Goal: Task Accomplishment & Management: Manage account settings

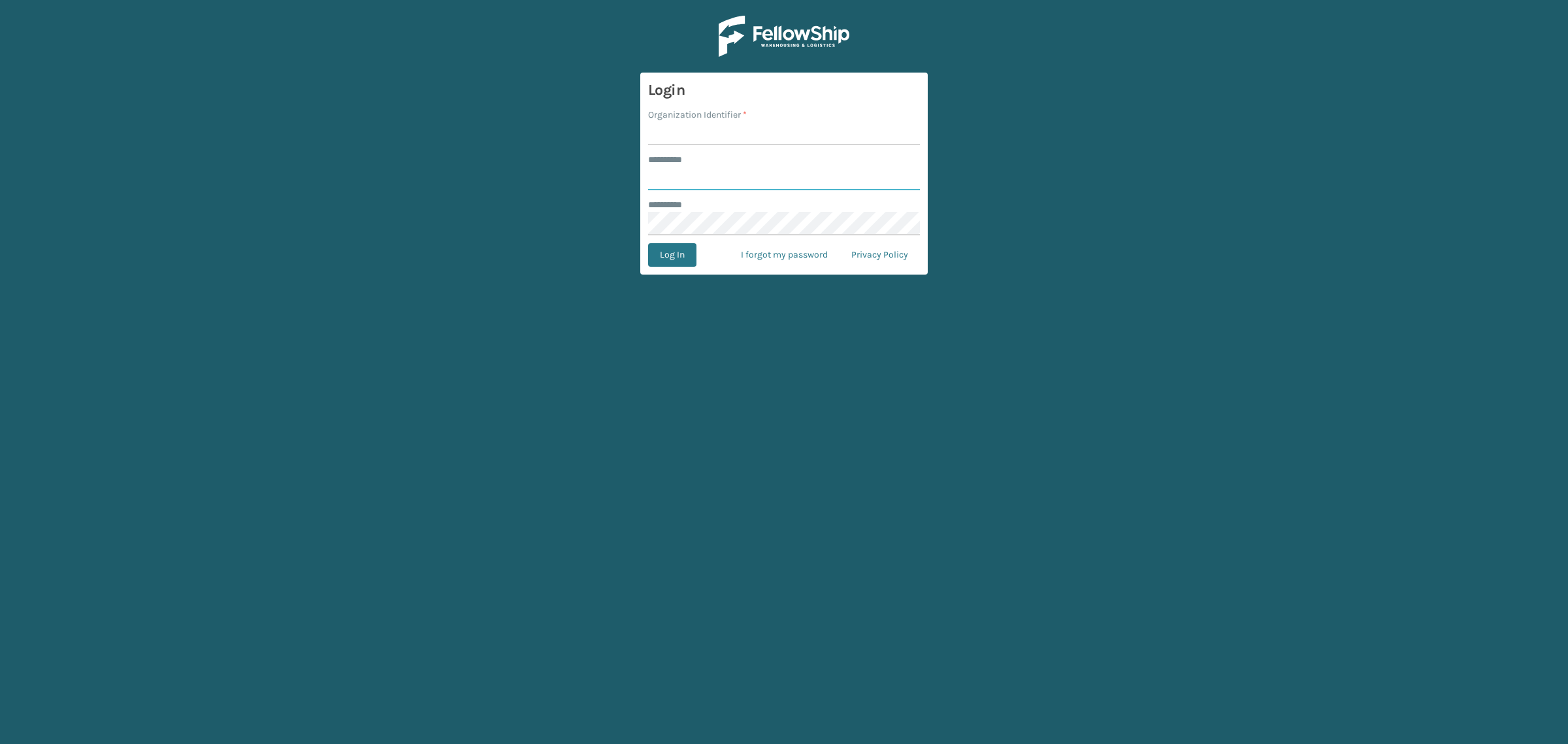
type input "**********"
click at [677, 135] on input "Organization Identifier *" at bounding box center [784, 134] width 272 height 24
type input "SuperAdminOrganization"
click at [665, 253] on button "Log In" at bounding box center [672, 255] width 49 height 24
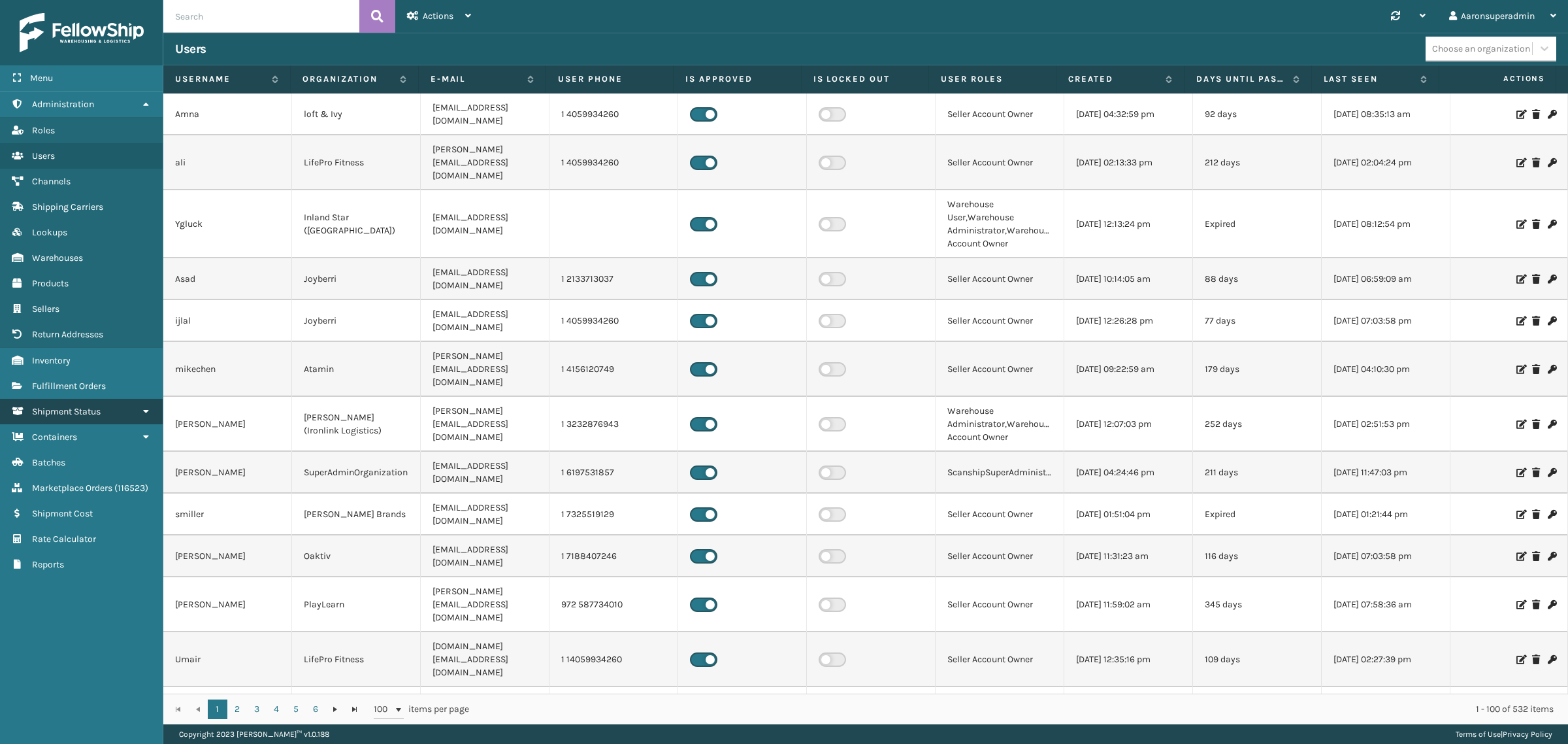
drag, startPoint x: 24, startPoint y: 392, endPoint x: 37, endPoint y: 393, distance: 13.0
drag, startPoint x: 37, startPoint y: 393, endPoint x: 10, endPoint y: 378, distance: 30.9
click at [6, 379] on link "Fulfillment Orders Fulfillment Orders" at bounding box center [81, 386] width 162 height 25
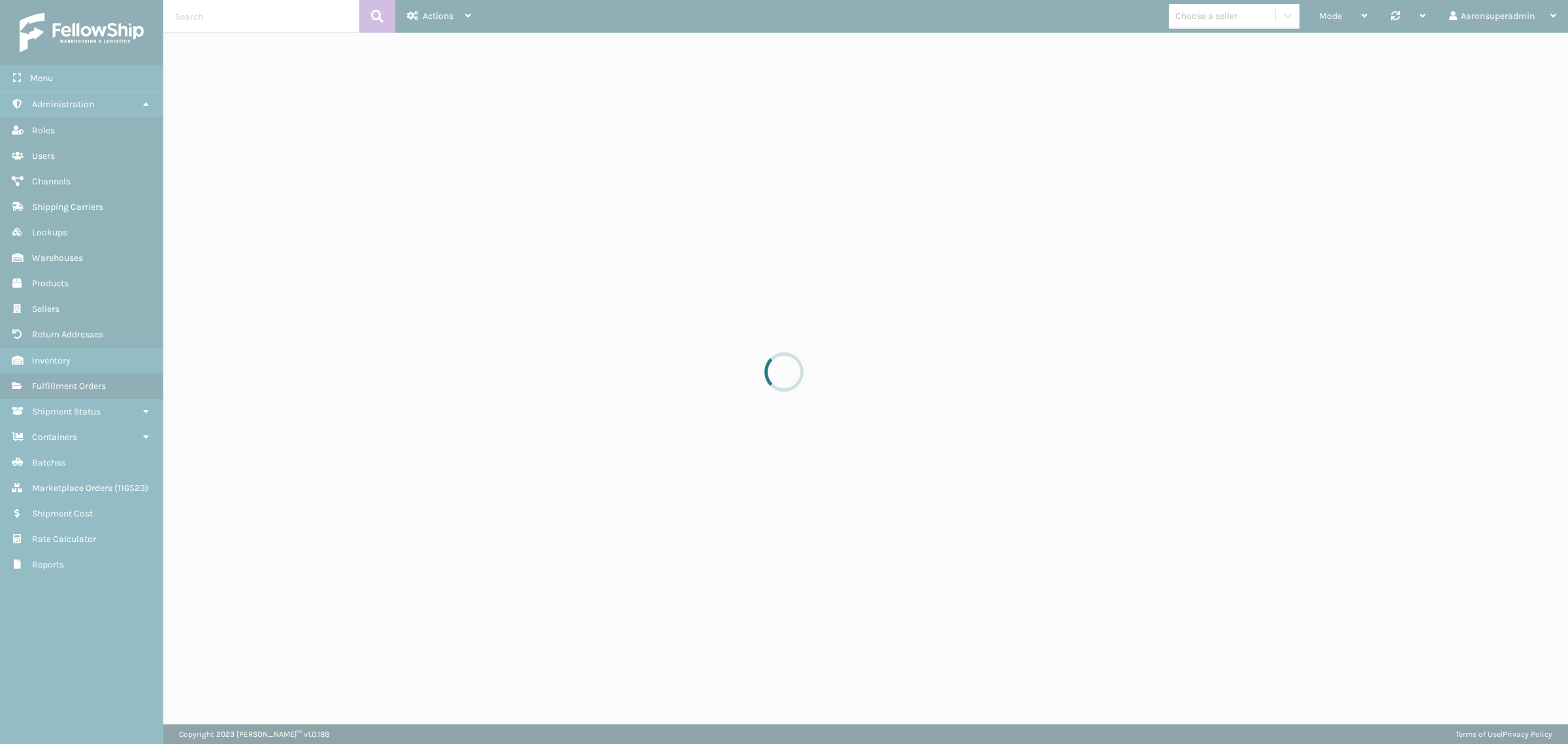
click at [11, 377] on div at bounding box center [784, 372] width 1568 height 744
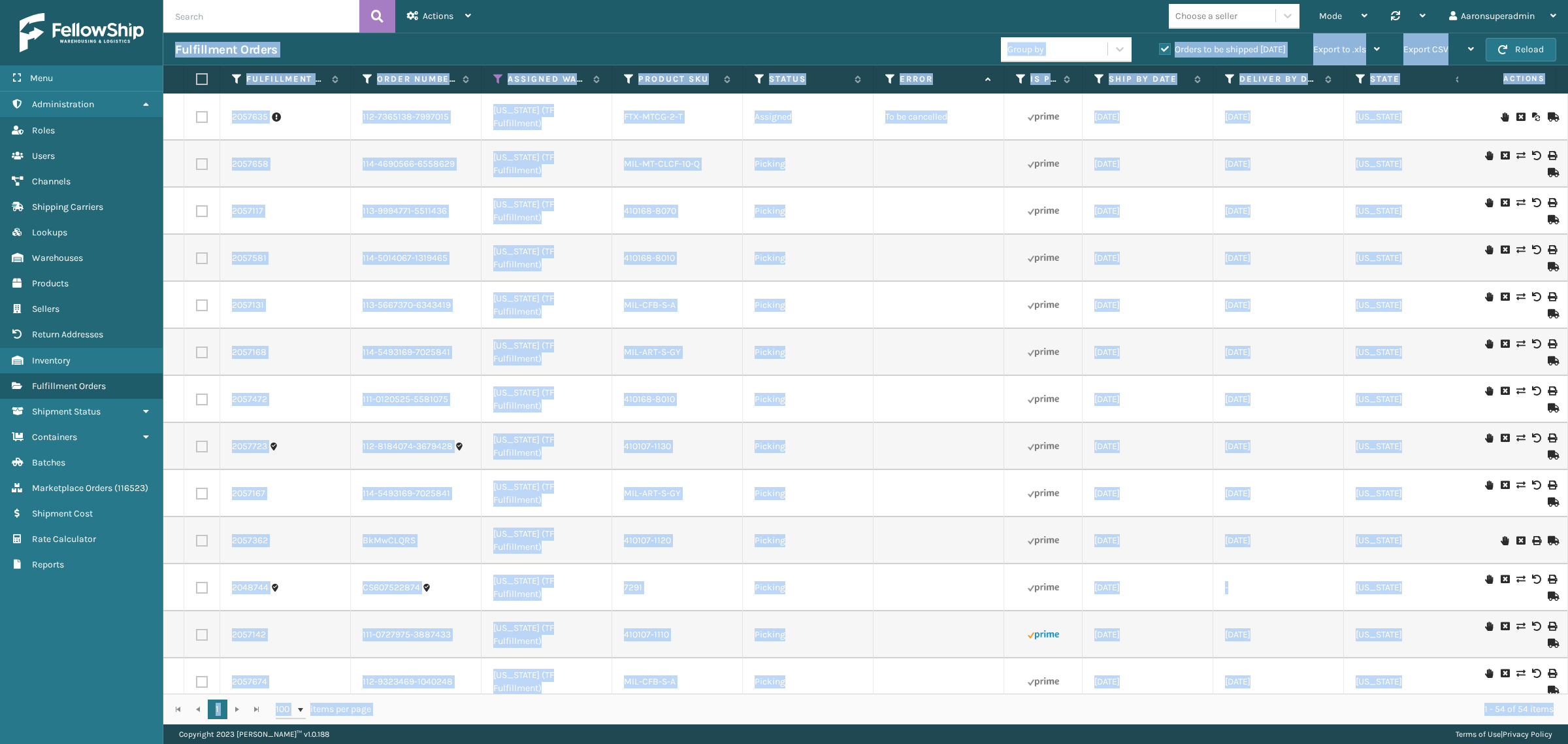
click at [839, 296] on td "Picking" at bounding box center [808, 305] width 131 height 47
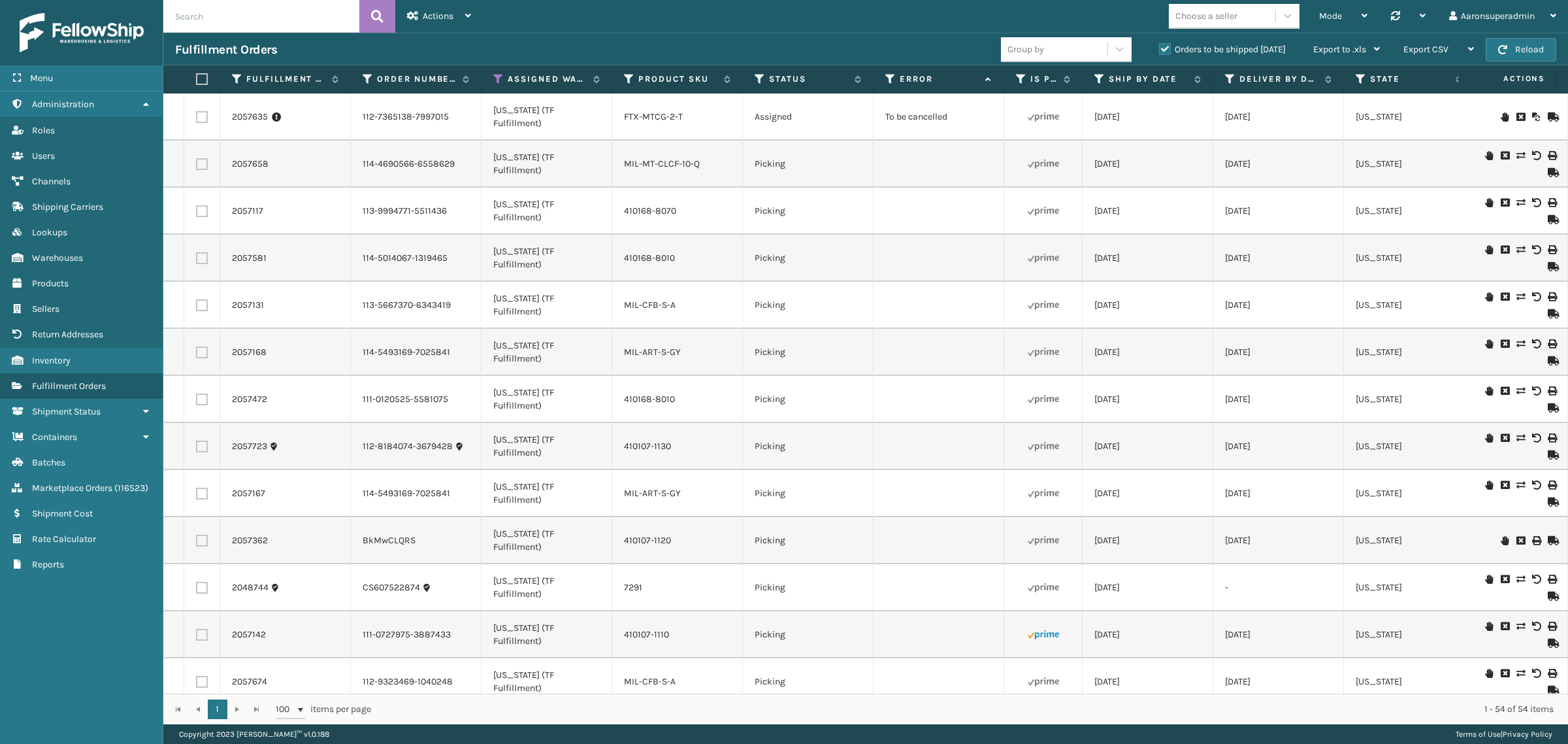
click at [843, 296] on td "Picking" at bounding box center [808, 305] width 131 height 47
click at [448, 25] on div "Actions" at bounding box center [439, 16] width 64 height 33
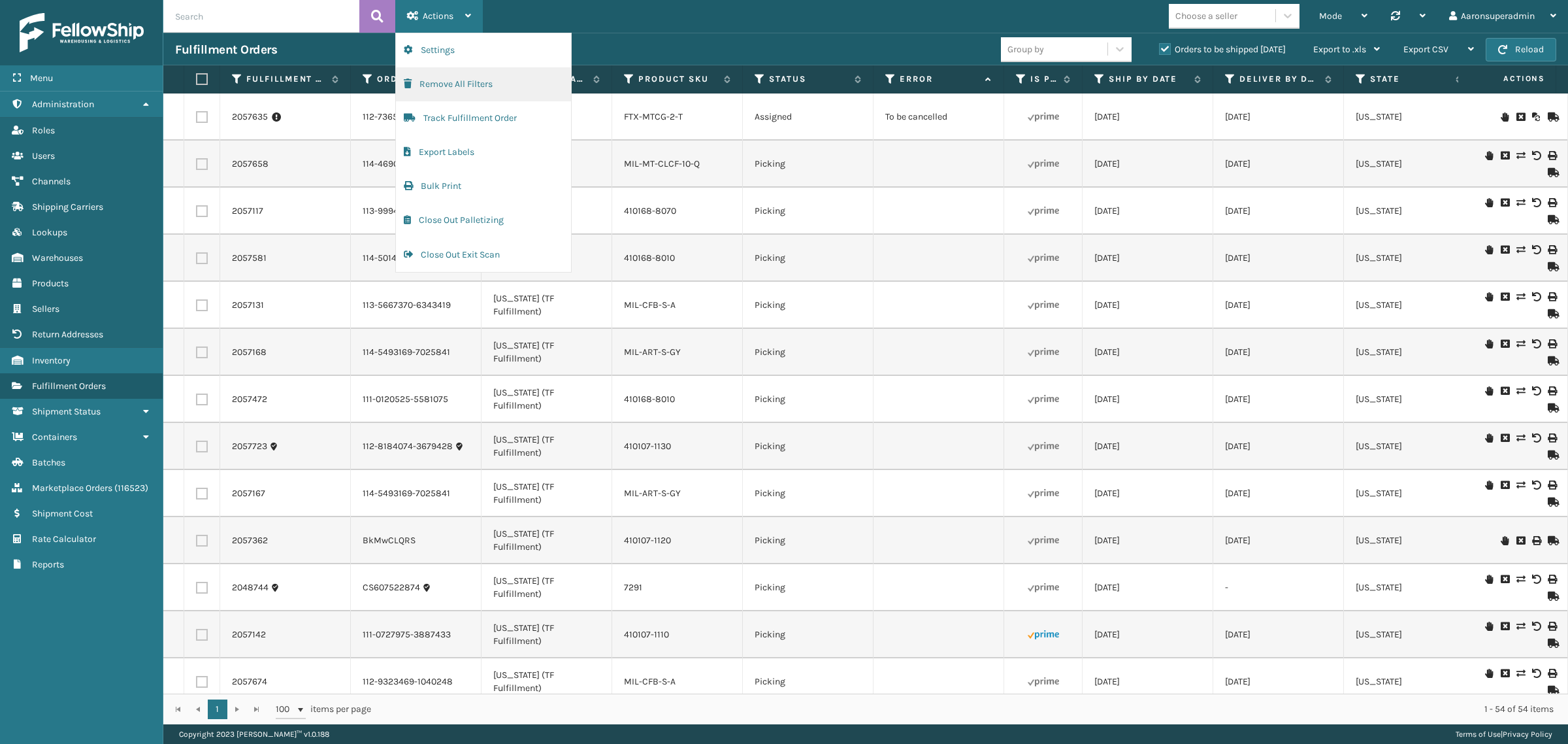
click at [484, 85] on button "Remove All Filters" at bounding box center [483, 84] width 175 height 34
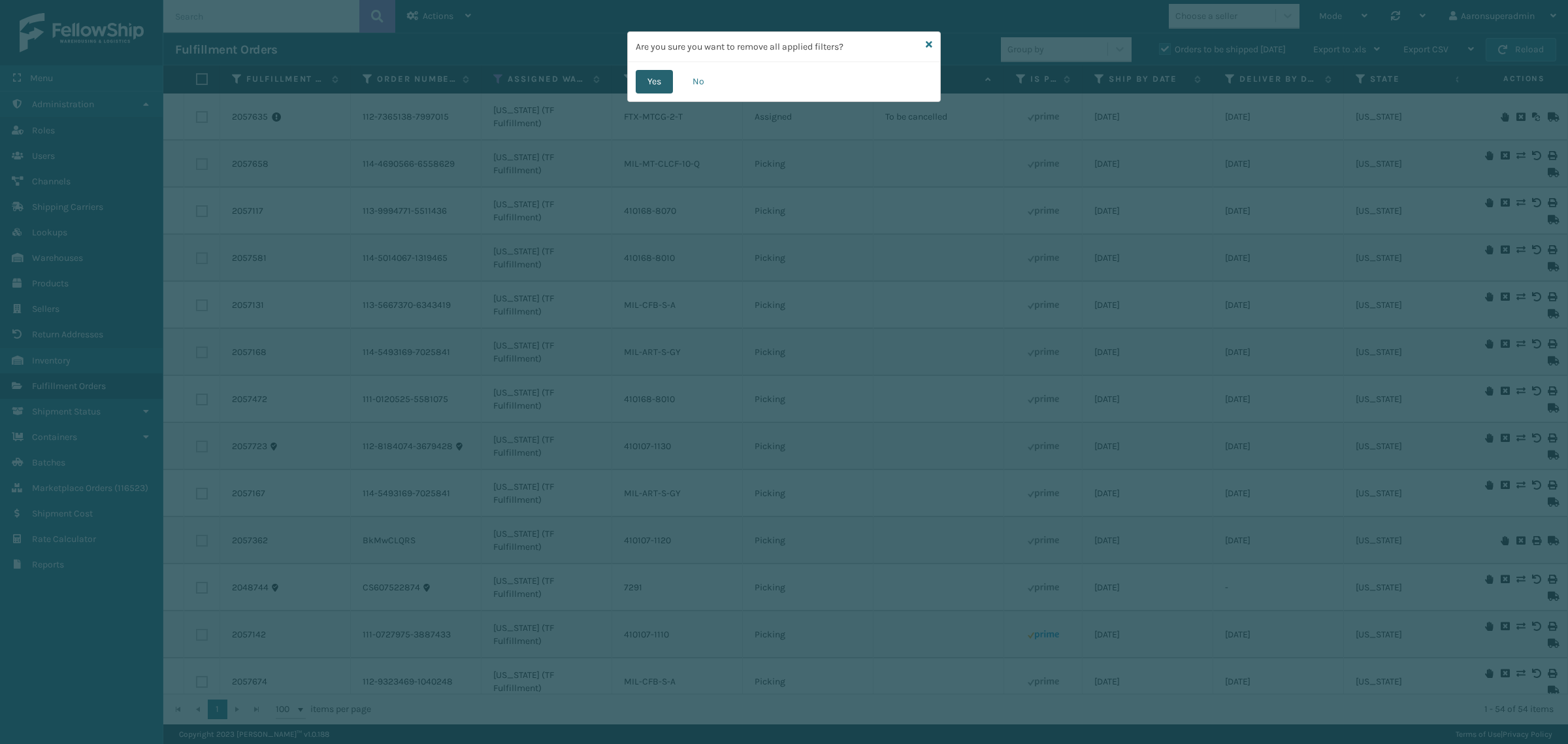
click at [658, 76] on button "Yes" at bounding box center [654, 82] width 37 height 24
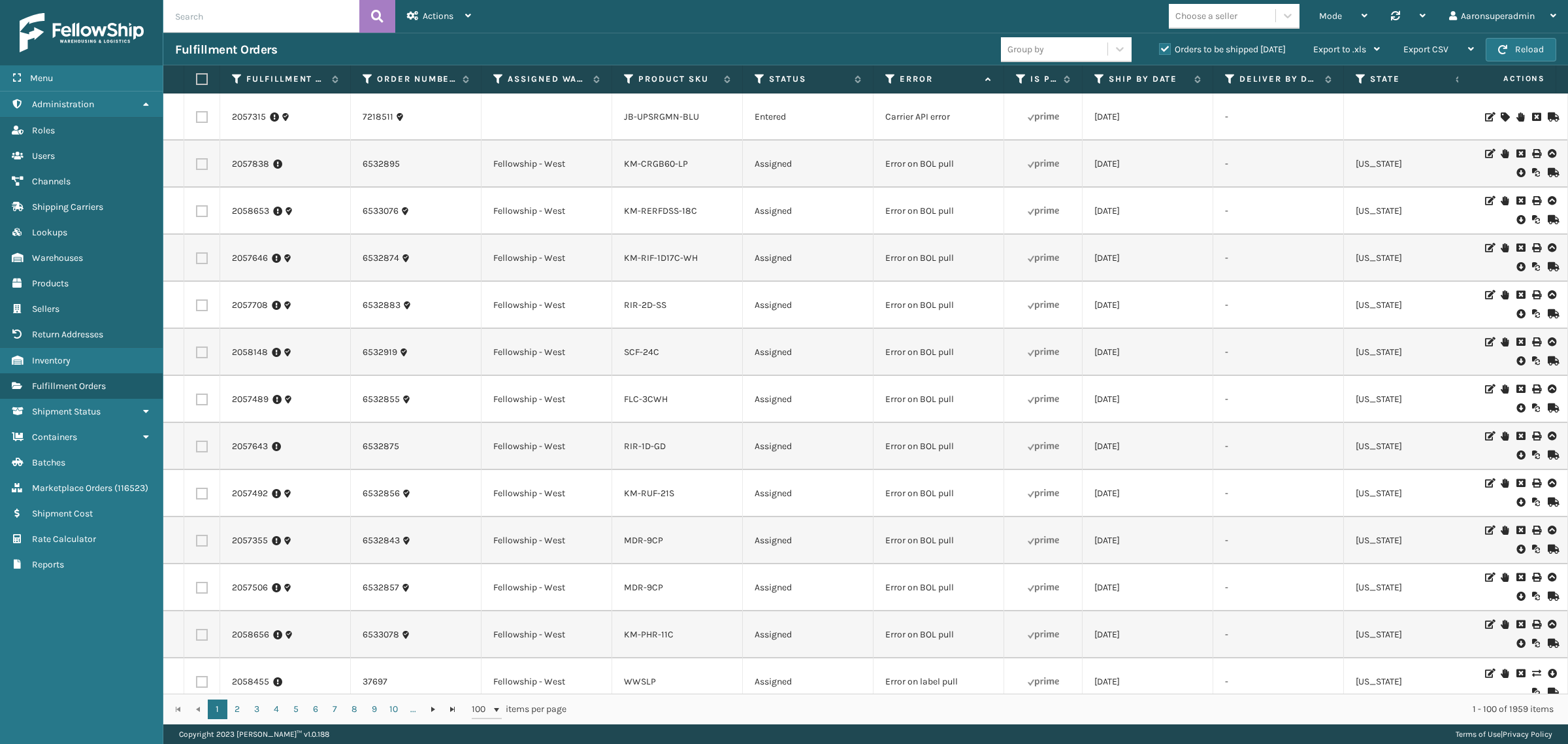
click at [214, 23] on input "text" at bounding box center [261, 16] width 196 height 33
paste input "3674"
type input "3674"
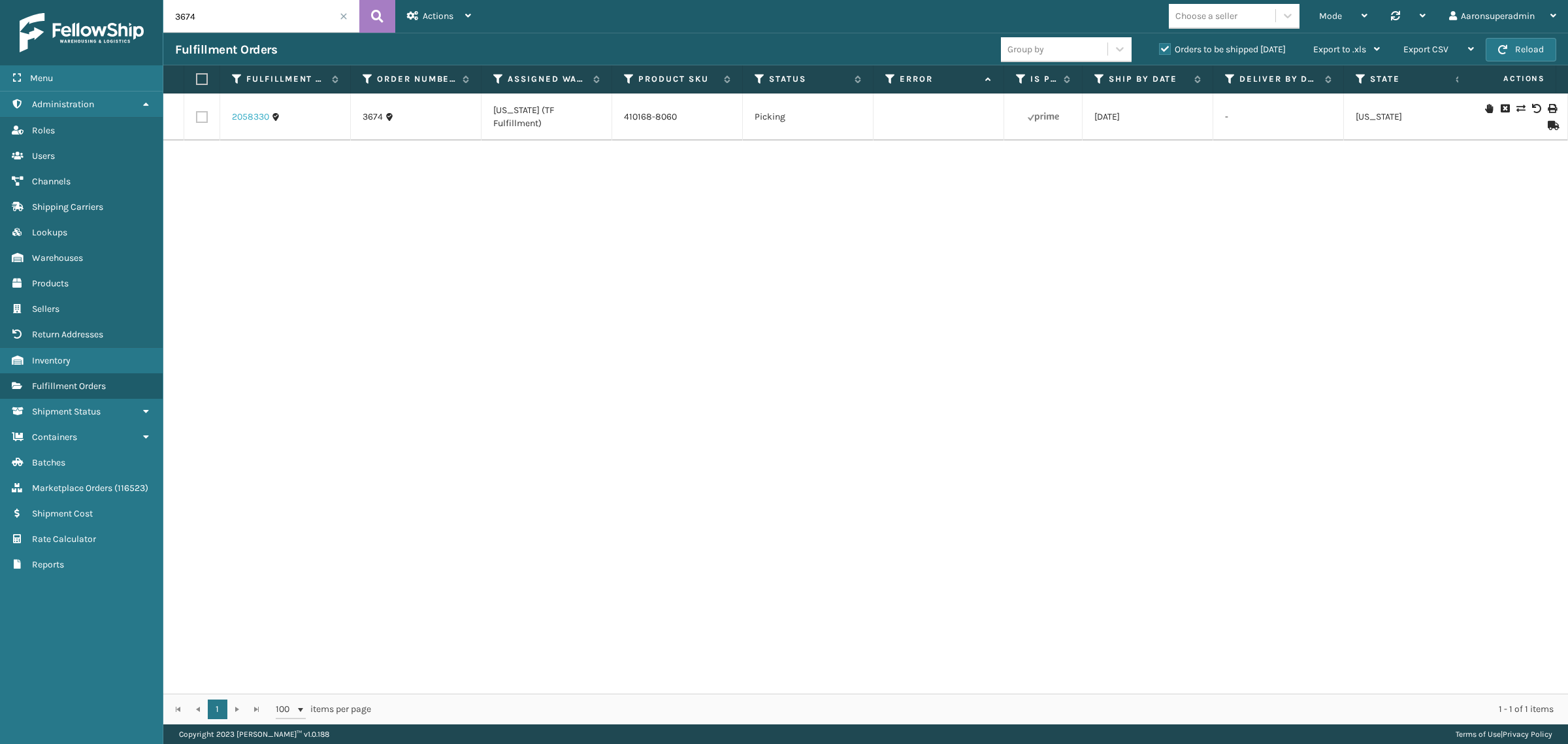
click at [262, 121] on link "2058330" at bounding box center [250, 117] width 37 height 13
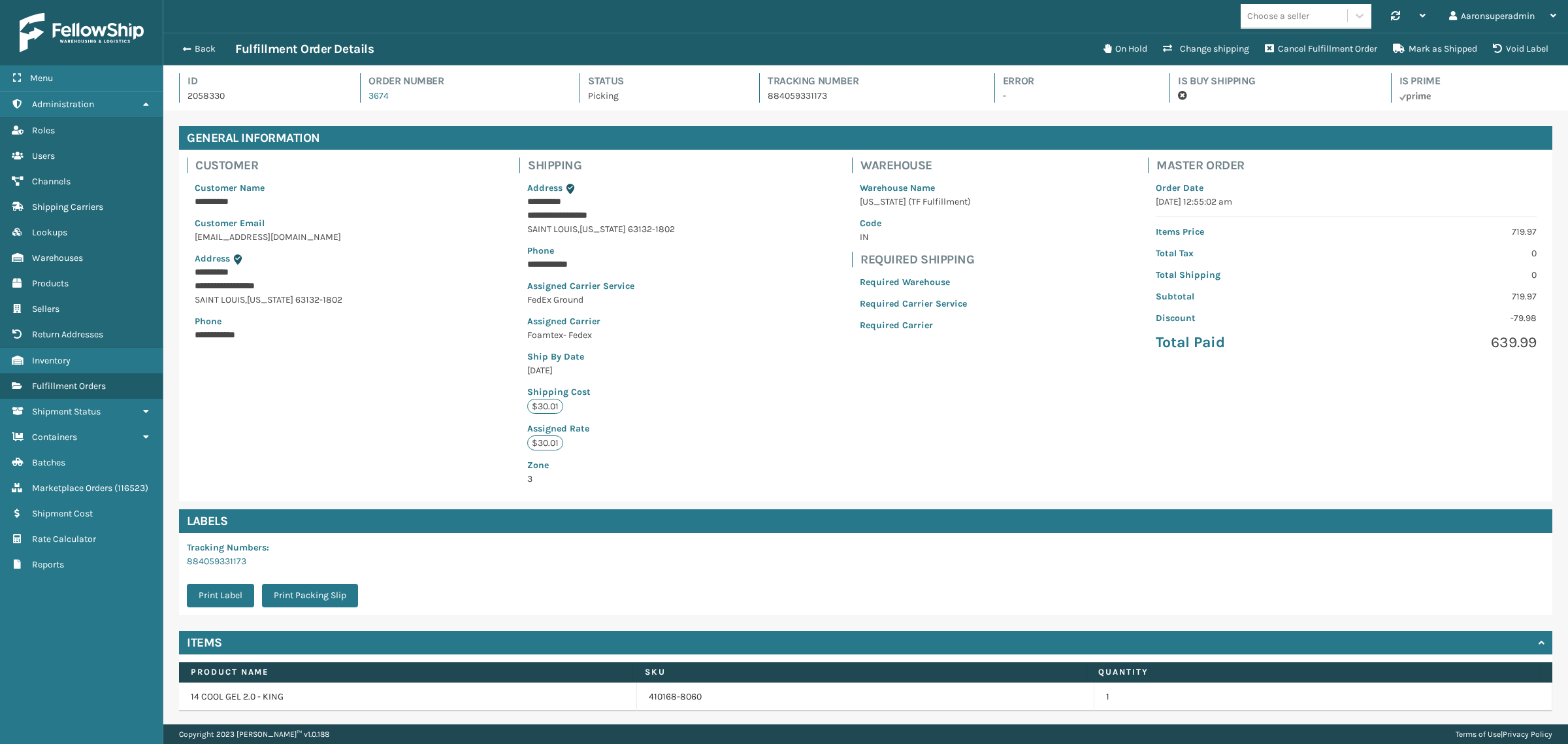
scroll to position [31, 1405]
click at [1496, 45] on icon at bounding box center [1496, 48] width 9 height 9
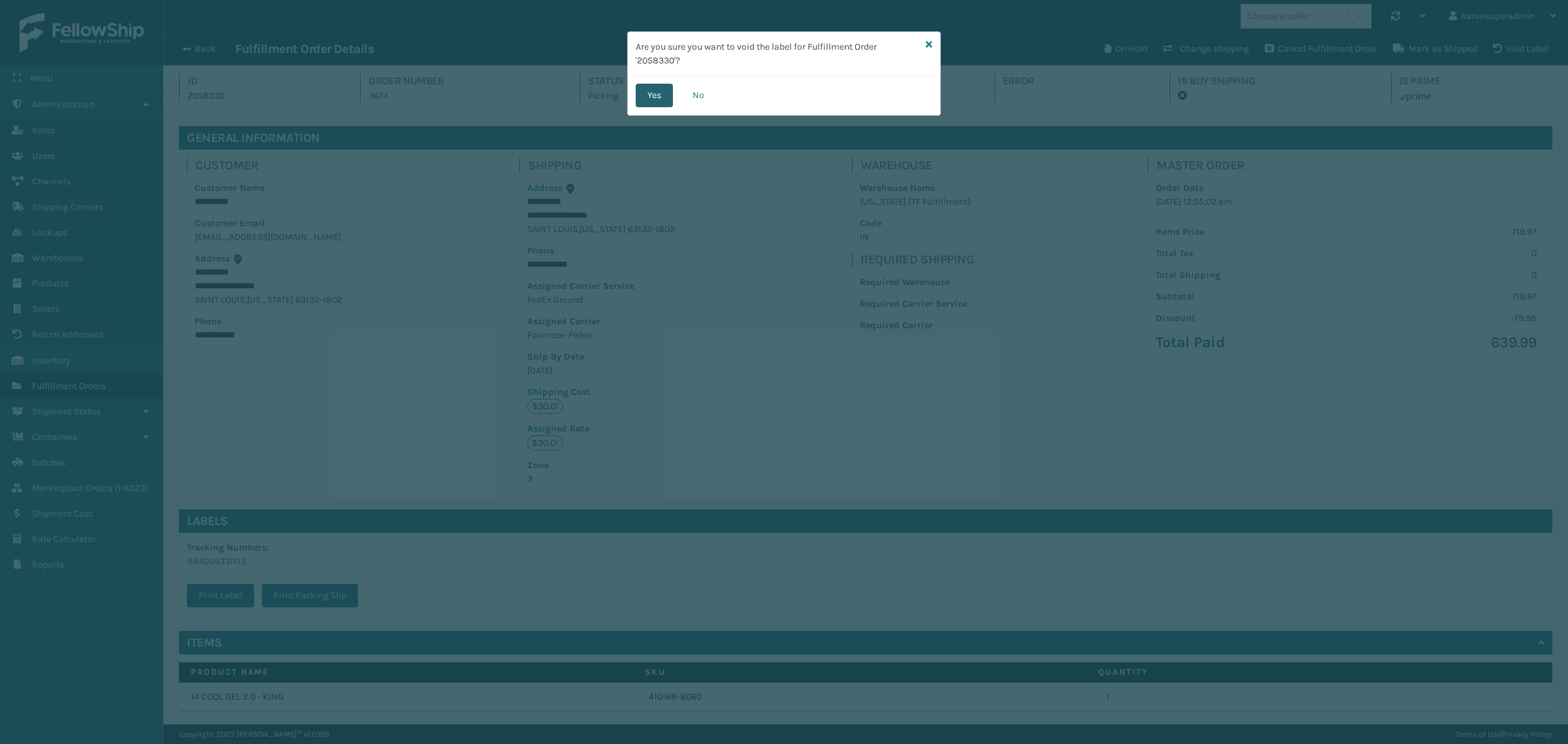
click at [649, 107] on button "Yes" at bounding box center [654, 96] width 37 height 24
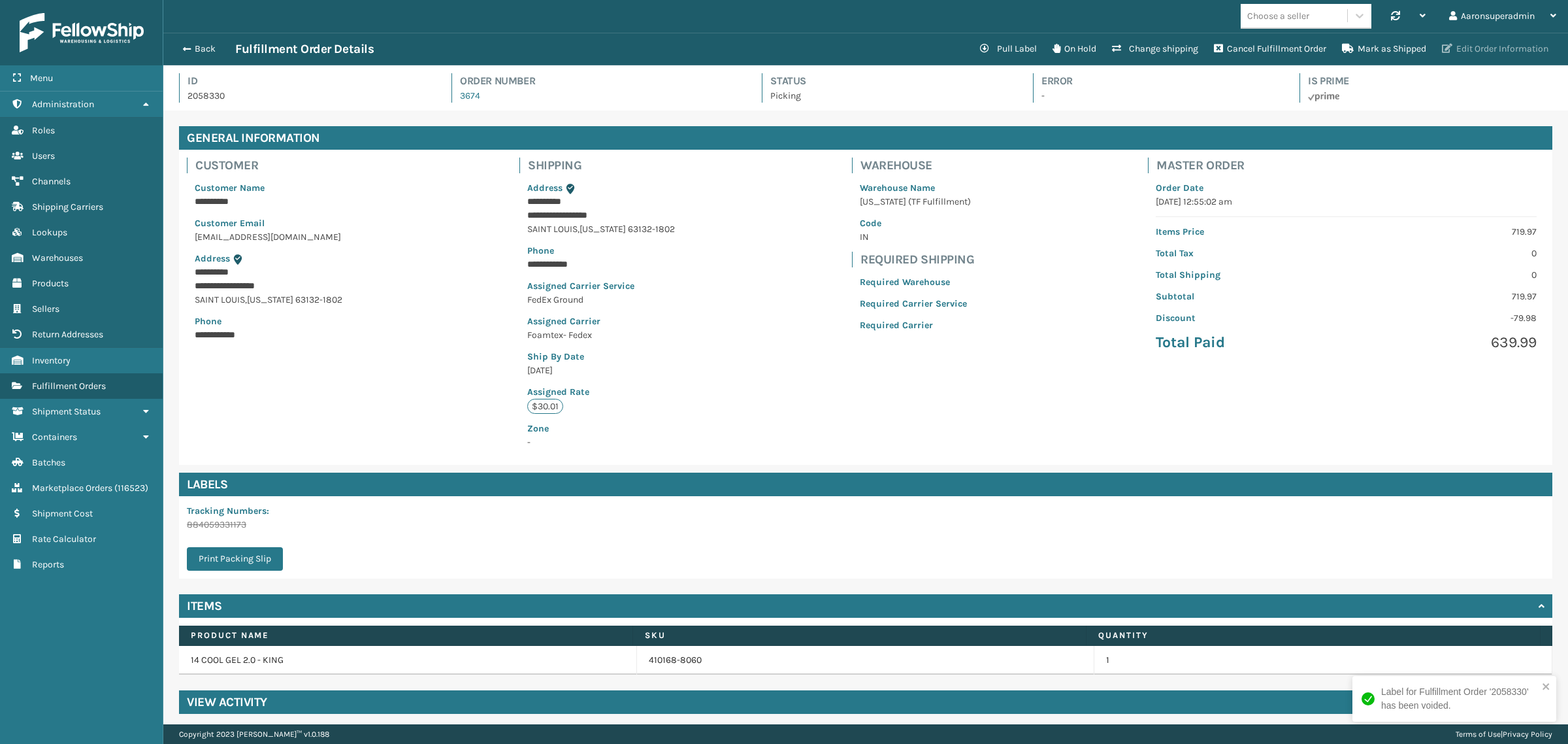
click at [1471, 50] on button "Edit Order Information" at bounding box center [1495, 49] width 122 height 26
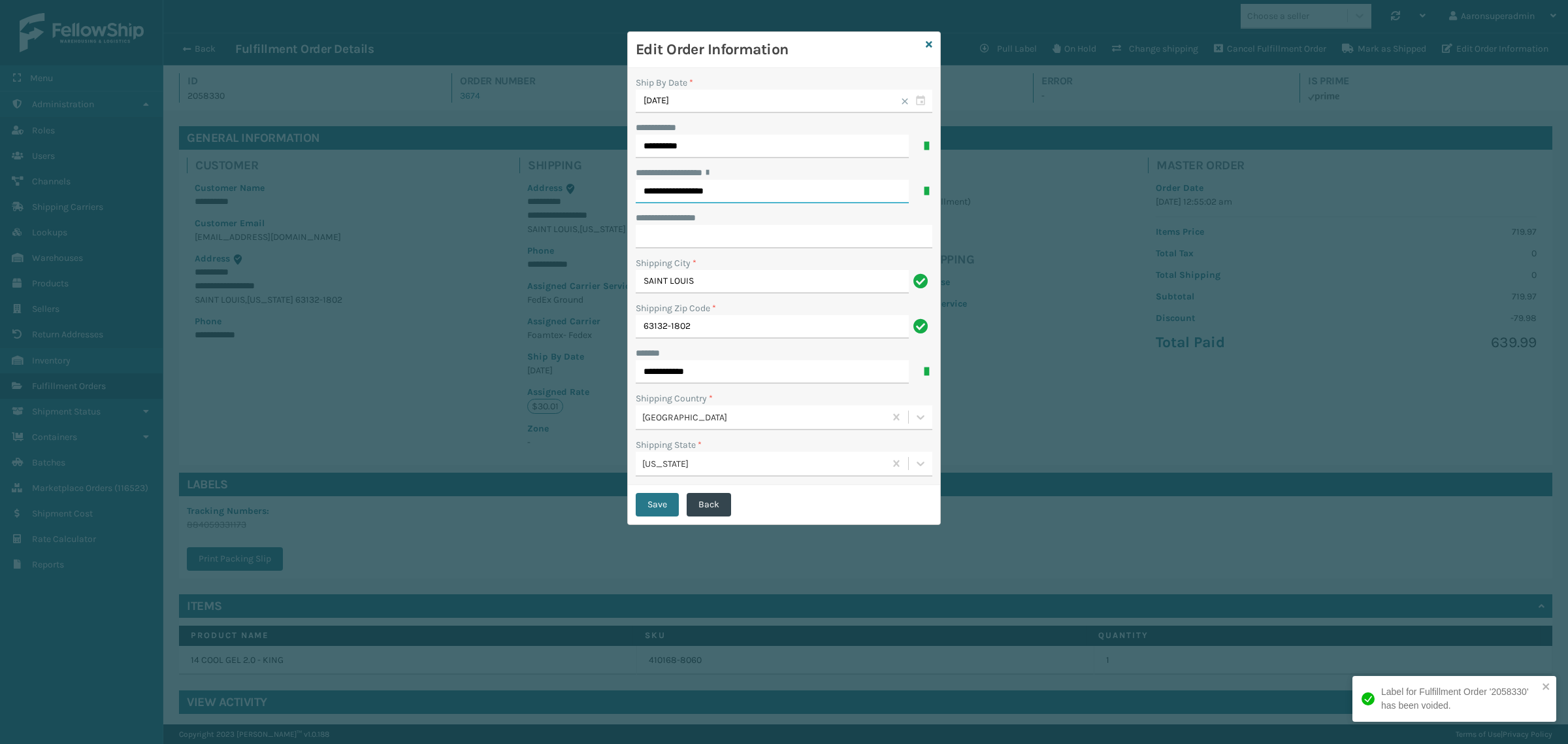
click at [680, 191] on input "**********" at bounding box center [772, 192] width 273 height 24
paste input "text"
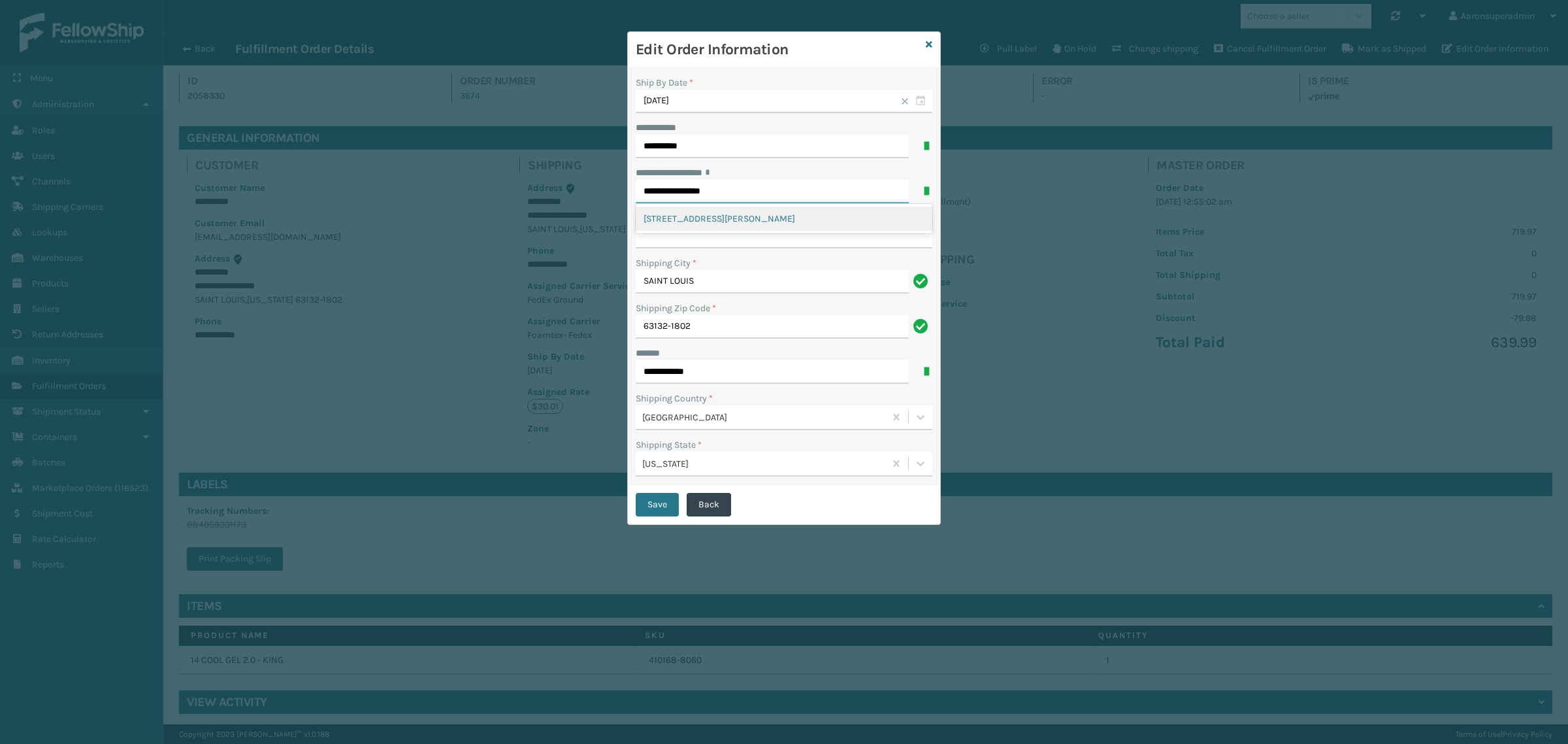
type input "**********"
click at [699, 324] on input "63132-1802" at bounding box center [772, 327] width 273 height 24
paste input "08"
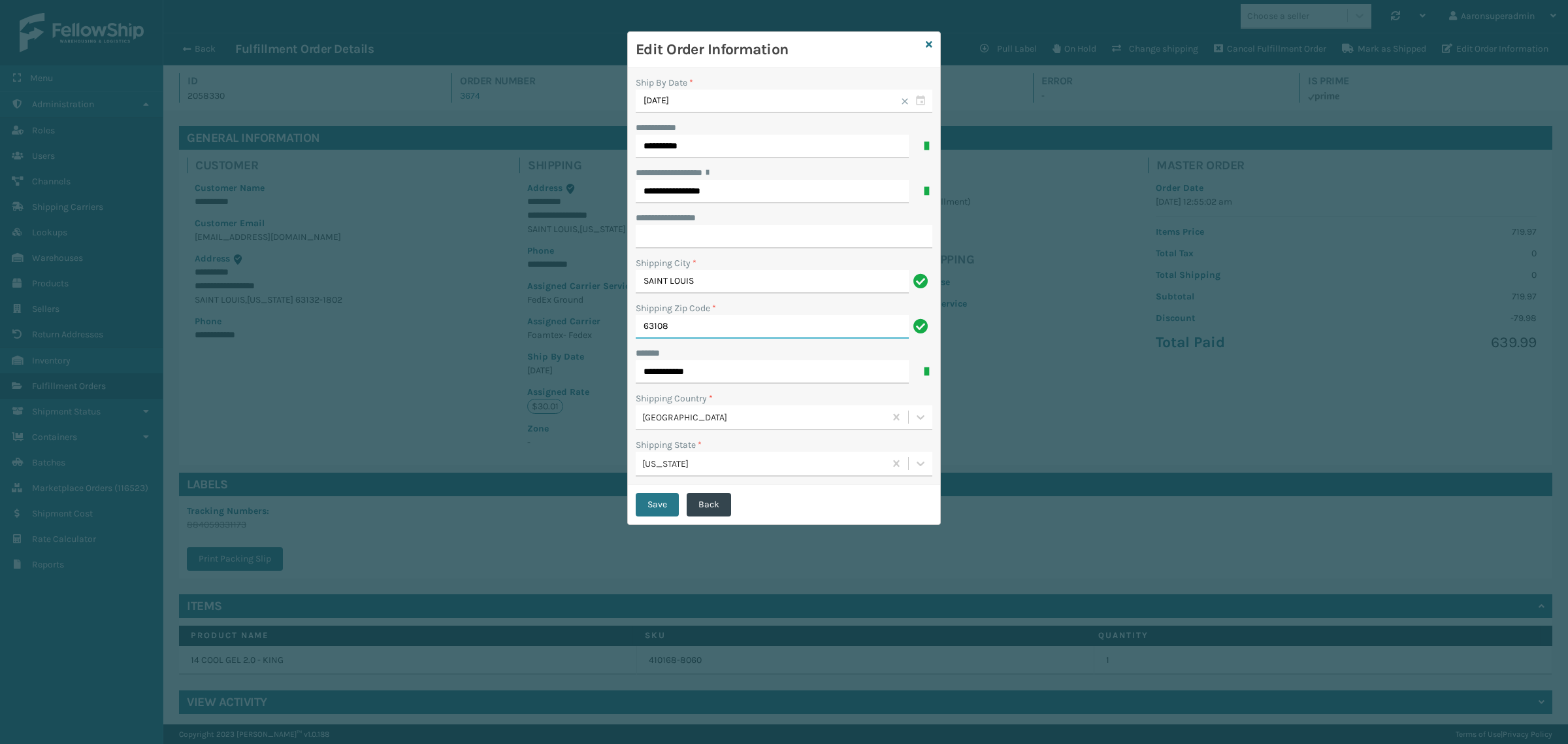
type input "63108"
click at [690, 239] on input "**********" at bounding box center [784, 237] width 296 height 24
paste input "***"
type input "***"
click at [649, 500] on button "Save" at bounding box center [657, 505] width 43 height 24
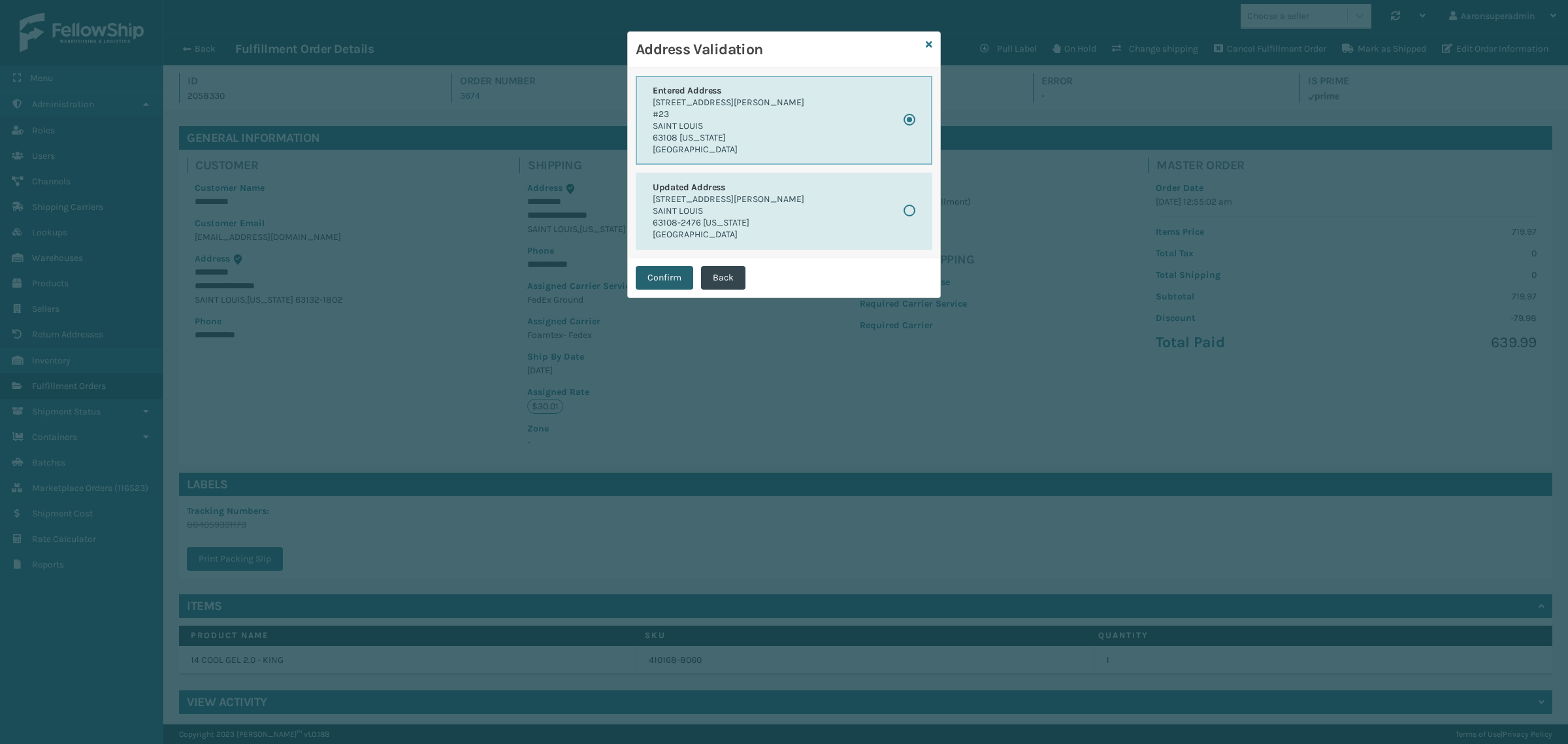
click at [660, 278] on button "Confirm" at bounding box center [664, 278] width 57 height 24
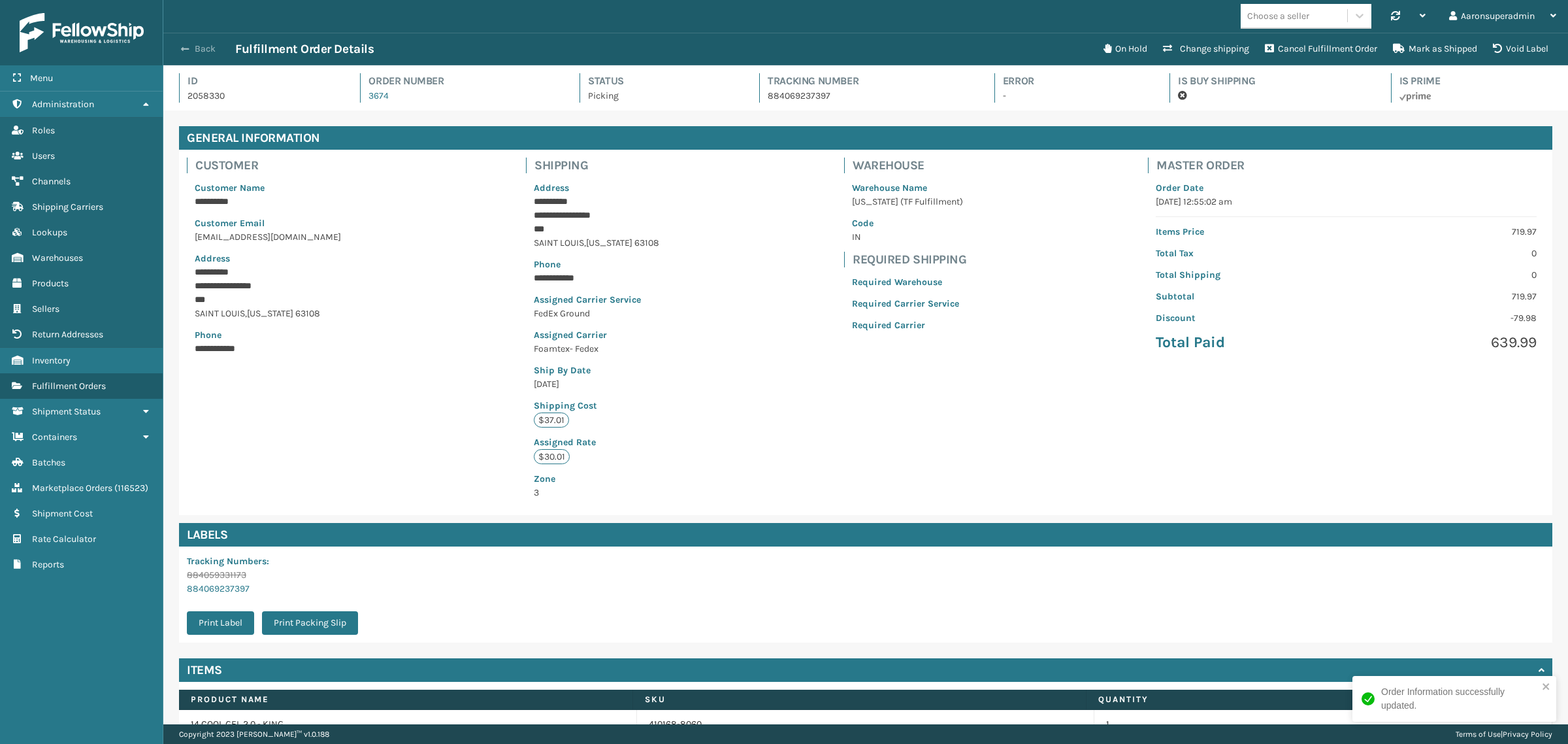
click at [191, 43] on button "Back" at bounding box center [205, 49] width 60 height 12
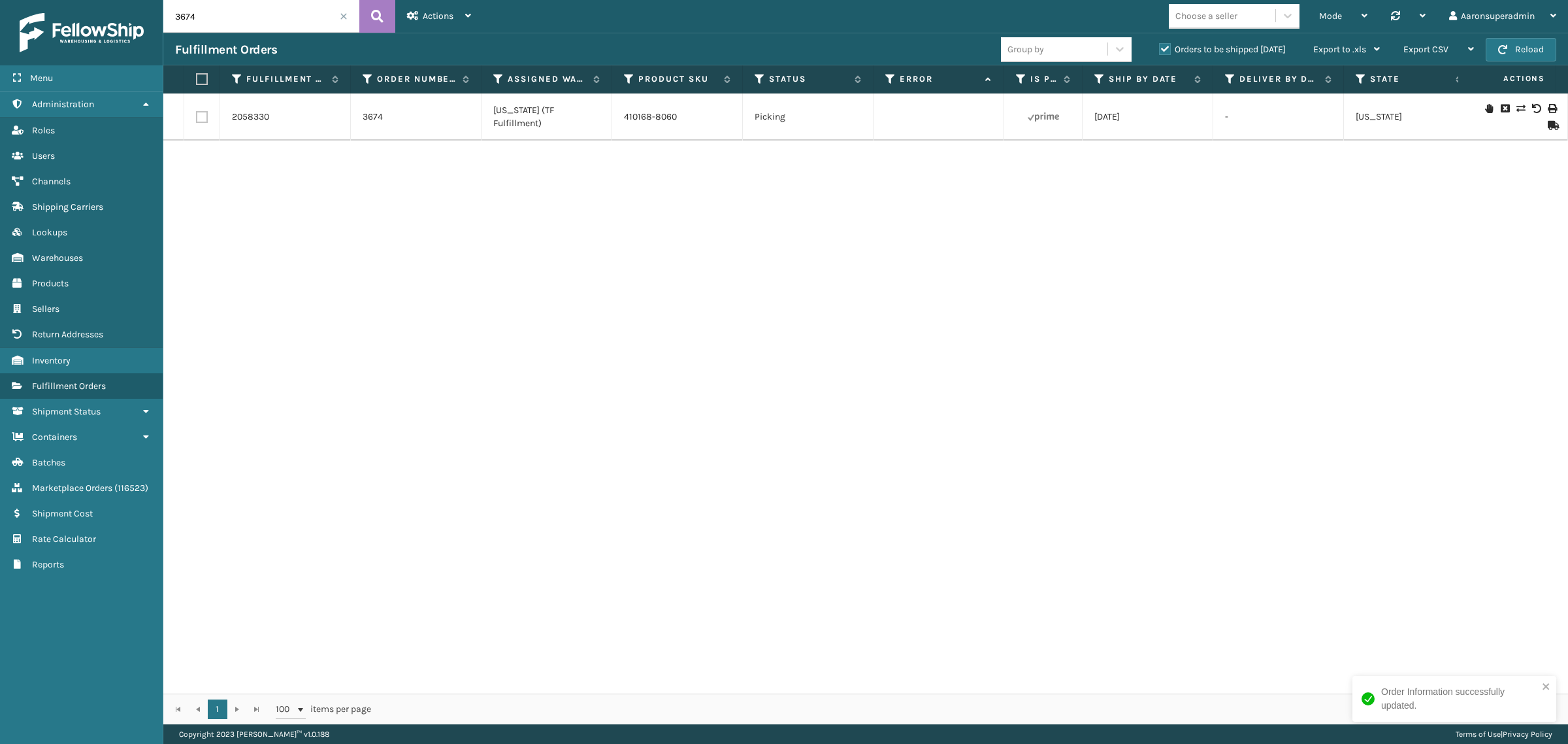
click at [201, 25] on input "3674" at bounding box center [261, 16] width 196 height 33
paste input "6895"
type input "6895"
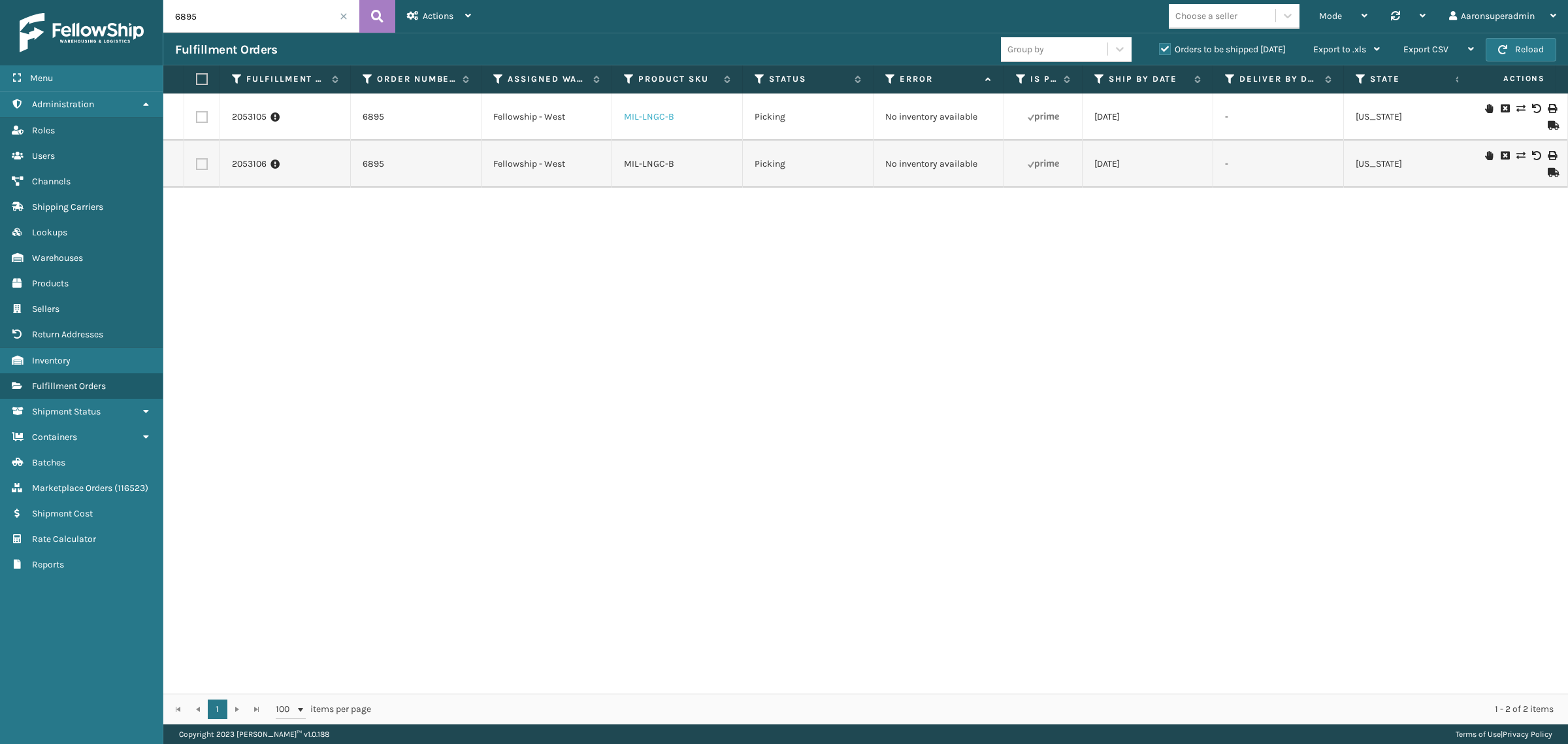
click at [657, 115] on link "MIL-LNGC-B" at bounding box center [648, 116] width 50 height 11
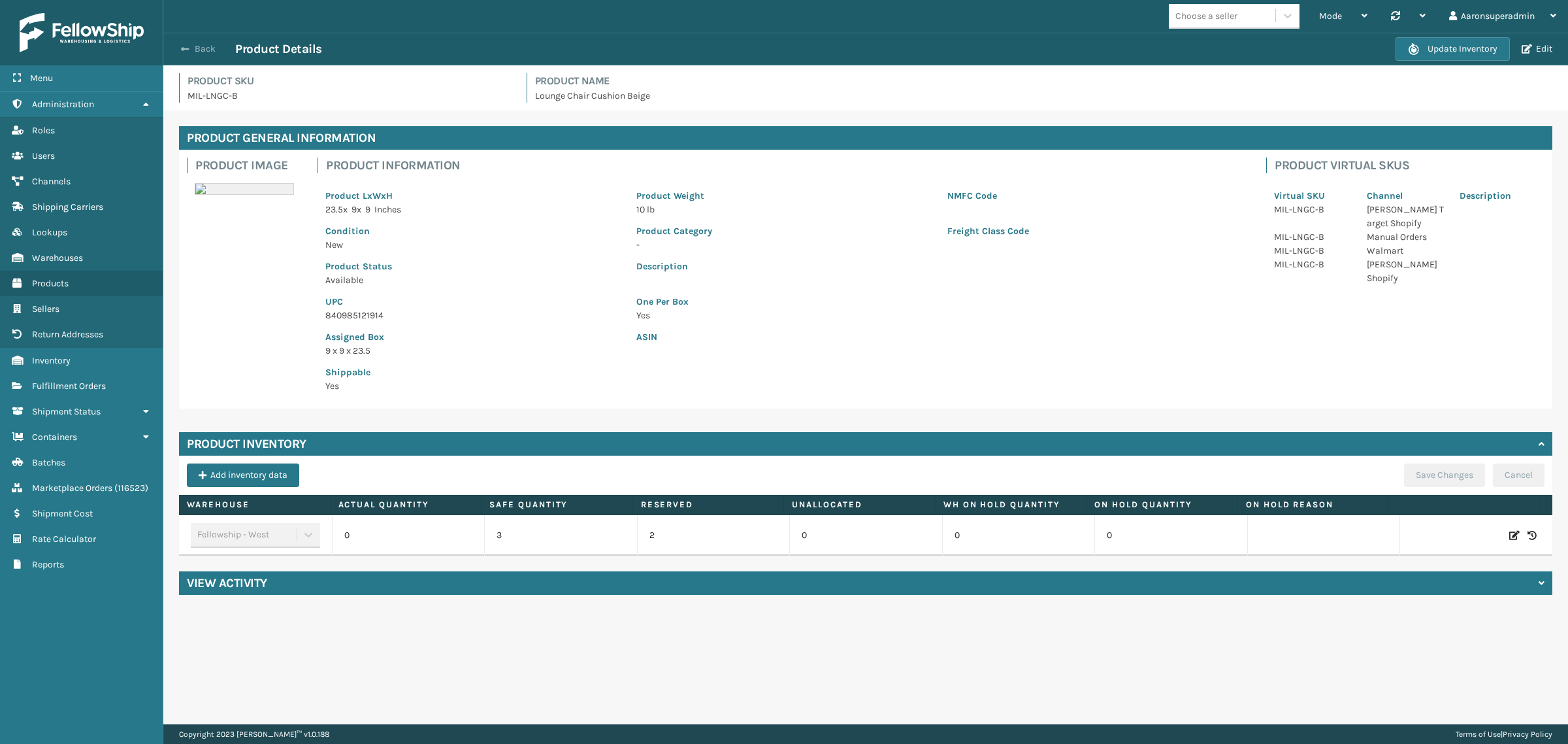
click at [213, 49] on button "Back" at bounding box center [205, 49] width 60 height 12
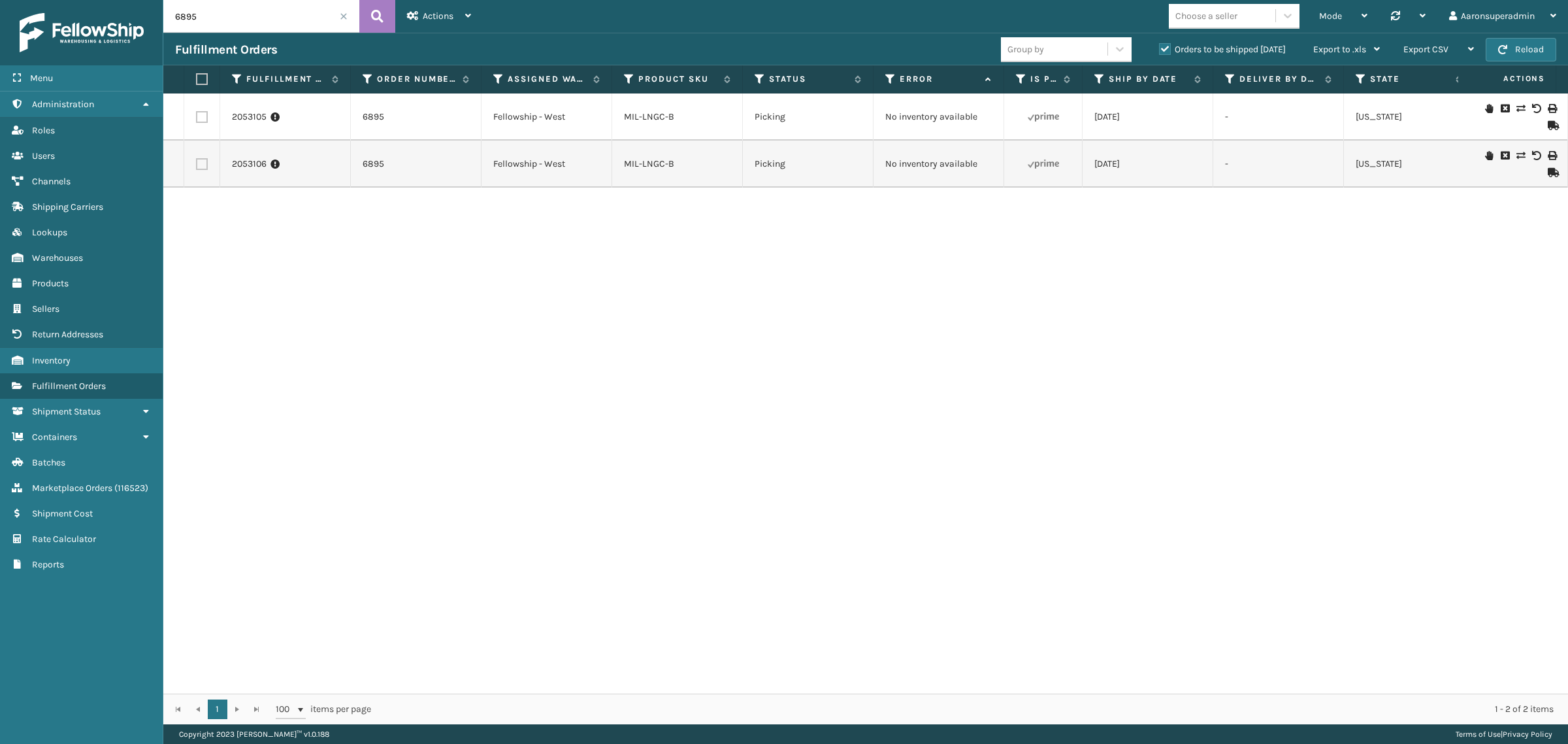
click at [201, 73] on label at bounding box center [200, 79] width 8 height 12
click at [197, 75] on input "checkbox" at bounding box center [196, 79] width 1 height 9
checkbox input "true"
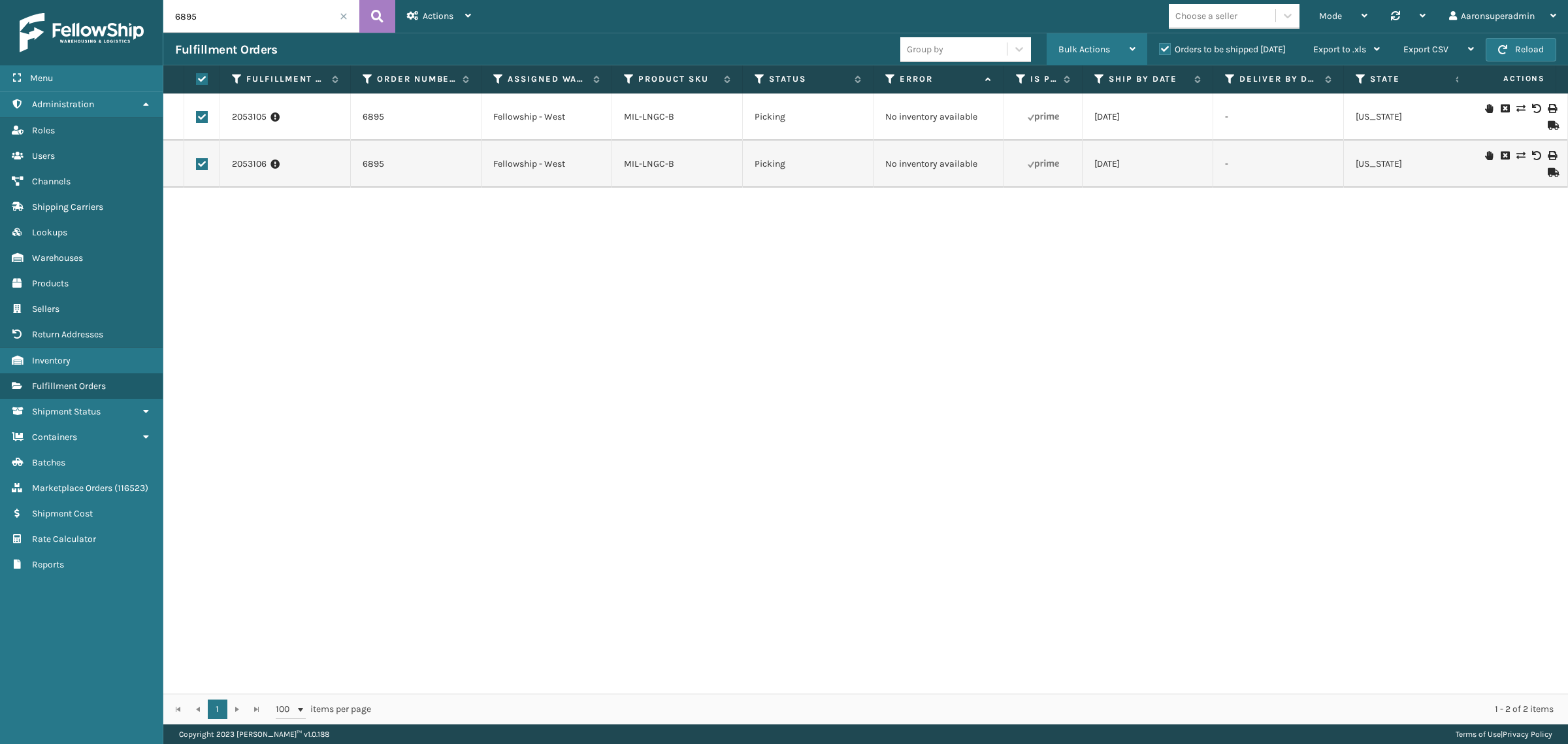
click at [1053, 57] on div "Bulk Actions Change shipping On Hold Mark as Shipped Pull Label Assign Update B…" at bounding box center [1097, 49] width 100 height 33
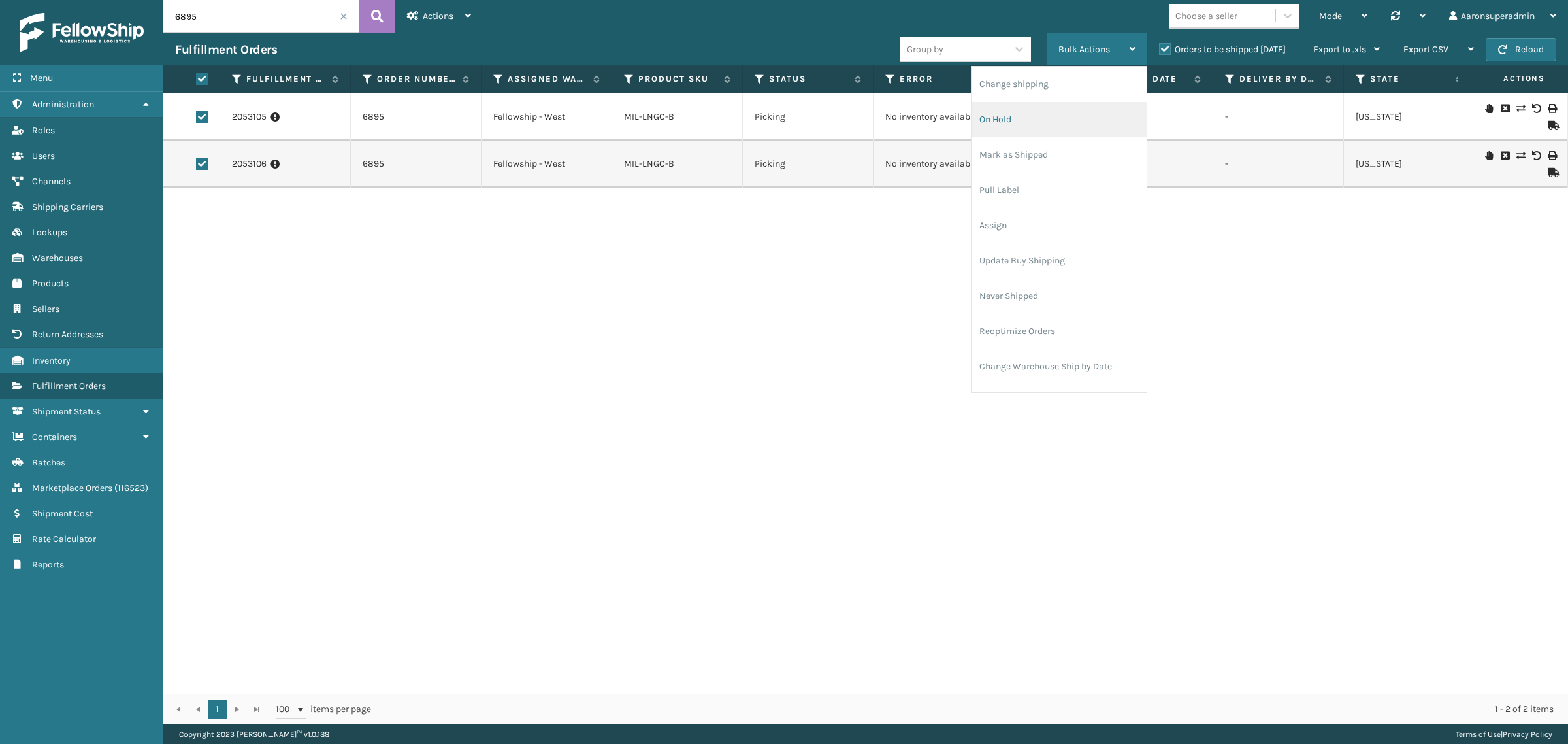
click at [1042, 103] on li "On Hold" at bounding box center [1059, 119] width 175 height 35
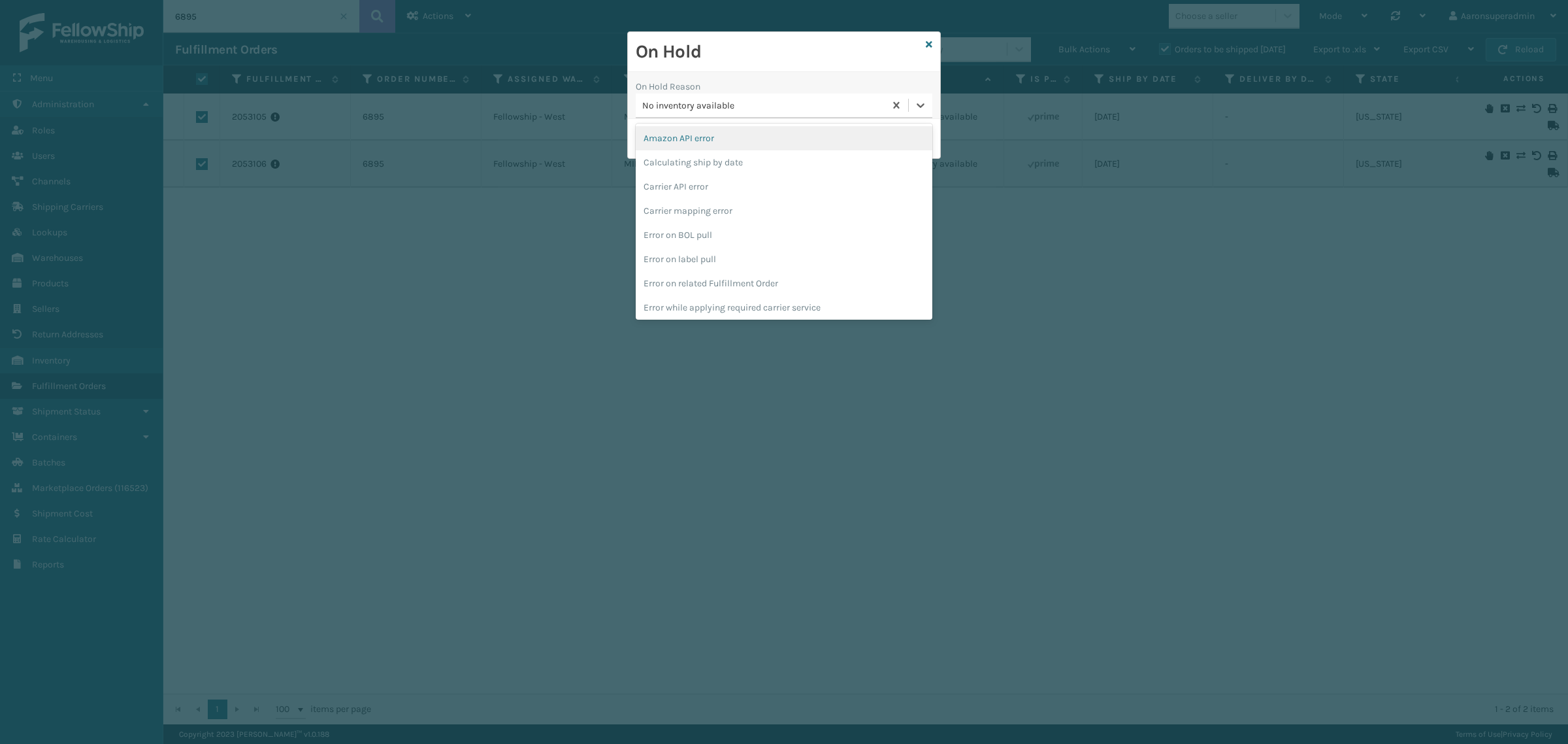
click at [807, 106] on div "No inventory available" at bounding box center [764, 105] width 244 height 14
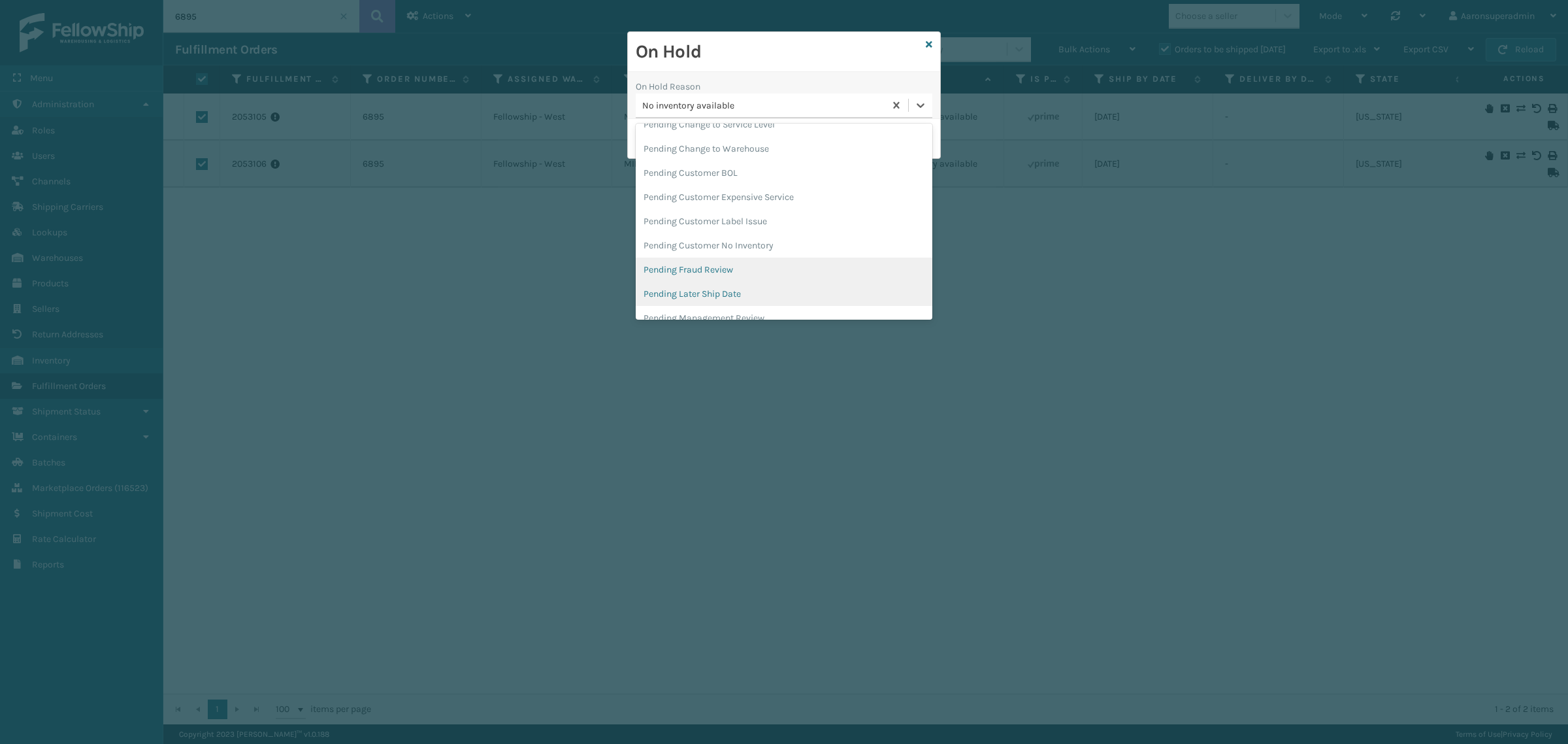
scroll to position [531, 0]
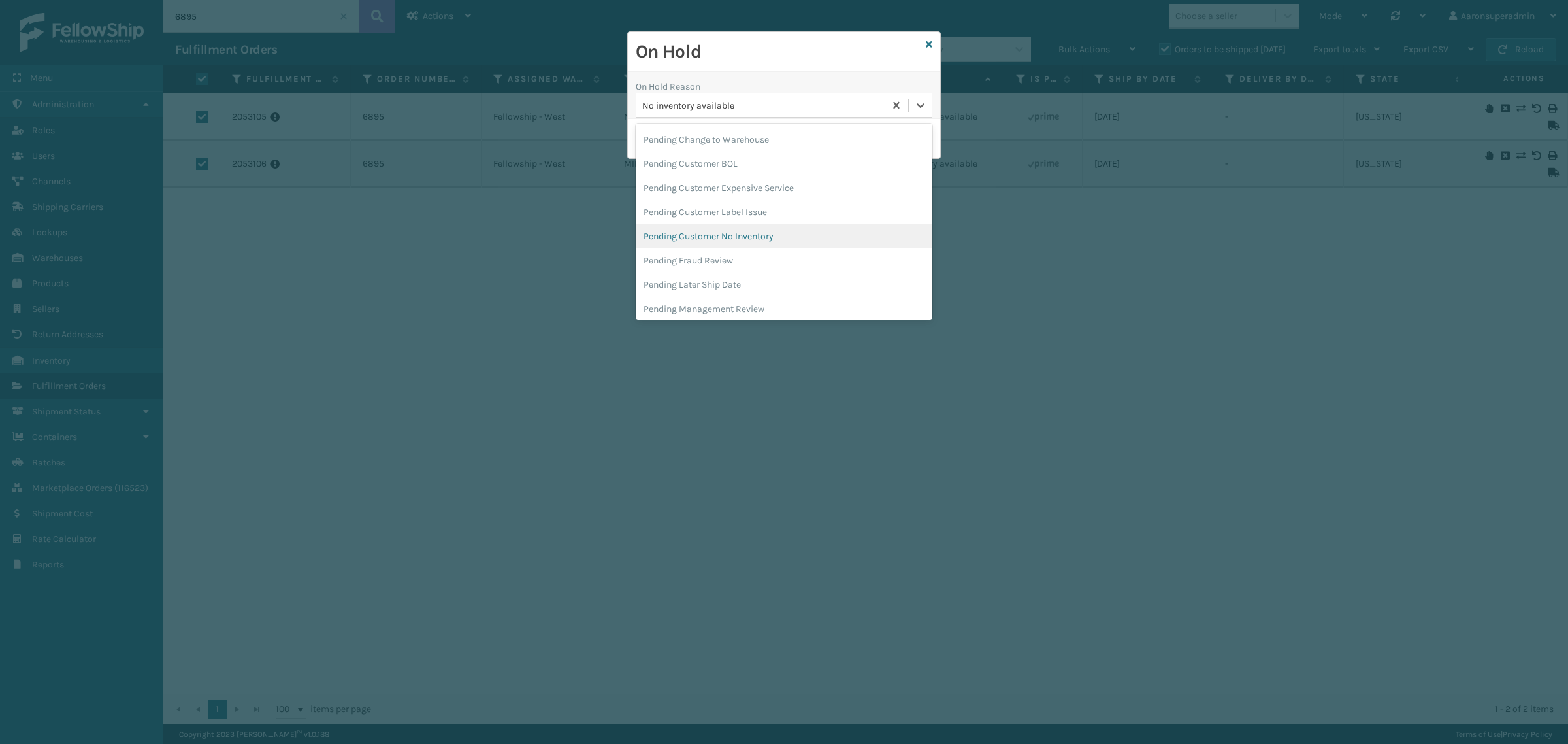
click at [718, 245] on div "Pending Customer No Inventory" at bounding box center [784, 236] width 296 height 24
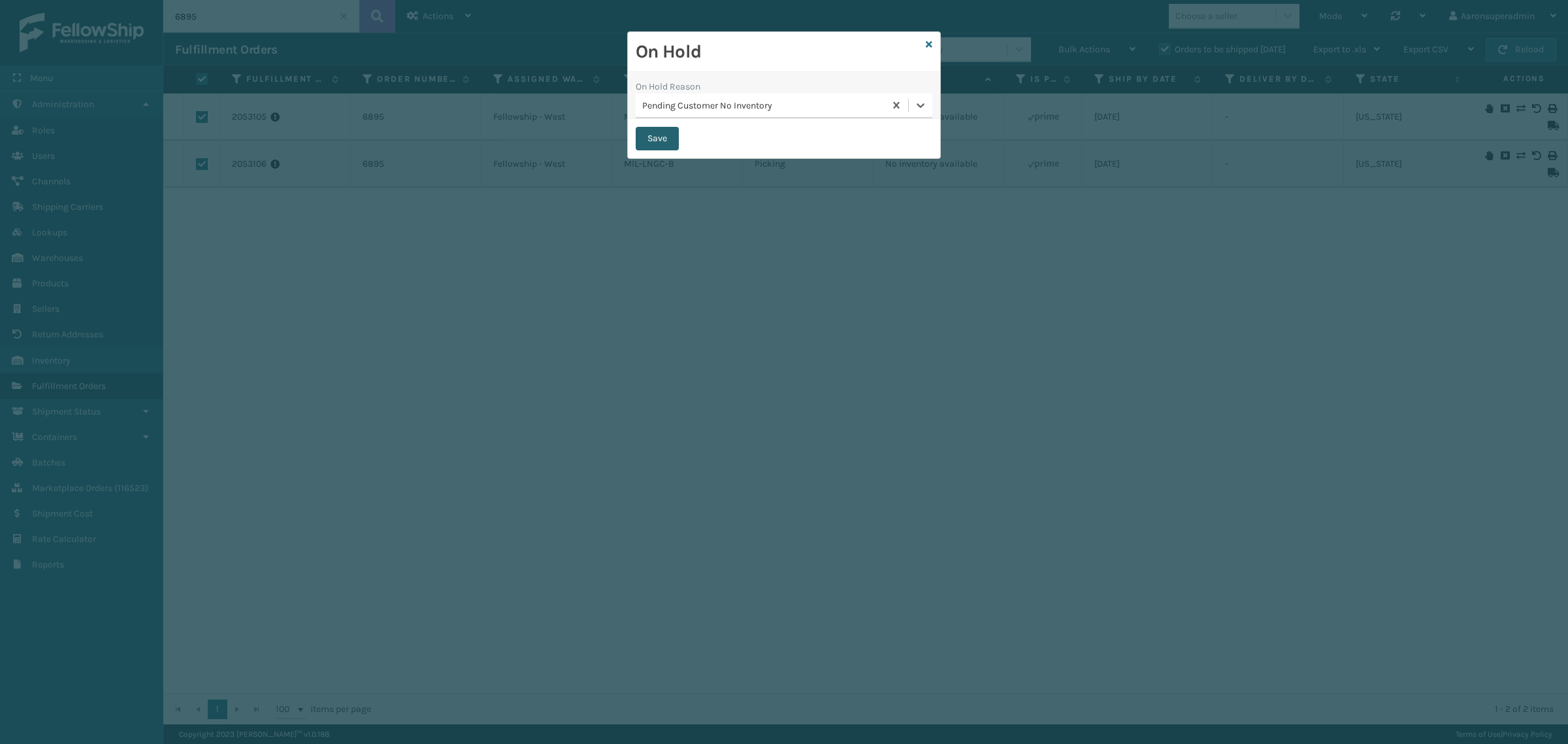
click at [674, 141] on button "Save" at bounding box center [657, 139] width 43 height 24
checkbox input "false"
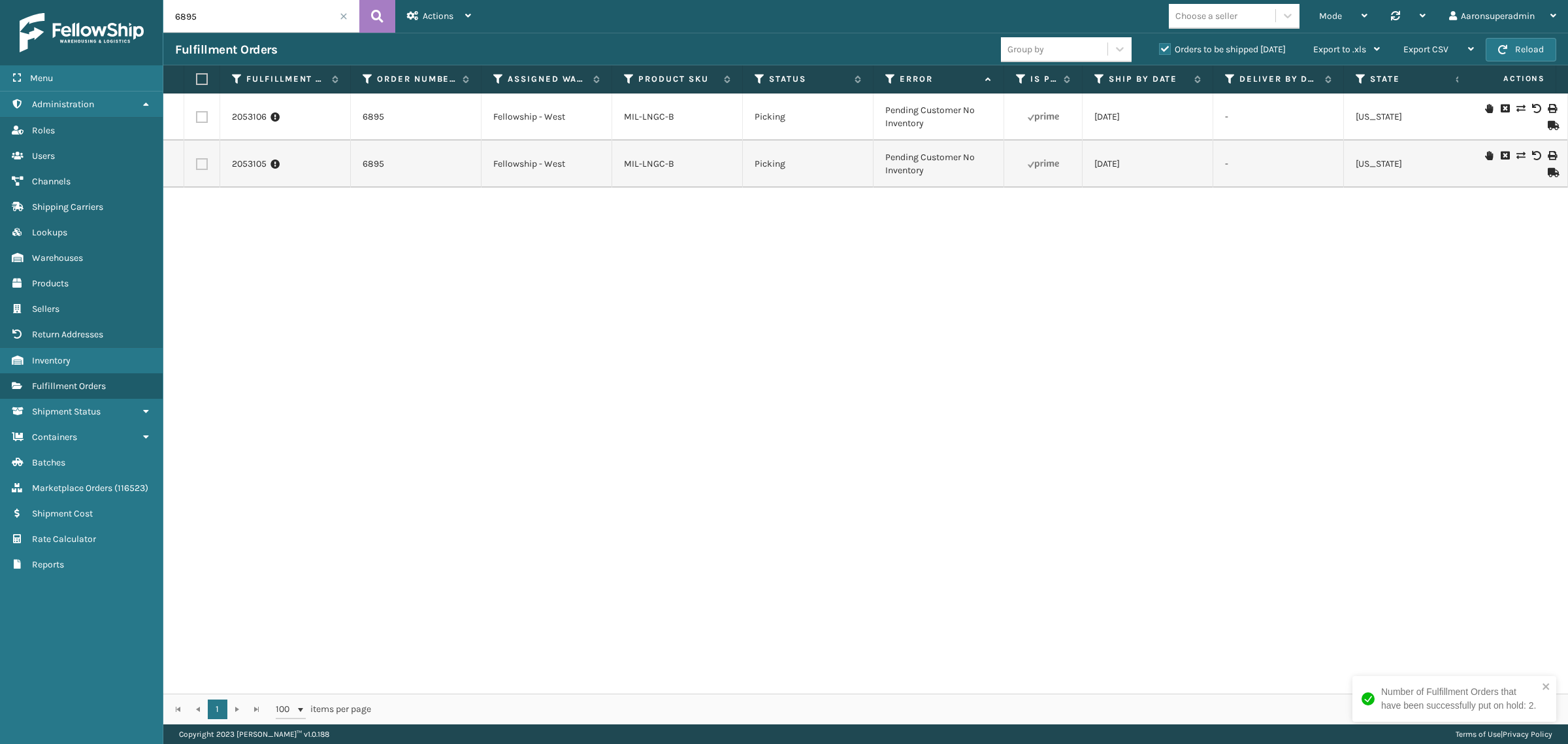
click at [344, 20] on span at bounding box center [344, 17] width 8 height 8
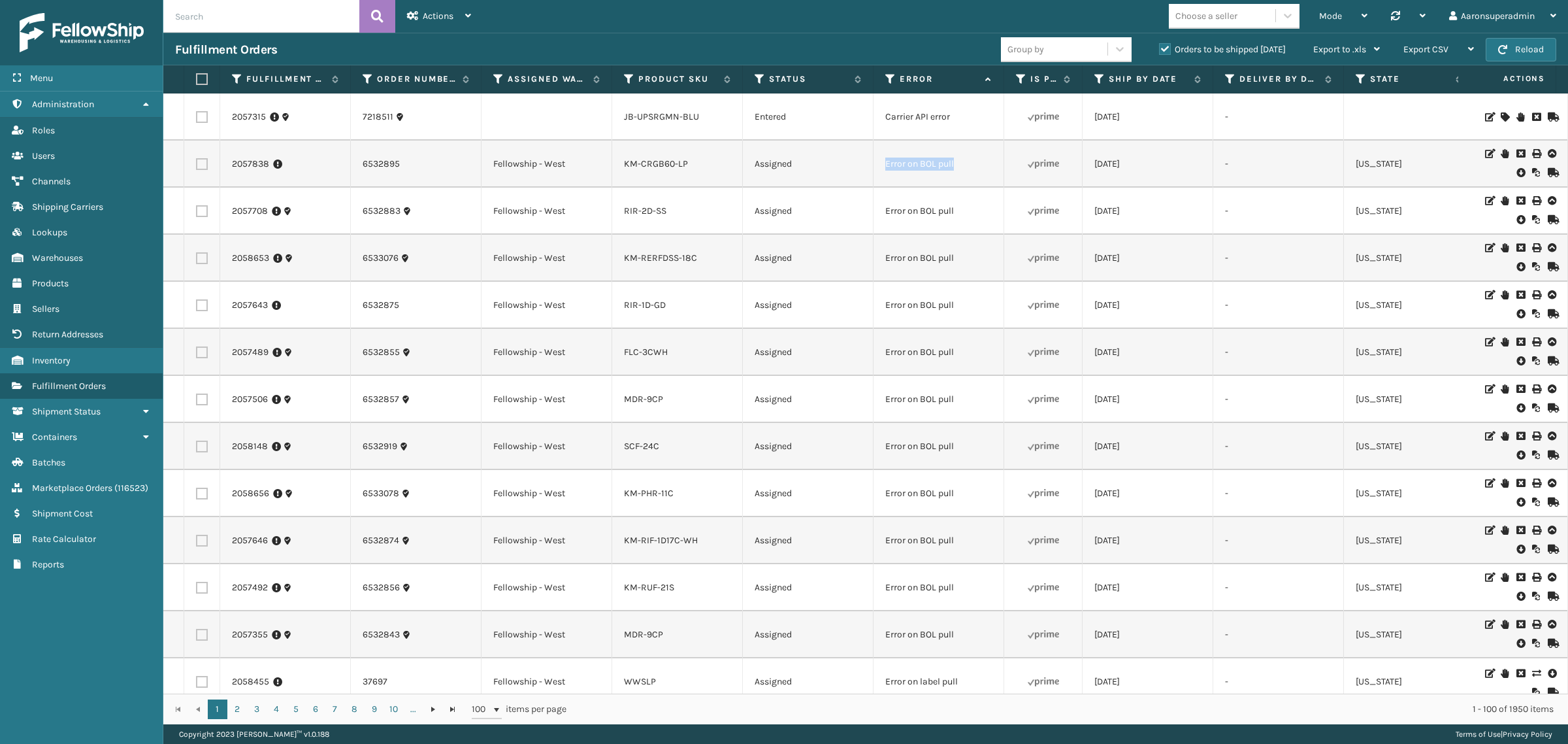
drag, startPoint x: 998, startPoint y: 163, endPoint x: 845, endPoint y: 163, distance: 153.0
copy tr "Error on BOL pull"
click at [206, 24] on input "text" at bounding box center [261, 16] width 196 height 33
paste input "Error on BOL pull"
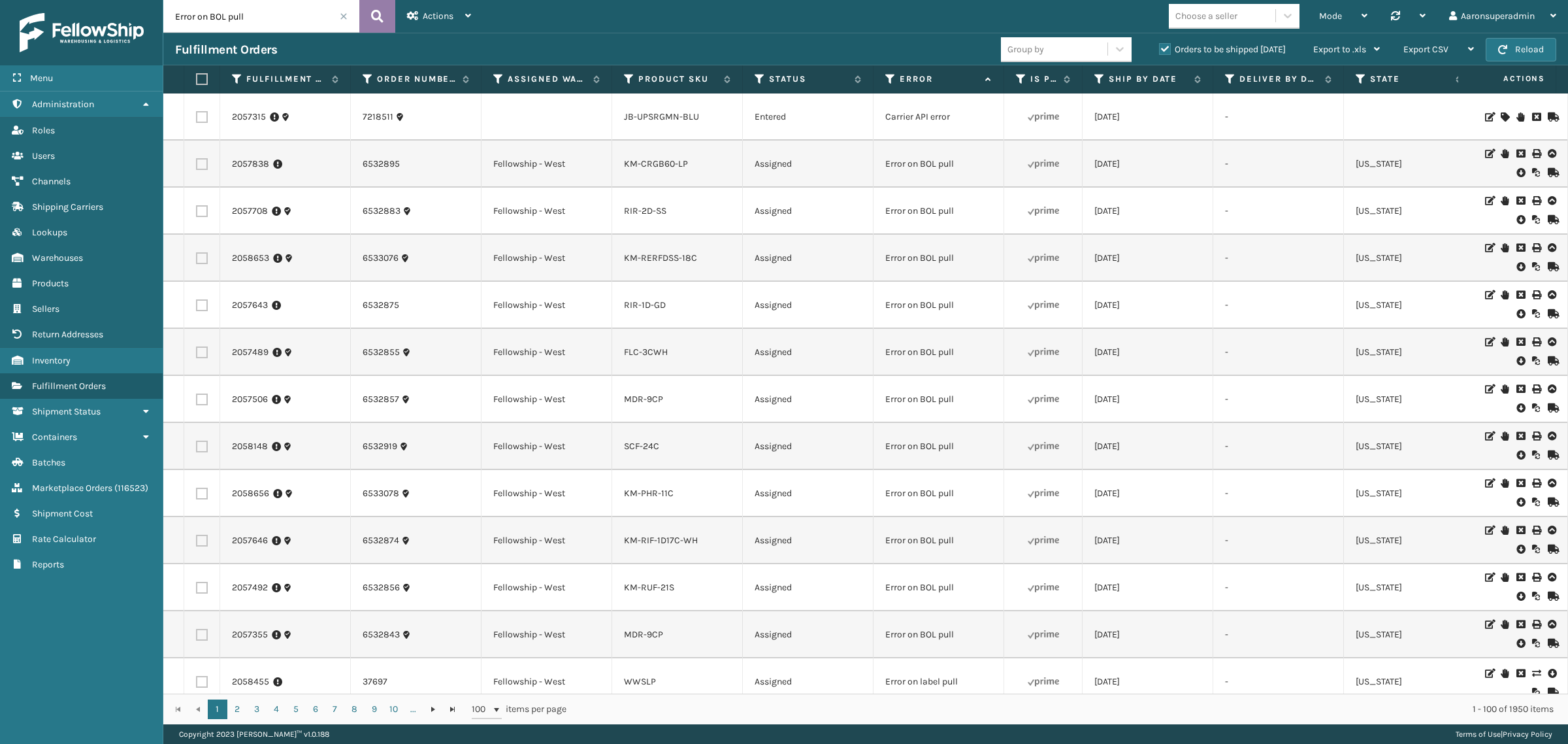
click at [374, 23] on icon at bounding box center [377, 16] width 13 height 20
type input "Error on BOL pull"
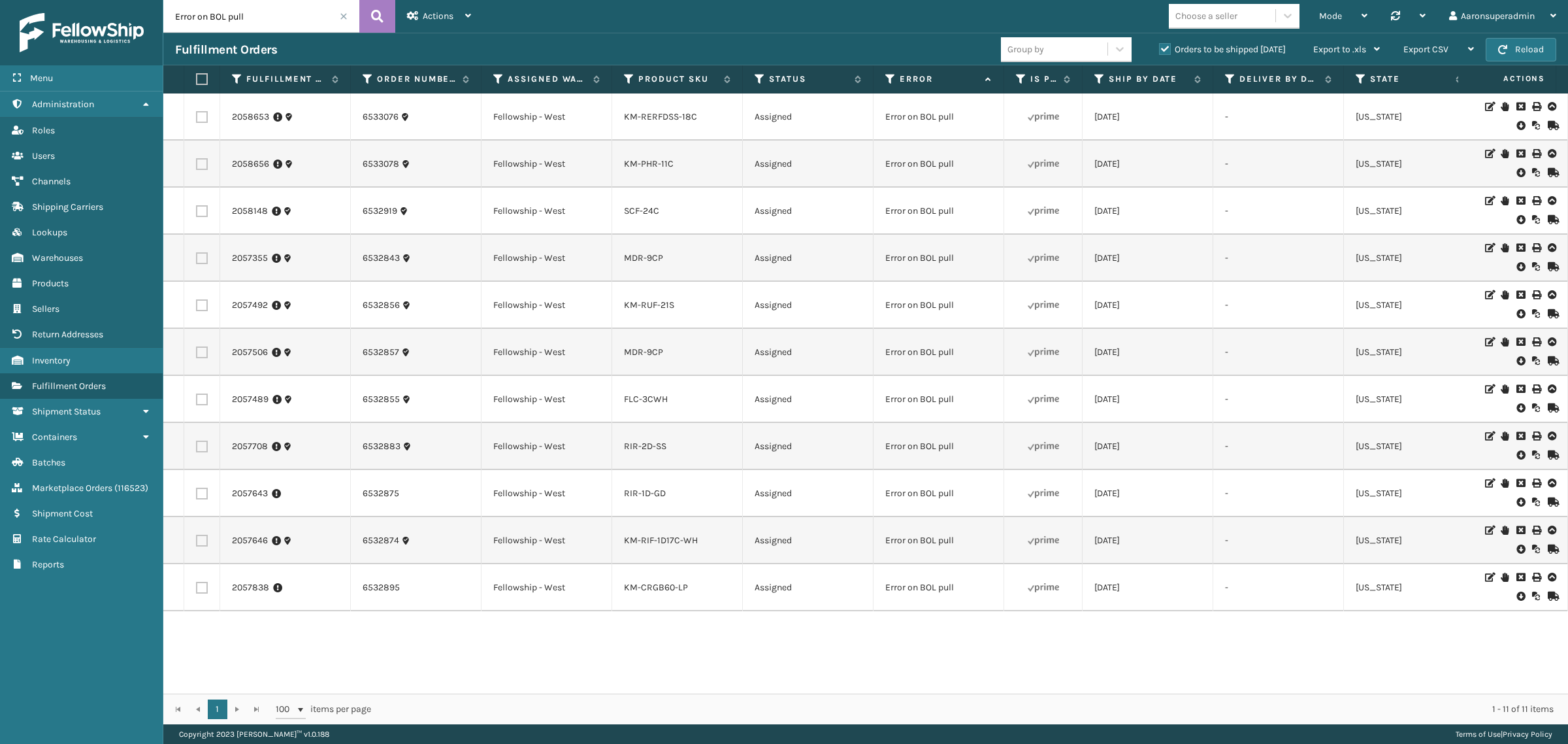
click at [201, 80] on label at bounding box center [200, 79] width 8 height 12
click at [197, 80] on input "checkbox" at bounding box center [196, 79] width 1 height 9
checkbox input "true"
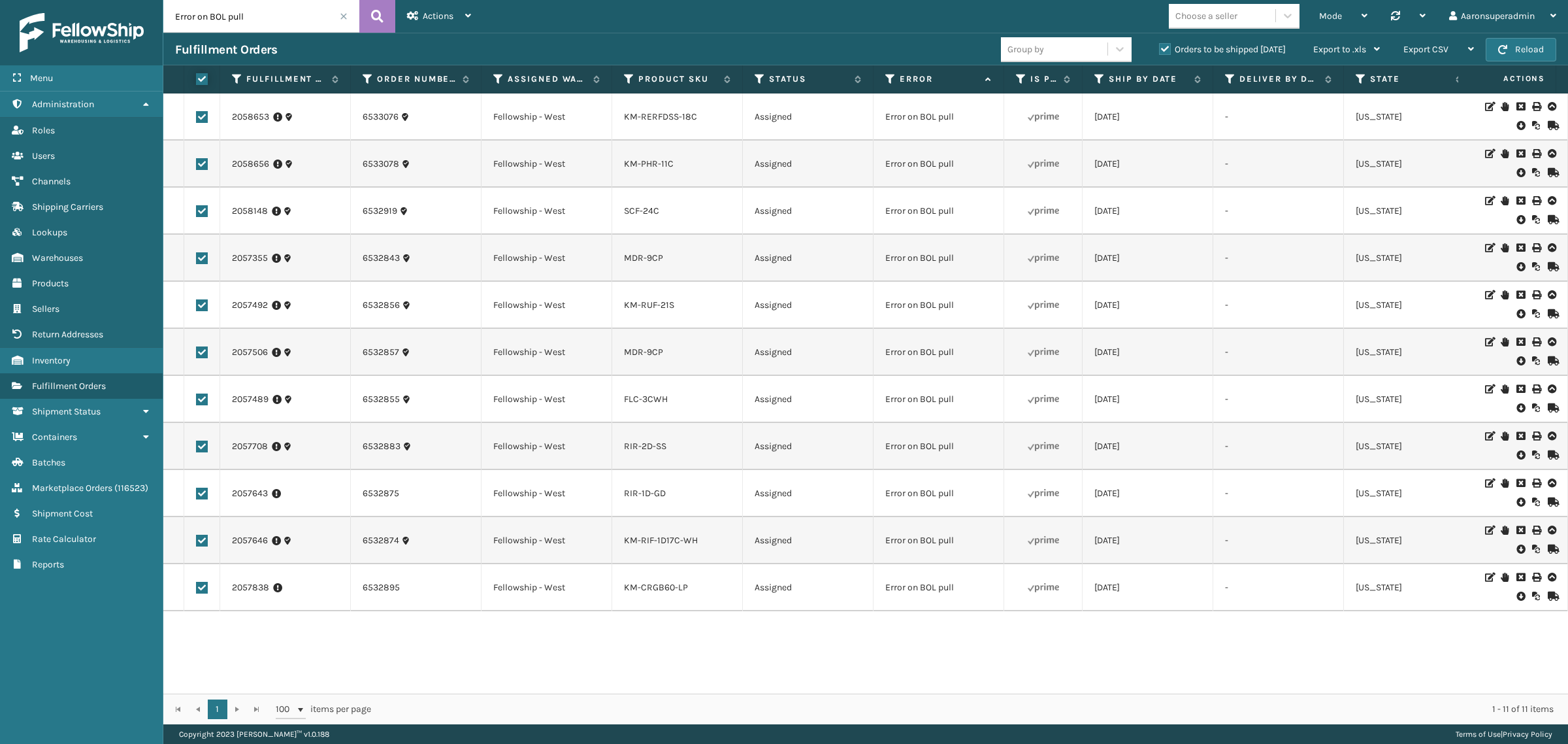
checkbox input "true"
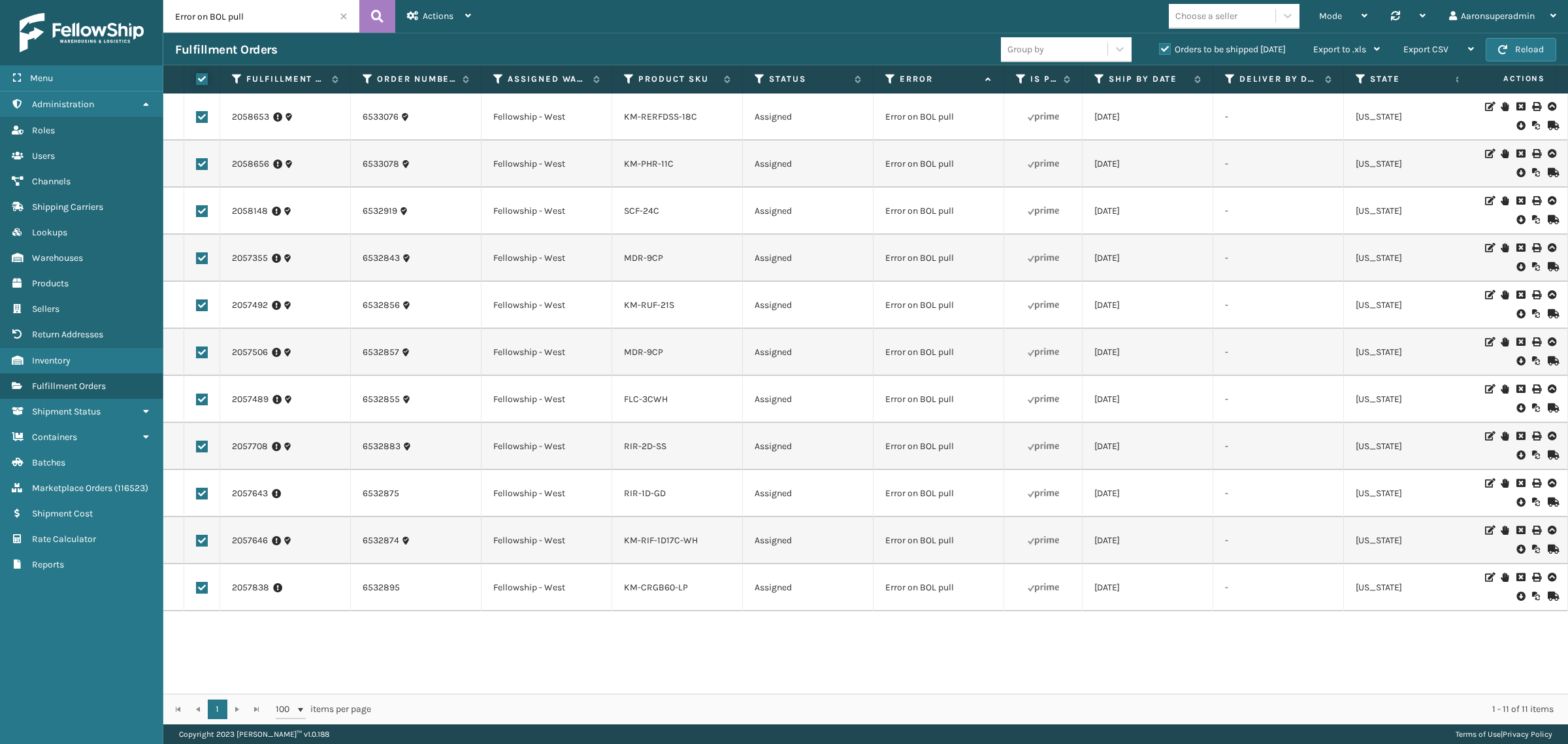
checkbox input "true"
click at [1083, 59] on div "Bulk Actions" at bounding box center [1097, 49] width 77 height 33
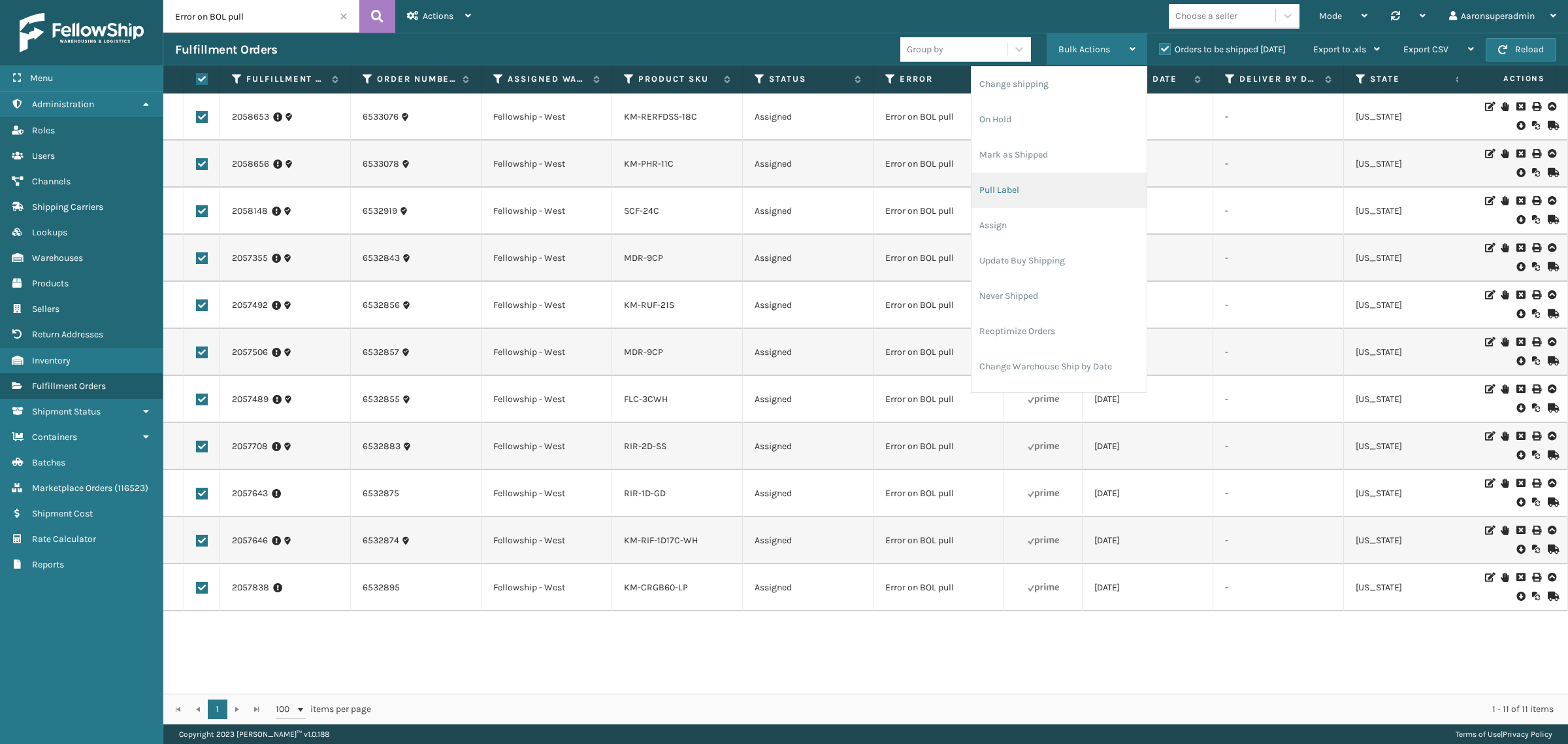
click at [1003, 205] on li "Pull Label" at bounding box center [1059, 190] width 175 height 35
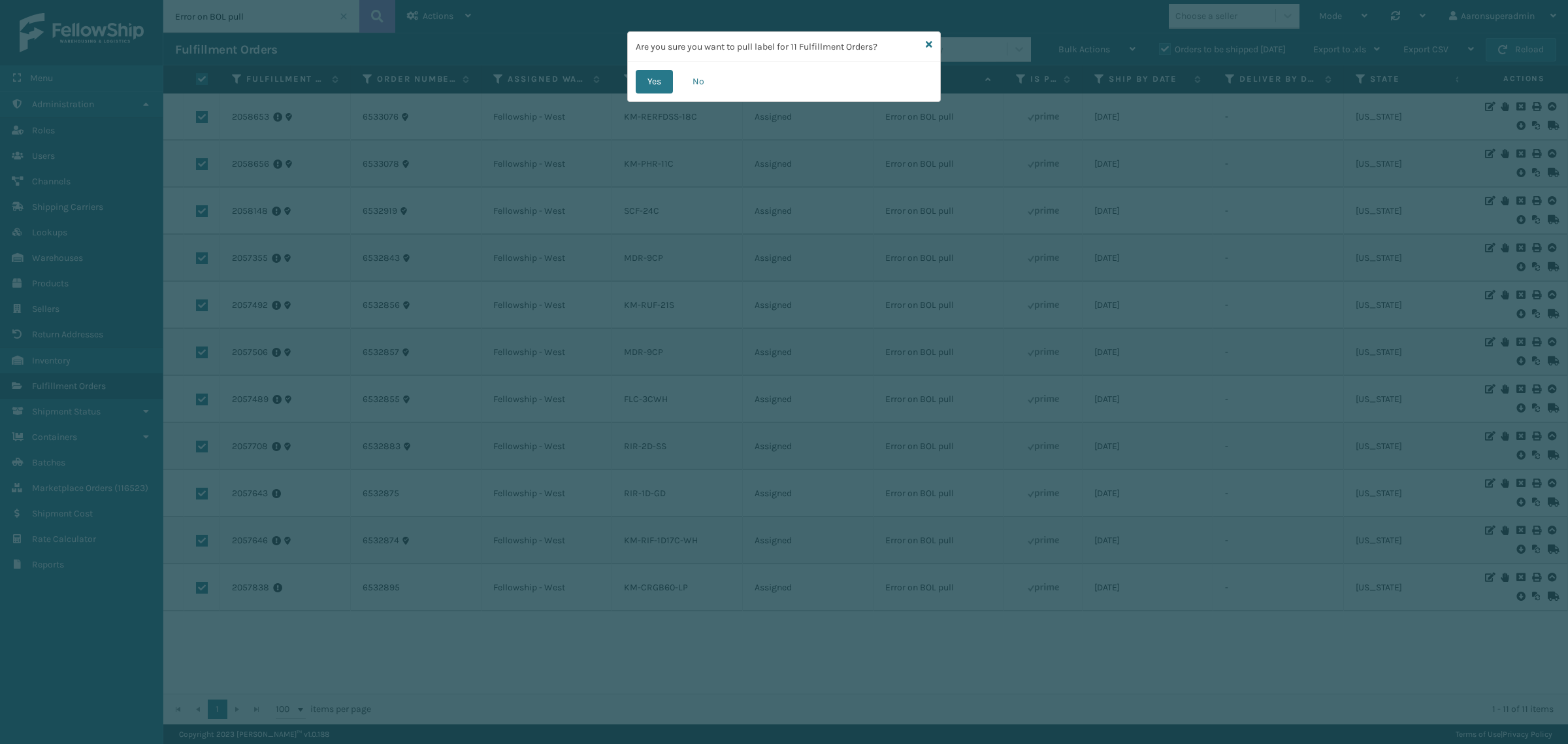
drag, startPoint x: 659, startPoint y: 85, endPoint x: 667, endPoint y: 88, distance: 8.5
click at [660, 84] on button "Yes" at bounding box center [654, 82] width 37 height 24
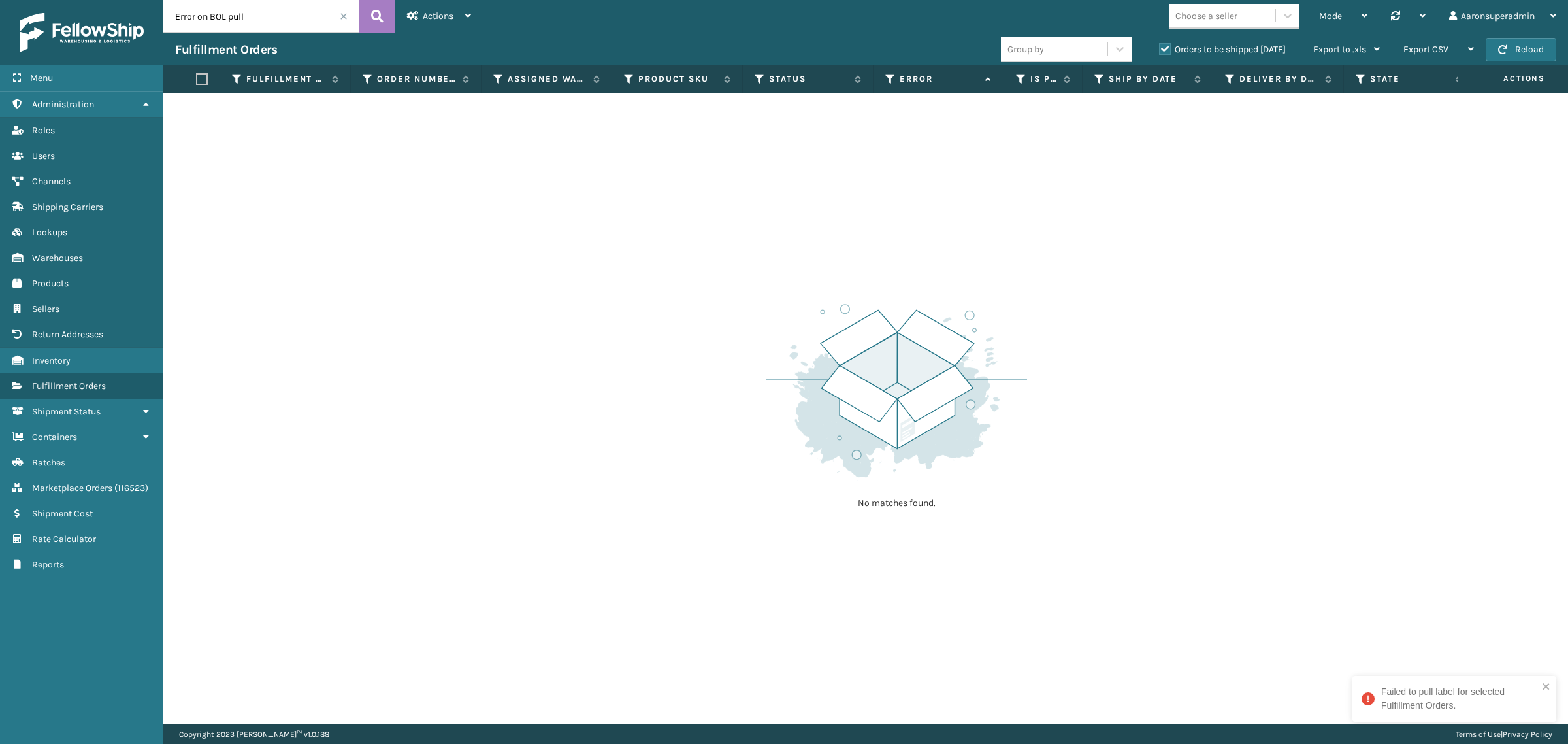
click at [1516, 638] on div "No matches found." at bounding box center [866, 409] width 1405 height 631
click at [348, 24] on input "Error on BOL pull" at bounding box center [261, 16] width 196 height 33
click at [344, 15] on span at bounding box center [344, 17] width 8 height 8
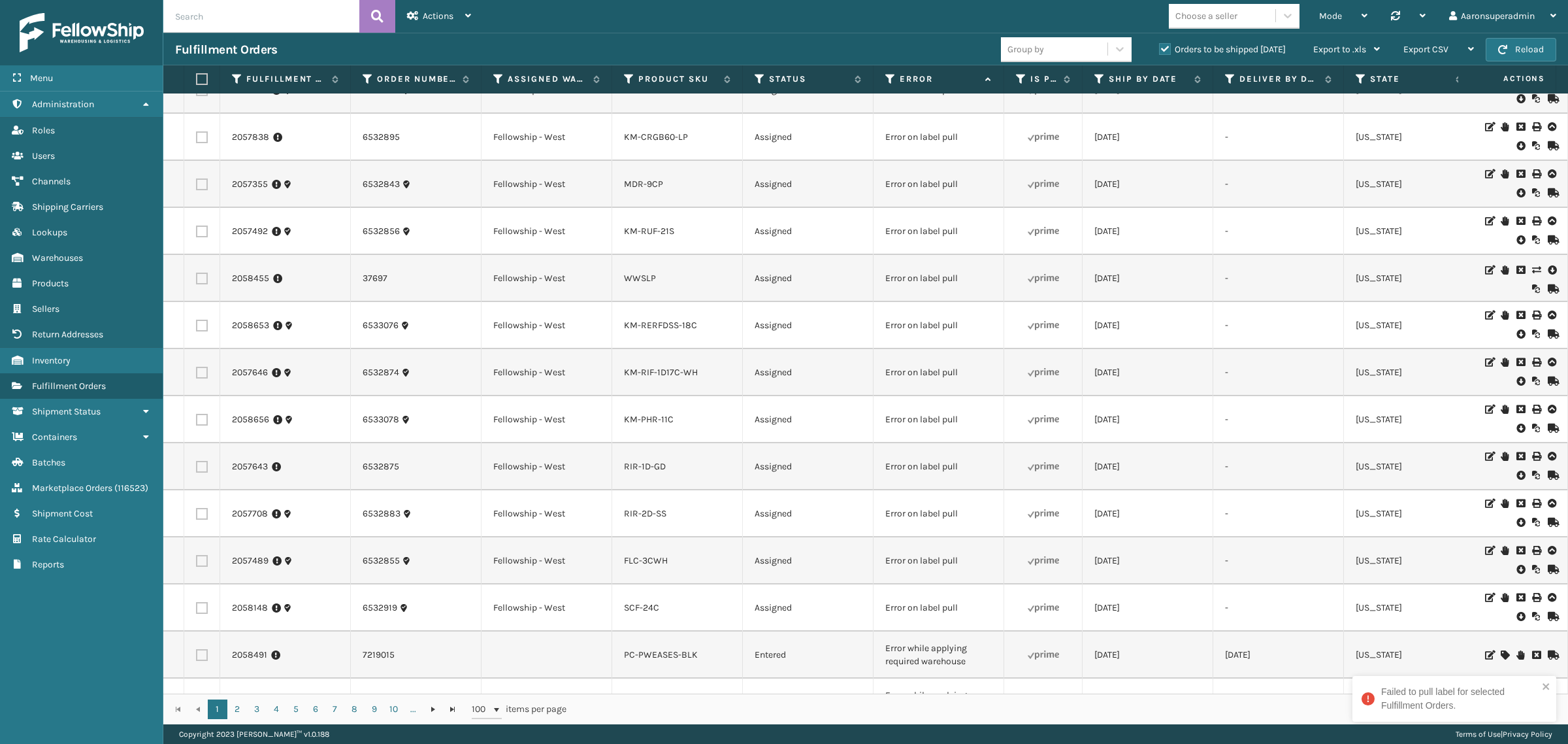
scroll to position [82, 0]
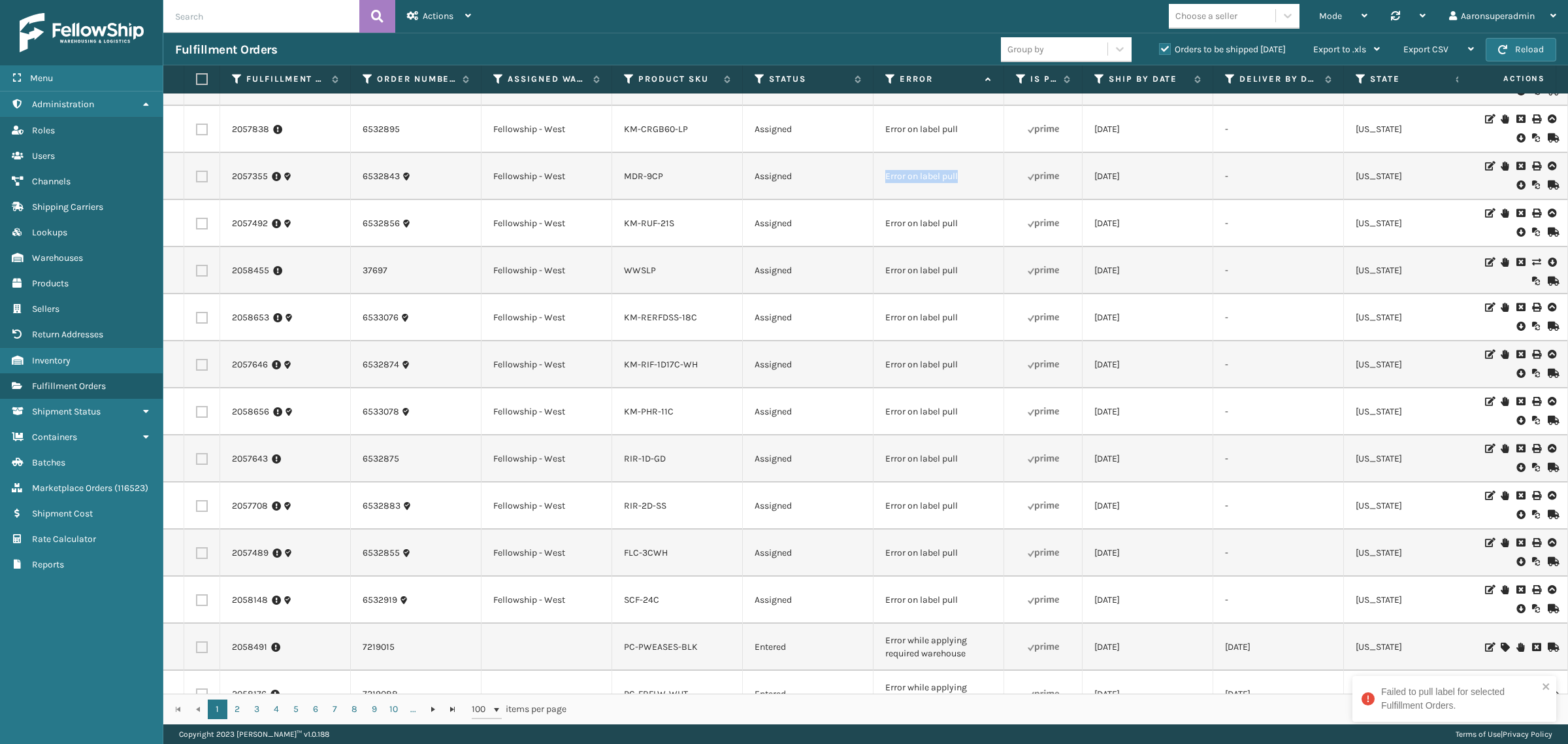
drag, startPoint x: 972, startPoint y: 182, endPoint x: 882, endPoint y: 175, distance: 90.3
click at [882, 175] on td "Error on label pull" at bounding box center [939, 176] width 131 height 47
copy td "Error on label pull"
click at [321, 4] on input "text" at bounding box center [261, 16] width 196 height 33
paste input "Error on label pull"
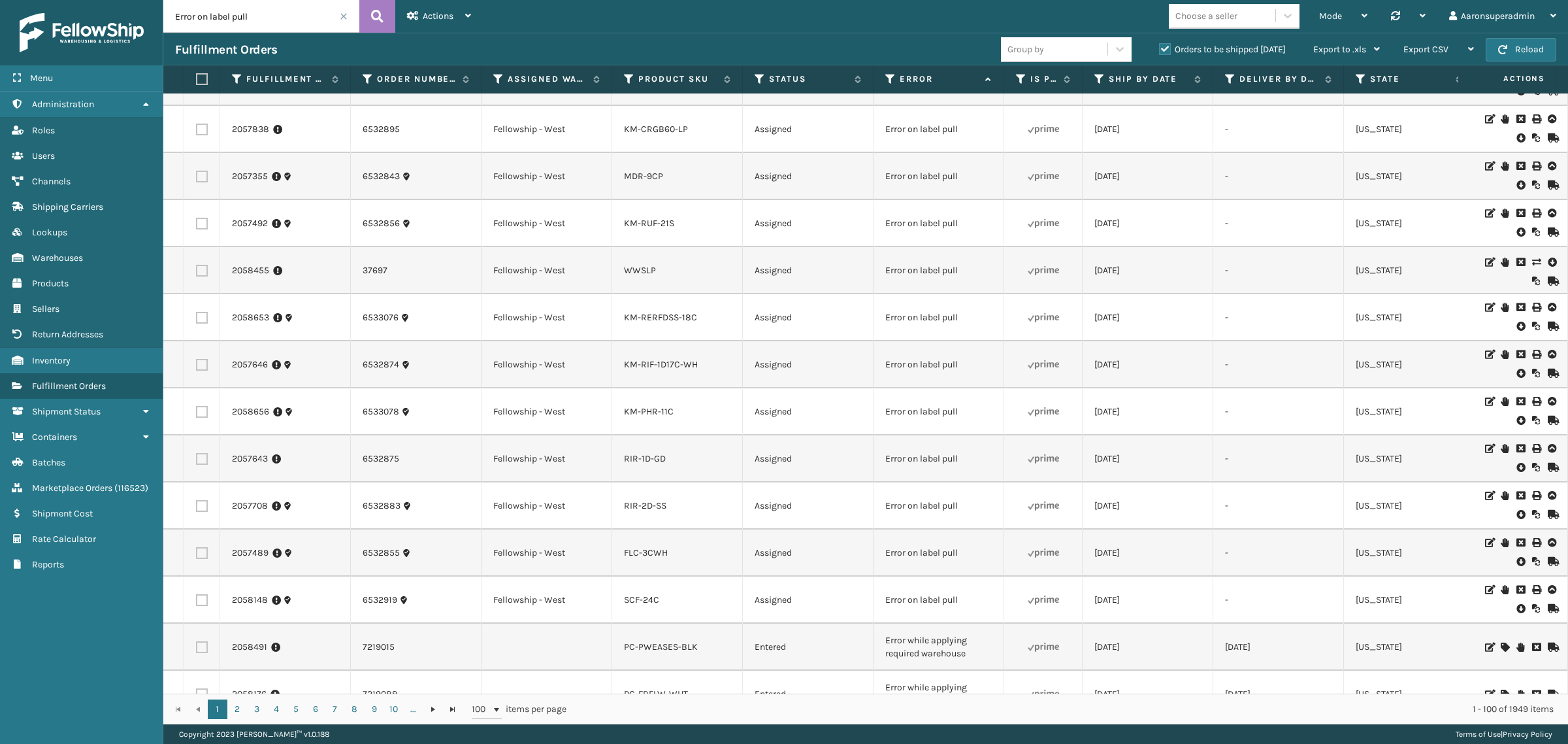
type input "Error on label pull"
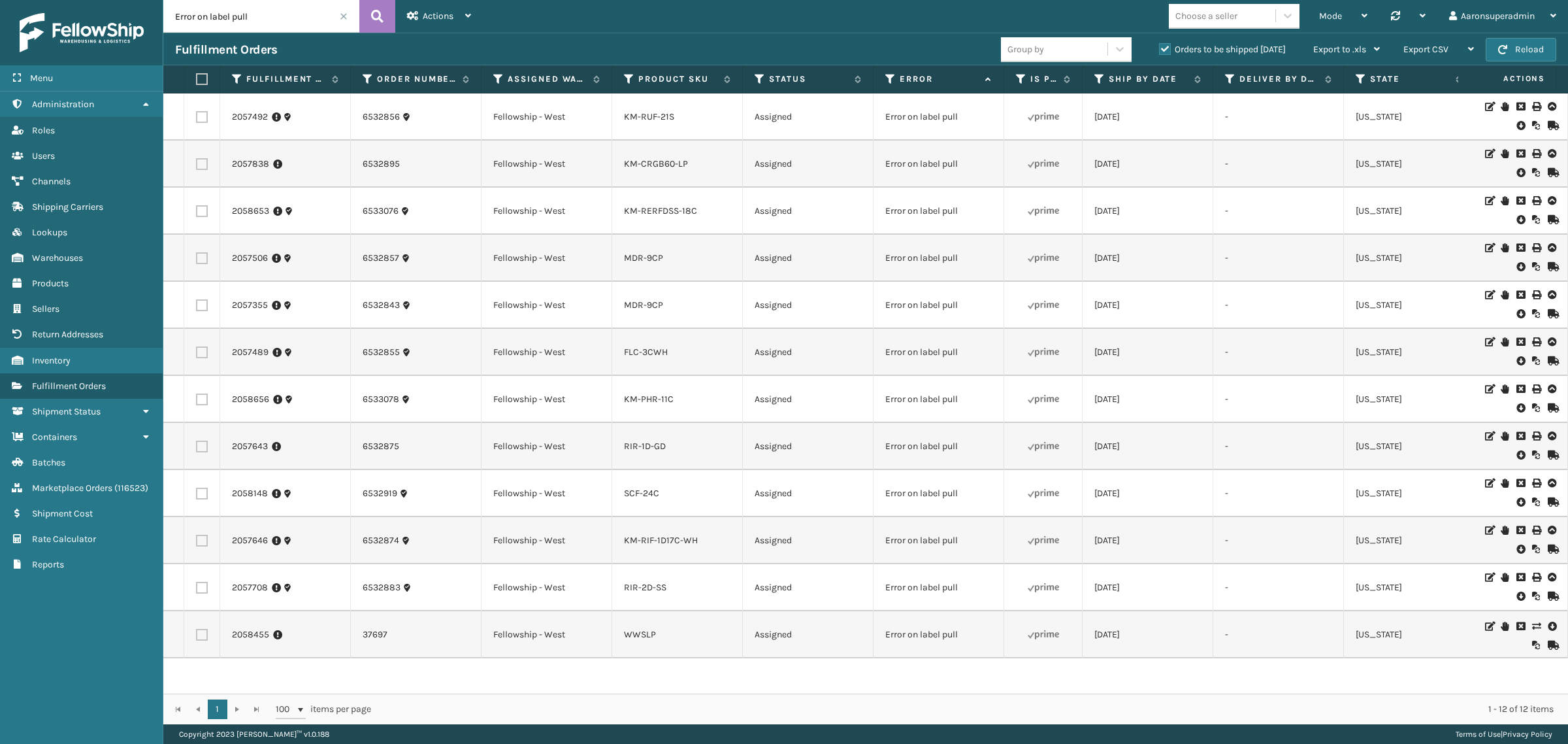
click at [1516, 127] on icon at bounding box center [1520, 125] width 8 height 13
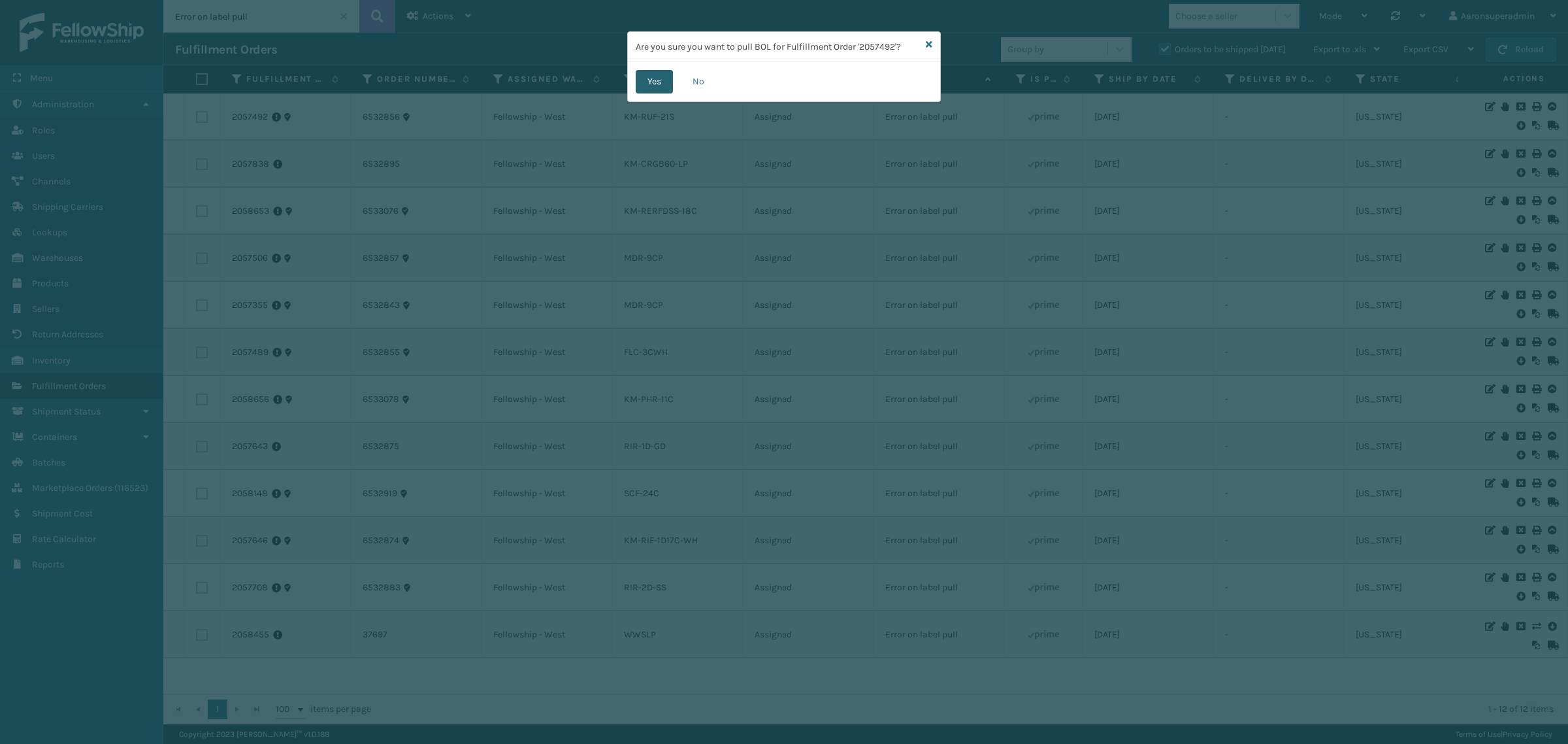
click at [655, 87] on button "Yes" at bounding box center [654, 82] width 37 height 24
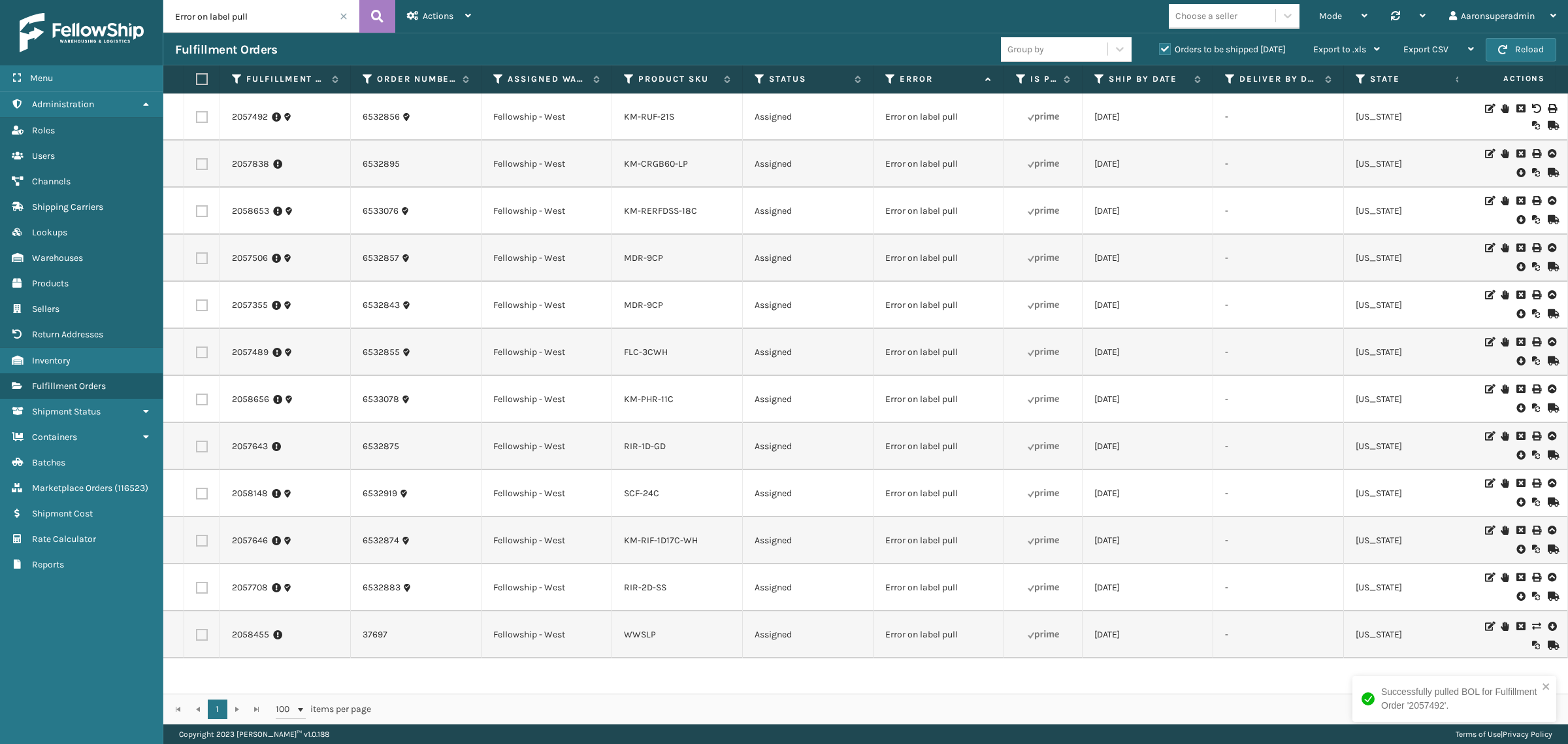
click at [1516, 174] on icon at bounding box center [1520, 172] width 8 height 13
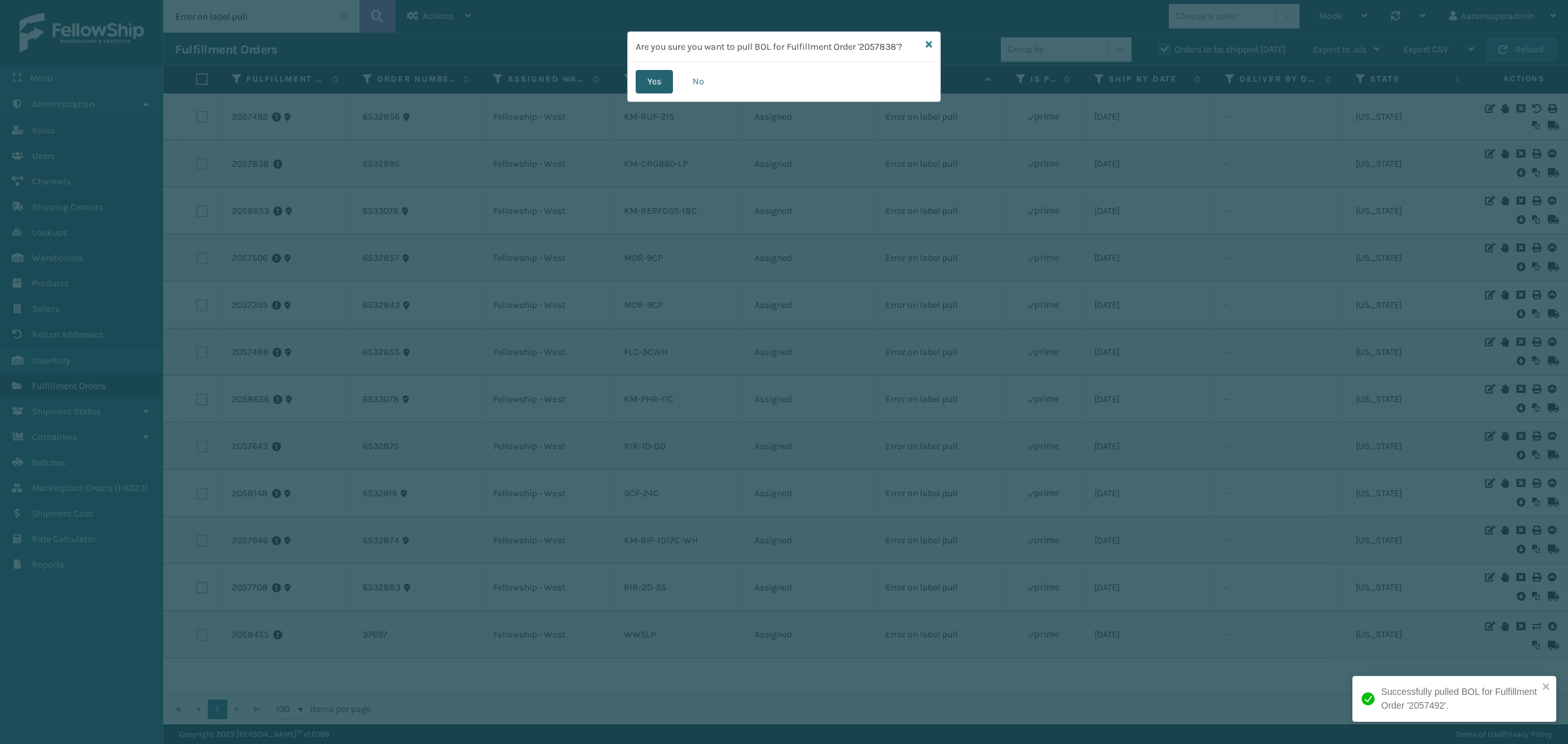
click at [660, 77] on button "Yes" at bounding box center [654, 82] width 37 height 24
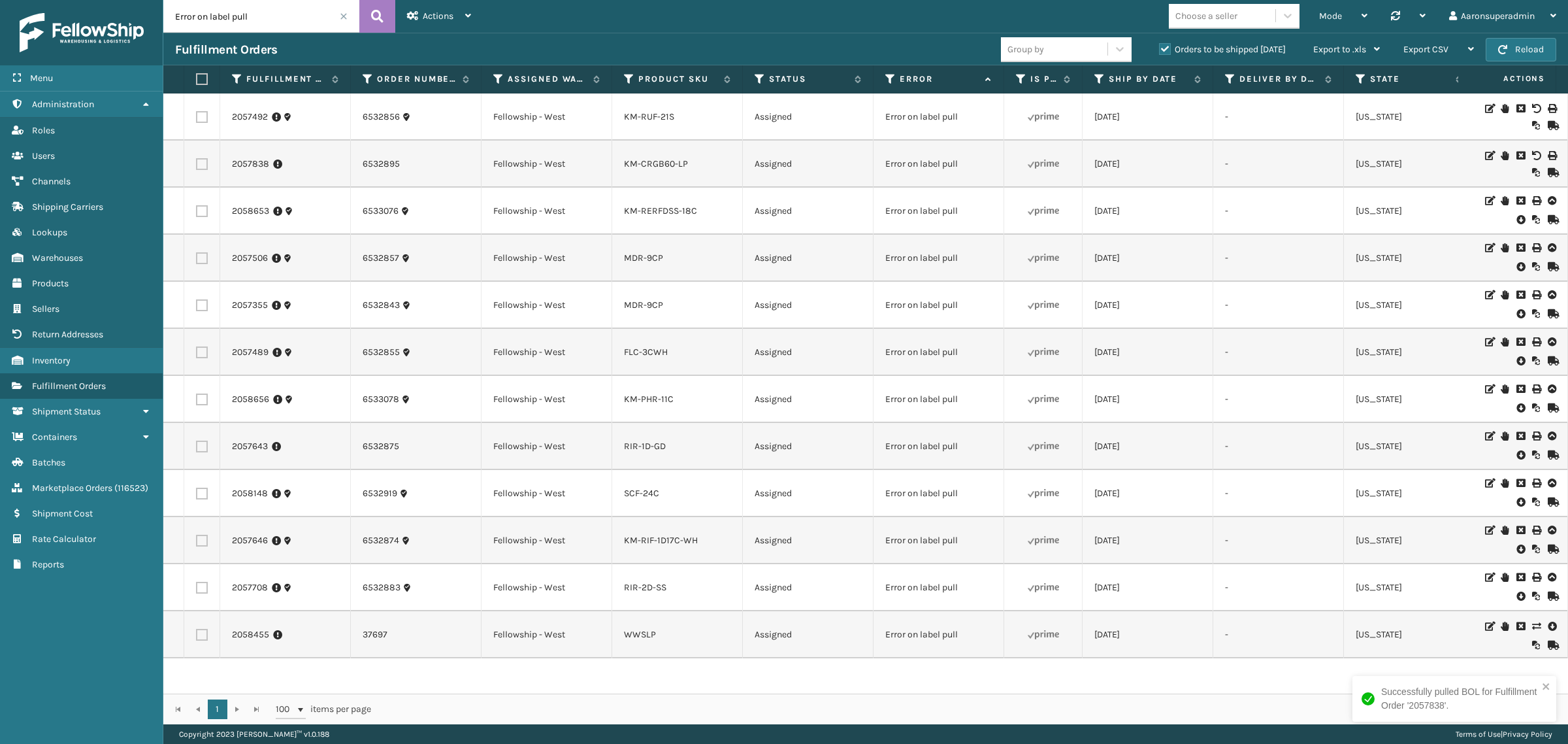
click at [1516, 220] on icon at bounding box center [1520, 219] width 8 height 13
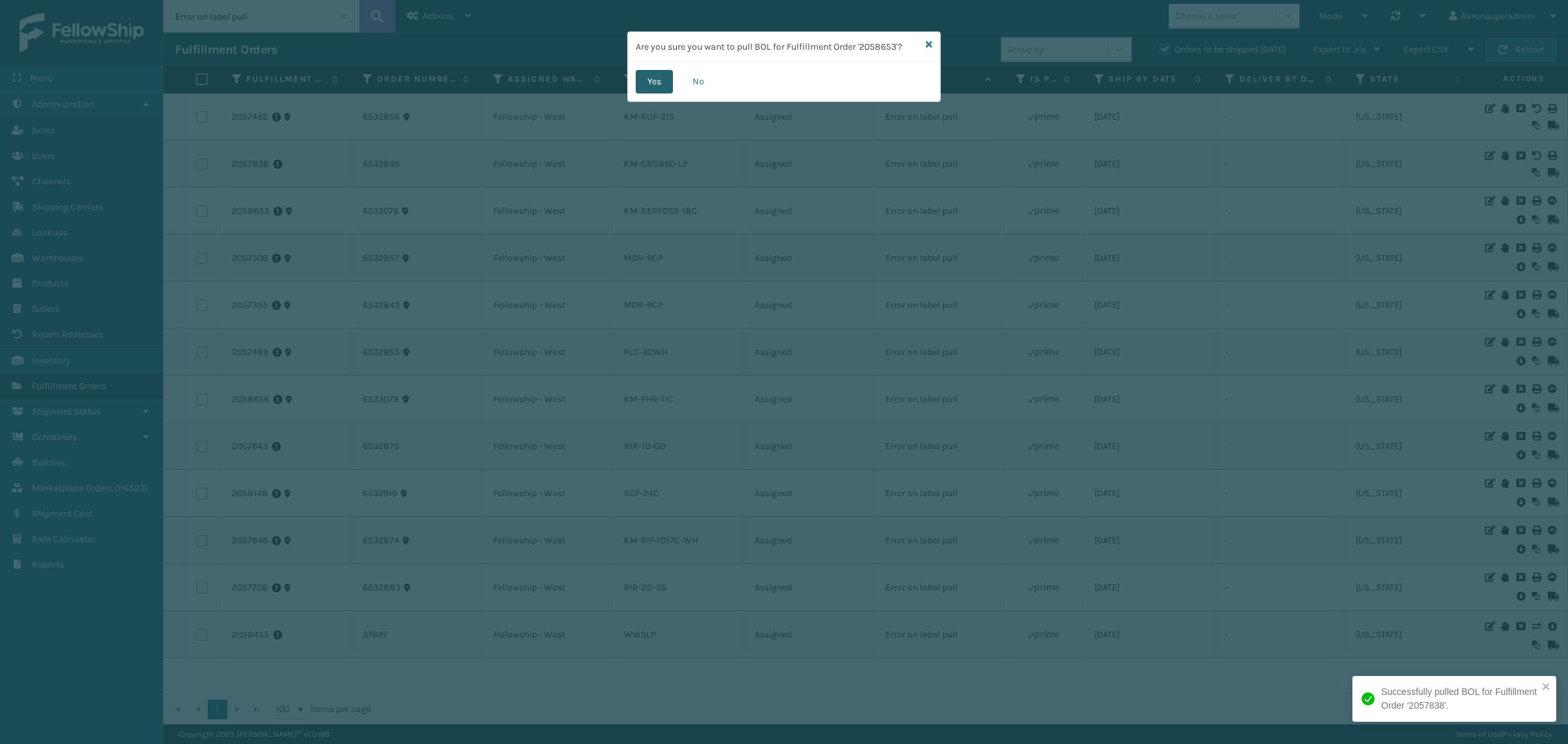
click at [648, 78] on button "Yes" at bounding box center [654, 82] width 37 height 24
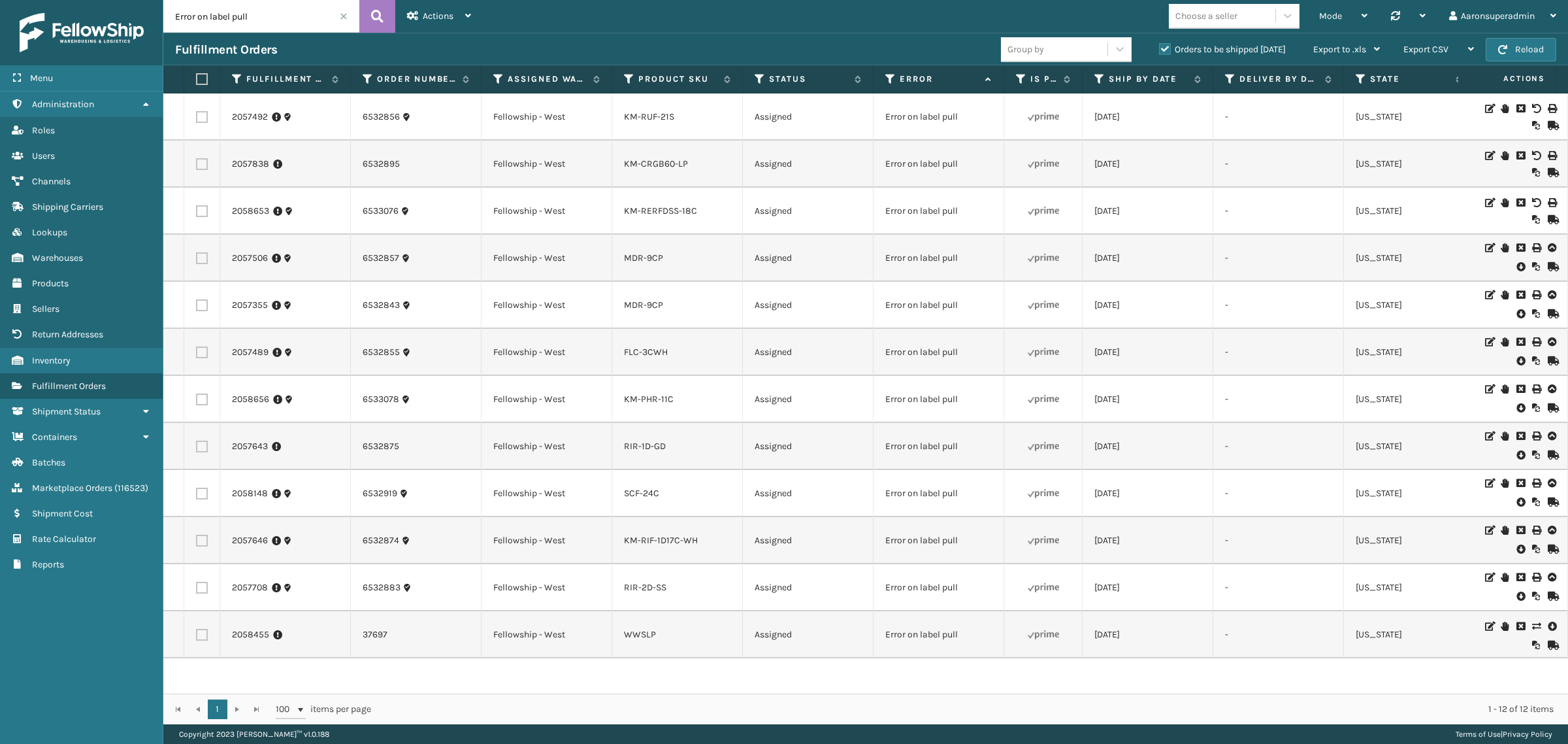
click at [1515, 269] on div at bounding box center [1519, 258] width 74 height 30
click at [1516, 271] on icon at bounding box center [1520, 266] width 8 height 13
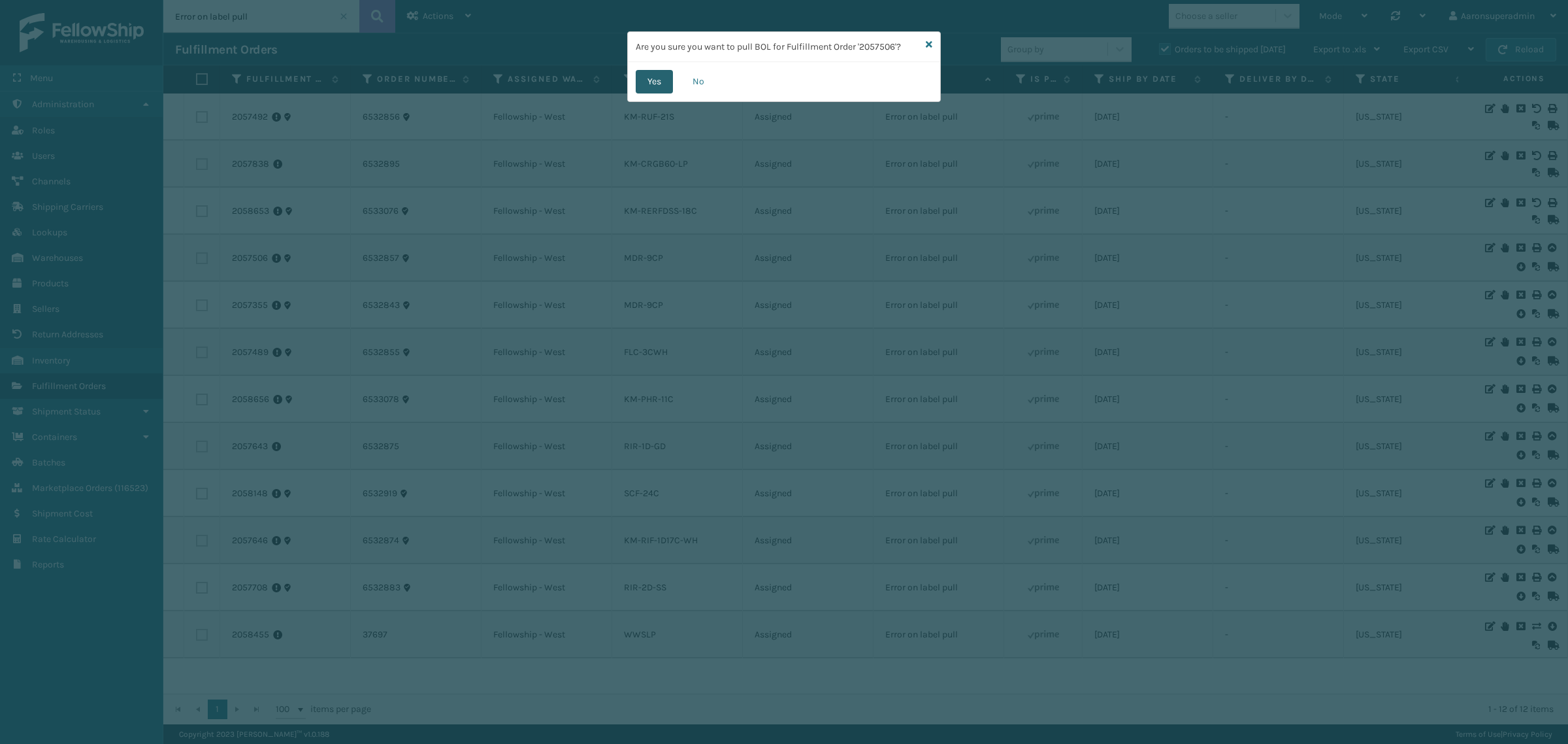
click at [656, 88] on button "Yes" at bounding box center [654, 82] width 37 height 24
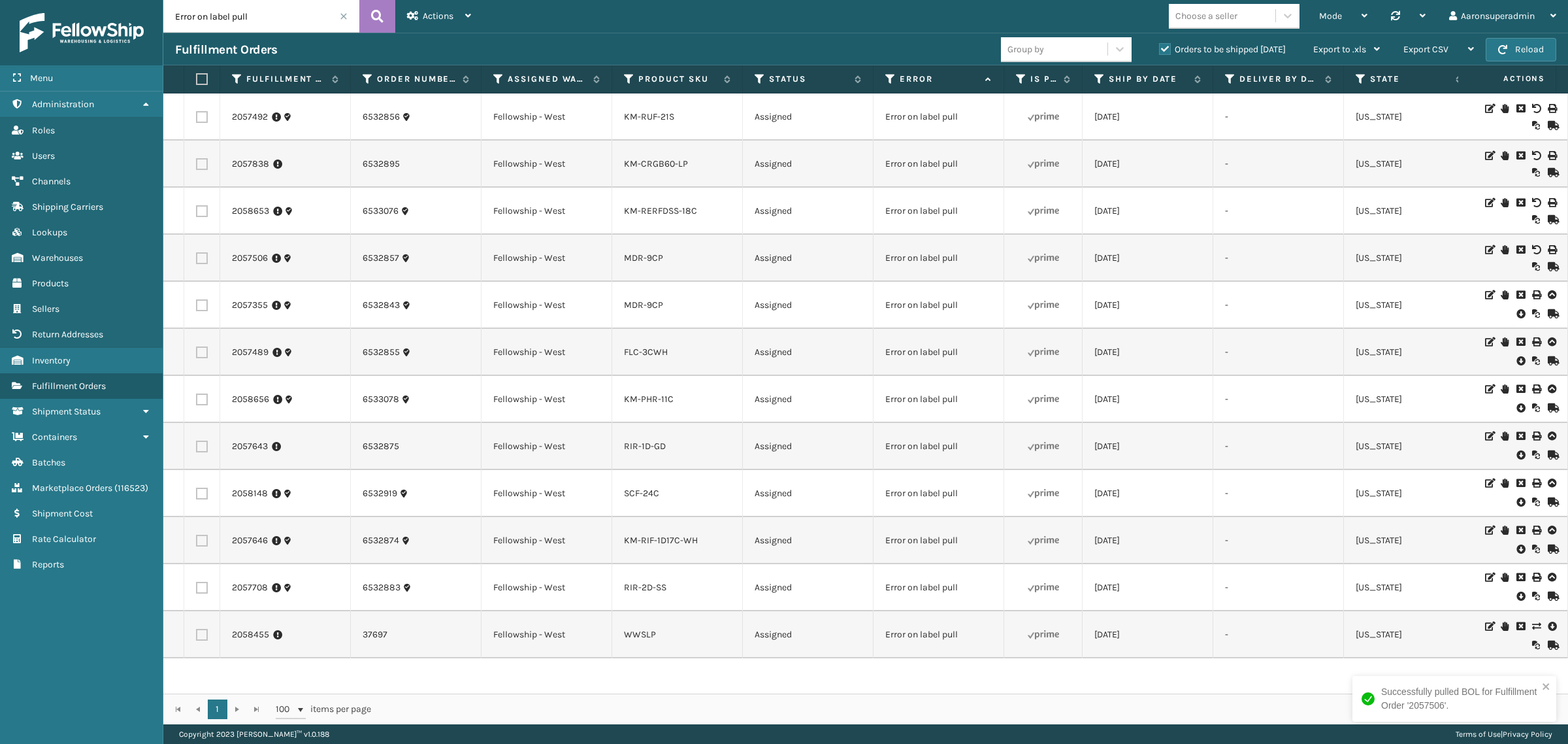
click at [1516, 315] on icon at bounding box center [1520, 314] width 8 height 13
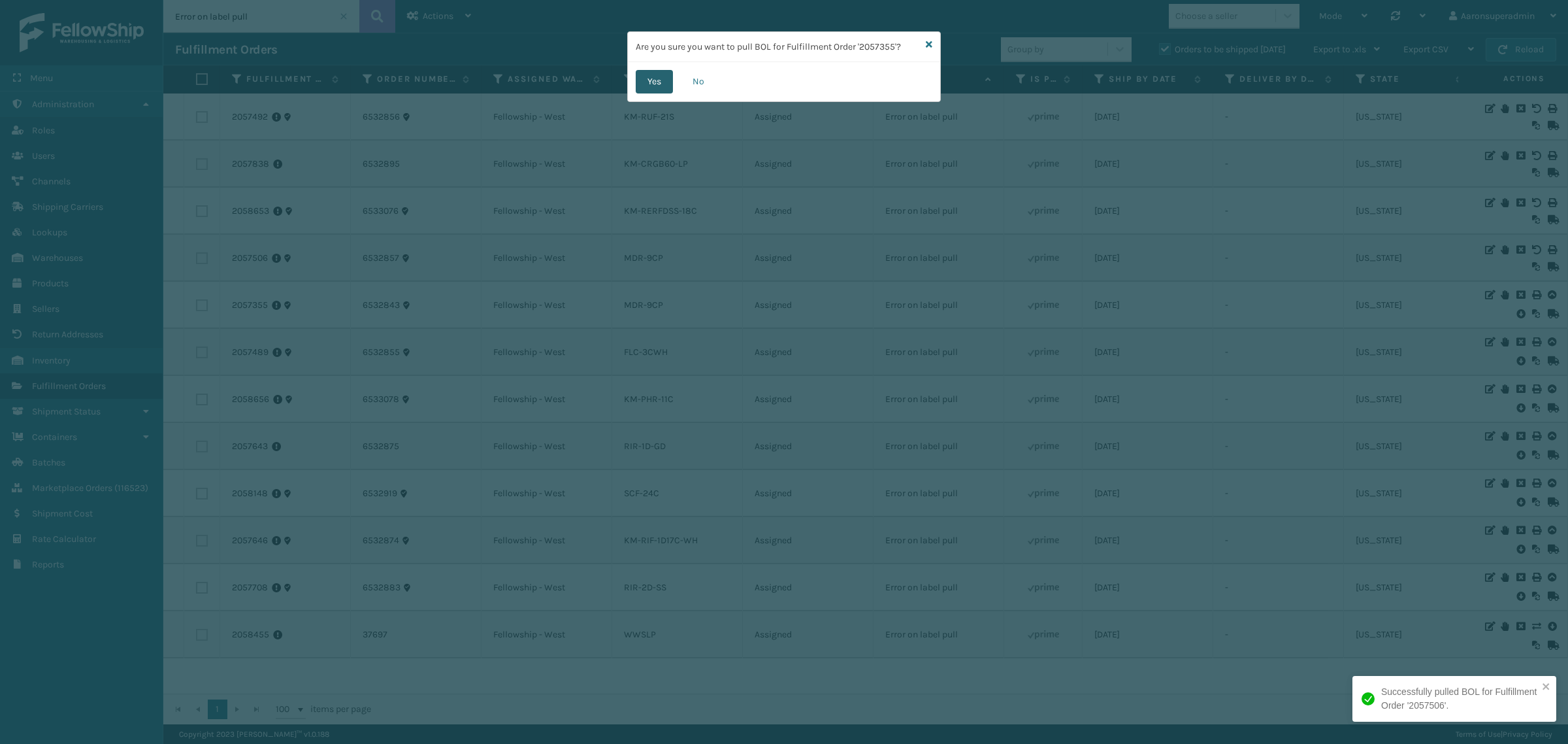
click at [646, 78] on button "Yes" at bounding box center [654, 82] width 37 height 24
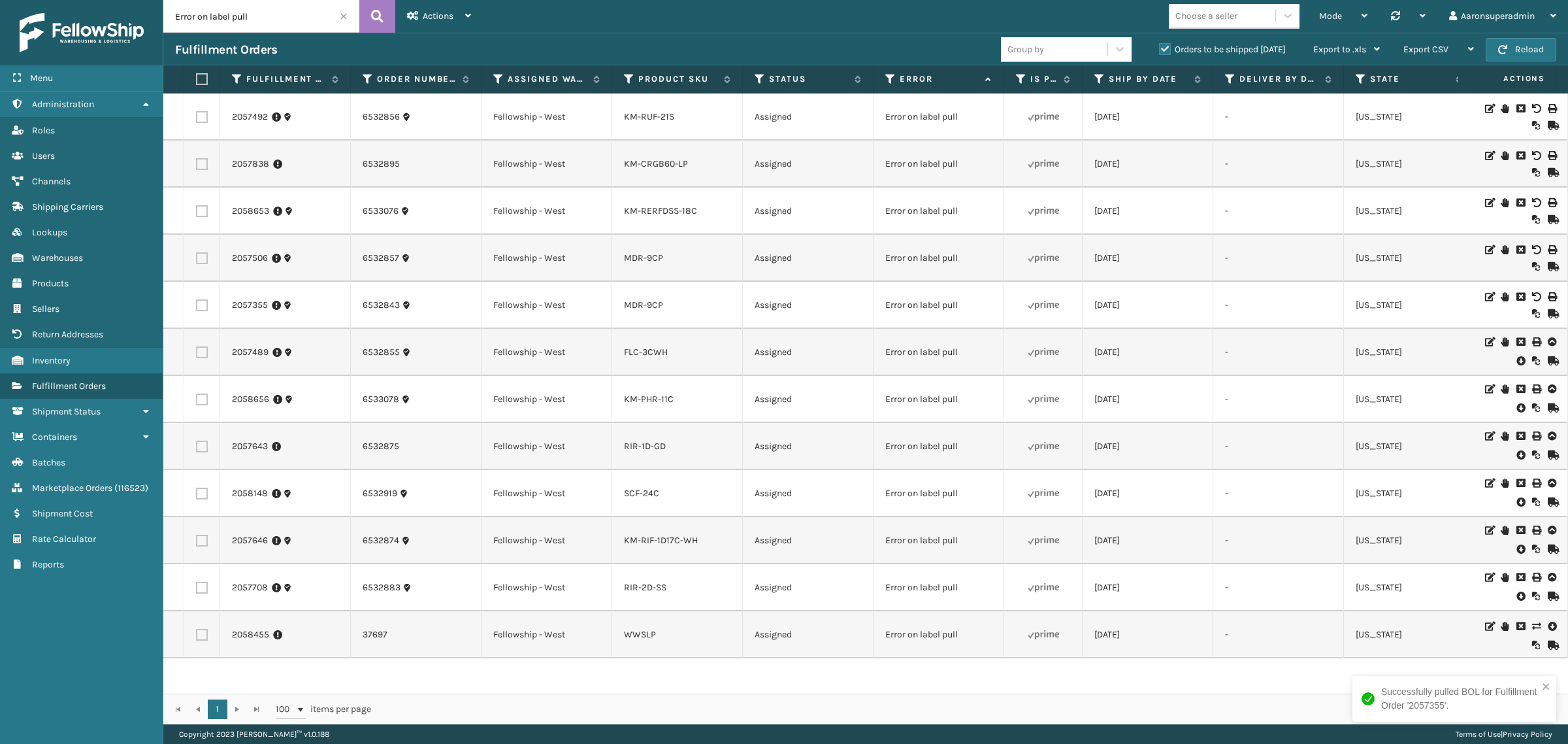
click at [1516, 362] on icon at bounding box center [1520, 361] width 8 height 13
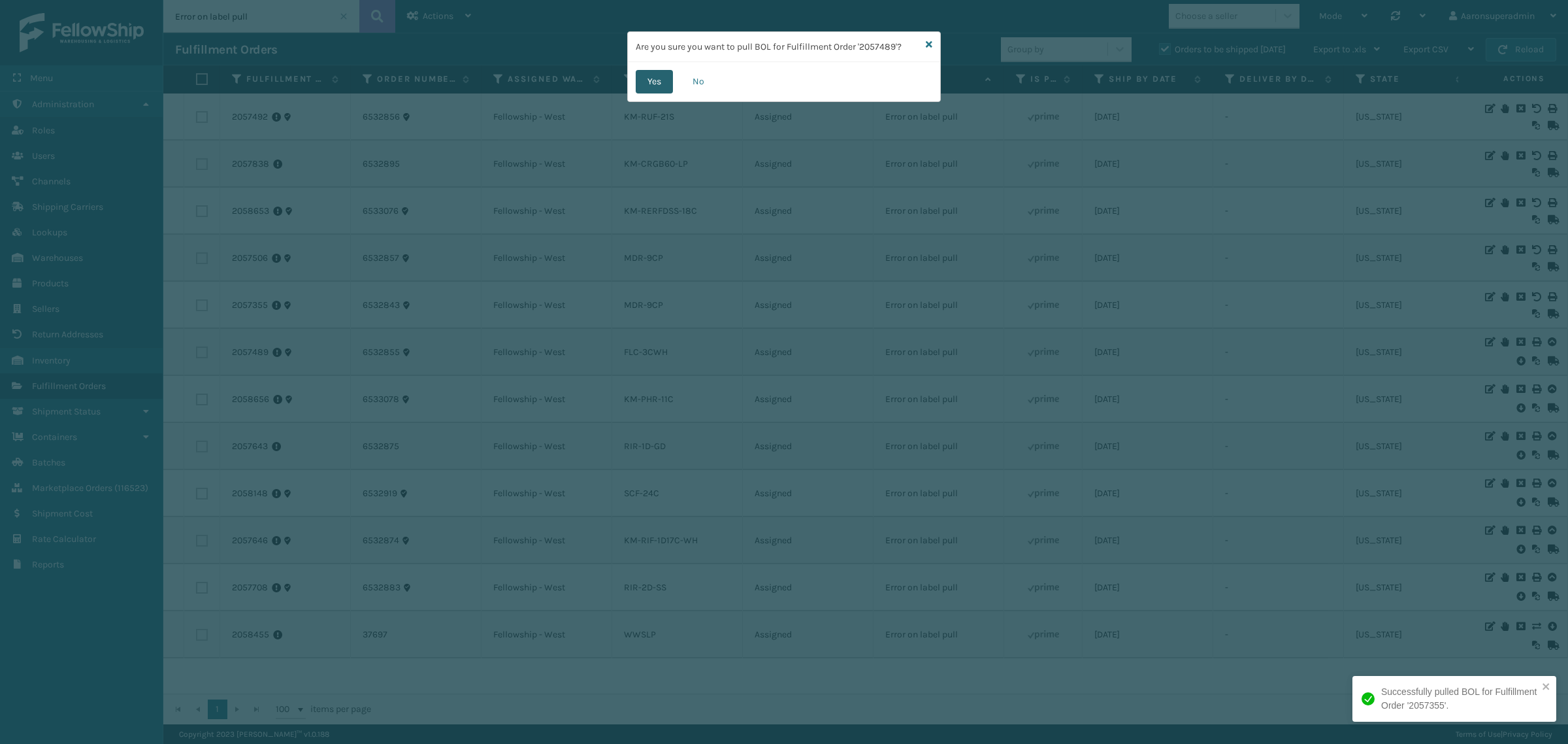
click at [648, 85] on button "Yes" at bounding box center [654, 82] width 37 height 24
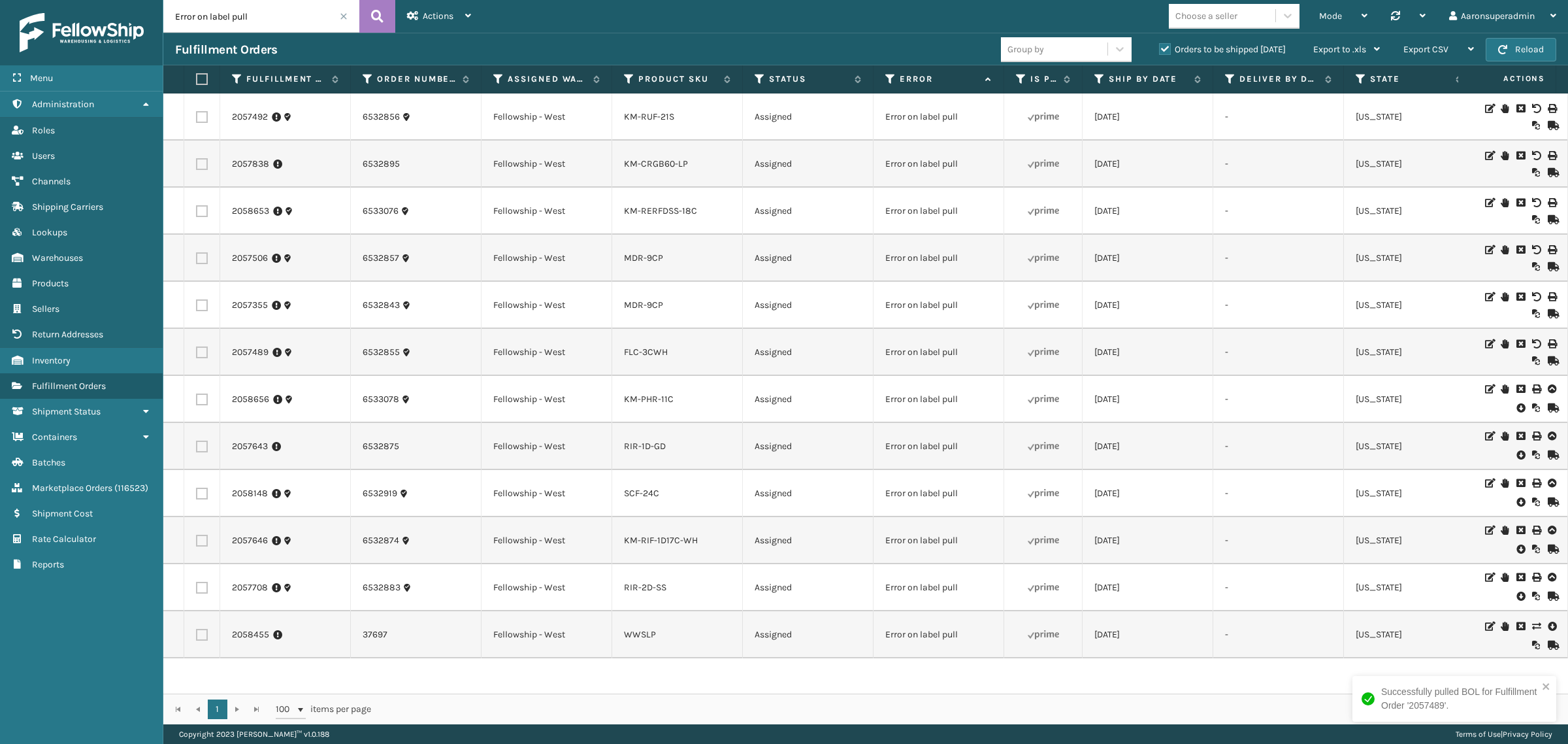
click at [1516, 407] on icon at bounding box center [1520, 408] width 8 height 13
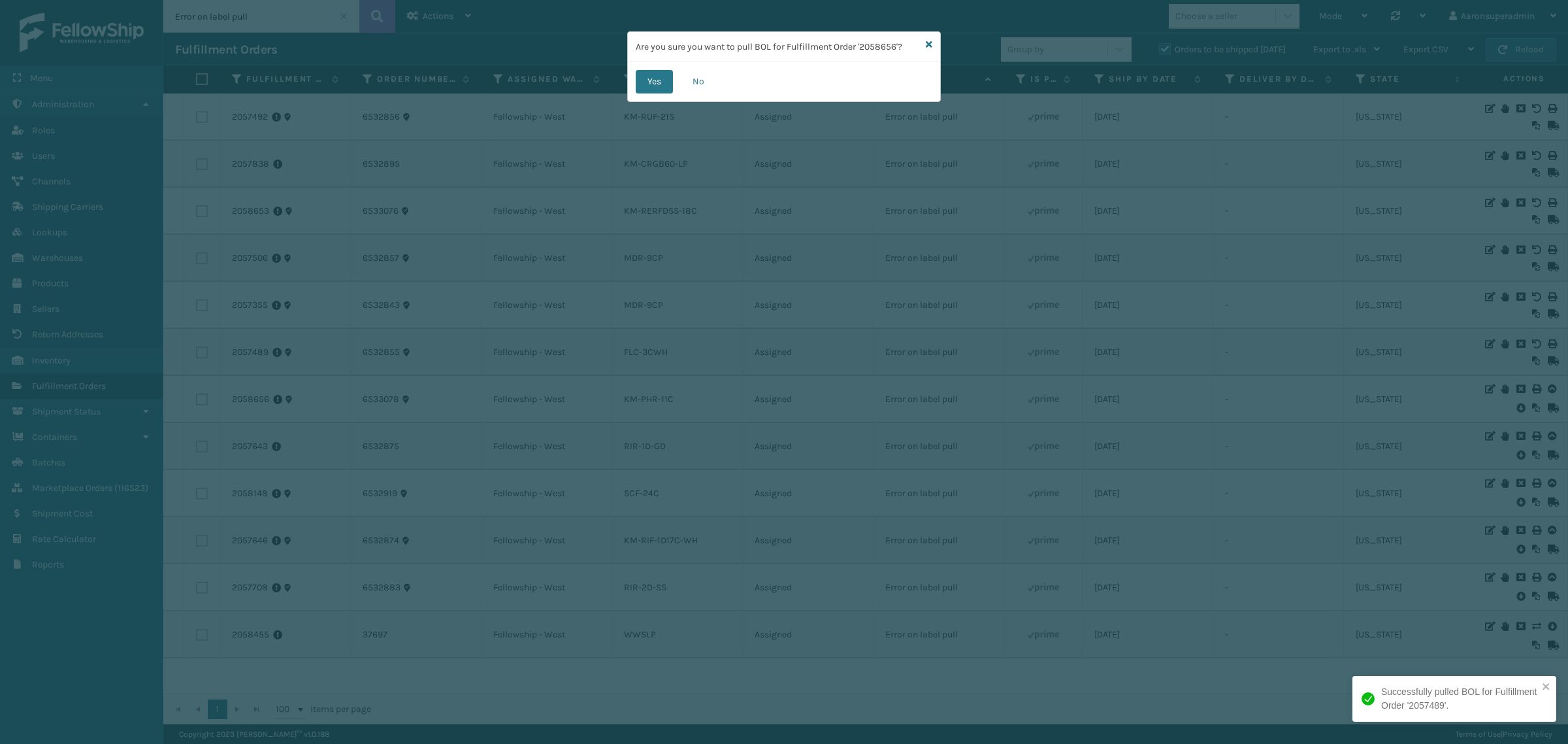
drag, startPoint x: 656, startPoint y: 85, endPoint x: 675, endPoint y: 96, distance: 22.0
click at [675, 96] on div "Yes No" at bounding box center [784, 81] width 312 height 39
click at [655, 74] on button "Yes" at bounding box center [654, 82] width 37 height 24
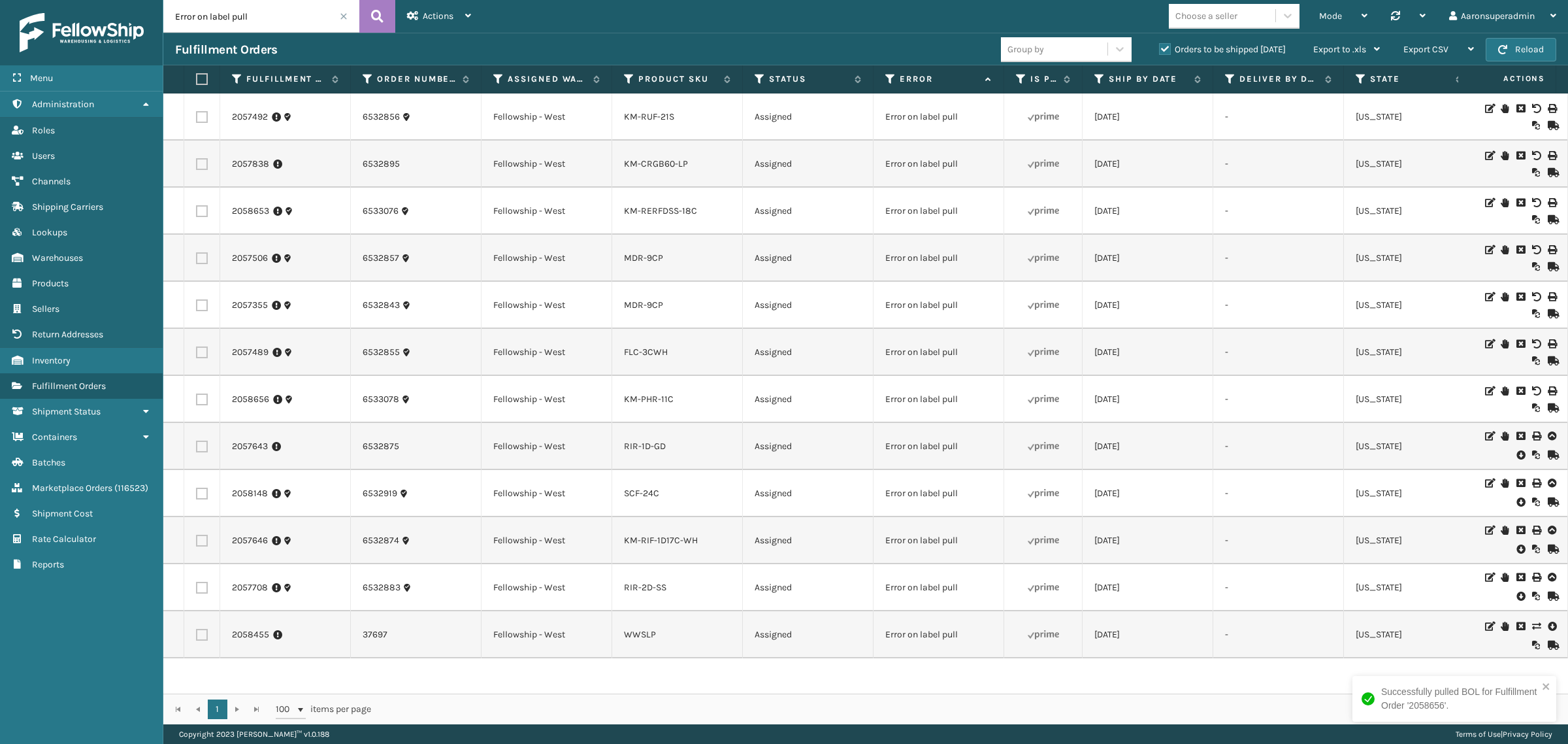
click at [1516, 456] on icon at bounding box center [1520, 455] width 8 height 13
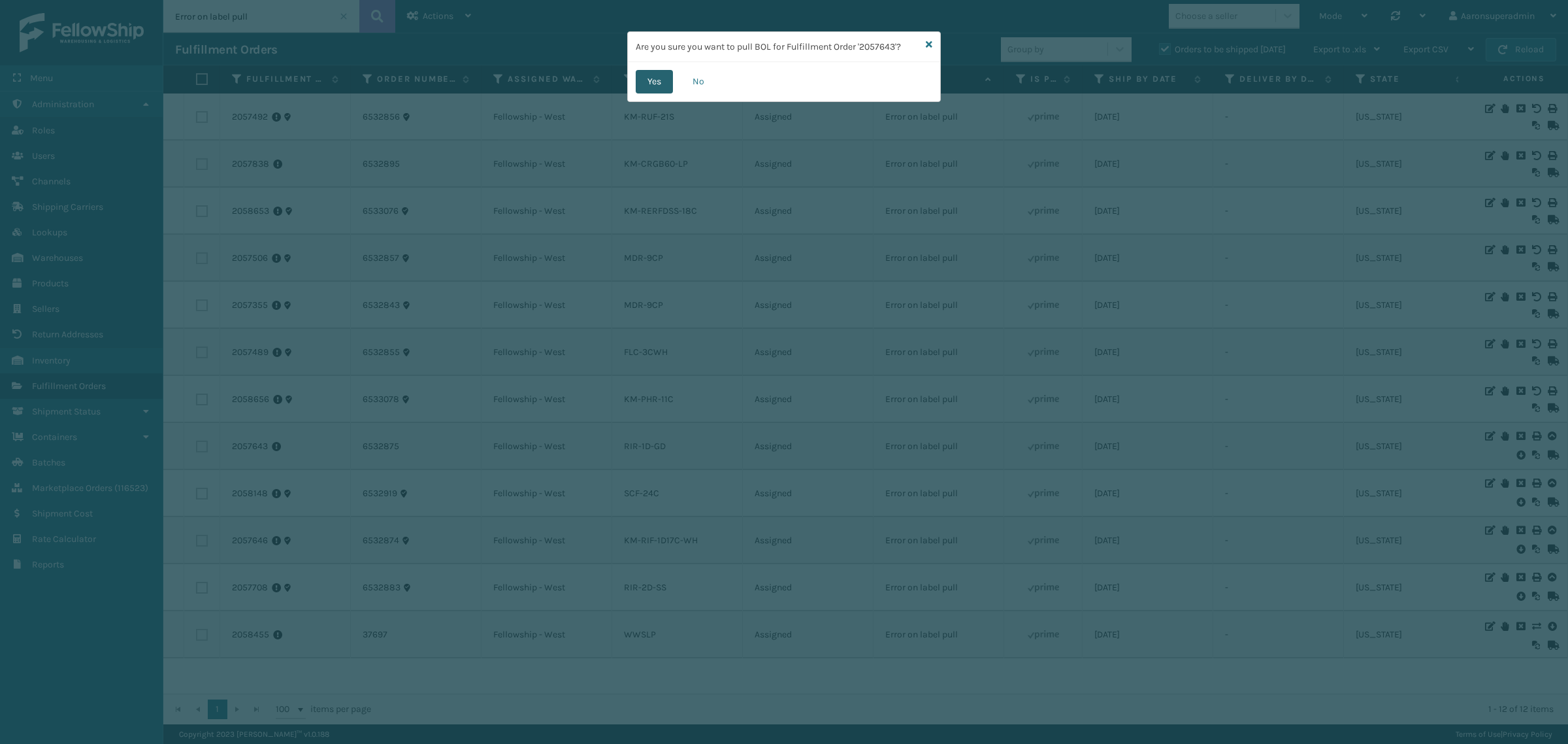
click at [646, 86] on button "Yes" at bounding box center [654, 82] width 37 height 24
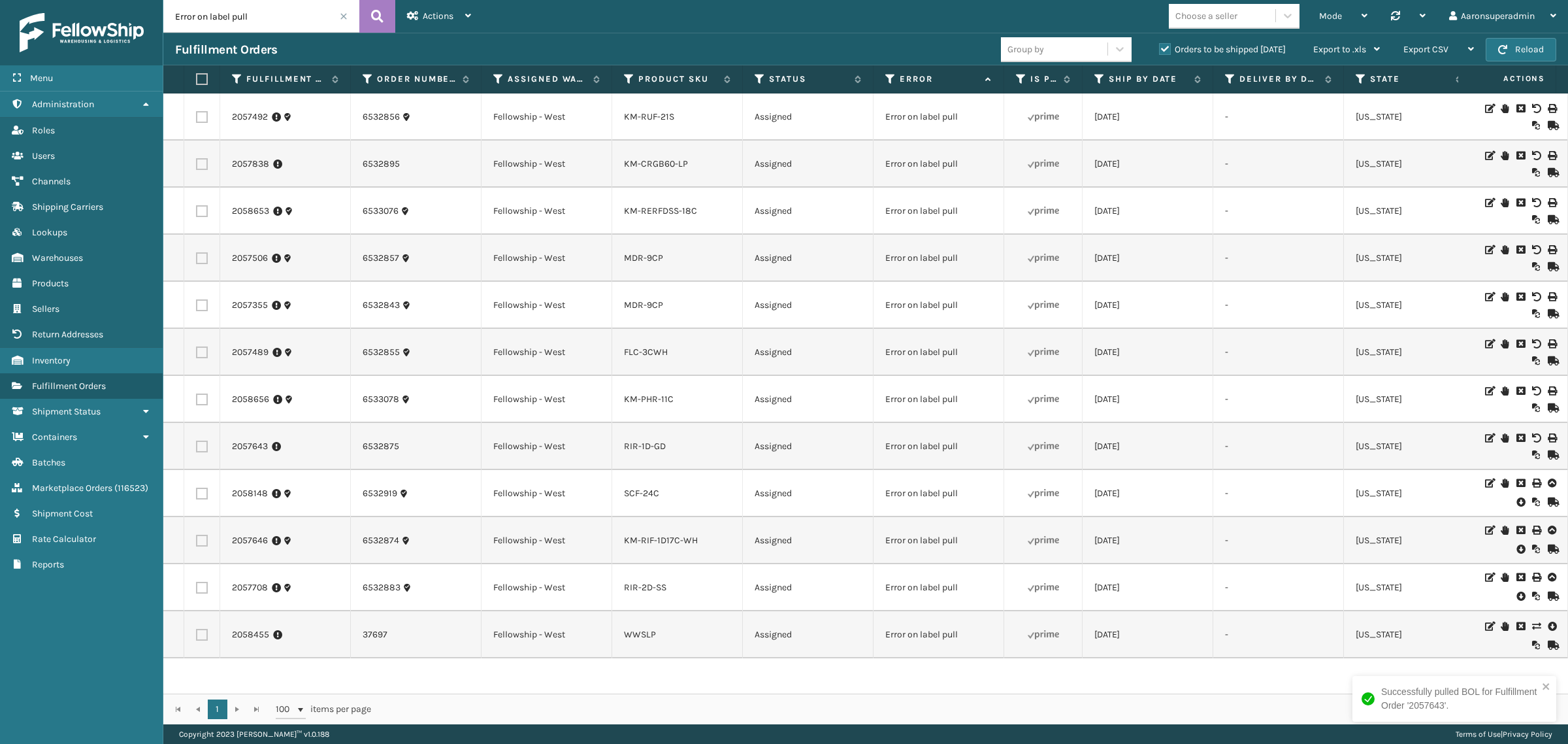
click at [1516, 503] on icon at bounding box center [1520, 502] width 8 height 13
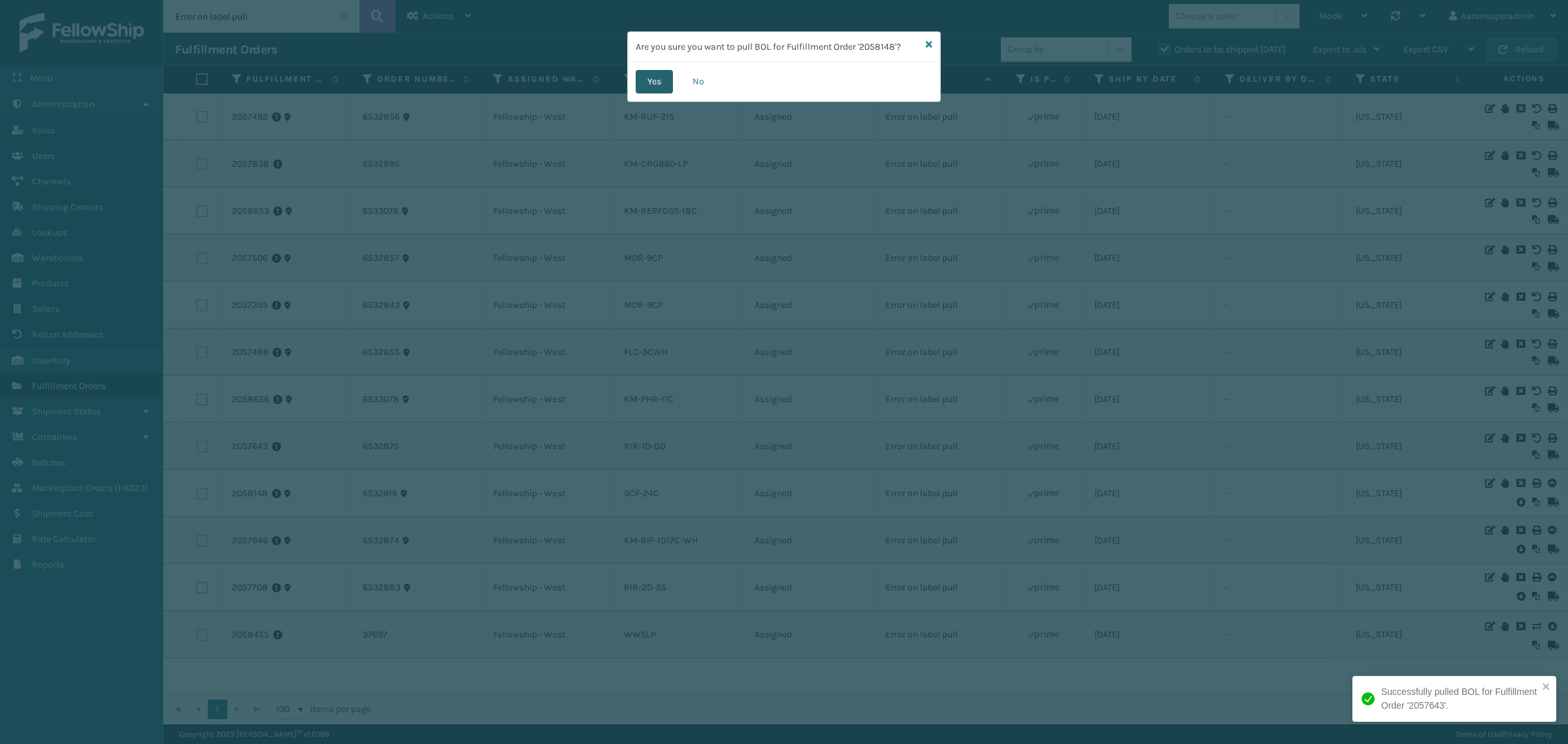
click at [668, 79] on button "Yes" at bounding box center [654, 82] width 37 height 24
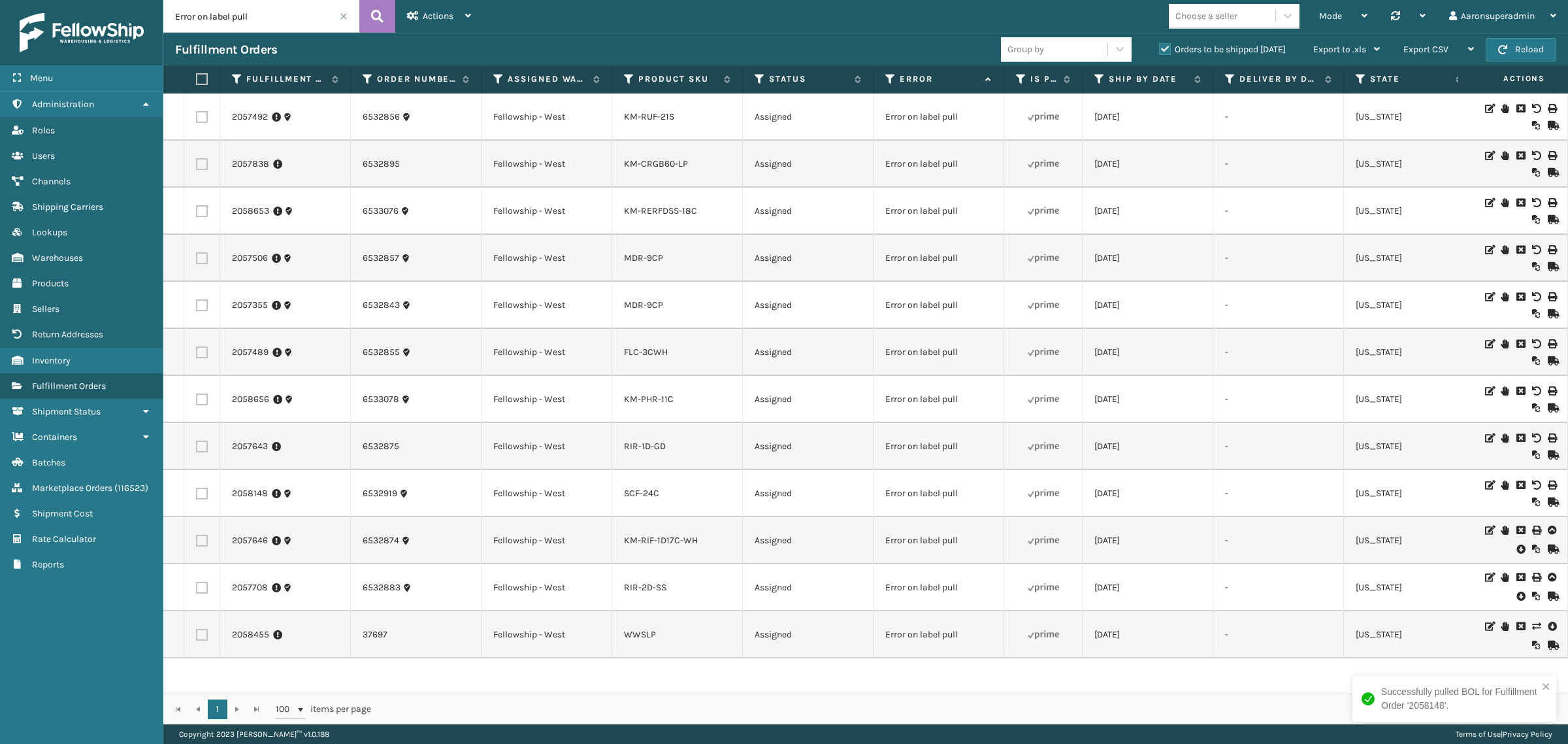
click at [1516, 551] on icon at bounding box center [1520, 549] width 8 height 13
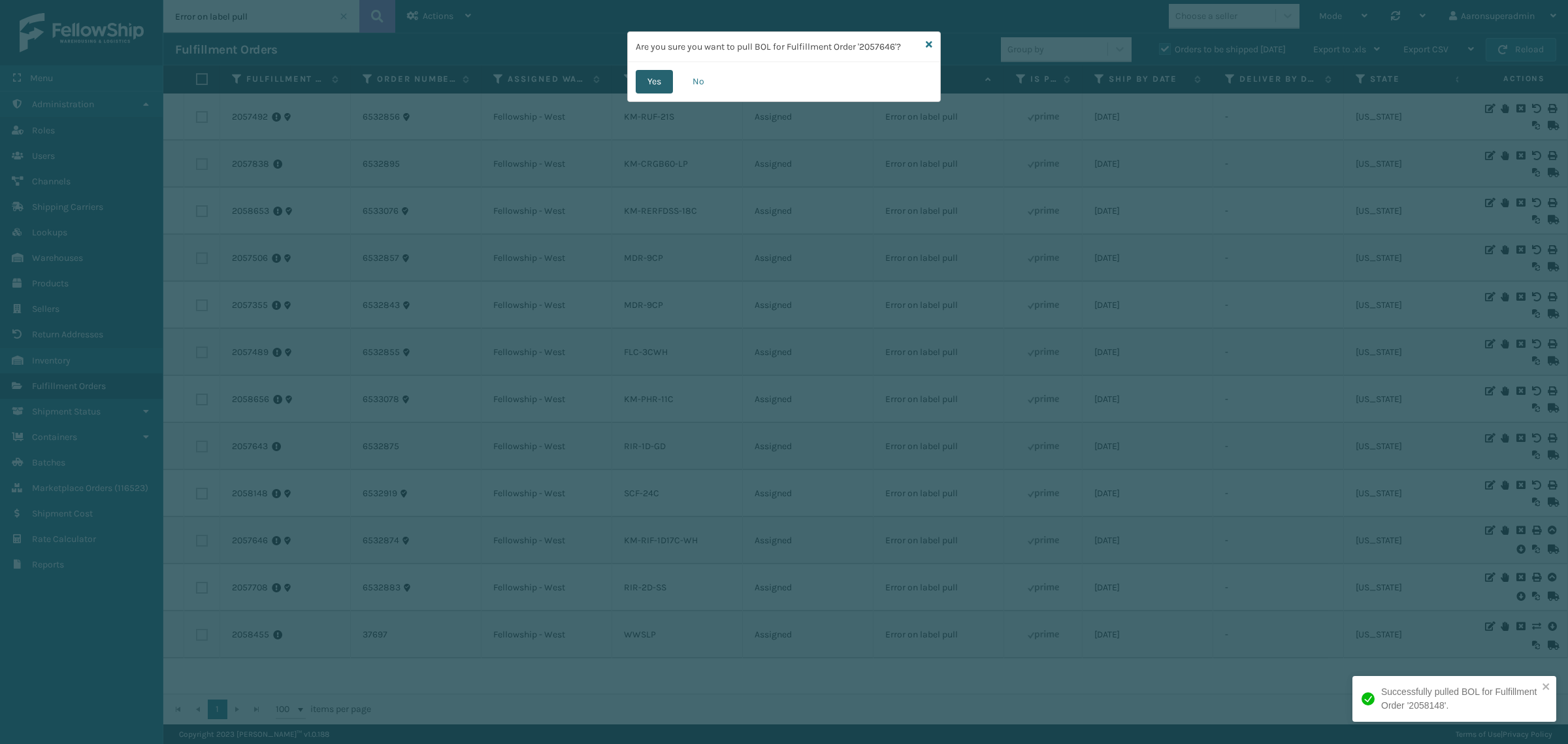
click at [653, 88] on button "Yes" at bounding box center [654, 82] width 37 height 24
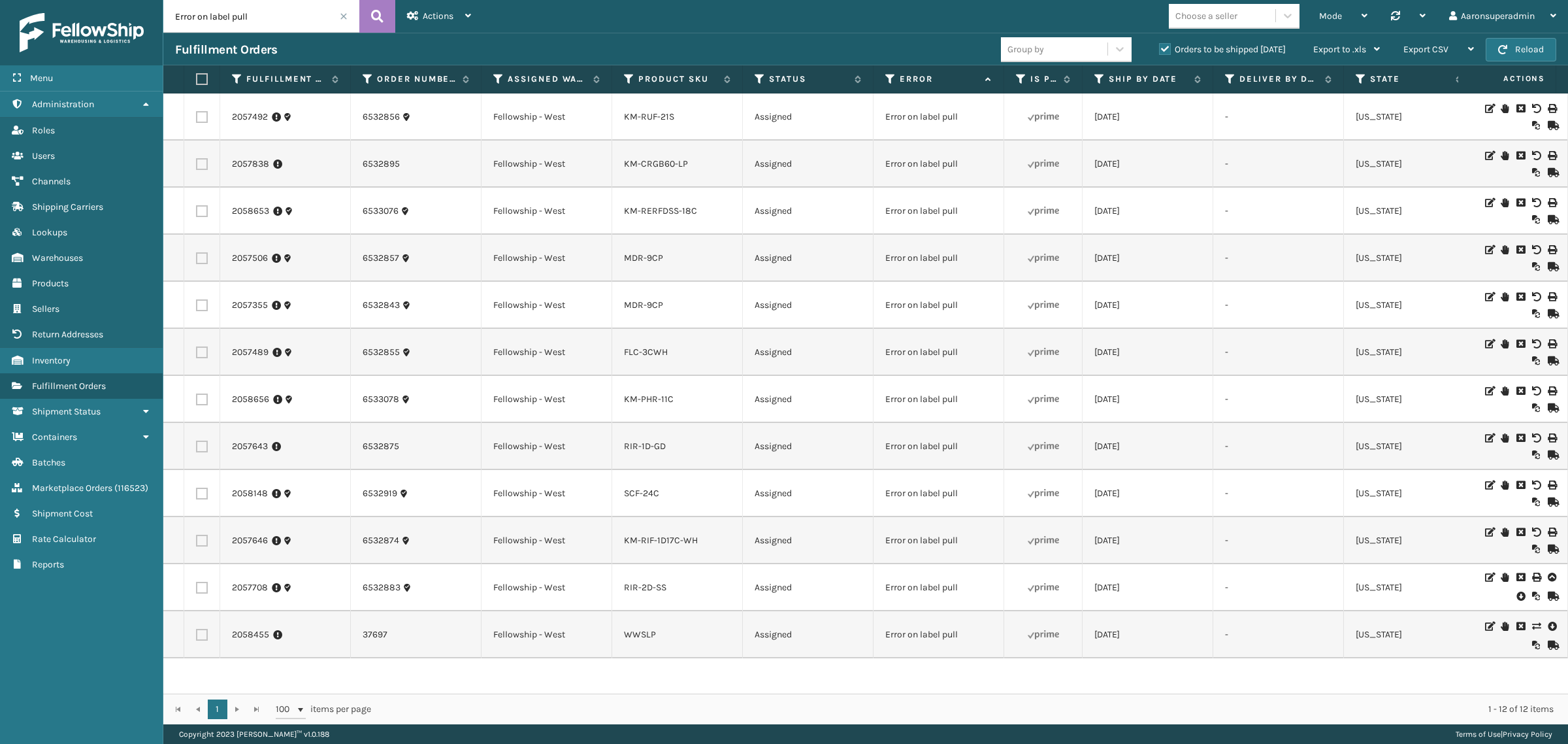
click at [1516, 598] on icon at bounding box center [1520, 596] width 8 height 13
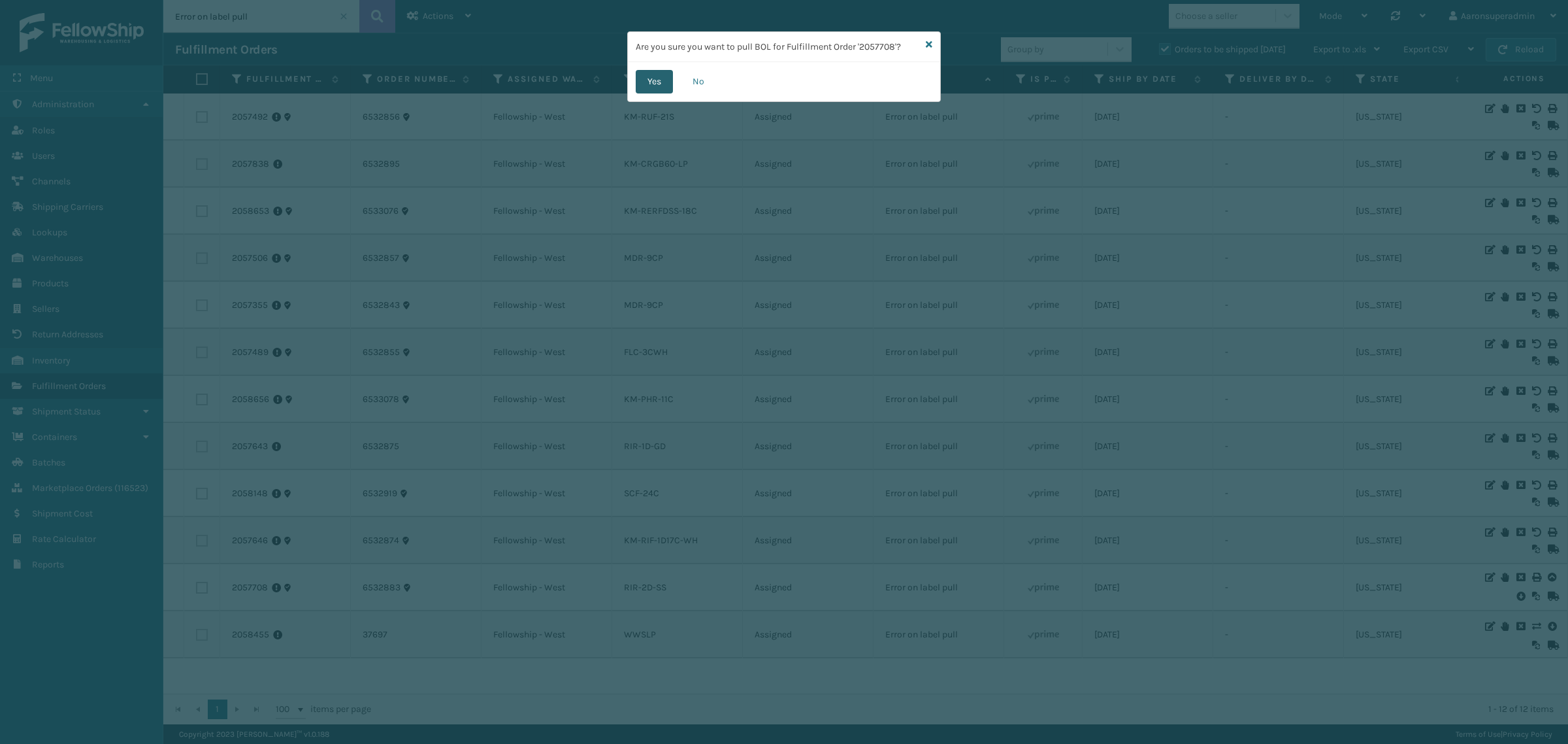
click at [647, 89] on button "Yes" at bounding box center [654, 82] width 37 height 24
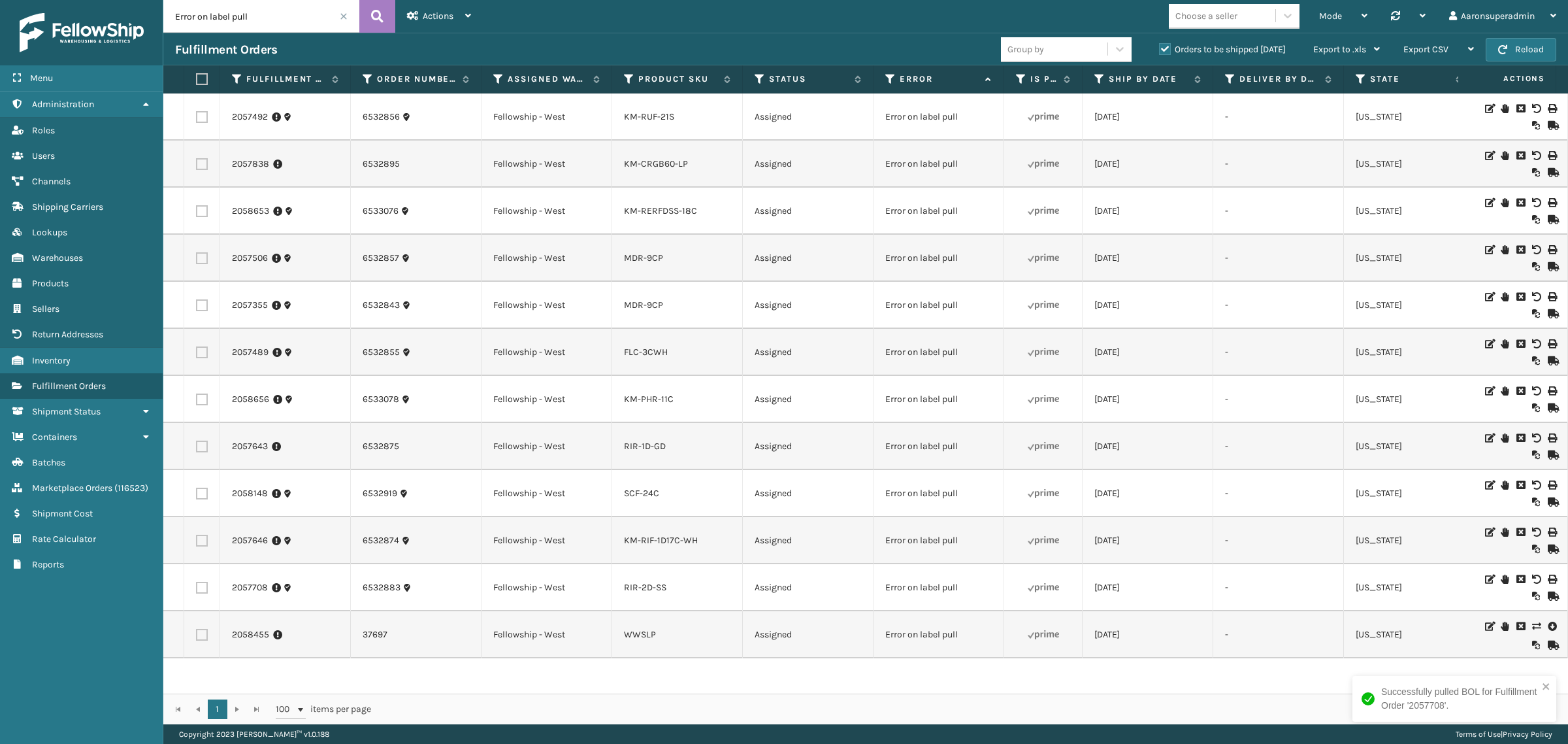
click at [1533, 624] on div at bounding box center [1519, 635] width 74 height 30
click at [1547, 626] on icon at bounding box center [1551, 626] width 8 height 13
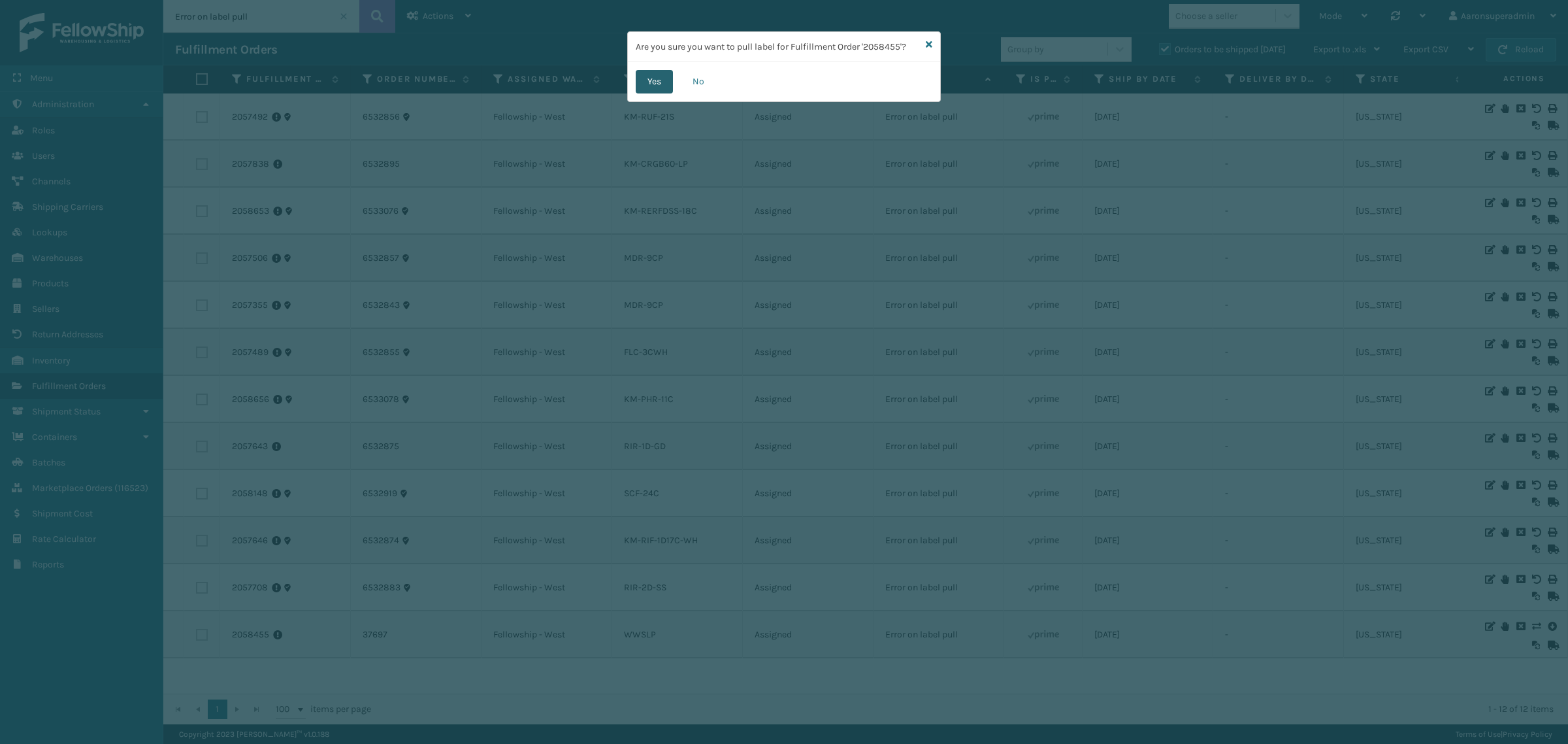
click at [642, 85] on button "Yes" at bounding box center [654, 82] width 37 height 24
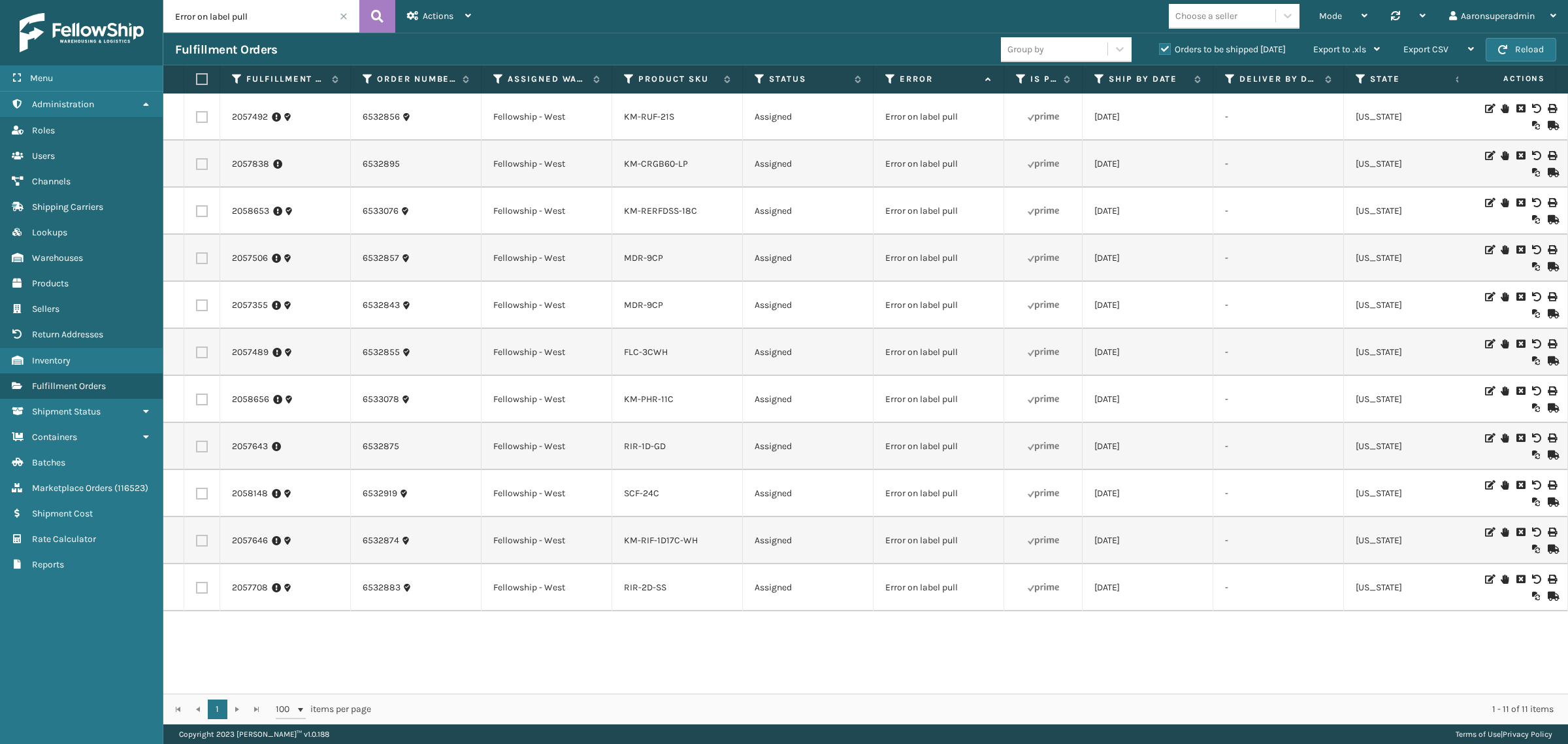
click at [196, 79] on label at bounding box center [200, 79] width 8 height 12
click at [196, 79] on input "checkbox" at bounding box center [196, 79] width 1 height 9
checkbox input "true"
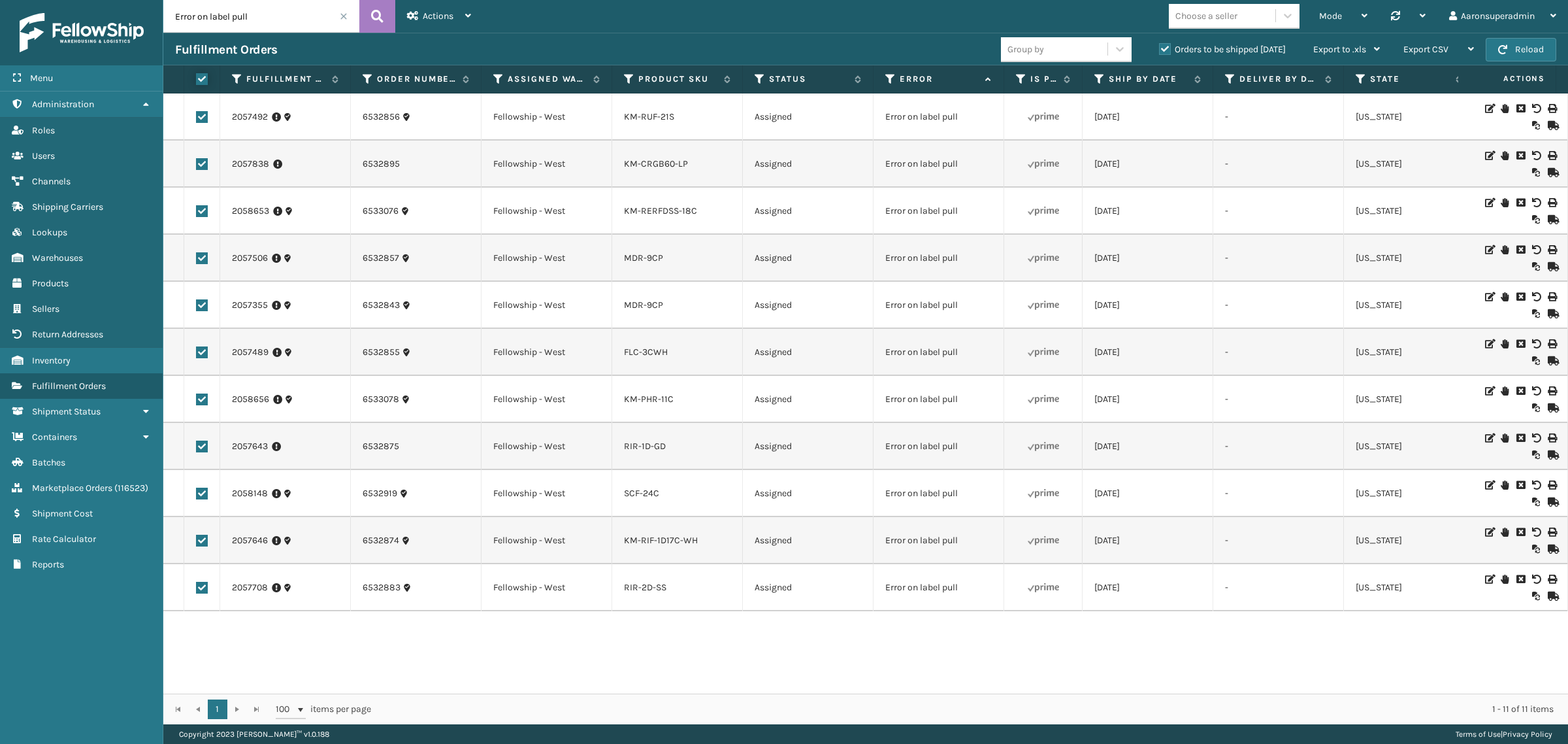
checkbox input "true"
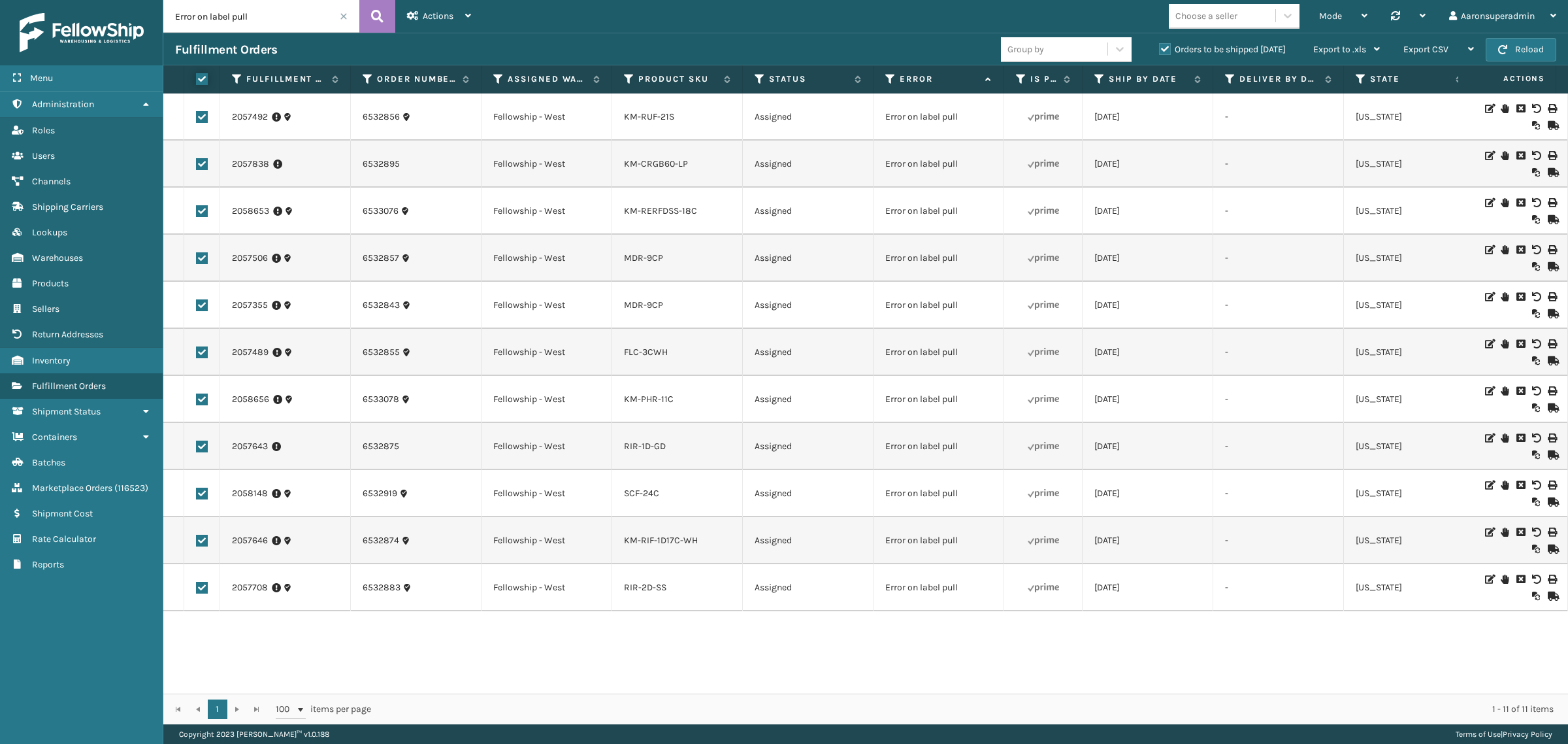
checkbox input "true"
click at [1067, 45] on span "Bulk Actions" at bounding box center [1084, 49] width 52 height 11
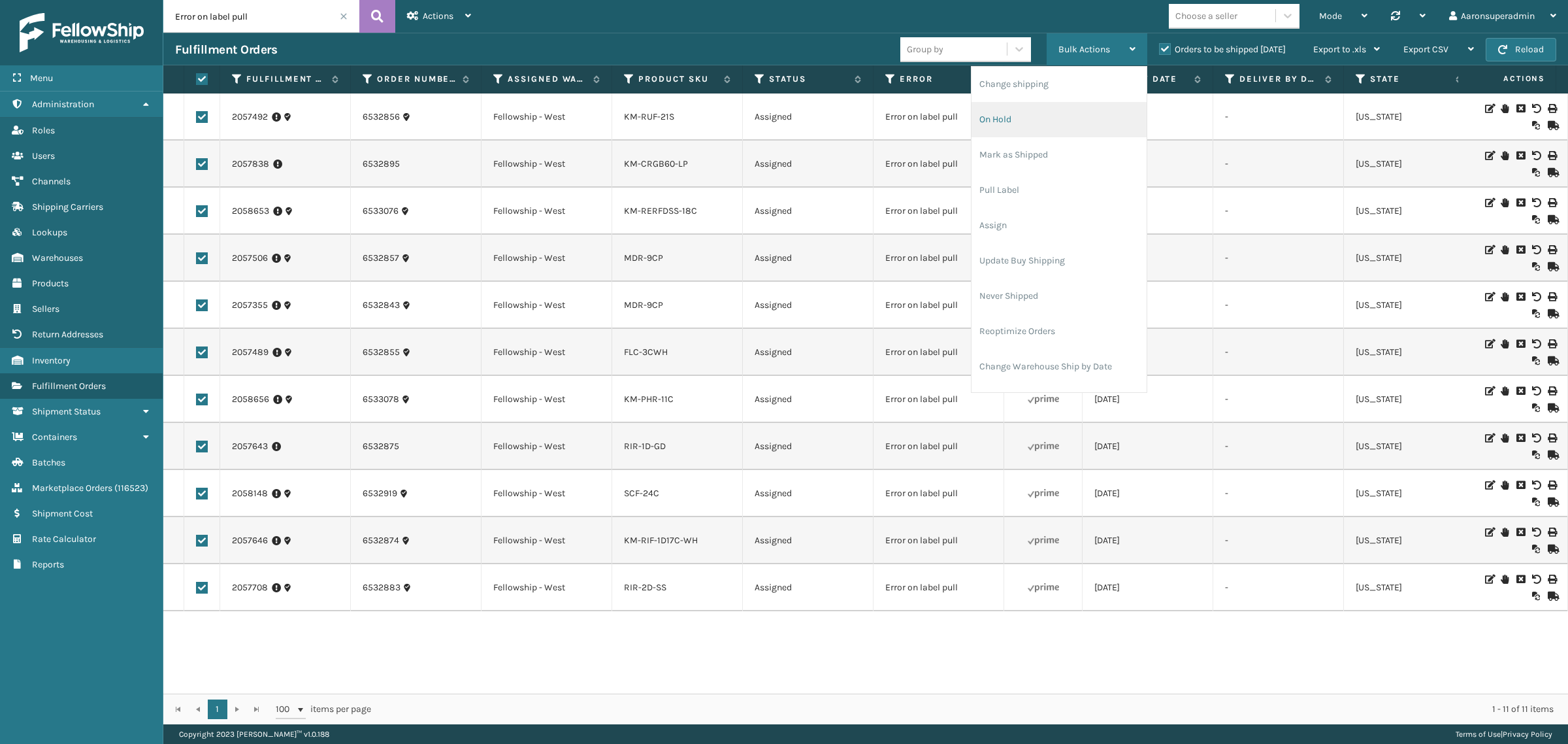
click at [1050, 124] on li "On Hold" at bounding box center [1059, 119] width 175 height 35
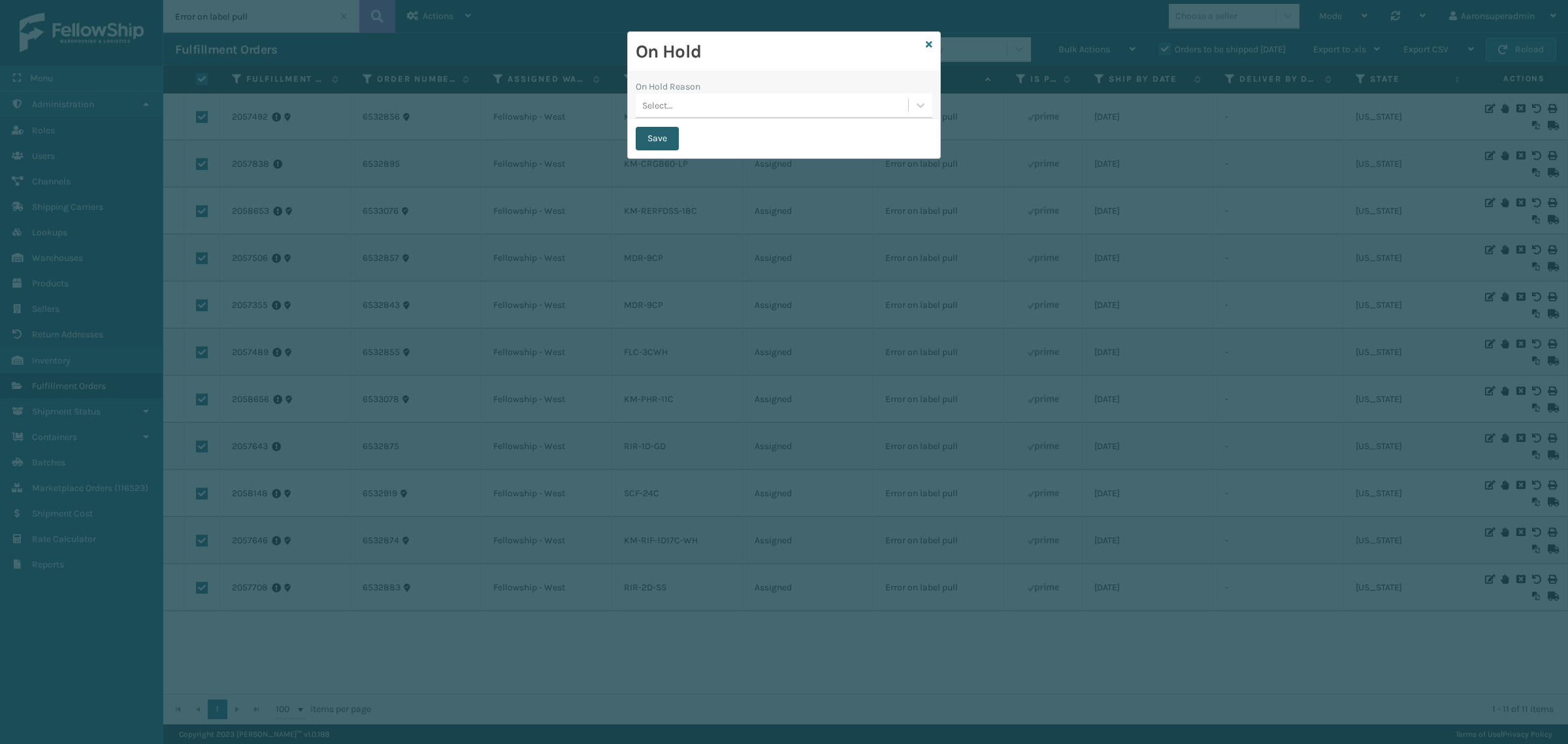
click at [657, 145] on button "Save" at bounding box center [657, 139] width 43 height 24
checkbox input "false"
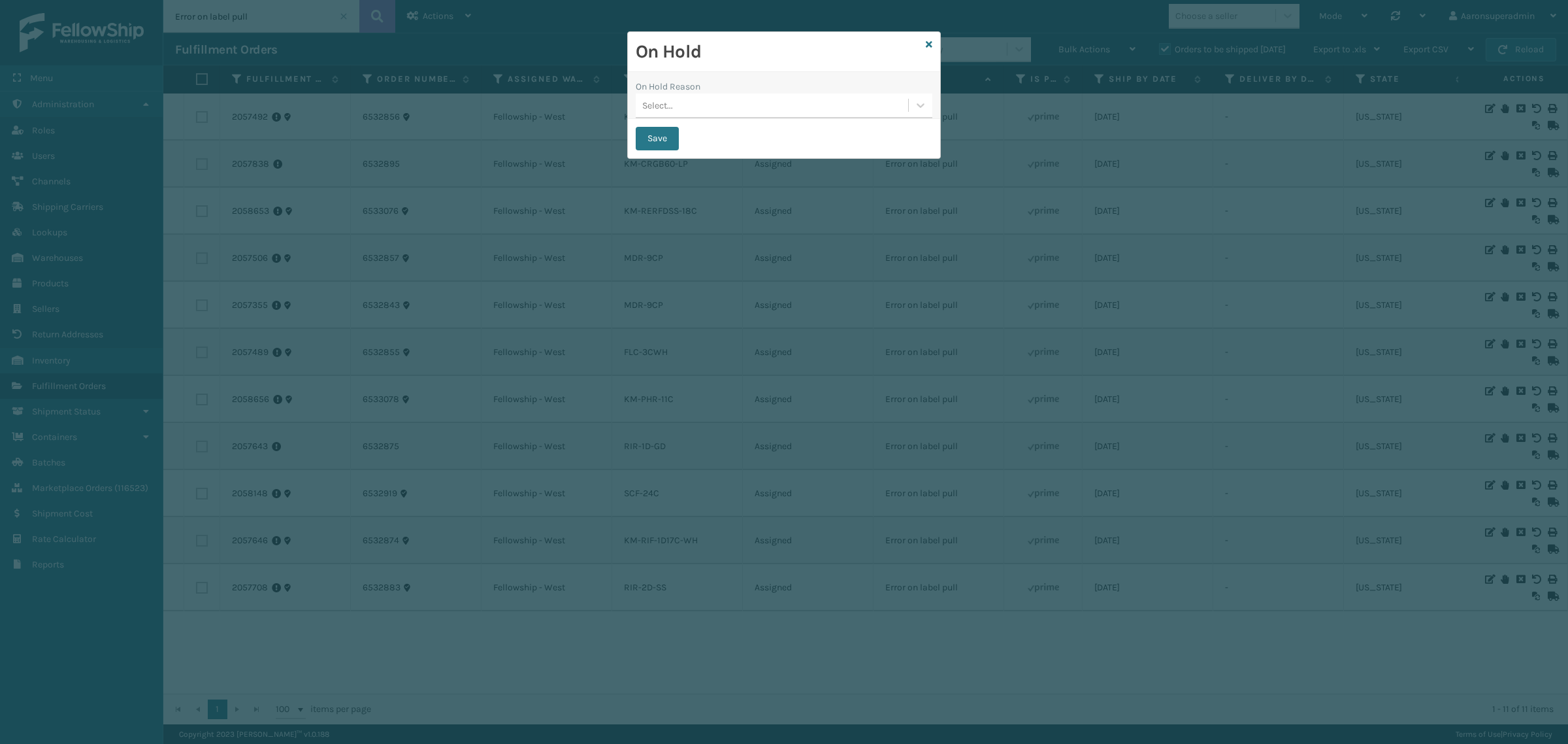
checkbox input "false"
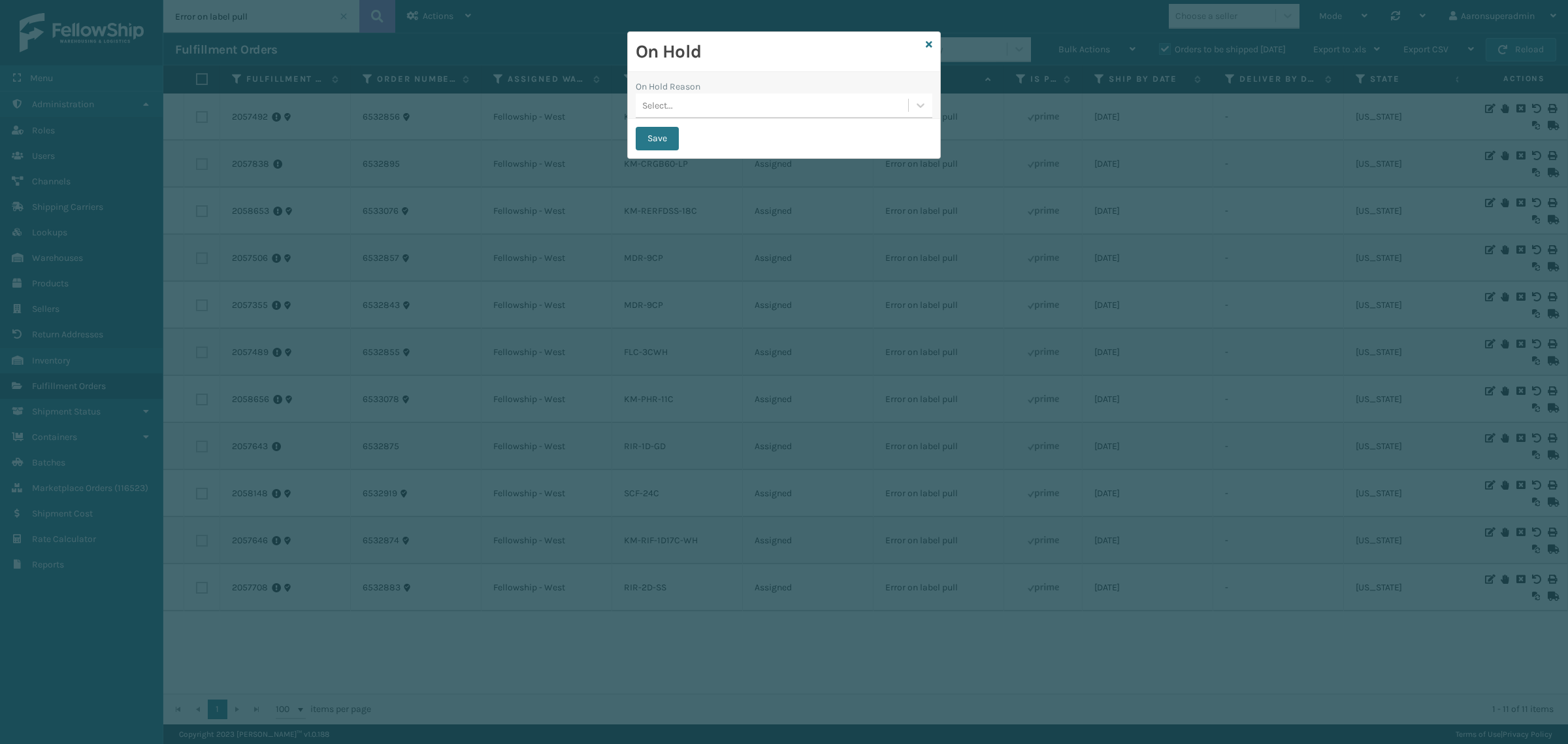
checkbox input "false"
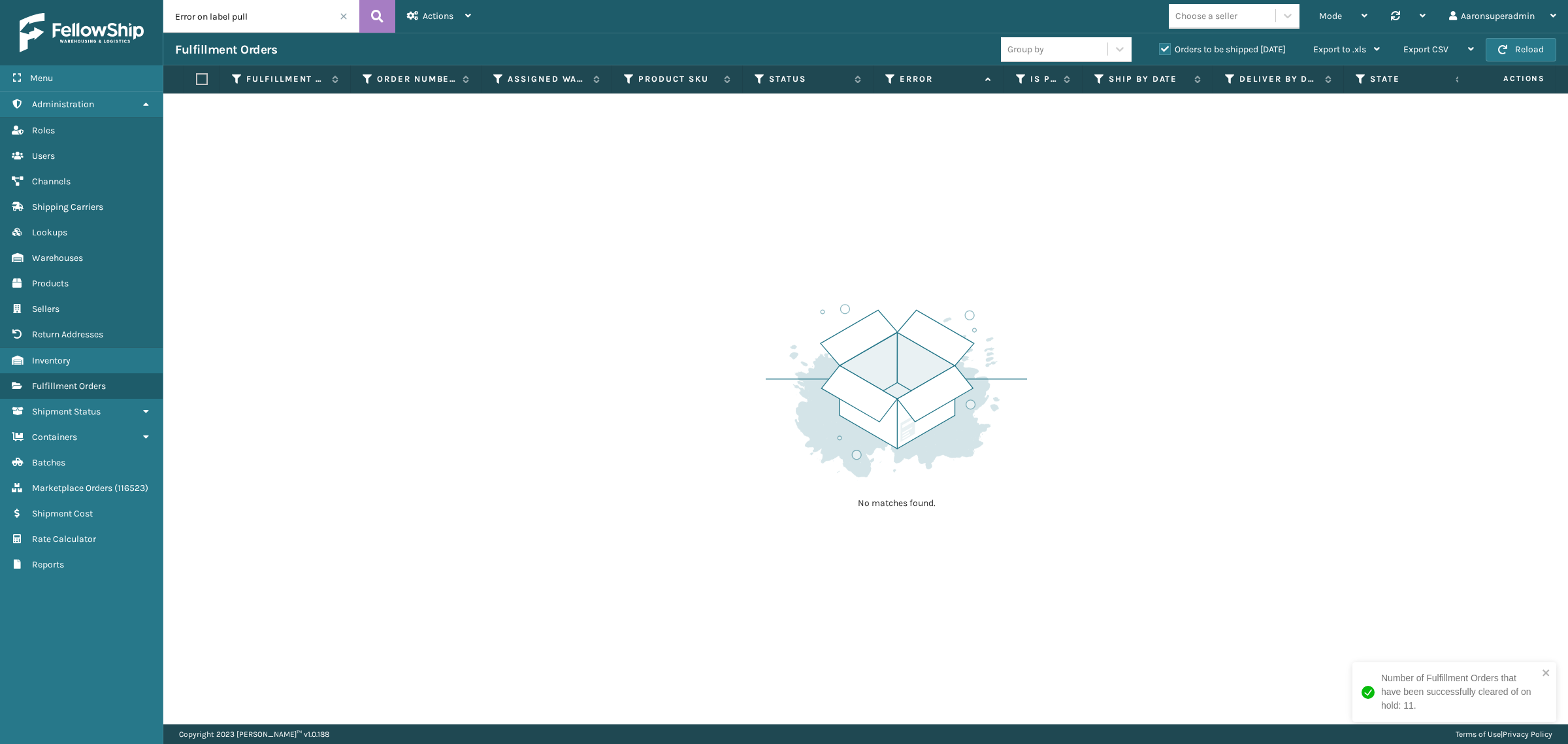
click at [340, 18] on span at bounding box center [344, 17] width 8 height 8
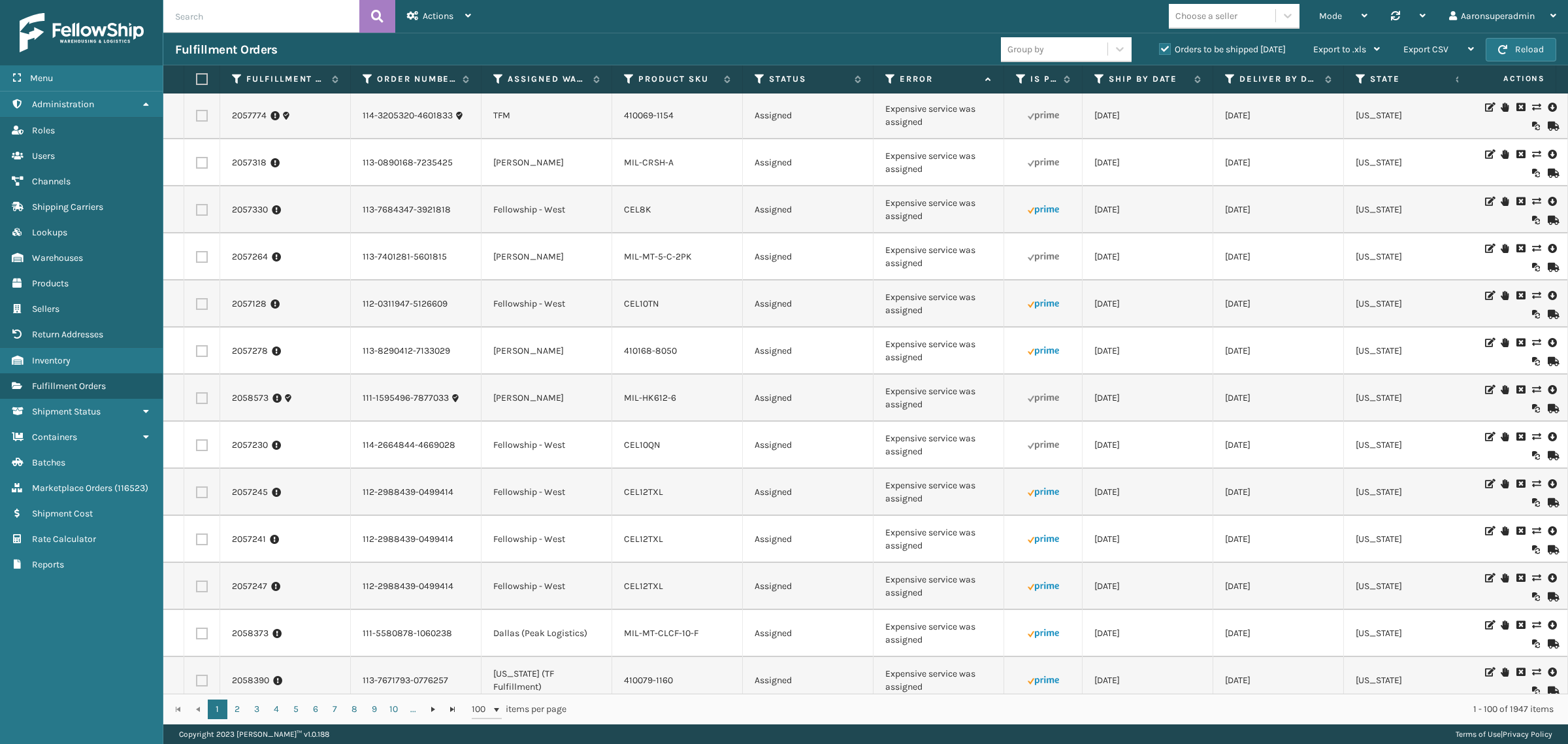
scroll to position [899, 0]
drag, startPoint x: 935, startPoint y: 347, endPoint x: 866, endPoint y: 311, distance: 77.8
copy tr "Expensive service was assigned"
click at [249, 18] on input "text" at bounding box center [261, 16] width 196 height 33
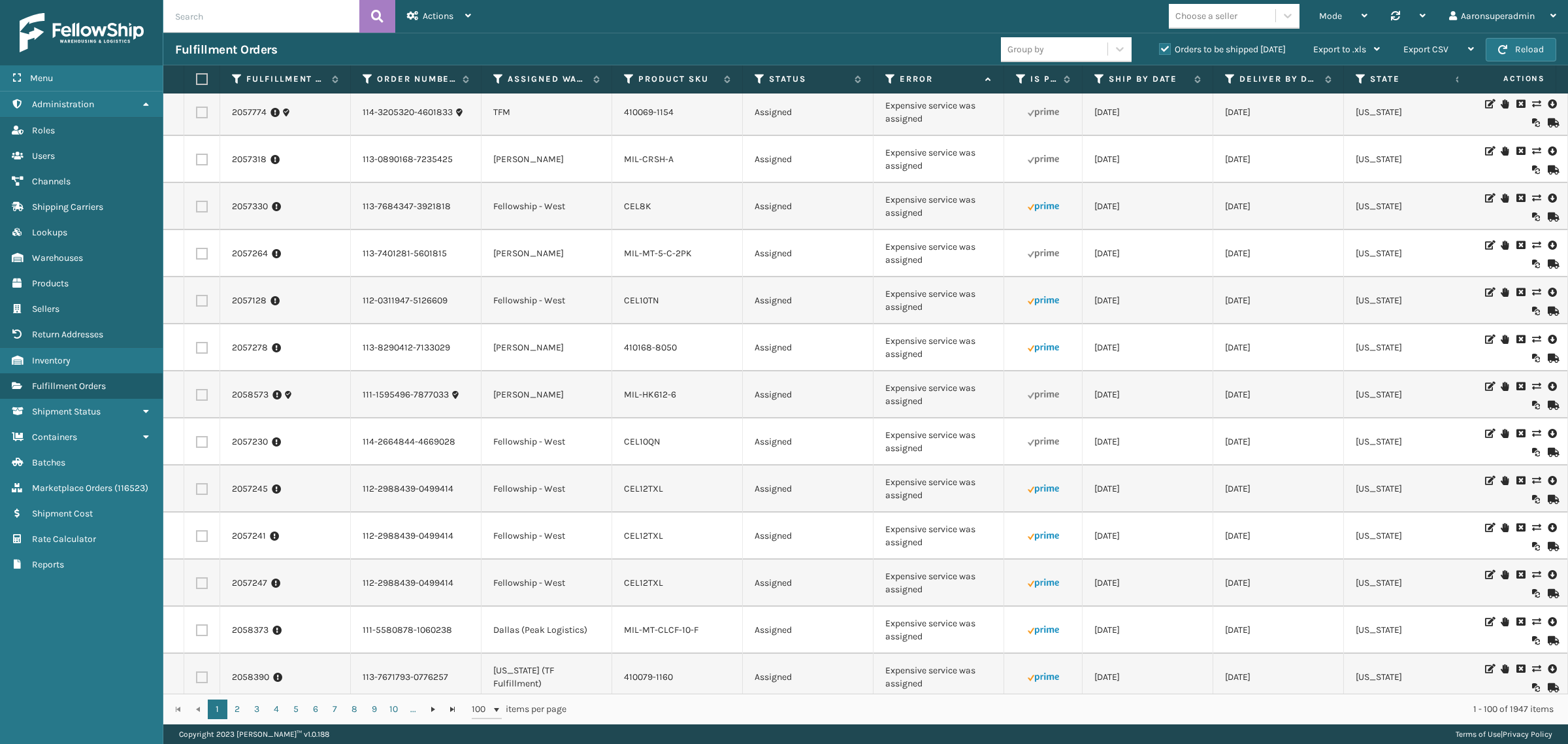
paste input "Expensive service was assigned"
type input "Expensive service was assigned"
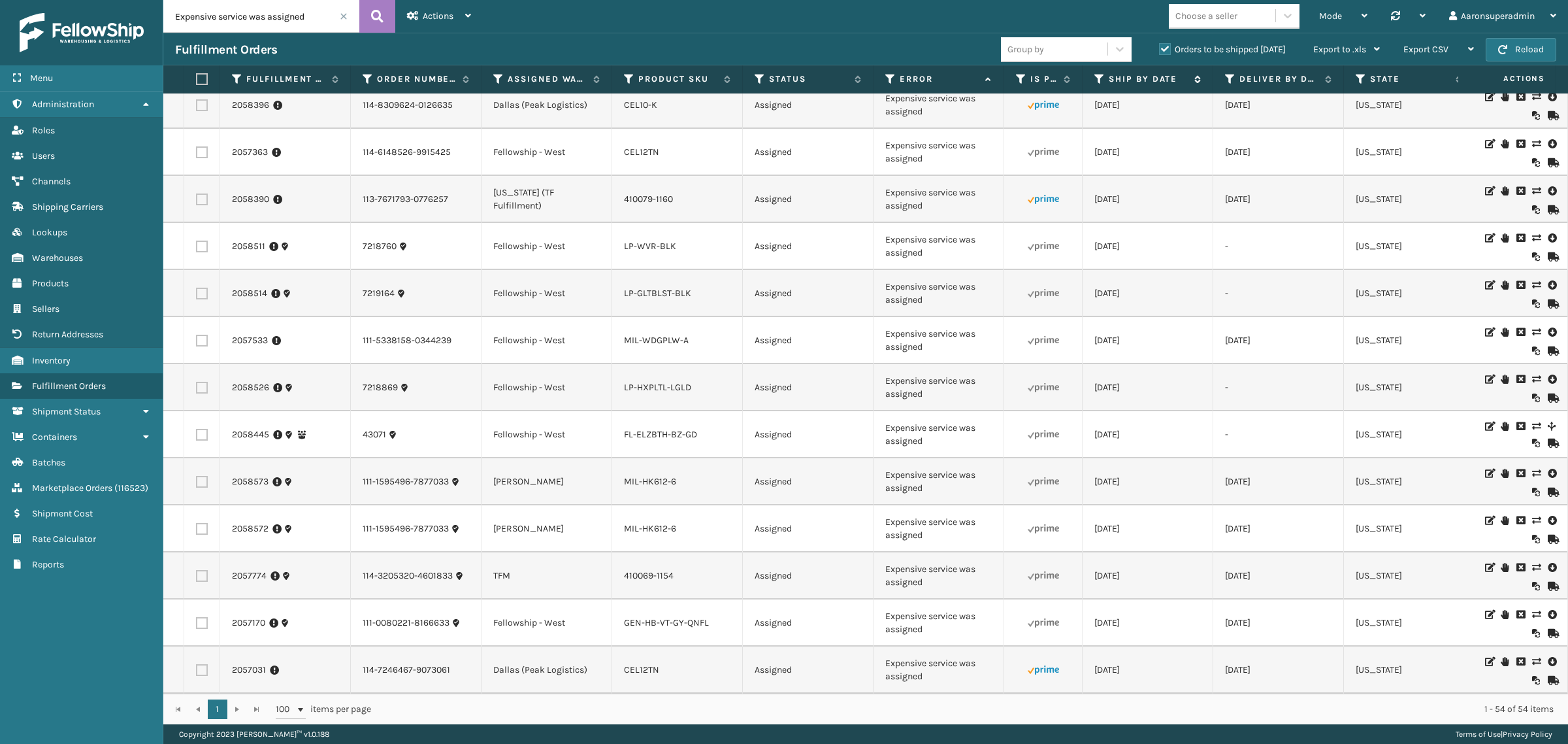
scroll to position [2148, 0]
click at [1018, 80] on icon at bounding box center [1021, 79] width 10 height 12
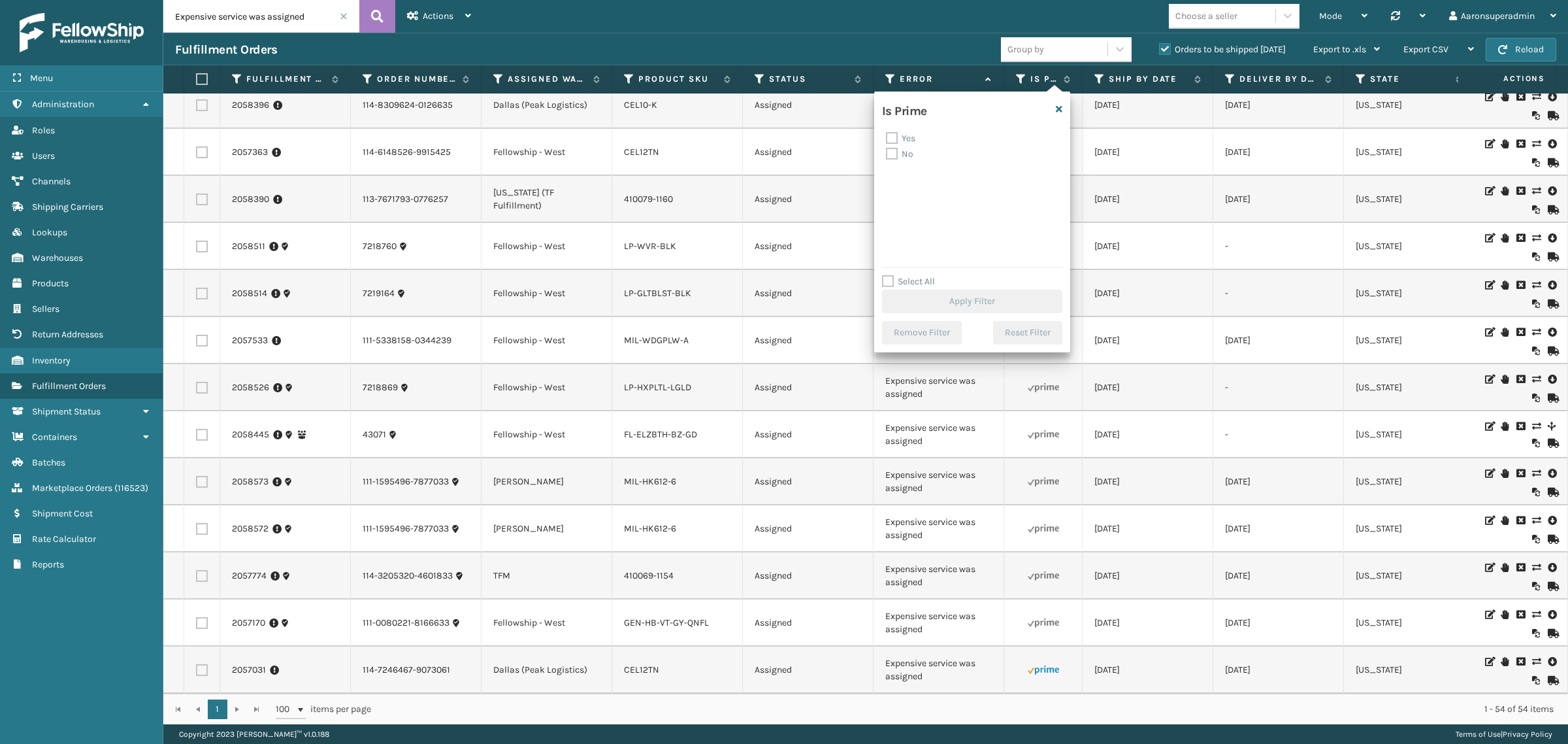
click at [899, 139] on label "Yes" at bounding box center [900, 139] width 29 height 11
click at [886, 139] on input "Yes" at bounding box center [886, 135] width 1 height 9
checkbox input "true"
click at [897, 295] on button "Apply Filter" at bounding box center [972, 301] width 180 height 24
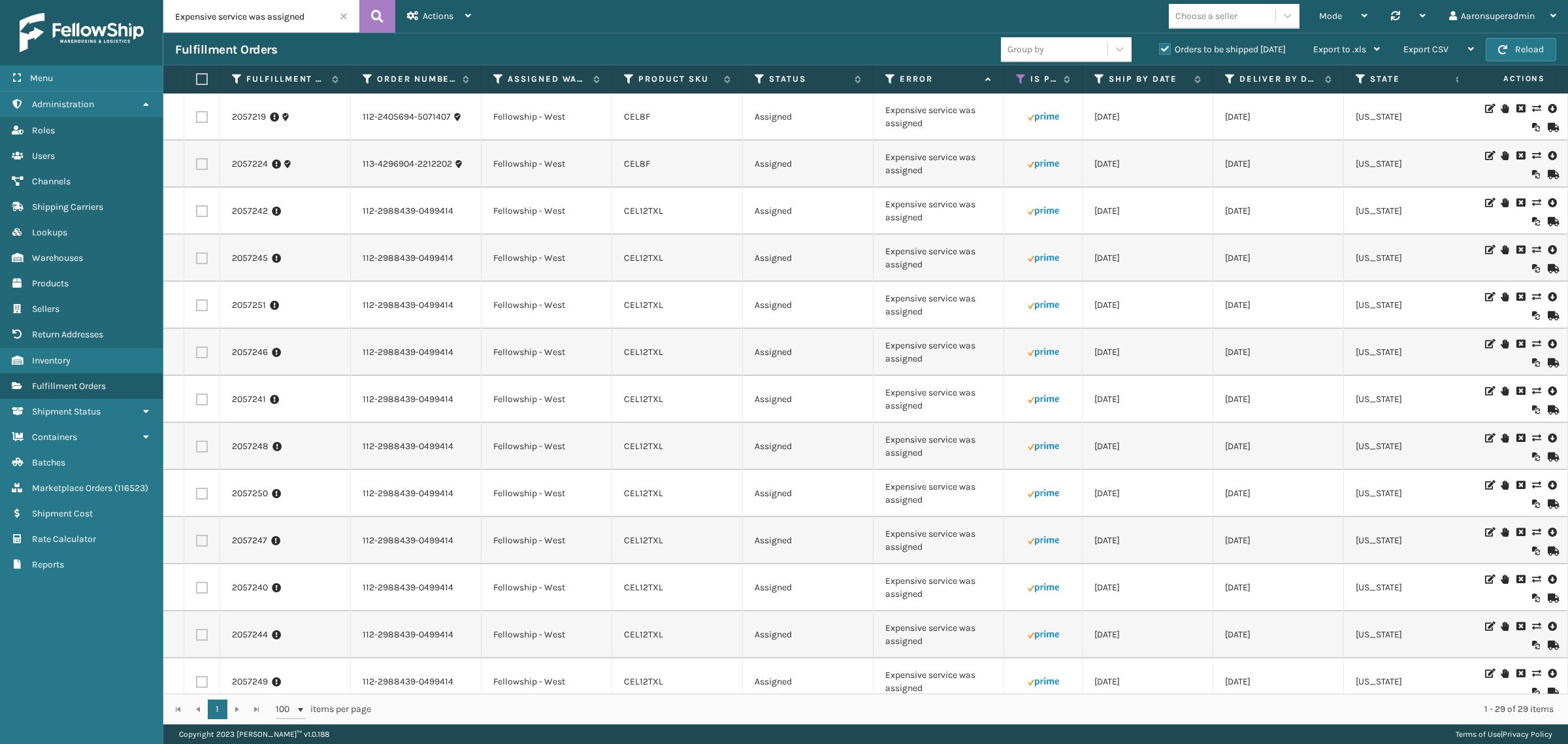
click at [1532, 113] on icon at bounding box center [1536, 108] width 8 height 9
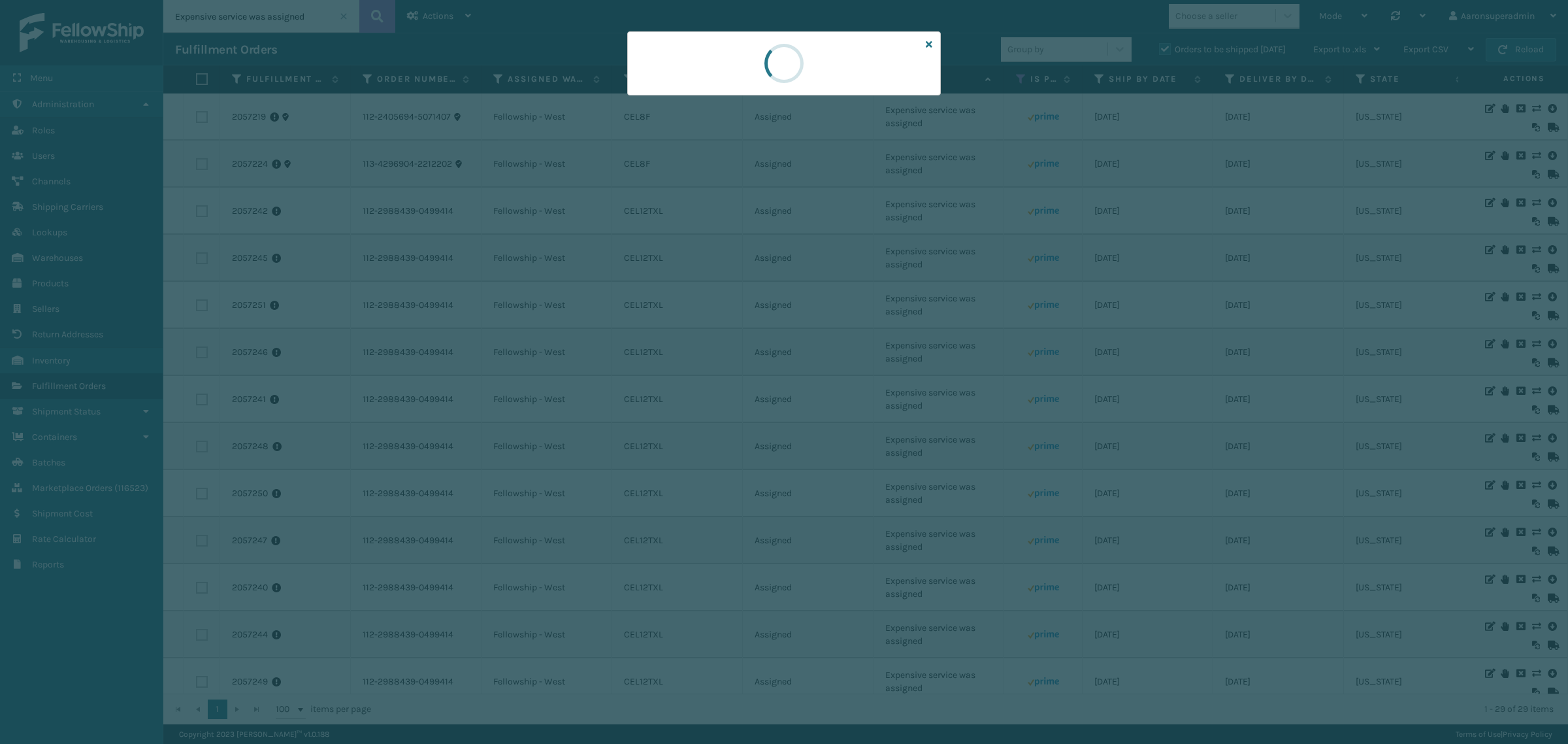
click at [928, 42] on icon at bounding box center [929, 44] width 6 height 9
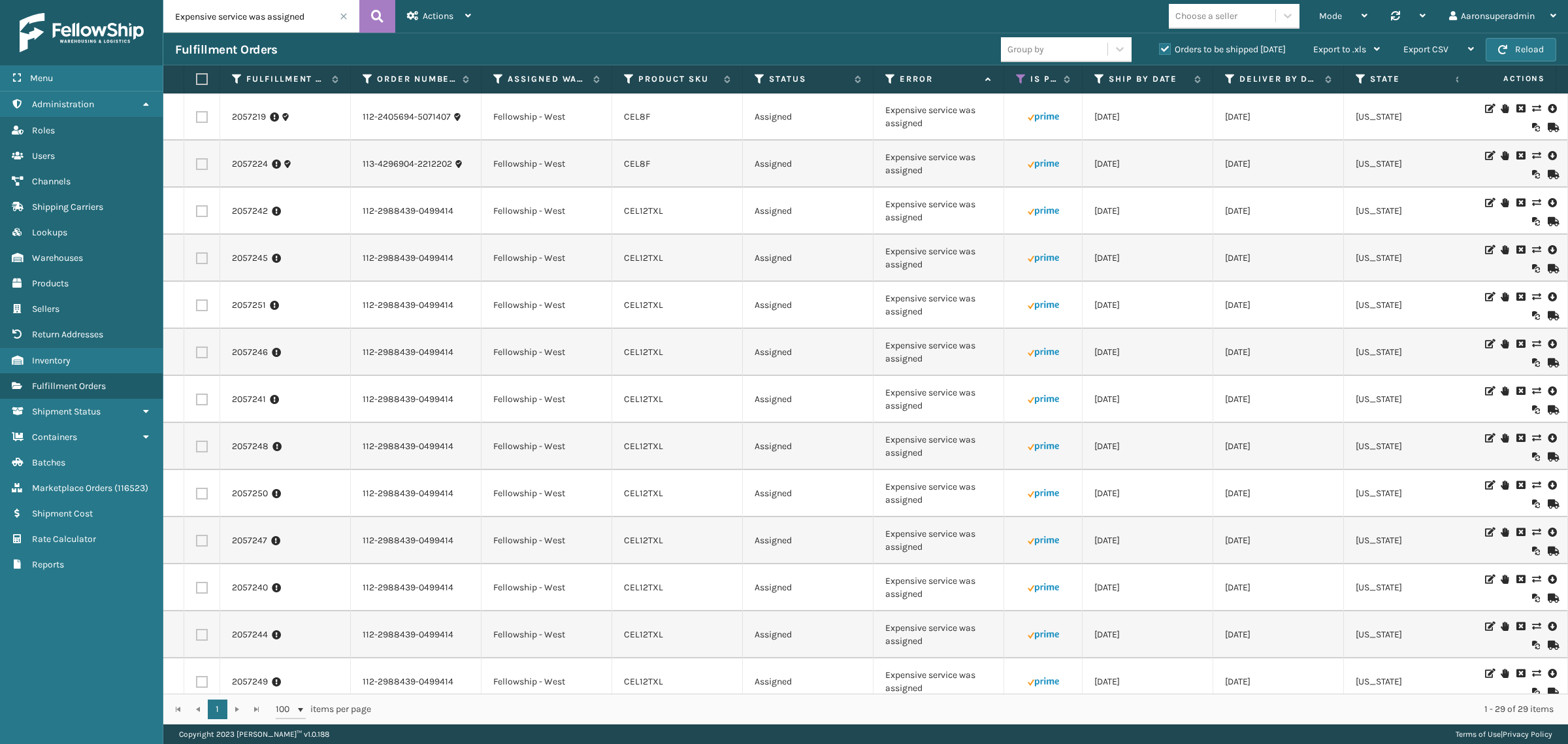
click at [197, 73] on label at bounding box center [200, 79] width 8 height 12
click at [197, 75] on input "checkbox" at bounding box center [196, 79] width 1 height 9
checkbox input "true"
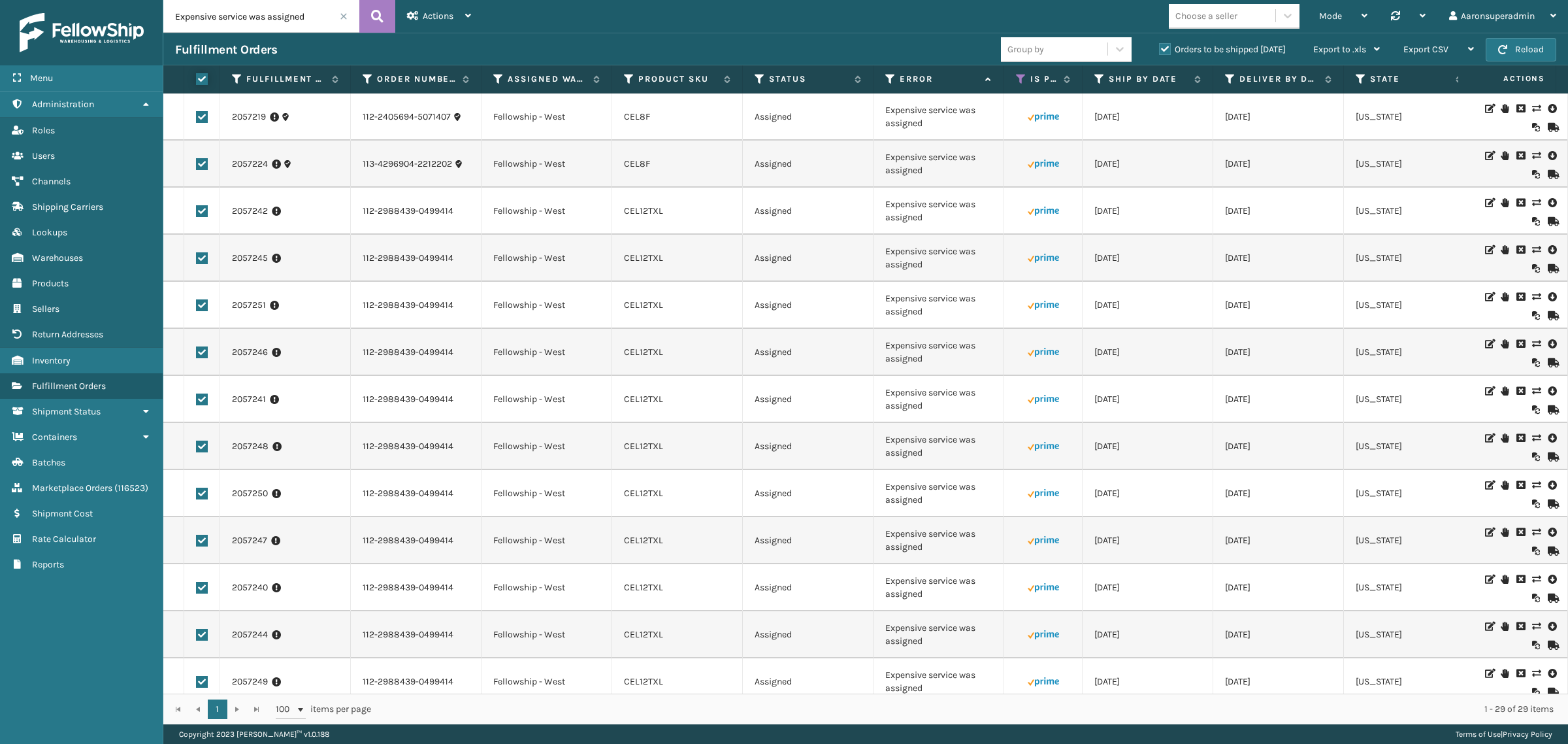
checkbox input "true"
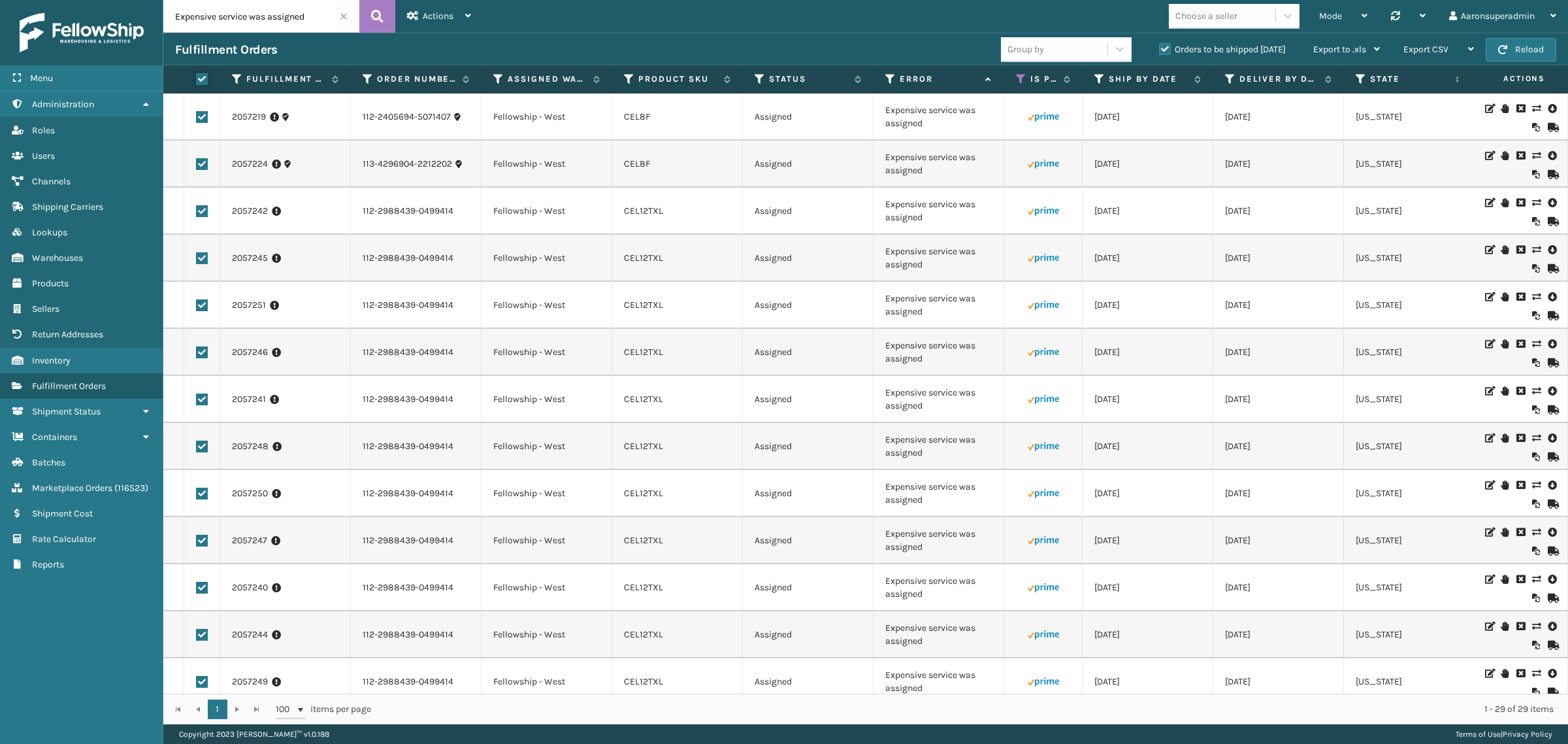
checkbox input "true"
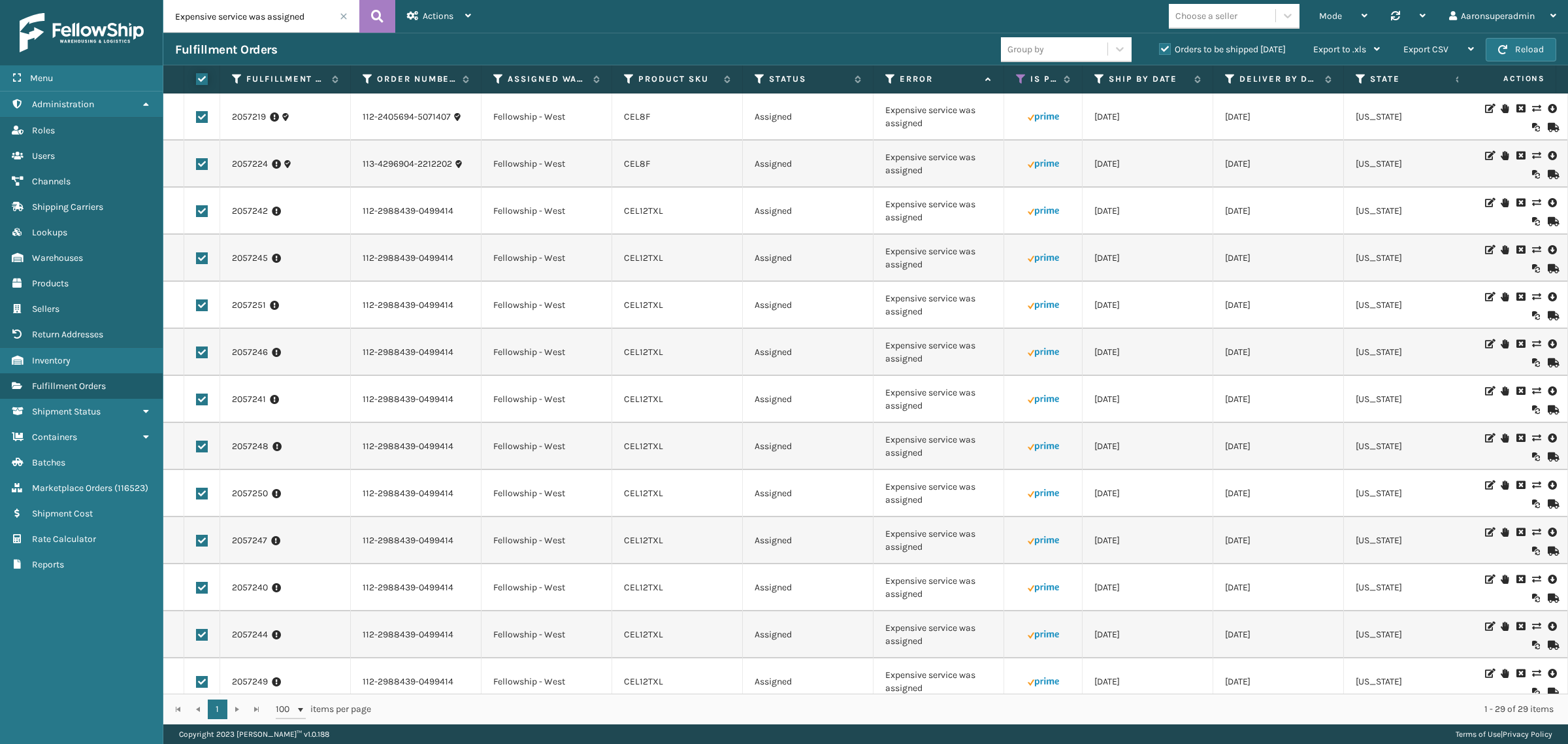
checkbox input "true"
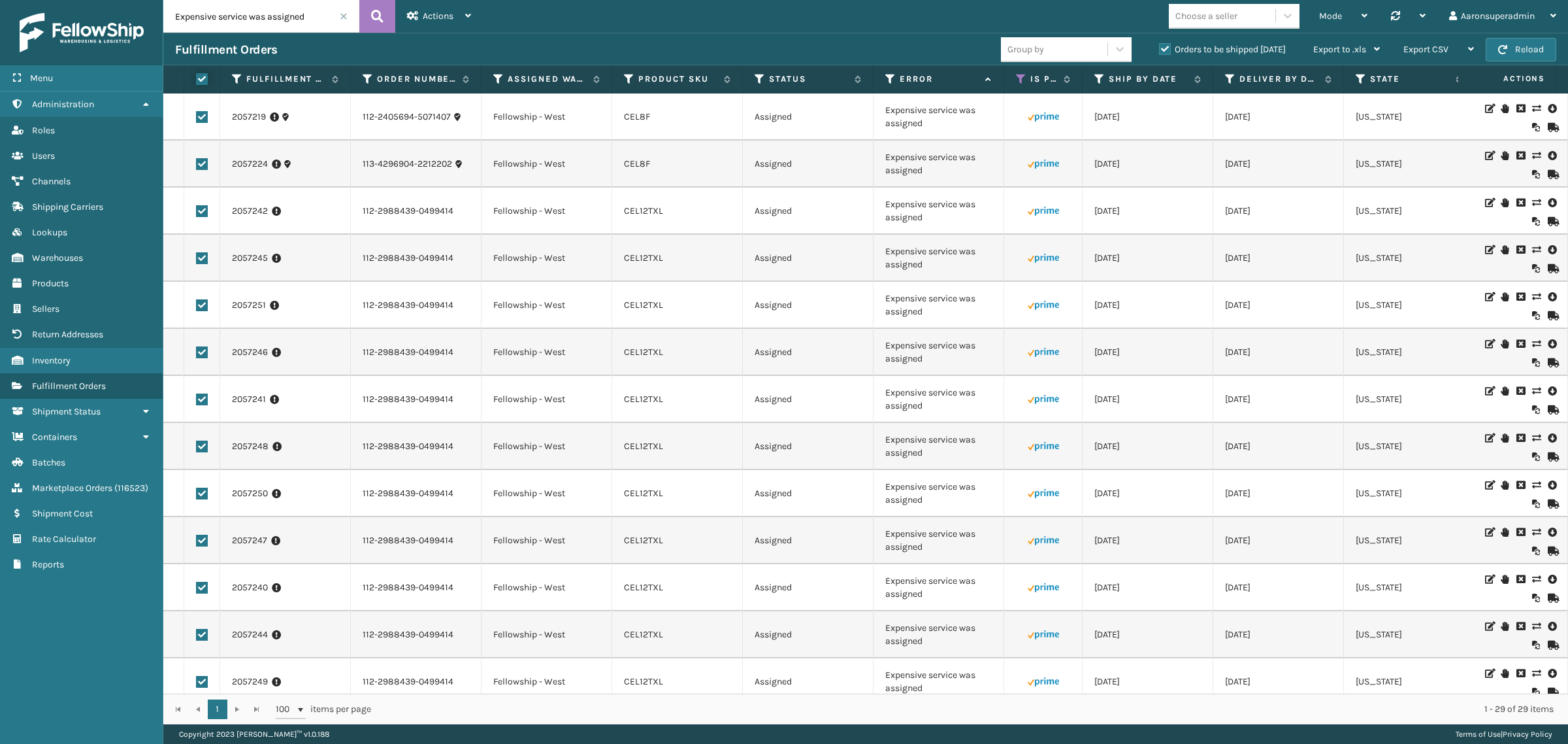
checkbox input "true"
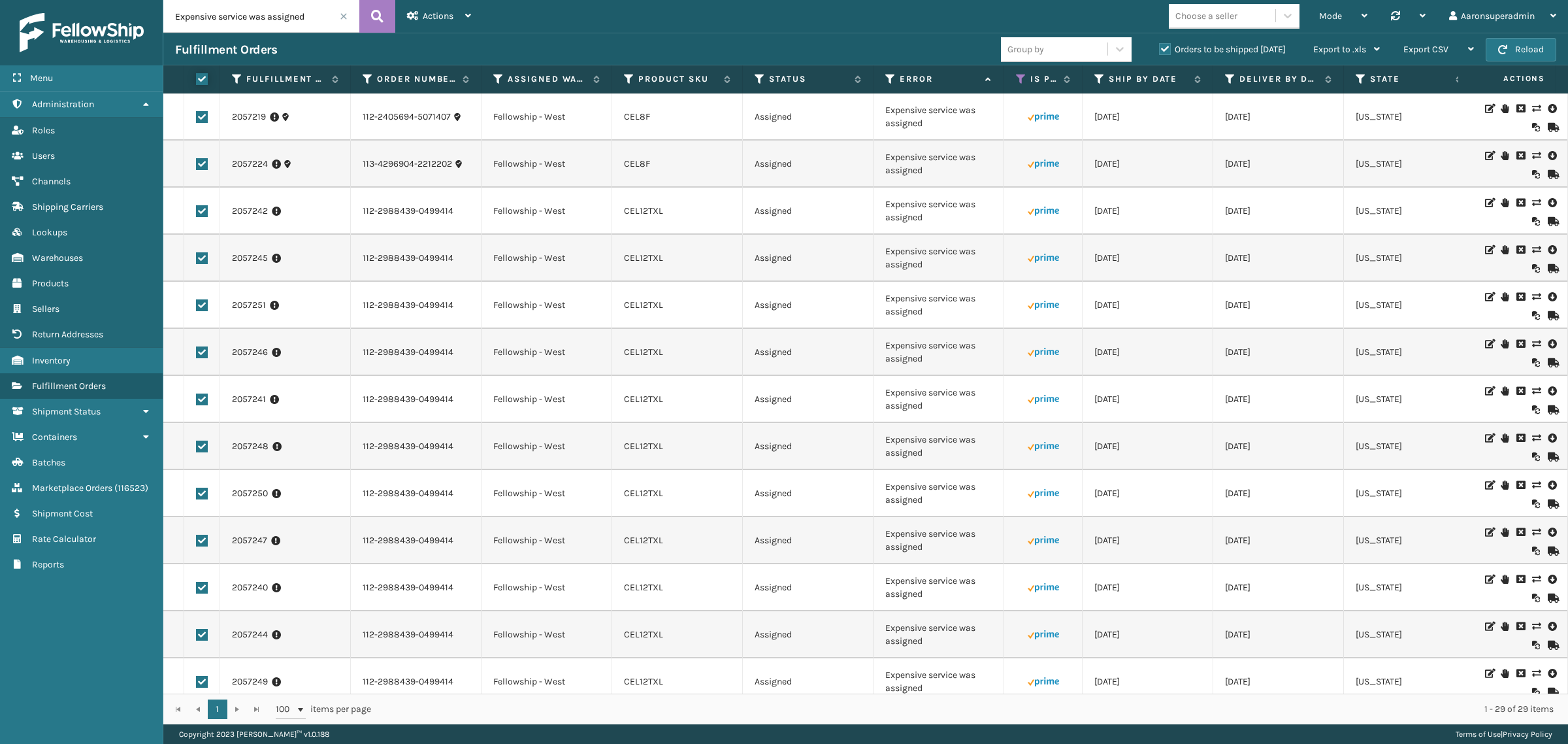
checkbox input "true"
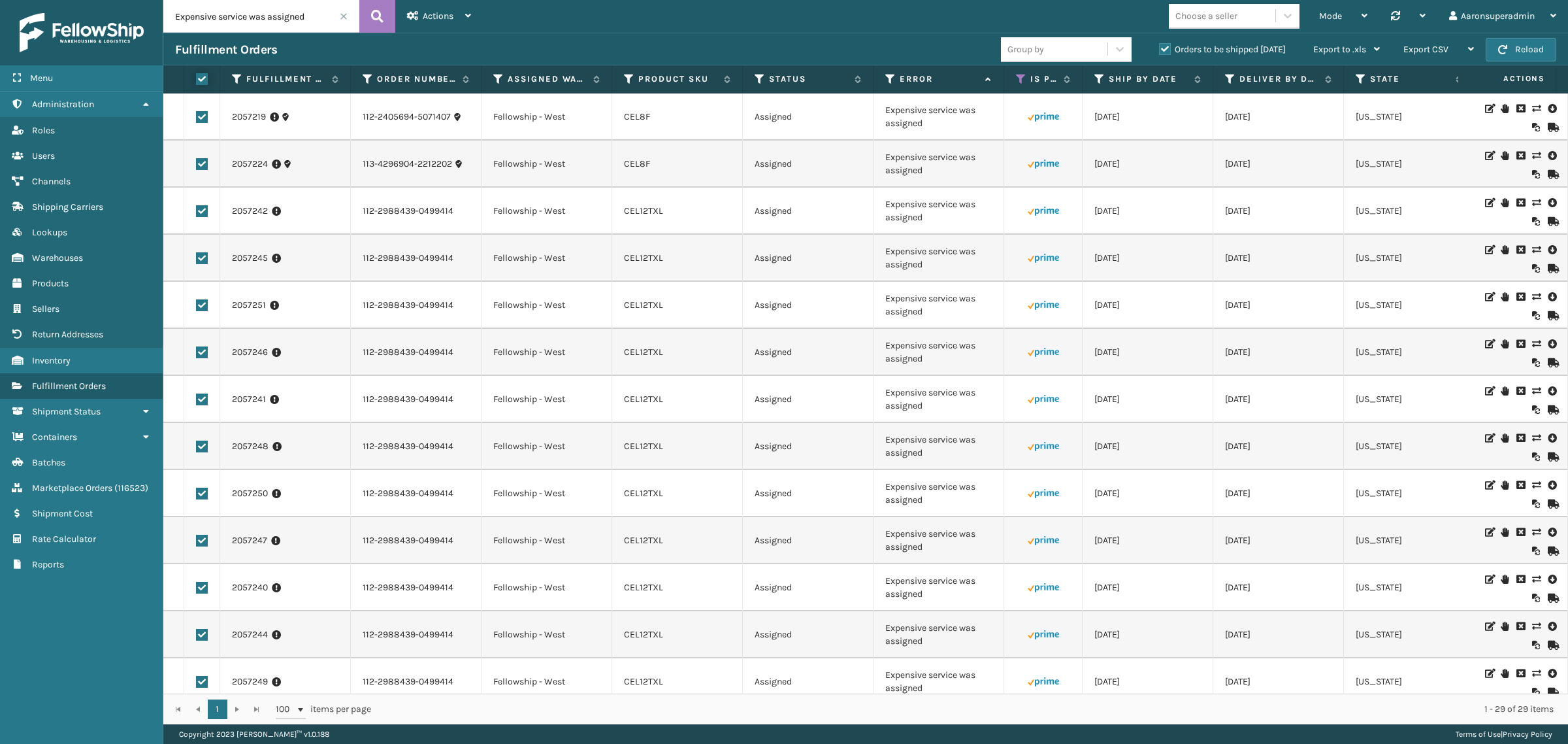
checkbox input "true"
click at [1023, 75] on icon at bounding box center [1021, 79] width 10 height 12
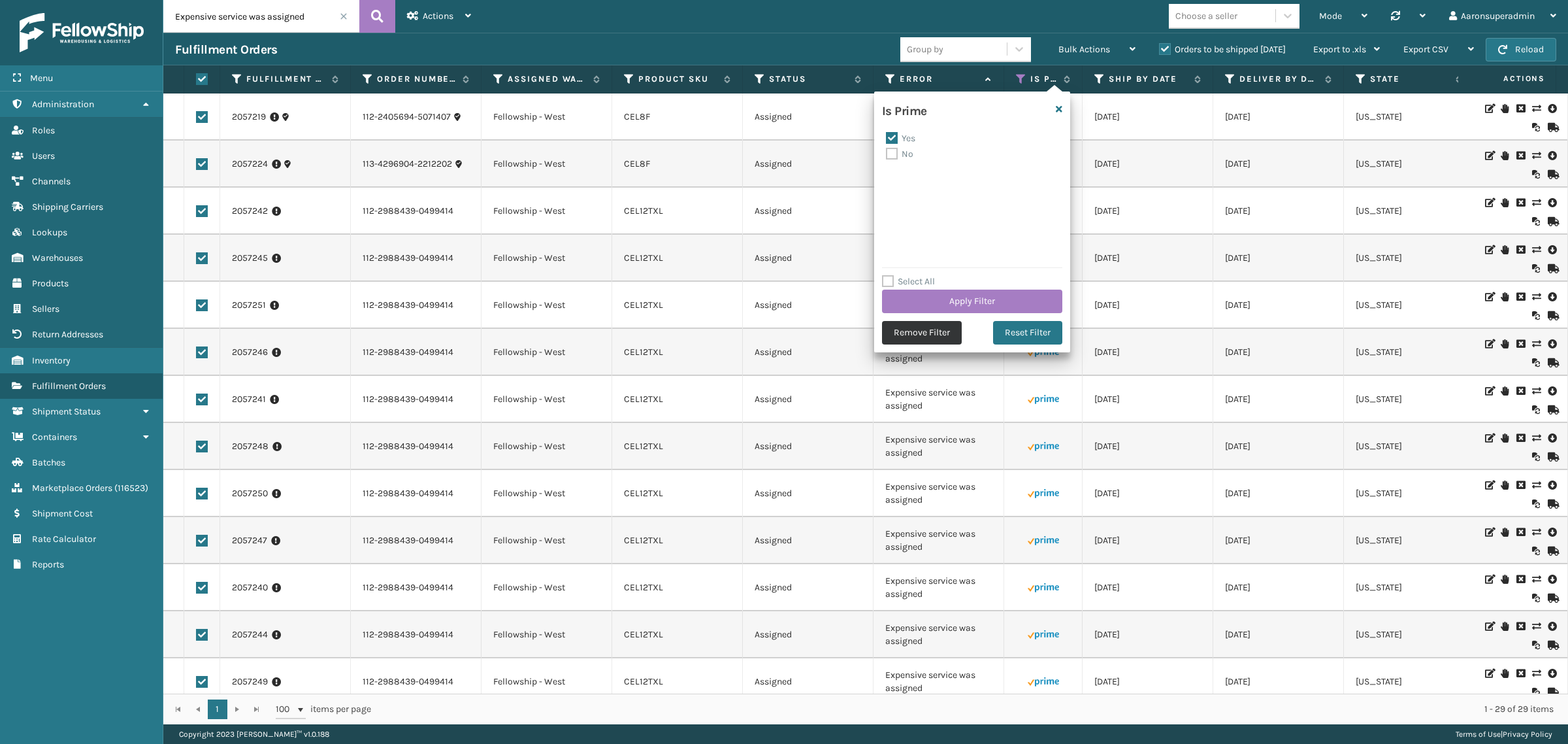
click at [896, 329] on button "Remove Filter" at bounding box center [921, 333] width 80 height 24
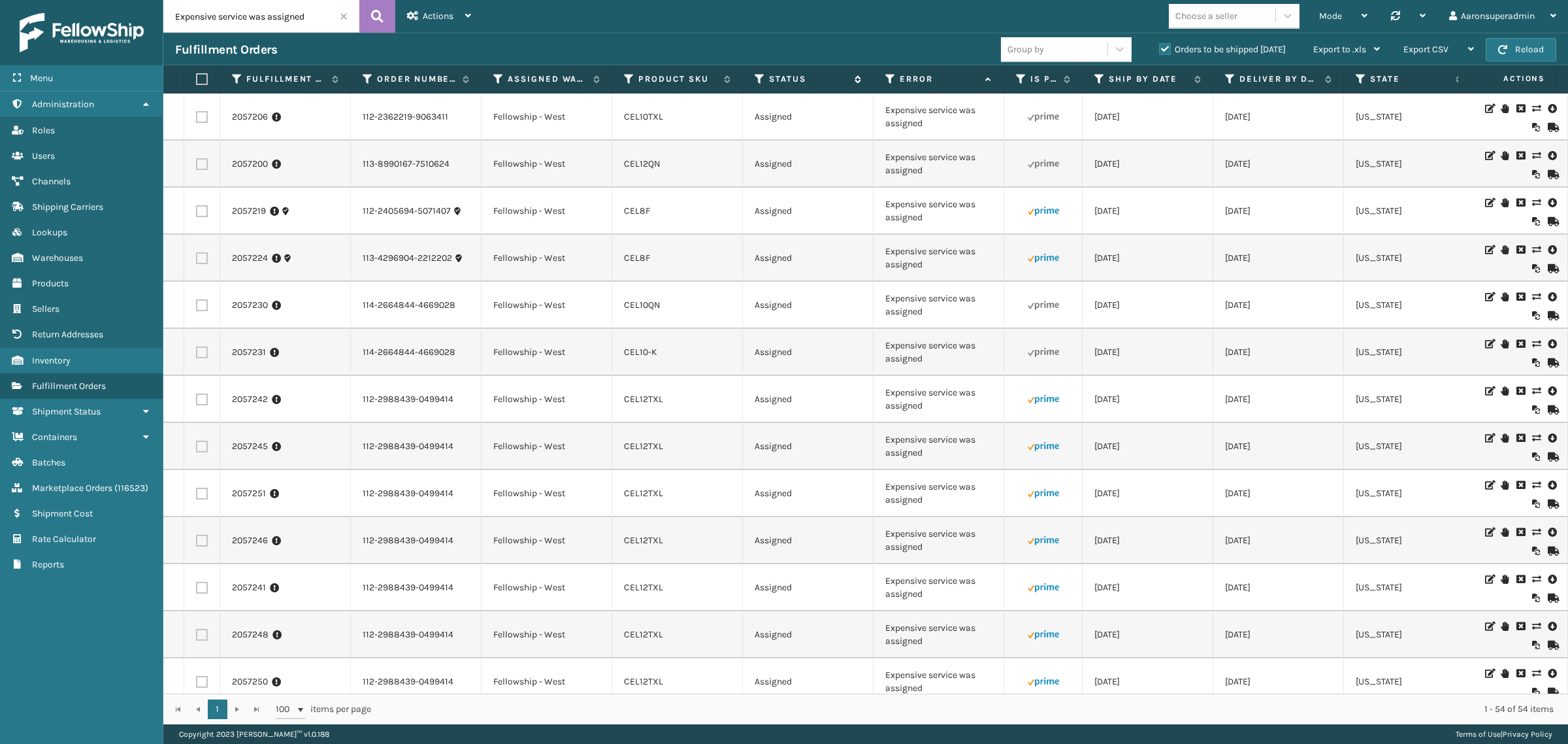
drag, startPoint x: 201, startPoint y: 79, endPoint x: 811, endPoint y: 76, distance: 610.0
click at [201, 79] on label at bounding box center [200, 79] width 8 height 12
click at [197, 79] on input "checkbox" at bounding box center [196, 79] width 1 height 9
checkbox input "true"
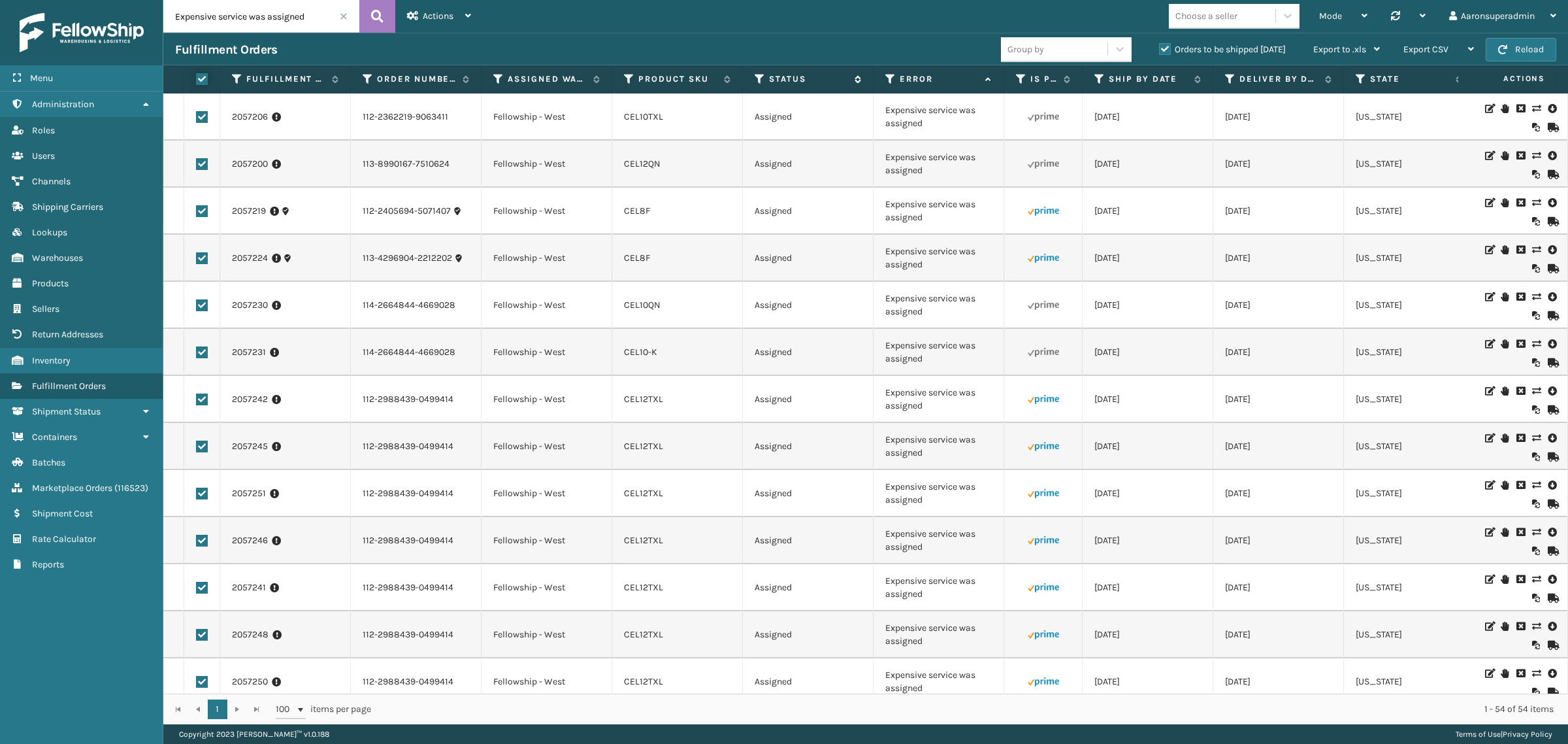
checkbox input "true"
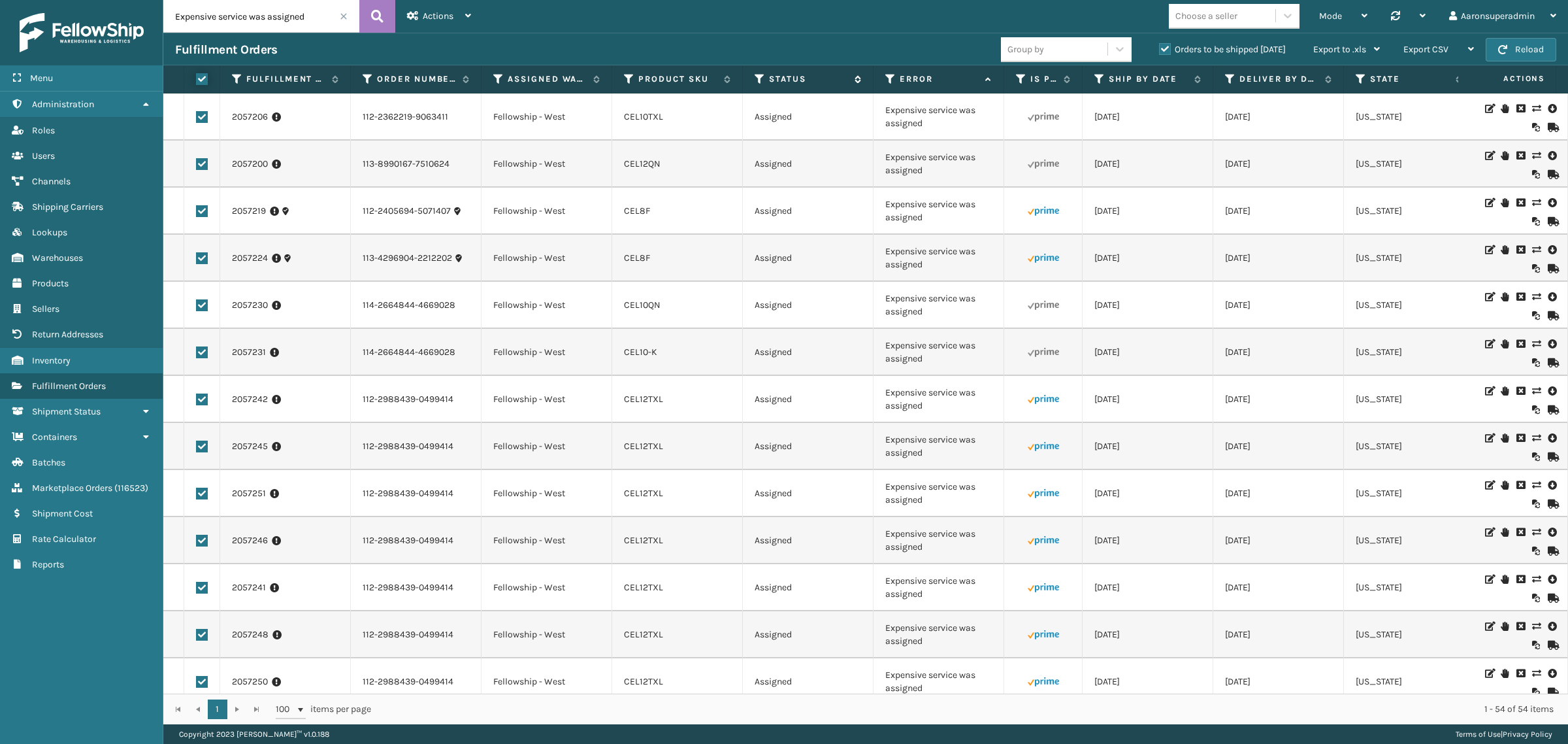
checkbox input "true"
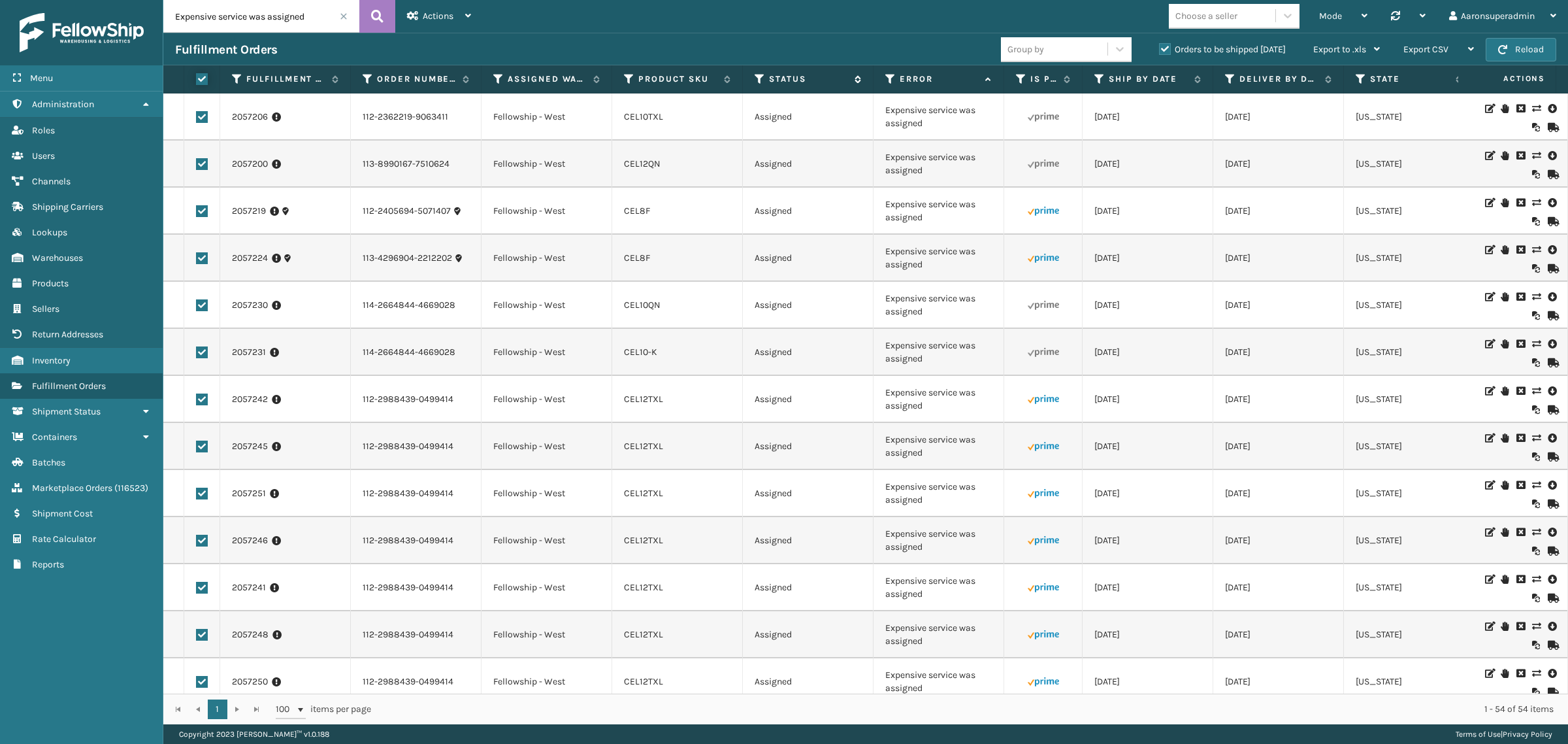
checkbox input "true"
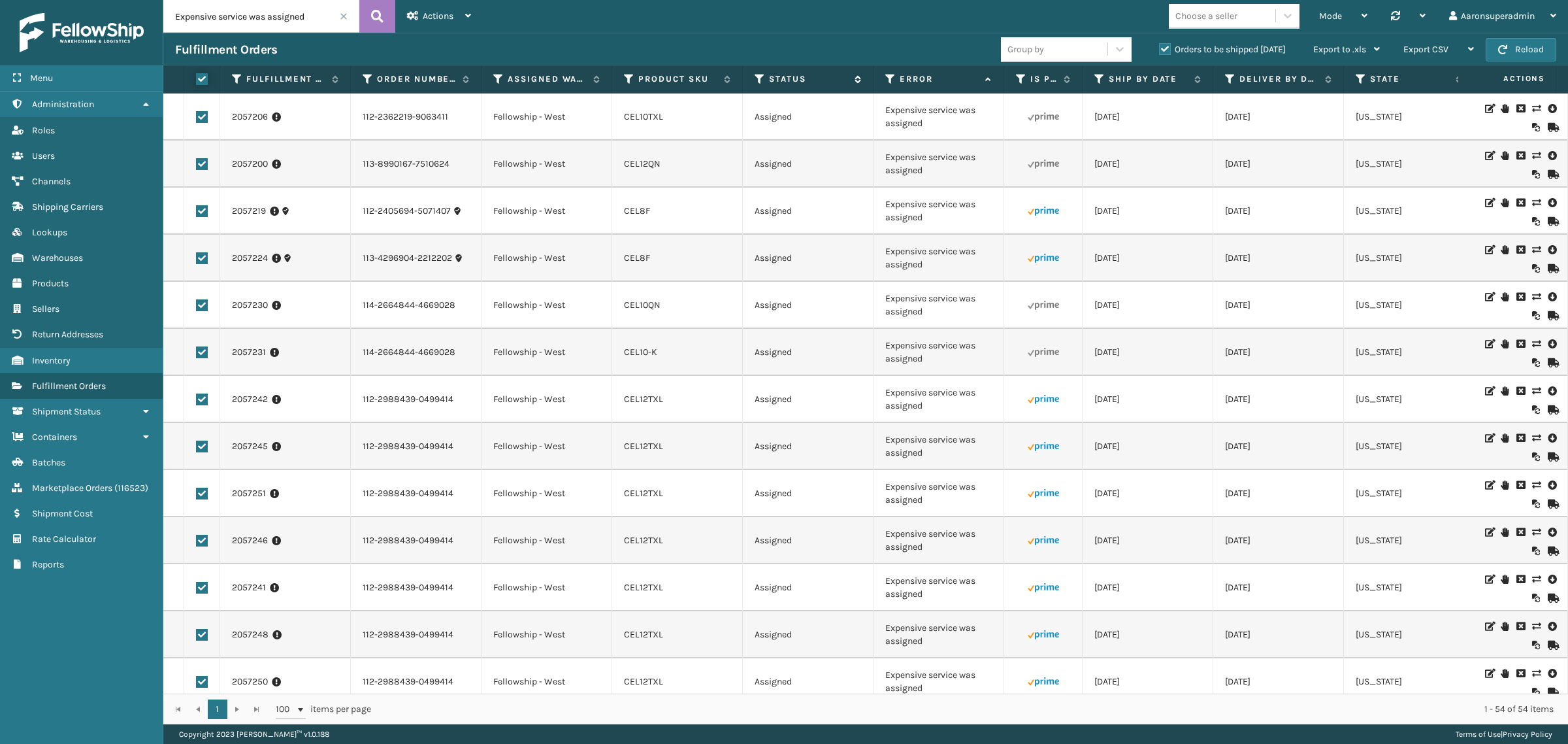
checkbox input "true"
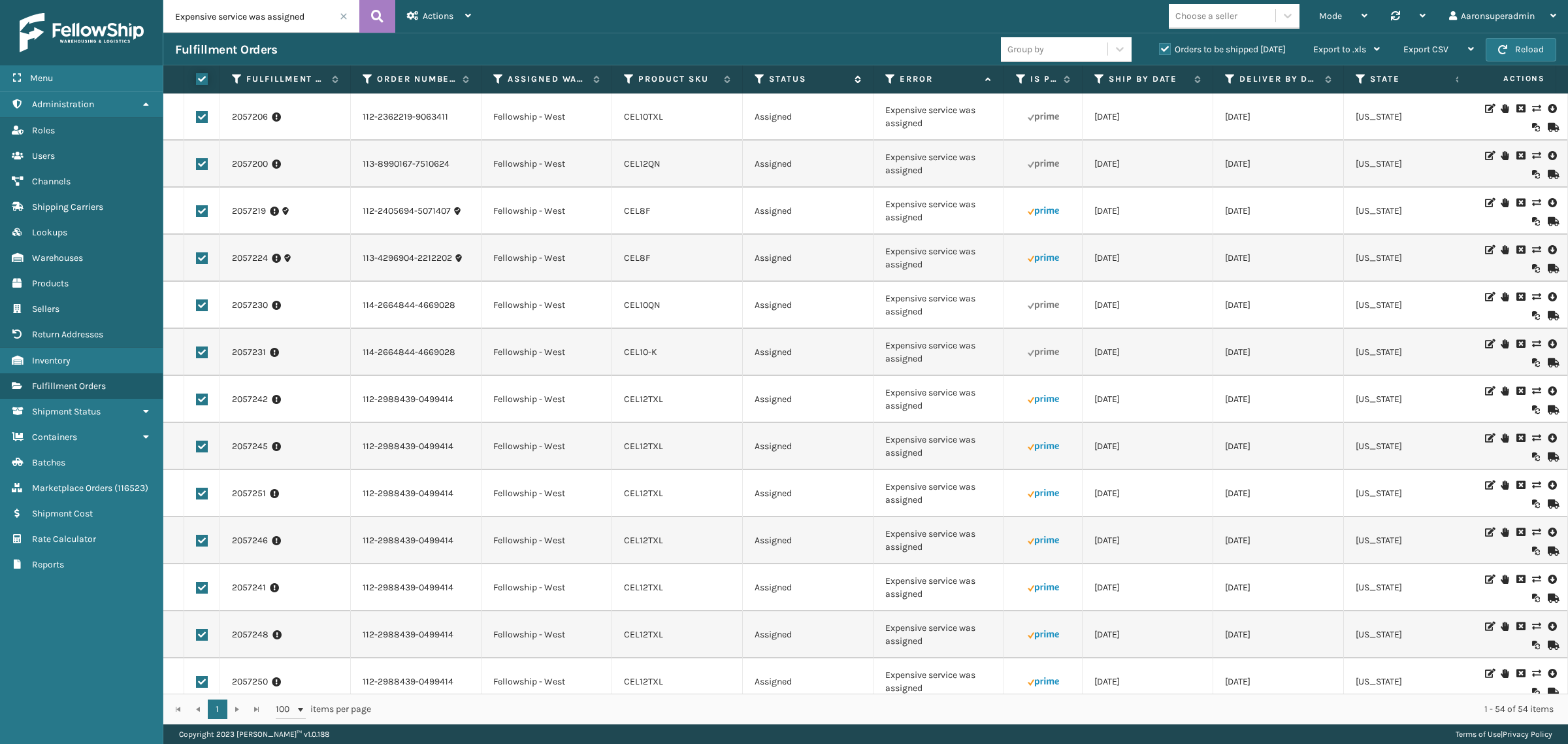
checkbox input "true"
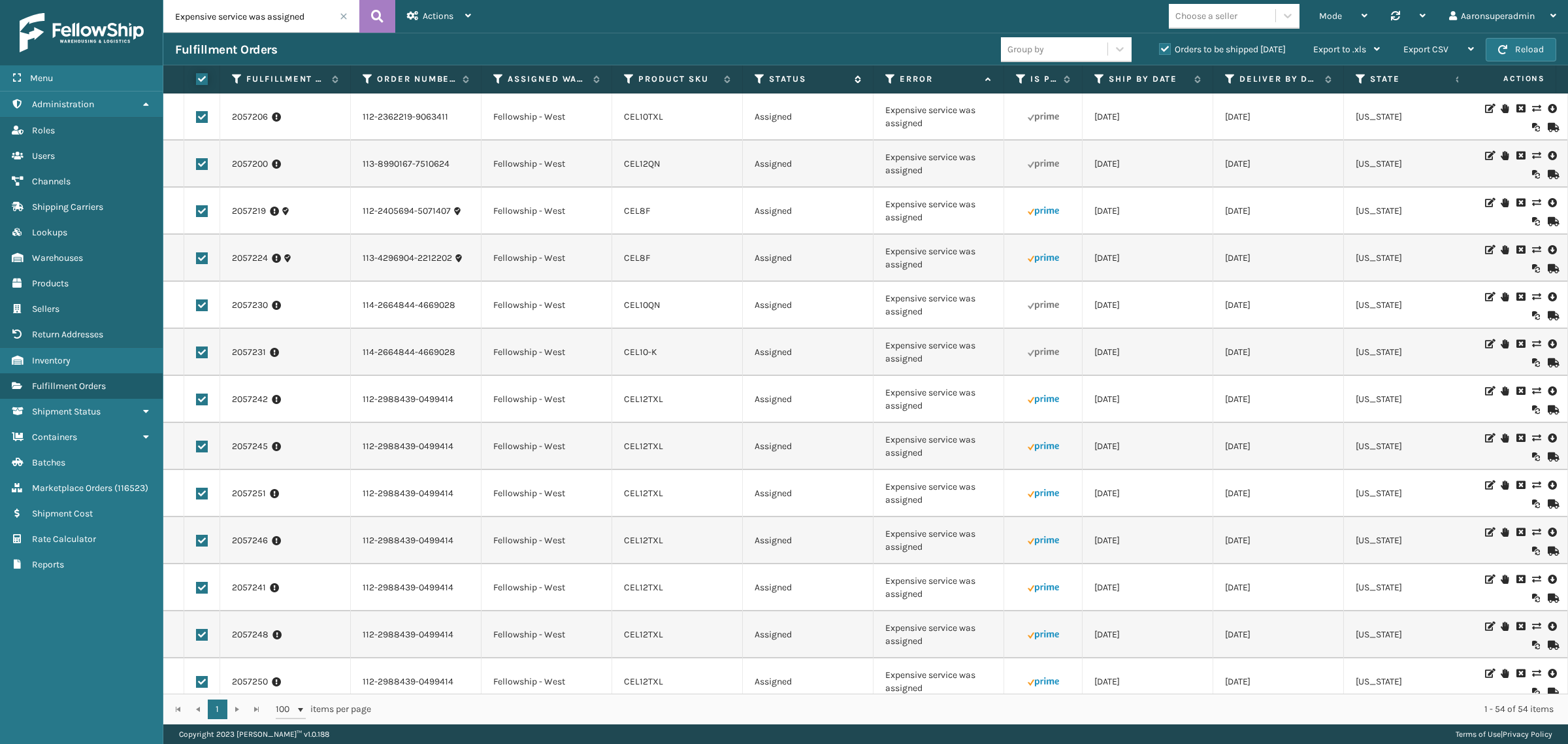
checkbox input "true"
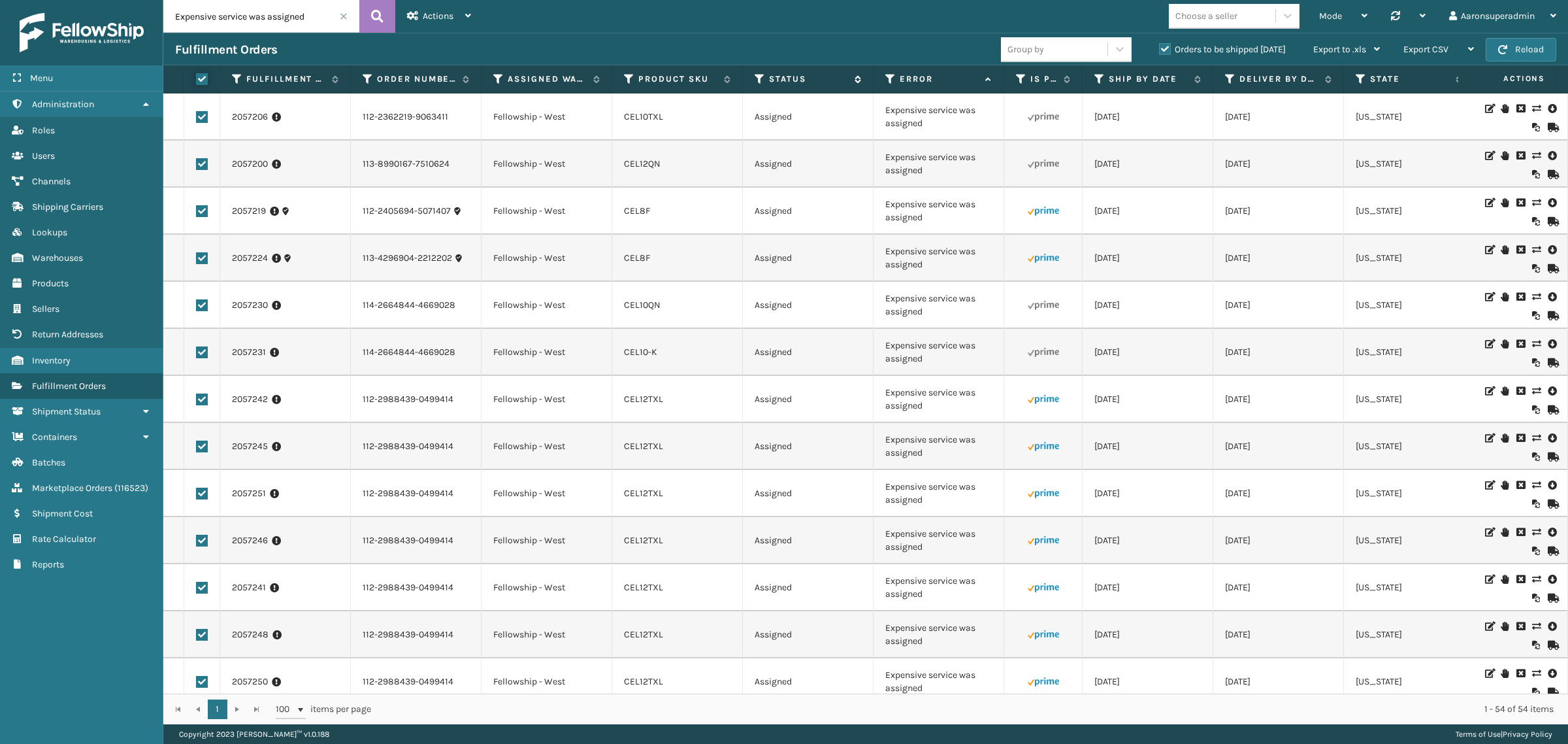
checkbox input "true"
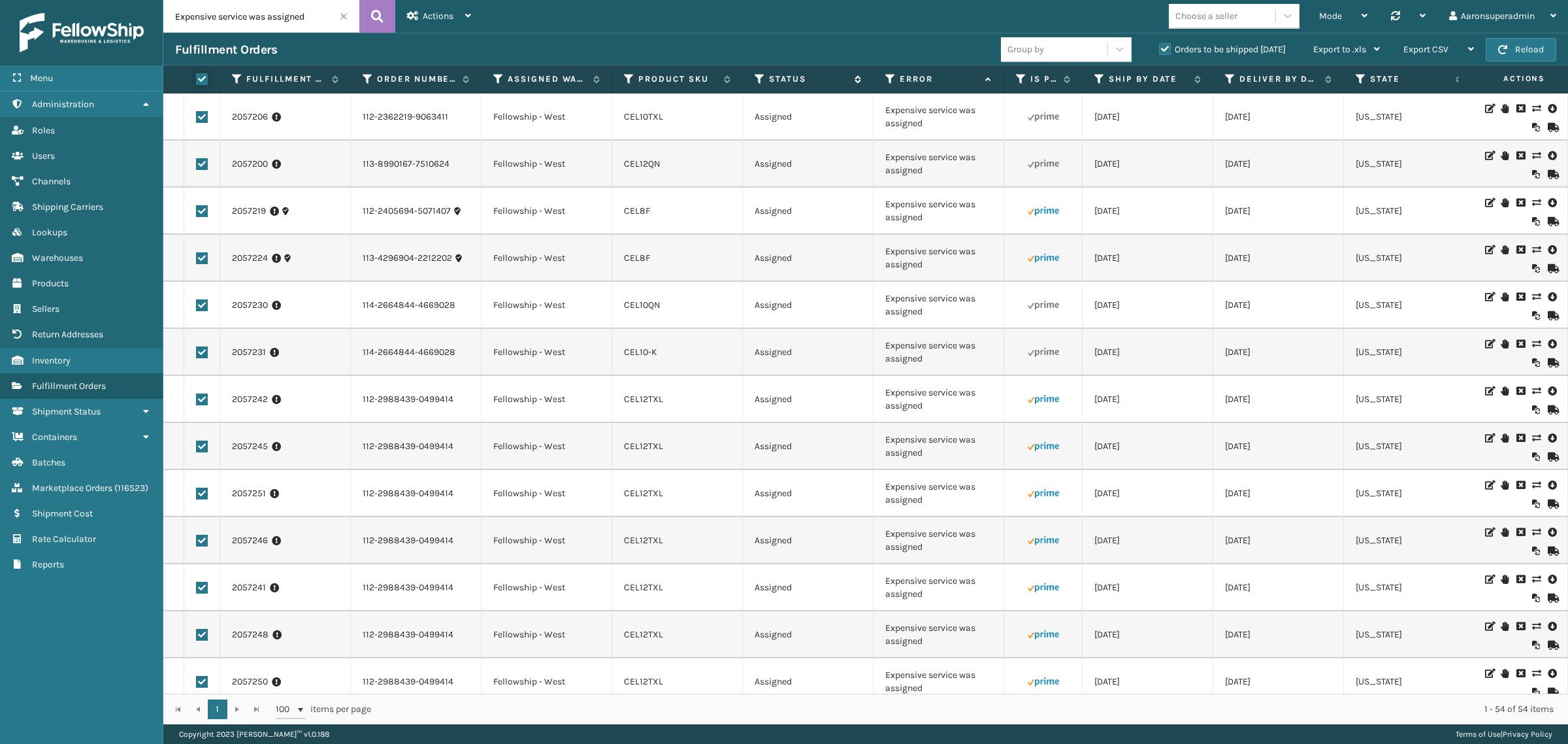
checkbox input "true"
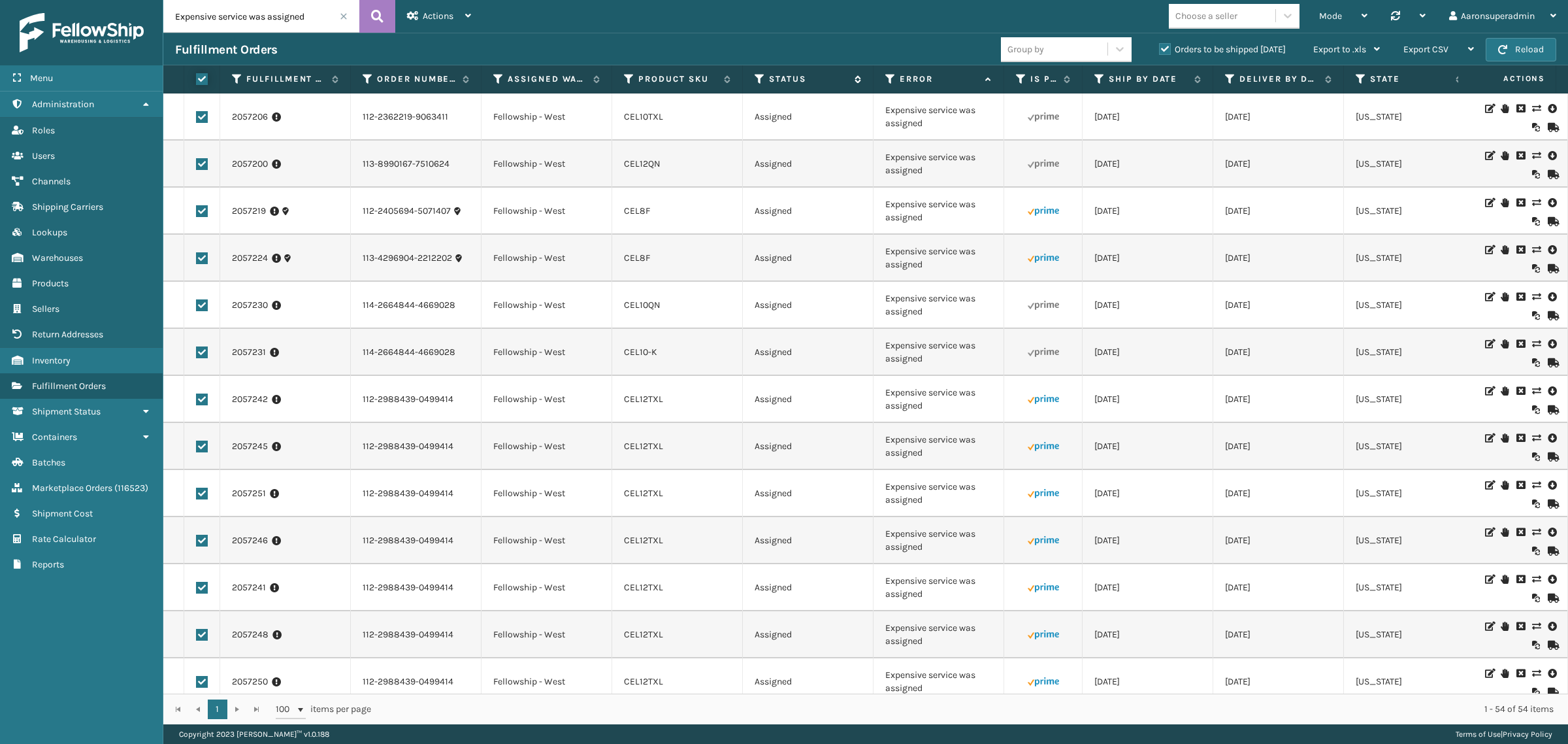
checkbox input "true"
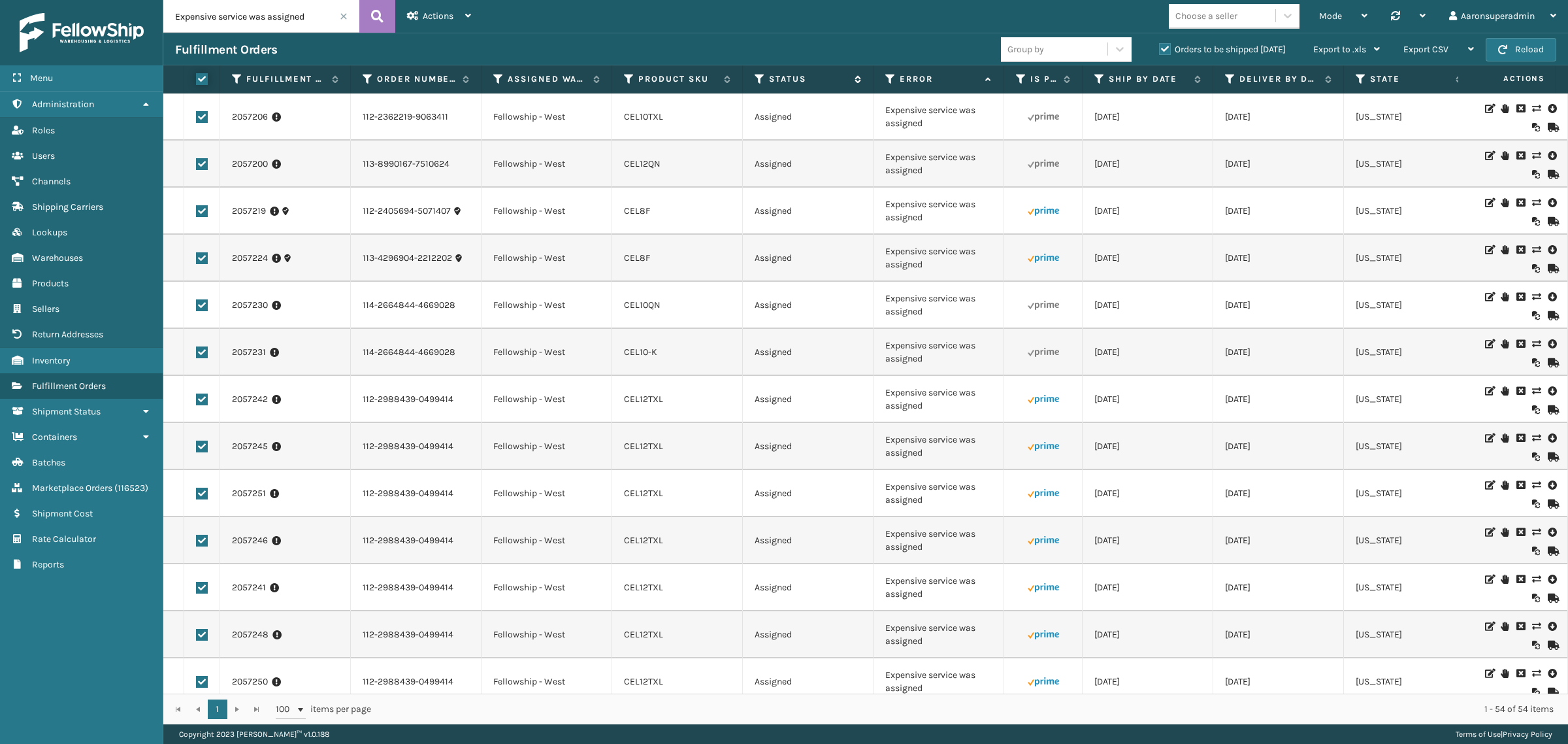
checkbox input "true"
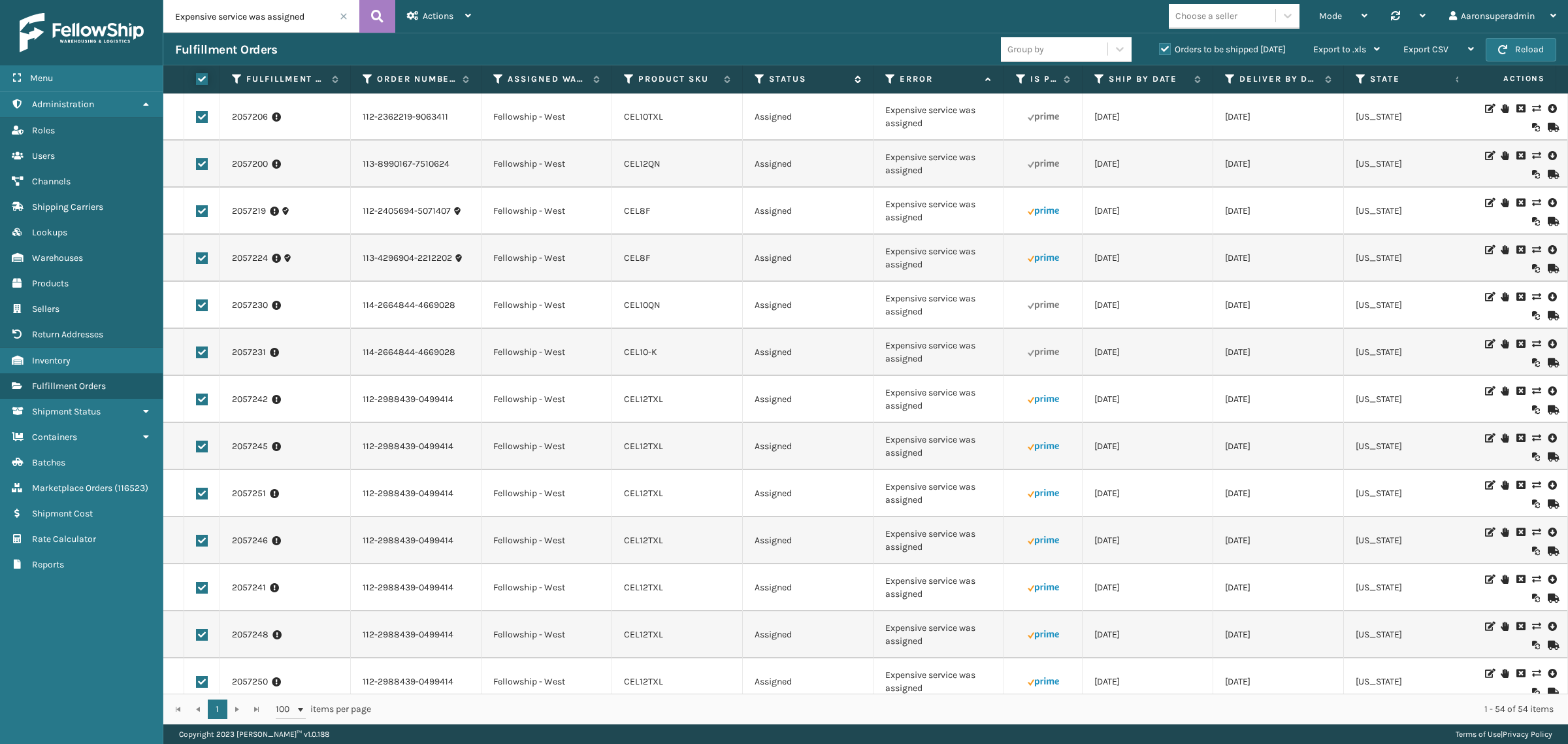
checkbox input "true"
click at [1105, 46] on span "Bulk Actions" at bounding box center [1084, 49] width 52 height 11
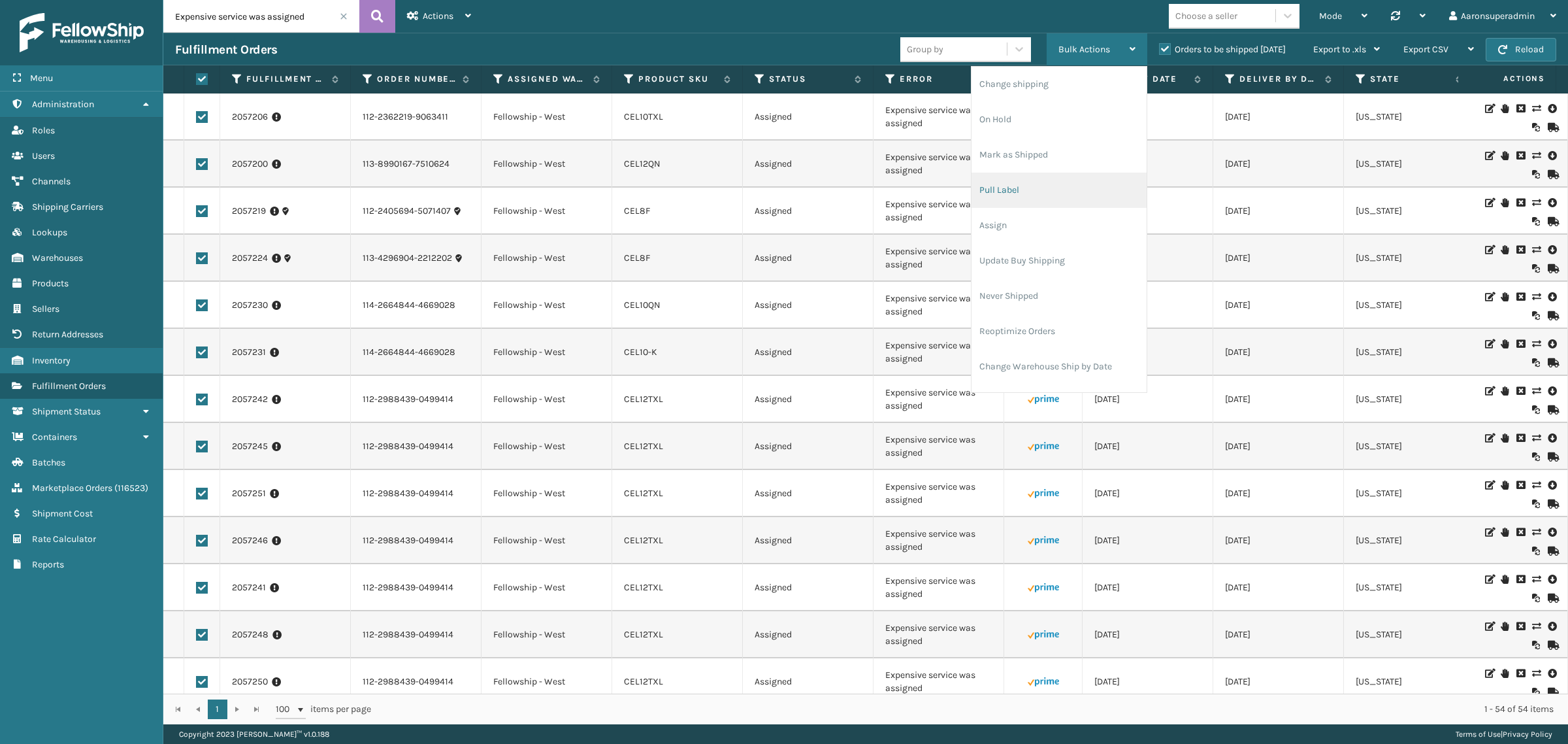
scroll to position [27, 0]
click at [1052, 308] on li "Reoptimize Orders" at bounding box center [1059, 304] width 175 height 35
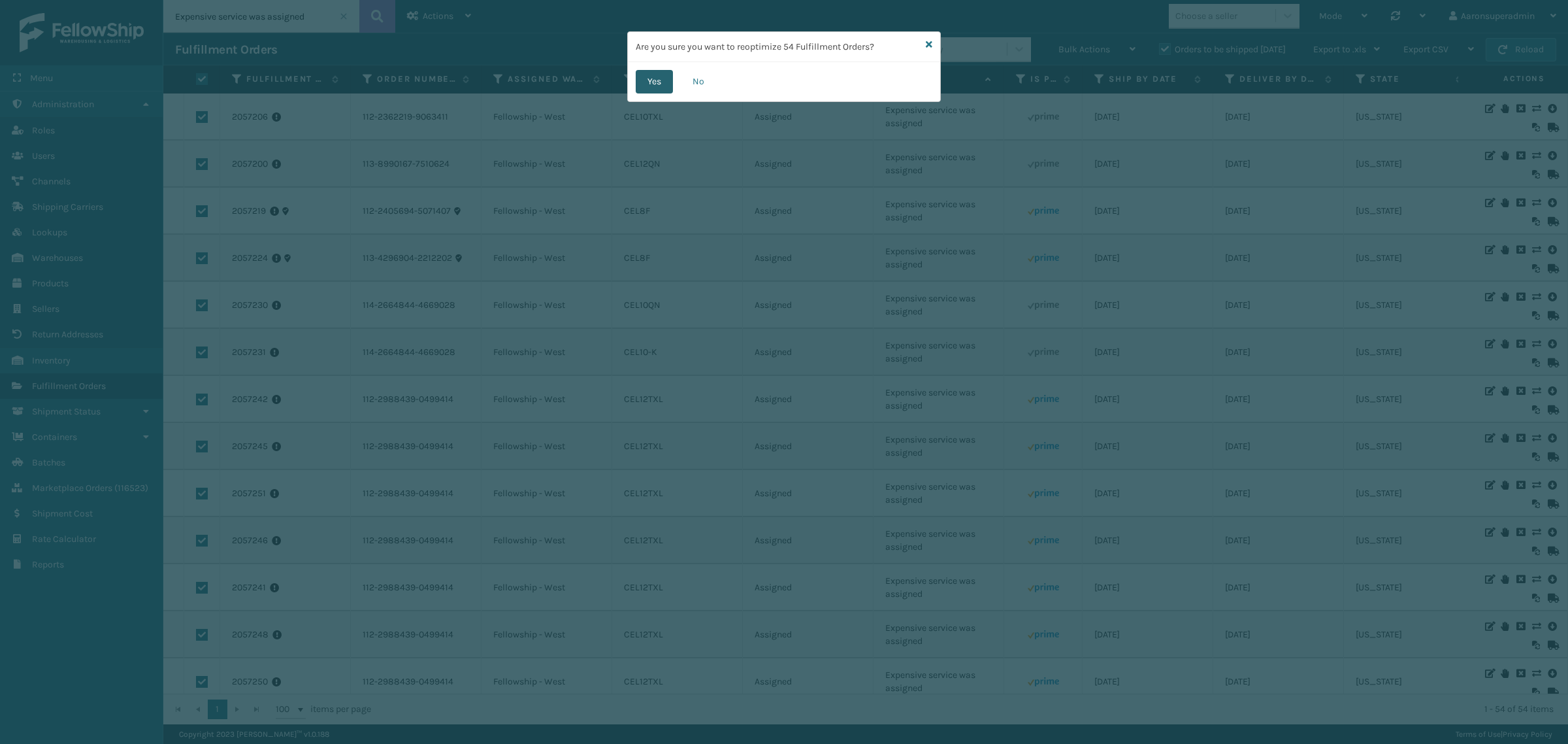
click at [663, 76] on button "Yes" at bounding box center [654, 82] width 37 height 24
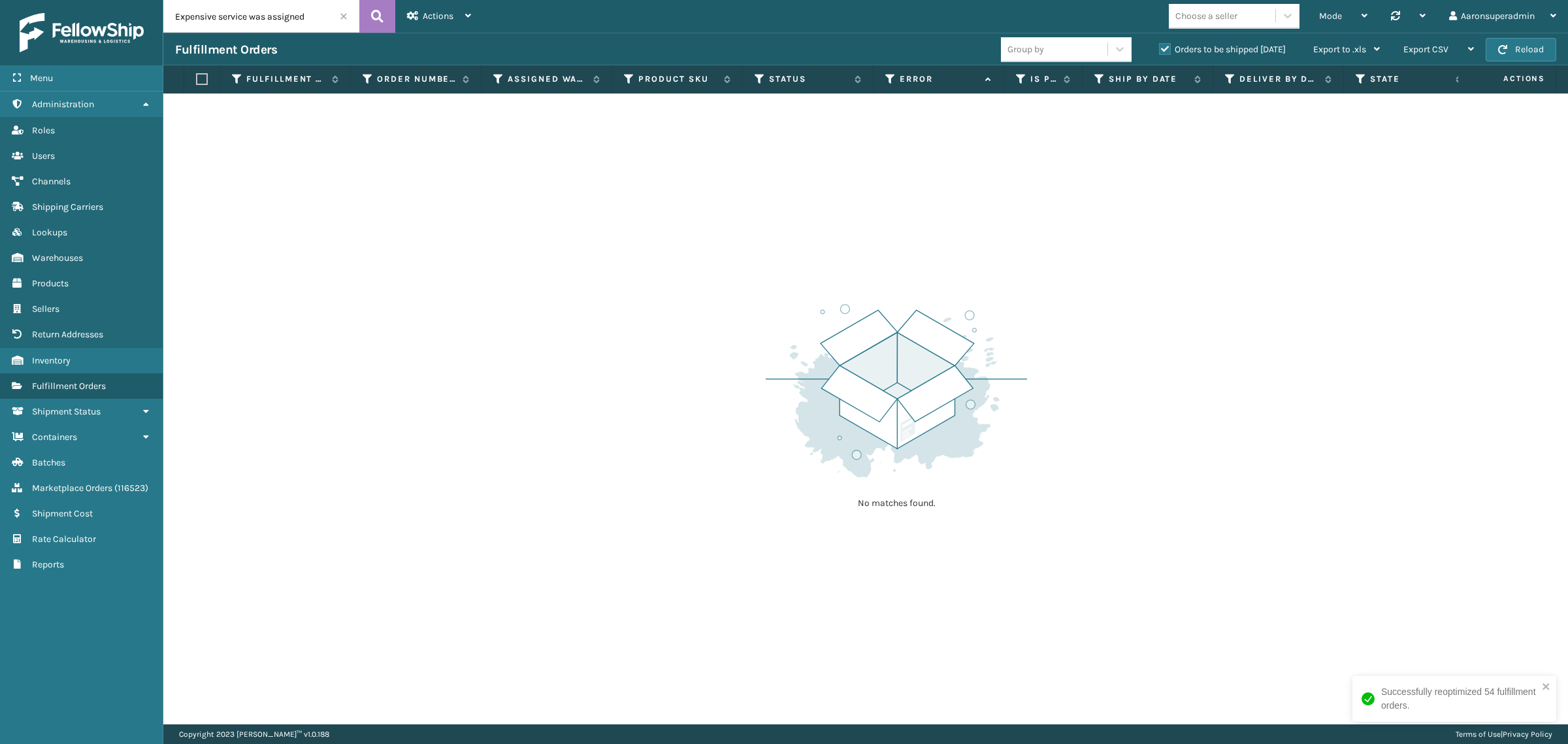
click at [345, 18] on span at bounding box center [344, 17] width 8 height 8
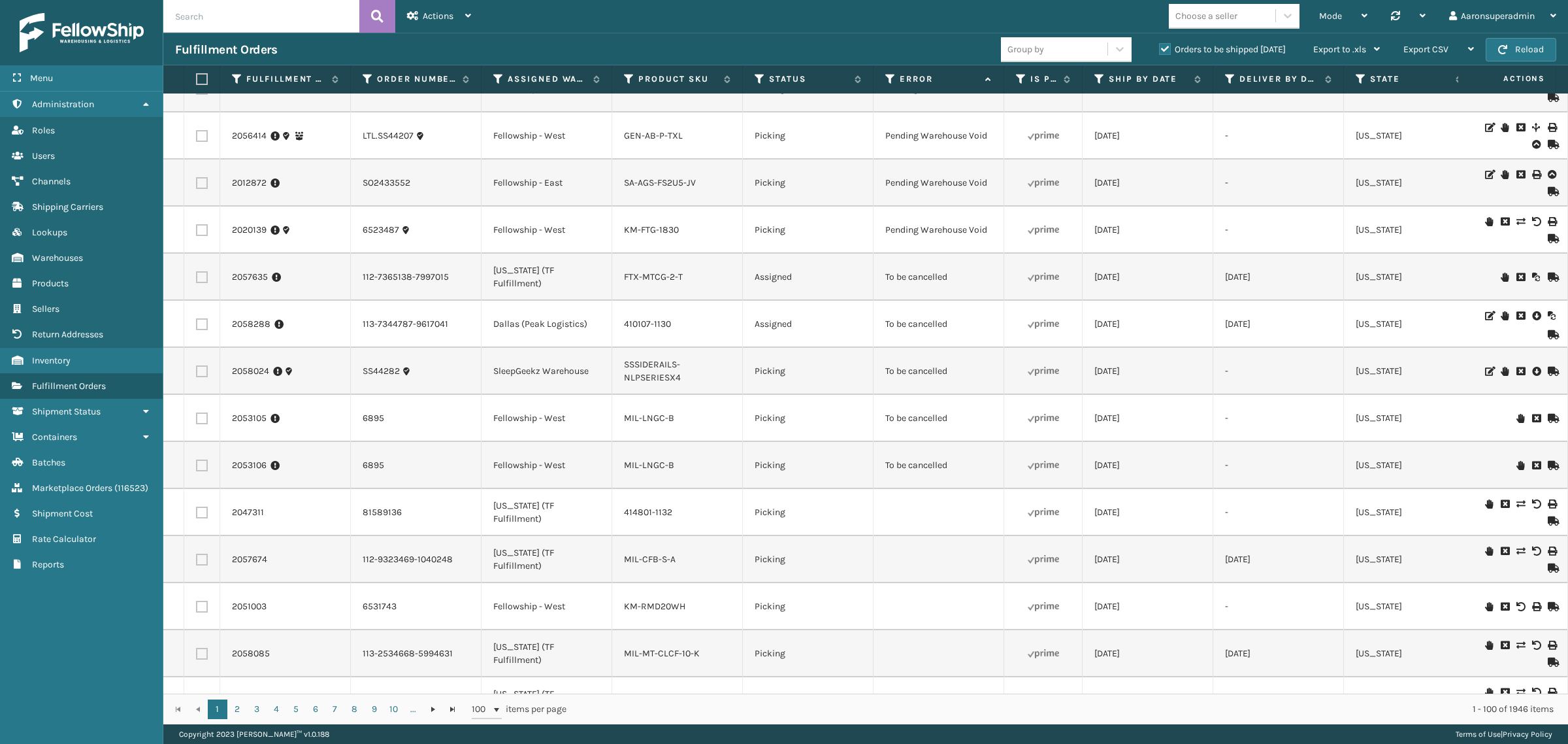
scroll to position [3501, 0]
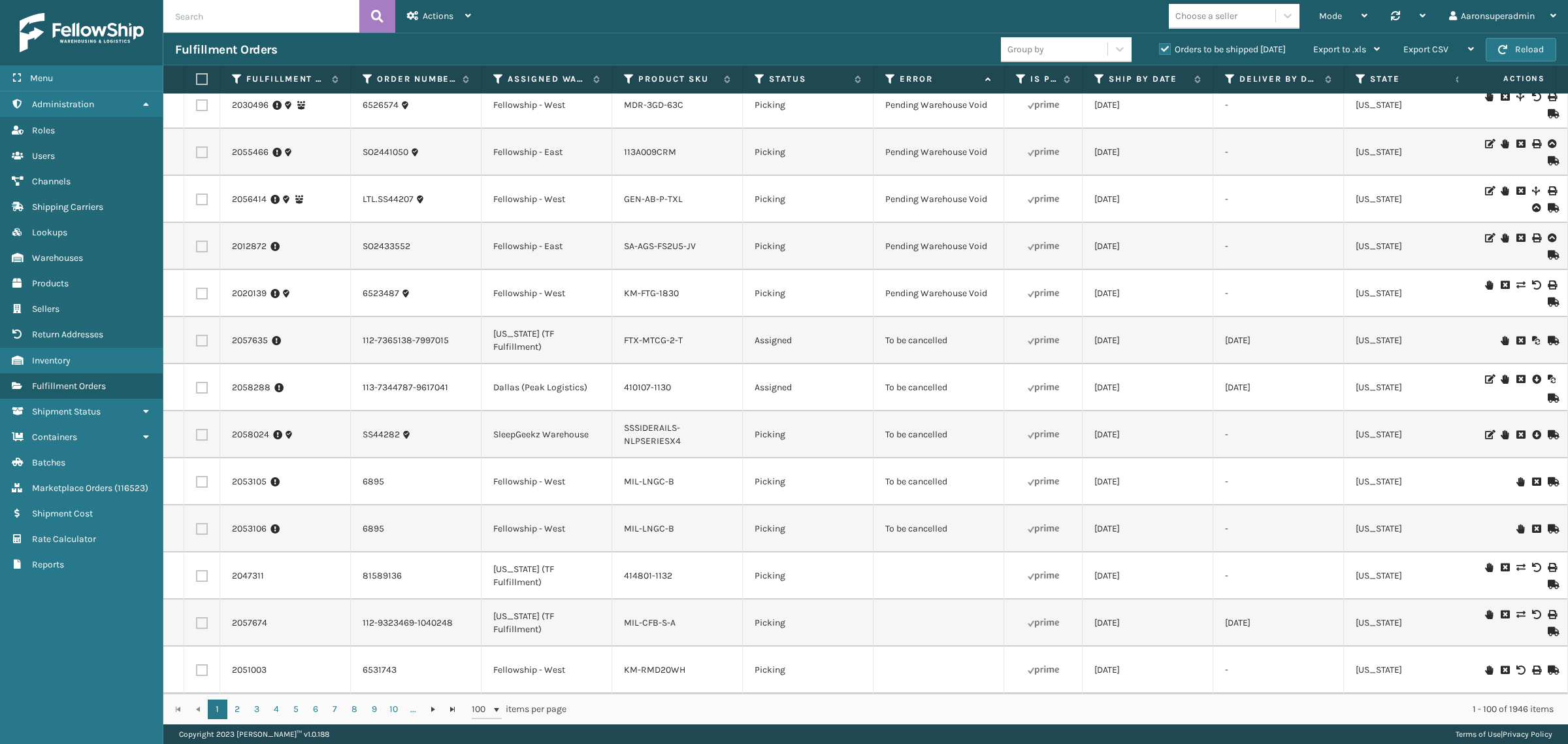
click at [200, 535] on label at bounding box center [201, 528] width 12 height 12
click at [197, 531] on input "checkbox" at bounding box center [196, 527] width 1 height 9
checkbox input "true"
click at [201, 488] on label at bounding box center [201, 481] width 12 height 12
click at [197, 484] on input "checkbox" at bounding box center [196, 480] width 1 height 9
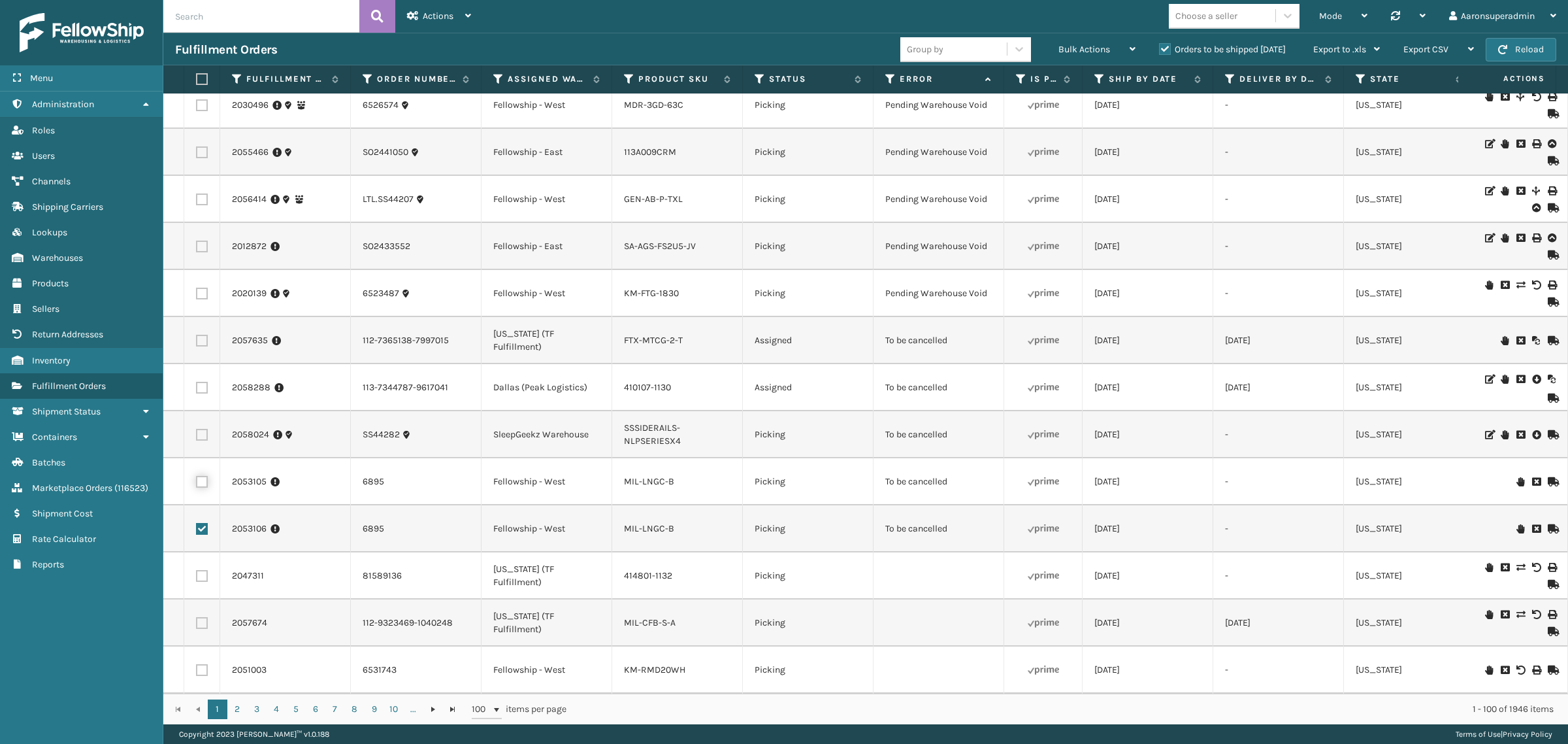
checkbox input "true"
click at [205, 441] on label at bounding box center [201, 434] width 12 height 12
click at [197, 437] on input "checkbox" at bounding box center [196, 433] width 1 height 9
checkbox input "true"
click at [201, 394] on label at bounding box center [201, 387] width 12 height 12
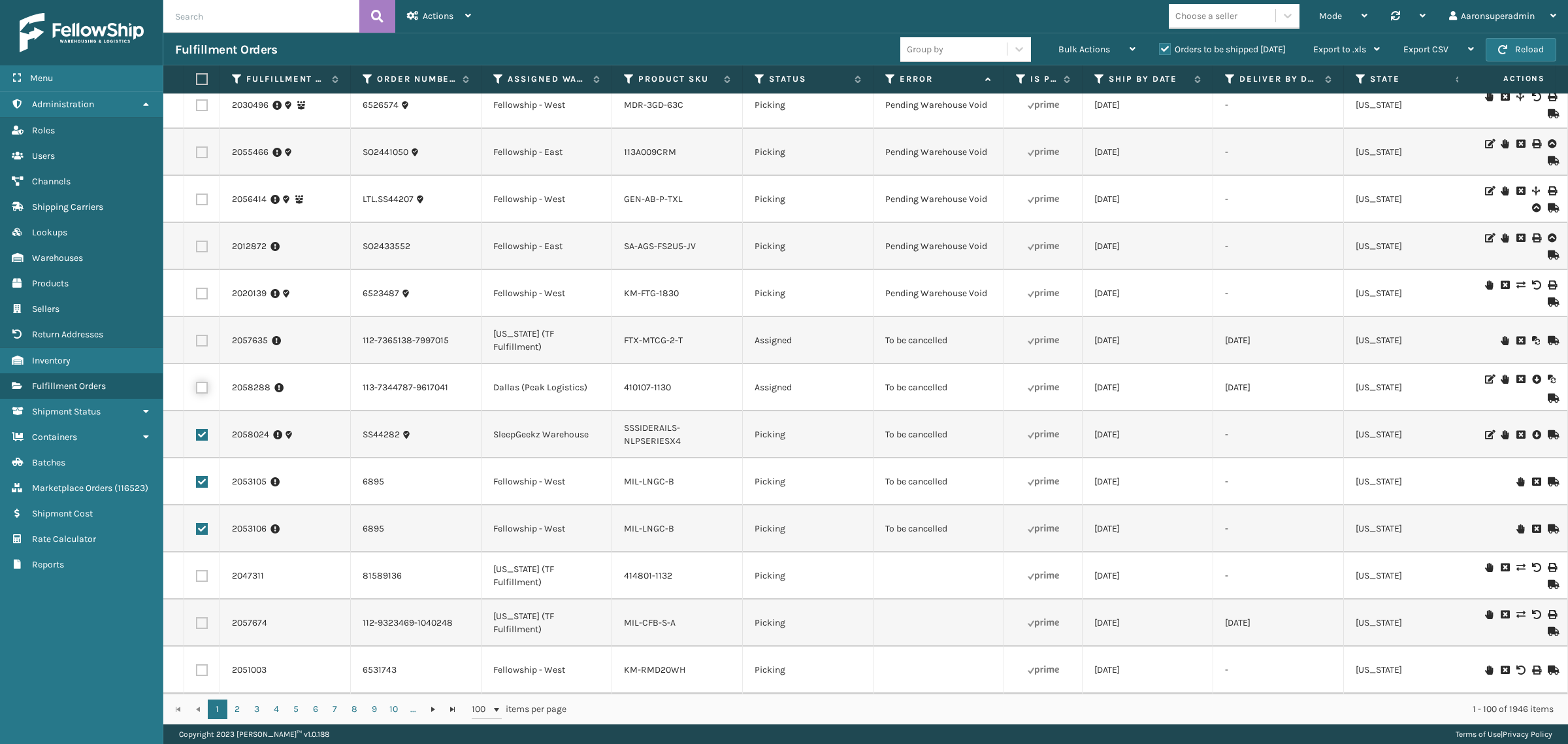
click at [197, 390] on input "checkbox" at bounding box center [196, 386] width 1 height 9
checkbox input "true"
click at [201, 347] on label at bounding box center [201, 340] width 12 height 12
click at [197, 343] on input "checkbox" at bounding box center [196, 339] width 1 height 9
checkbox input "true"
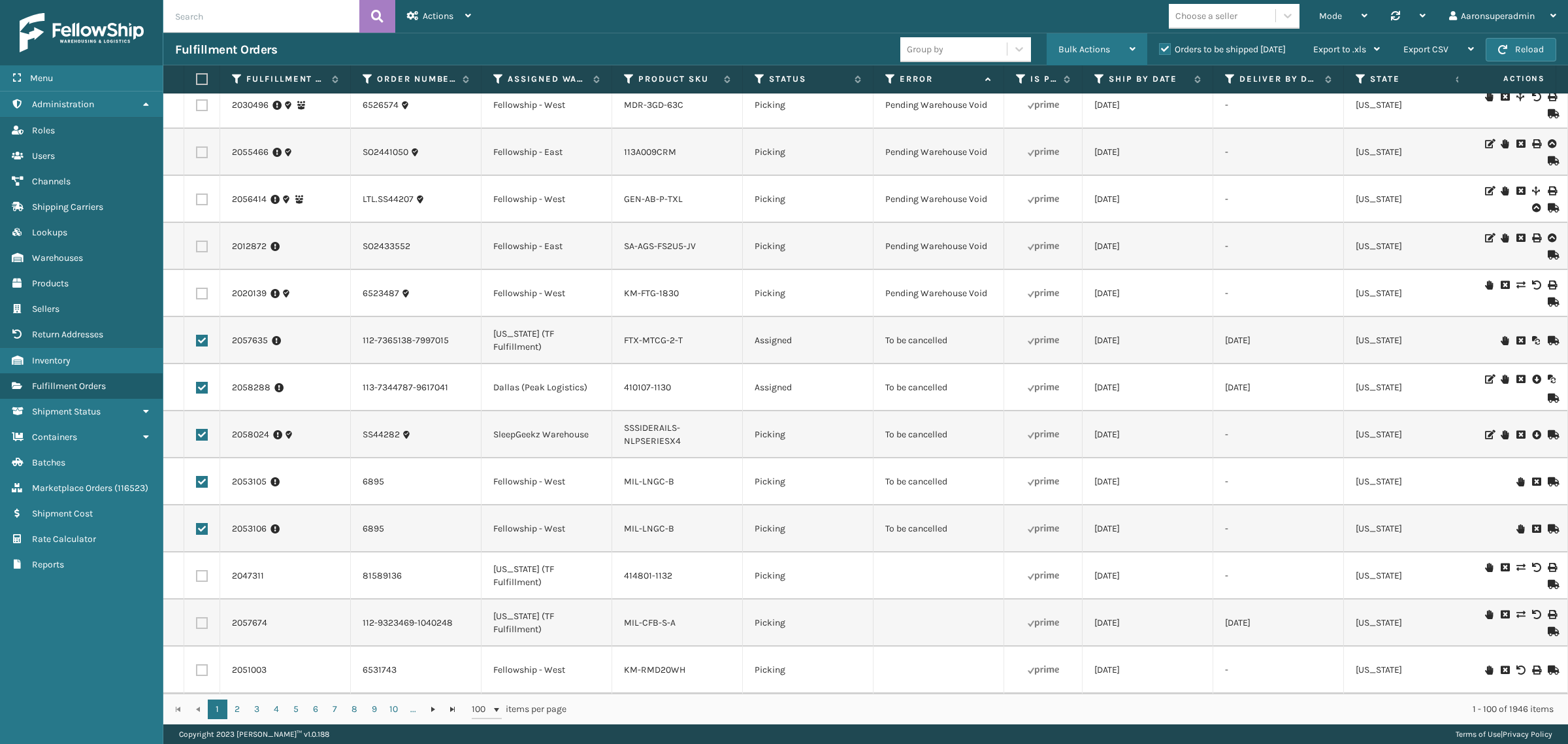
click at [1089, 59] on div "Bulk Actions" at bounding box center [1097, 49] width 77 height 33
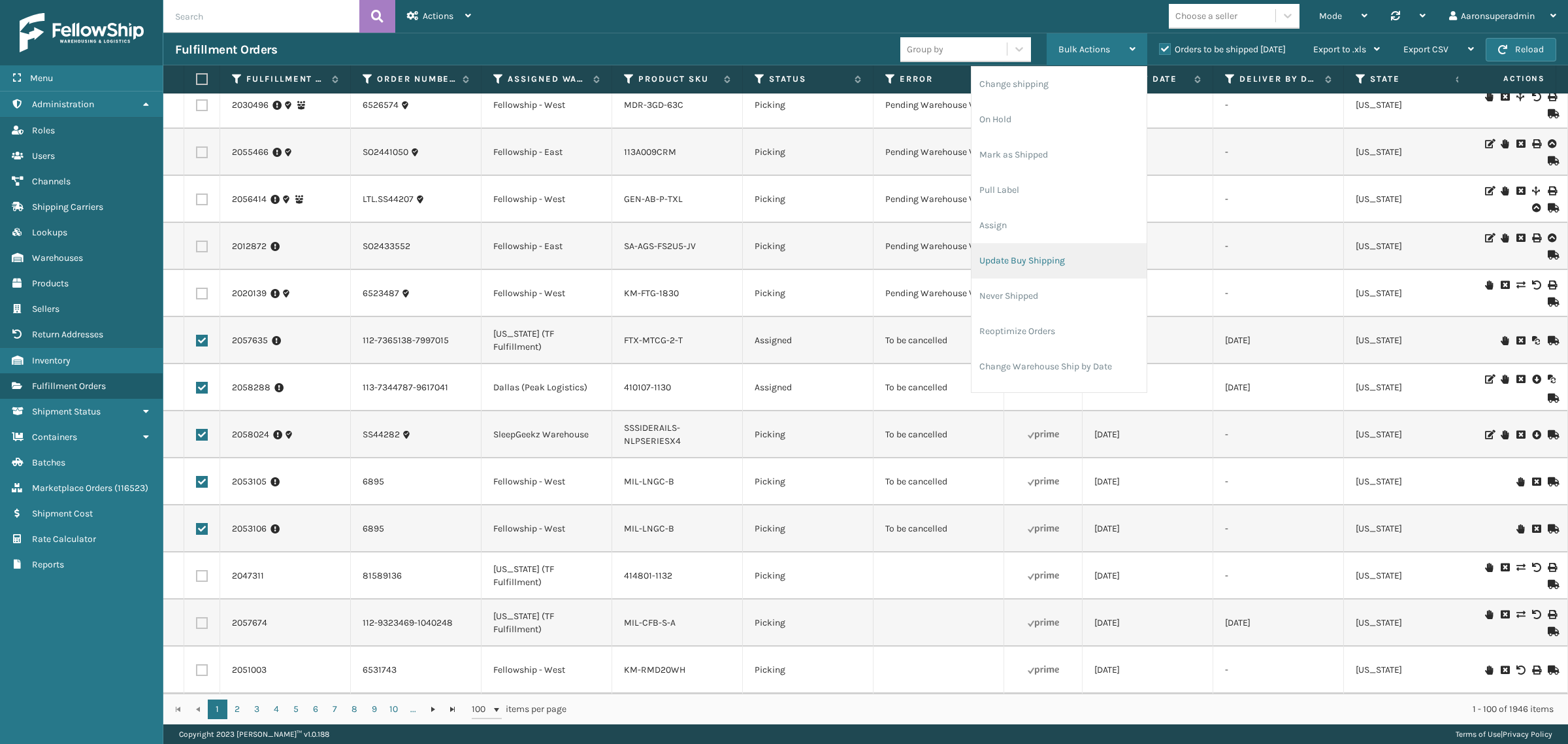
scroll to position [27, 0]
click at [1060, 383] on li "Cancel Fulfillment Orders" at bounding box center [1059, 375] width 175 height 35
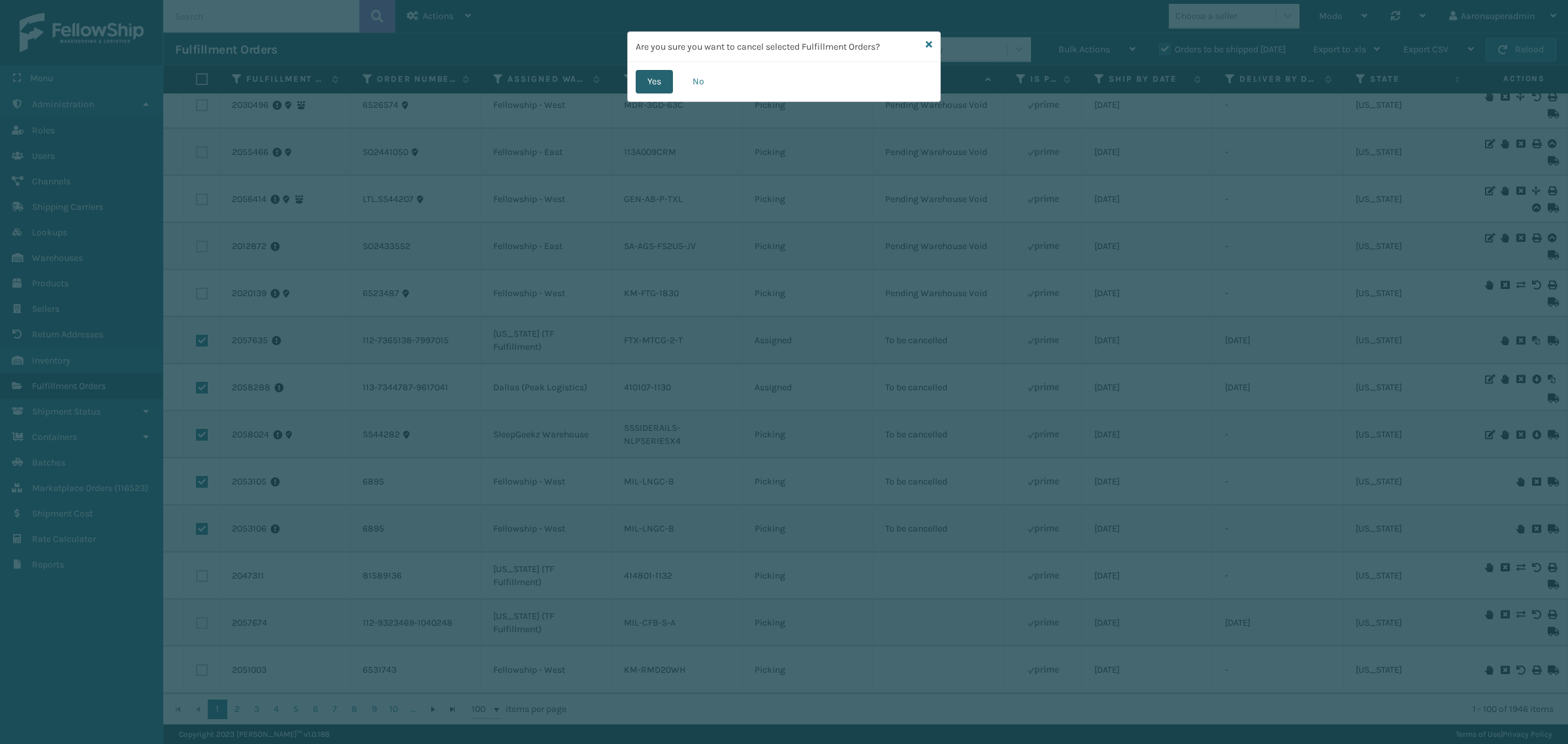
click at [655, 90] on button "Yes" at bounding box center [654, 82] width 37 height 24
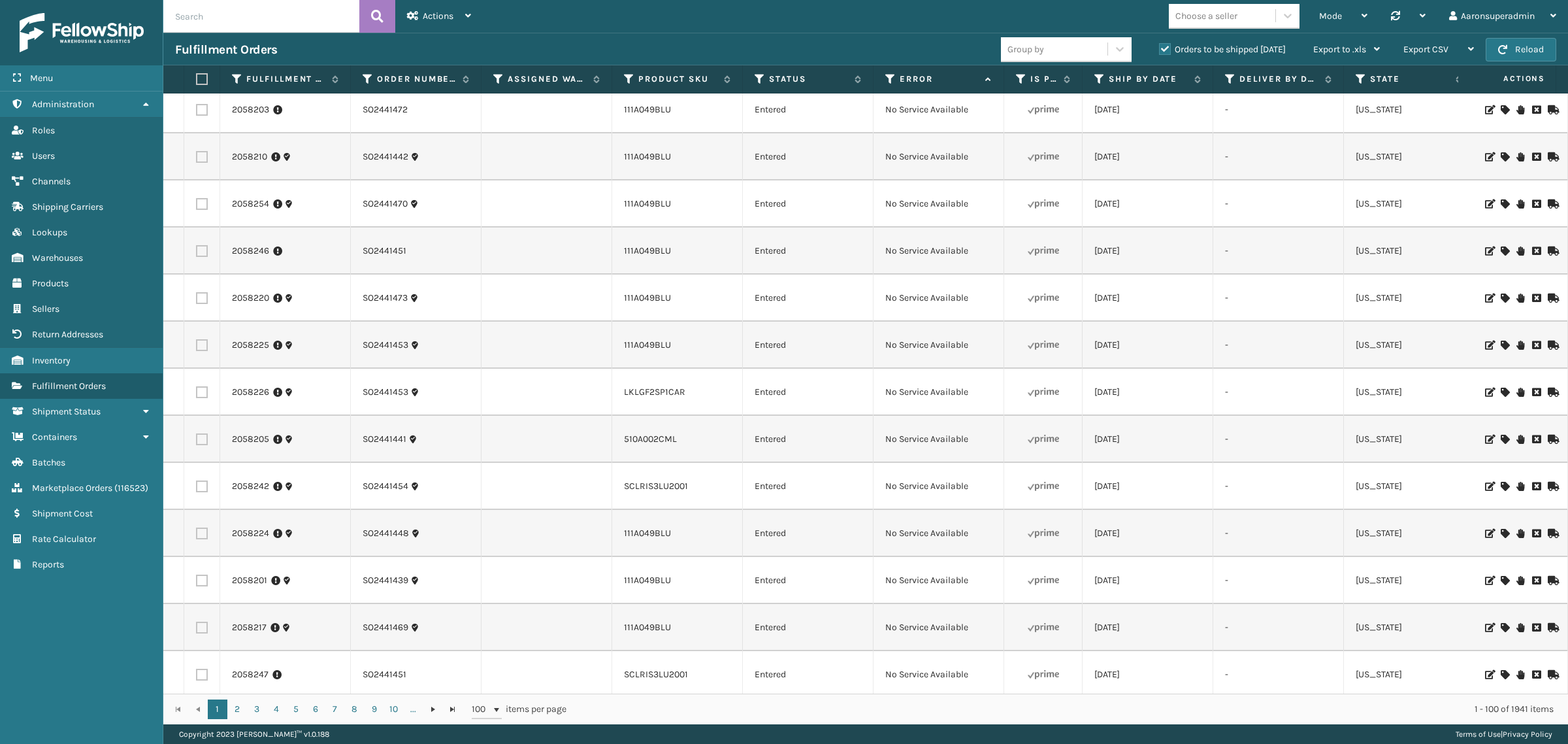
scroll to position [354, 0]
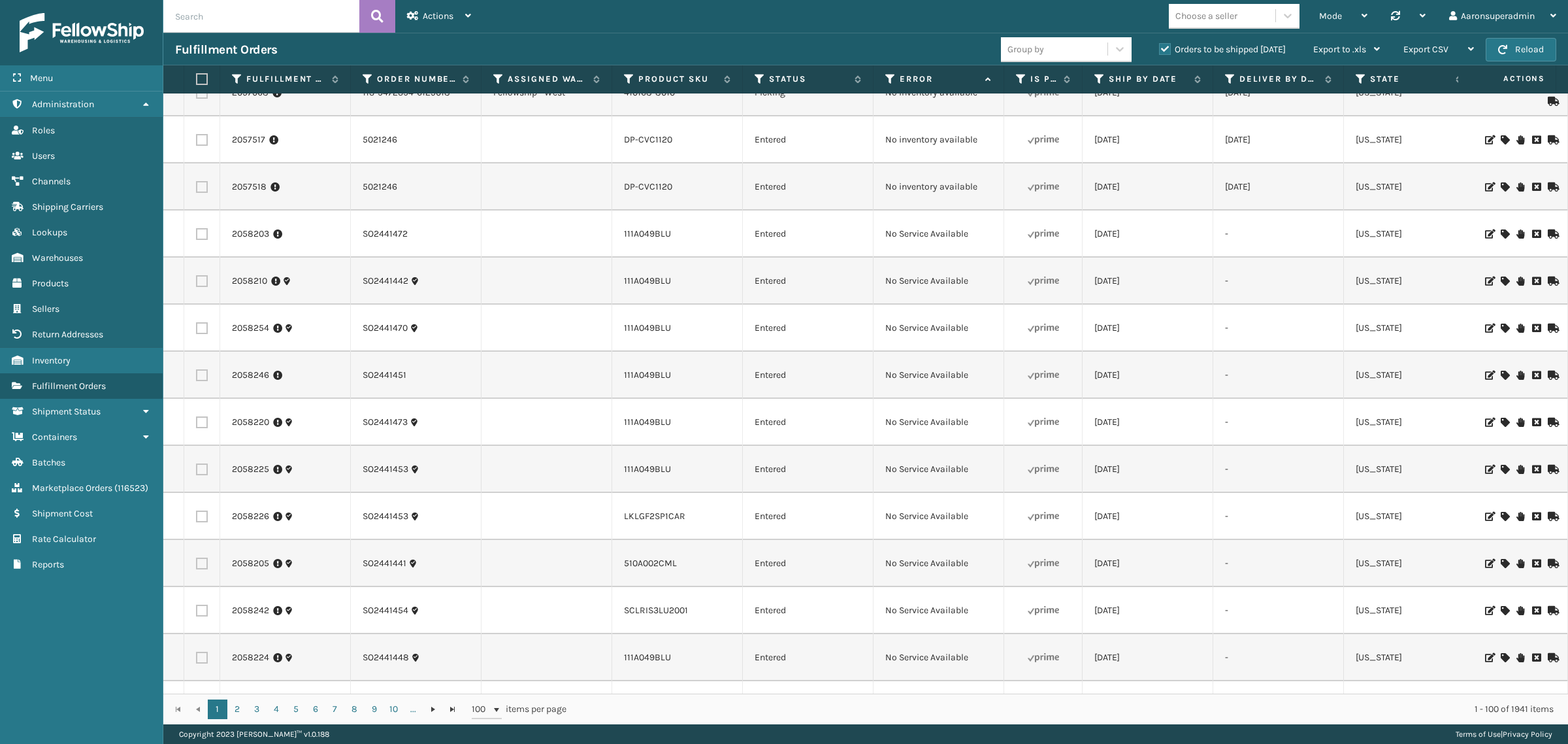
drag, startPoint x: 663, startPoint y: 694, endPoint x: 944, endPoint y: 711, distance: 281.5
click at [939, 711] on div "1 2 3 4 5 6 7 8 9 10 ... 1 2 3 4 5 6 7 8 9 10 ... 100 items per page 1 - 100 of…" at bounding box center [866, 708] width 1405 height 31
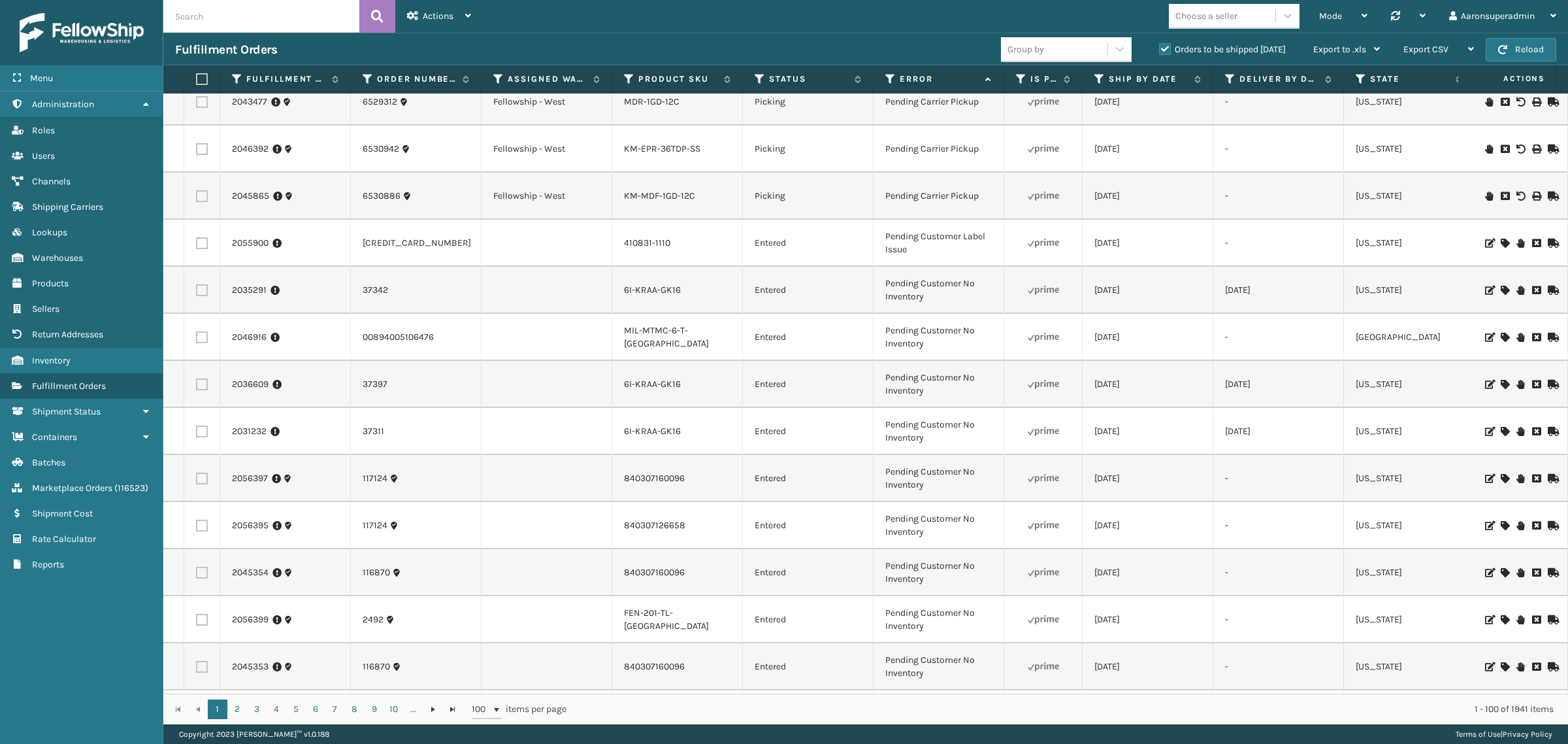
scroll to position [27, 0]
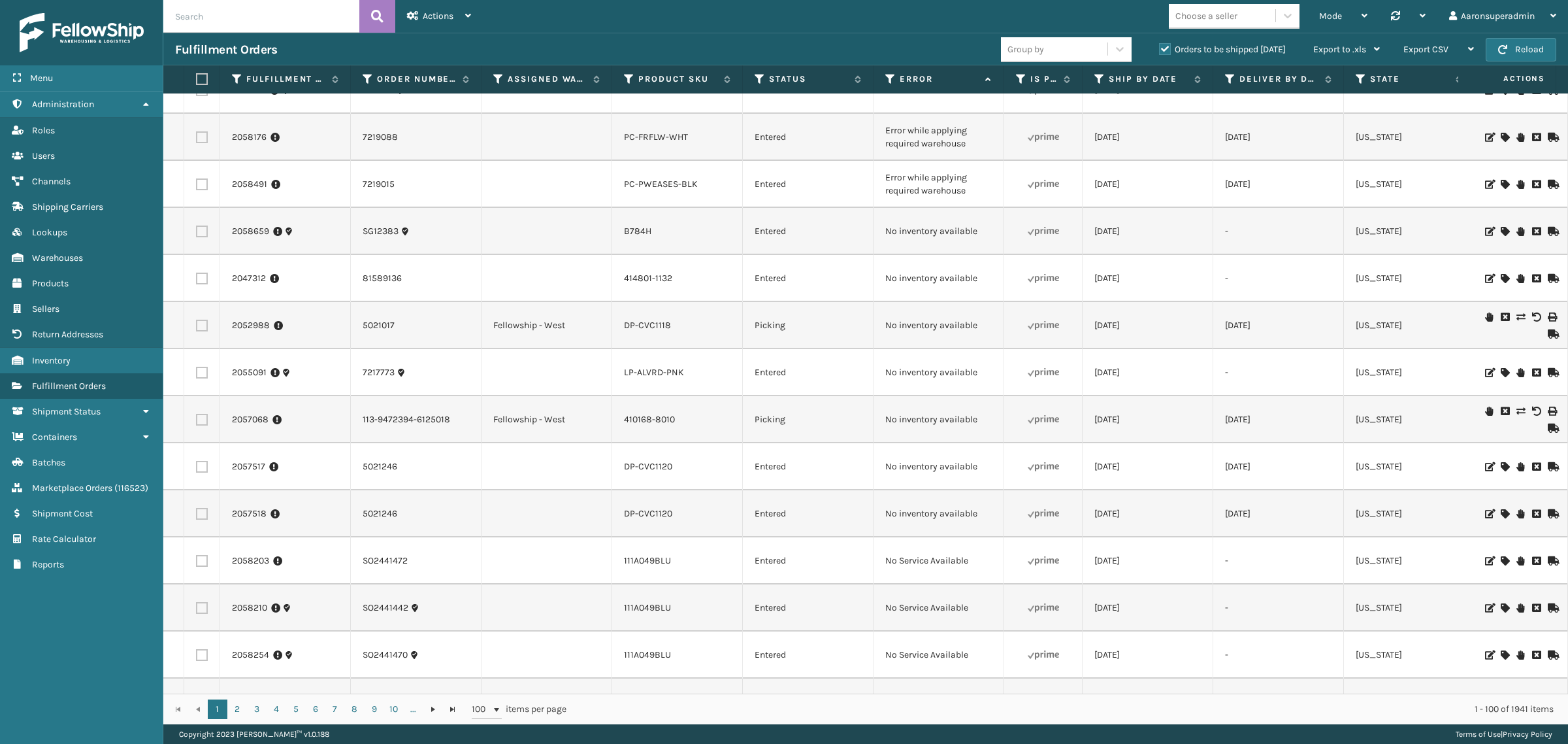
click at [246, 12] on input "text" at bounding box center [261, 16] width 196 height 33
paste input "6895"
type input "6895"
click at [384, 6] on button at bounding box center [377, 16] width 36 height 33
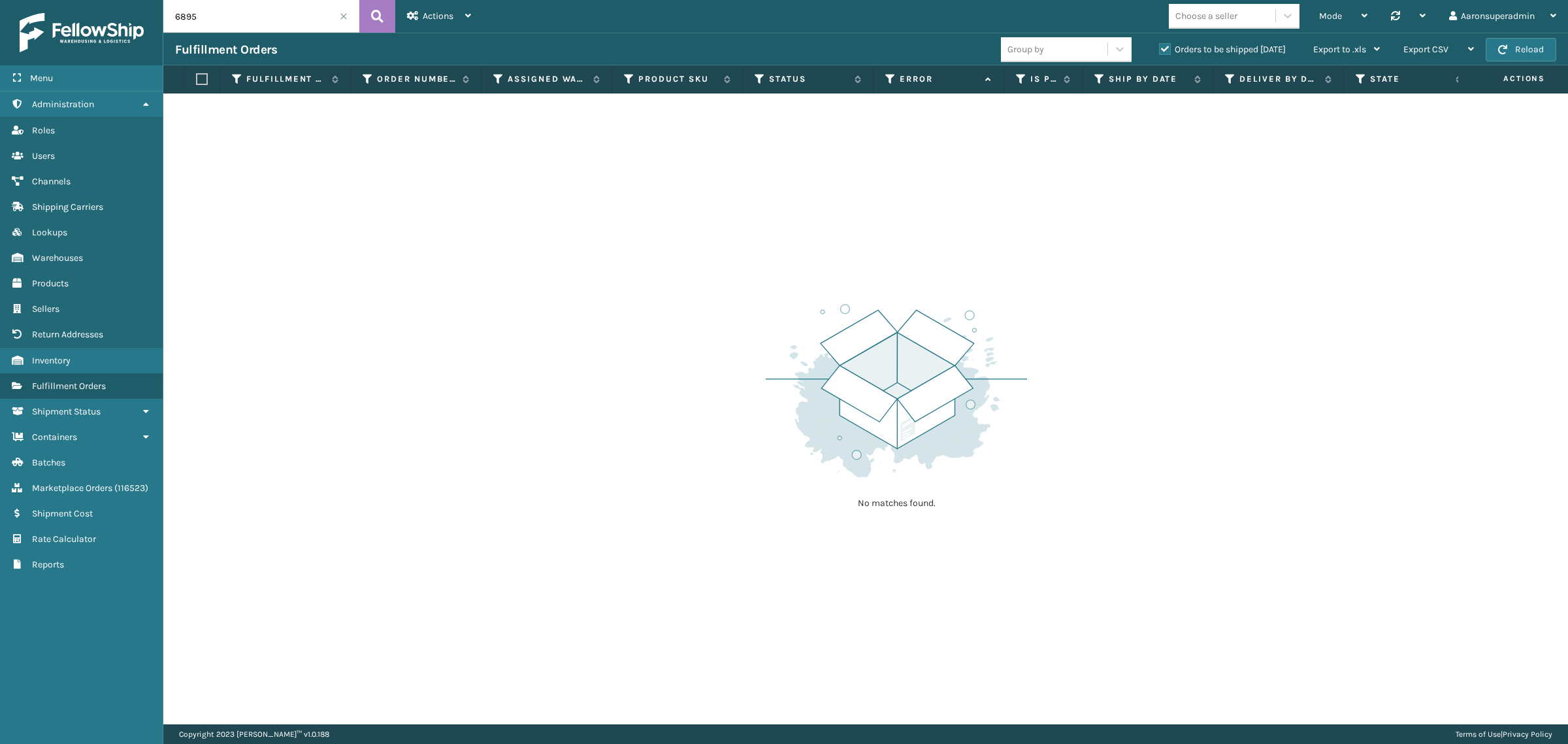
click at [340, 18] on span at bounding box center [344, 17] width 8 height 8
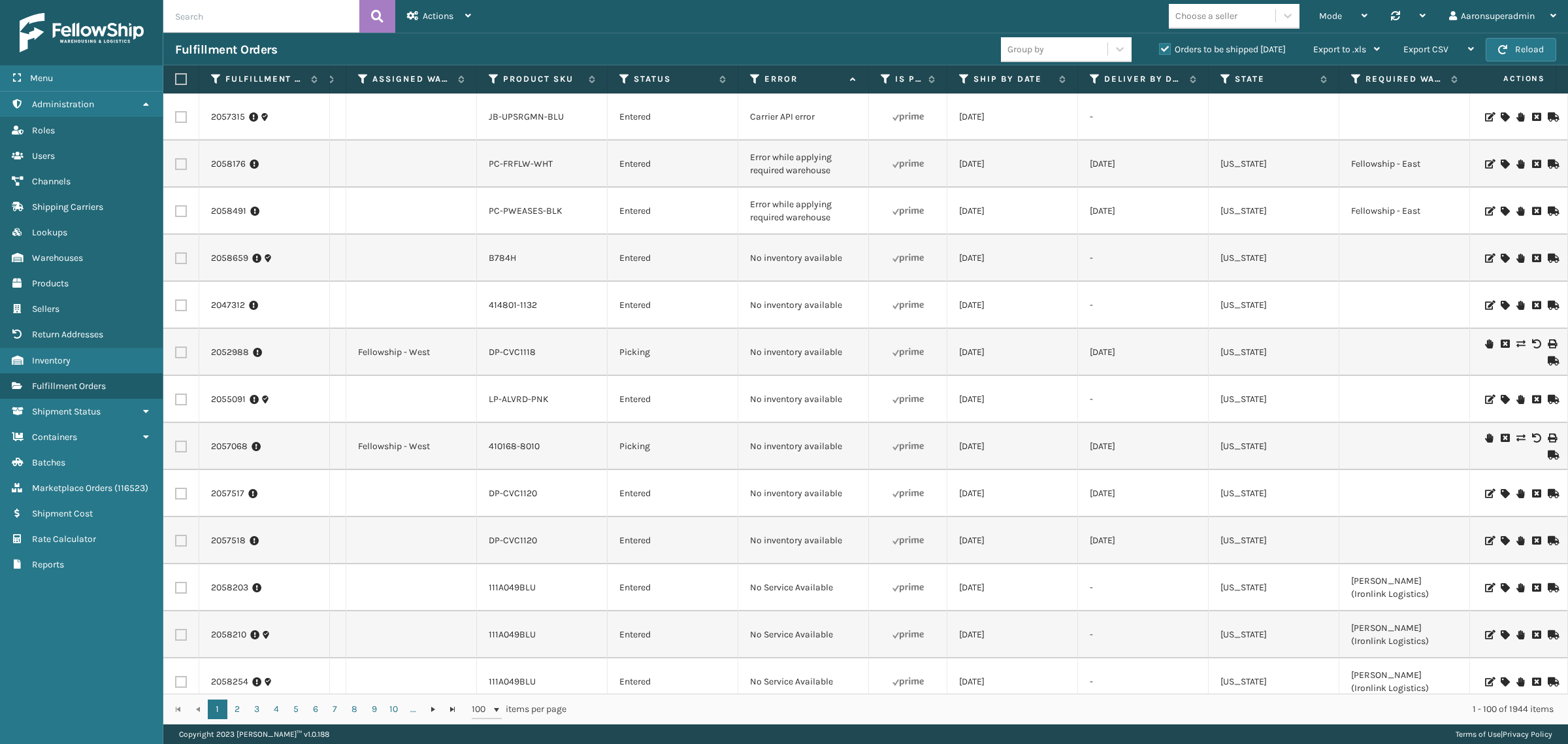
scroll to position [0, 278]
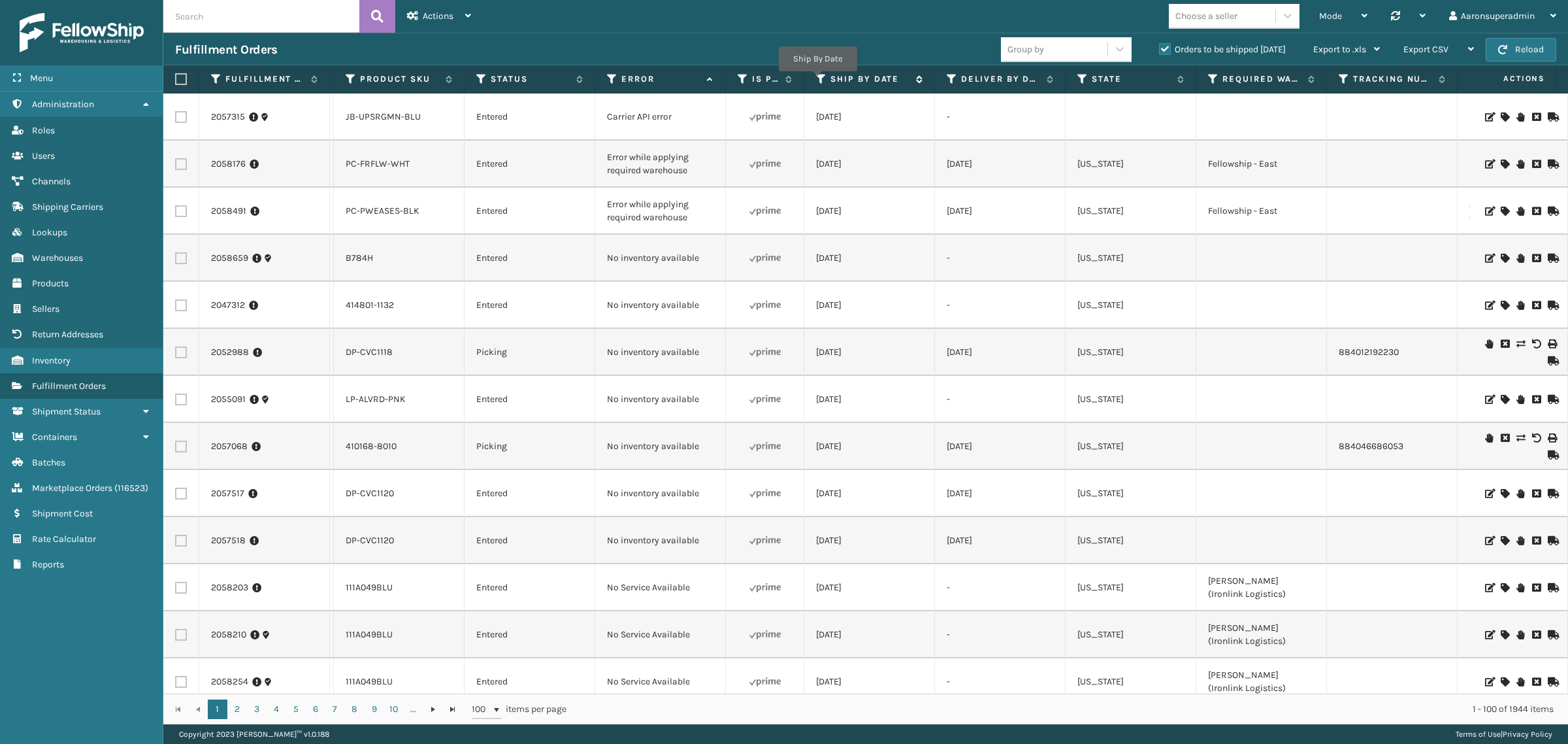
click at [818, 80] on icon at bounding box center [821, 79] width 10 height 12
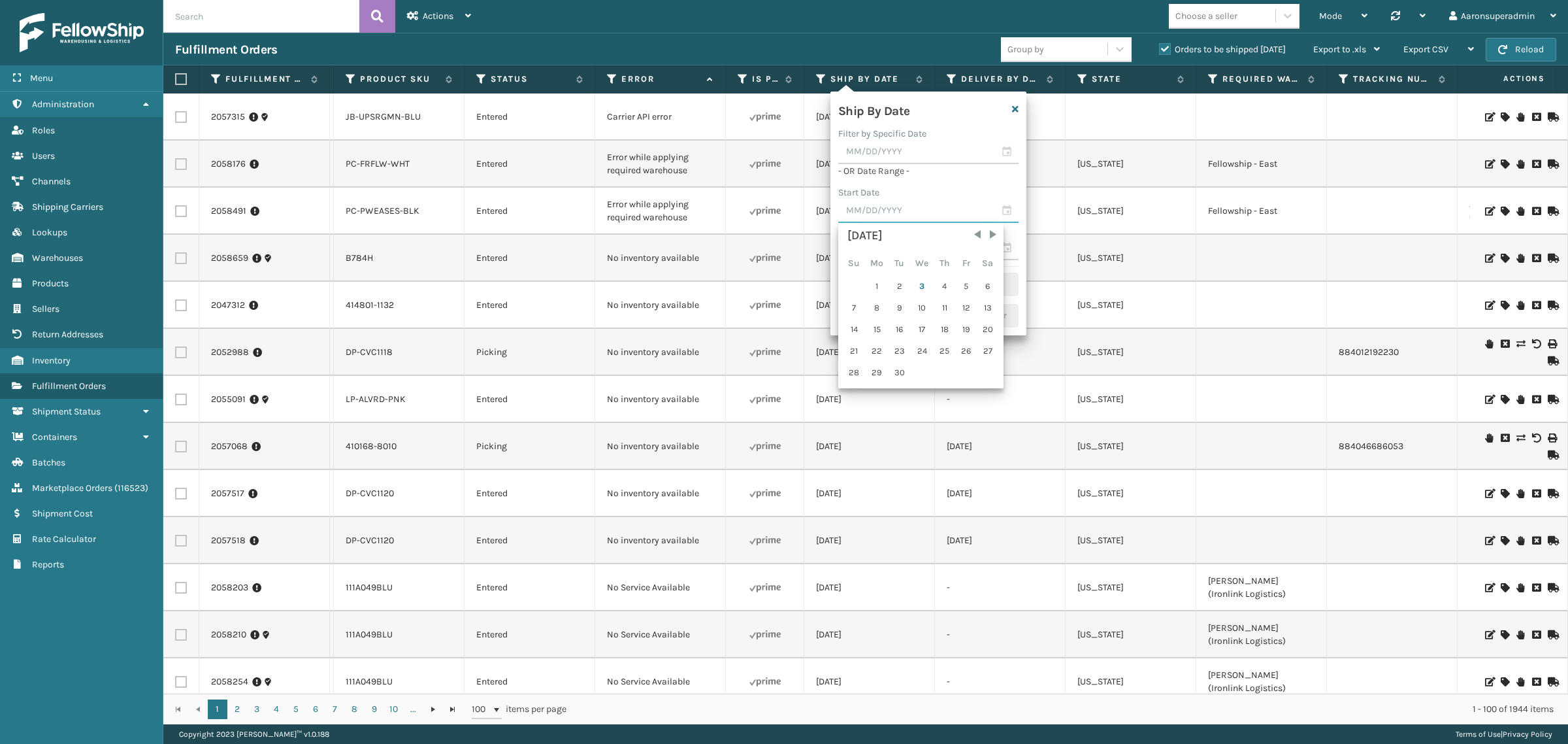
click at [872, 213] on input "text" at bounding box center [929, 211] width 180 height 24
click at [882, 157] on input "text" at bounding box center [929, 152] width 180 height 24
click at [972, 178] on span "Previous Month" at bounding box center [977, 175] width 13 height 13
click at [964, 225] on div "1" at bounding box center [966, 227] width 20 height 20
type input "[DATE]"
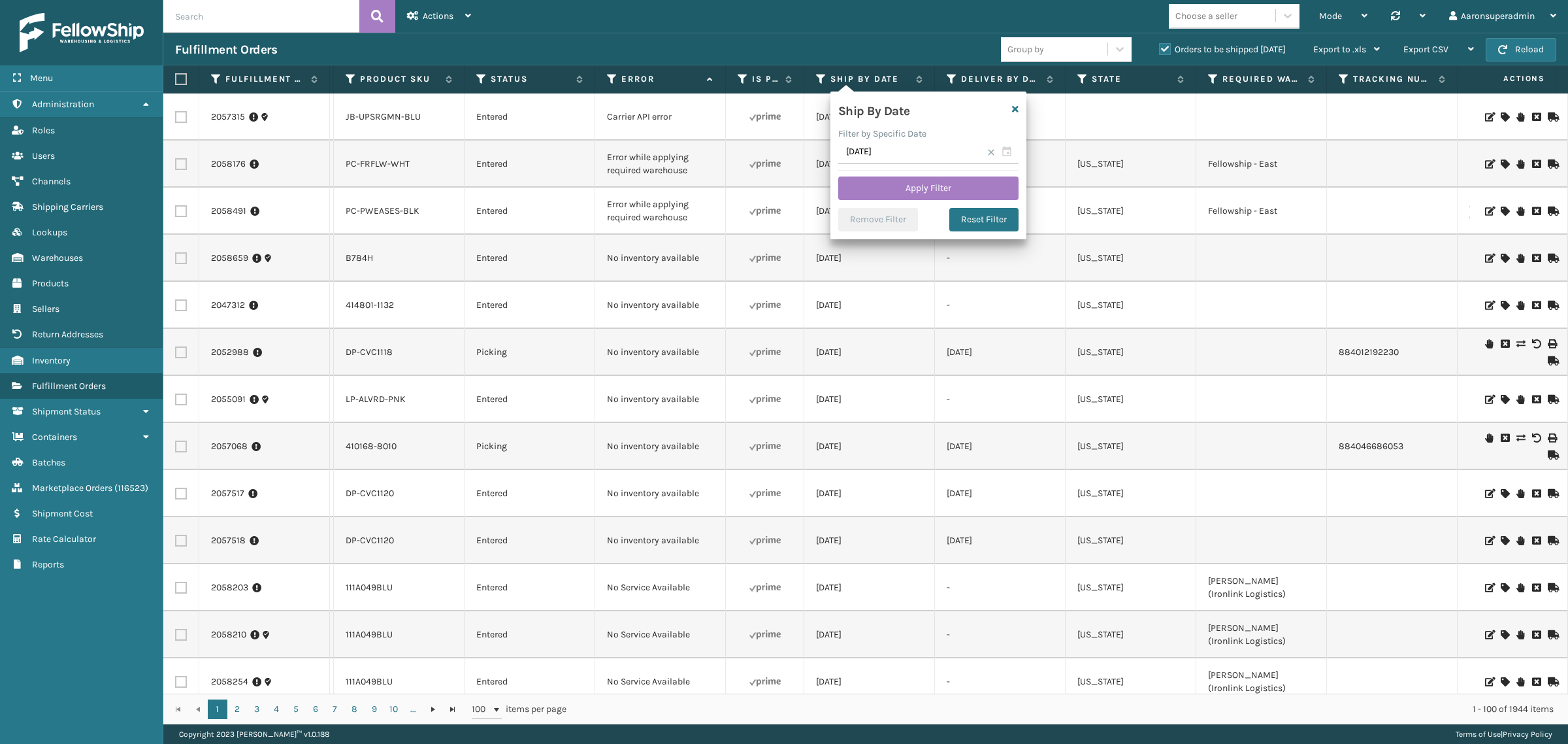
click at [991, 155] on span at bounding box center [991, 152] width 8 height 8
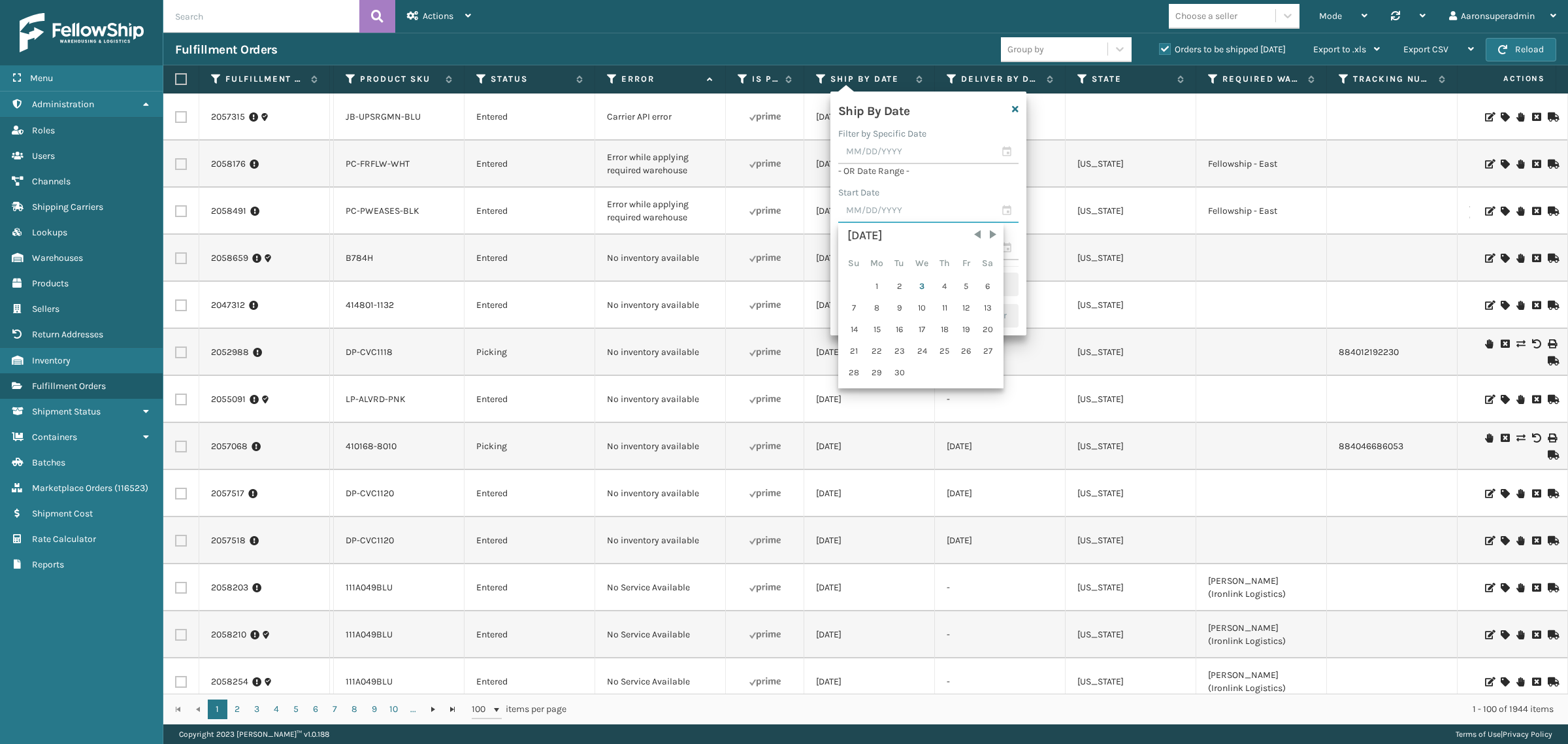
drag, startPoint x: 919, startPoint y: 209, endPoint x: 922, endPoint y: 217, distance: 8.5
click at [918, 209] on input "text" at bounding box center [929, 211] width 180 height 24
click at [979, 238] on span "Previous Month" at bounding box center [977, 234] width 13 height 13
click at [962, 282] on div "1" at bounding box center [966, 286] width 20 height 20
type input "[DATE]"
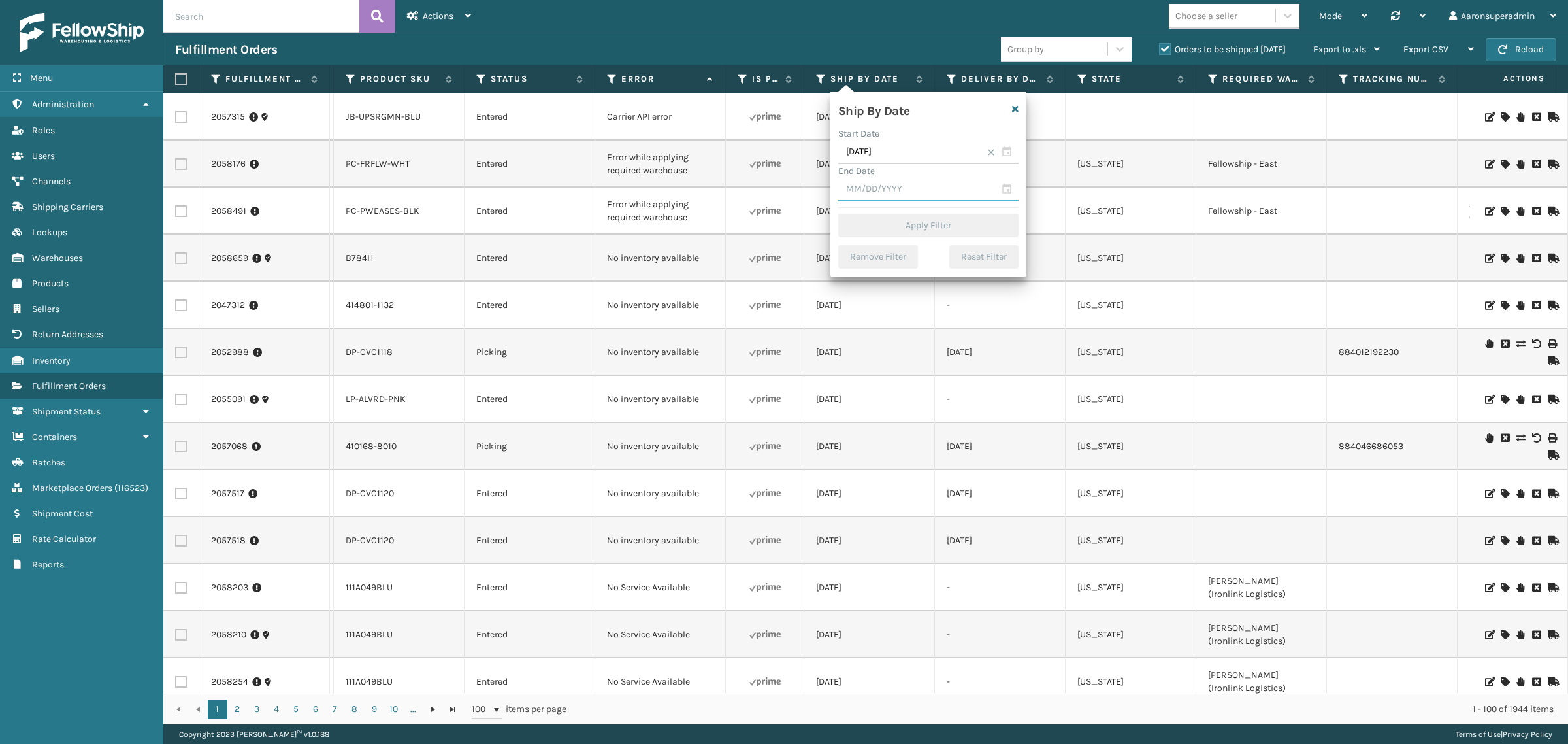
click at [893, 191] on input "text" at bounding box center [929, 190] width 180 height 24
click at [877, 267] on div "1" at bounding box center [877, 264] width 22 height 20
type input "[DATE]"
click at [890, 222] on button "Apply Filter" at bounding box center [929, 225] width 180 height 24
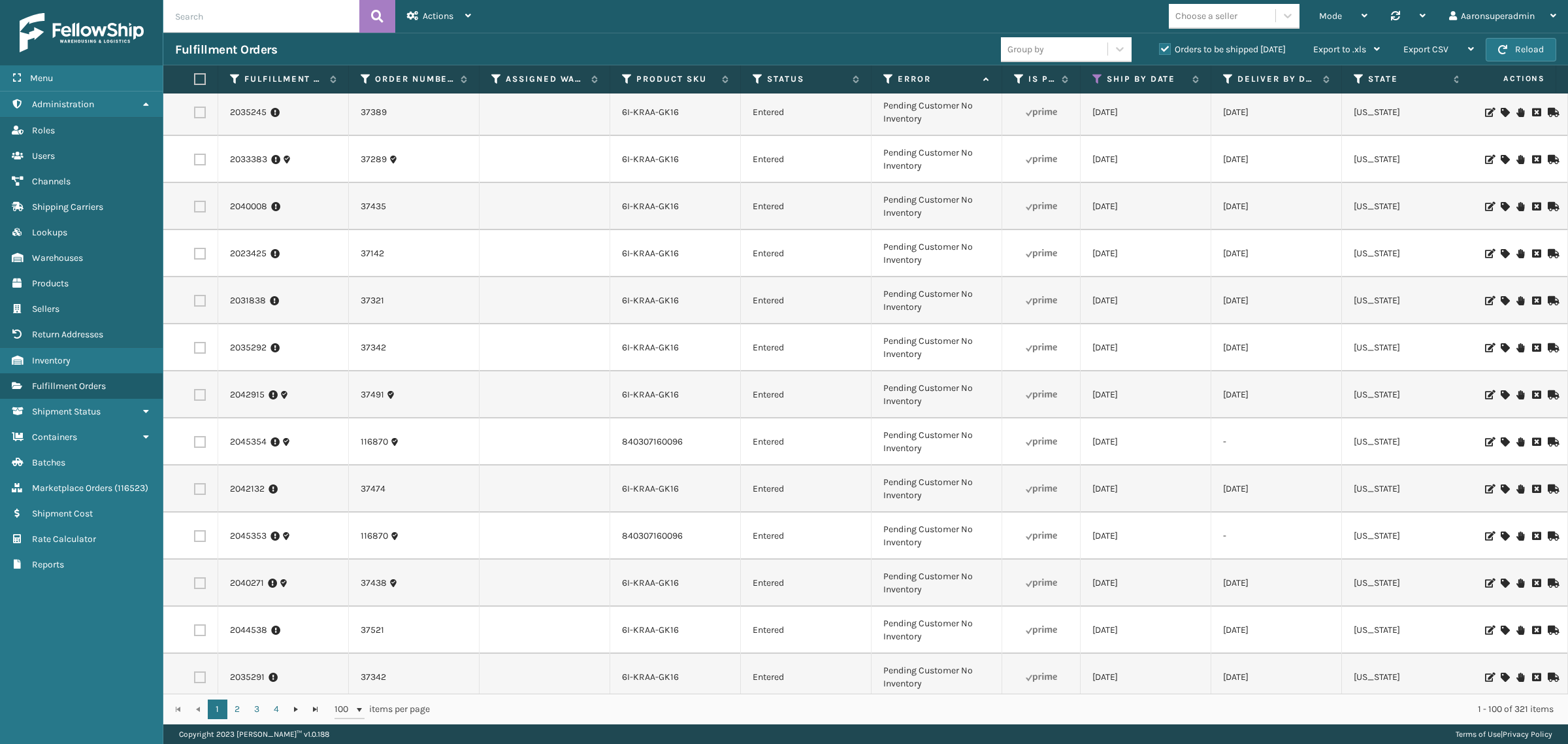
scroll to position [1230, 2]
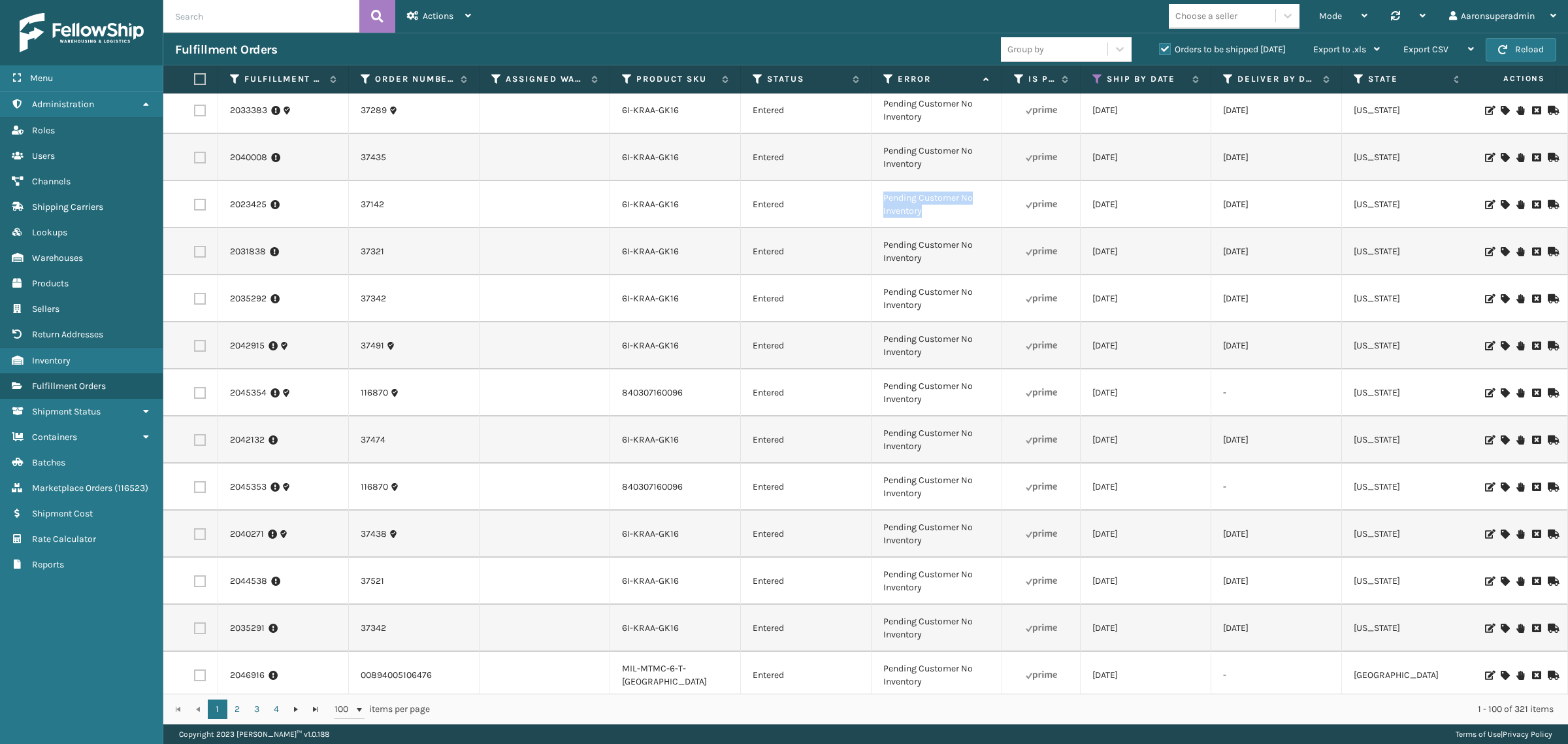
drag, startPoint x: 874, startPoint y: 201, endPoint x: 905, endPoint y: 201, distance: 31.0
click at [882, 200] on td "Pending Customer No Inventory" at bounding box center [936, 204] width 131 height 47
copy td "Pending Customer No Inventory"
click at [815, 174] on td "Entered" at bounding box center [806, 157] width 131 height 47
click at [1533, 51] on button "Reload" at bounding box center [1520, 50] width 71 height 24
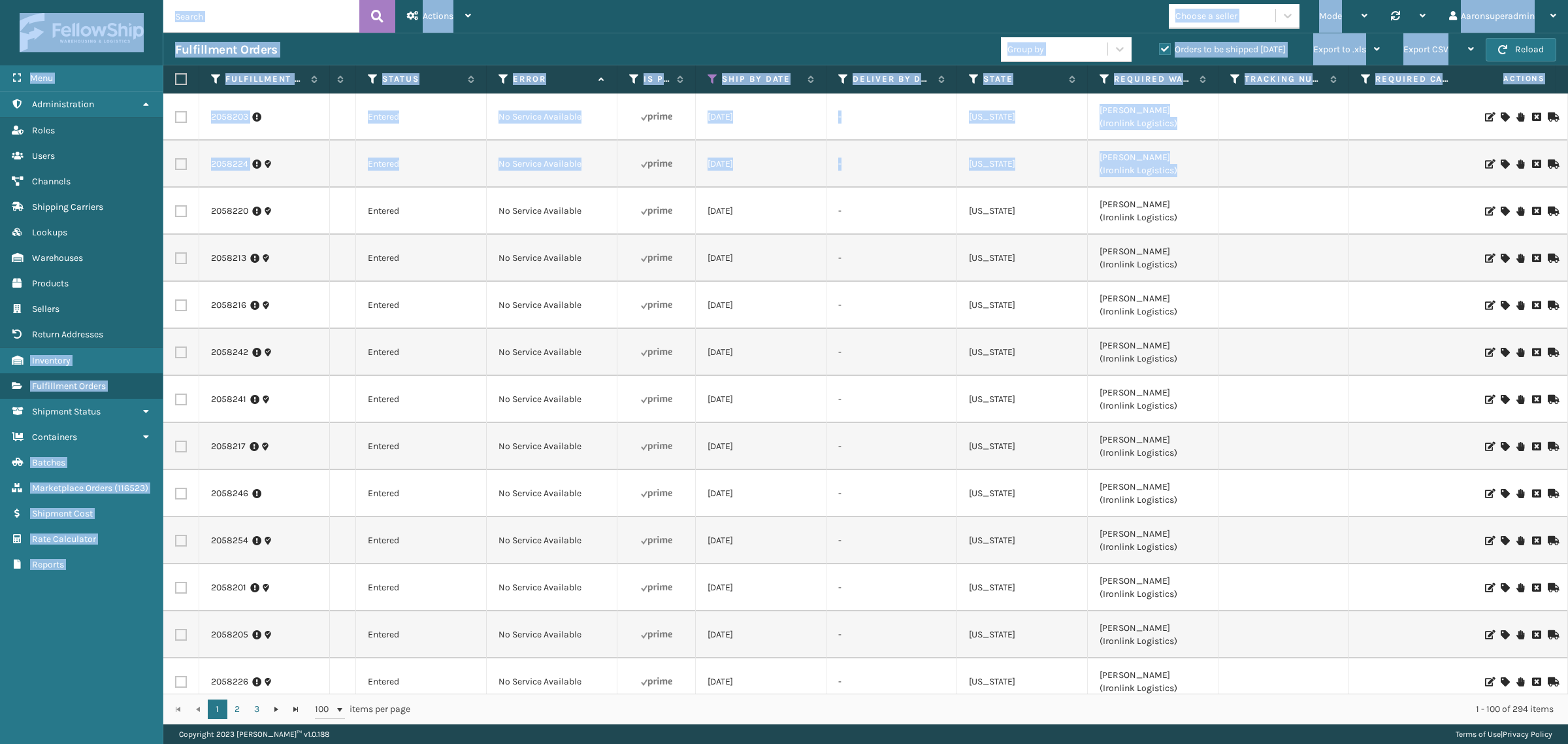
scroll to position [0, 616]
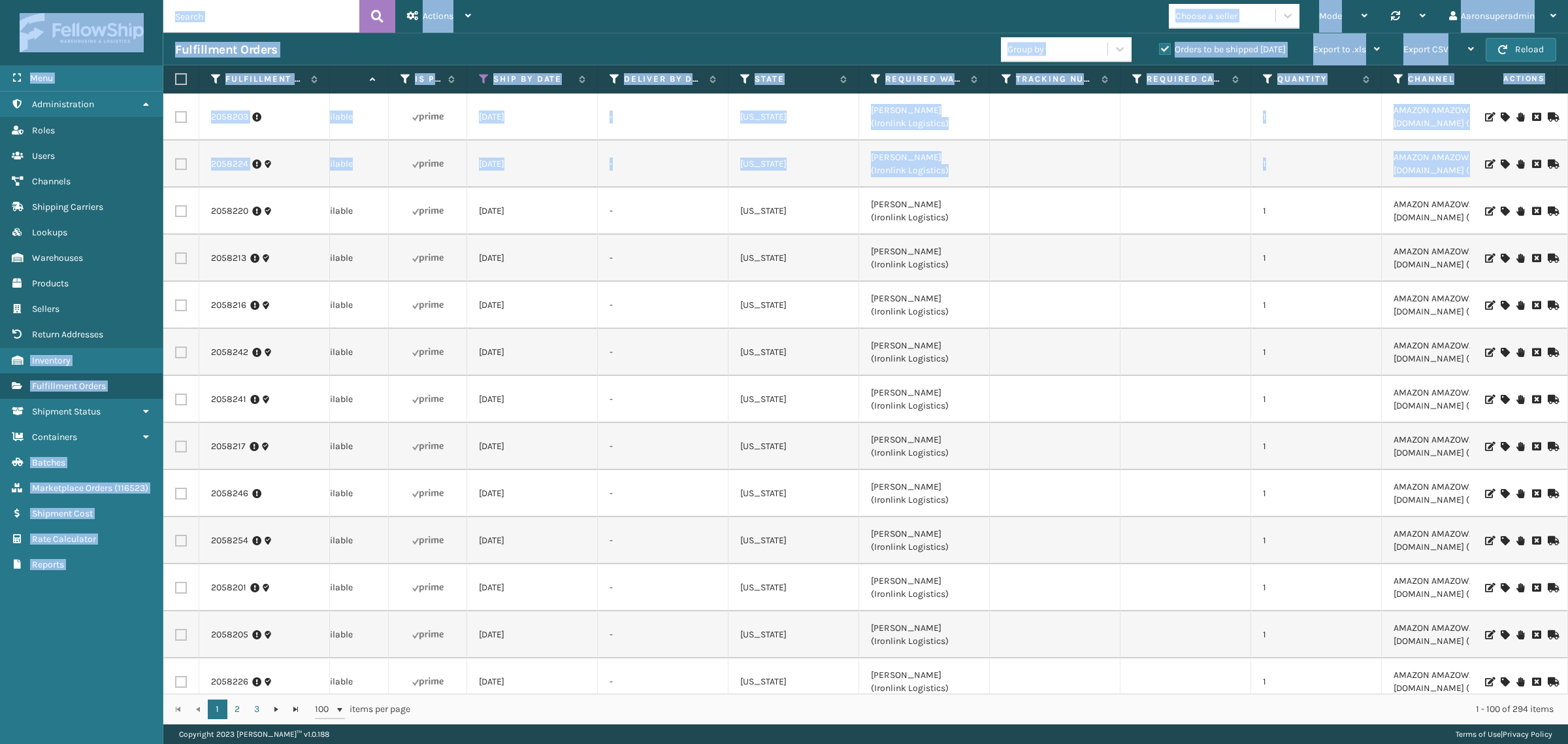
drag, startPoint x: 1554, startPoint y: 162, endPoint x: 1571, endPoint y: 260, distance: 99.5
click at [1567, 260] on html "Menu Administration Roles Users Channels Shipping Carriers Lookups Warehouses P…" at bounding box center [784, 372] width 1568 height 744
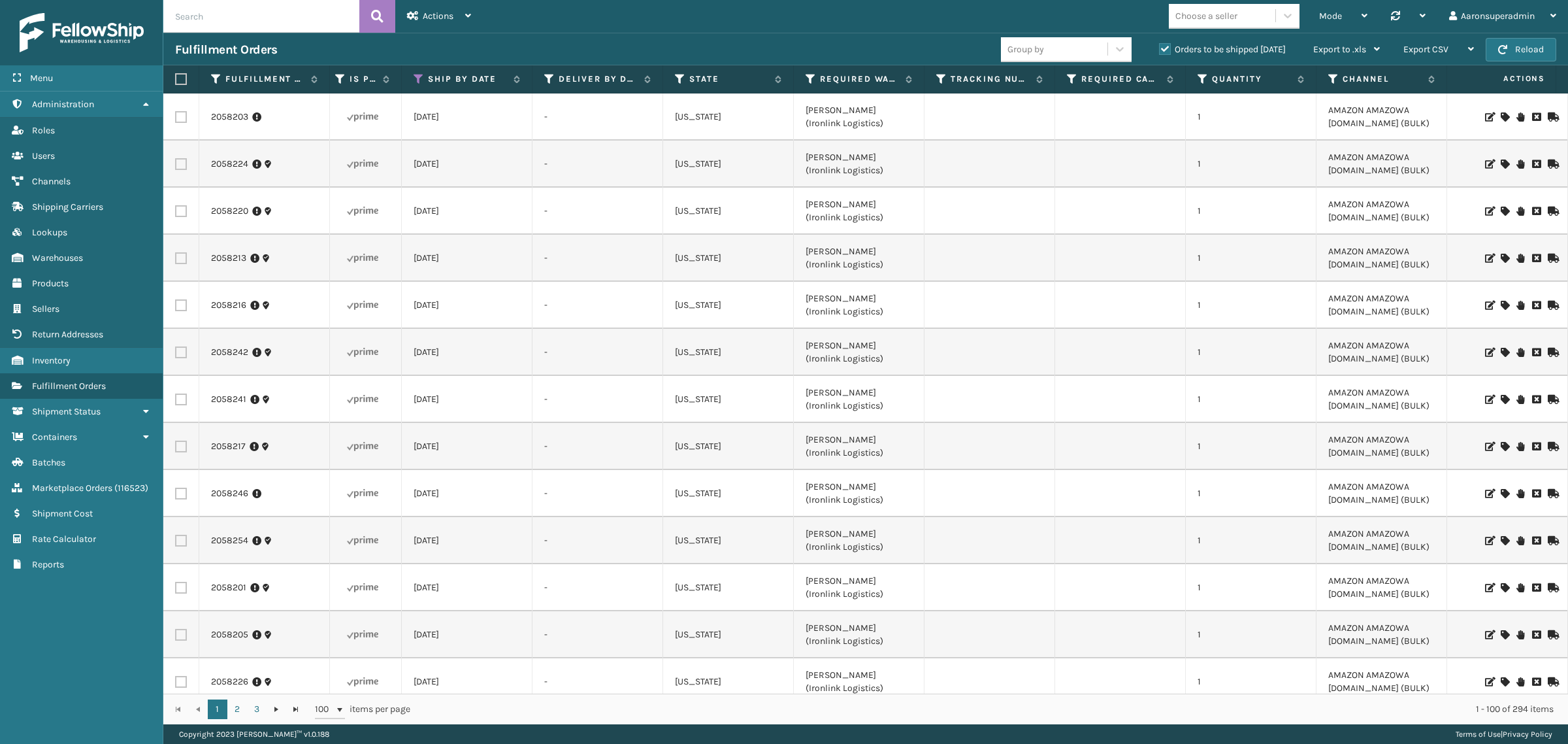
click at [1183, 359] on tr "2058242 SO2441454 SCLRIS3LU2001 Entered No Service Available [DATE] - [US_STATE…" at bounding box center [1402, 352] width 3839 height 47
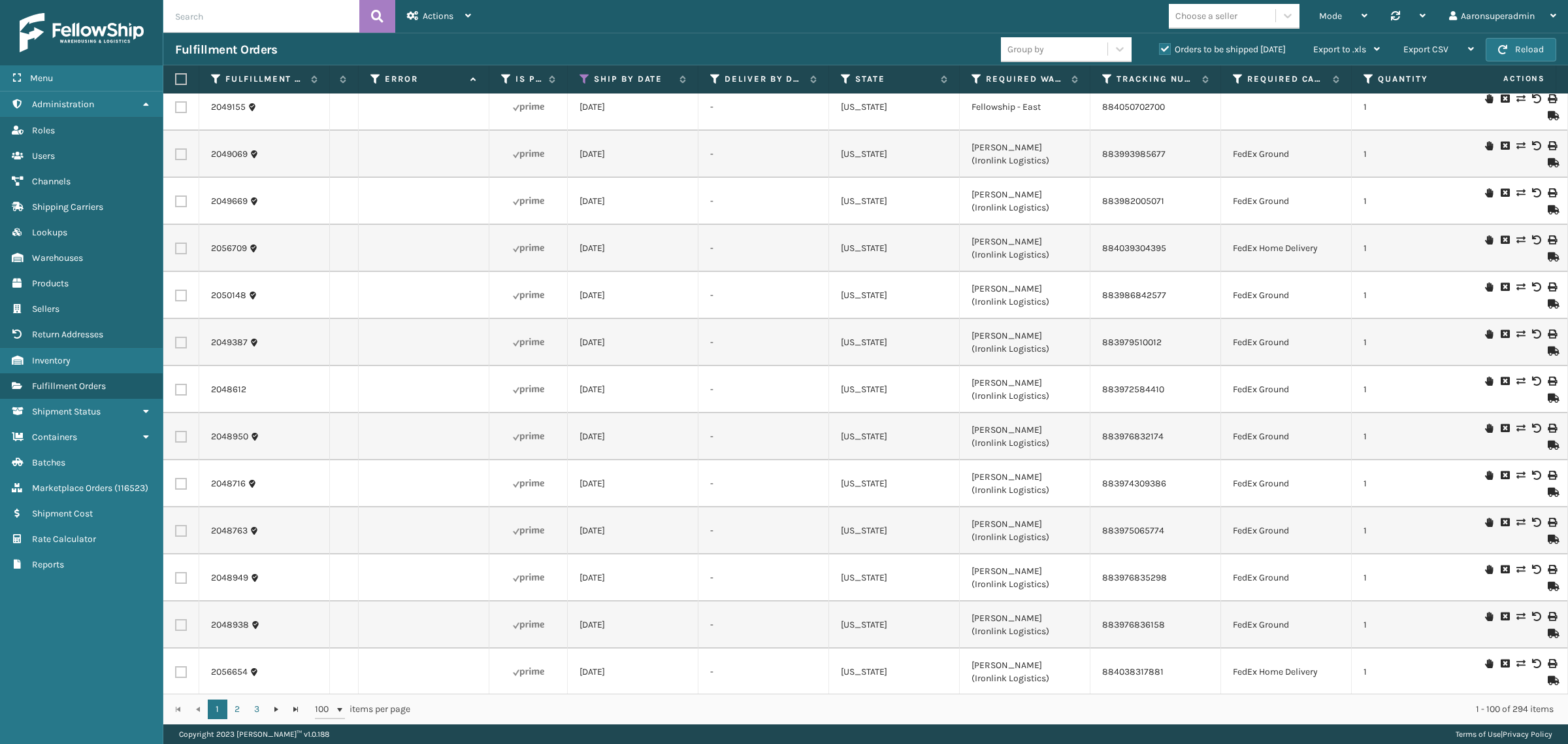
scroll to position [0, 0]
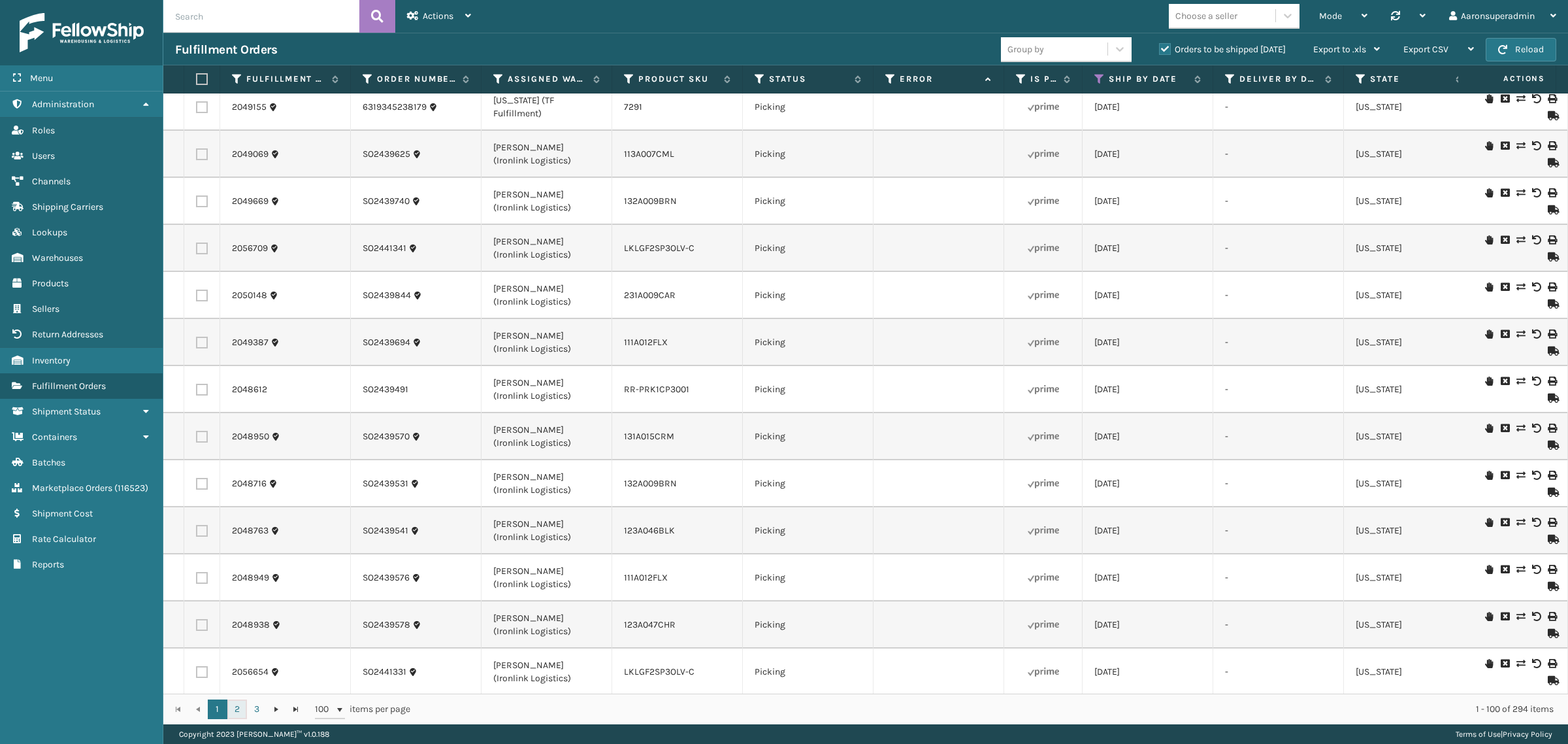
click at [242, 707] on link "2" at bounding box center [237, 709] width 20 height 20
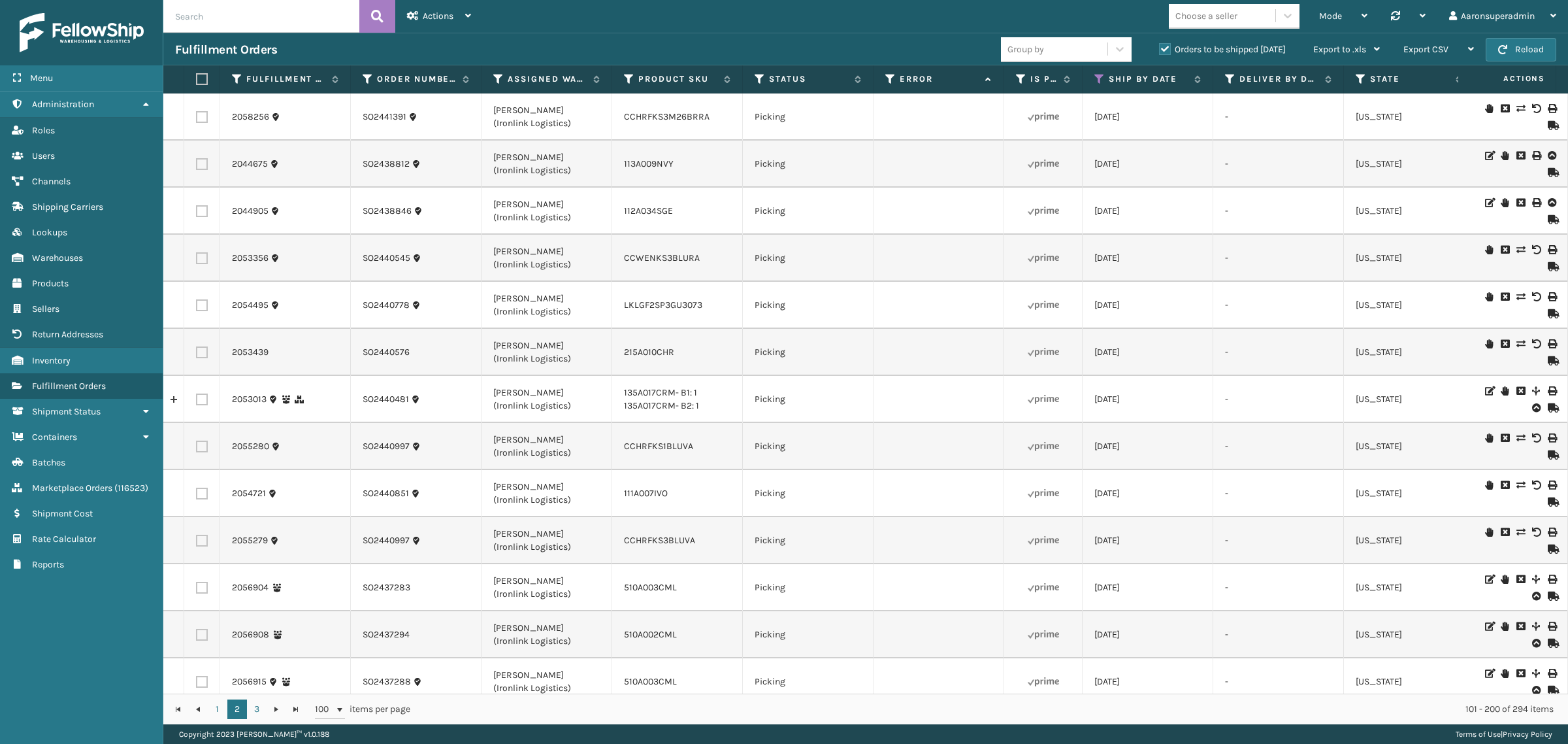
click at [916, 244] on td at bounding box center [939, 258] width 131 height 47
click at [918, 306] on td at bounding box center [939, 305] width 131 height 47
drag, startPoint x: 922, startPoint y: 306, endPoint x: 958, endPoint y: 304, distance: 36.1
click at [921, 311] on td at bounding box center [939, 305] width 131 height 47
click at [958, 304] on td at bounding box center [939, 305] width 131 height 47
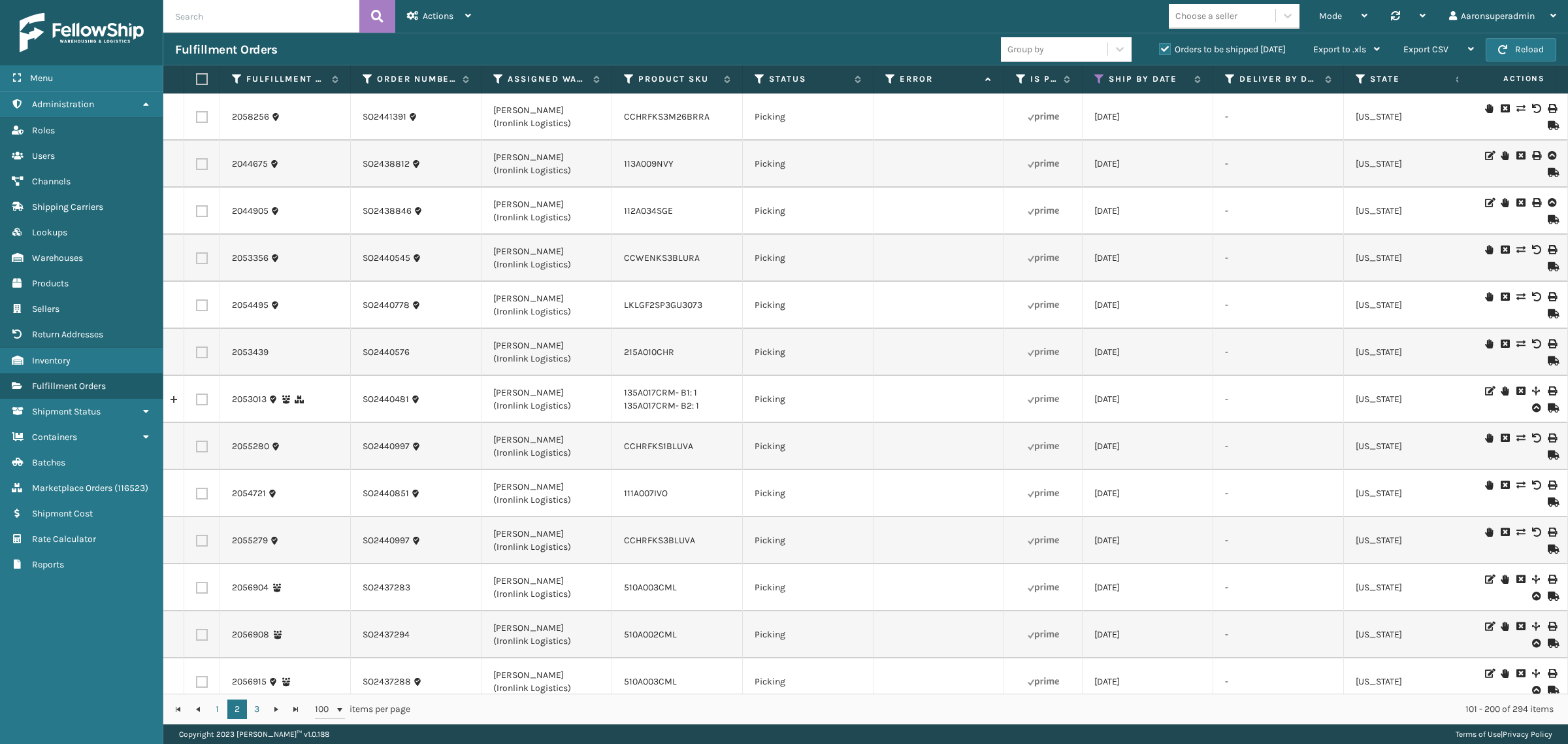
click at [1350, 289] on td "[US_STATE]" at bounding box center [1409, 305] width 131 height 47
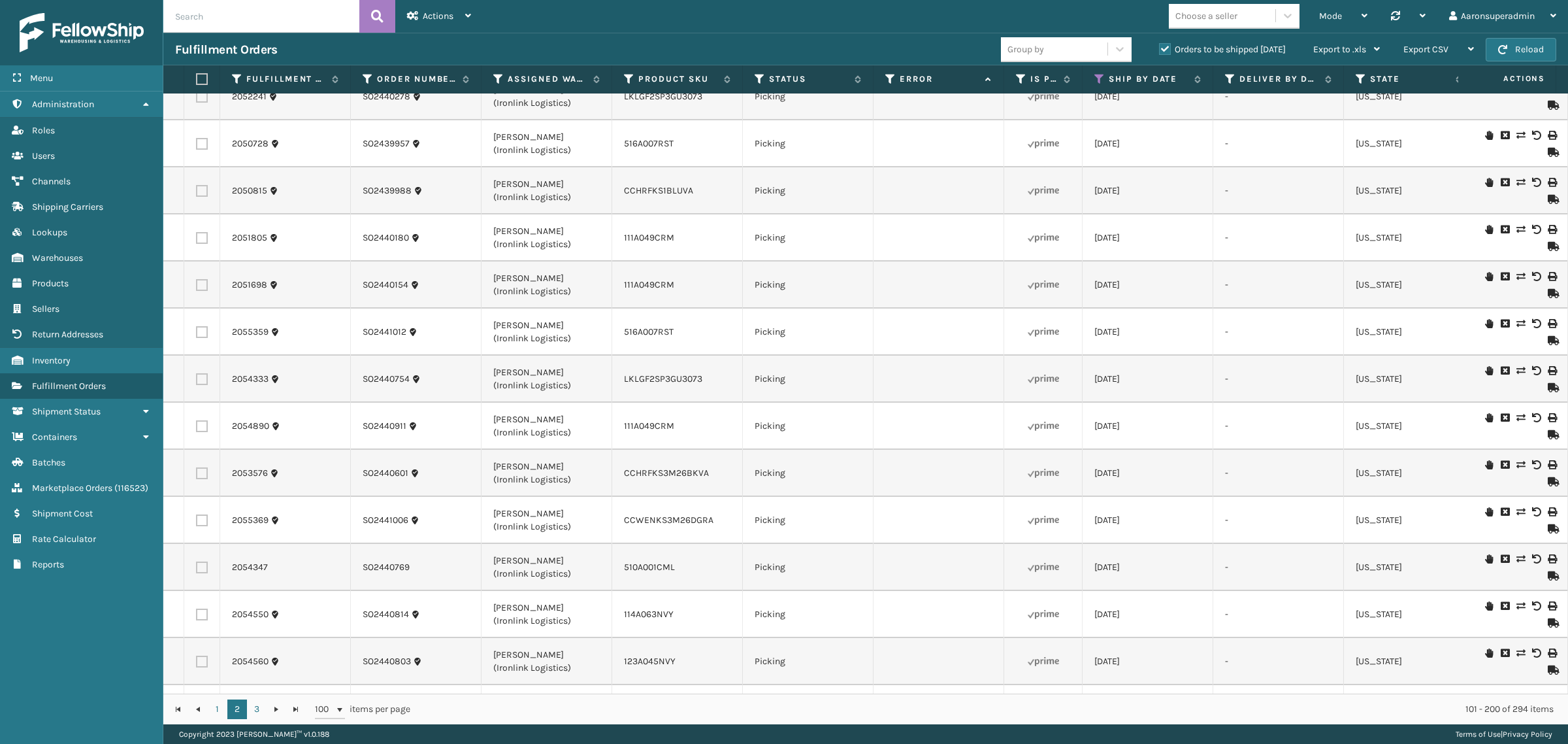
scroll to position [3480, 0]
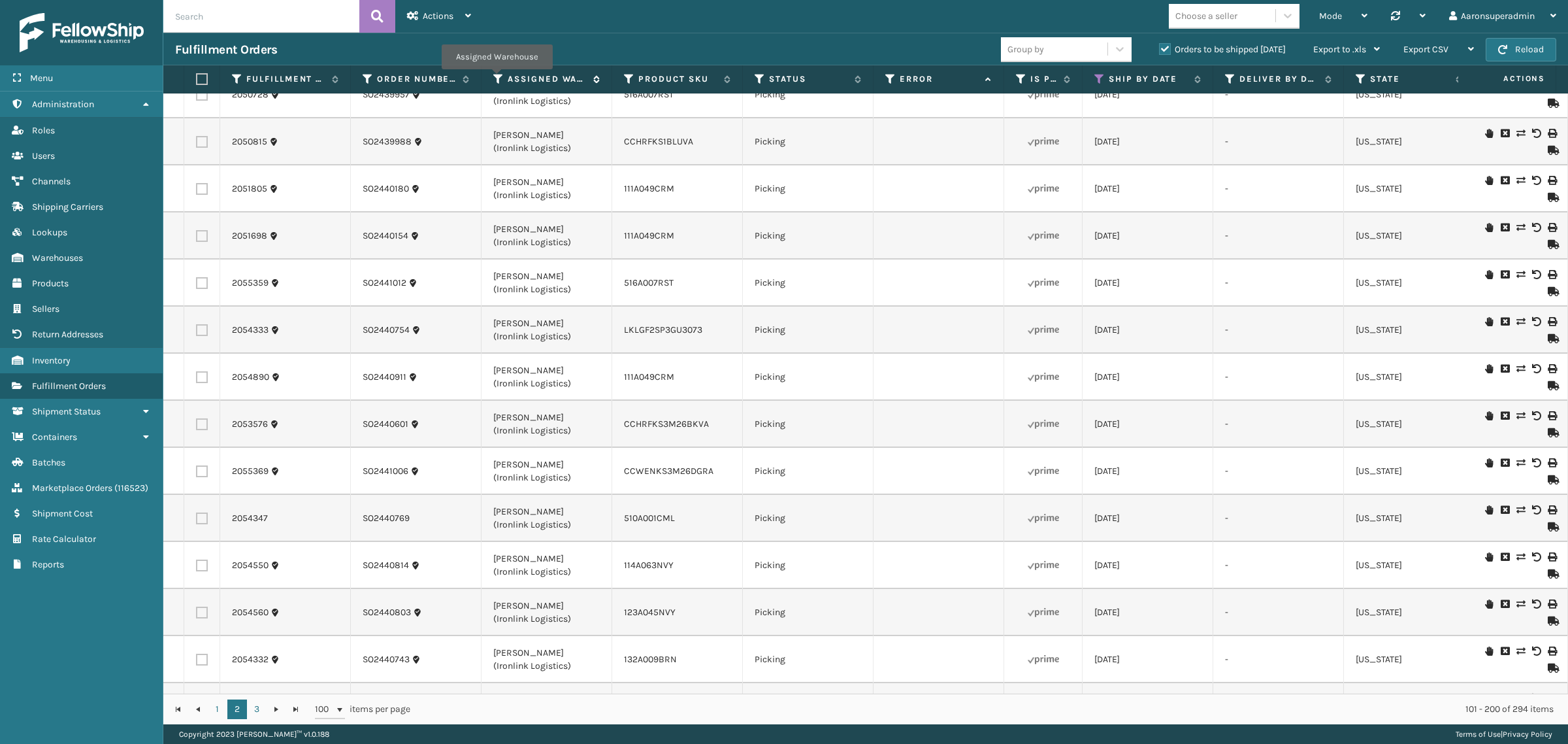
click at [496, 78] on icon at bounding box center [498, 79] width 10 height 12
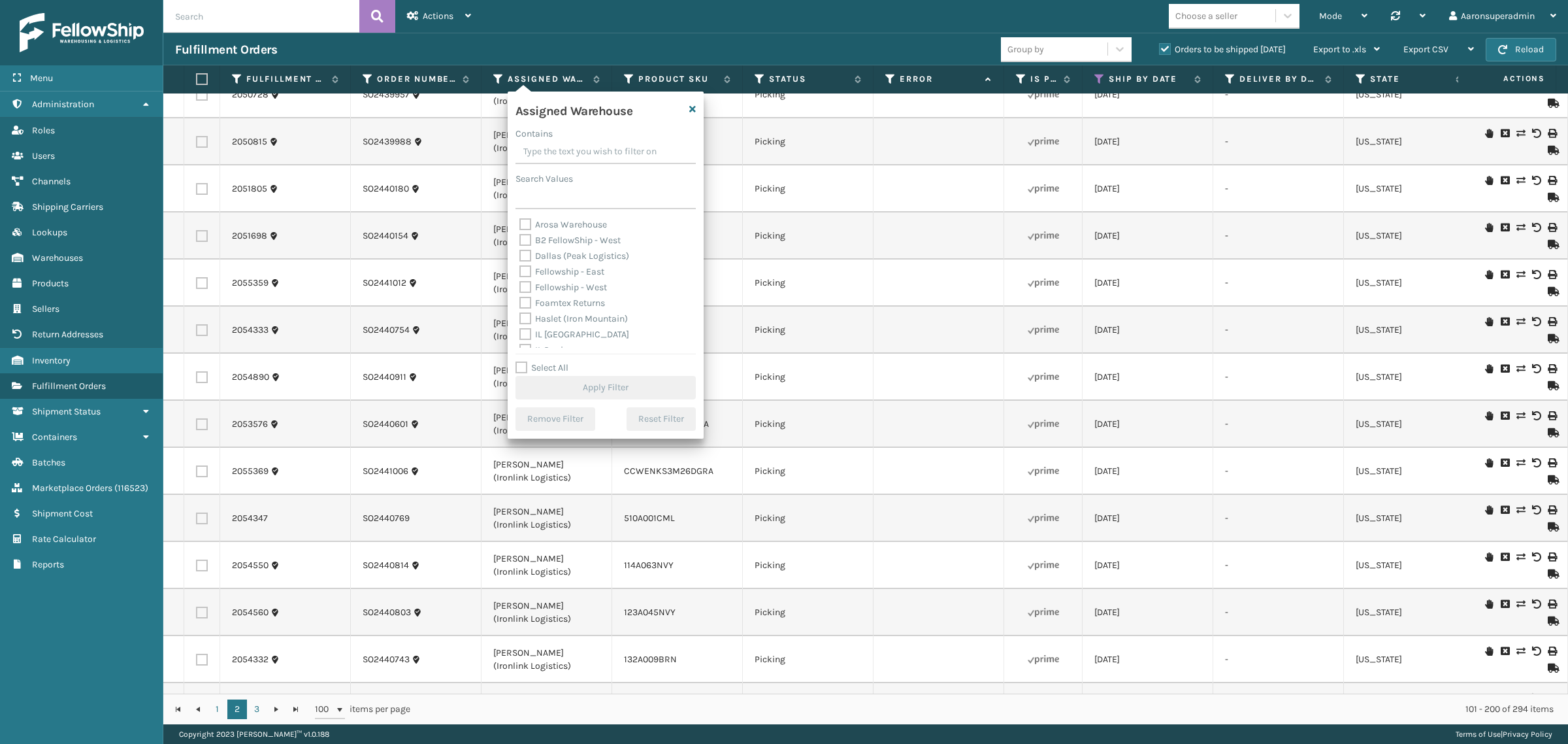
click at [526, 365] on label "Select All" at bounding box center [542, 367] width 53 height 11
click at [526, 362] on input "Select All" at bounding box center [613, 361] width 196 height 2
checkbox input "true"
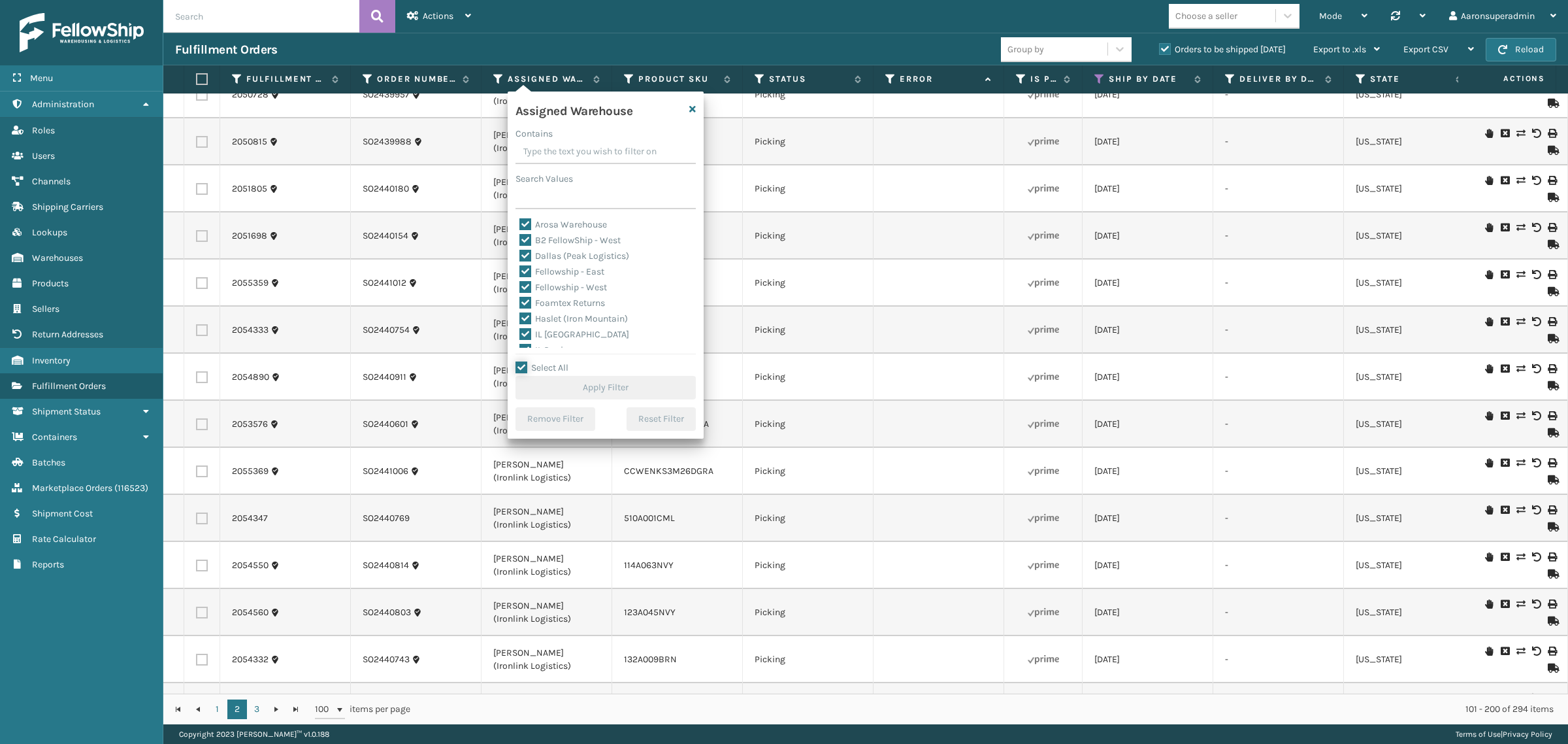
checkbox input "true"
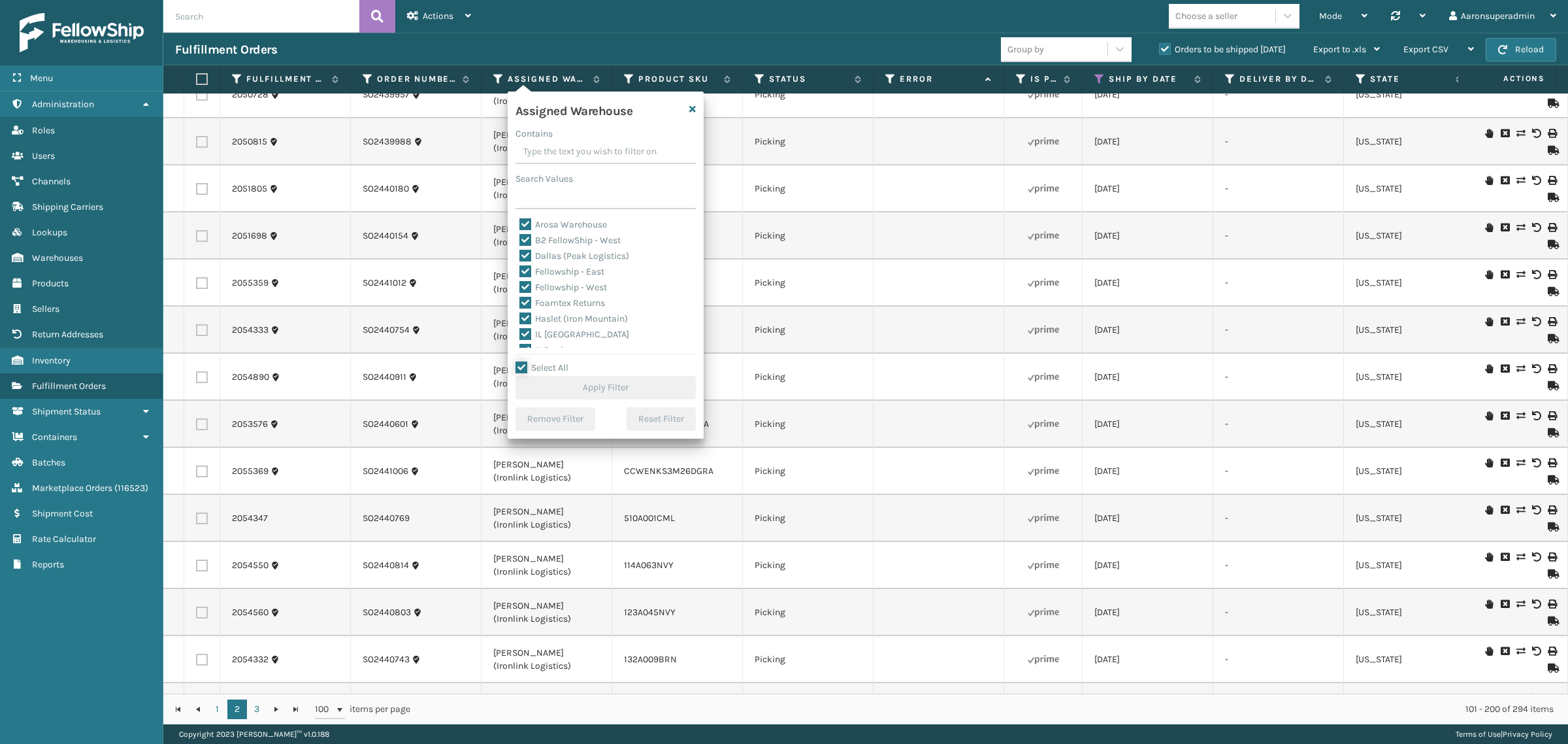
checkbox input "true"
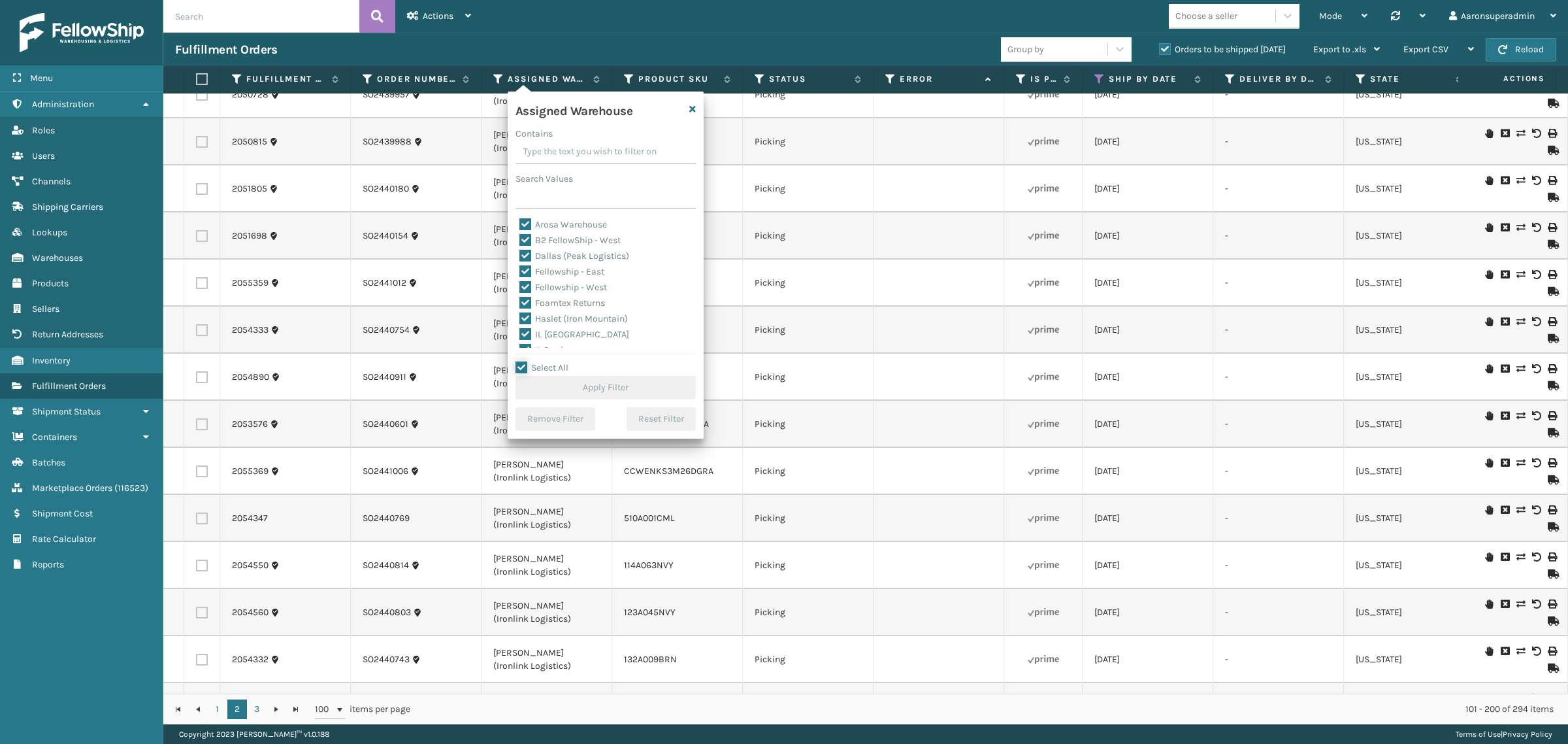
checkbox input "true"
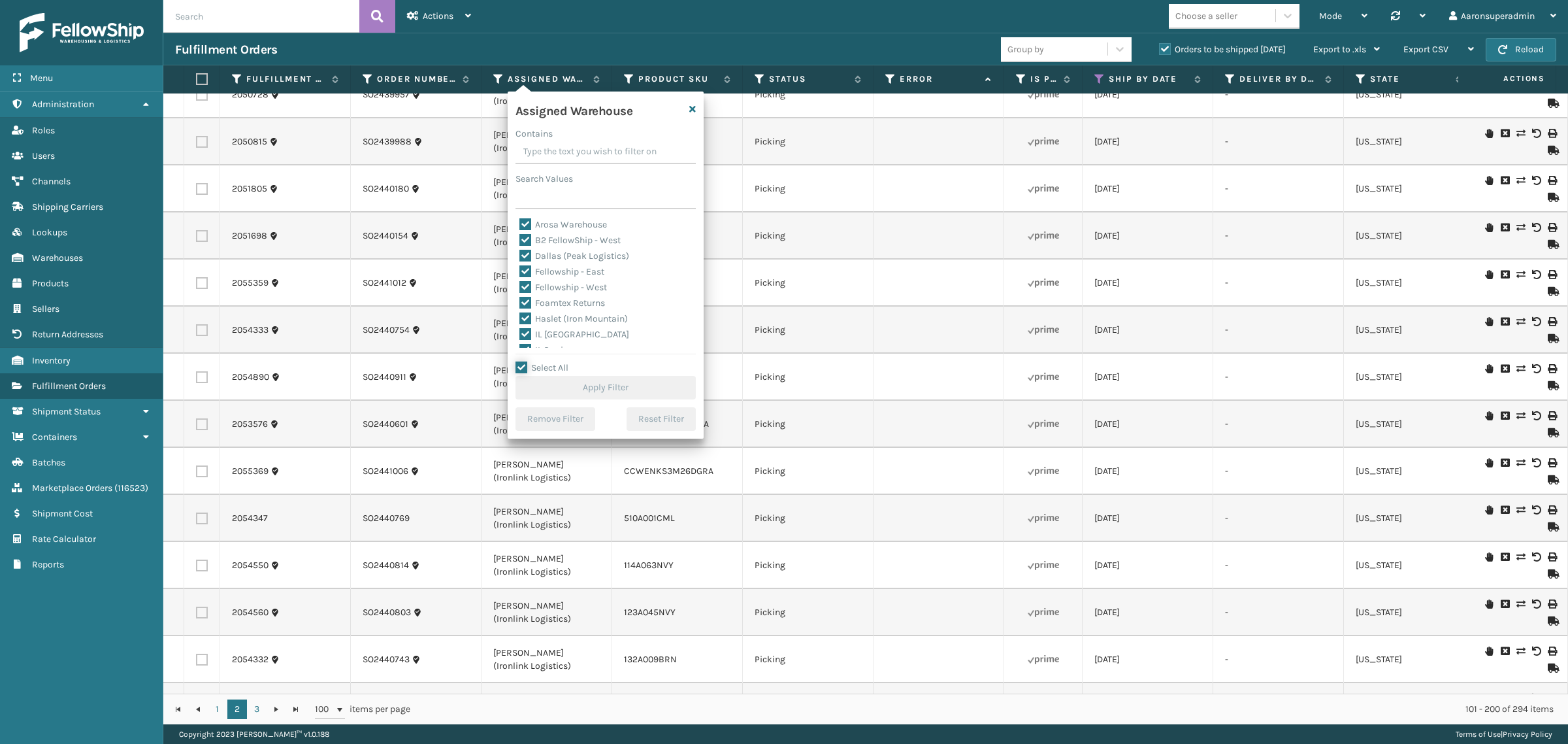
checkbox input "true"
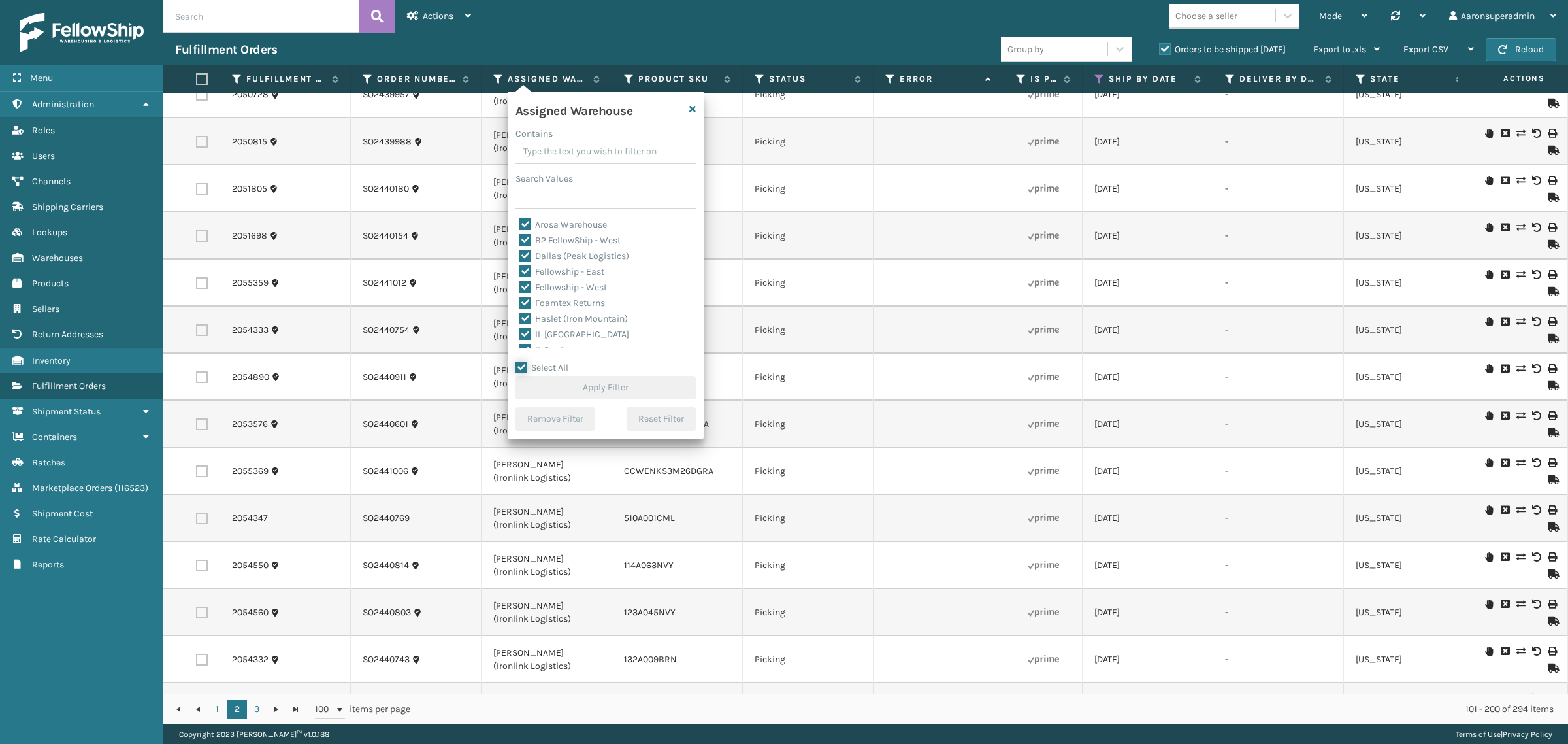
checkbox input "true"
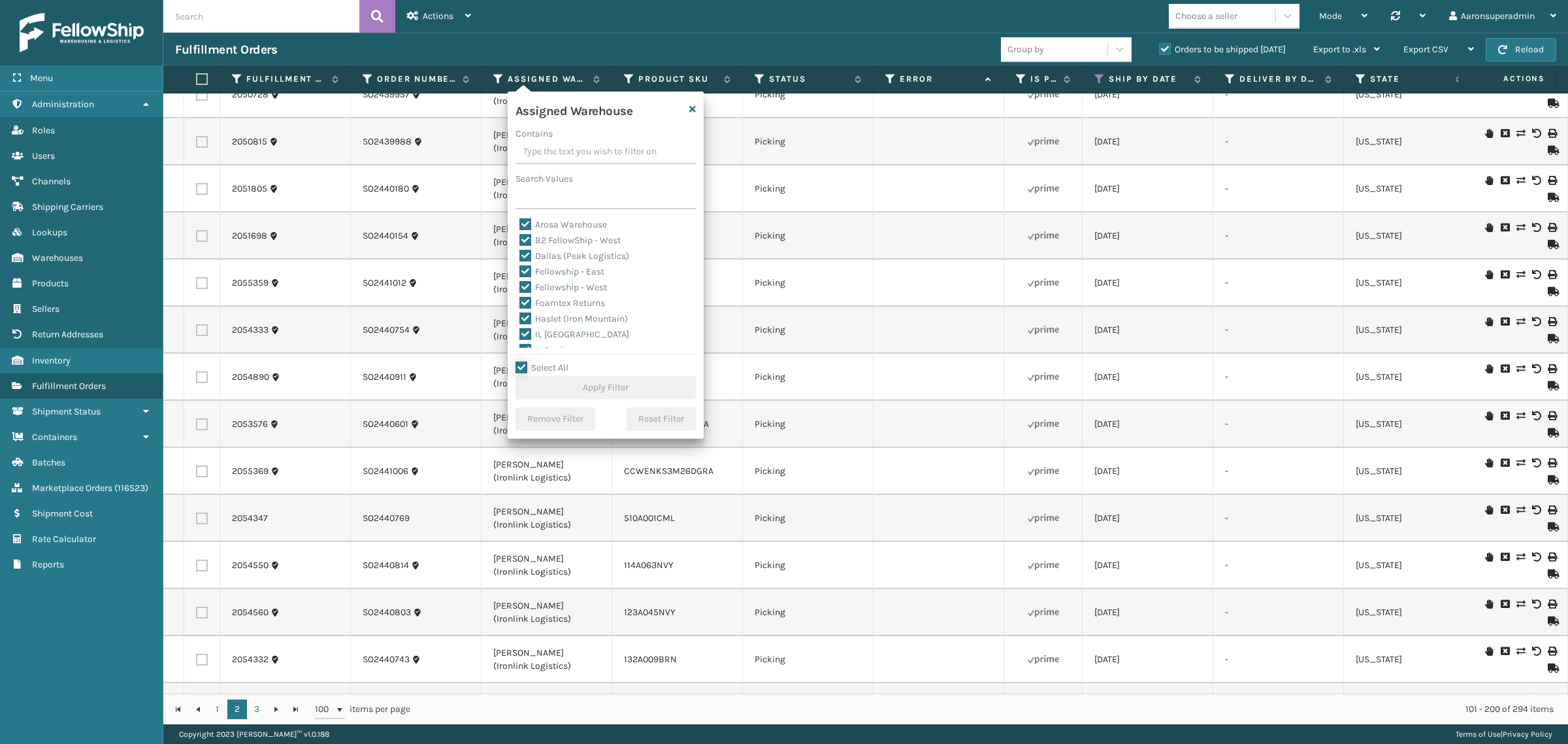
checkbox input "true"
drag, startPoint x: 534, startPoint y: 366, endPoint x: 540, endPoint y: 336, distance: 30.6
click at [534, 366] on label "Select All" at bounding box center [542, 367] width 53 height 11
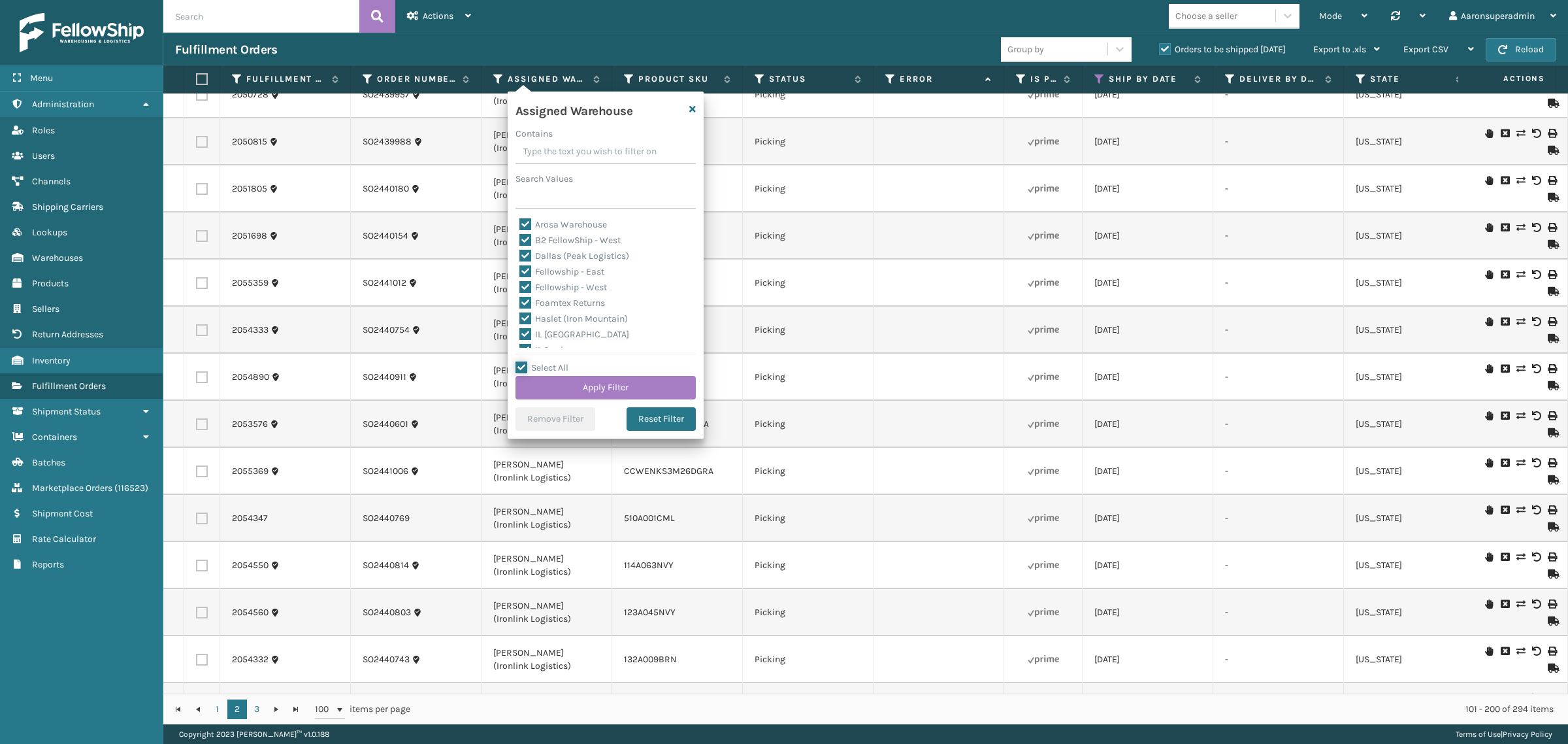
click at [534, 362] on input "Select All" at bounding box center [613, 361] width 196 height 2
checkbox input "false"
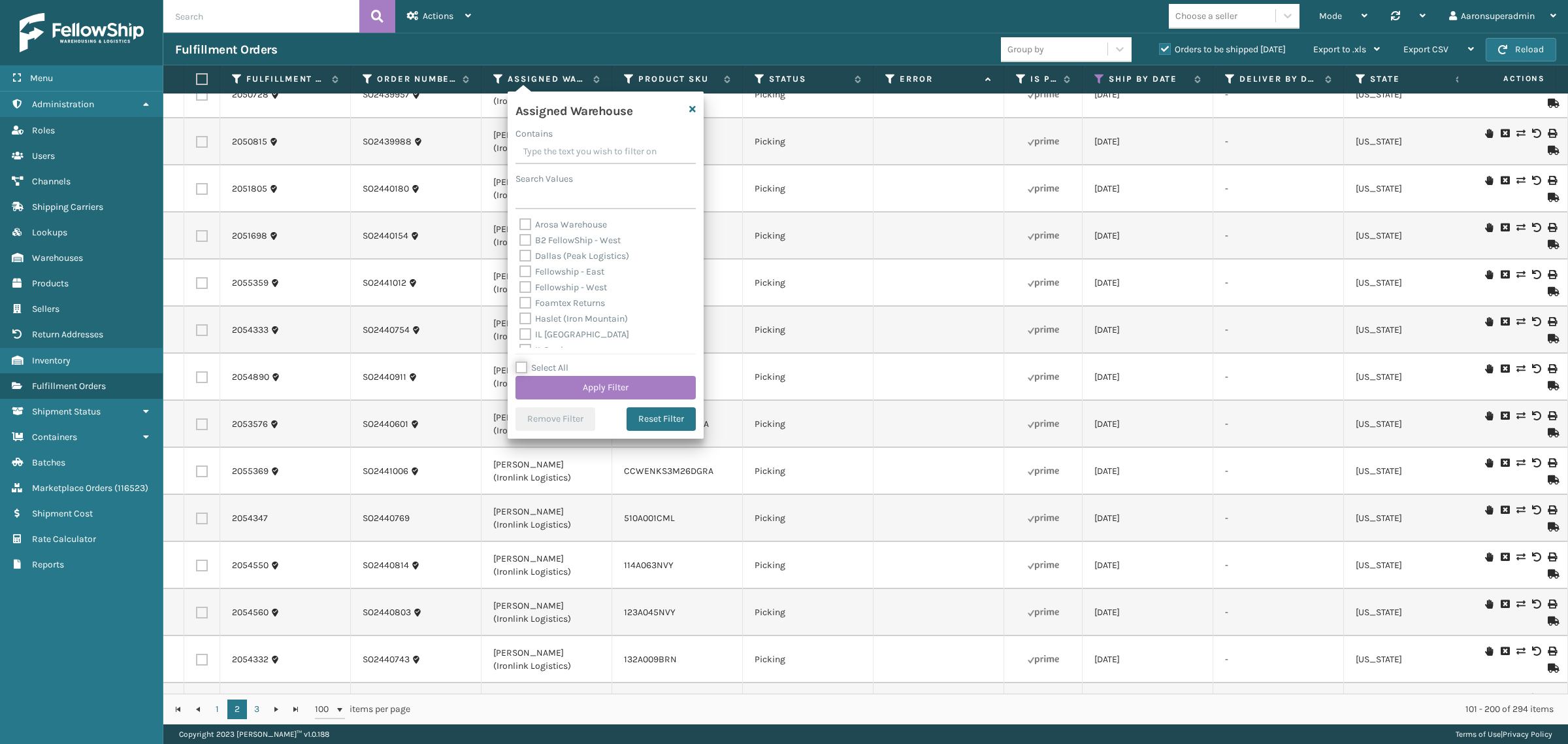
checkbox input "false"
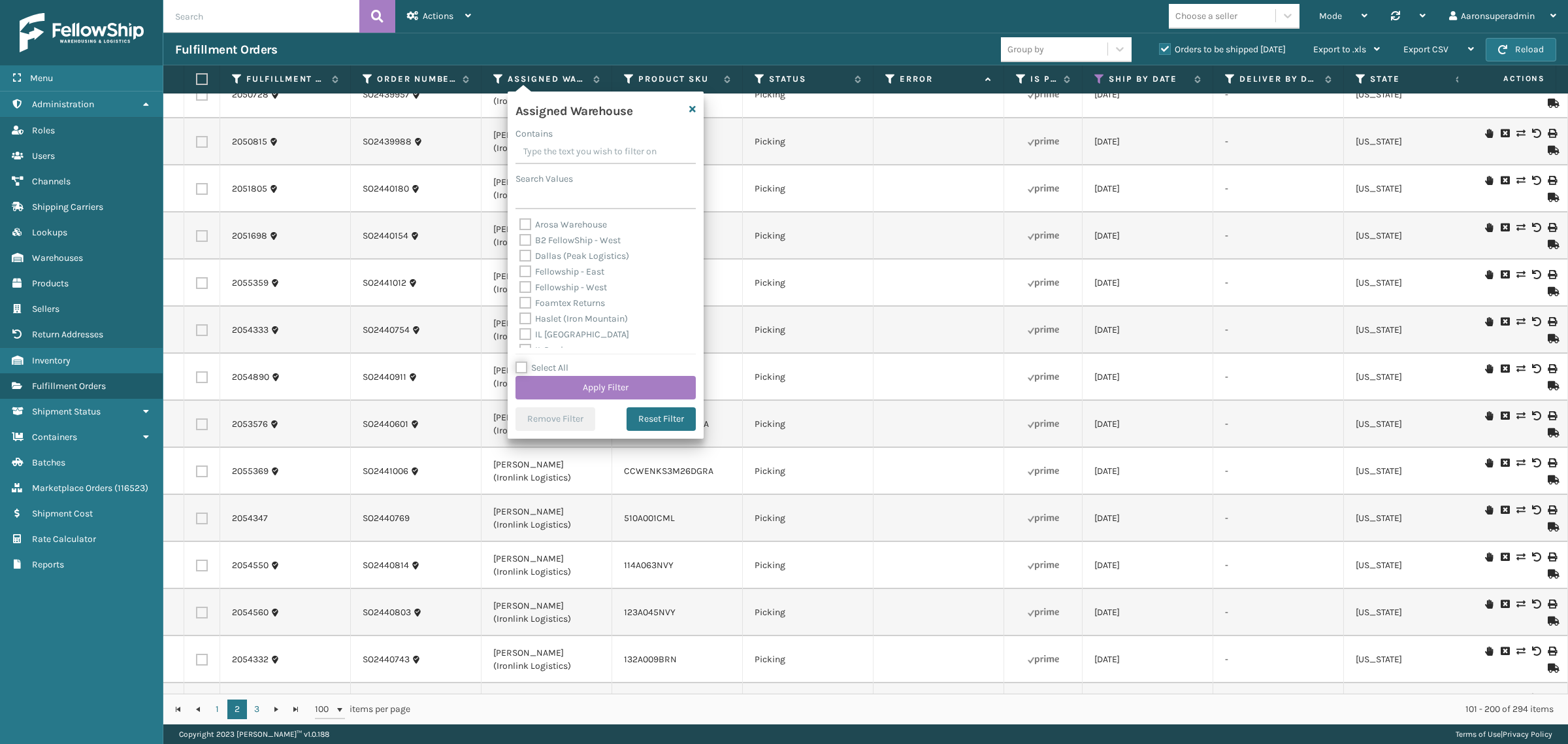
checkbox input "false"
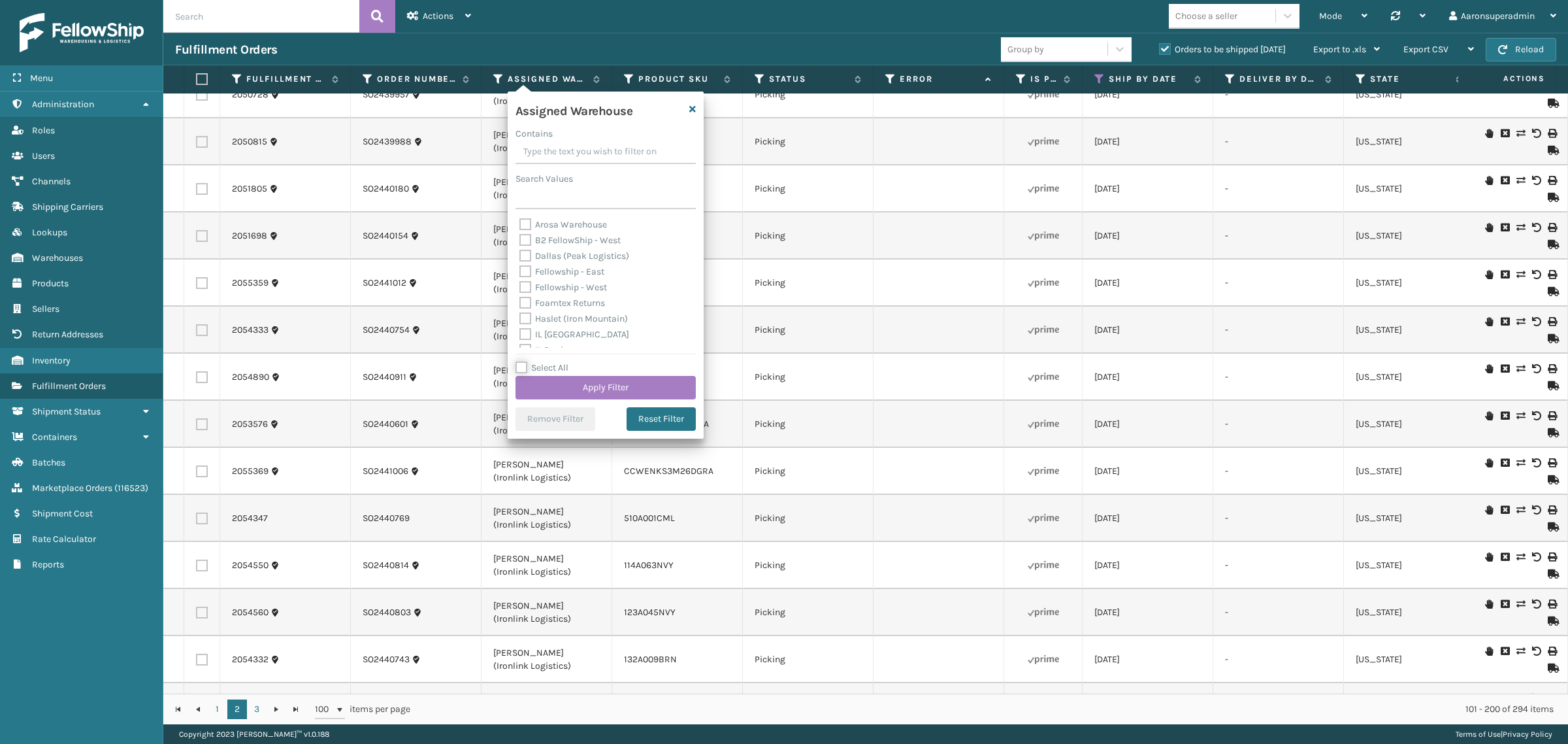
checkbox input "false"
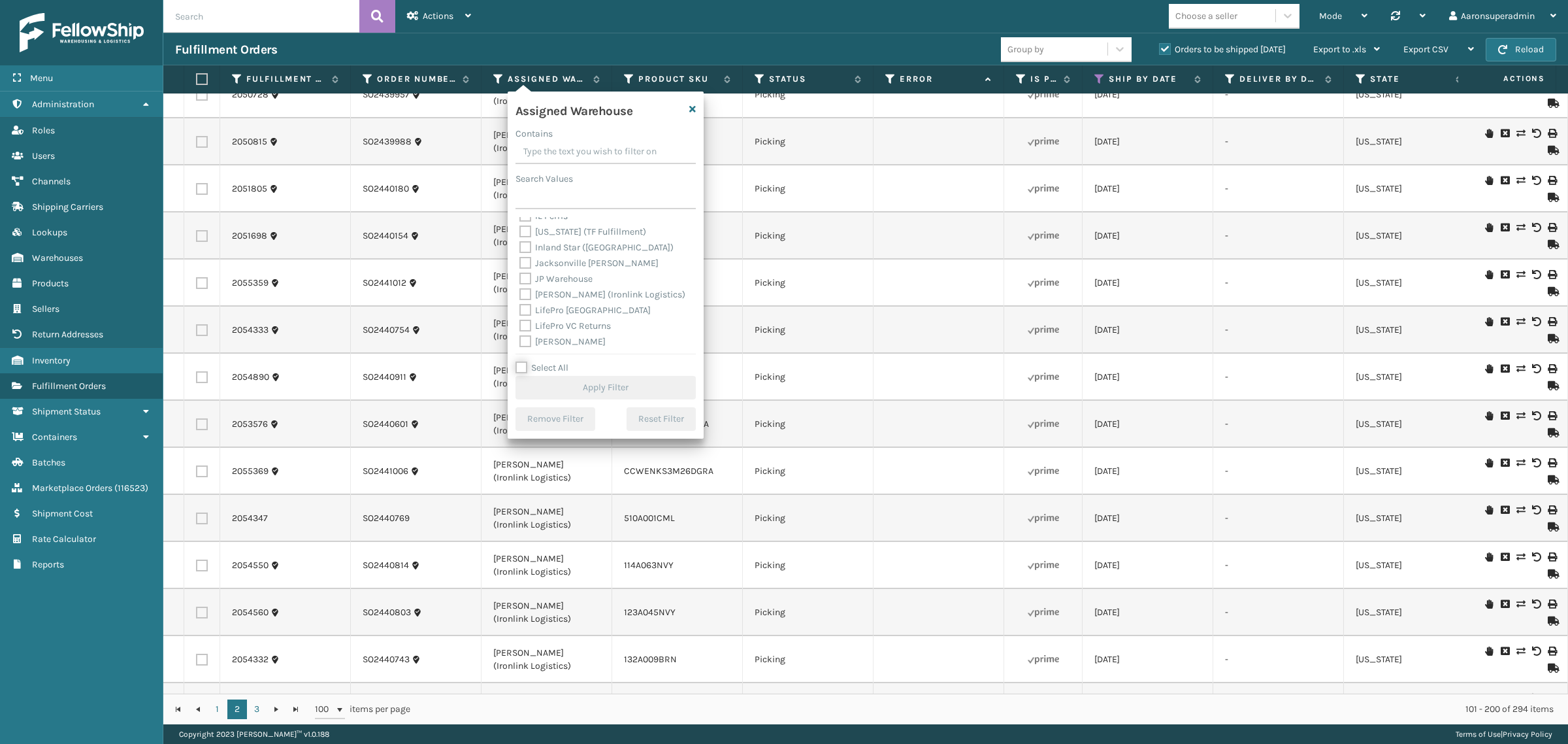
scroll to position [136, 0]
click at [546, 294] on label "[PERSON_NAME] (Ironlink Logistics)" at bounding box center [602, 292] width 166 height 11
click at [520, 293] on input "[PERSON_NAME] (Ironlink Logistics)" at bounding box center [519, 289] width 1 height 9
click at [565, 391] on button "Apply Filter" at bounding box center [605, 388] width 180 height 24
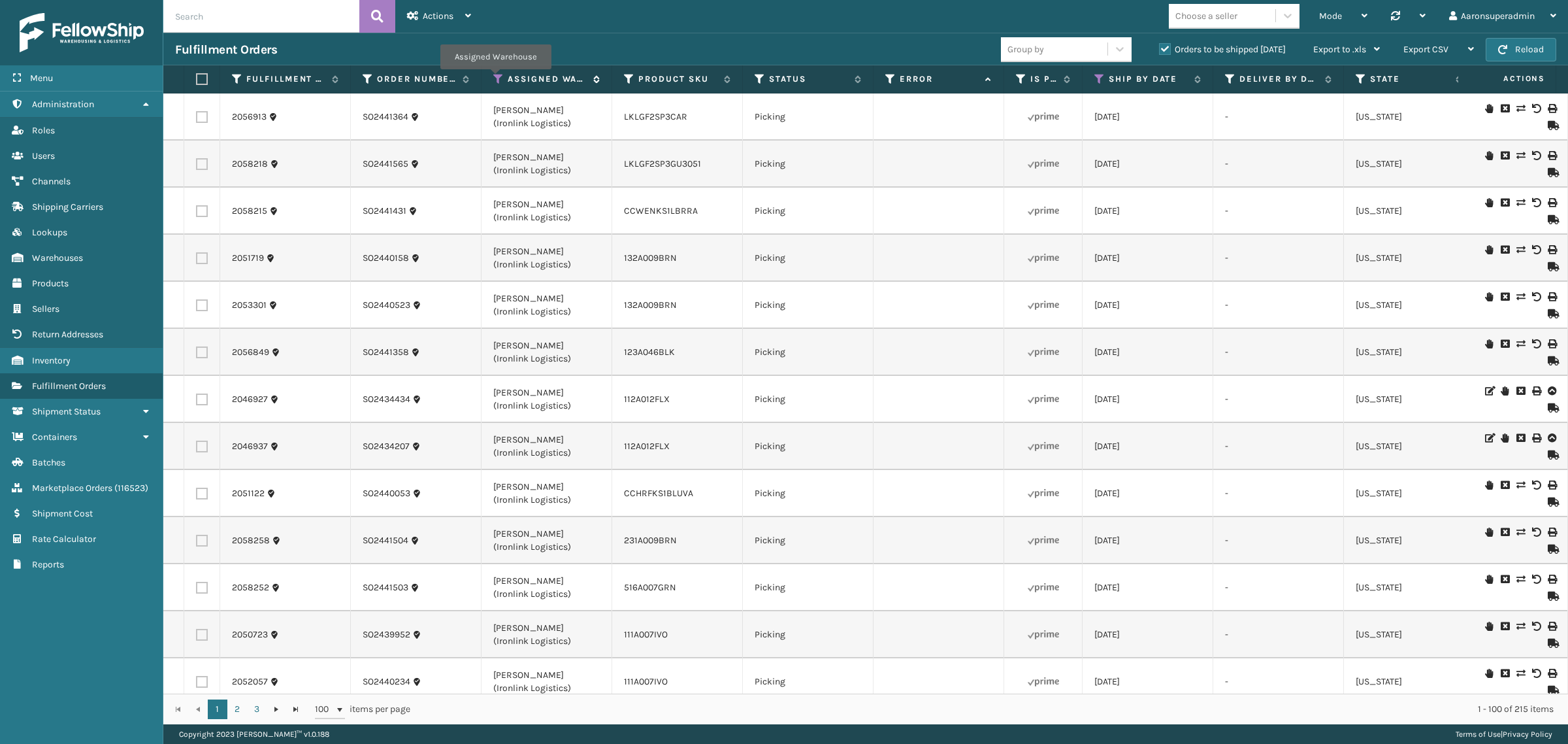
click at [495, 78] on icon at bounding box center [498, 79] width 10 height 12
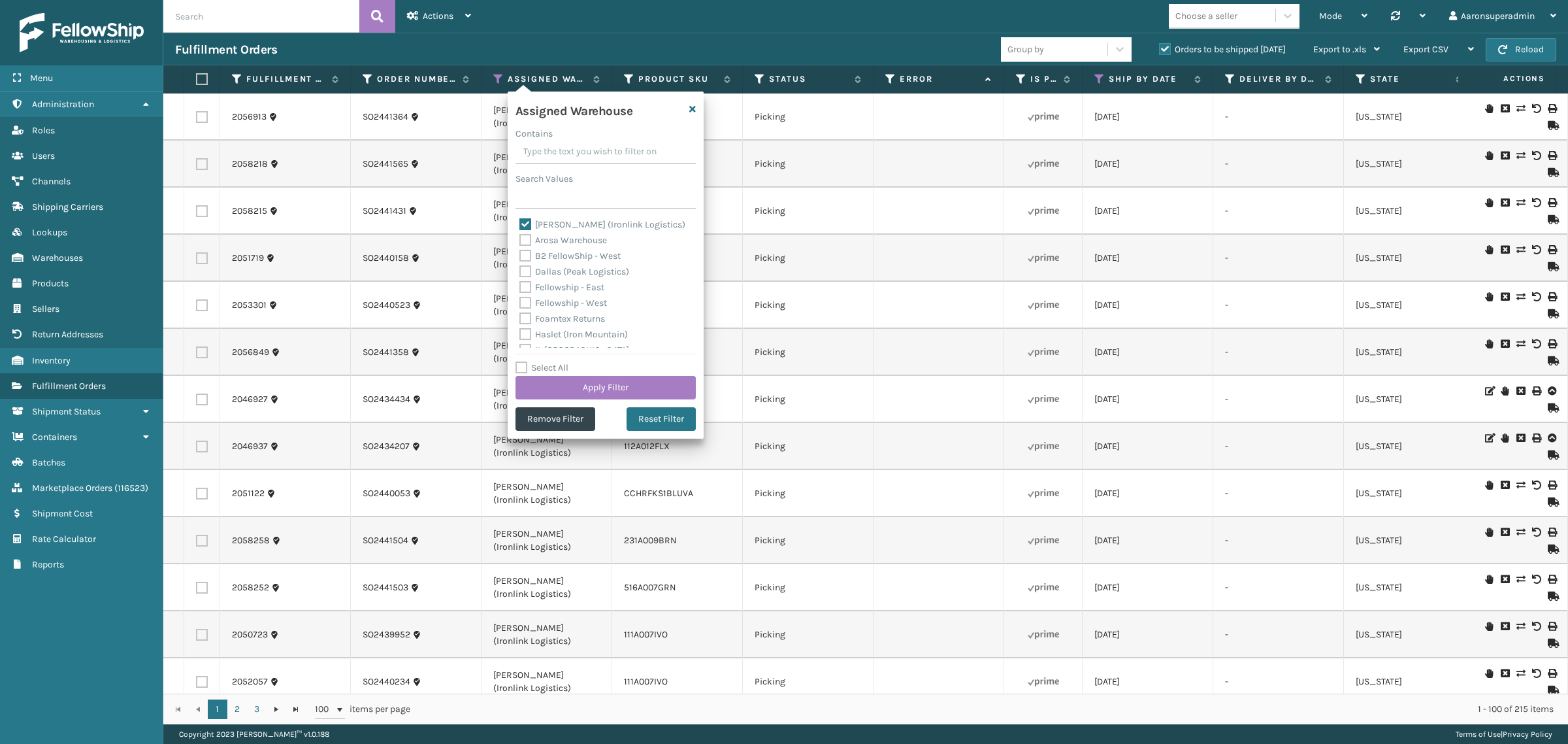
drag, startPoint x: 529, startPoint y: 366, endPoint x: 521, endPoint y: 279, distance: 87.4
click at [530, 366] on label "Select All" at bounding box center [542, 367] width 53 height 11
click at [530, 362] on input "Select All" at bounding box center [613, 361] width 196 height 2
click at [530, 221] on label "[PERSON_NAME] (Ironlink Logistics)" at bounding box center [602, 225] width 166 height 11
click at [520, 221] on input "[PERSON_NAME] (Ironlink Logistics)" at bounding box center [519, 221] width 1 height 9
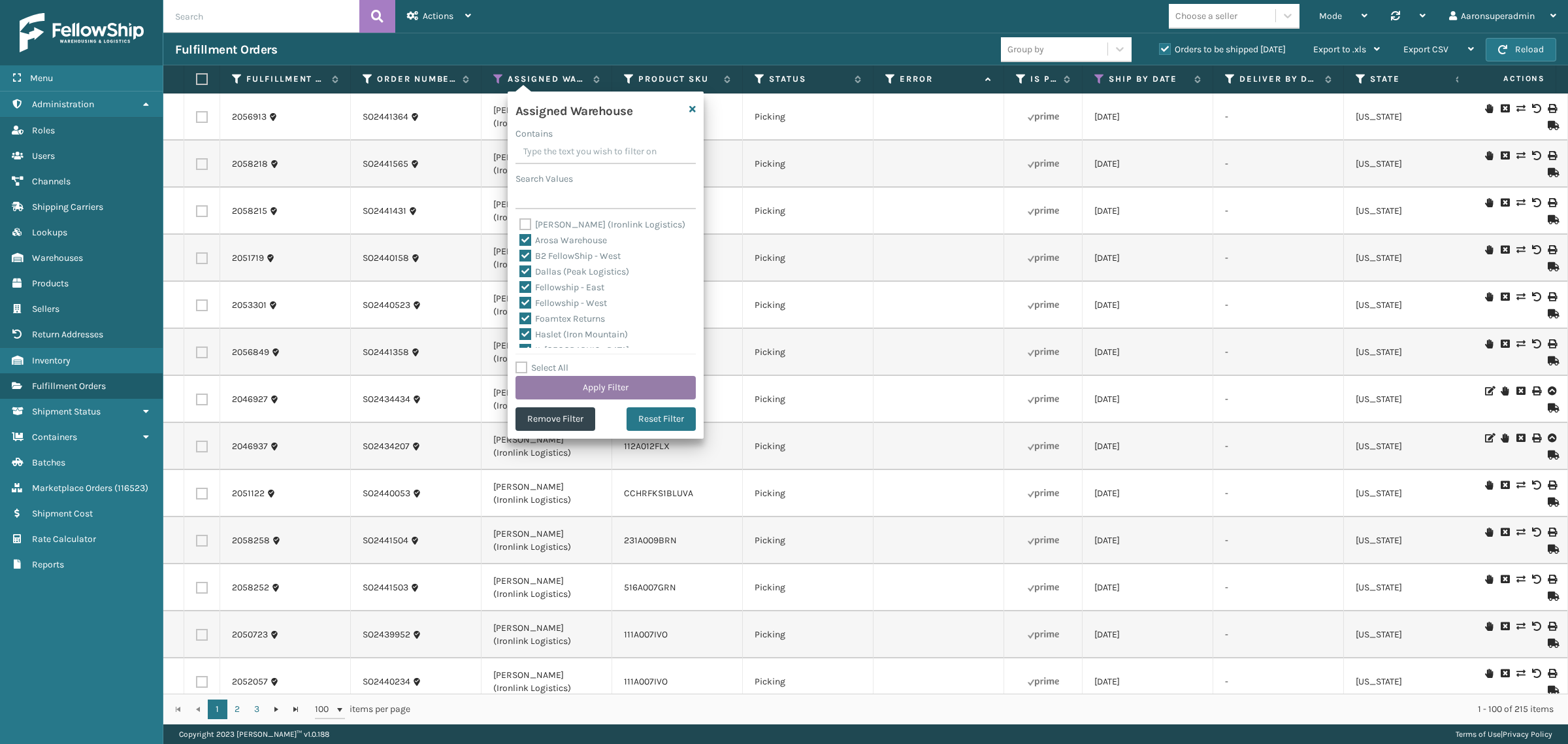
click at [564, 382] on button "Apply Filter" at bounding box center [605, 388] width 180 height 24
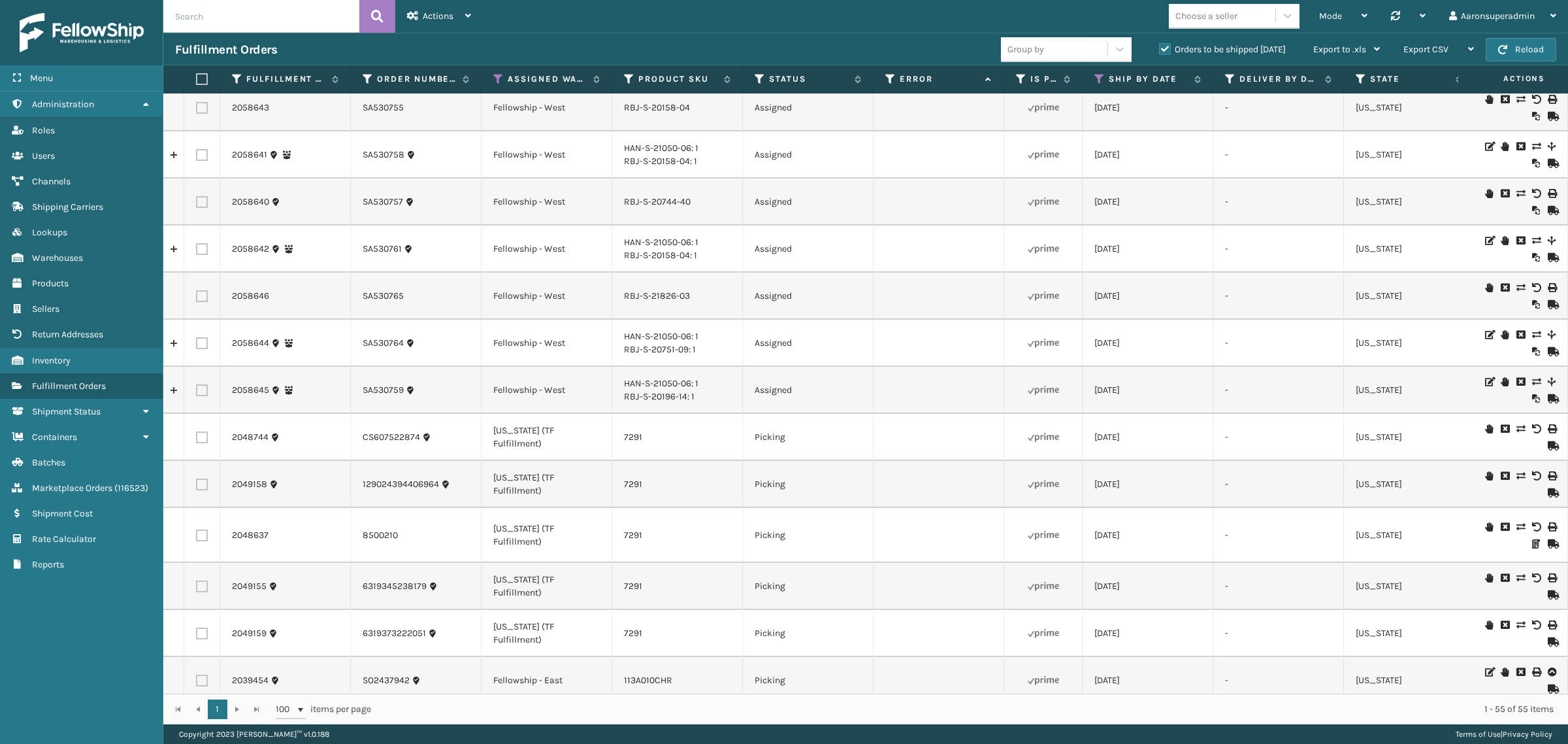
scroll to position [2042, 0]
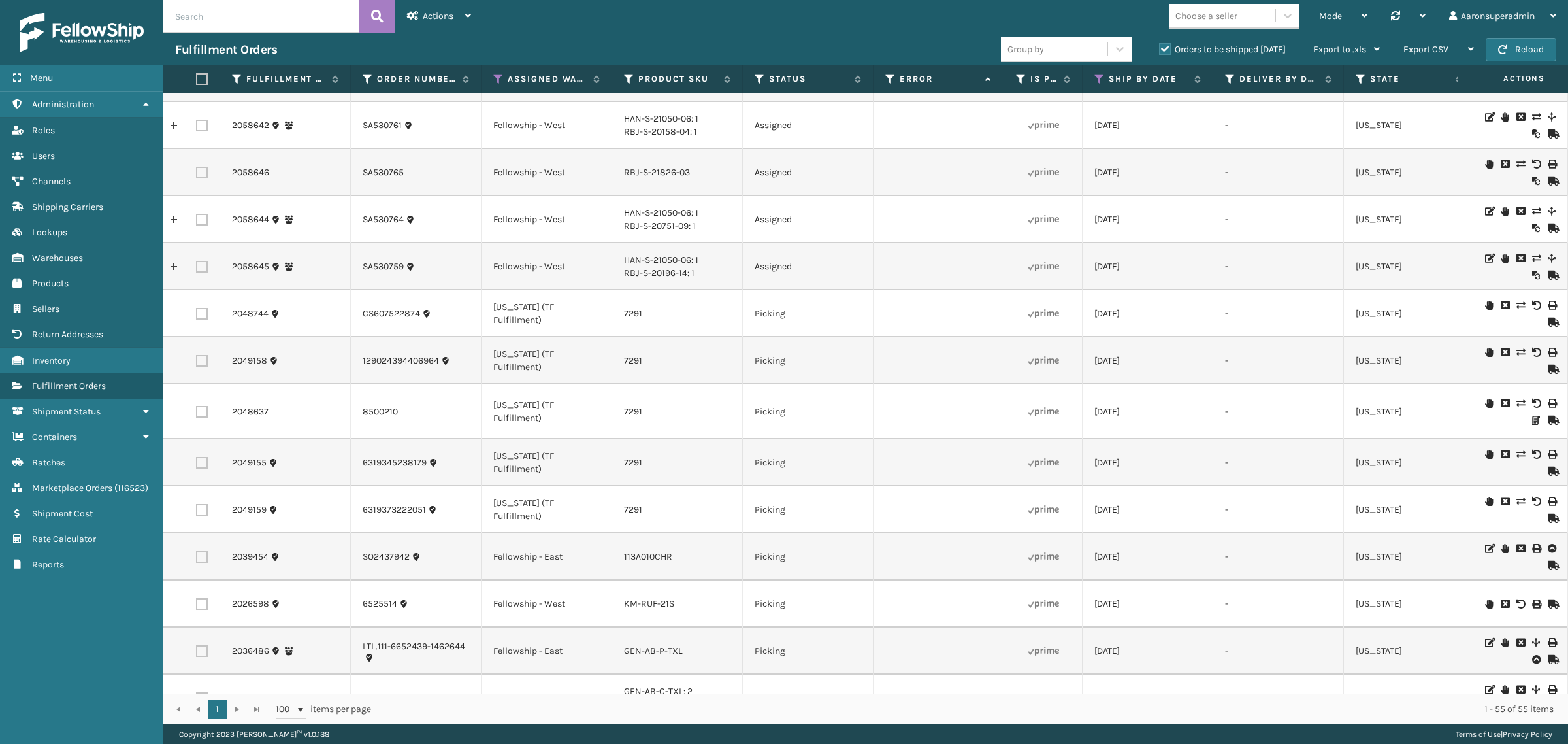
drag, startPoint x: 572, startPoint y: 707, endPoint x: 624, endPoint y: 704, distance: 52.1
click at [624, 704] on div "1 - 55 of 55 items" at bounding box center [972, 709] width 1164 height 13
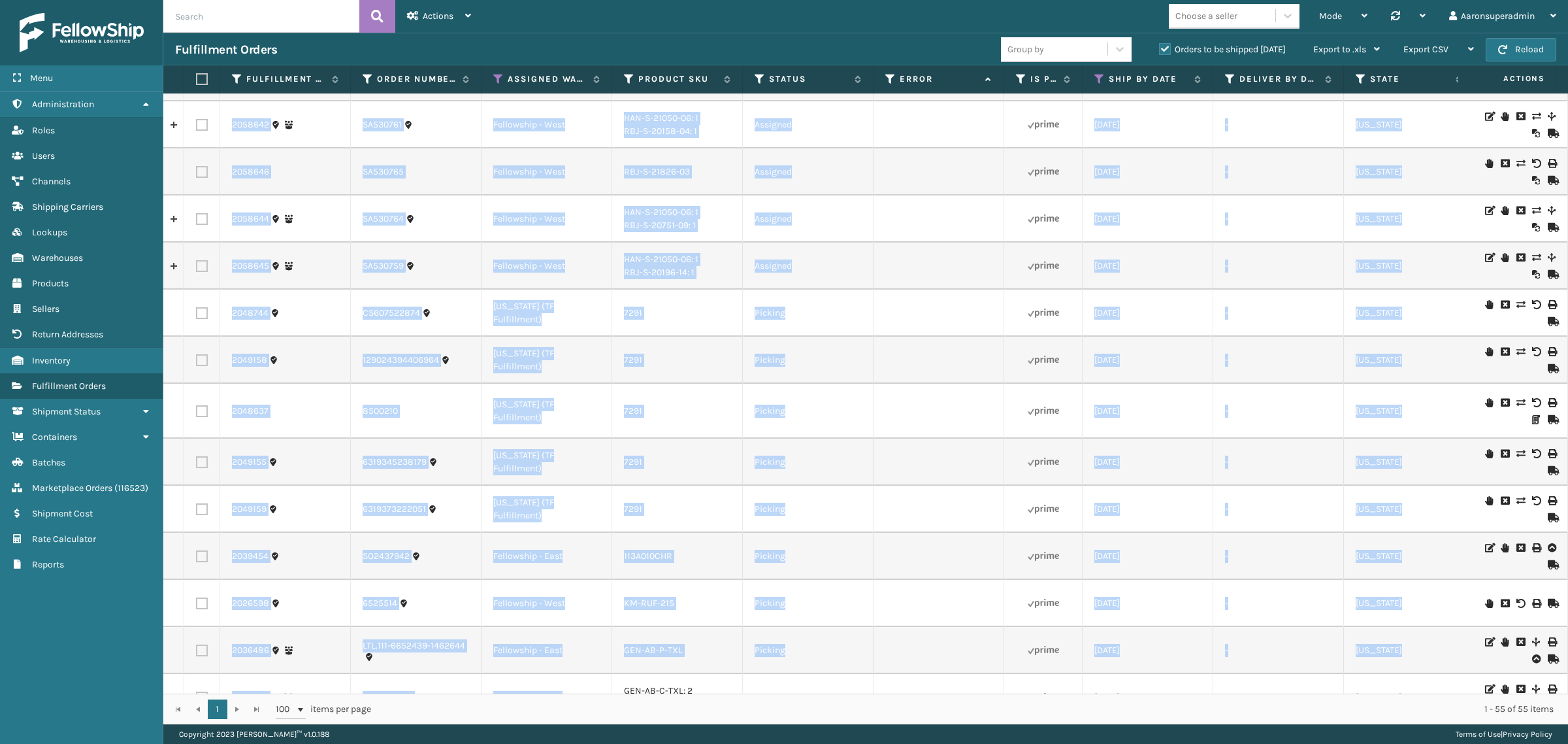
drag, startPoint x: 604, startPoint y: 676, endPoint x: 789, endPoint y: 682, distance: 185.1
click at [789, 682] on div "2046392 6530942 Fellowship - West KM-EPR-36TDP-SS Picking Pending Carrier Picku…" at bounding box center [866, 393] width 1405 height 600
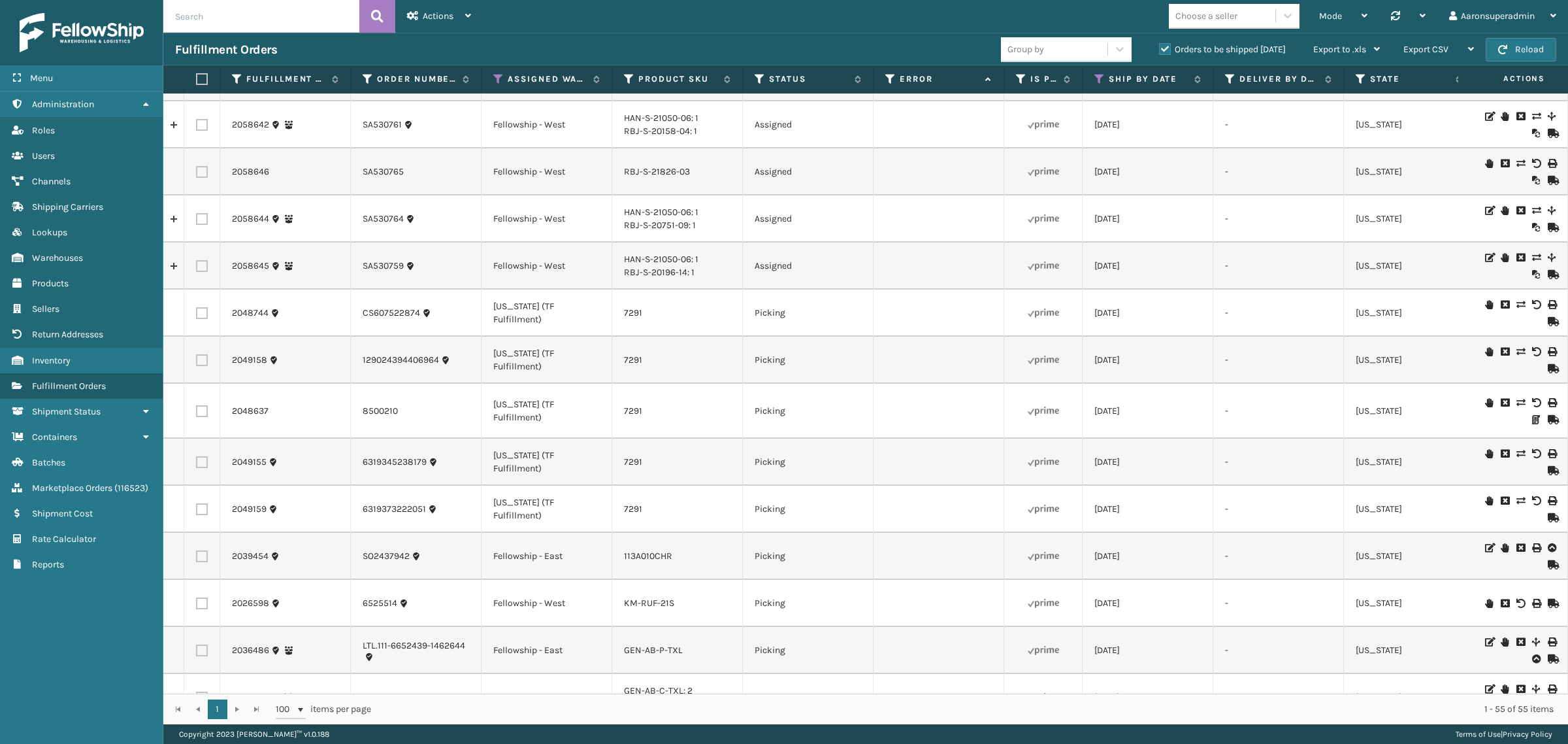
click at [815, 674] on td "Picking" at bounding box center [808, 697] width 131 height 47
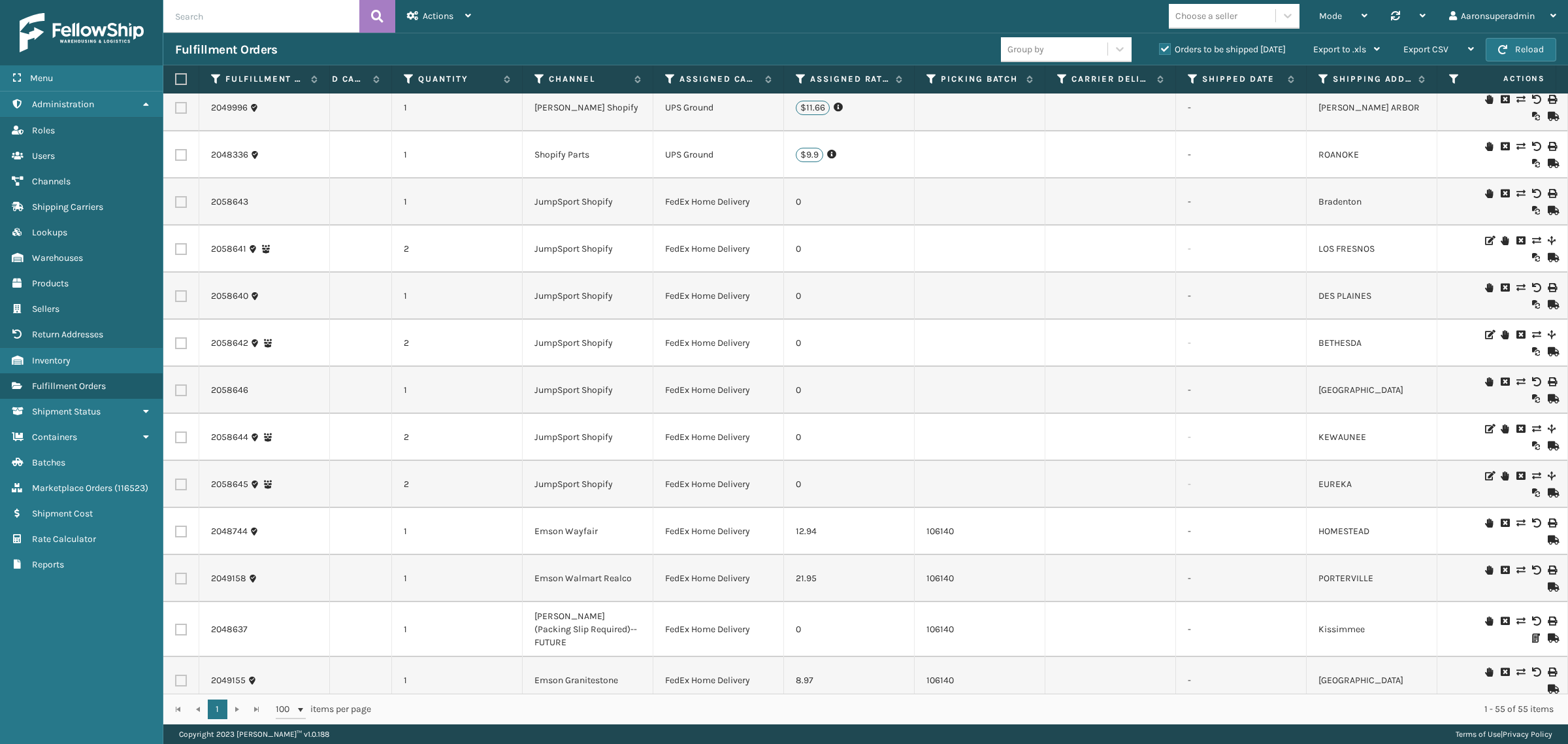
scroll to position [0, 0]
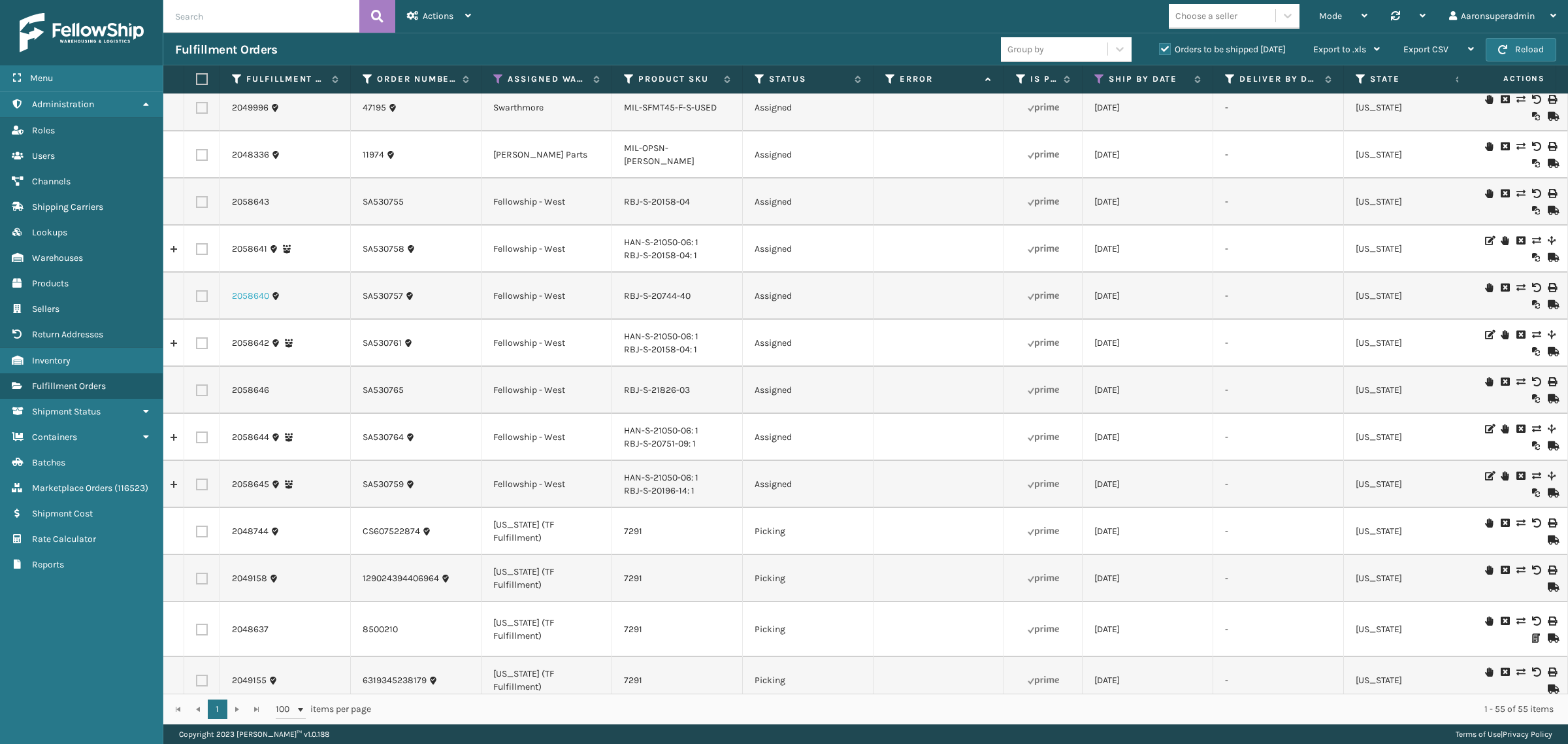
click at [245, 289] on link "2058640" at bounding box center [250, 296] width 37 height 13
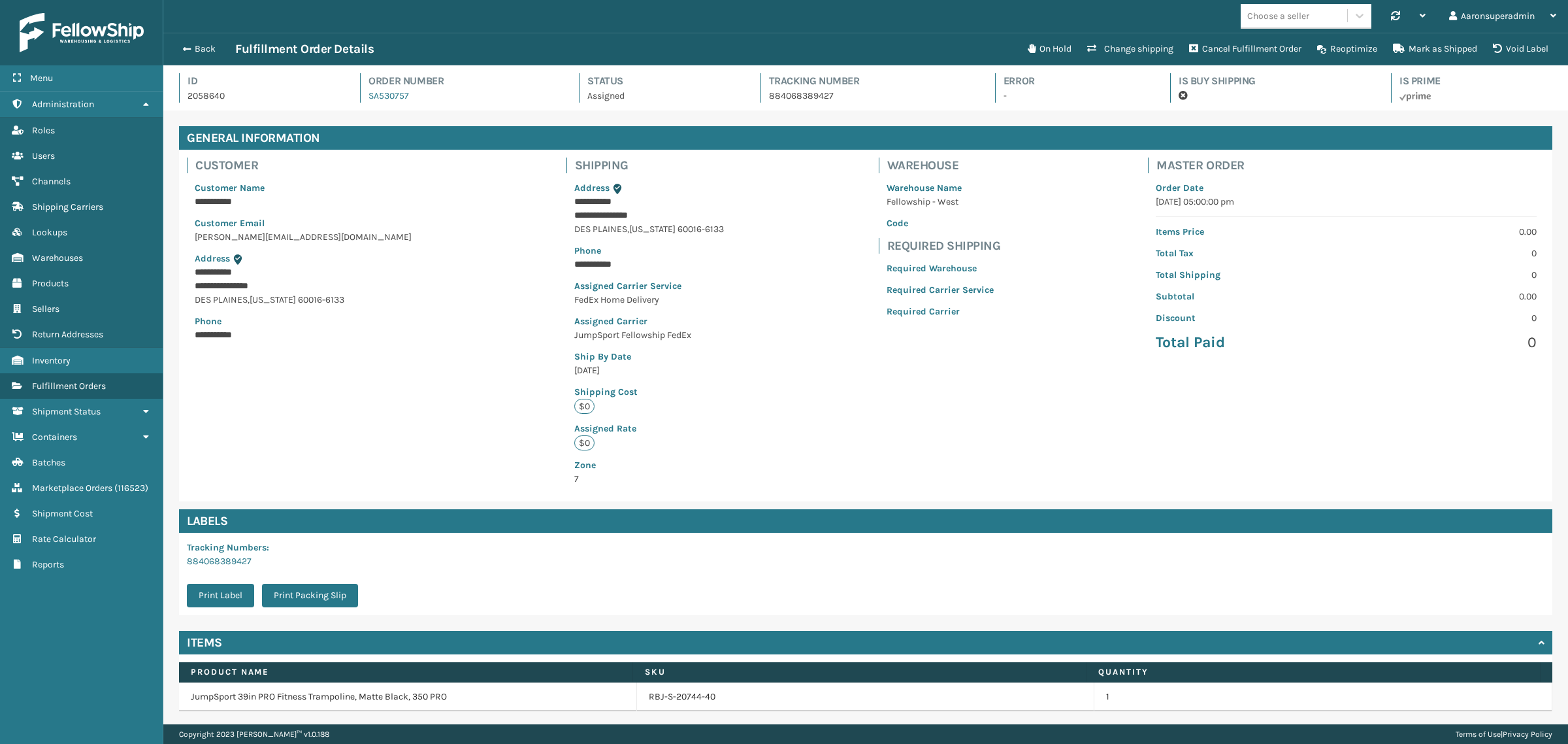
scroll to position [31, 1405]
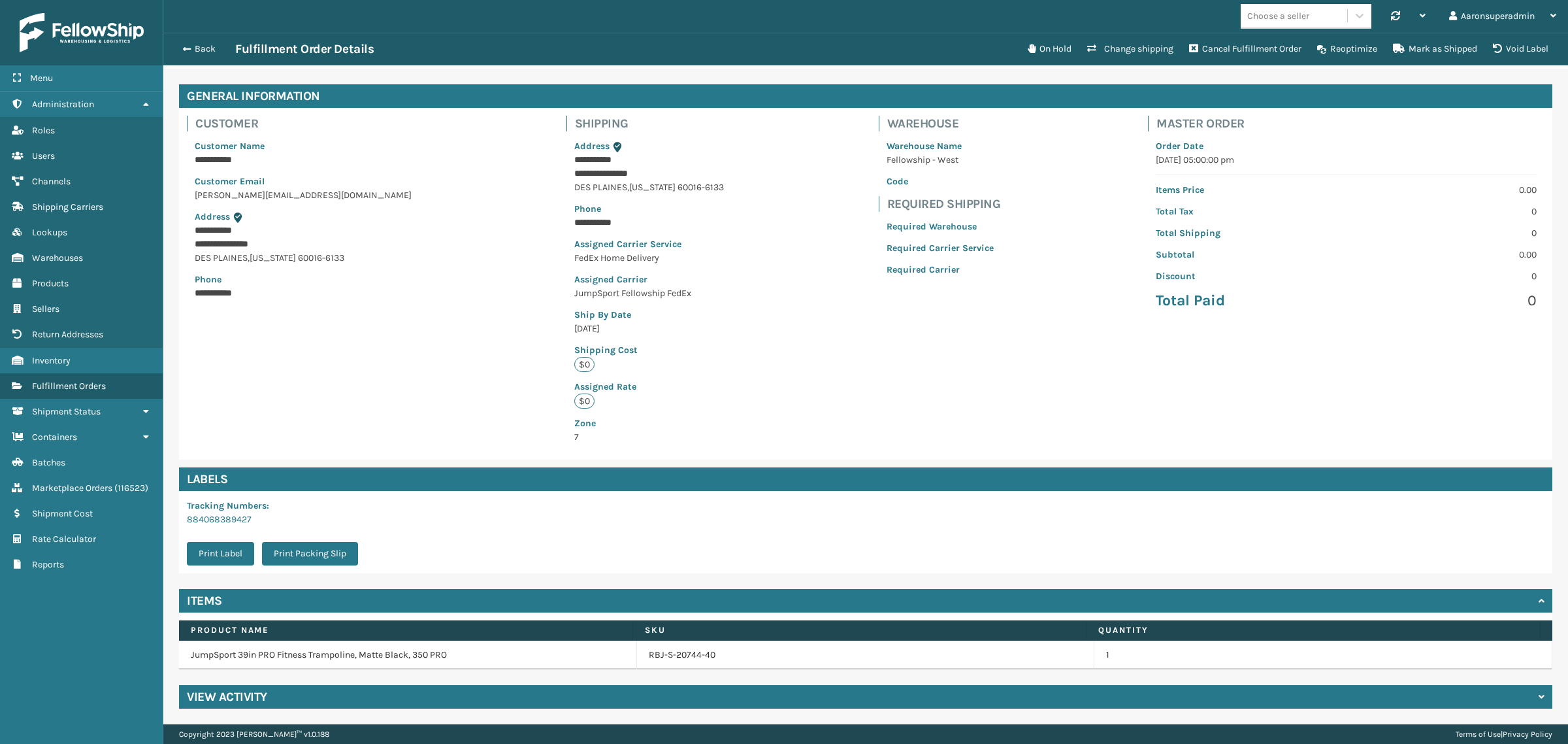
click at [249, 689] on h4 "View Activity" at bounding box center [227, 697] width 80 height 16
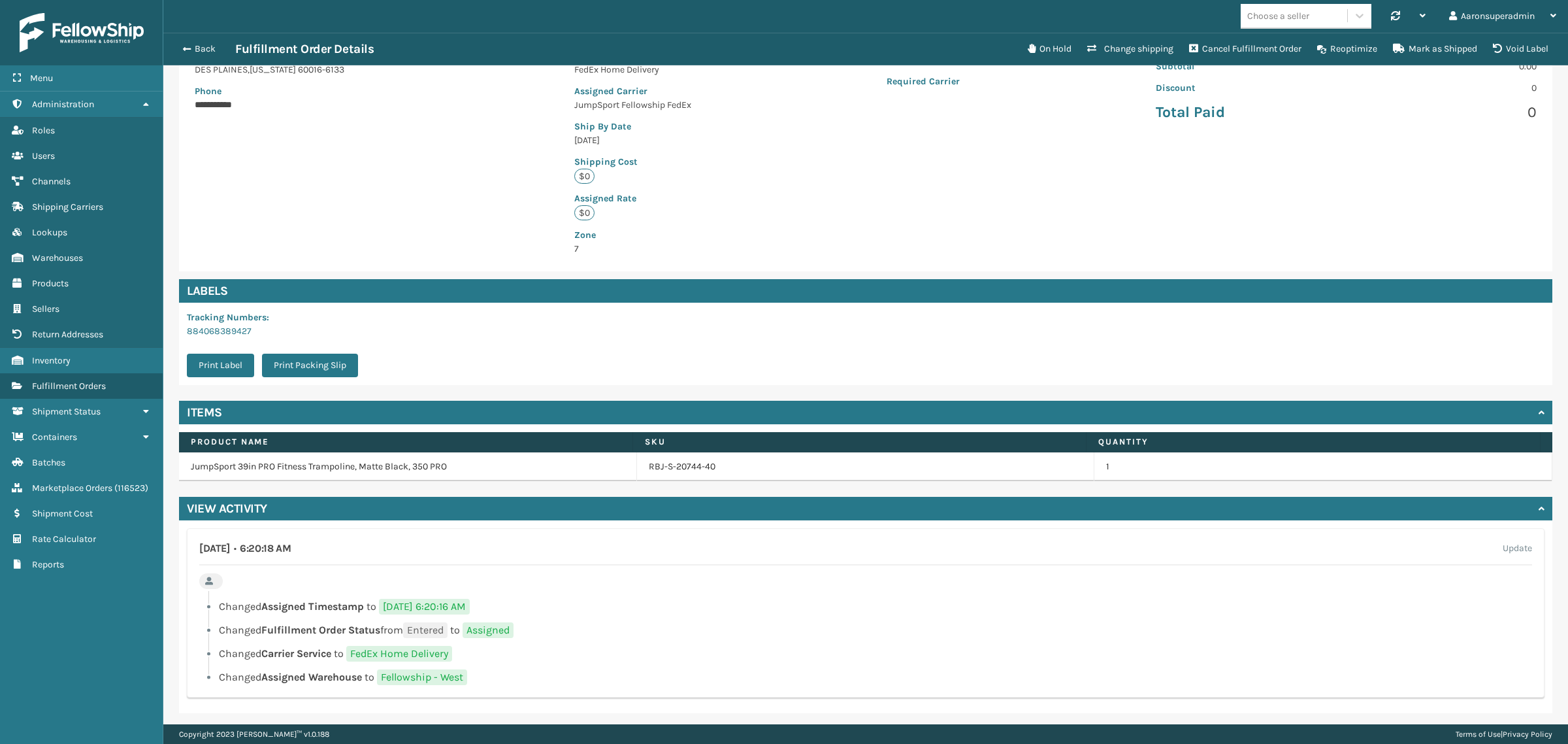
scroll to position [233, 0]
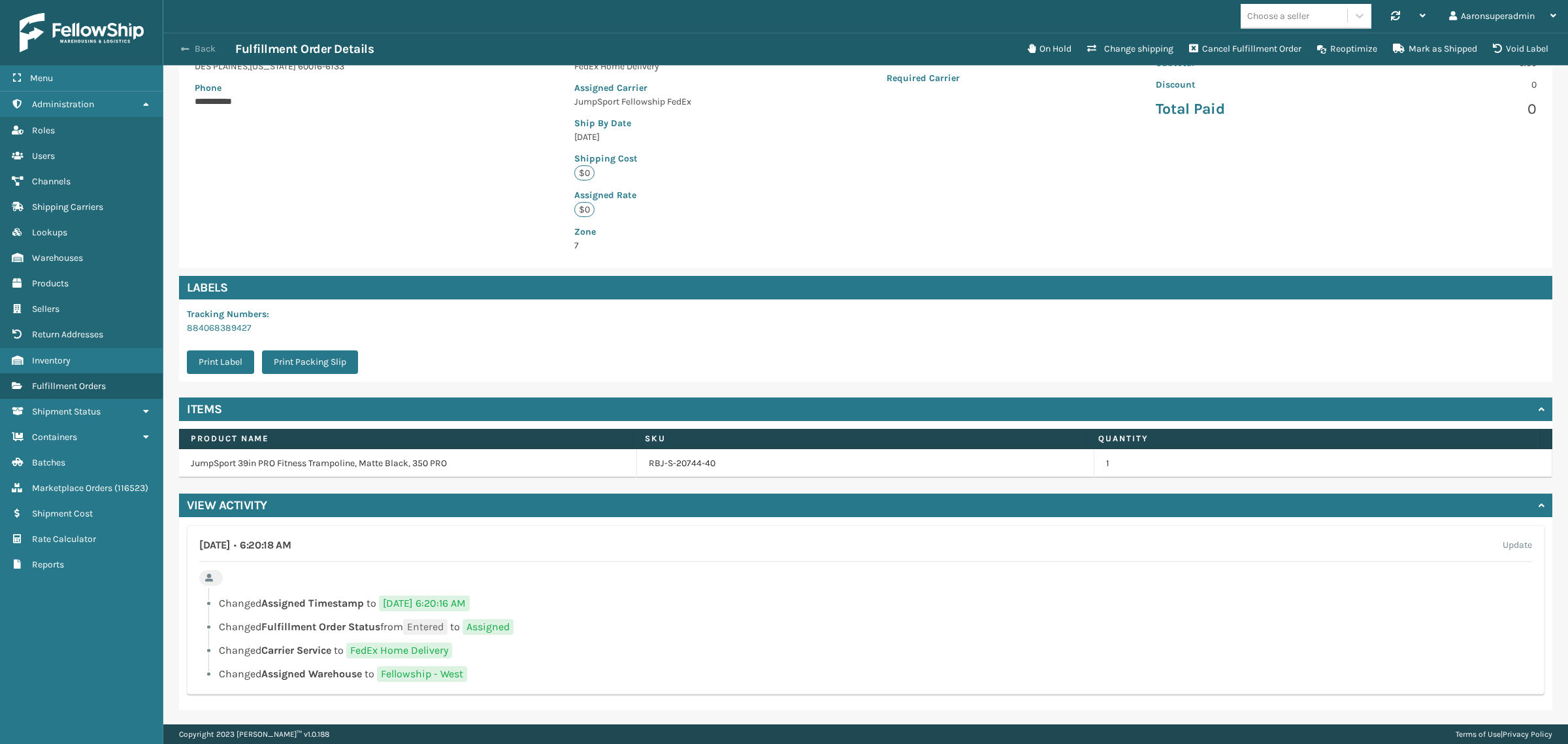
click at [199, 45] on button "Back" at bounding box center [205, 49] width 60 height 12
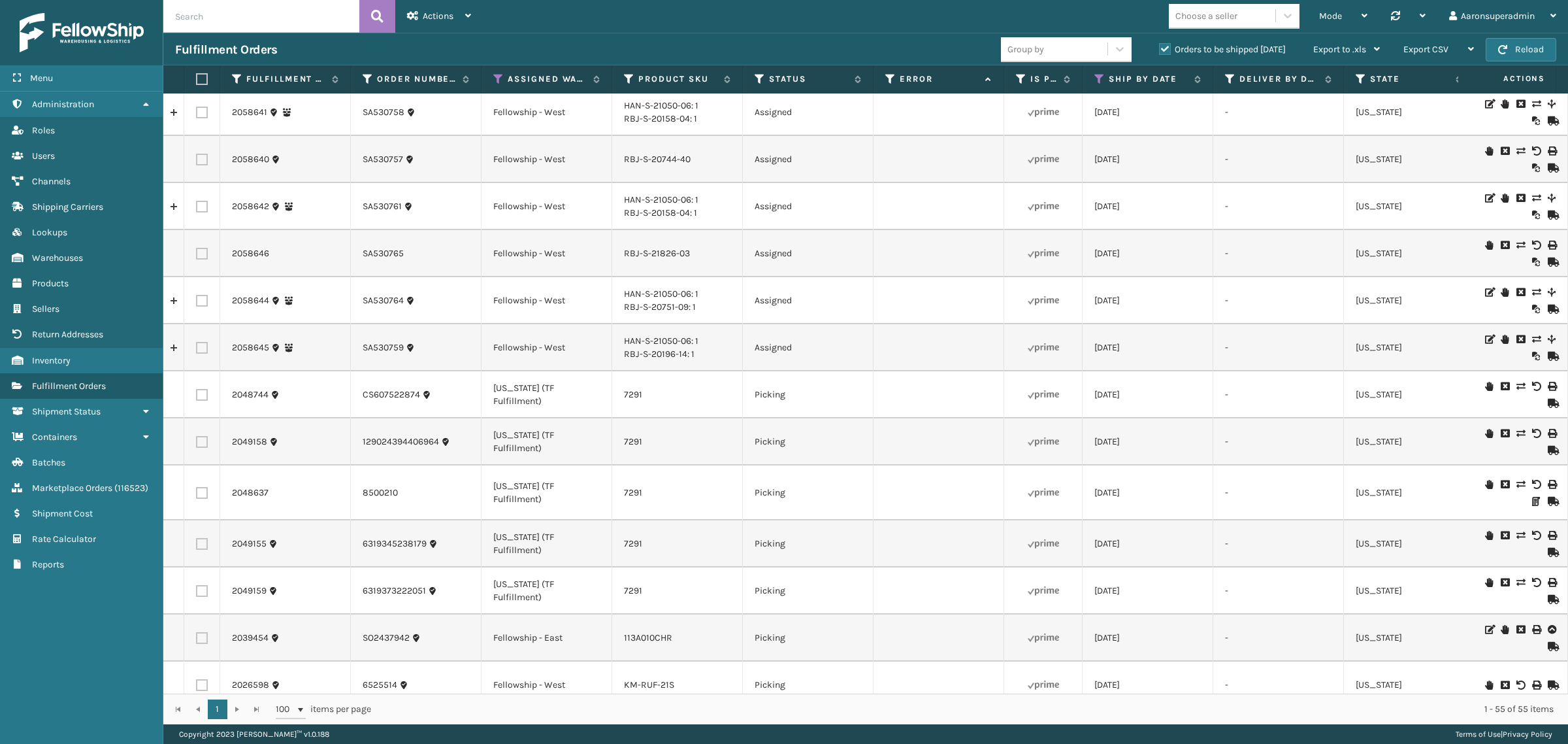
scroll to position [1960, 0]
drag, startPoint x: 438, startPoint y: 17, endPoint x: 442, endPoint y: 23, distance: 7.2
click at [438, 15] on span "Actions" at bounding box center [438, 16] width 31 height 11
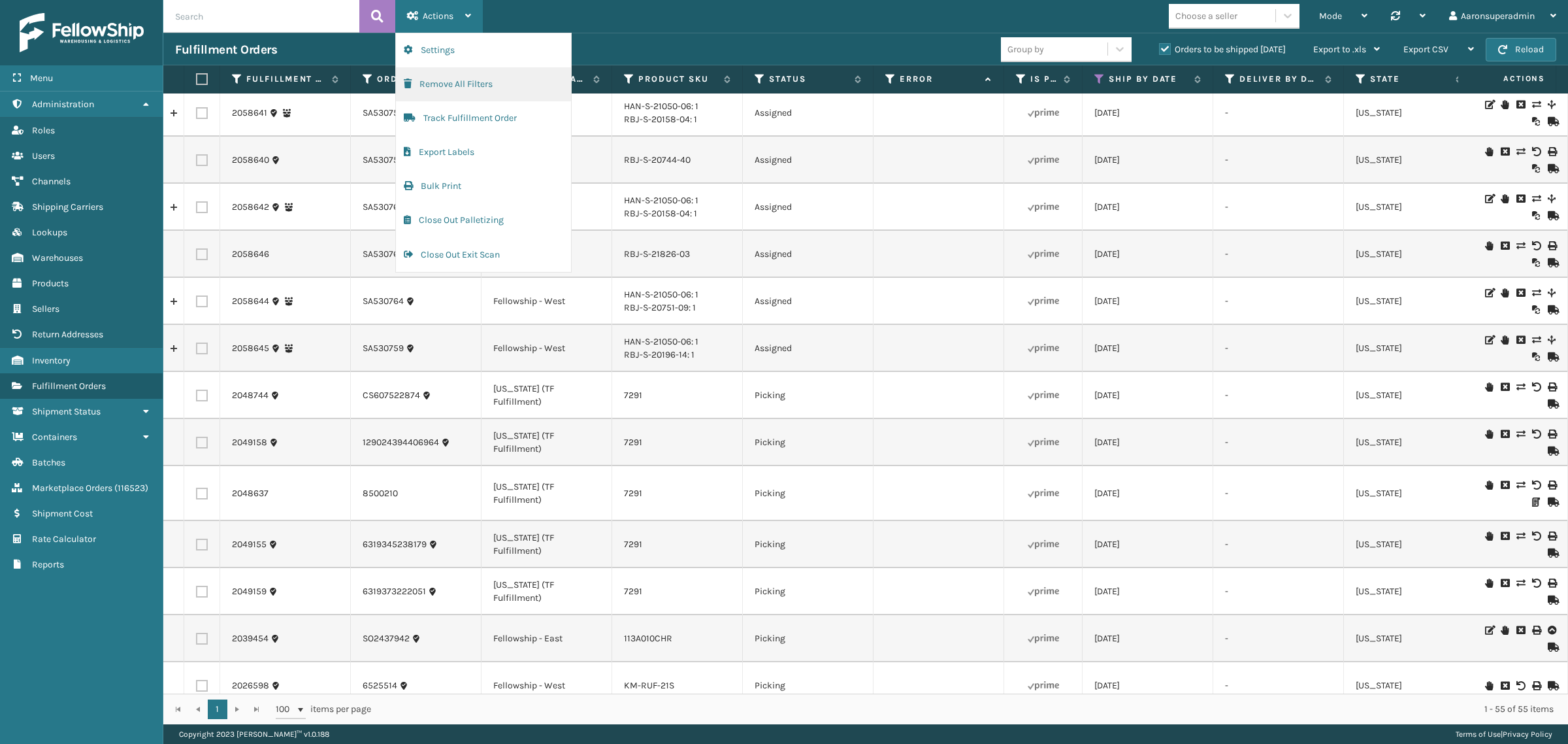
click at [444, 80] on button "Remove All Filters" at bounding box center [483, 84] width 175 height 34
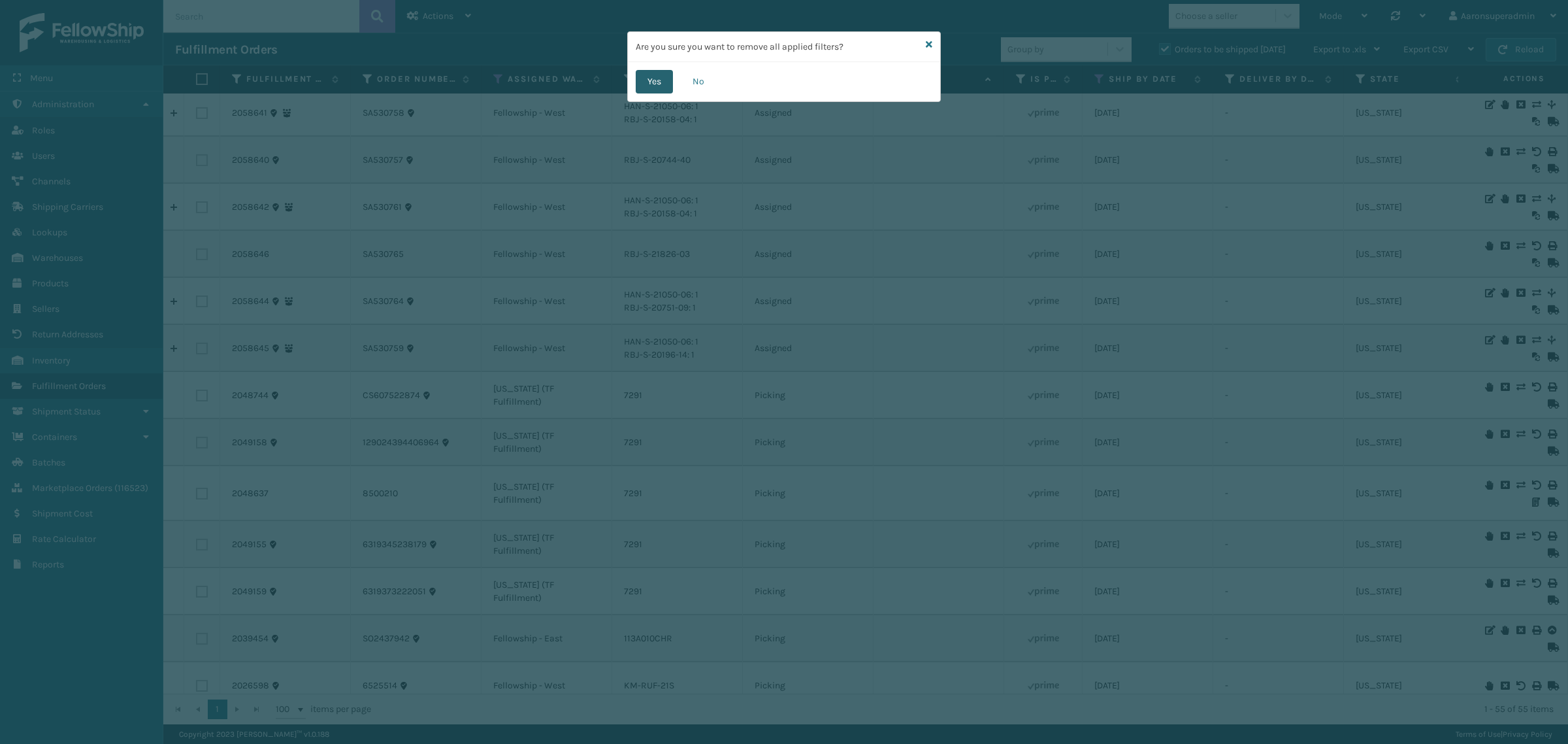
click at [655, 85] on button "Yes" at bounding box center [654, 82] width 37 height 24
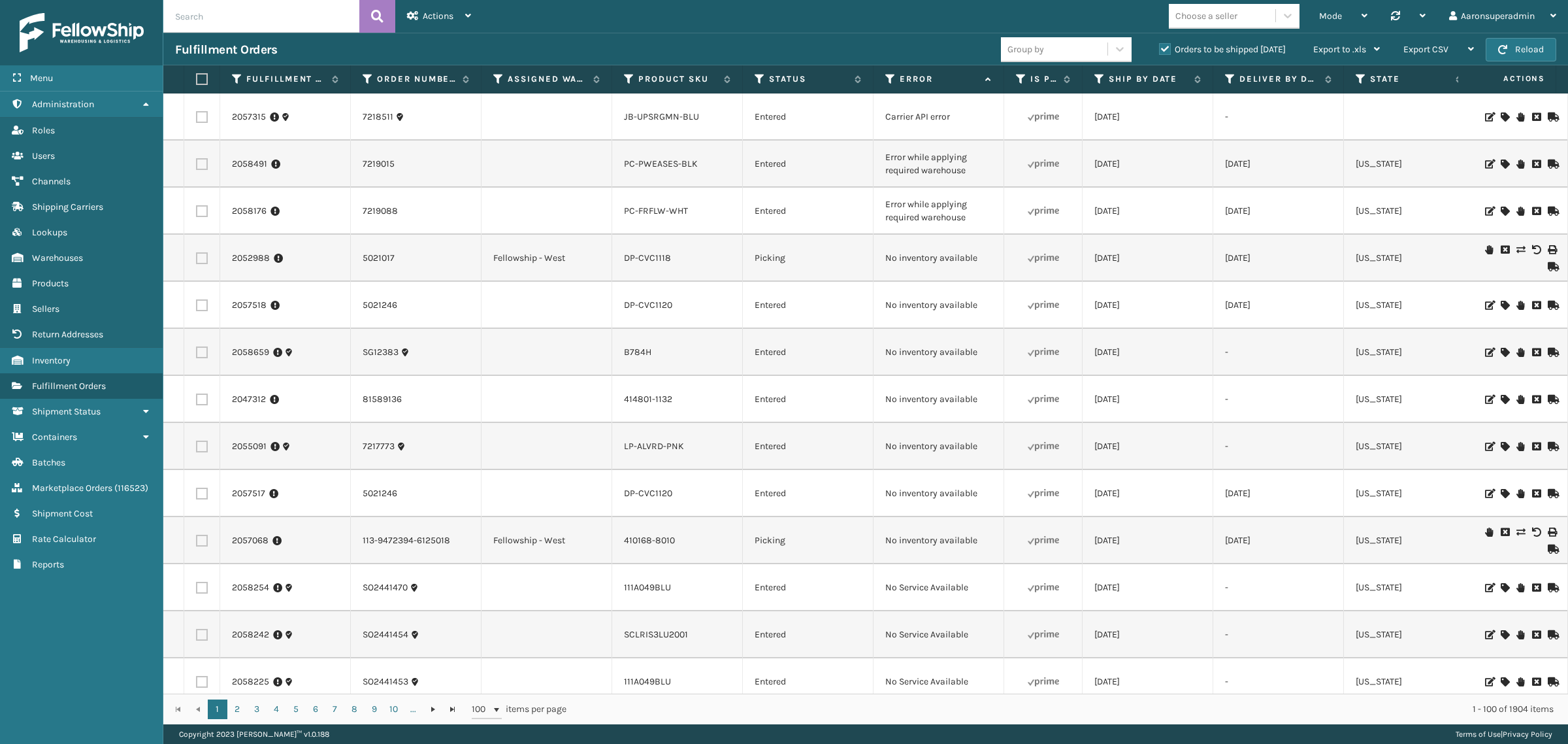
click at [210, 20] on input "text" at bounding box center [261, 16] width 196 height 33
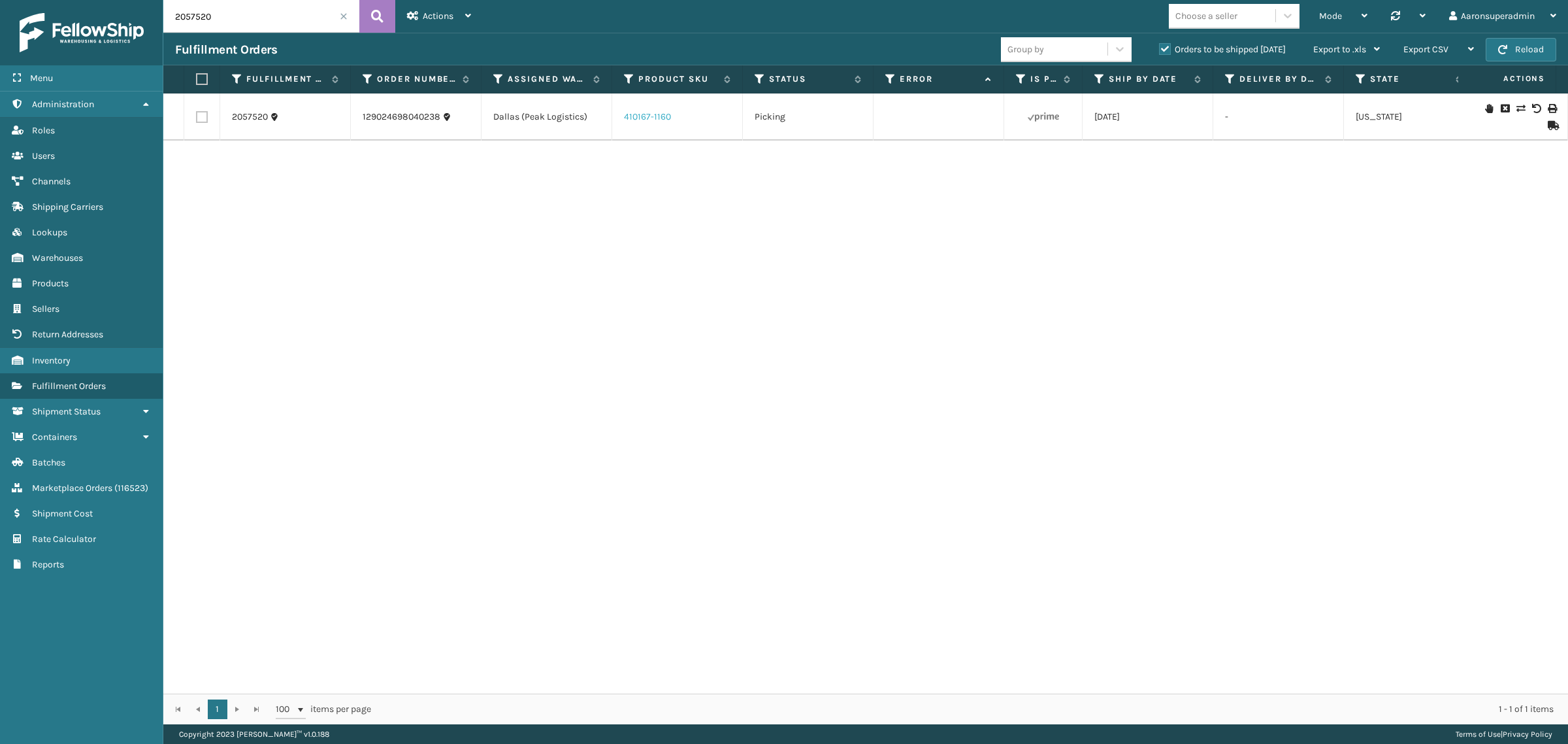
click at [664, 119] on link "410167-1160" at bounding box center [647, 116] width 47 height 11
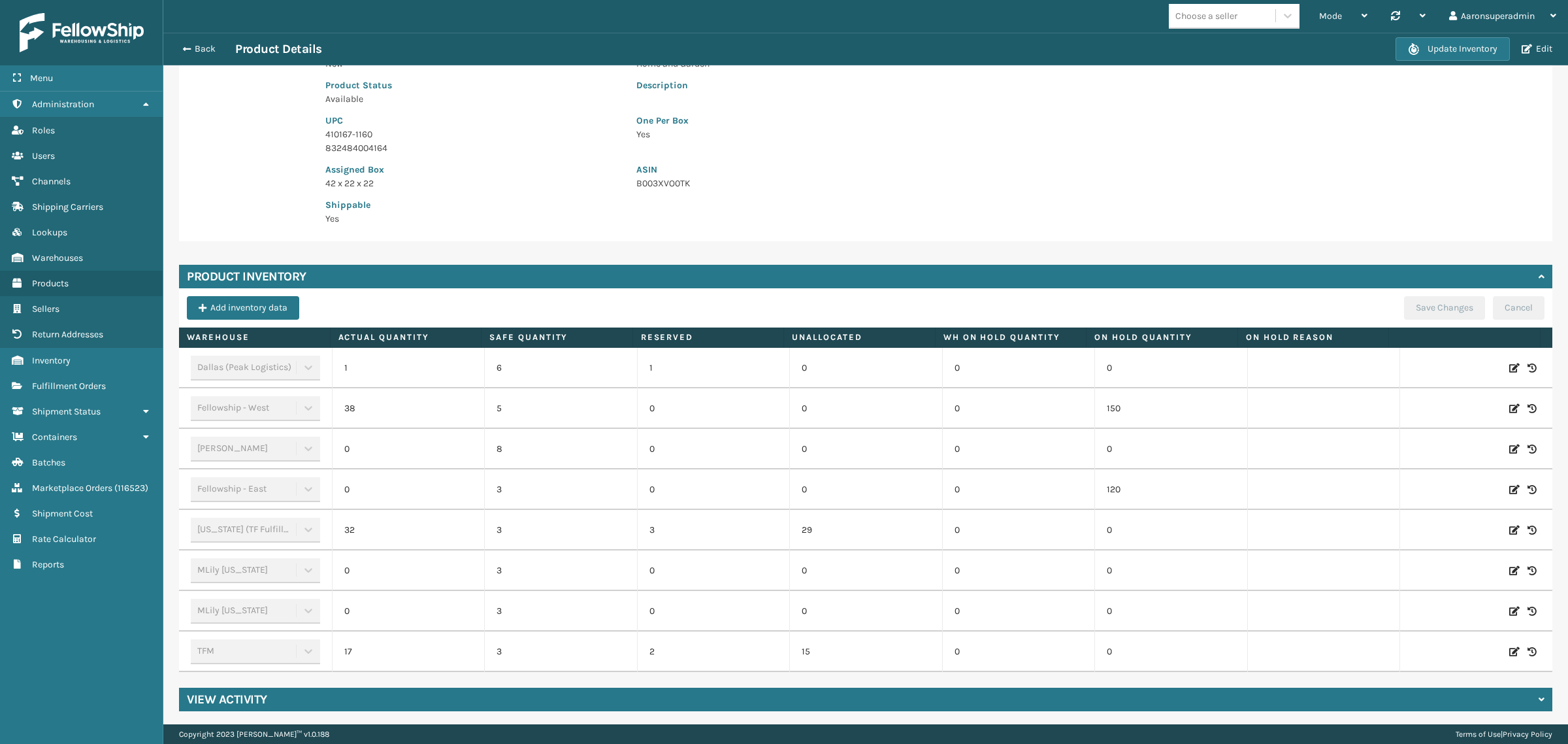
scroll to position [183, 0]
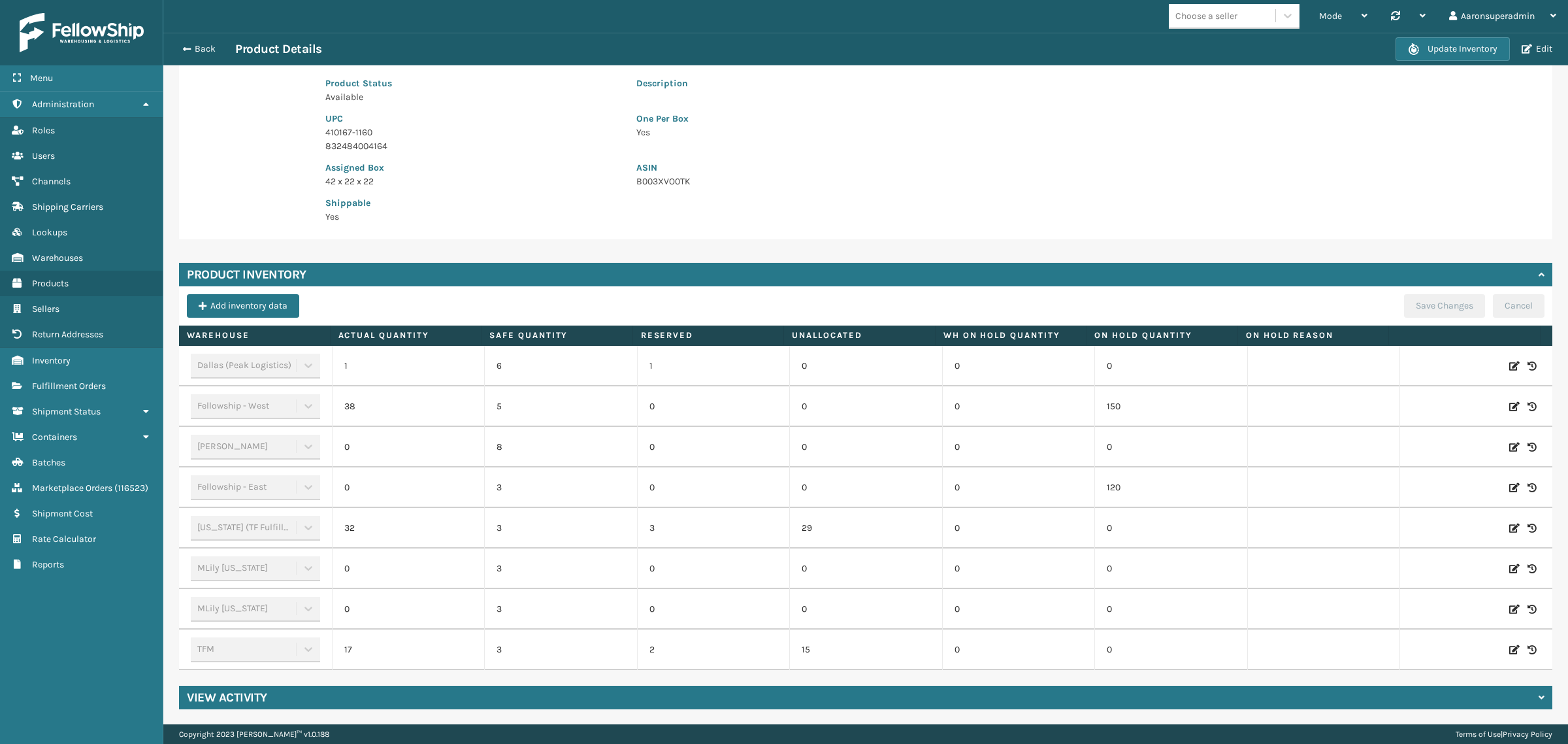
click at [1495, 362] on div at bounding box center [1476, 366] width 136 height 13
click at [1509, 363] on icon at bounding box center [1514, 366] width 10 height 13
click at [348, 365] on span "Decrease value" at bounding box center [353, 367] width 10 height 10
click at [1400, 374] on td "ADD Cancel" at bounding box center [1476, 366] width 153 height 41
click at [1408, 362] on button "ADD" at bounding box center [1424, 366] width 33 height 16
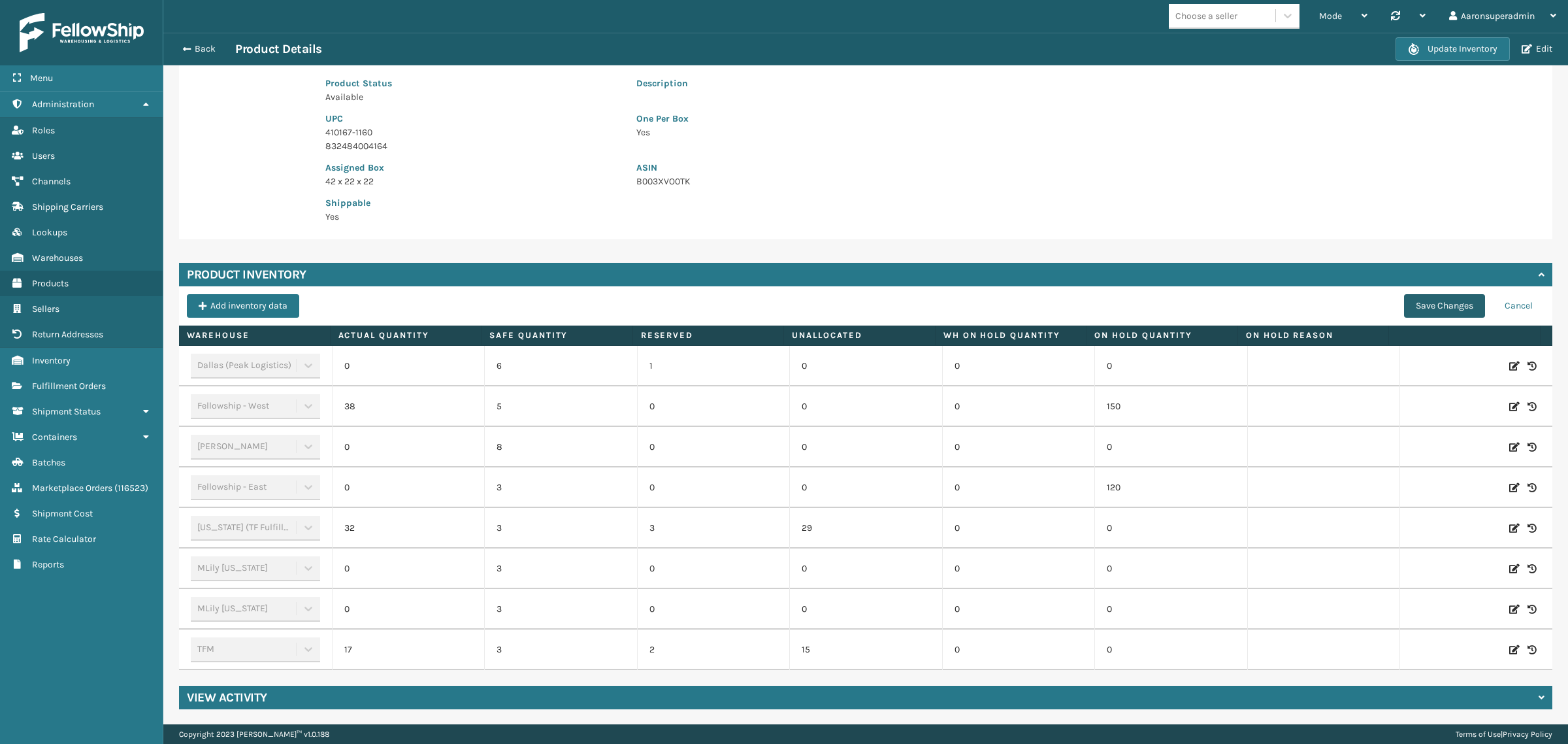
click at [1415, 308] on button "Save Changes" at bounding box center [1445, 306] width 81 height 24
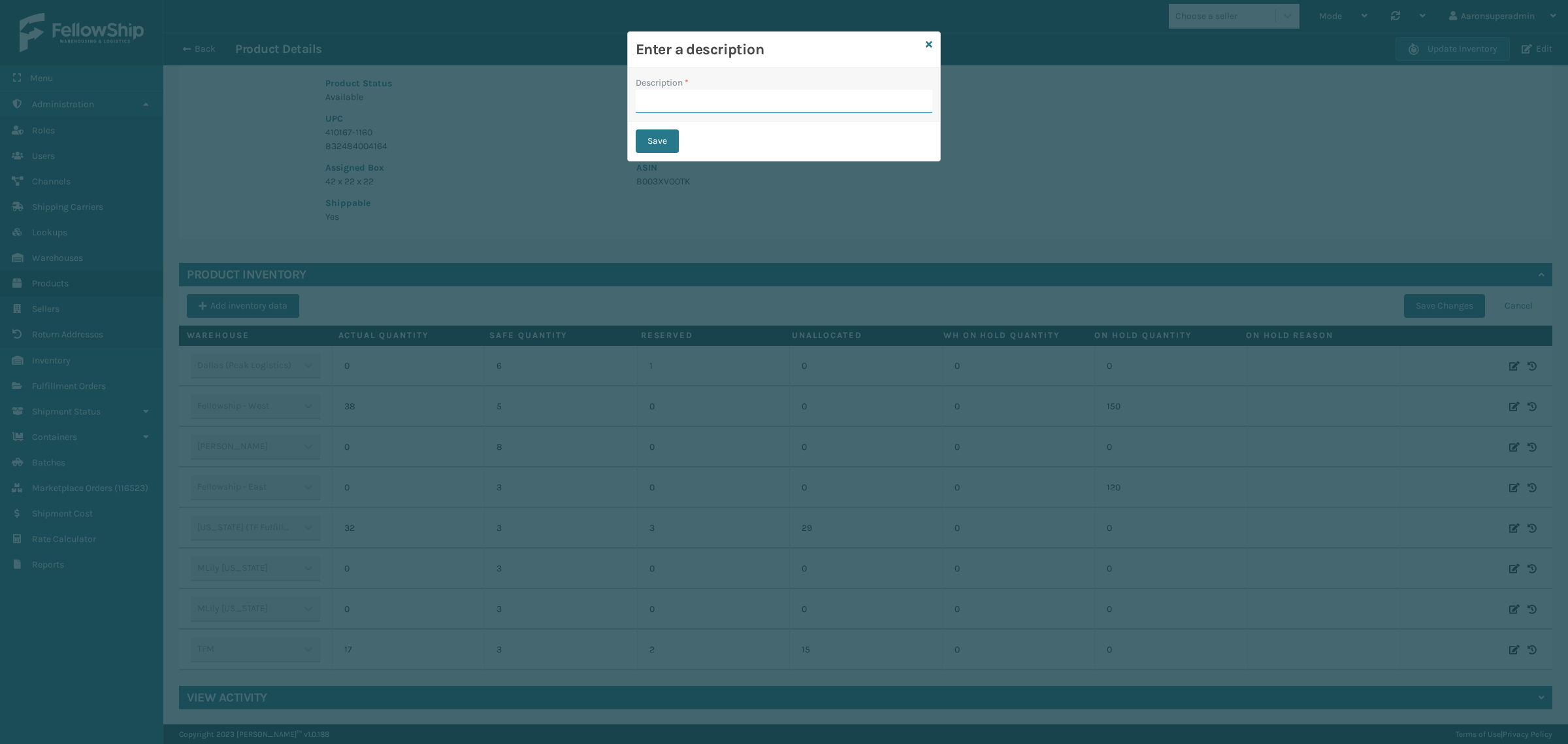
click at [670, 90] on input "Description *" at bounding box center [784, 101] width 296 height 24
click at [671, 145] on button "Save" at bounding box center [657, 141] width 43 height 24
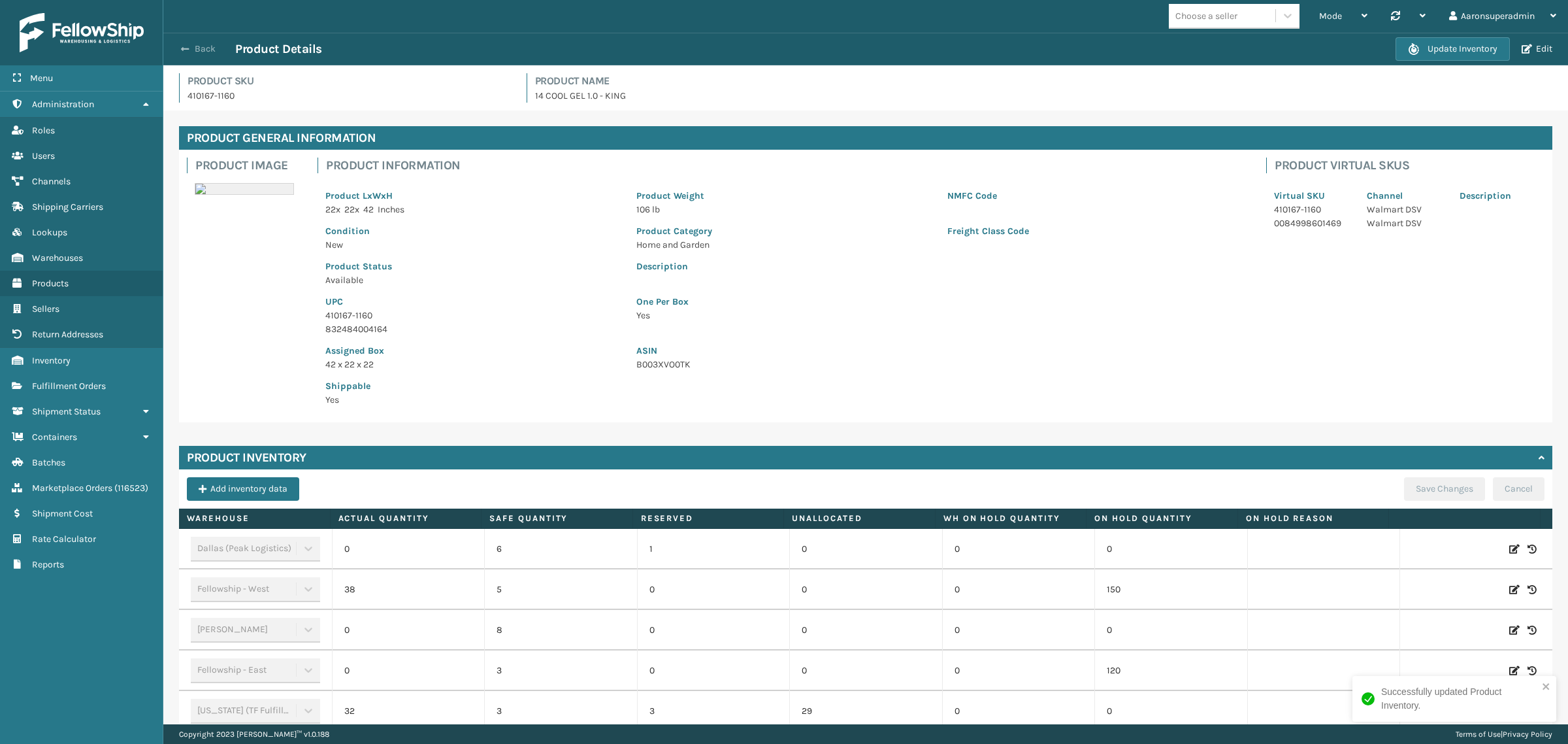
click at [188, 49] on span "button" at bounding box center [185, 49] width 8 height 9
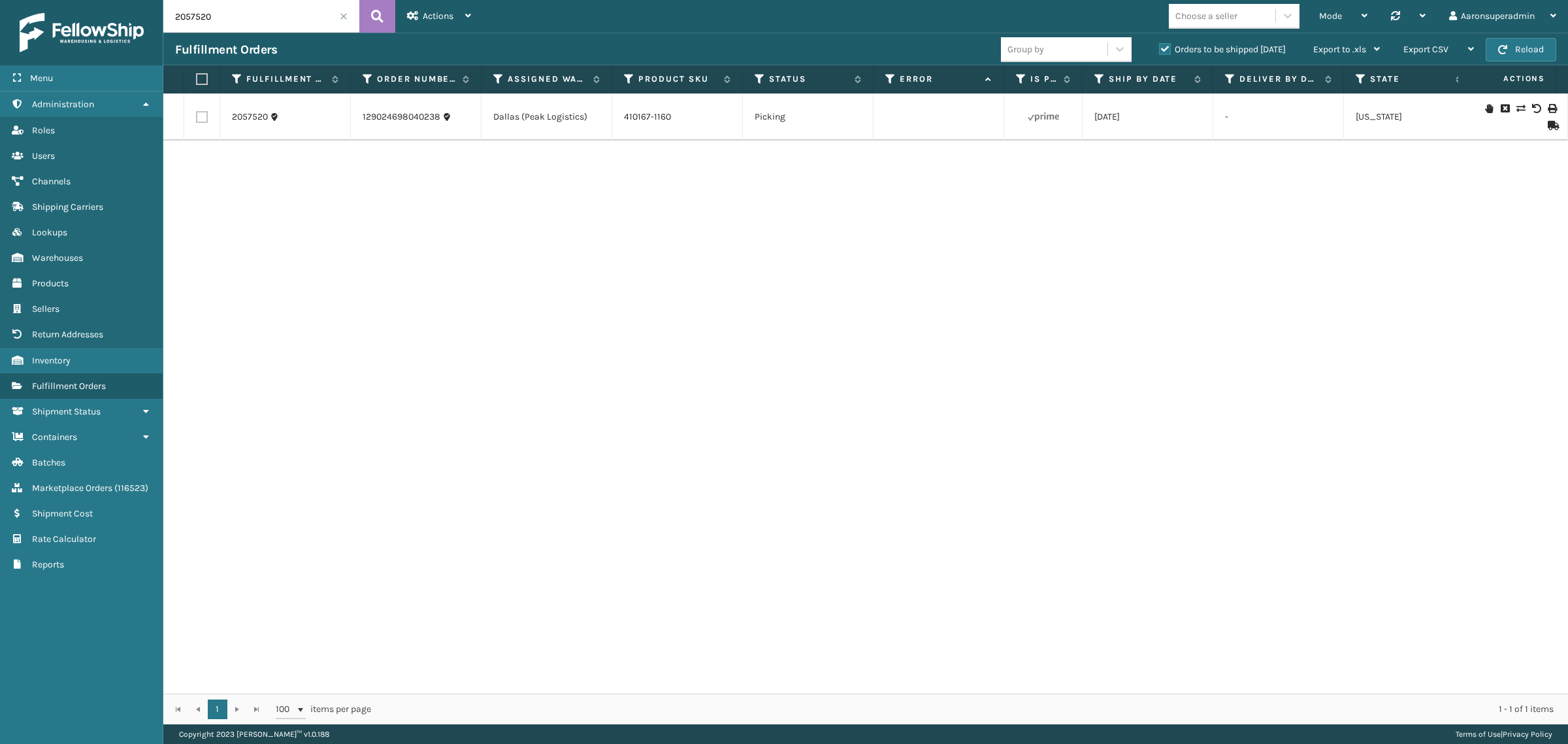
click at [1516, 108] on icon at bounding box center [1520, 108] width 8 height 9
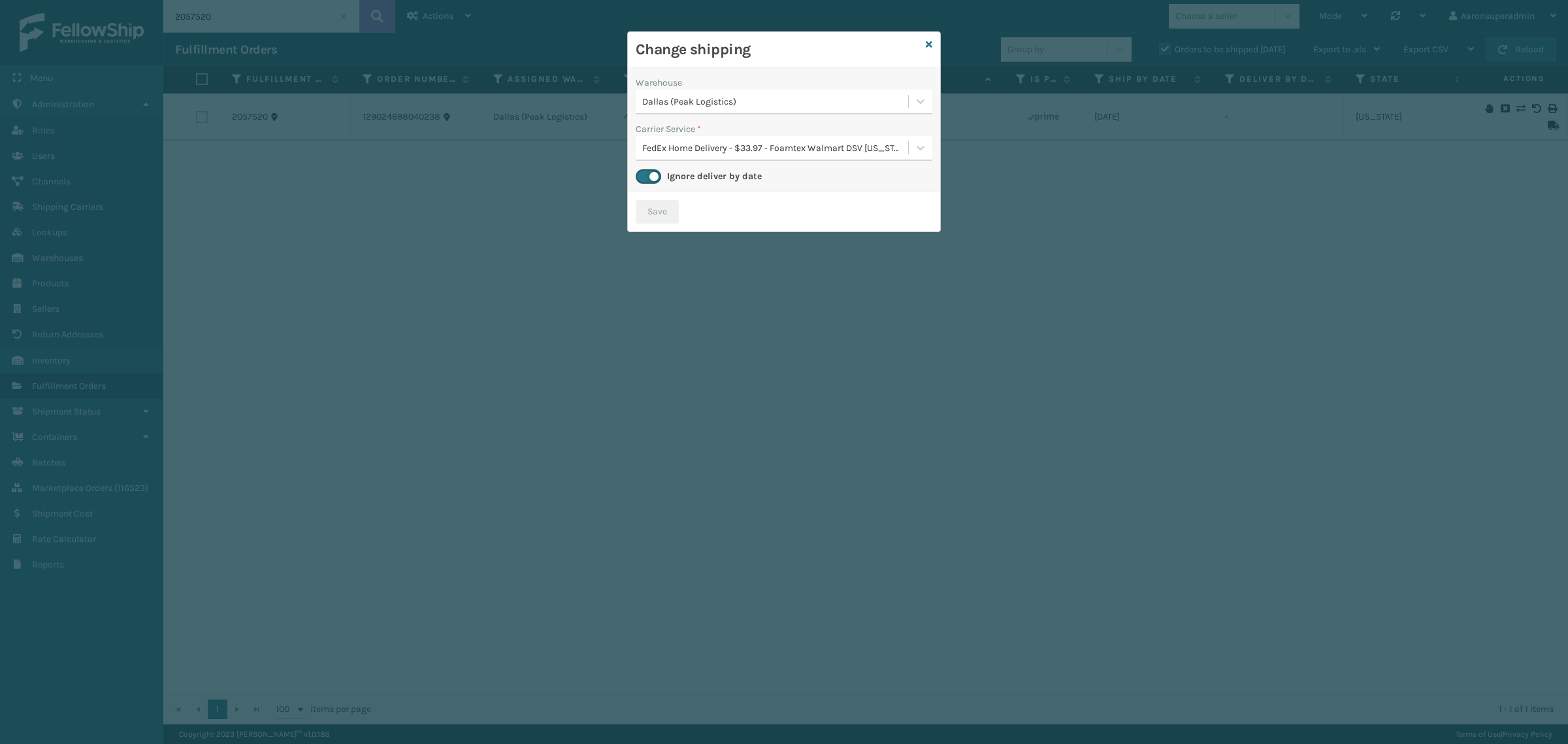
click at [706, 89] on div "Warehouse [GEOGRAPHIC_DATA] (Peak Logistics)" at bounding box center [784, 95] width 296 height 38
click at [706, 92] on div "Dallas (Peak Logistics)" at bounding box center [772, 101] width 272 height 22
click at [698, 138] on div "[US_STATE] (TF Fulfillment) 29" at bounding box center [784, 134] width 296 height 24
click at [660, 221] on button "Save" at bounding box center [657, 212] width 43 height 24
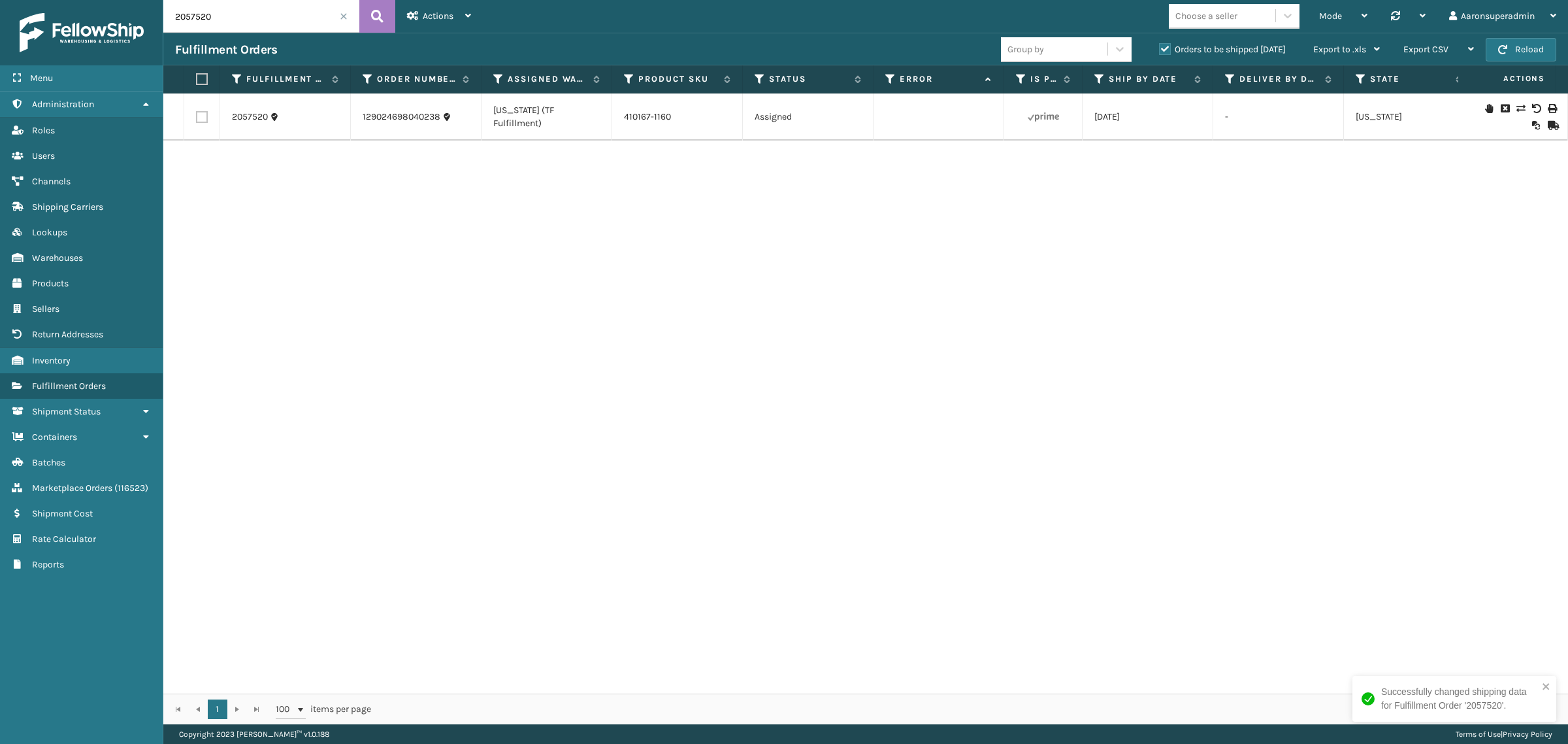
click at [292, 24] on input "2057520" at bounding box center [261, 16] width 196 height 33
click at [291, 24] on input "2057520" at bounding box center [261, 16] width 196 height 33
click at [645, 116] on link "410069-1130" at bounding box center [648, 116] width 49 height 11
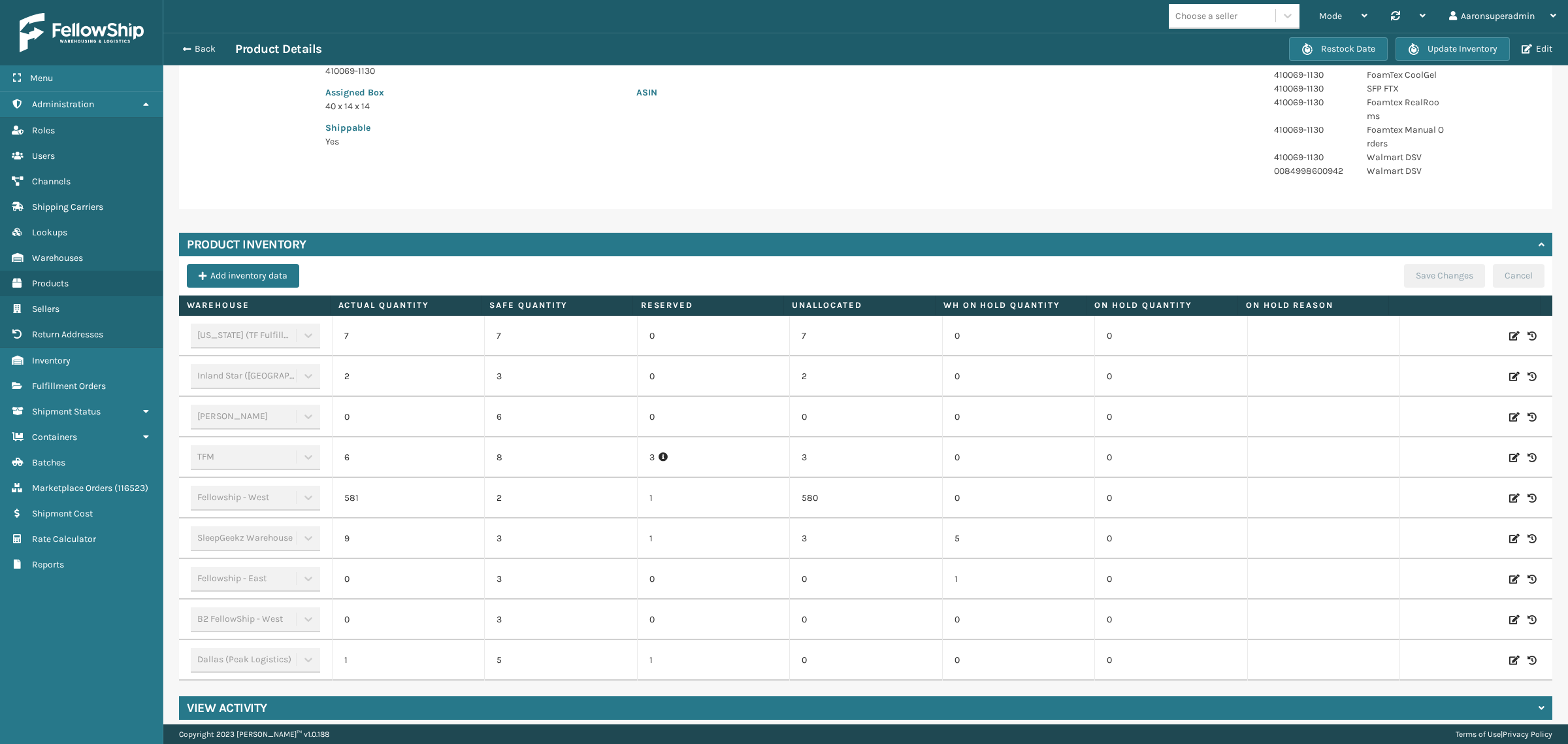
scroll to position [268, 0]
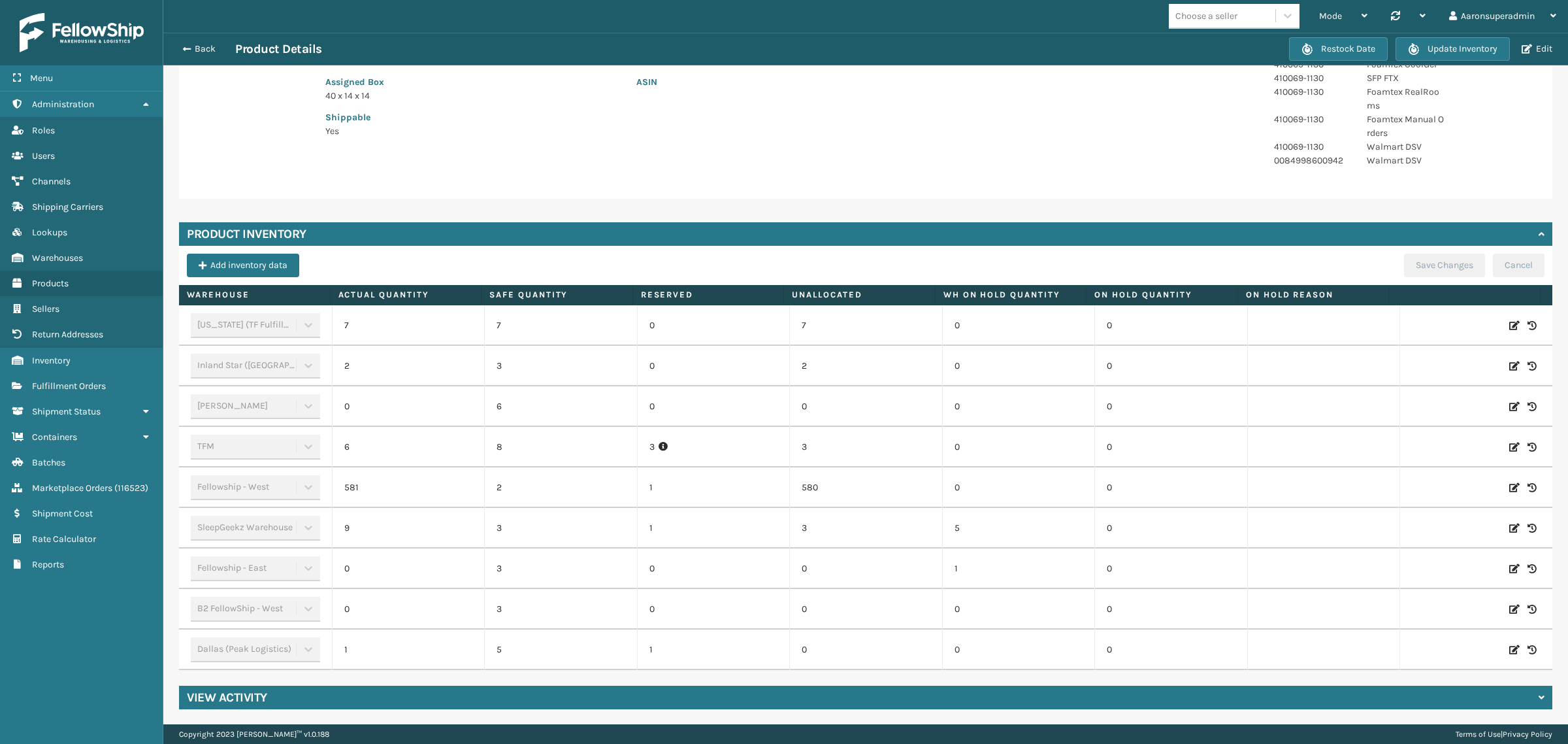
click at [1509, 651] on icon at bounding box center [1514, 649] width 10 height 13
click at [430, 652] on input "1" at bounding box center [408, 650] width 93 height 24
click at [1408, 656] on button "ADD" at bounding box center [1424, 650] width 33 height 16
click at [1426, 264] on button "Save Changes" at bounding box center [1445, 265] width 81 height 24
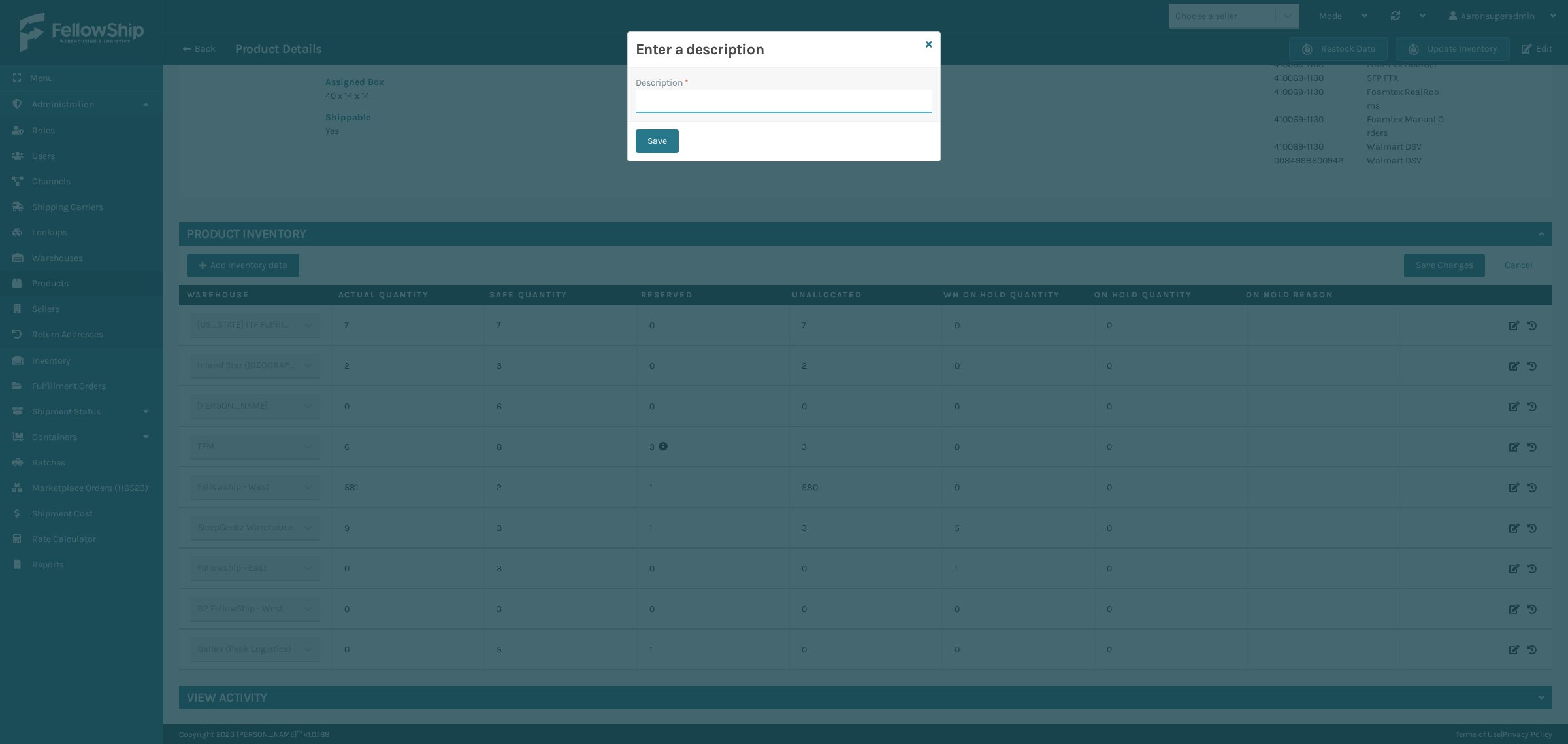
click at [700, 92] on input "Description *" at bounding box center [784, 101] width 296 height 24
click at [656, 148] on button "Save" at bounding box center [657, 141] width 43 height 24
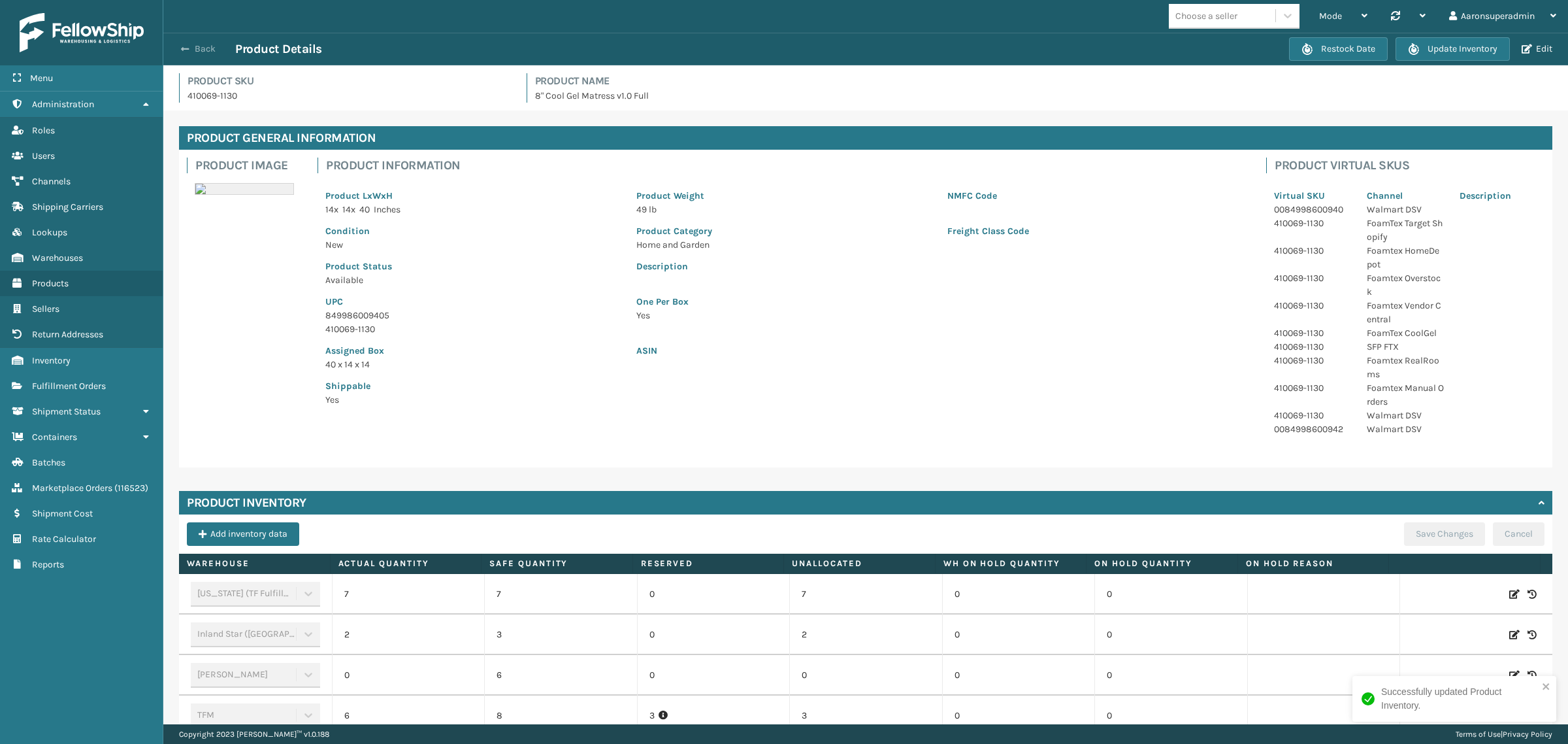
click at [197, 53] on button "Back" at bounding box center [205, 49] width 60 height 12
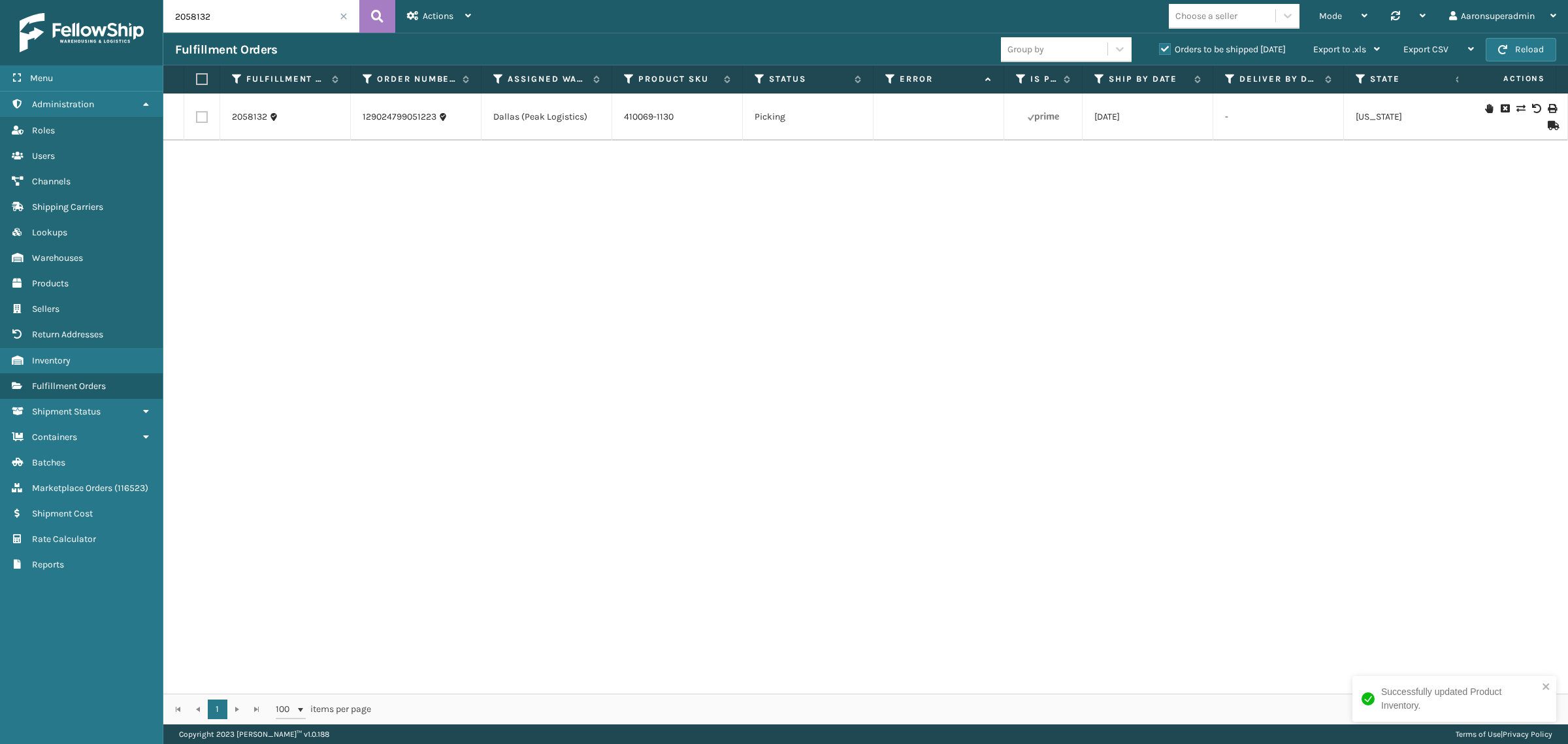
click at [1516, 109] on icon at bounding box center [1520, 108] width 8 height 9
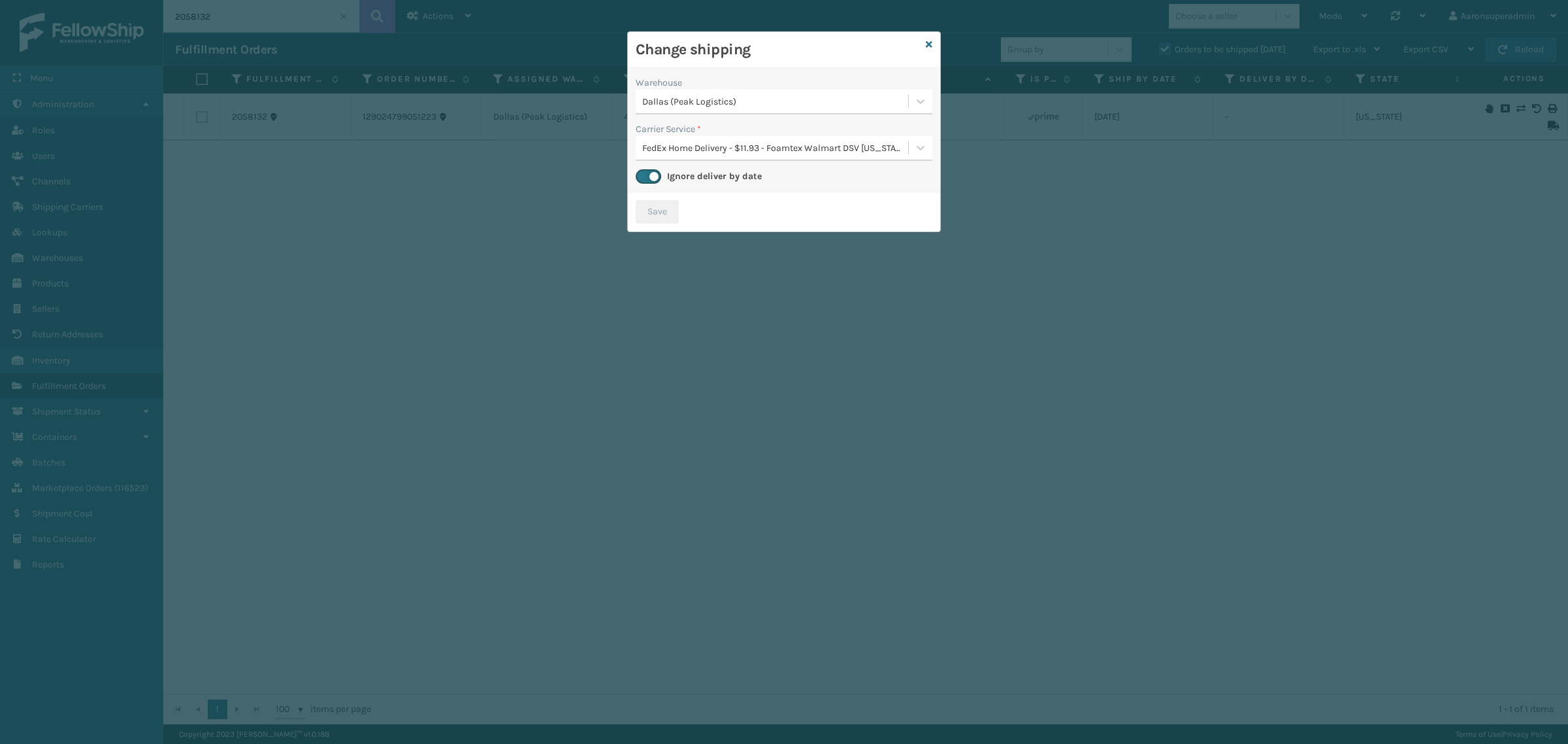
click at [706, 108] on div "Dallas (Peak Logistics)" at bounding box center [776, 101] width 268 height 14
click at [691, 162] on div "[US_STATE] (TF Fulfillment) 7" at bounding box center [784, 159] width 296 height 24
click at [658, 202] on button "Save" at bounding box center [657, 212] width 43 height 24
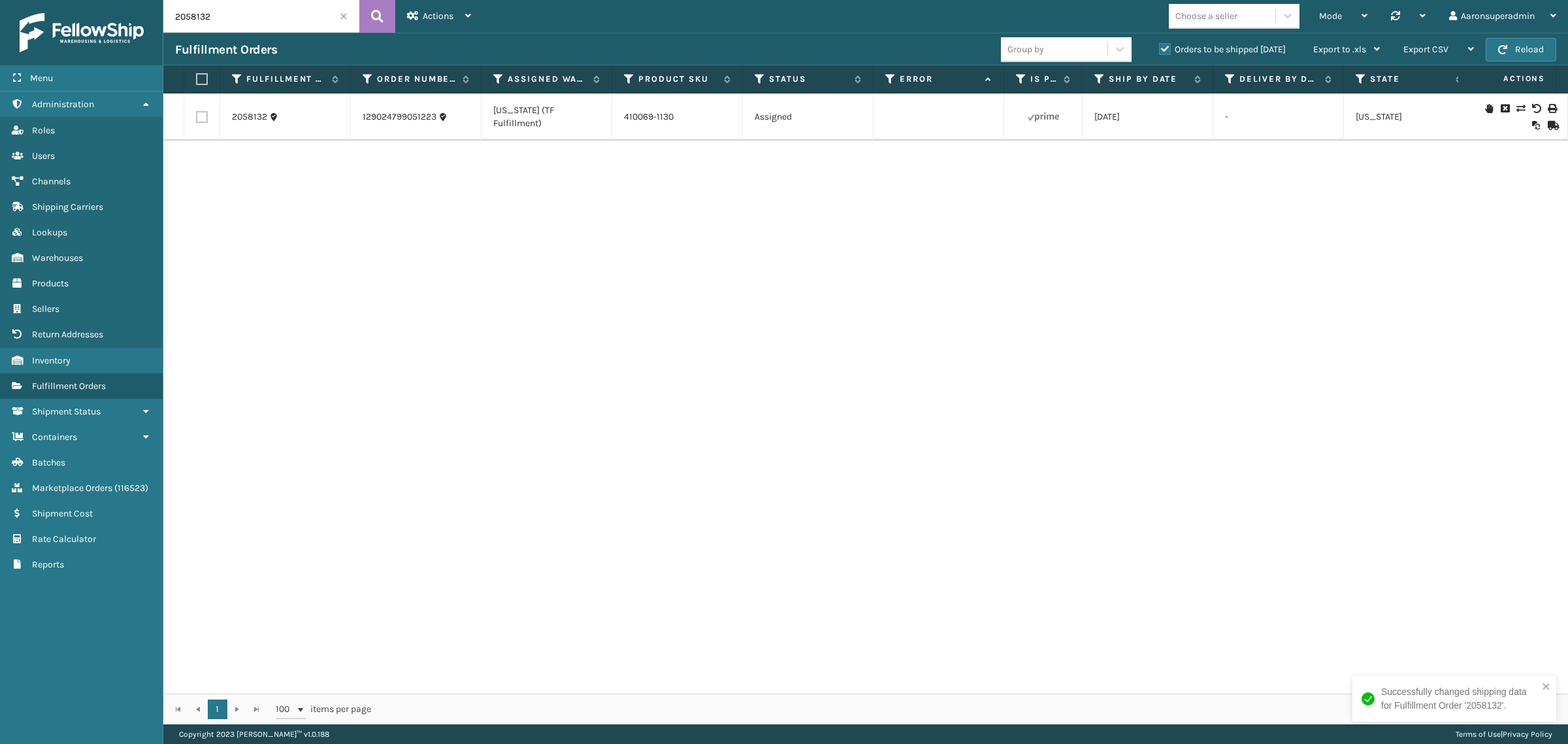
click at [233, 15] on input "2058132" at bounding box center [261, 16] width 196 height 33
click at [233, 14] on input "2058132" at bounding box center [261, 16] width 196 height 33
click at [667, 119] on link "410069-1160" at bounding box center [648, 116] width 49 height 11
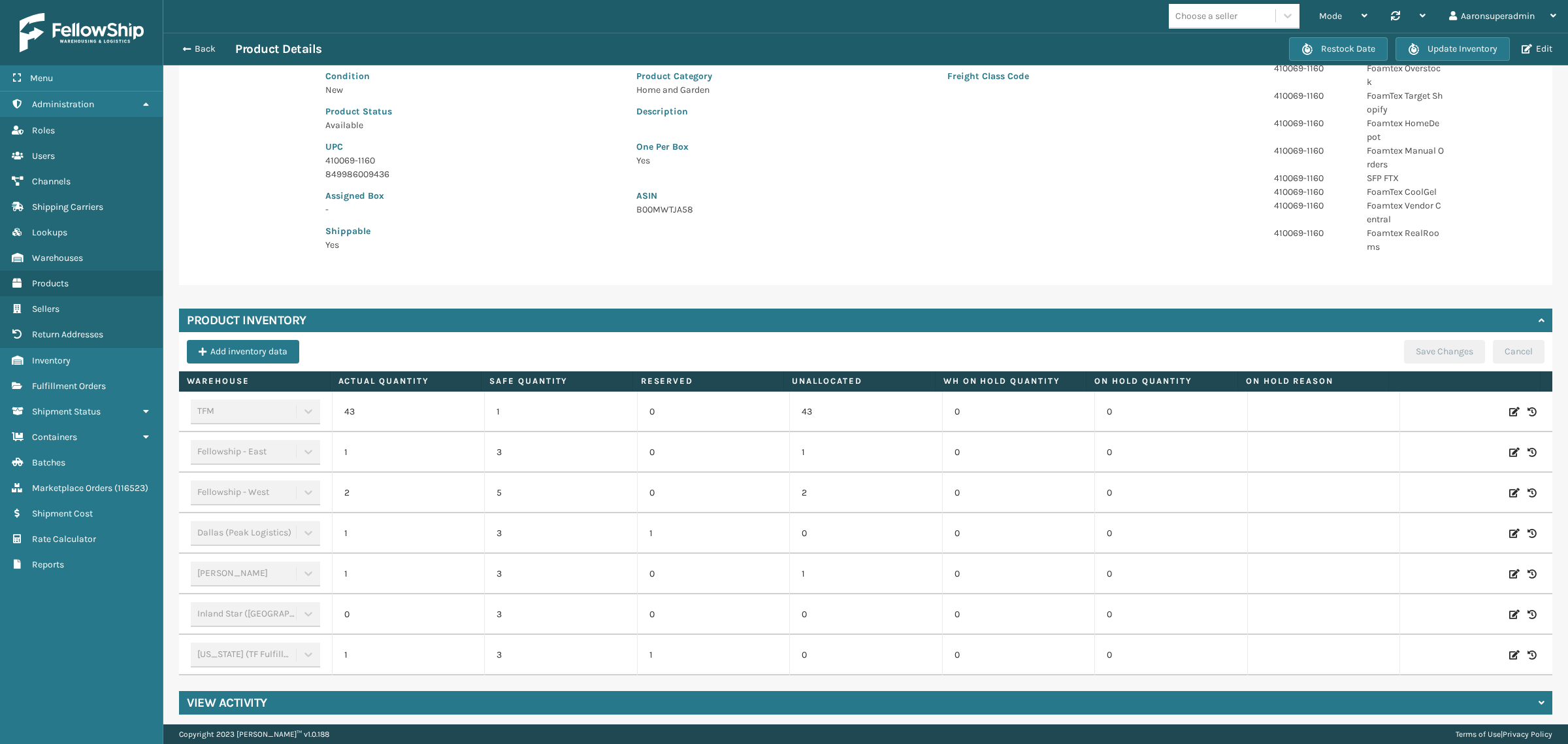
scroll to position [160, 0]
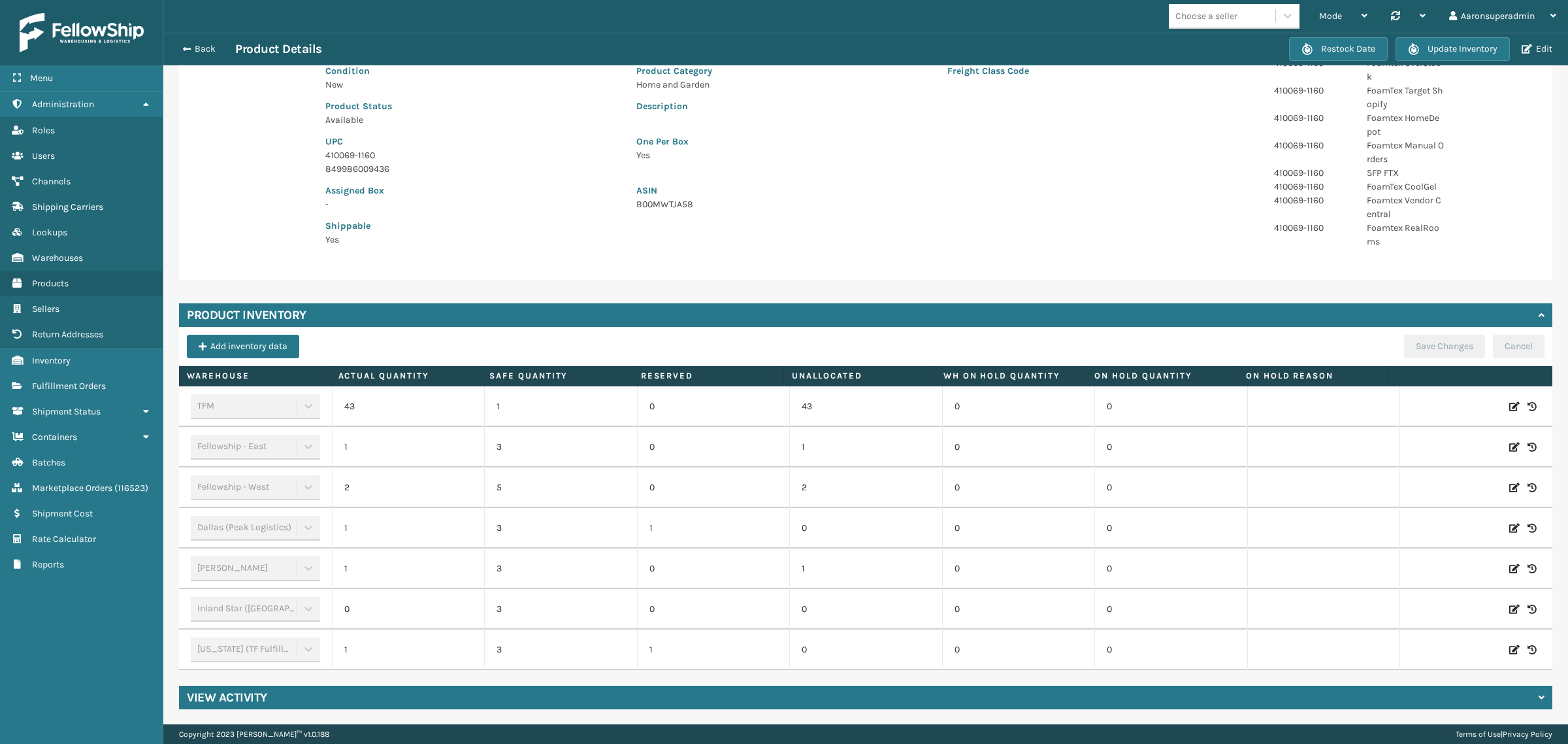
click at [1509, 530] on icon at bounding box center [1514, 528] width 10 height 13
click at [420, 529] on input "1" at bounding box center [408, 528] width 93 height 24
click at [1408, 529] on button "ADD" at bounding box center [1424, 528] width 33 height 16
click at [1404, 348] on button "Save Changes" at bounding box center [1445, 347] width 81 height 24
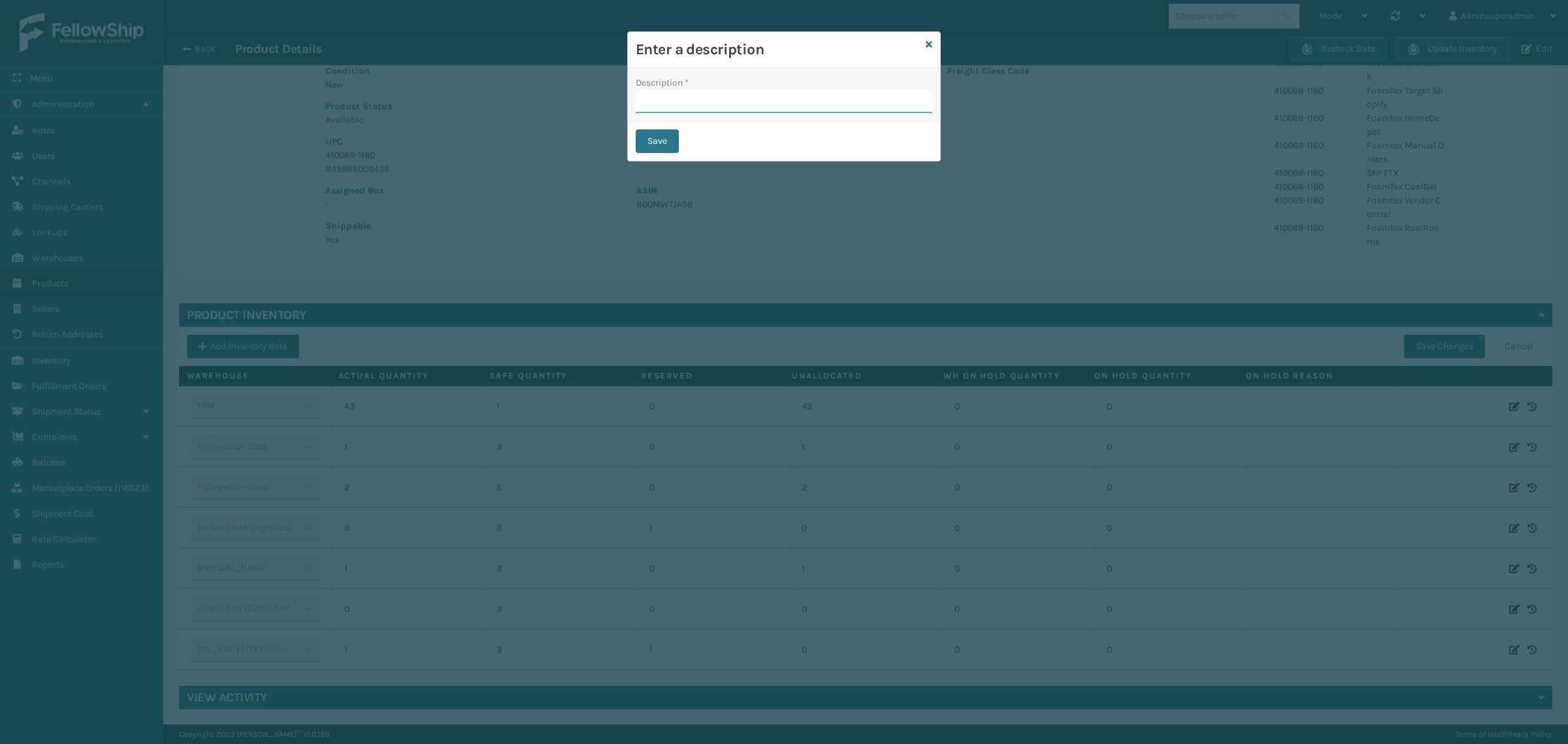
click at [823, 112] on input "Description *" at bounding box center [784, 101] width 296 height 24
click at [651, 147] on button "Save" at bounding box center [657, 141] width 43 height 24
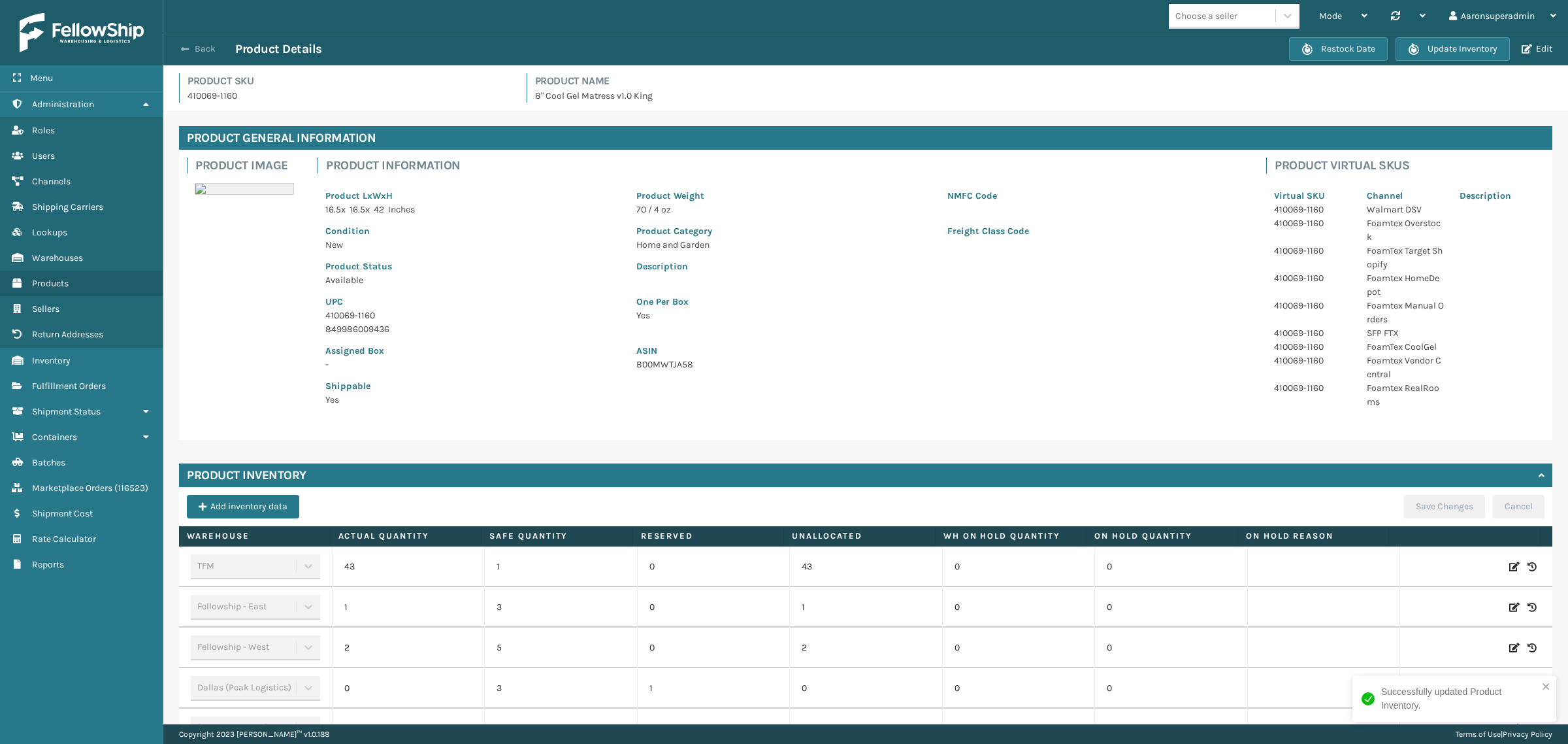
click at [200, 53] on button "Back" at bounding box center [205, 49] width 60 height 12
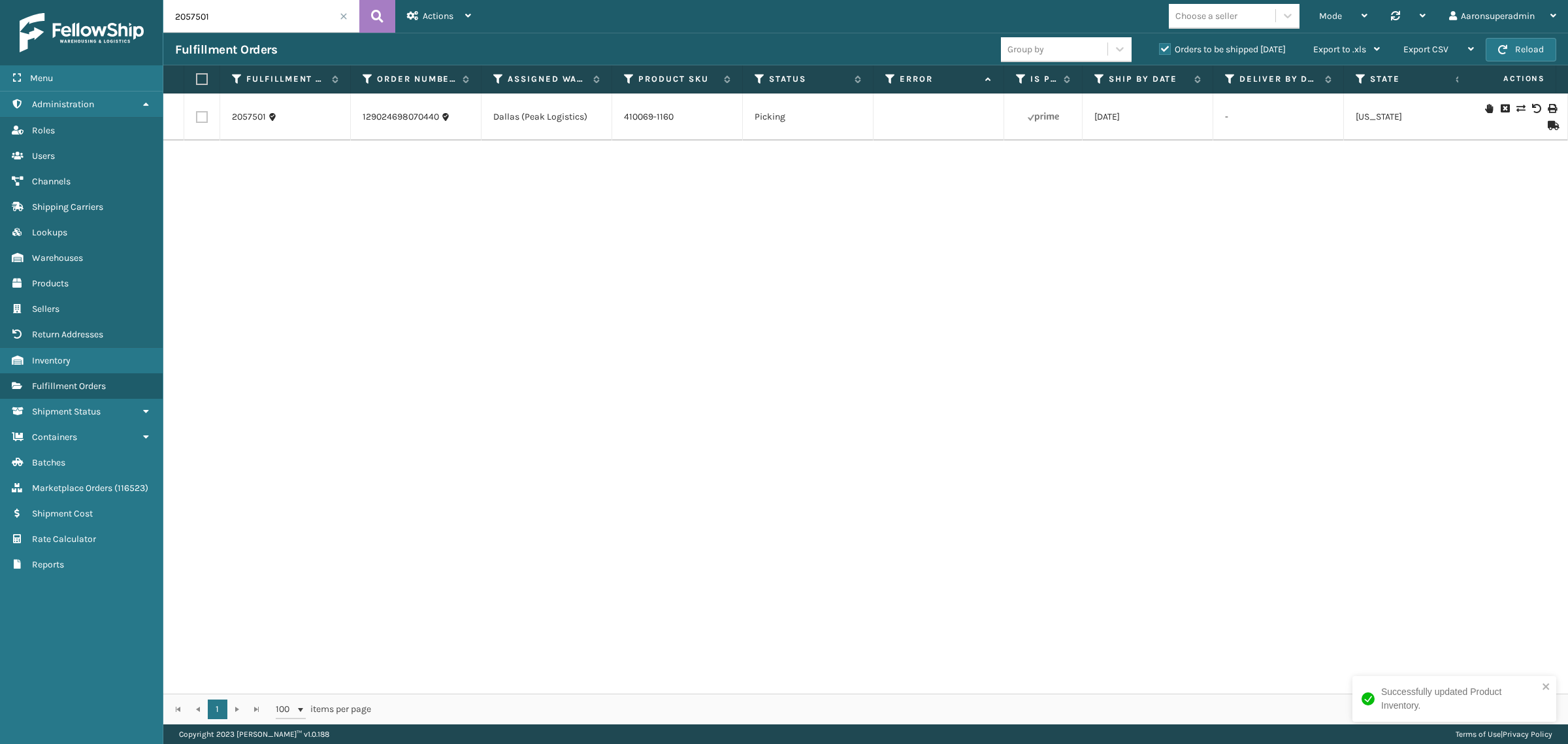
click at [1516, 108] on icon at bounding box center [1520, 108] width 8 height 9
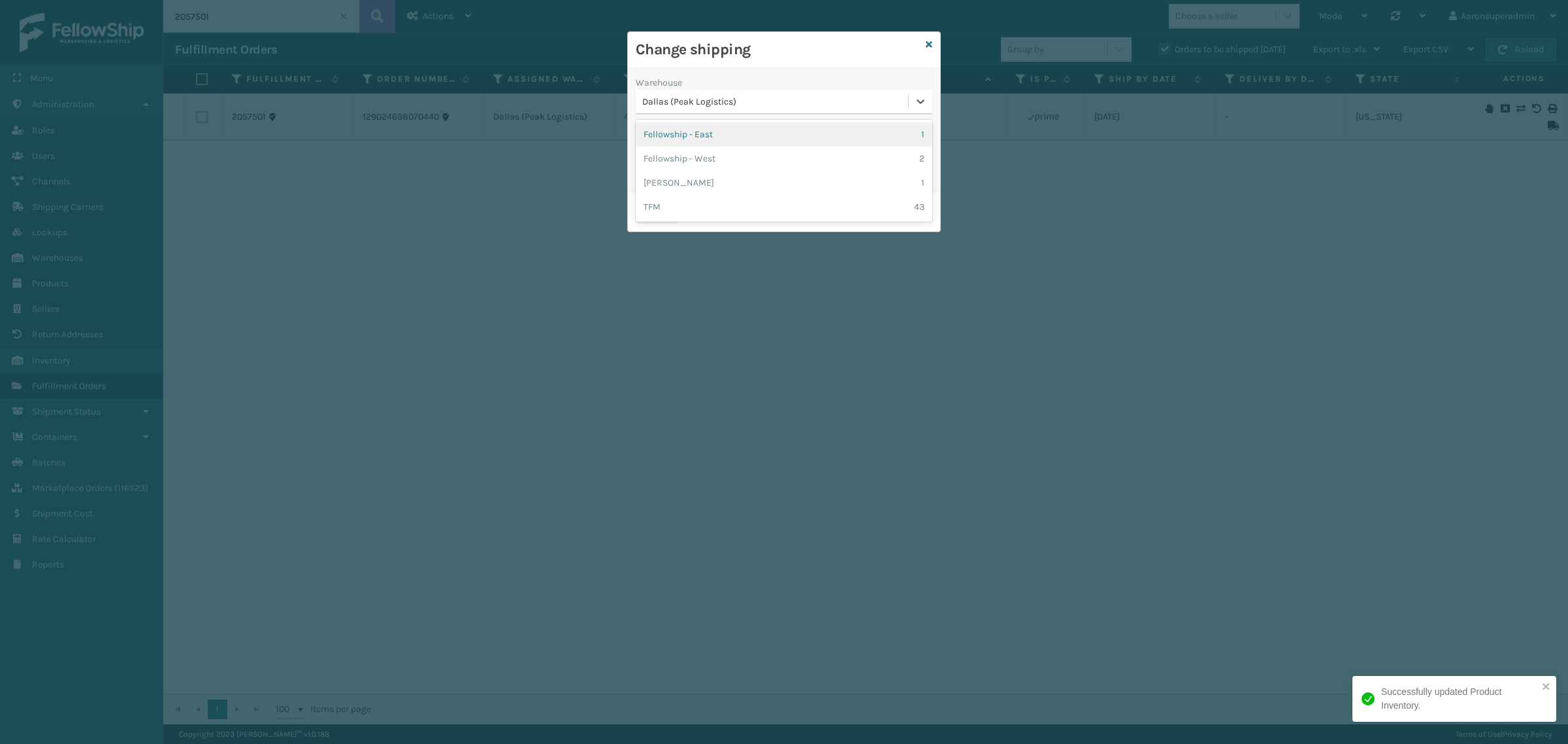
click at [788, 112] on div "Dallas (Peak Logistics)" at bounding box center [772, 101] width 272 height 22
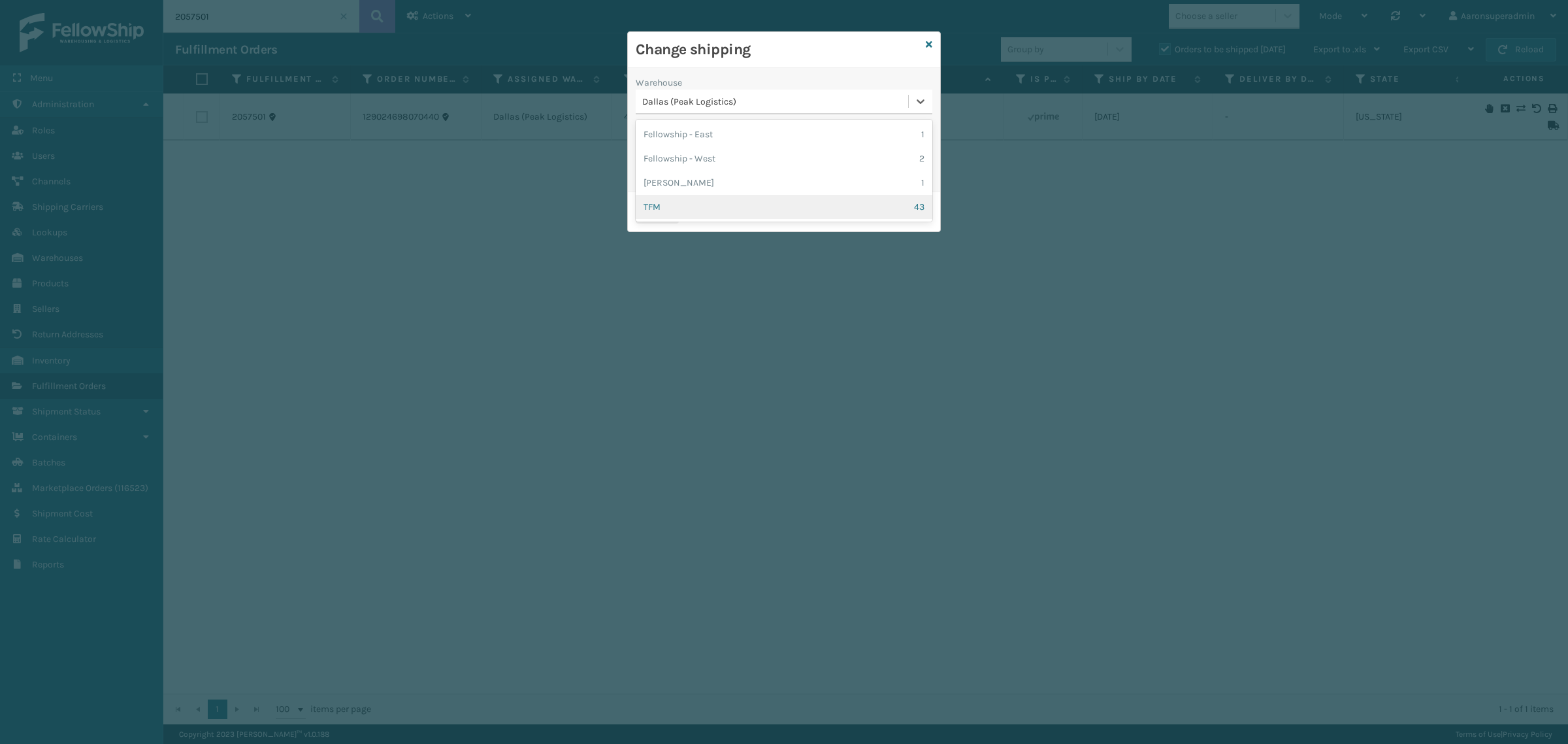
click at [678, 200] on div "TFM 43" at bounding box center [784, 206] width 296 height 24
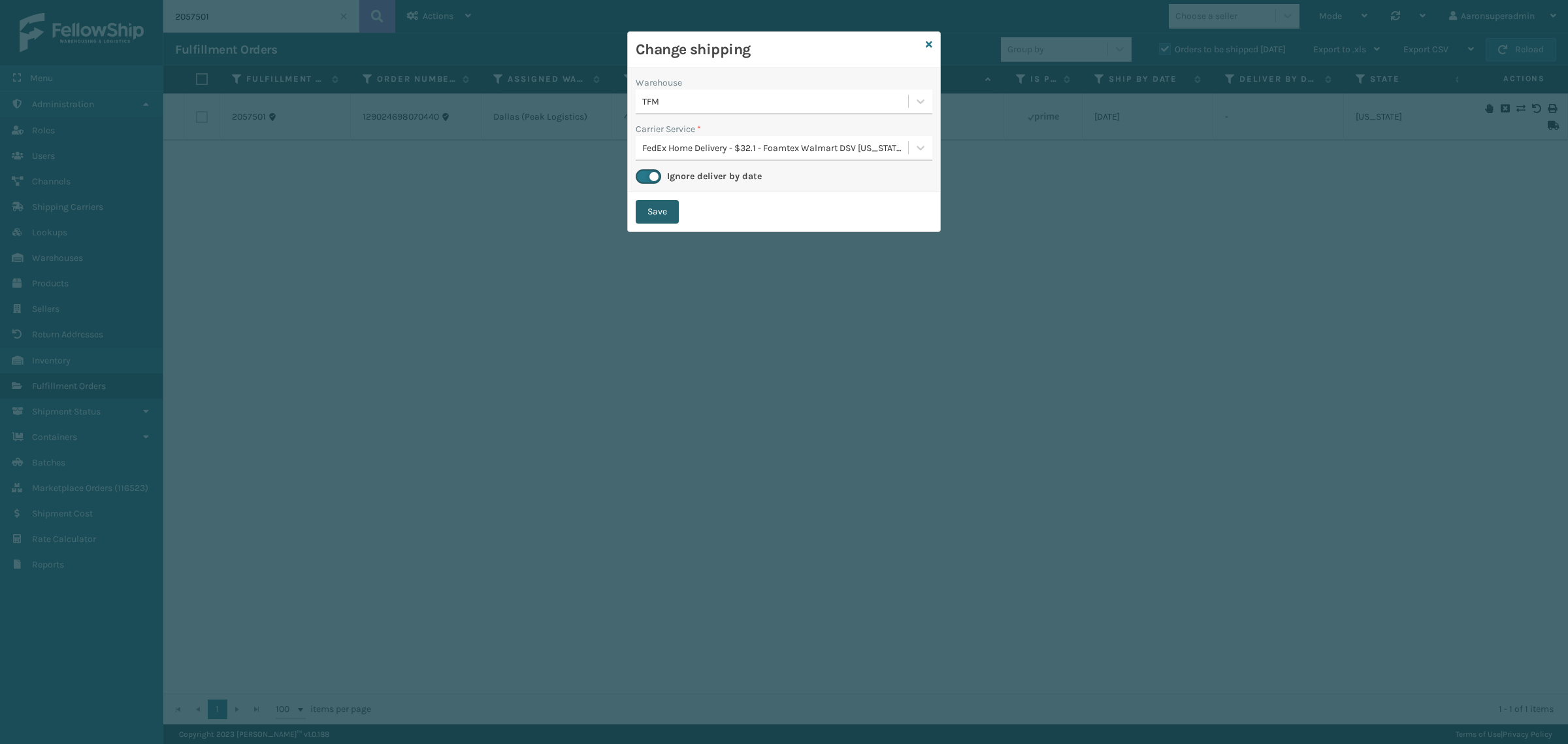
drag, startPoint x: 652, startPoint y: 209, endPoint x: 737, endPoint y: 223, distance: 86.1
click at [654, 209] on button "Save" at bounding box center [657, 212] width 43 height 24
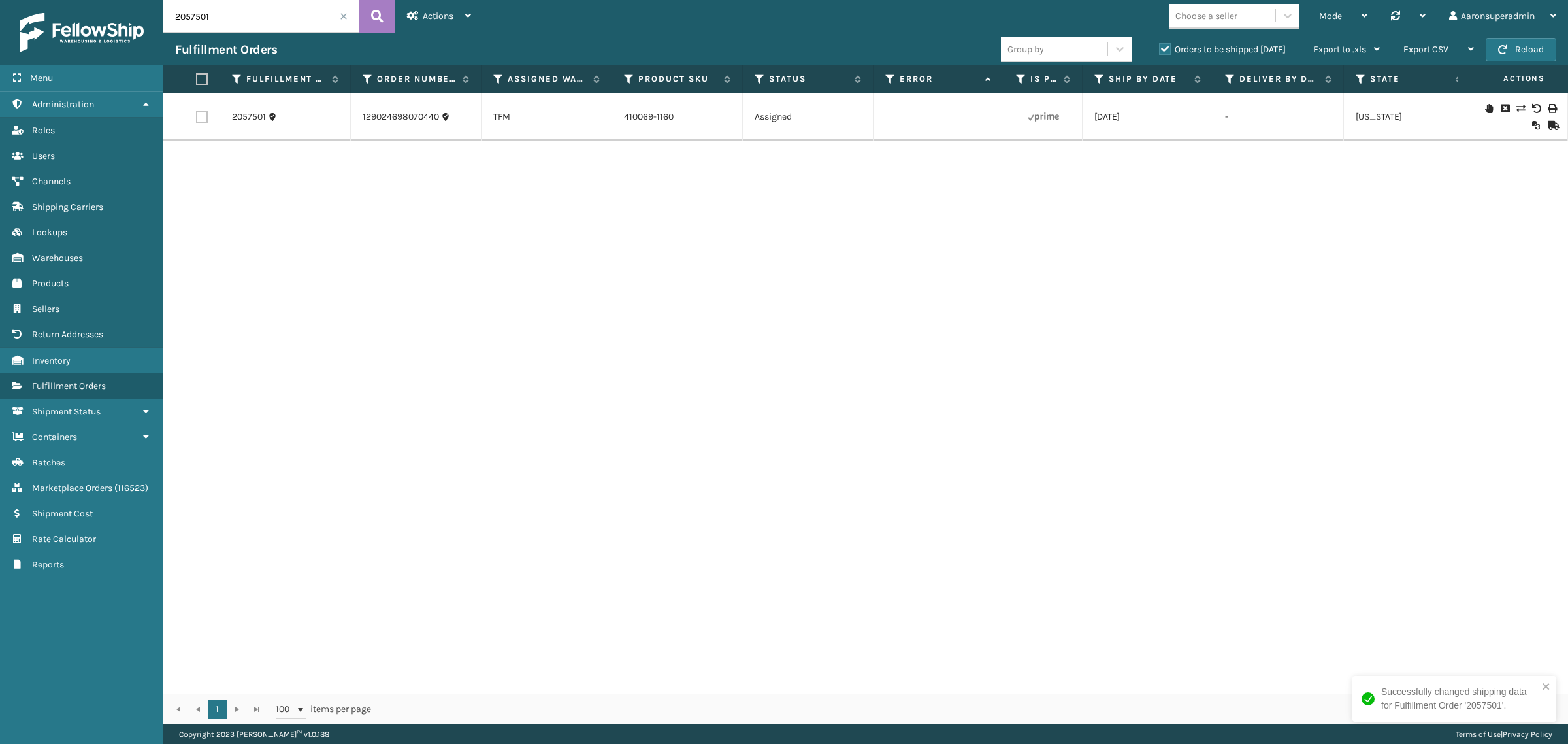
click at [258, 17] on input "2057501" at bounding box center [261, 16] width 196 height 33
click at [660, 121] on link "414801-1152" at bounding box center [647, 116] width 49 height 11
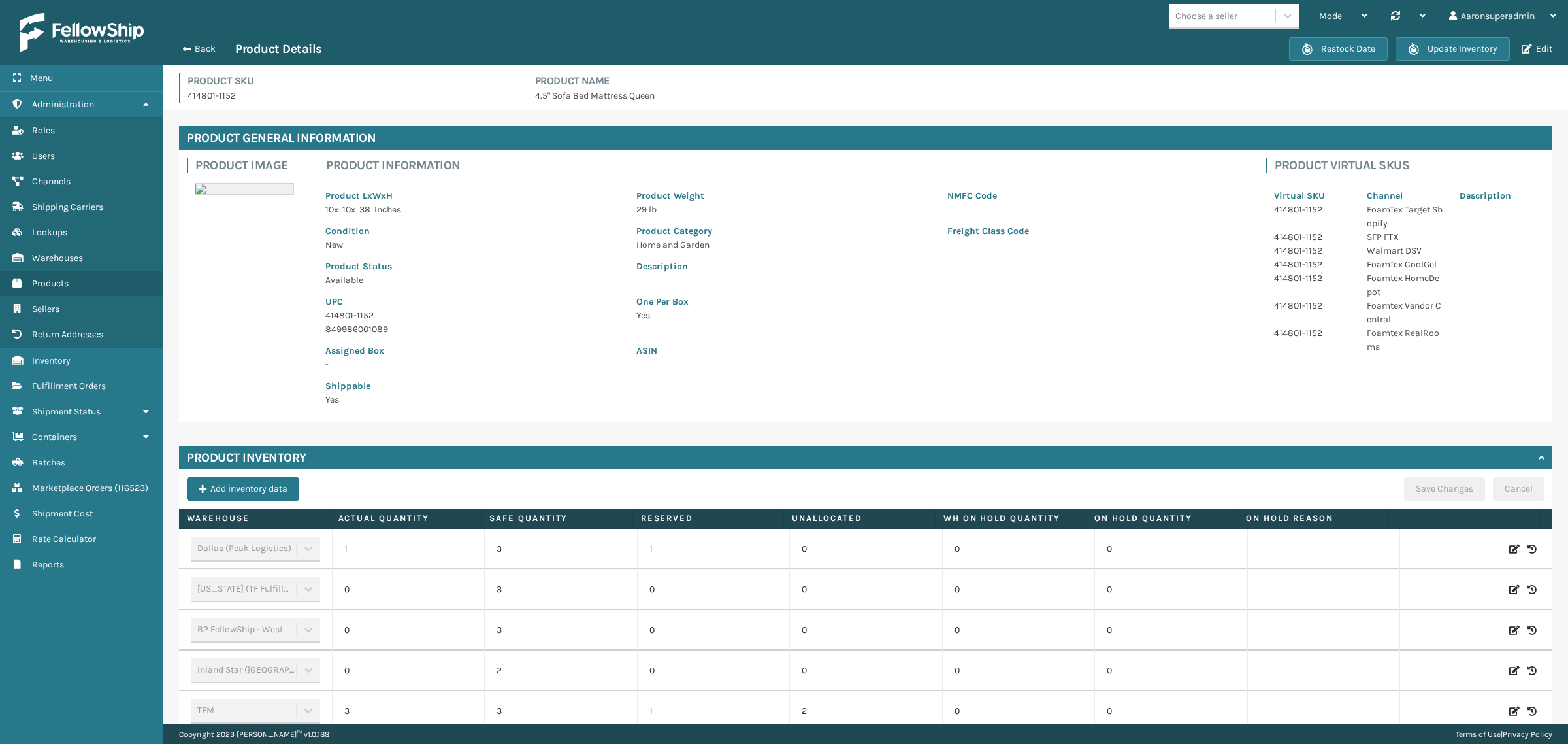
click at [1509, 550] on icon at bounding box center [1514, 549] width 10 height 13
click at [397, 555] on input "1" at bounding box center [408, 549] width 93 height 24
click at [397, 554] on input "1" at bounding box center [408, 549] width 93 height 24
click at [1408, 555] on button "ADD" at bounding box center [1424, 549] width 33 height 16
click at [1404, 495] on button "Save Changes" at bounding box center [1445, 489] width 81 height 24
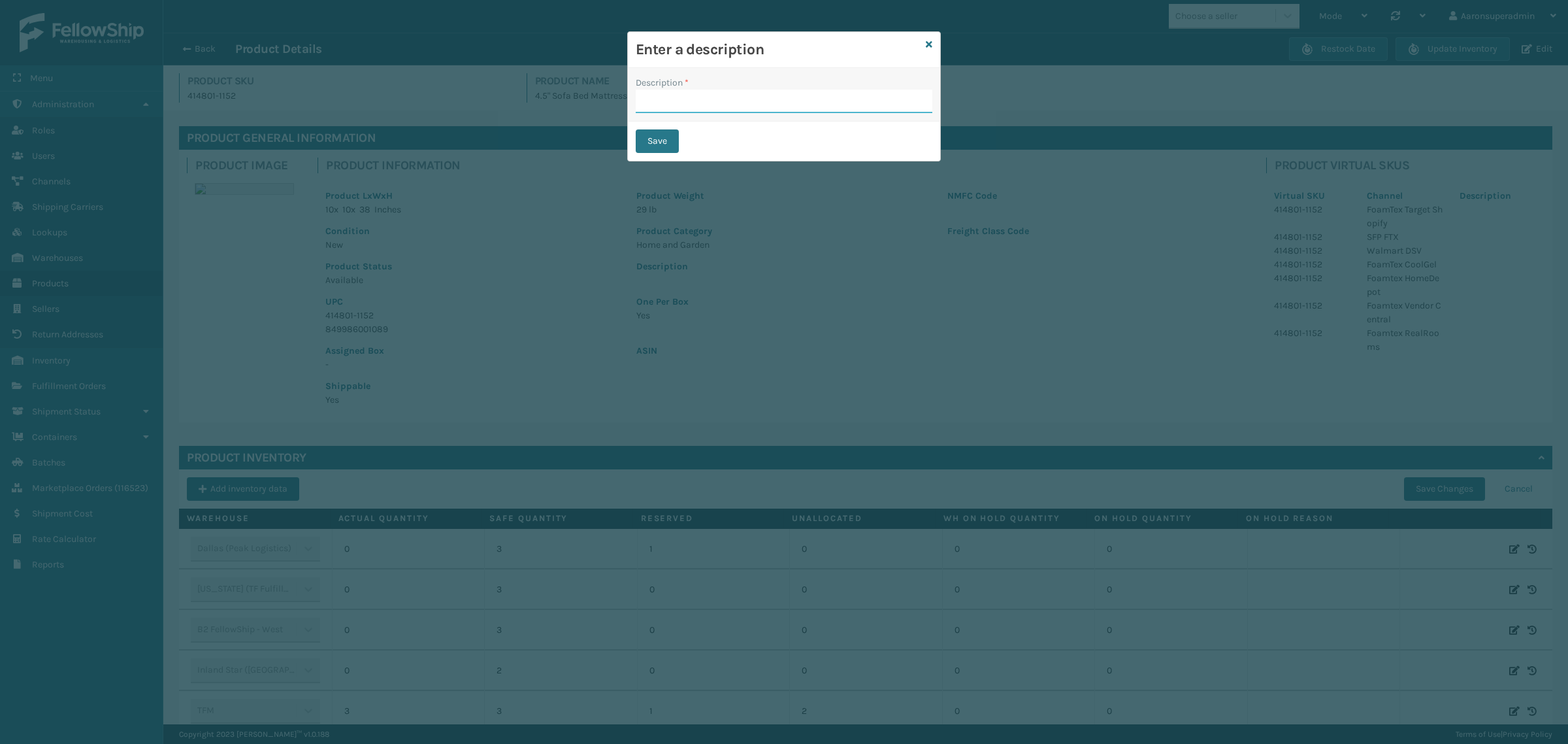
drag, startPoint x: 640, startPoint y: 101, endPoint x: 718, endPoint y: 112, distance: 78.8
click at [642, 101] on input "Description *" at bounding box center [784, 101] width 296 height 24
click at [637, 139] on button "Save" at bounding box center [657, 141] width 43 height 24
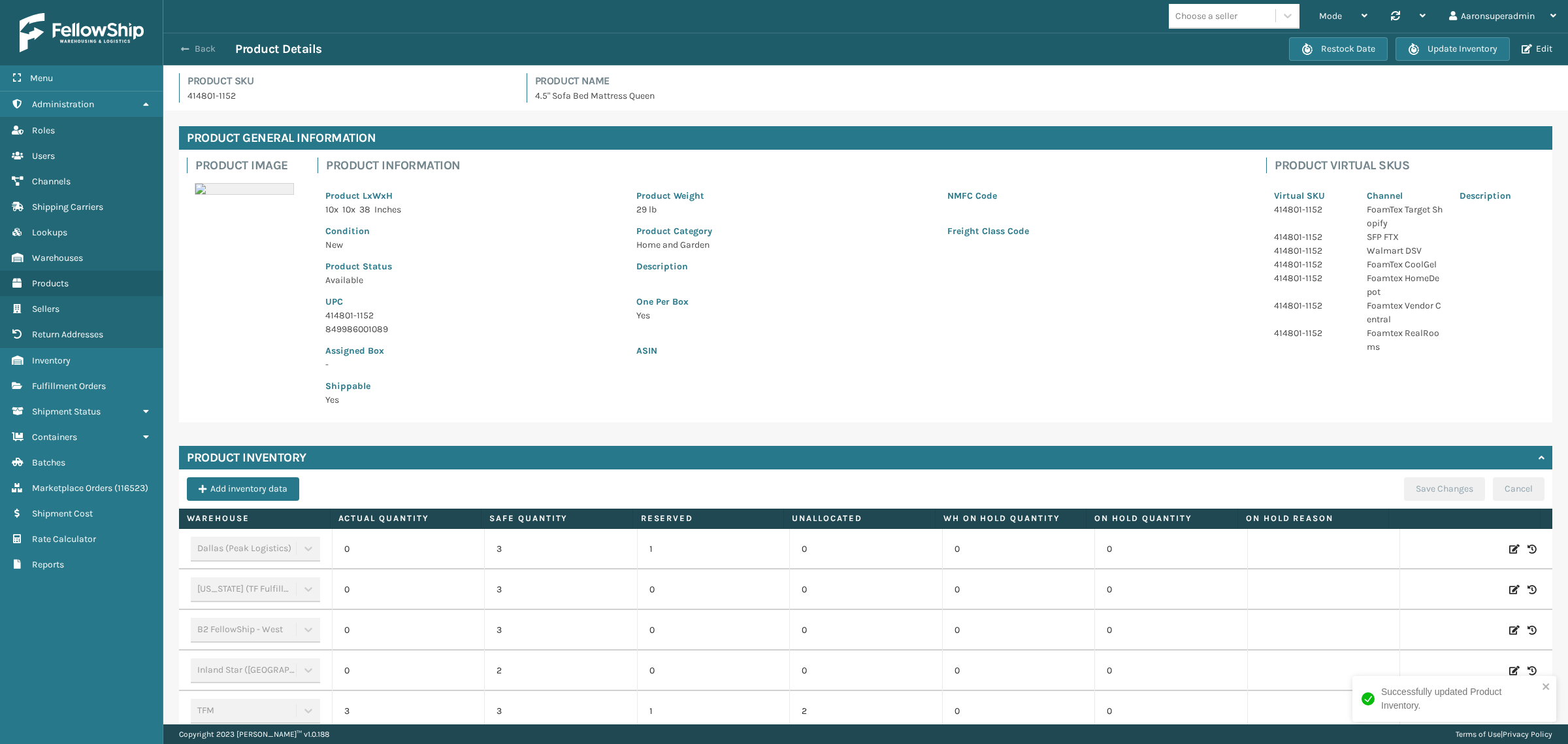
click at [194, 46] on button "Back" at bounding box center [205, 49] width 60 height 12
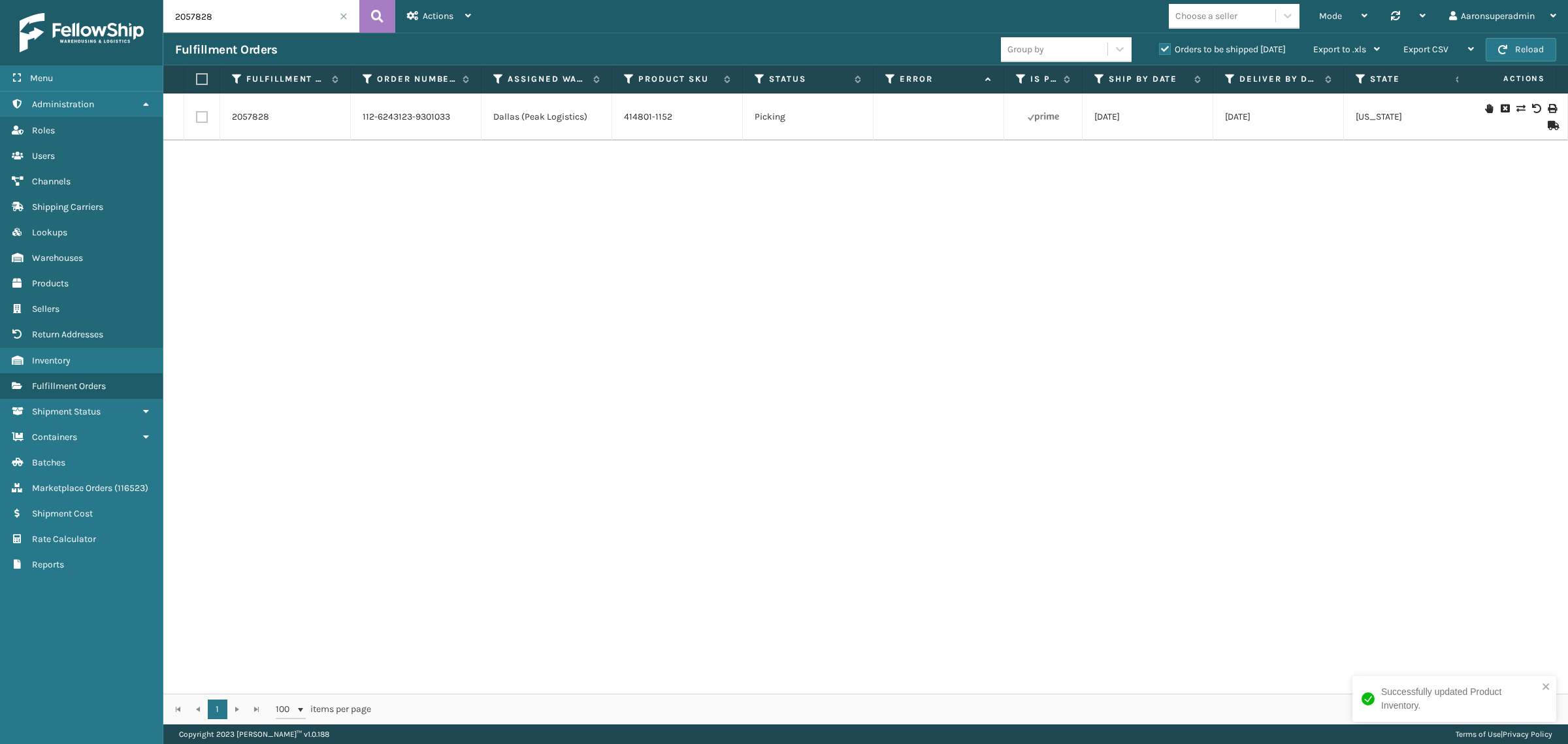
click at [1516, 110] on icon at bounding box center [1520, 108] width 8 height 9
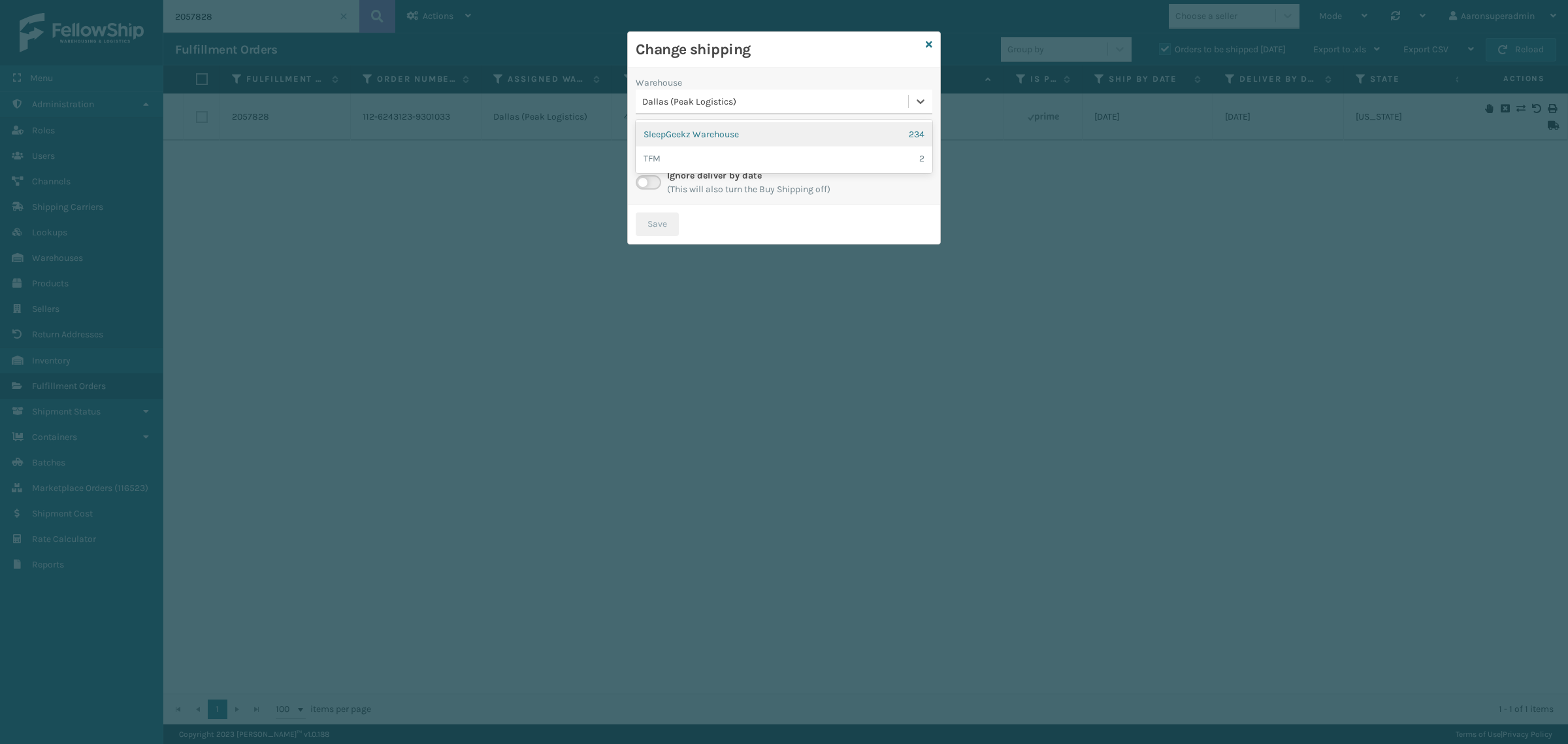
click at [712, 106] on div "Dallas (Peak Logistics)" at bounding box center [776, 101] width 268 height 14
click at [706, 136] on div "SleepGeekz Warehouse 234" at bounding box center [784, 134] width 296 height 24
click at [673, 154] on div "Select..." at bounding box center [772, 147] width 272 height 22
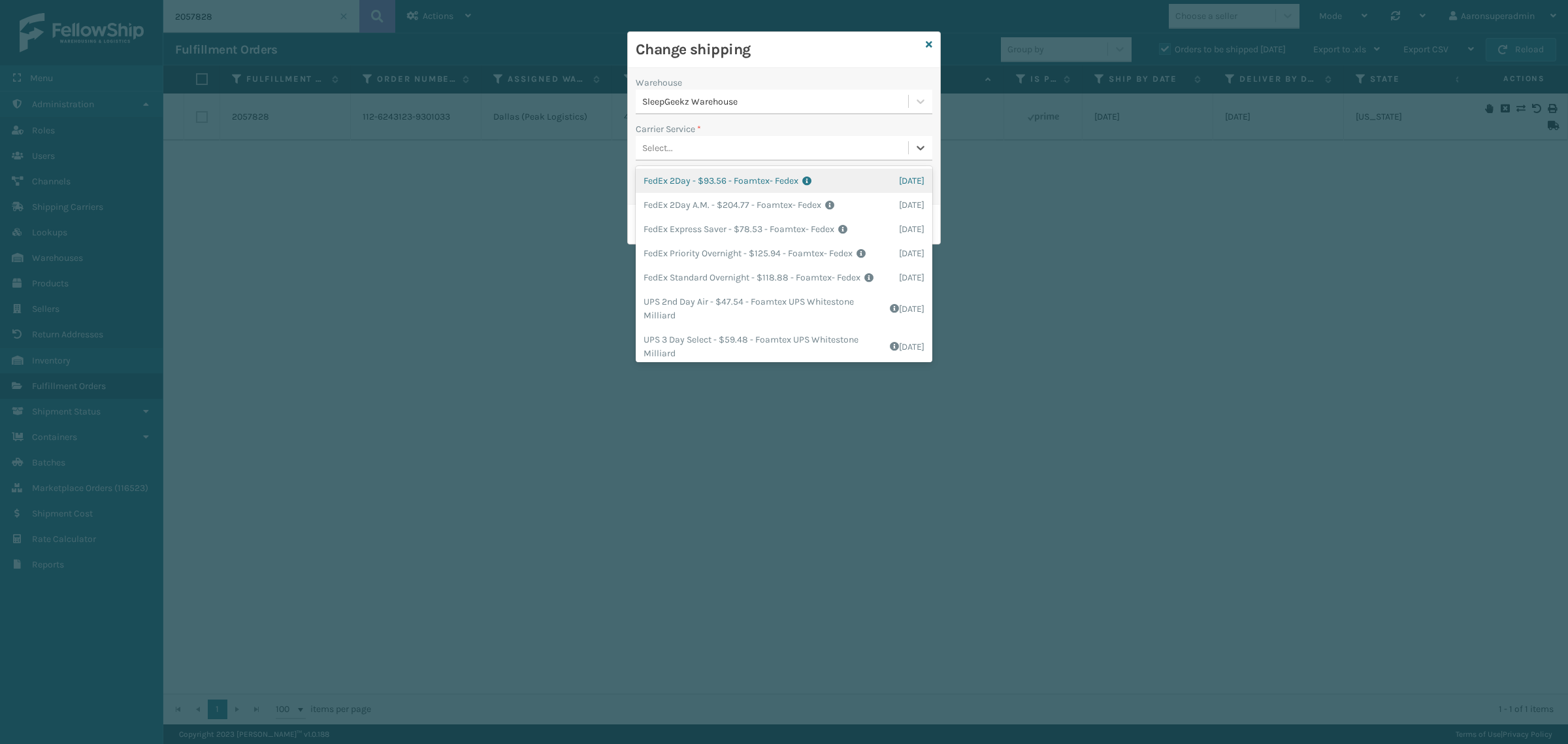
click at [714, 155] on div "Select..." at bounding box center [772, 147] width 272 height 22
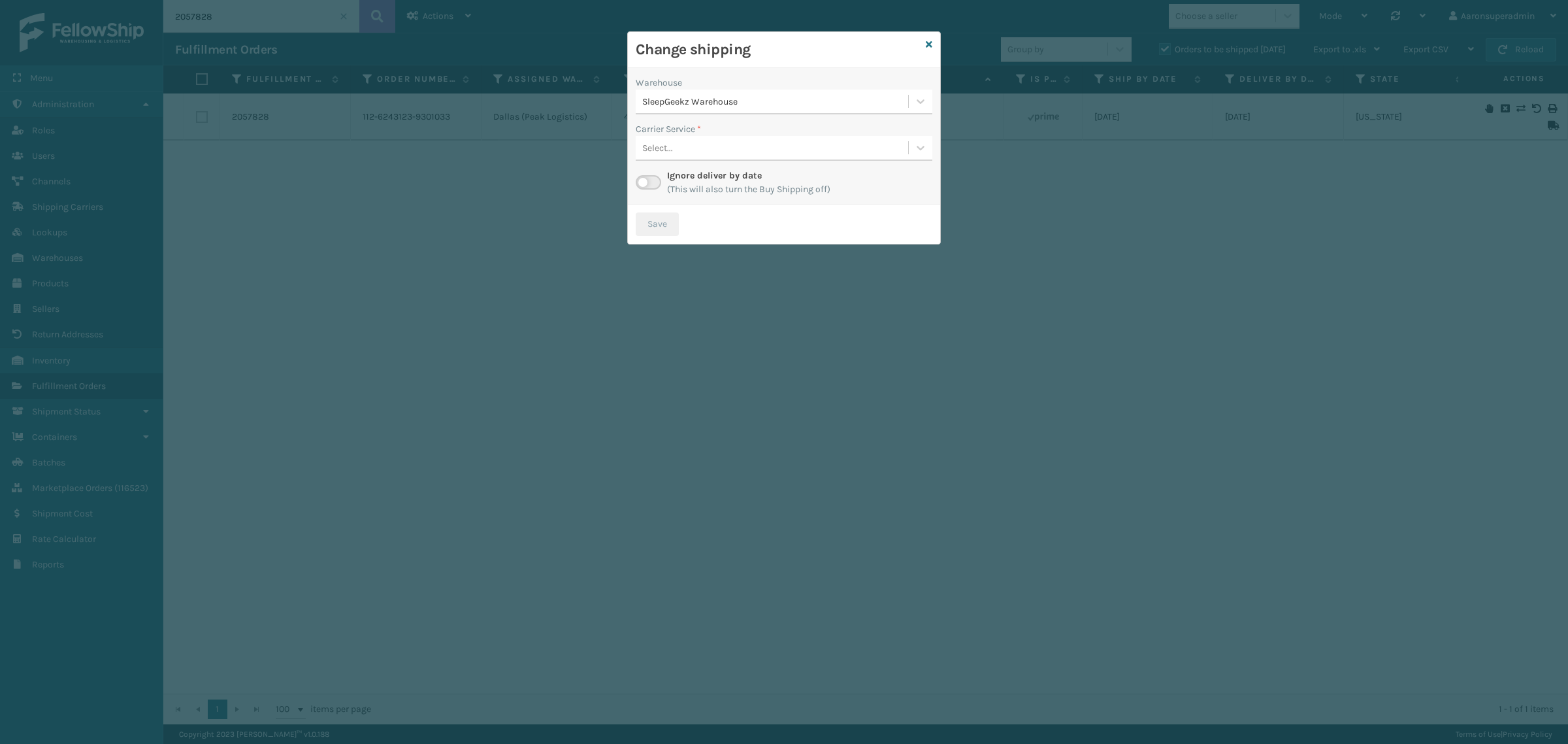
click at [654, 178] on label at bounding box center [648, 182] width 25 height 14
click at [644, 178] on input "checkbox" at bounding box center [639, 179] width 9 height 9
click at [706, 96] on div "SleepGeekz Warehouse" at bounding box center [776, 101] width 268 height 14
click at [715, 84] on div "Warehouse" at bounding box center [784, 82] width 296 height 14
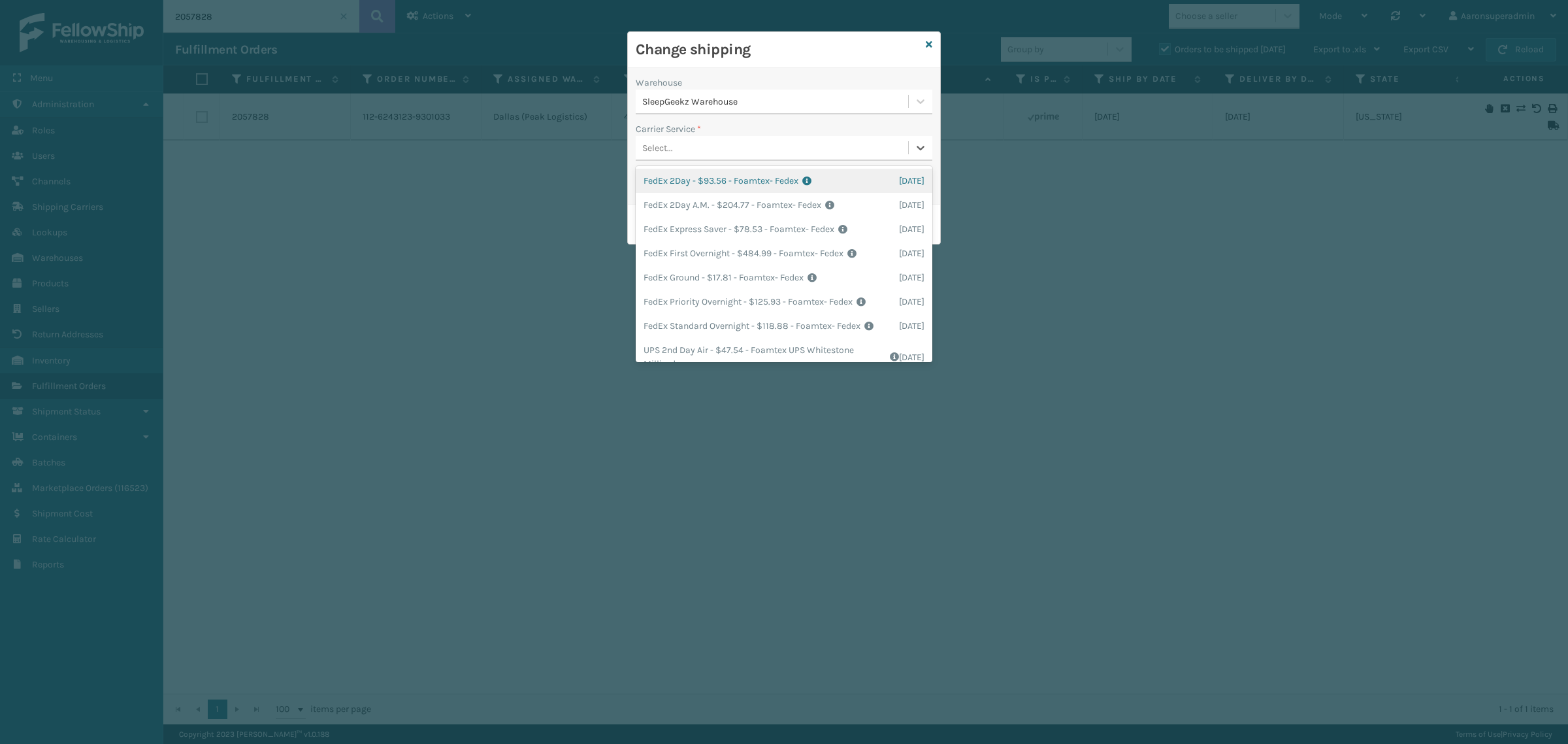
click at [706, 147] on div "Select..." at bounding box center [772, 147] width 272 height 22
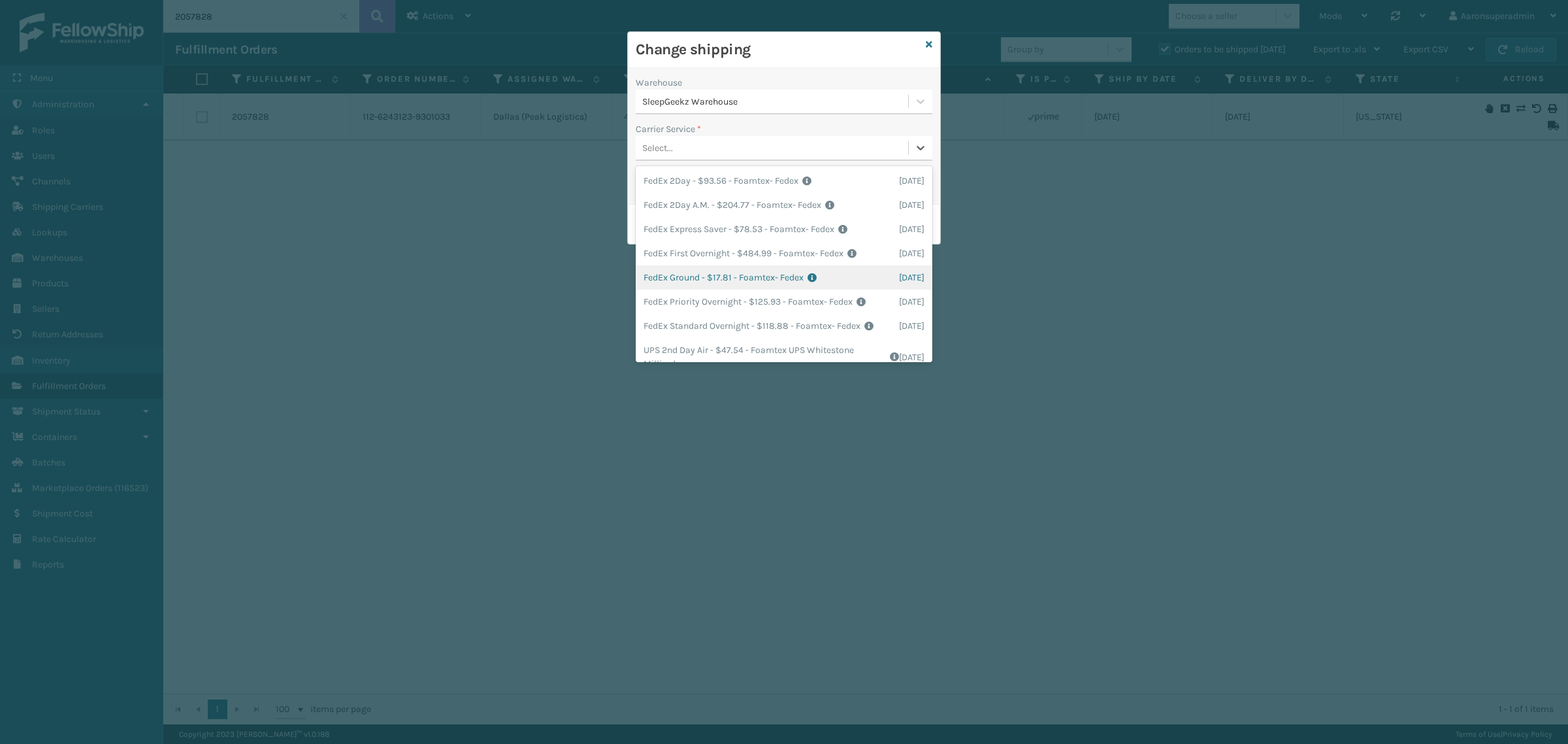
click at [663, 272] on div "FedEx Ground - $17.81 - Foamtex- Fedex Shipping Cost $17.81 Surplus Cost $0 Tot…" at bounding box center [784, 277] width 296 height 24
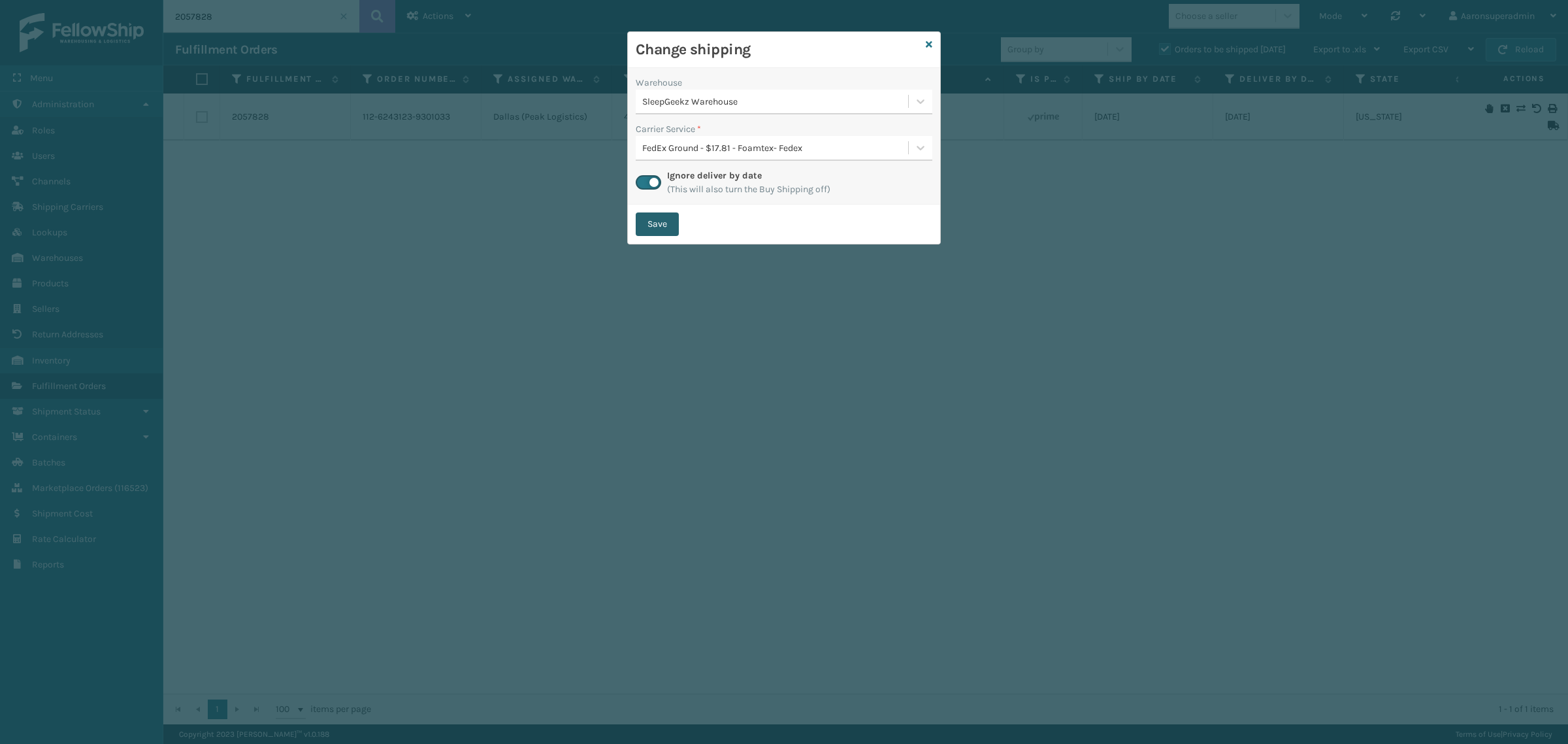
click at [653, 226] on button "Save" at bounding box center [657, 225] width 43 height 24
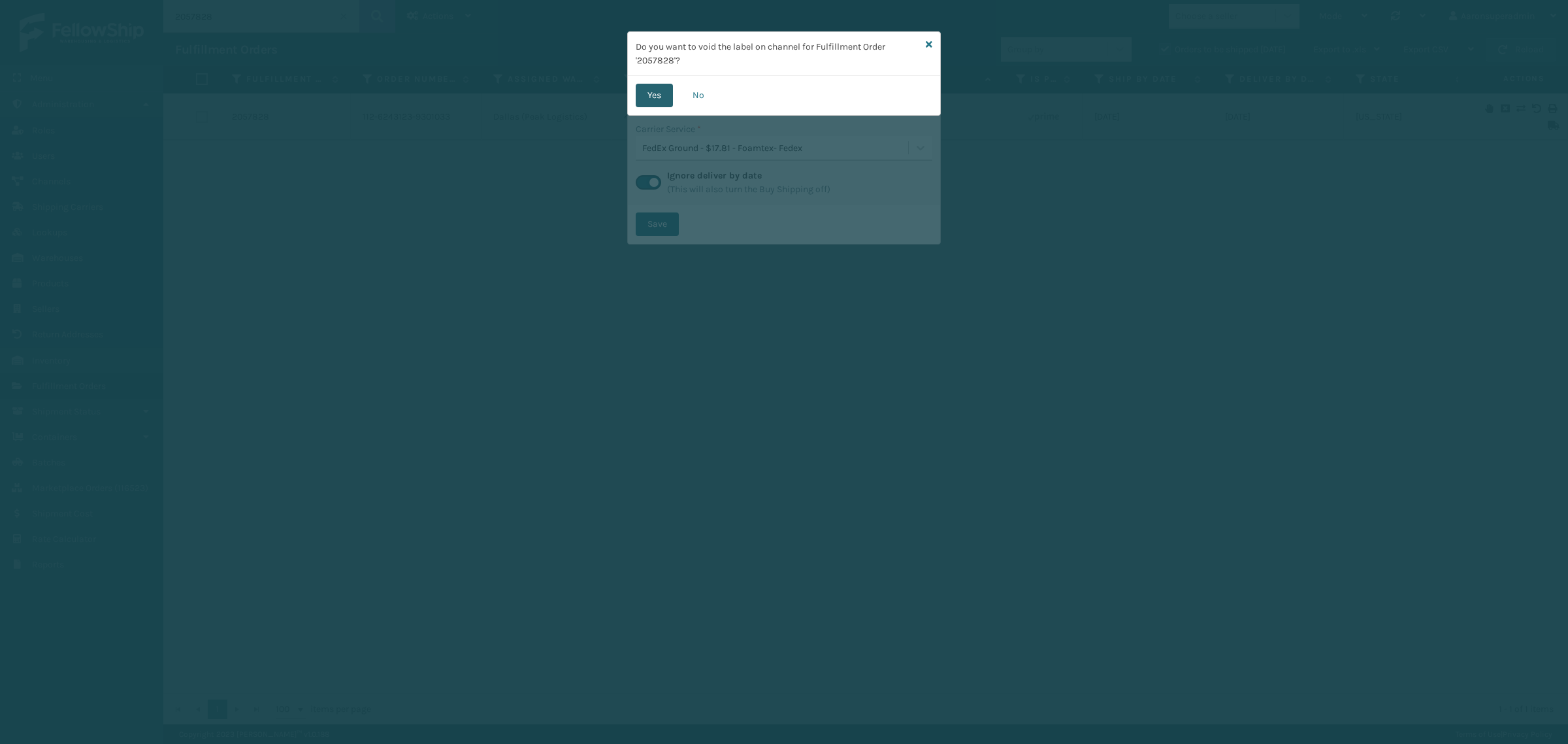
click at [637, 99] on button "Yes" at bounding box center [654, 96] width 37 height 24
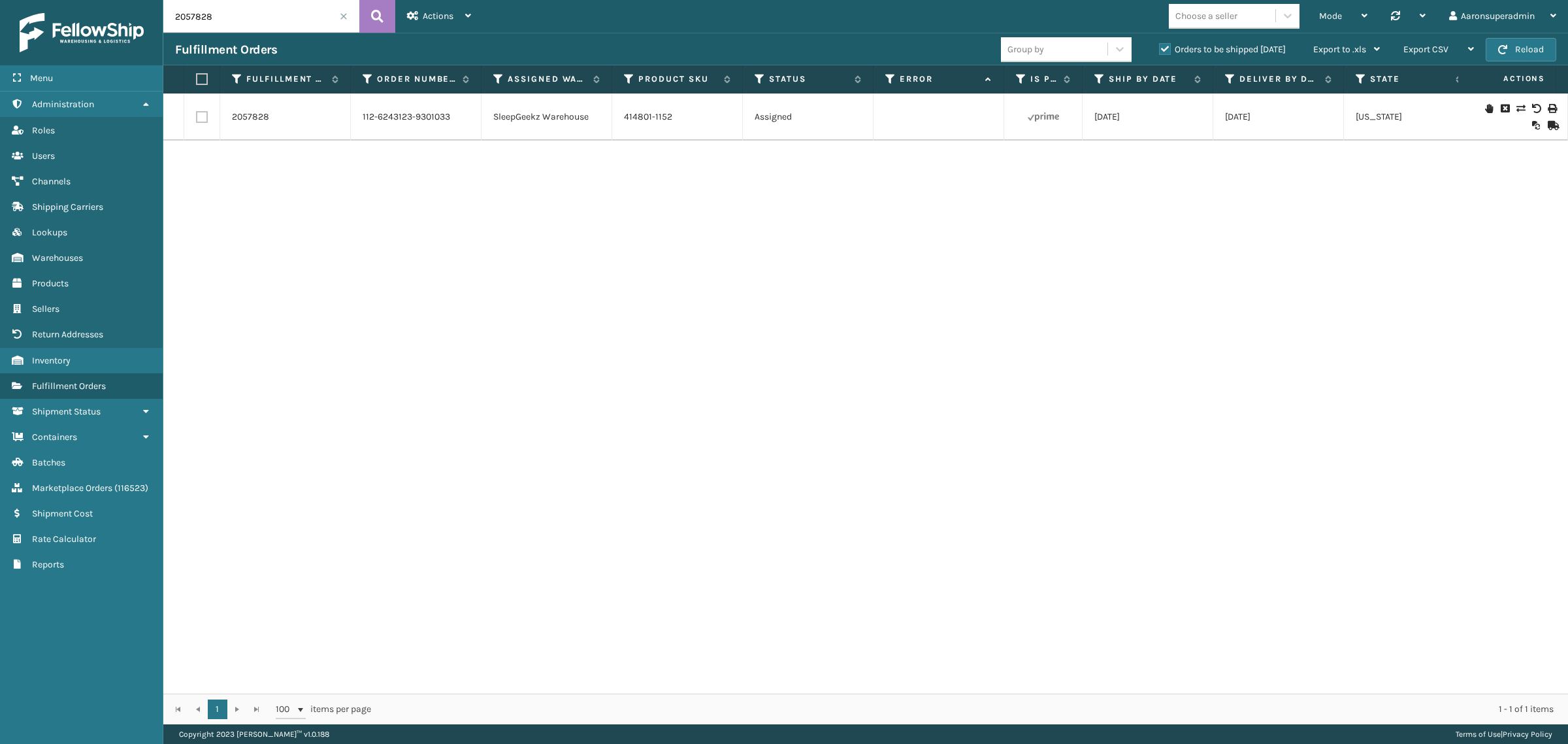
click at [194, 18] on input "2057828" at bounding box center [261, 16] width 196 height 33
click at [200, 20] on input "2058828" at bounding box center [261, 16] width 196 height 33
click at [213, 20] on input "205828" at bounding box center [261, 16] width 196 height 33
click at [649, 115] on link "410079-1130" at bounding box center [648, 116] width 49 height 11
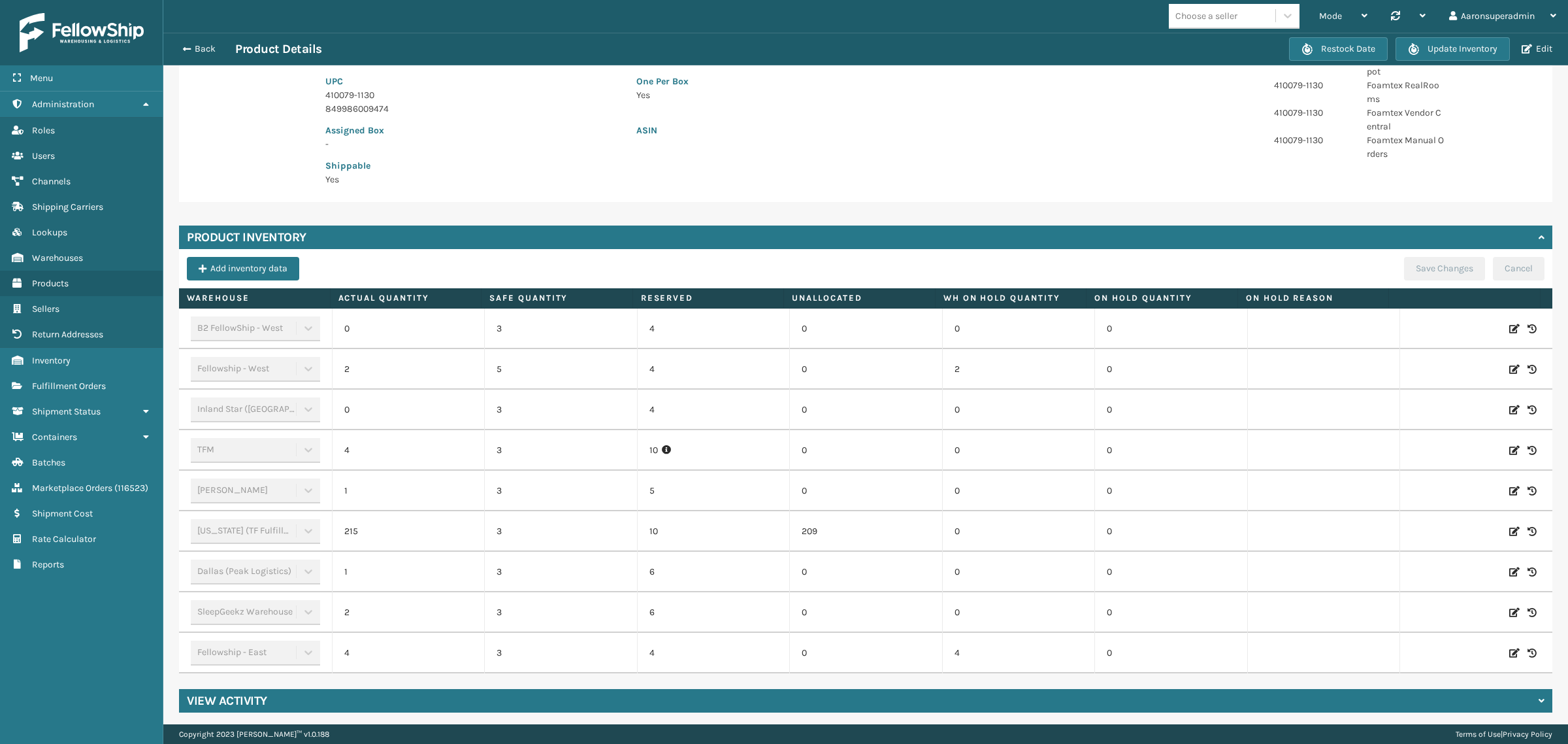
scroll to position [224, 0]
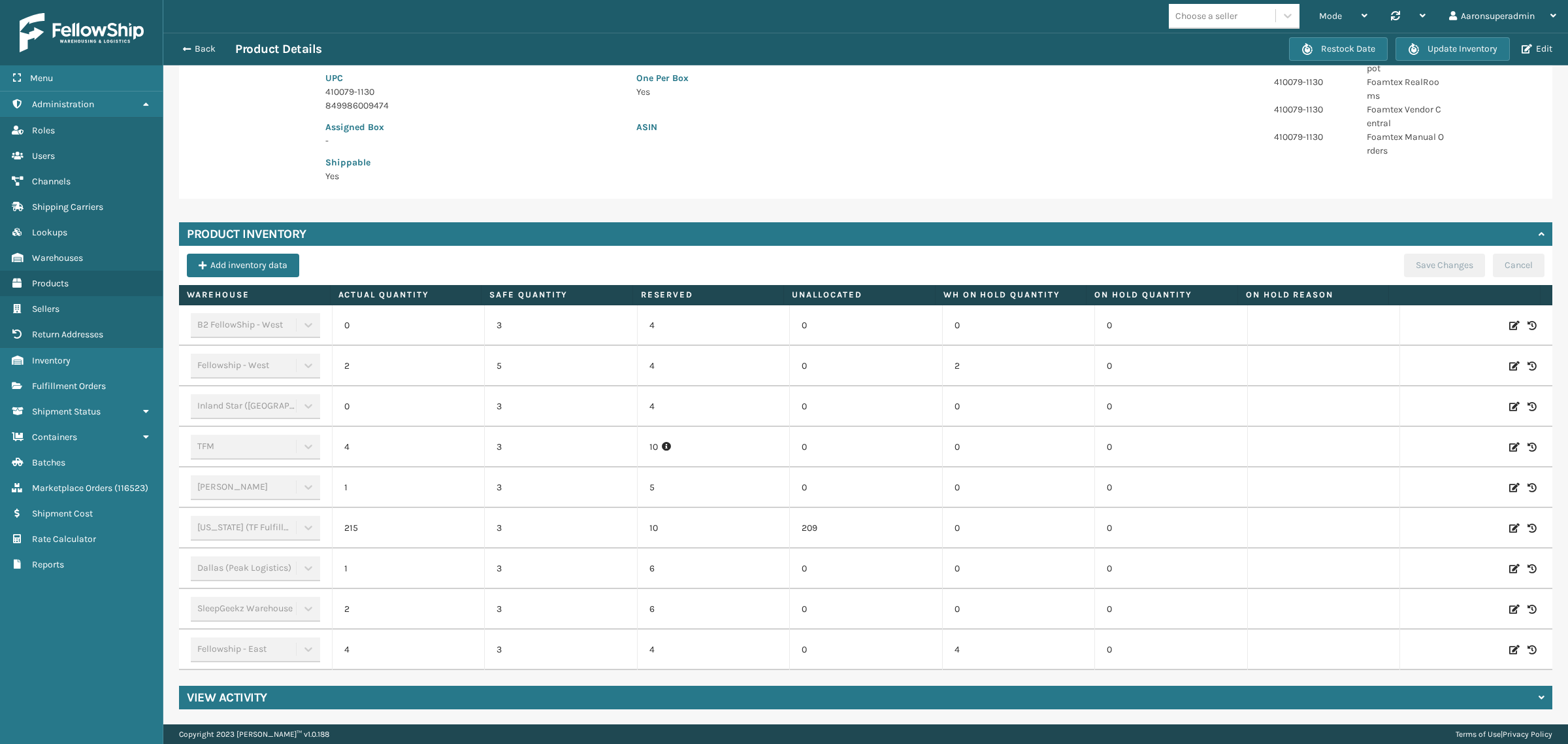
click at [1509, 566] on icon at bounding box center [1514, 568] width 10 height 13
click at [405, 569] on input "1" at bounding box center [408, 569] width 93 height 24
click at [1408, 566] on button "ADD" at bounding box center [1424, 569] width 33 height 16
click at [1445, 258] on button "Save Changes" at bounding box center [1445, 265] width 81 height 24
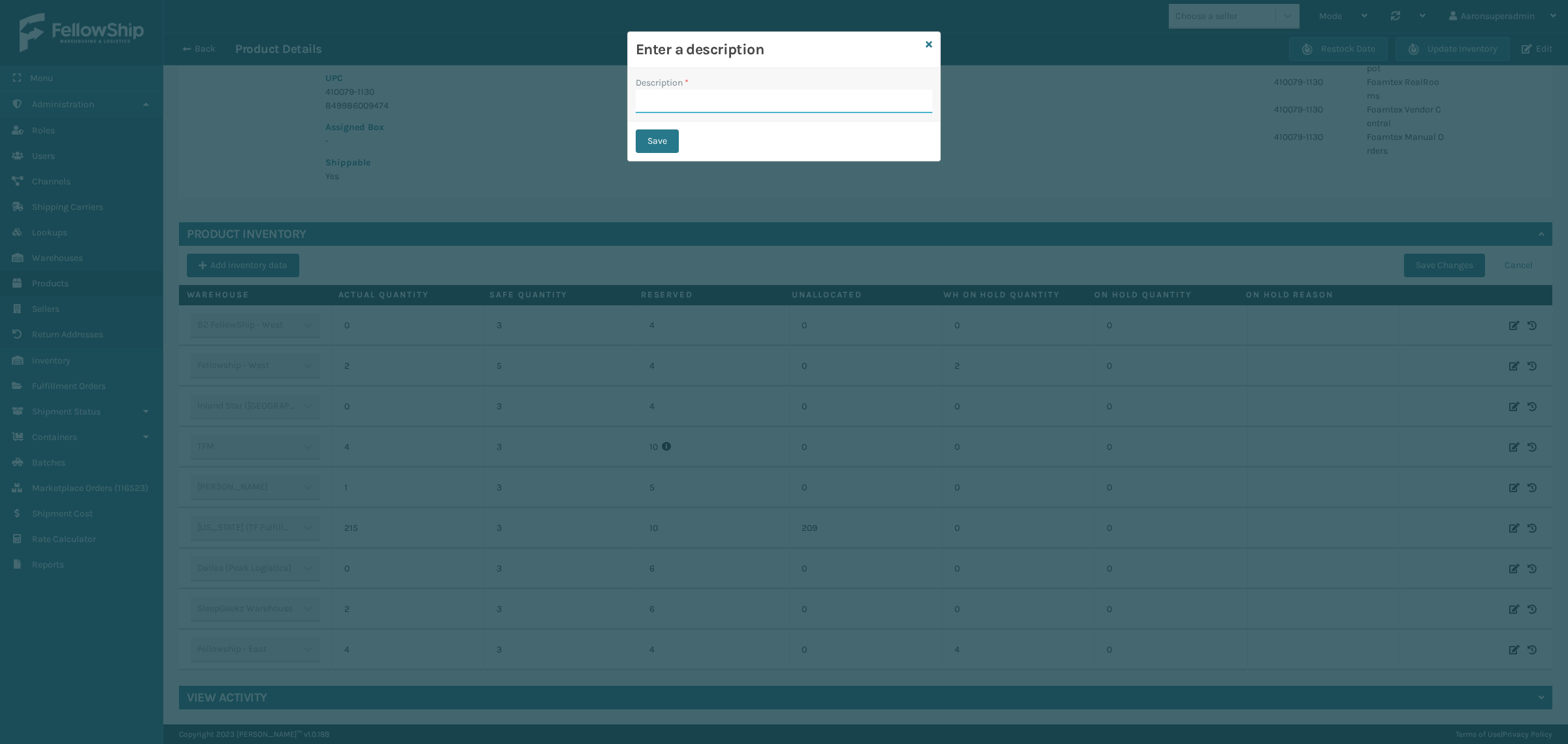
click at [678, 98] on input "Description *" at bounding box center [784, 101] width 296 height 24
click at [655, 143] on button "Save" at bounding box center [657, 141] width 43 height 24
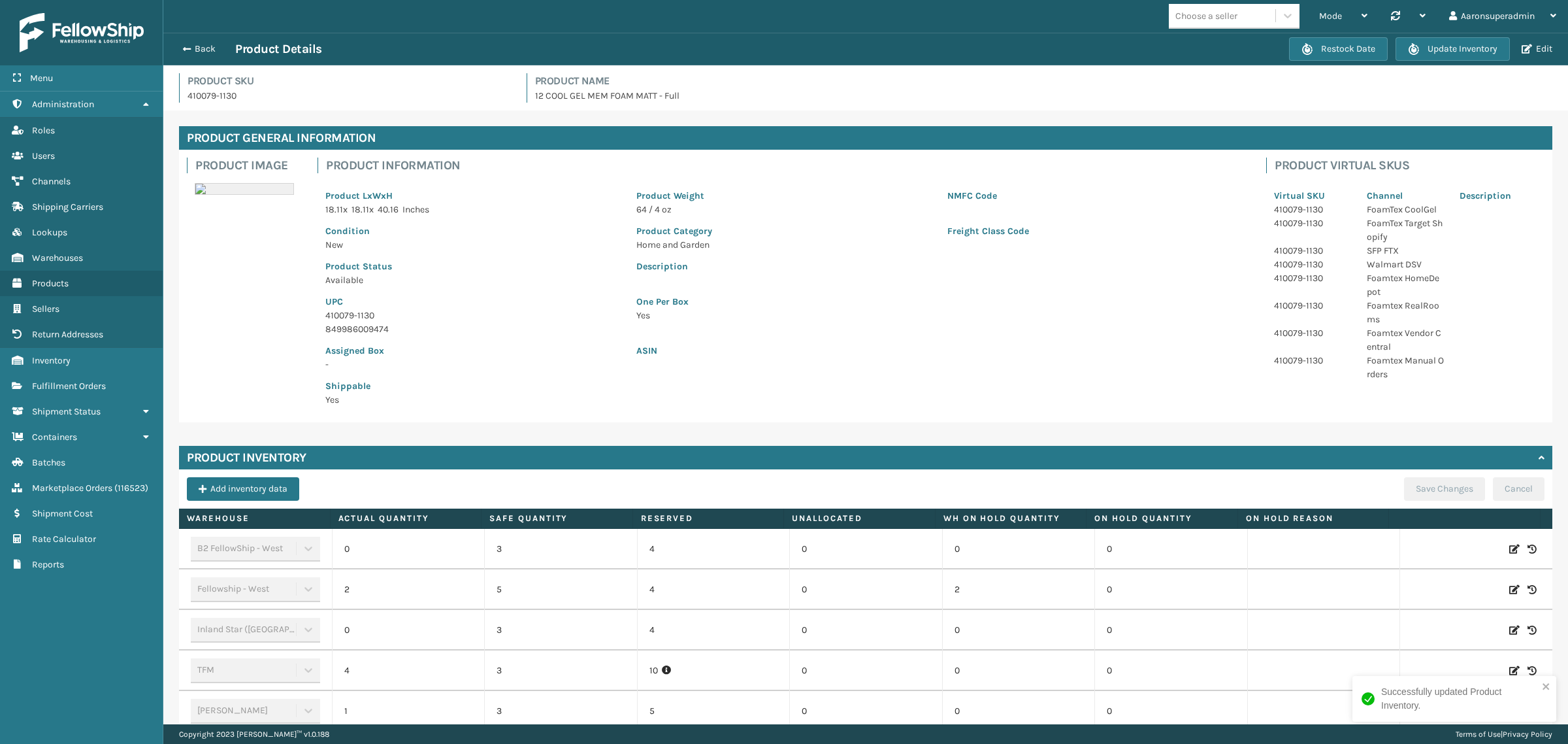
click at [194, 60] on div "Back Product Details Restock Date Update Inventory Edit" at bounding box center [866, 49] width 1405 height 33
click at [191, 53] on button "Back" at bounding box center [205, 49] width 60 height 12
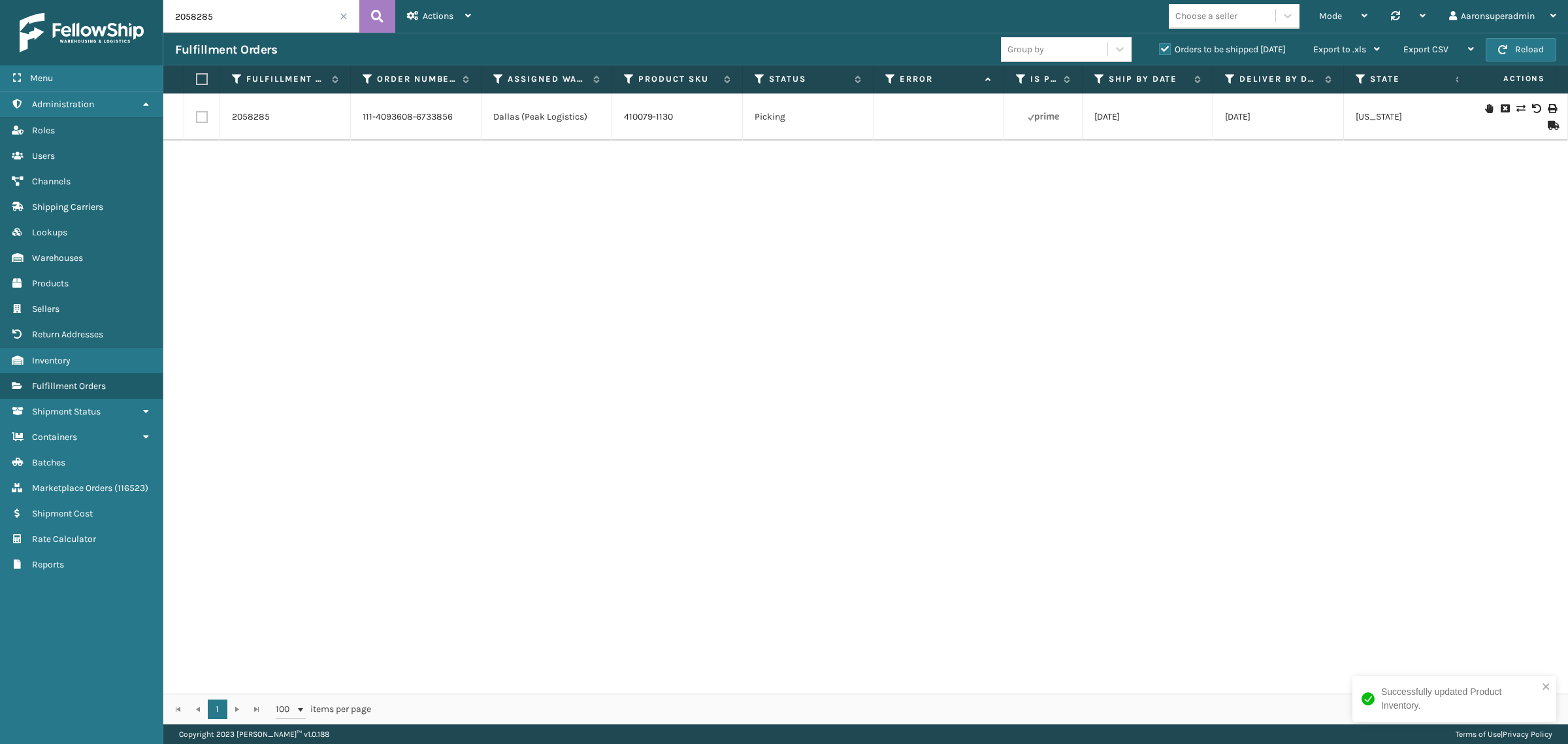
click at [237, 15] on input "2058285" at bounding box center [261, 16] width 196 height 33
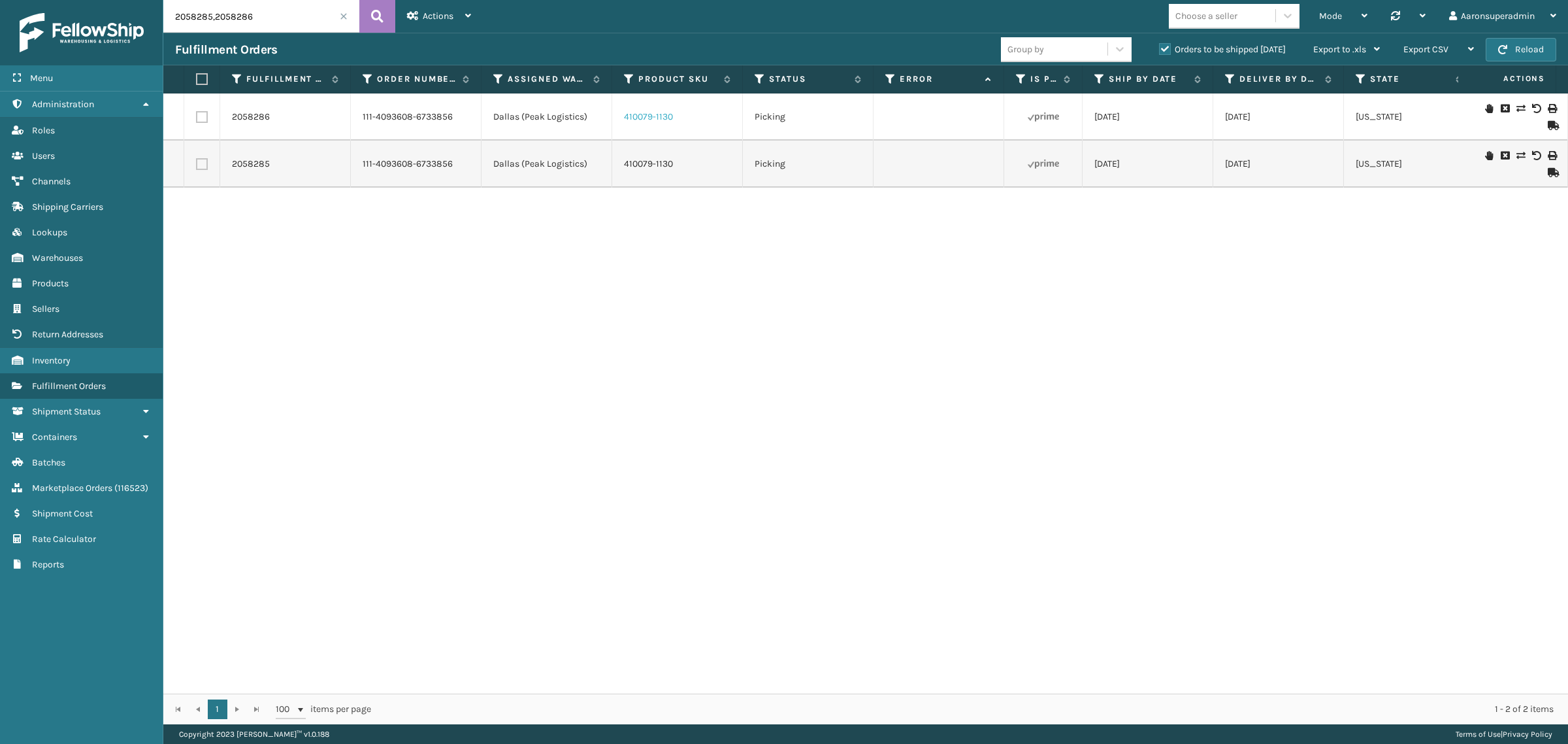
click at [628, 115] on link "410079-1130" at bounding box center [648, 116] width 49 height 11
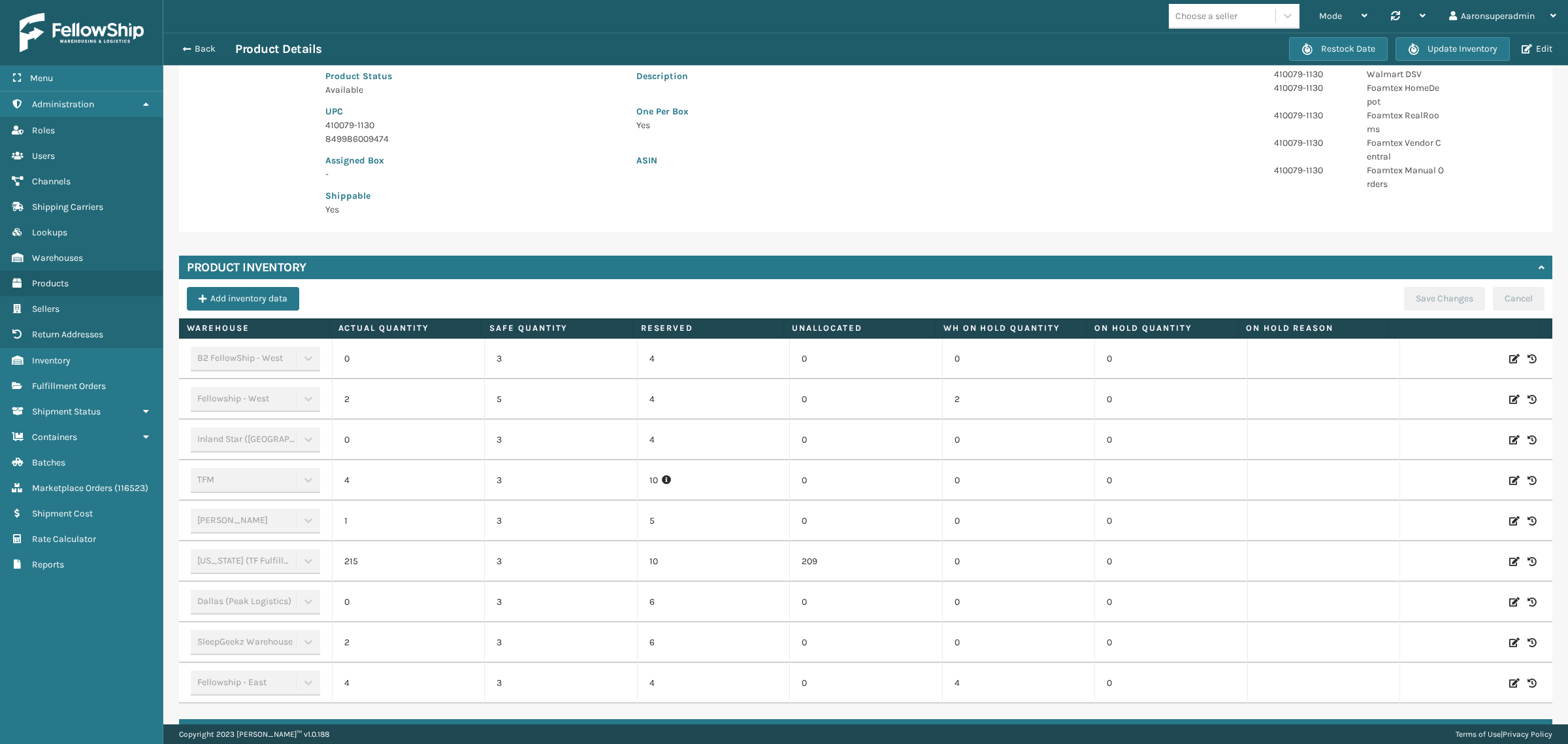
scroll to position [224, 0]
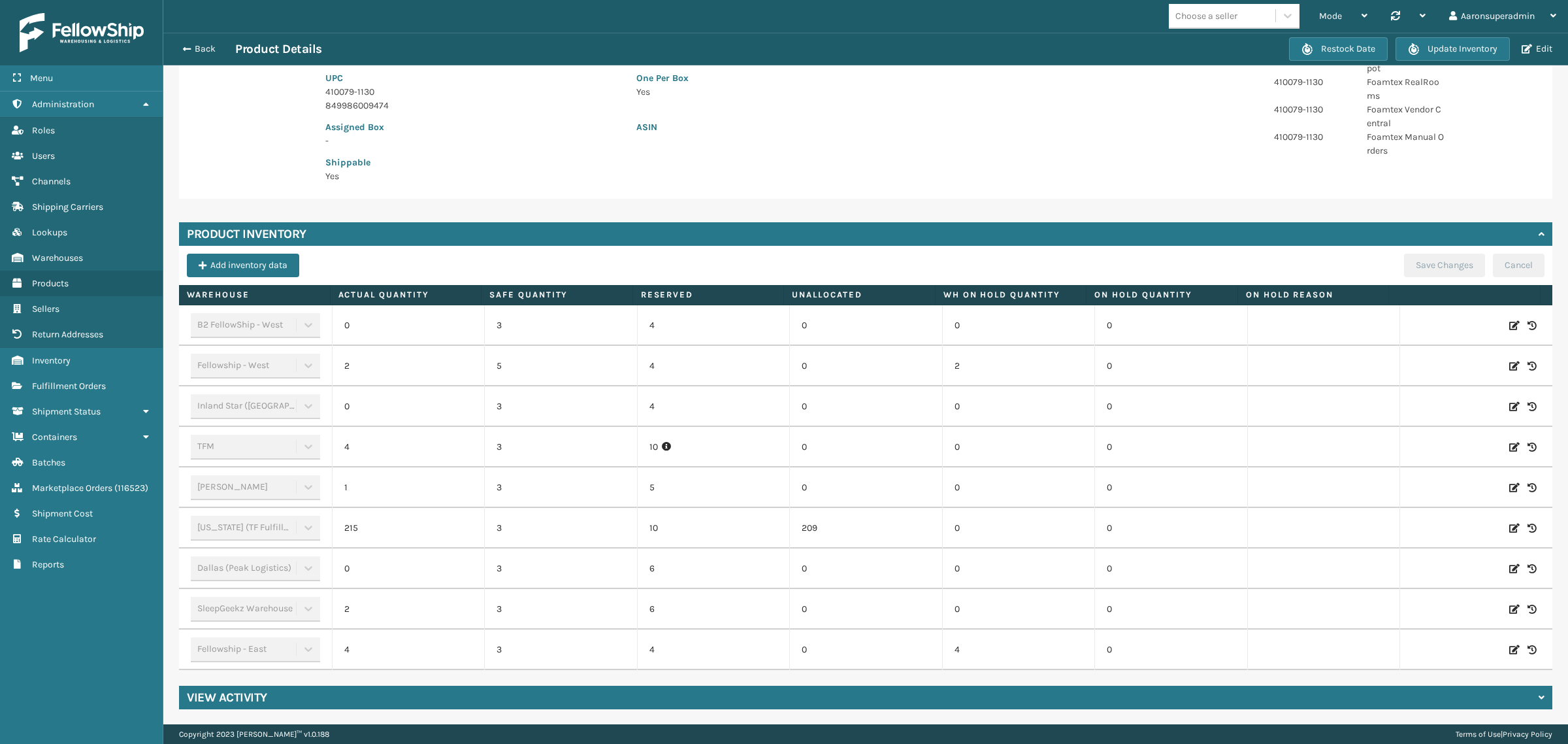
click at [191, 41] on div "Back Product Details" at bounding box center [732, 49] width 1114 height 16
click at [191, 49] on button "Back" at bounding box center [205, 49] width 60 height 12
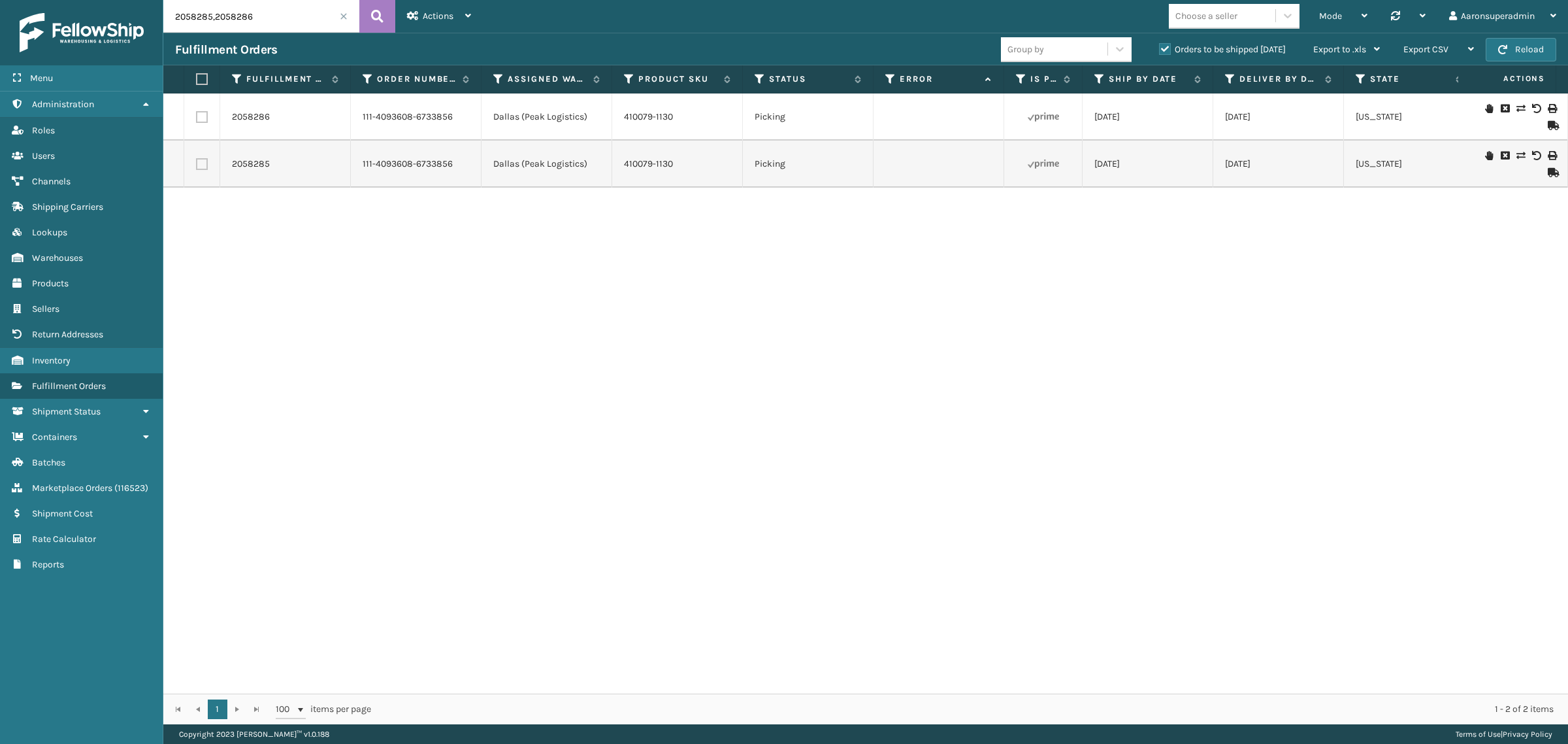
click at [201, 80] on label at bounding box center [200, 79] width 8 height 12
click at [197, 80] on input "checkbox" at bounding box center [196, 79] width 1 height 9
click at [1080, 50] on span "Bulk Actions" at bounding box center [1084, 49] width 52 height 11
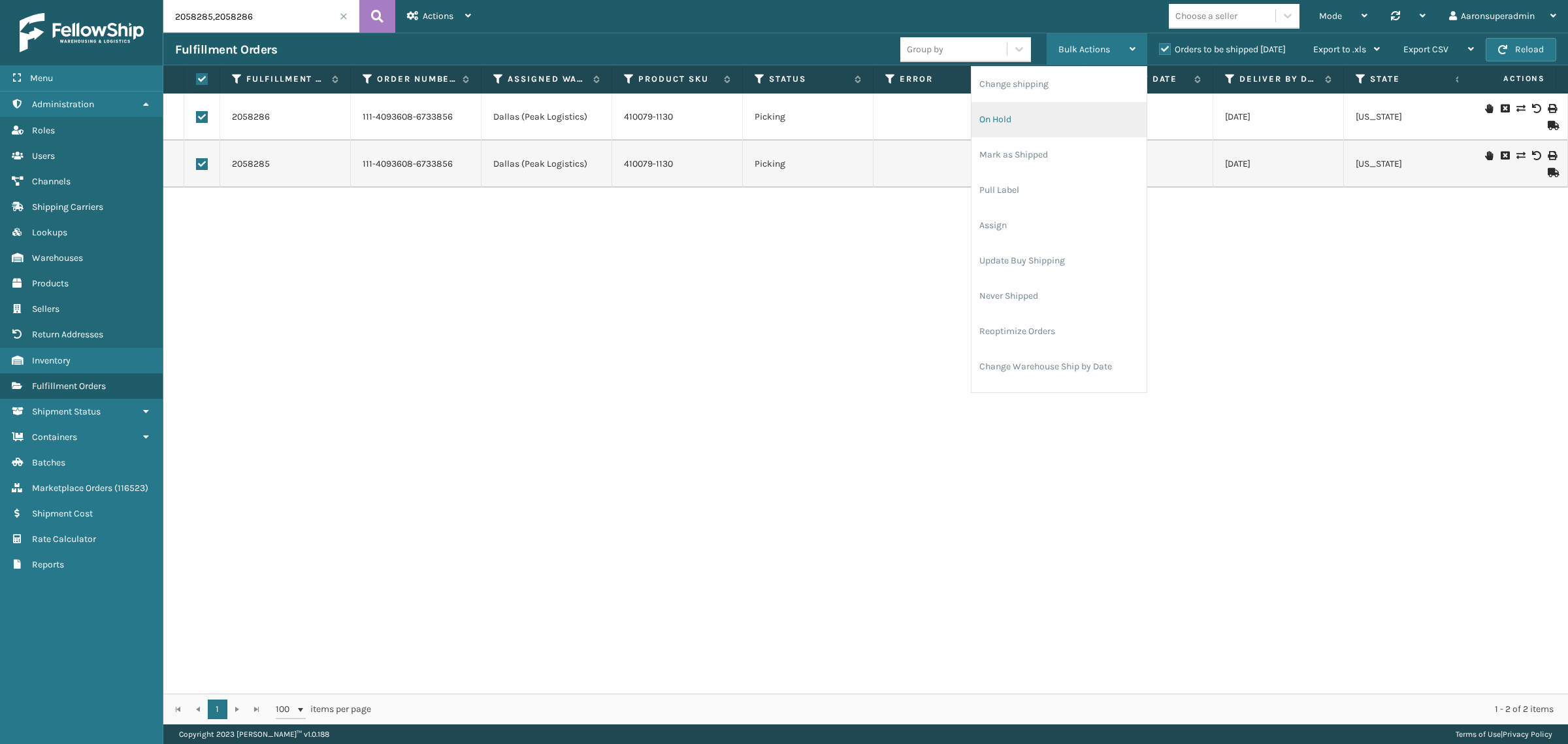
drag, startPoint x: 1067, startPoint y: 89, endPoint x: 1053, endPoint y: 104, distance: 20.5
click at [1063, 102] on ul "Change shipping On Hold Mark as Shipped Pull Label Assign Update Buy Shipping N…" at bounding box center [1059, 260] width 175 height 388
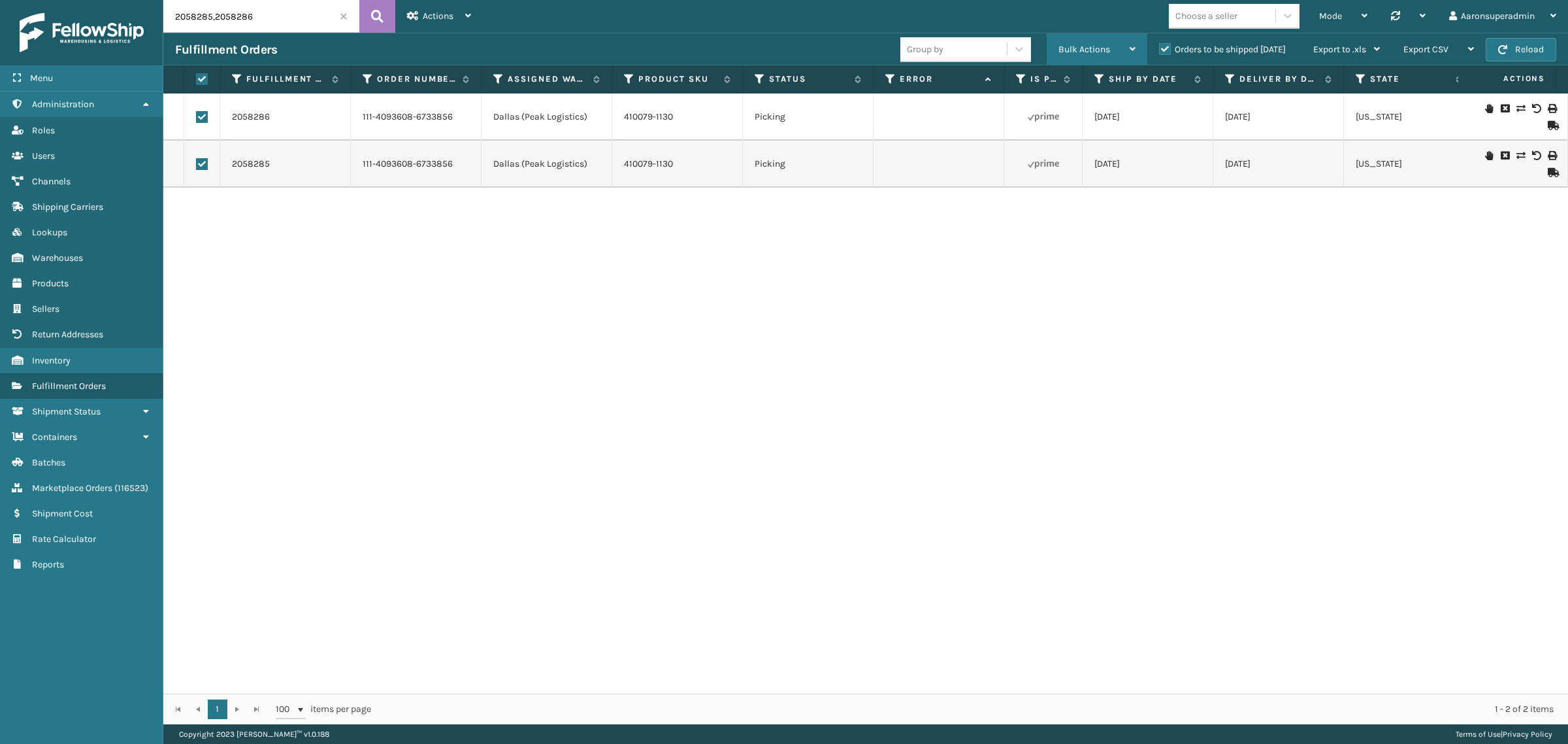
click at [1066, 53] on span "Bulk Actions" at bounding box center [1084, 49] width 52 height 11
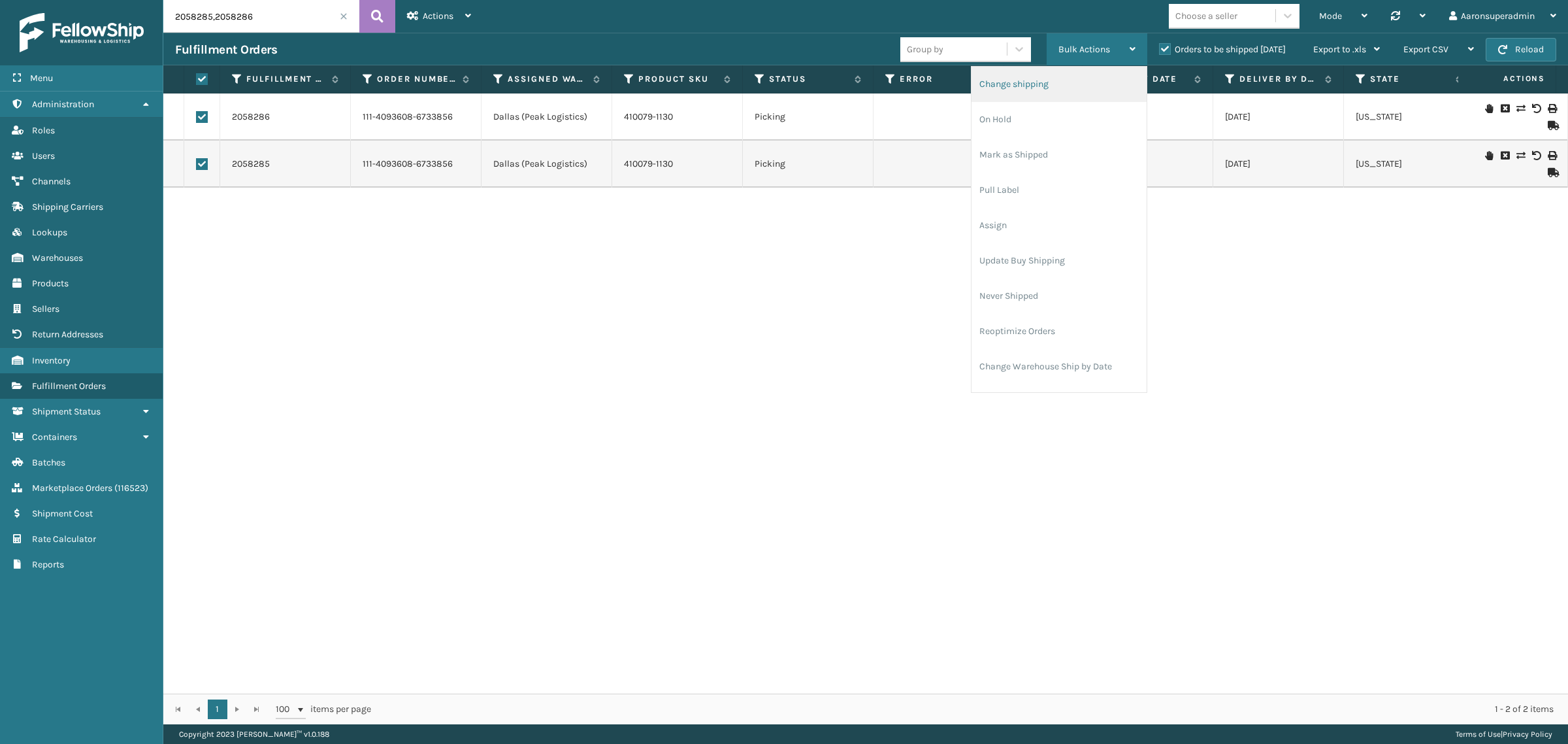
click at [1068, 78] on li "Change shipping" at bounding box center [1059, 84] width 175 height 35
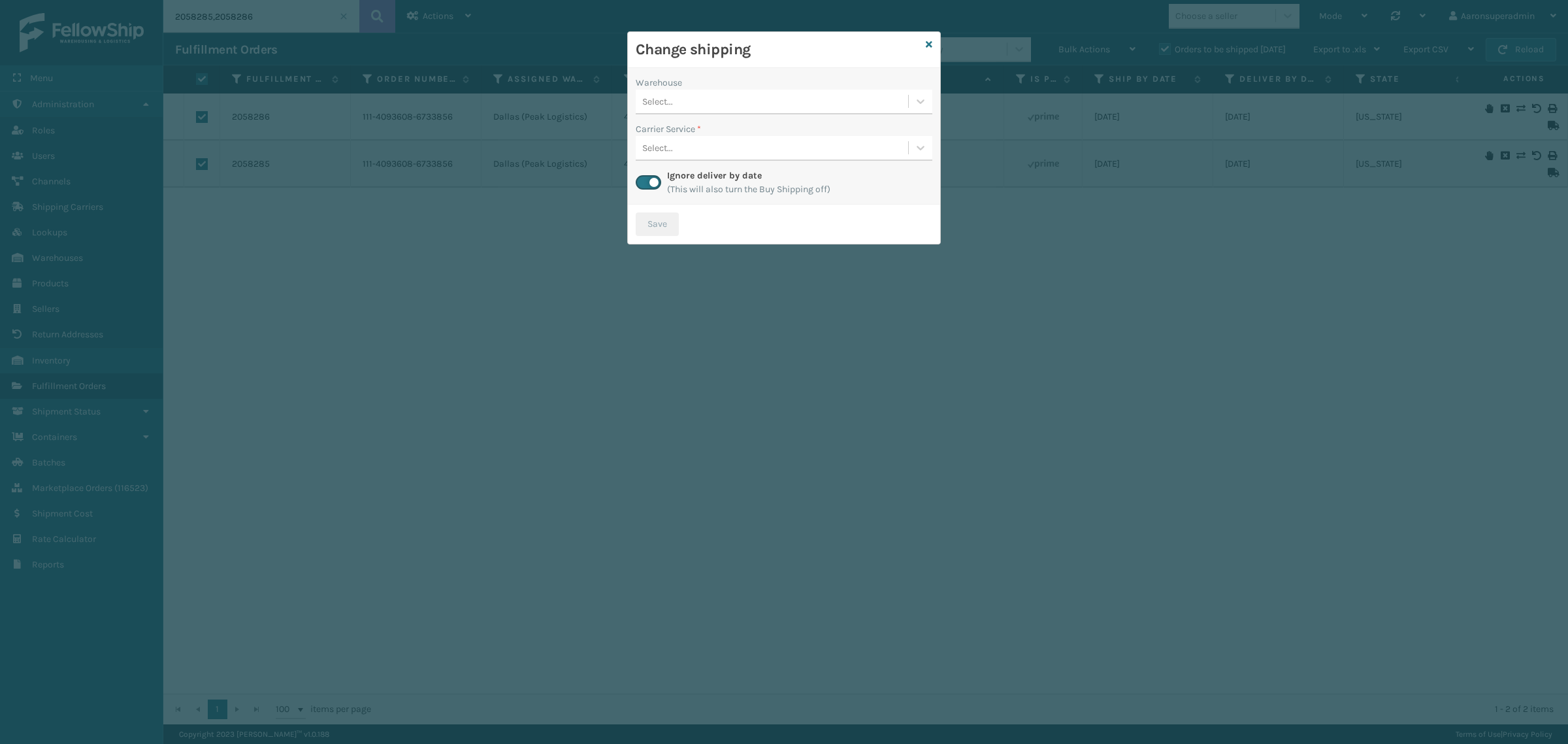
click at [729, 101] on div "Select..." at bounding box center [772, 101] width 272 height 22
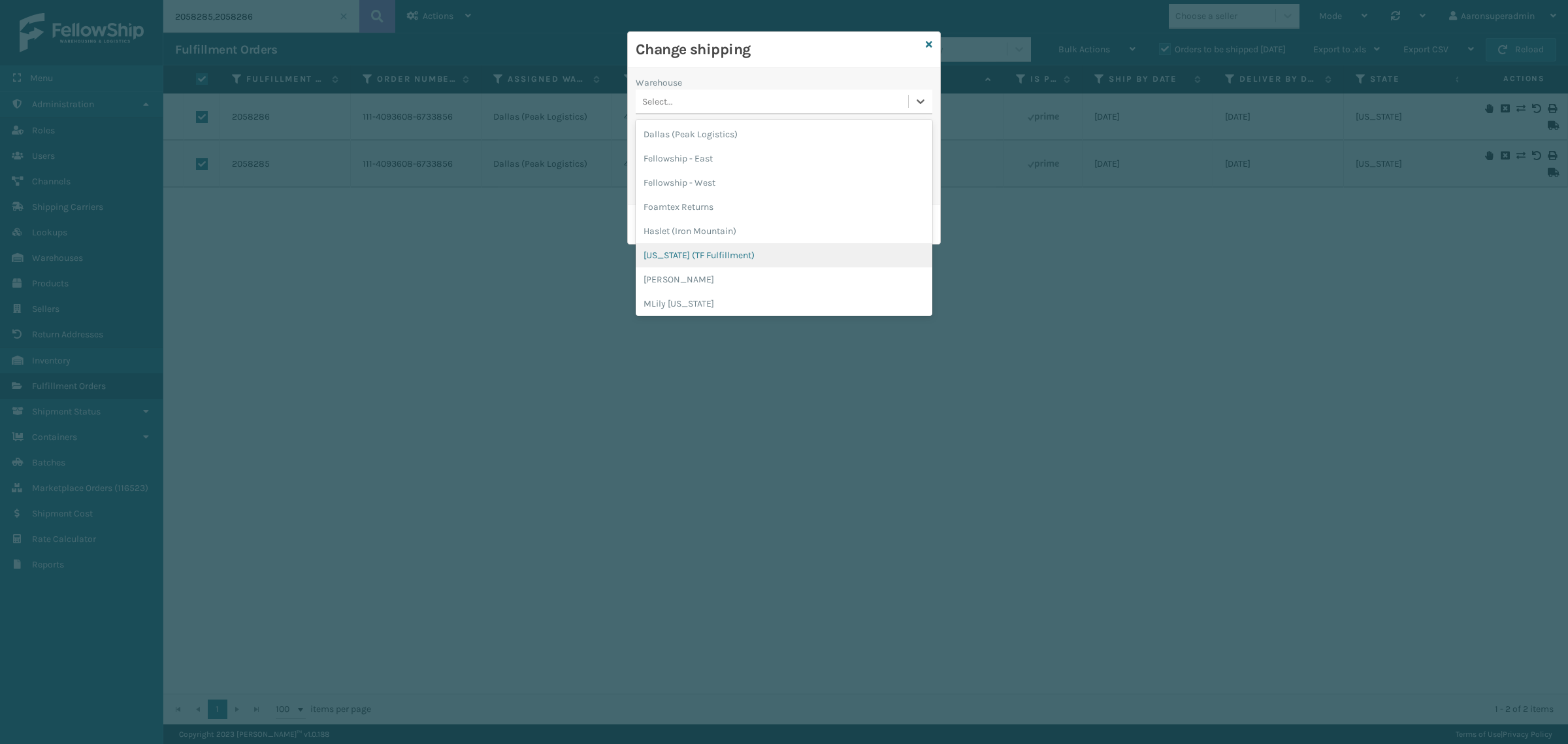
click at [686, 261] on div "[US_STATE] (TF Fulfillment)" at bounding box center [784, 255] width 296 height 24
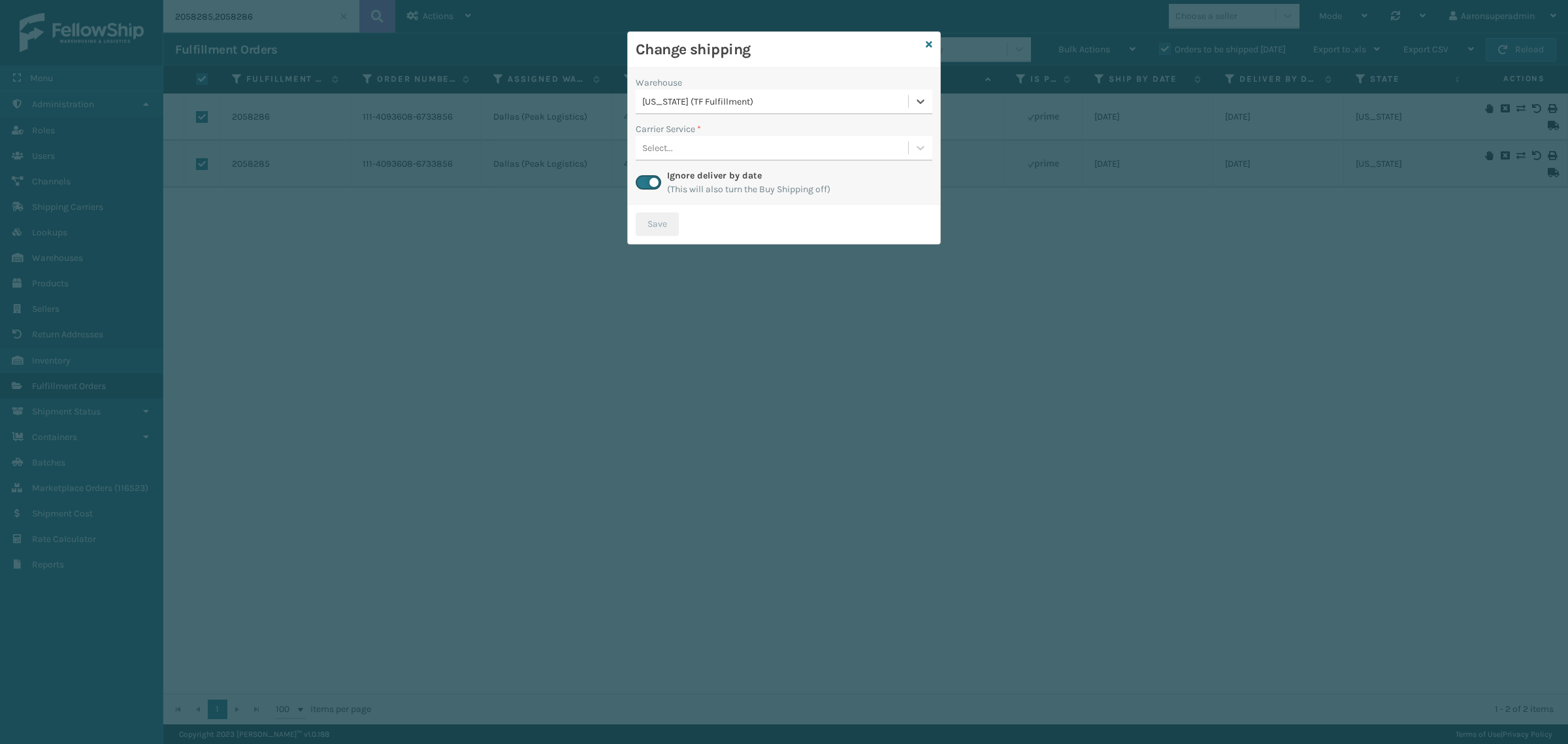
click at [693, 151] on div "Select..." at bounding box center [772, 147] width 272 height 22
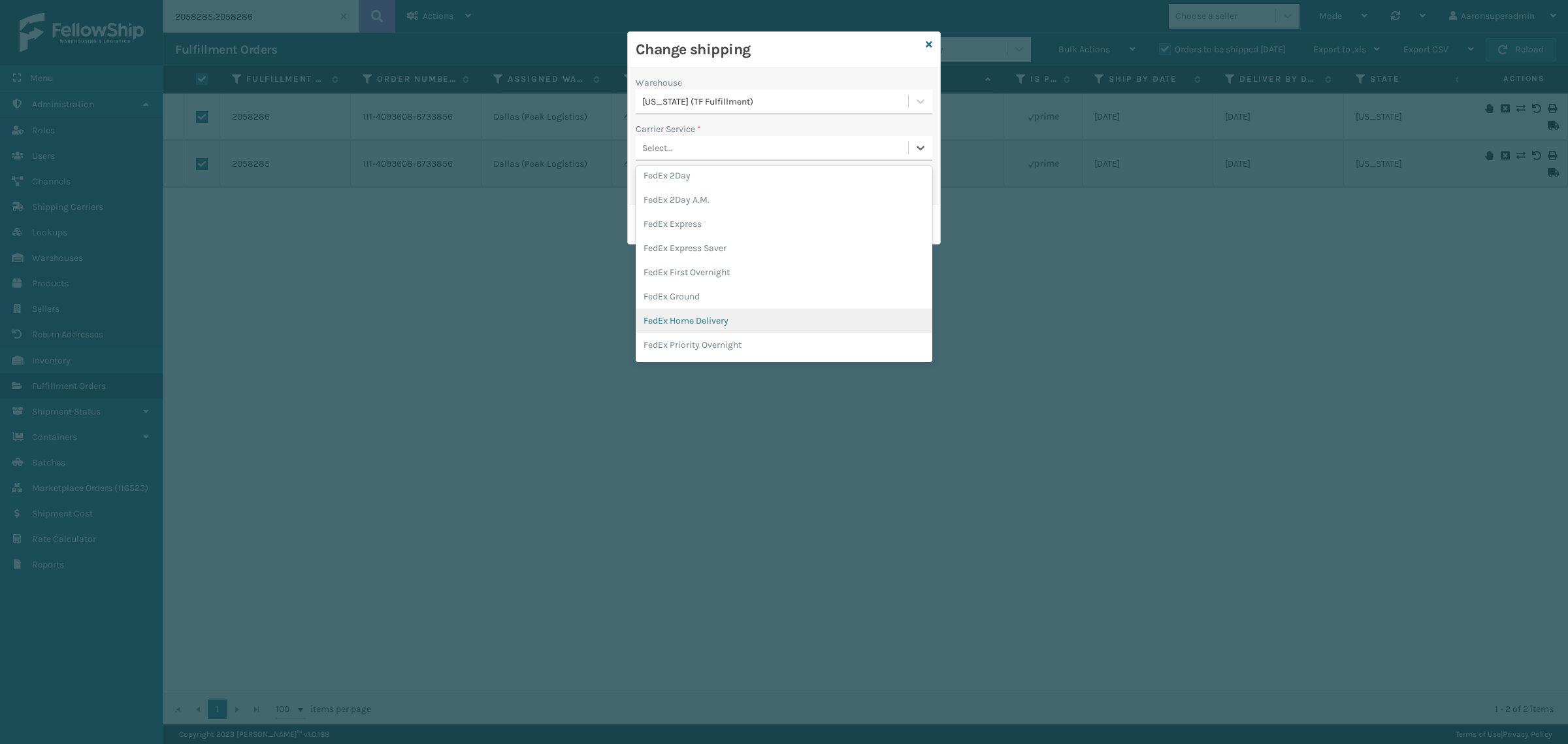
scroll to position [54, 0]
click at [694, 322] on div "FedEx Home Delivery" at bounding box center [784, 319] width 296 height 24
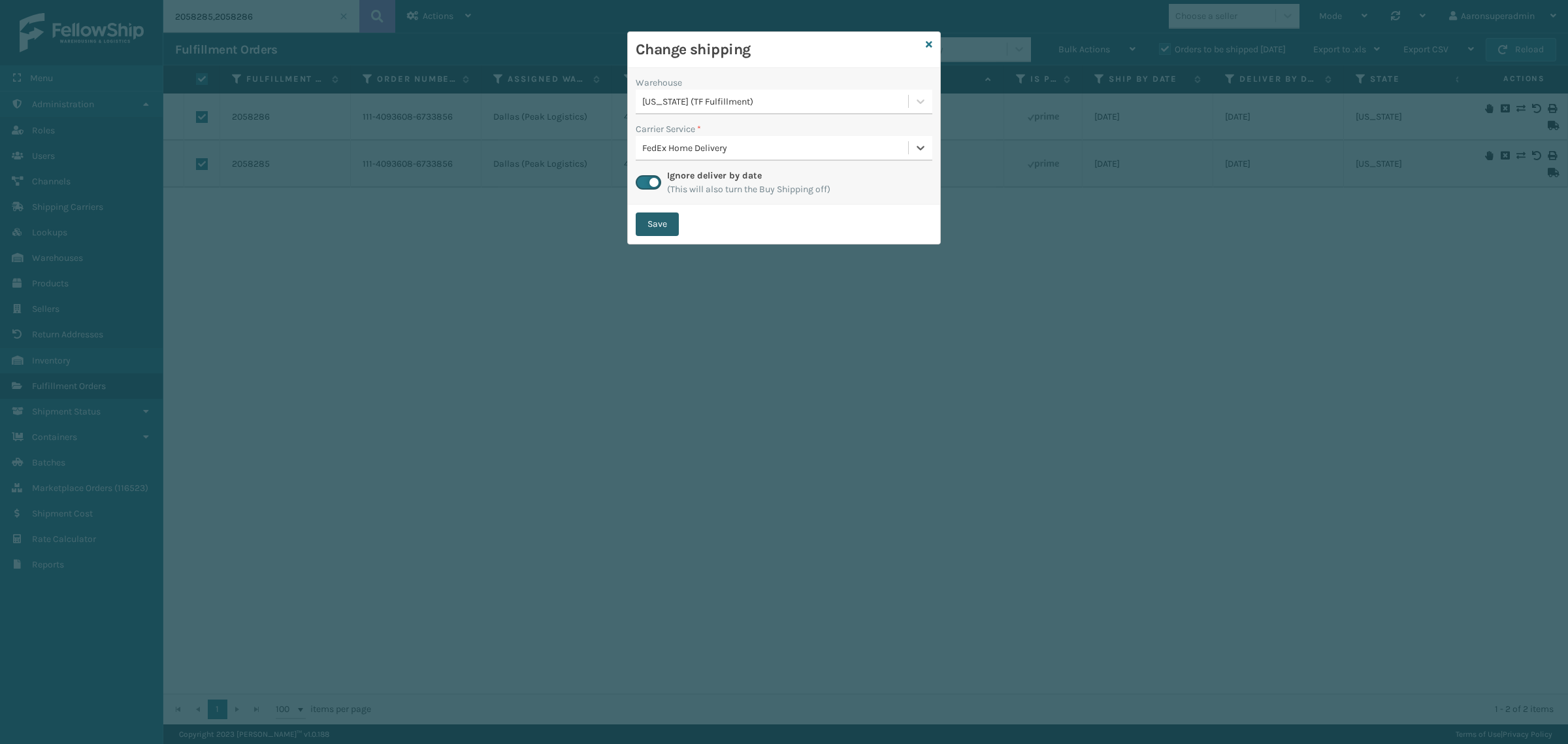
click at [647, 220] on button "Save" at bounding box center [657, 225] width 43 height 24
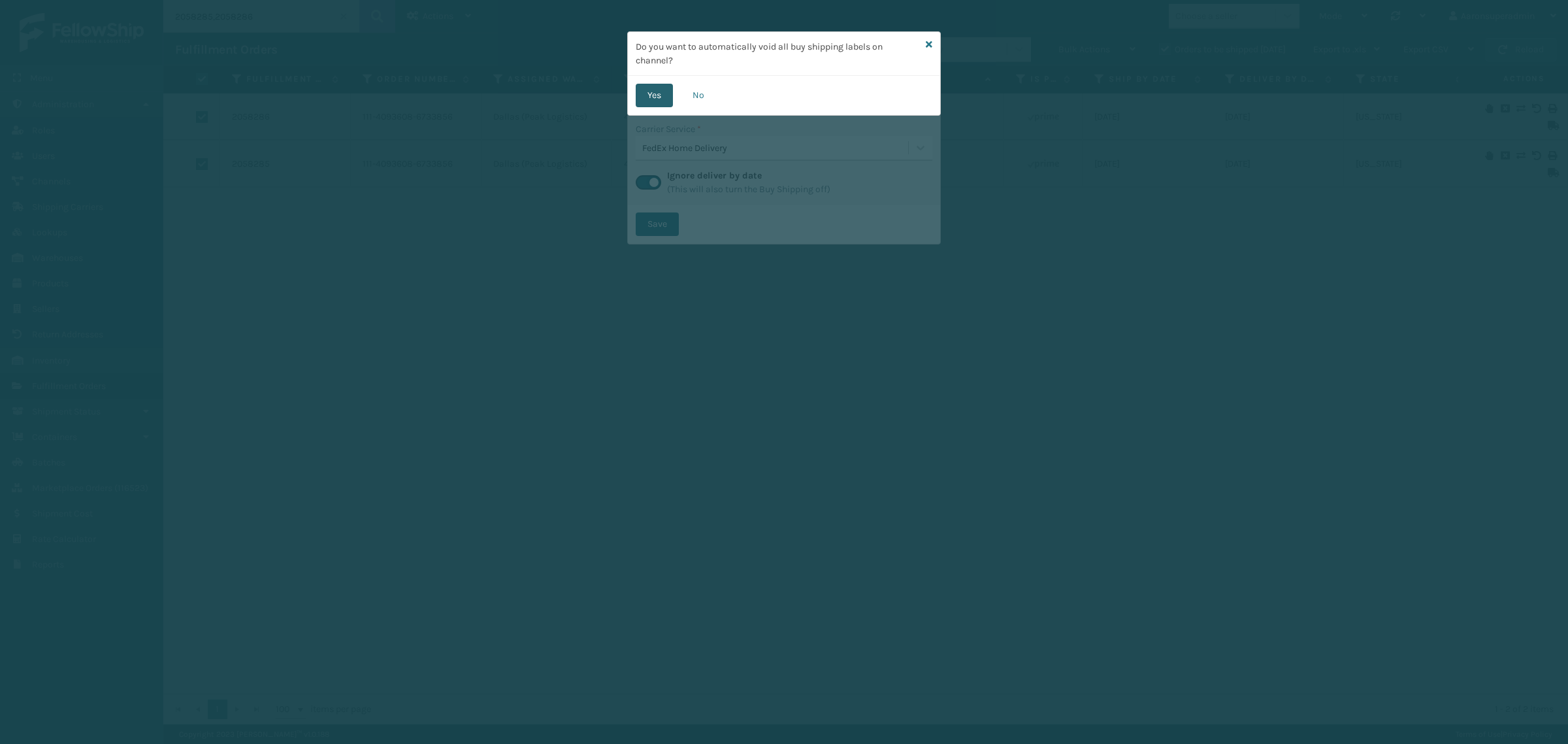
click at [645, 90] on button "Yes" at bounding box center [654, 96] width 37 height 24
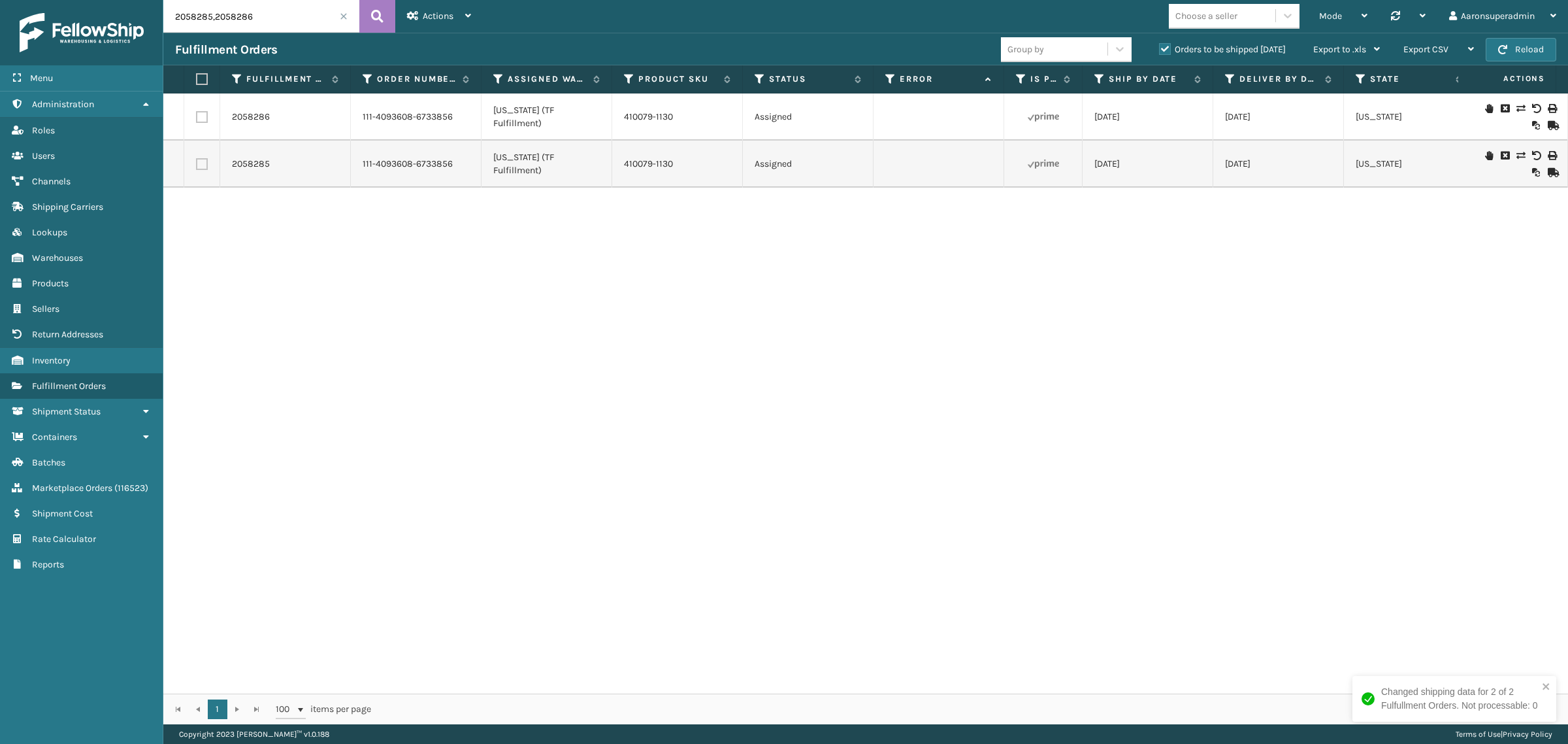
click at [340, 13] on span at bounding box center [344, 17] width 8 height 8
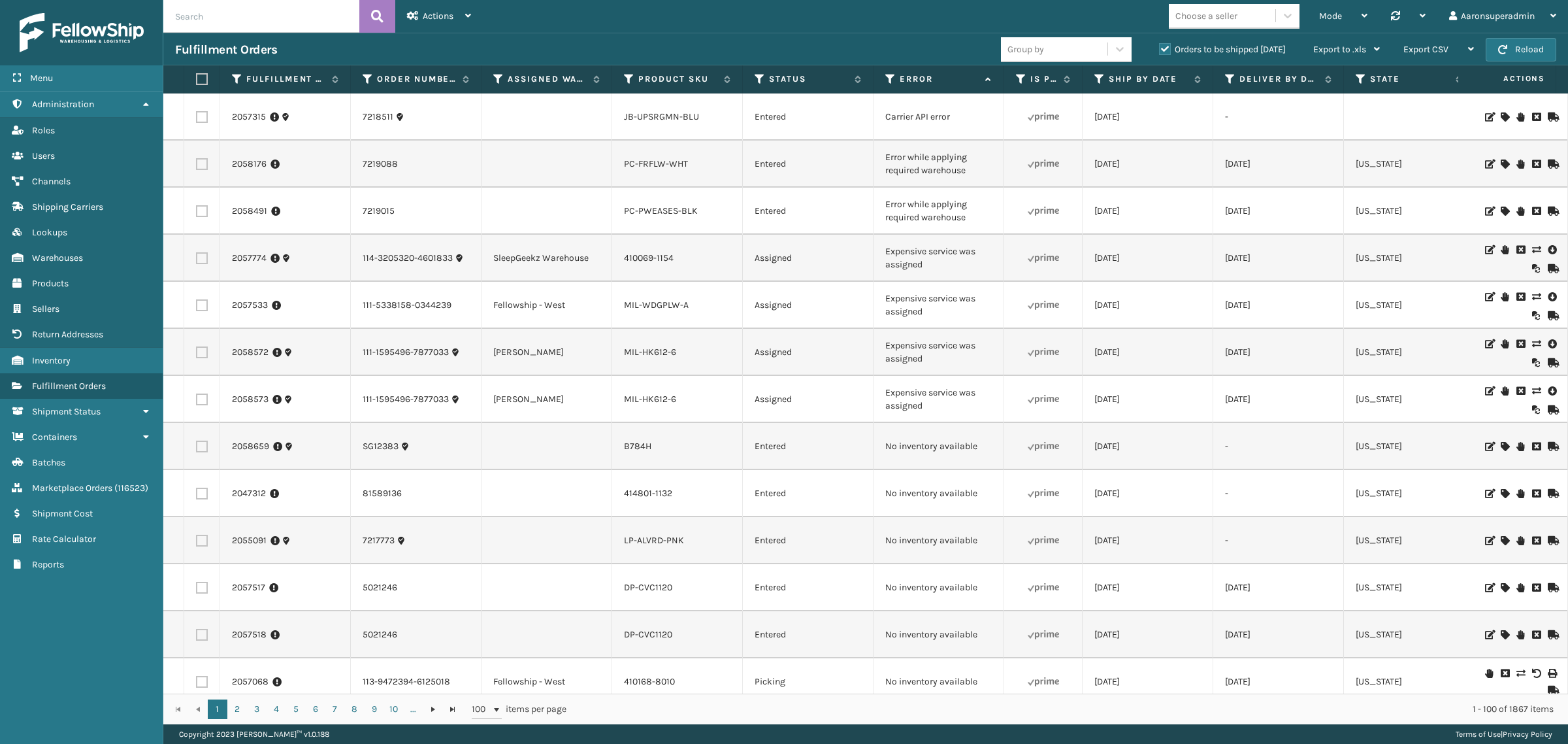
click at [1532, 344] on icon at bounding box center [1536, 343] width 8 height 9
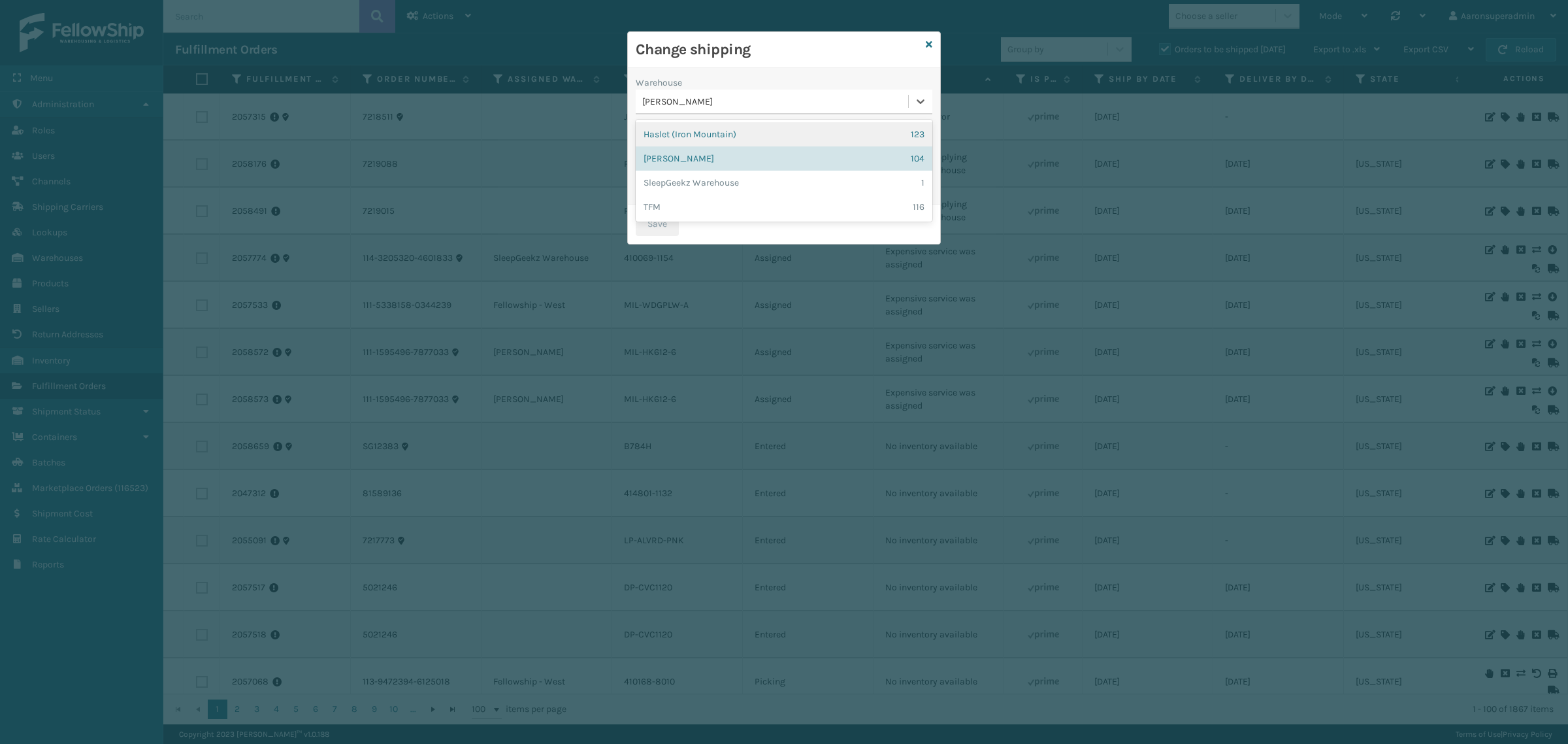
click at [687, 99] on div "[PERSON_NAME]" at bounding box center [776, 101] width 268 height 14
click at [703, 211] on div "TFM 116" at bounding box center [784, 206] width 296 height 24
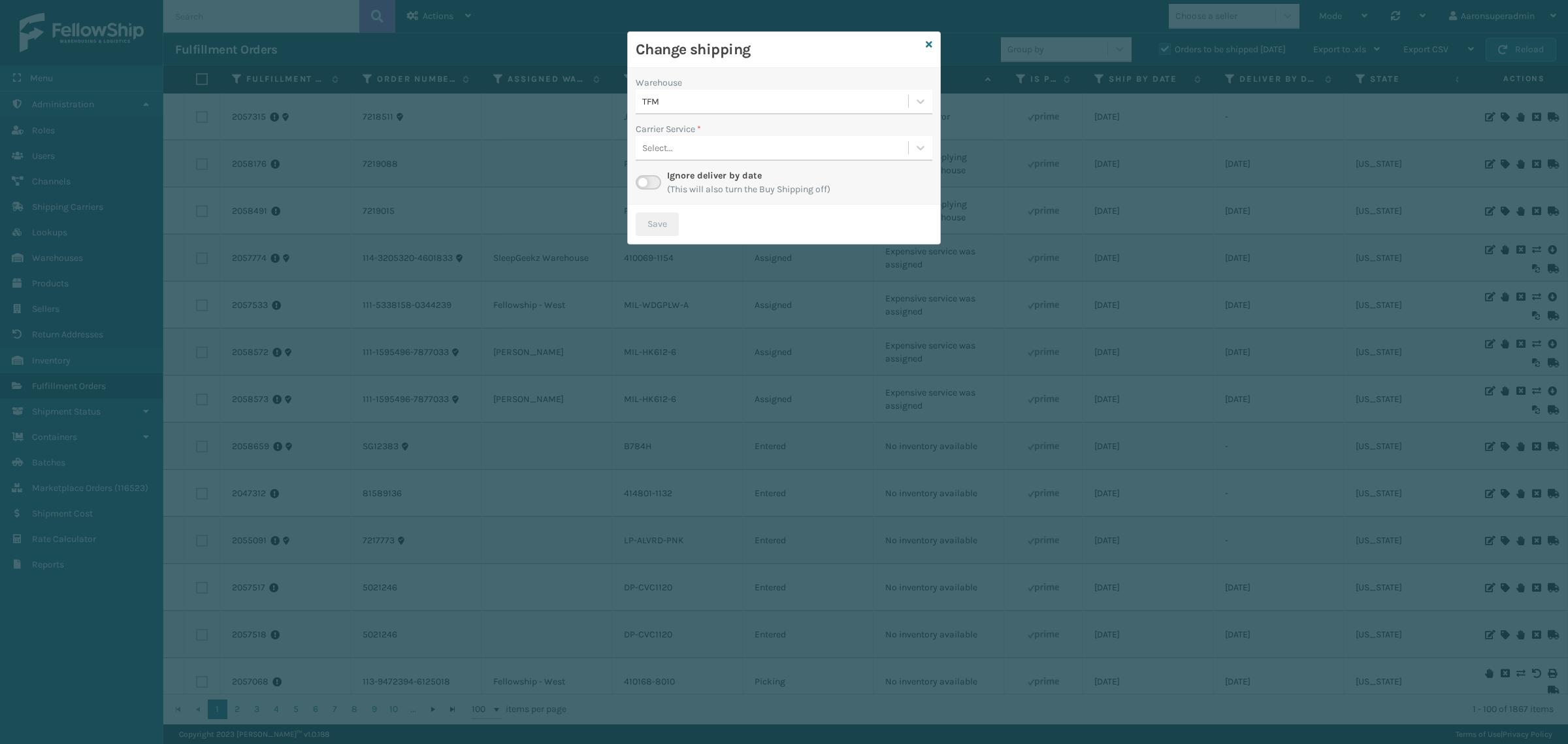
click at [721, 147] on div "Select..." at bounding box center [772, 147] width 272 height 22
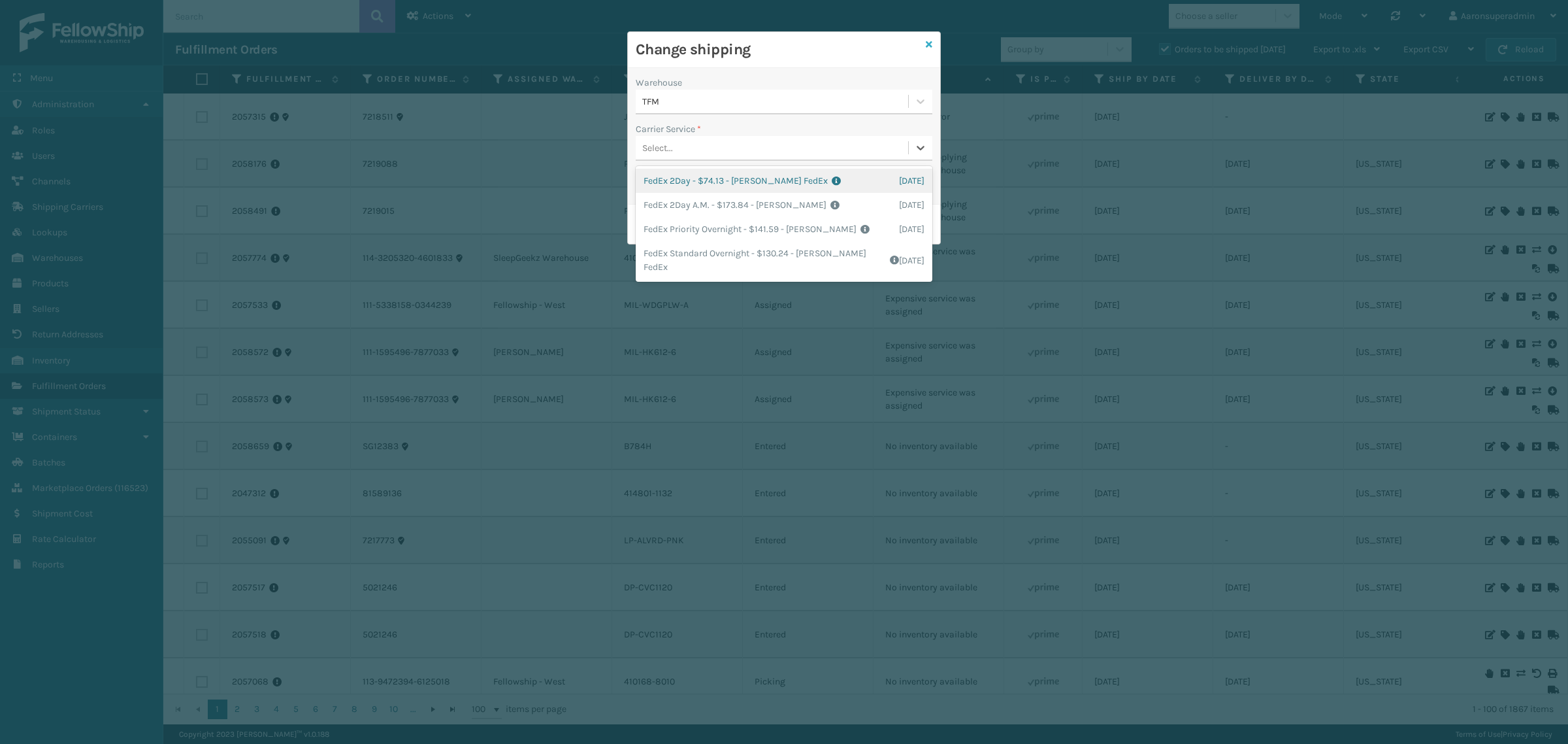
click at [932, 46] on icon at bounding box center [929, 44] width 6 height 9
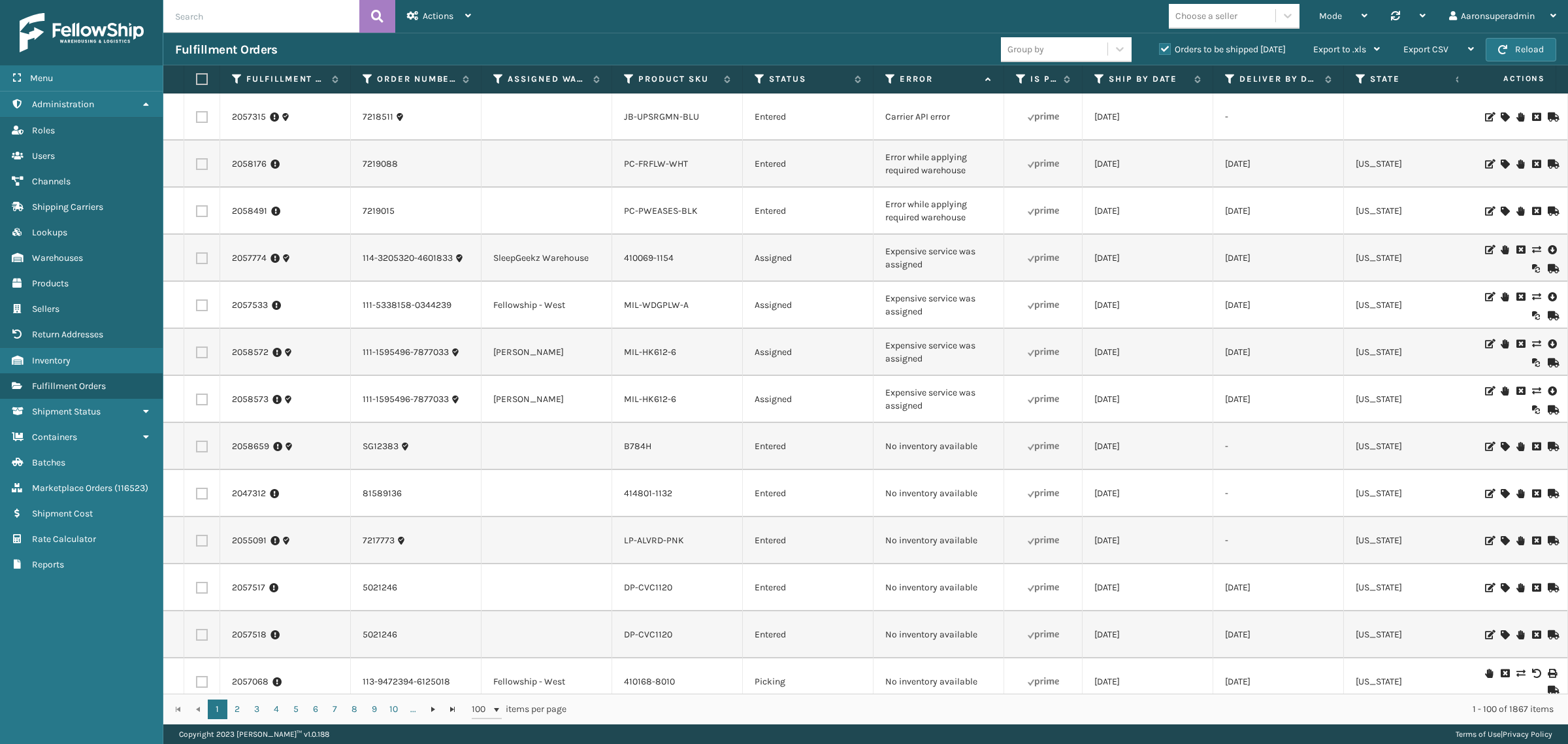
click at [1532, 298] on icon at bounding box center [1536, 296] width 8 height 9
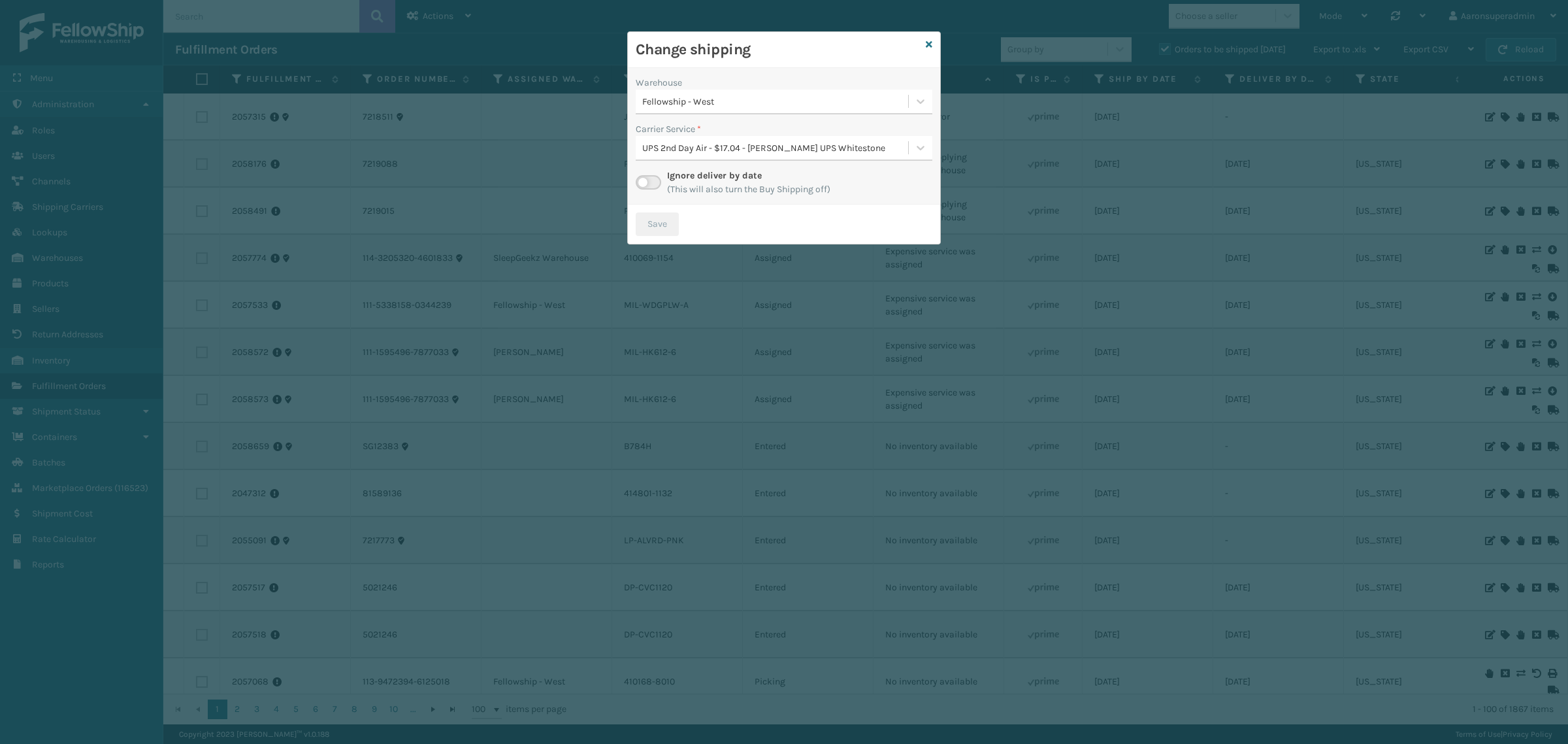
click at [740, 149] on div "UPS 2nd Day Air - $17.04 - [PERSON_NAME] UPS Whitestone" at bounding box center [776, 147] width 268 height 14
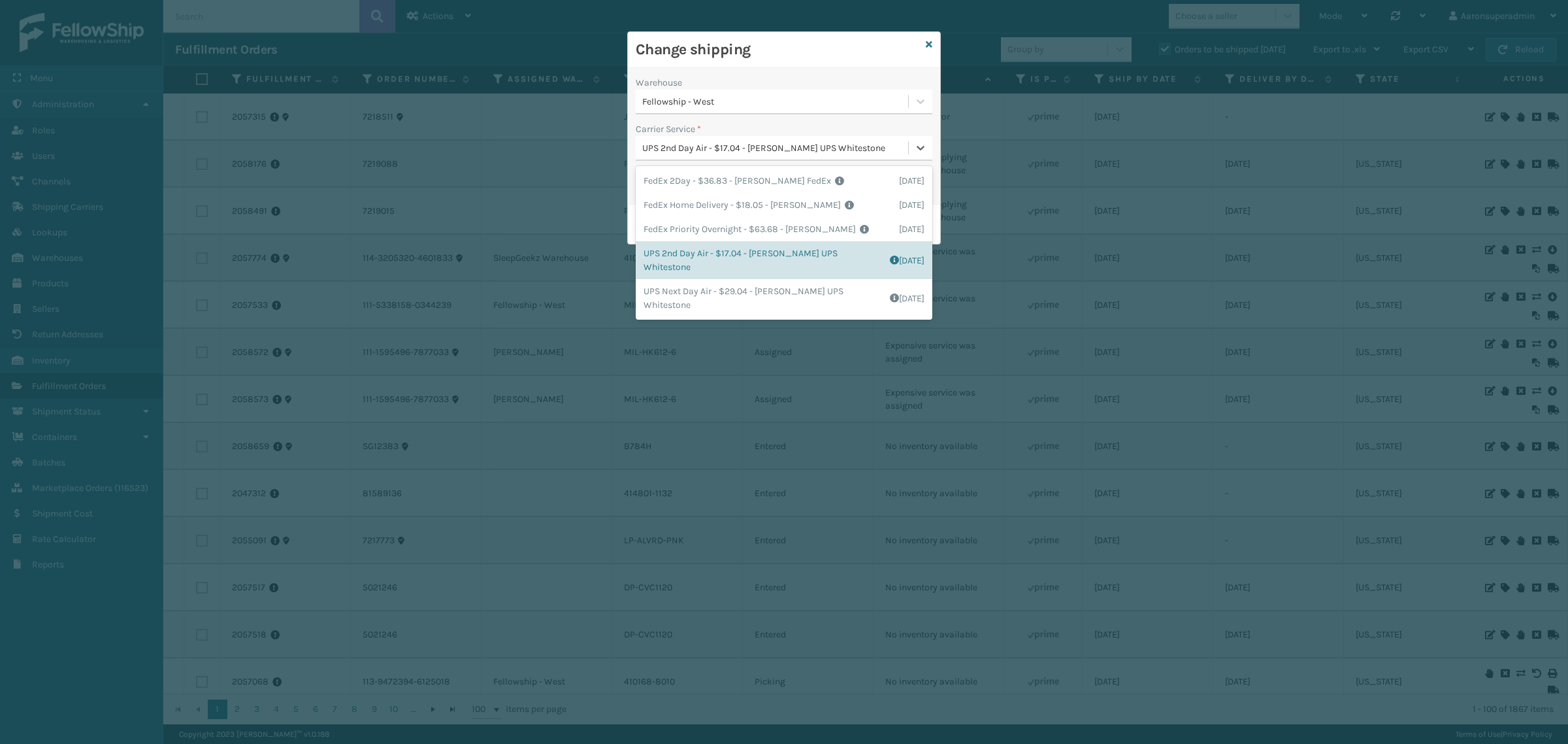
click at [720, 105] on div "Fellowship - West" at bounding box center [776, 101] width 268 height 14
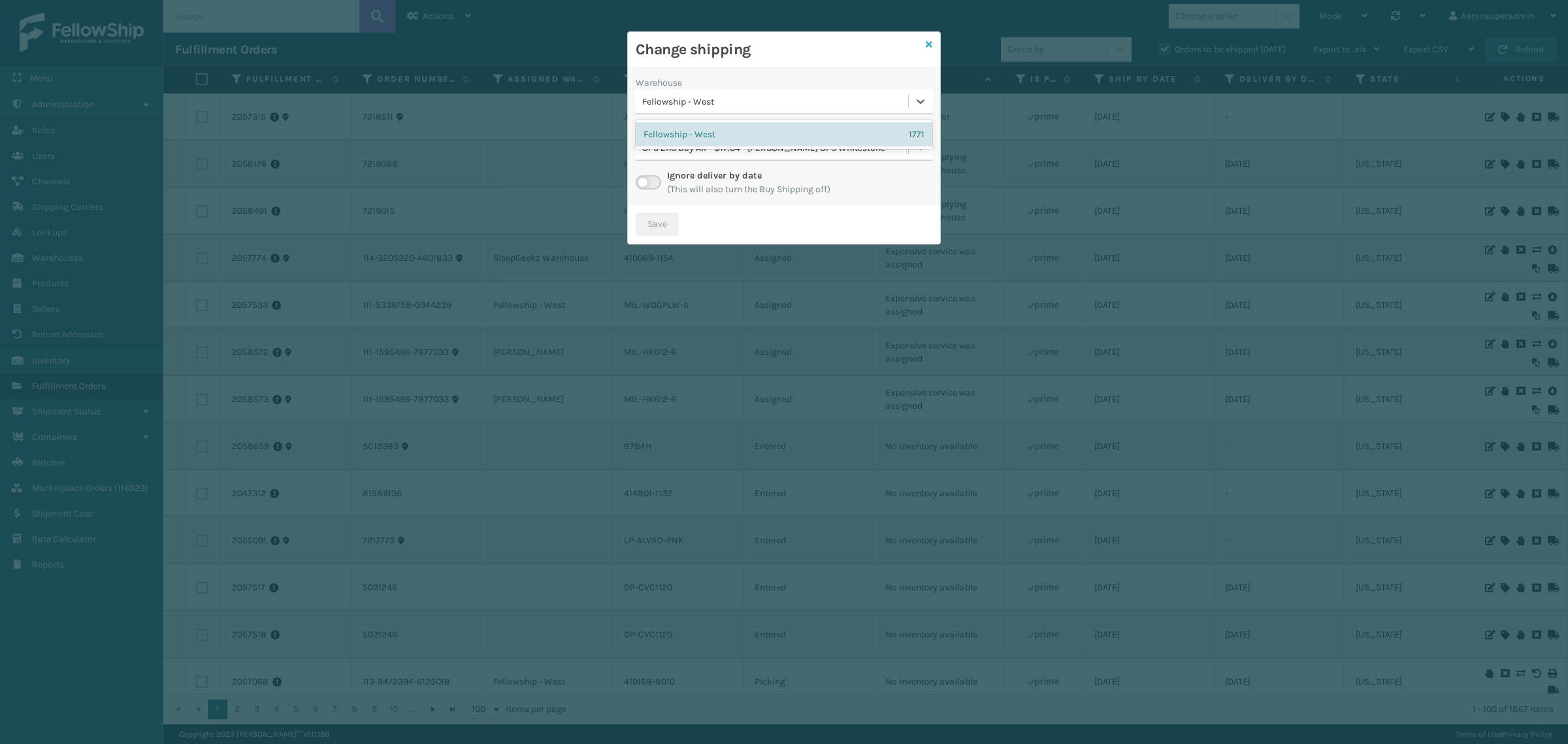
click at [925, 46] on icon at bounding box center [929, 44] width 6 height 9
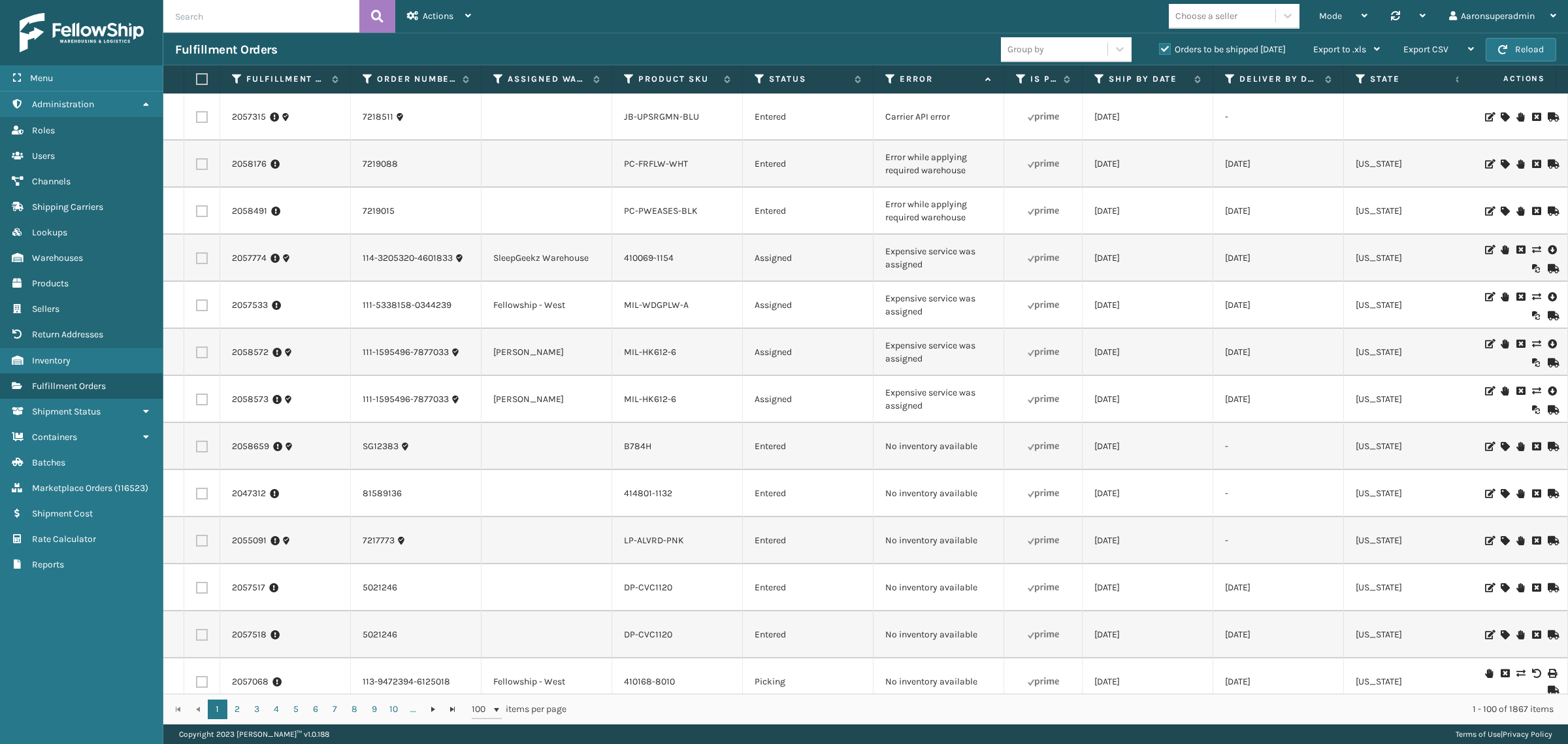
click at [1532, 247] on icon at bounding box center [1536, 249] width 8 height 9
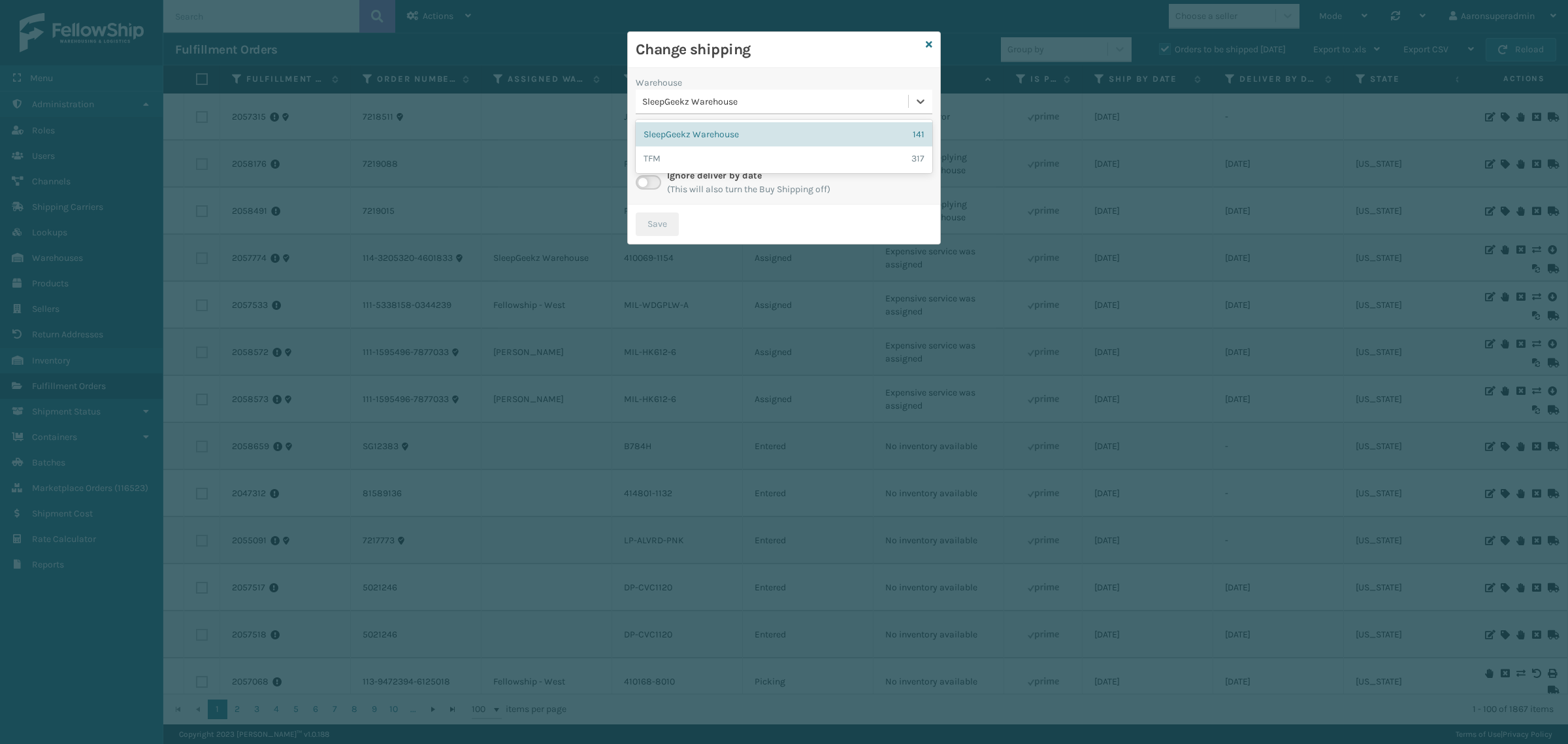
click at [719, 101] on div "SleepGeekz Warehouse" at bounding box center [776, 101] width 268 height 14
click at [727, 166] on div "TFM 317" at bounding box center [784, 159] width 296 height 24
click at [691, 151] on div "Select..." at bounding box center [772, 147] width 272 height 22
click at [929, 43] on icon at bounding box center [929, 44] width 6 height 9
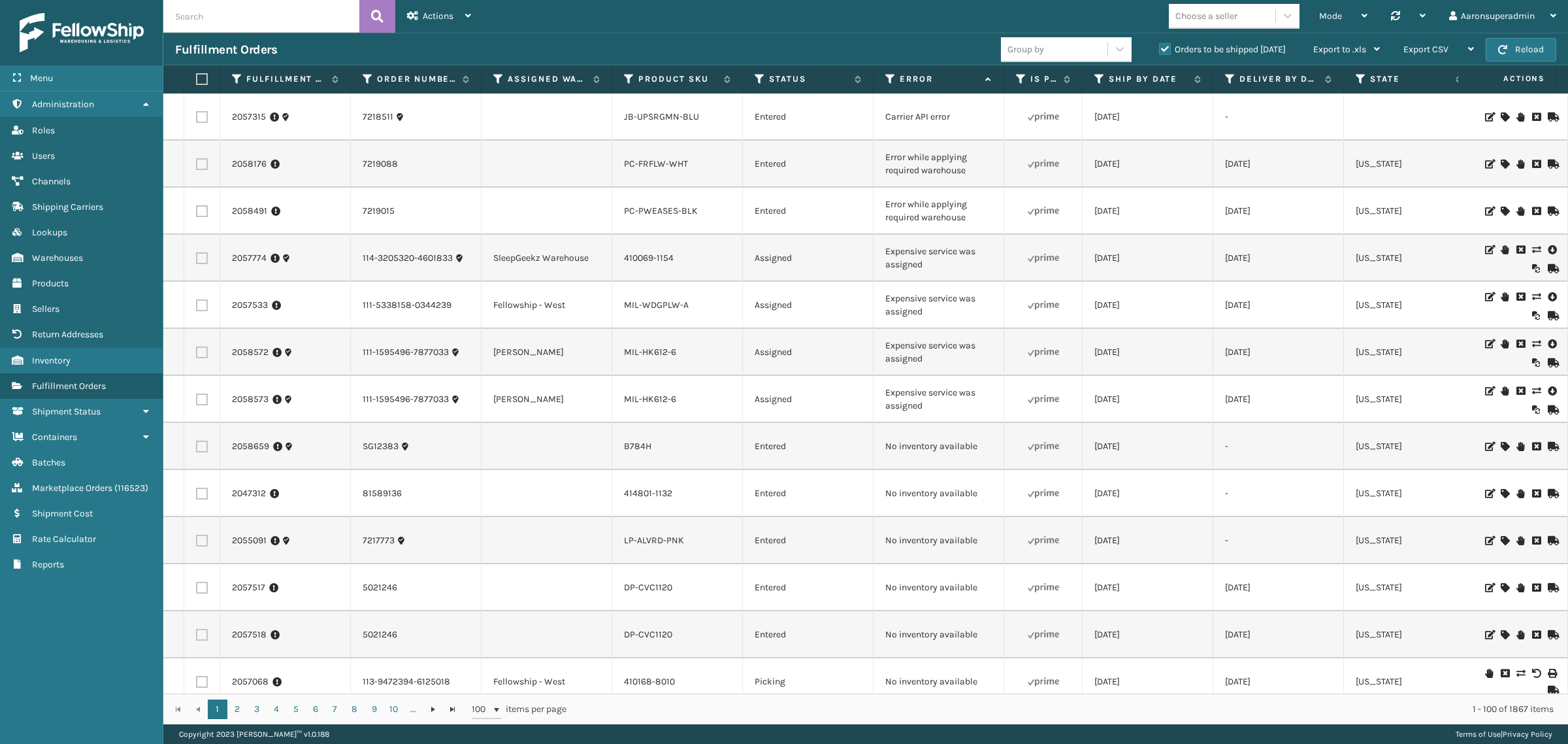
click at [194, 402] on td at bounding box center [201, 399] width 36 height 47
click at [197, 397] on label at bounding box center [201, 399] width 12 height 12
click at [197, 397] on input "checkbox" at bounding box center [196, 397] width 1 height 9
drag, startPoint x: 201, startPoint y: 353, endPoint x: 196, endPoint y: 318, distance: 35.4
click at [201, 351] on label at bounding box center [201, 352] width 12 height 12
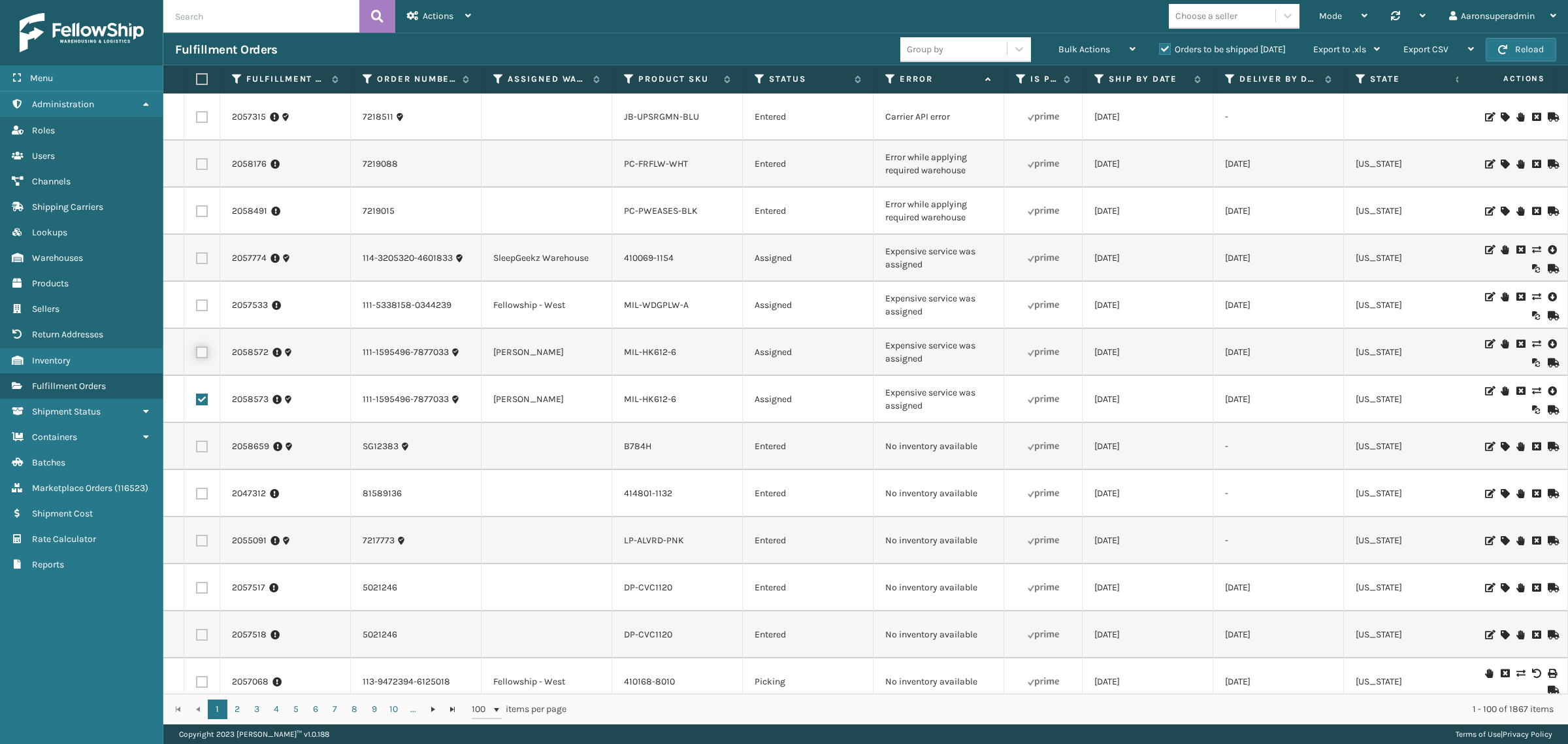
click at [197, 351] on input "checkbox" at bounding box center [196, 350] width 1 height 9
drag, startPoint x: 202, startPoint y: 307, endPoint x: 201, endPoint y: 296, distance: 11.0
click at [202, 305] on label at bounding box center [201, 305] width 12 height 12
click at [197, 305] on input "checkbox" at bounding box center [196, 303] width 1 height 9
drag, startPoint x: 205, startPoint y: 307, endPoint x: 284, endPoint y: 294, distance: 80.1
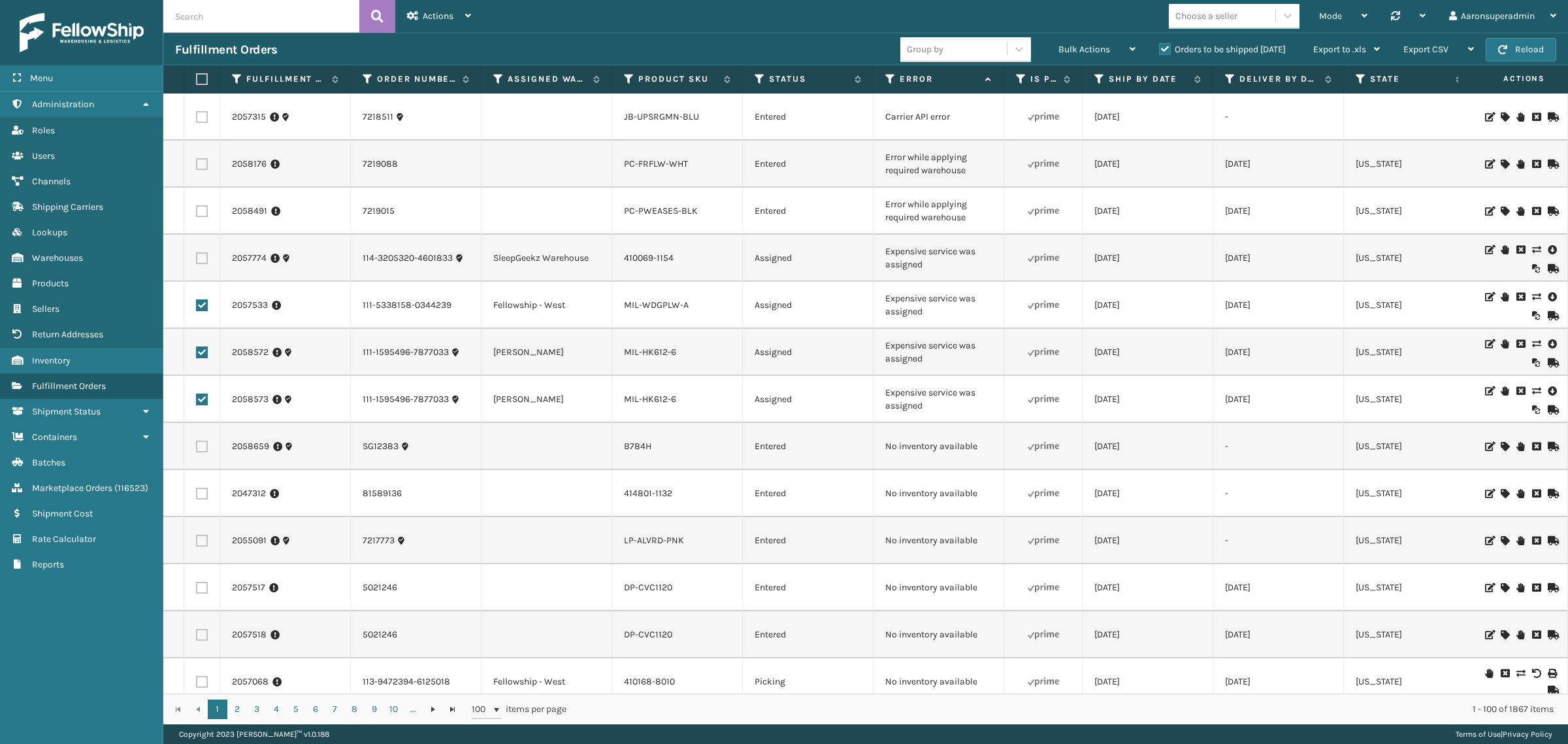
click at [207, 307] on label at bounding box center [201, 305] width 12 height 12
click at [197, 307] on input "checkbox" at bounding box center [196, 303] width 1 height 9
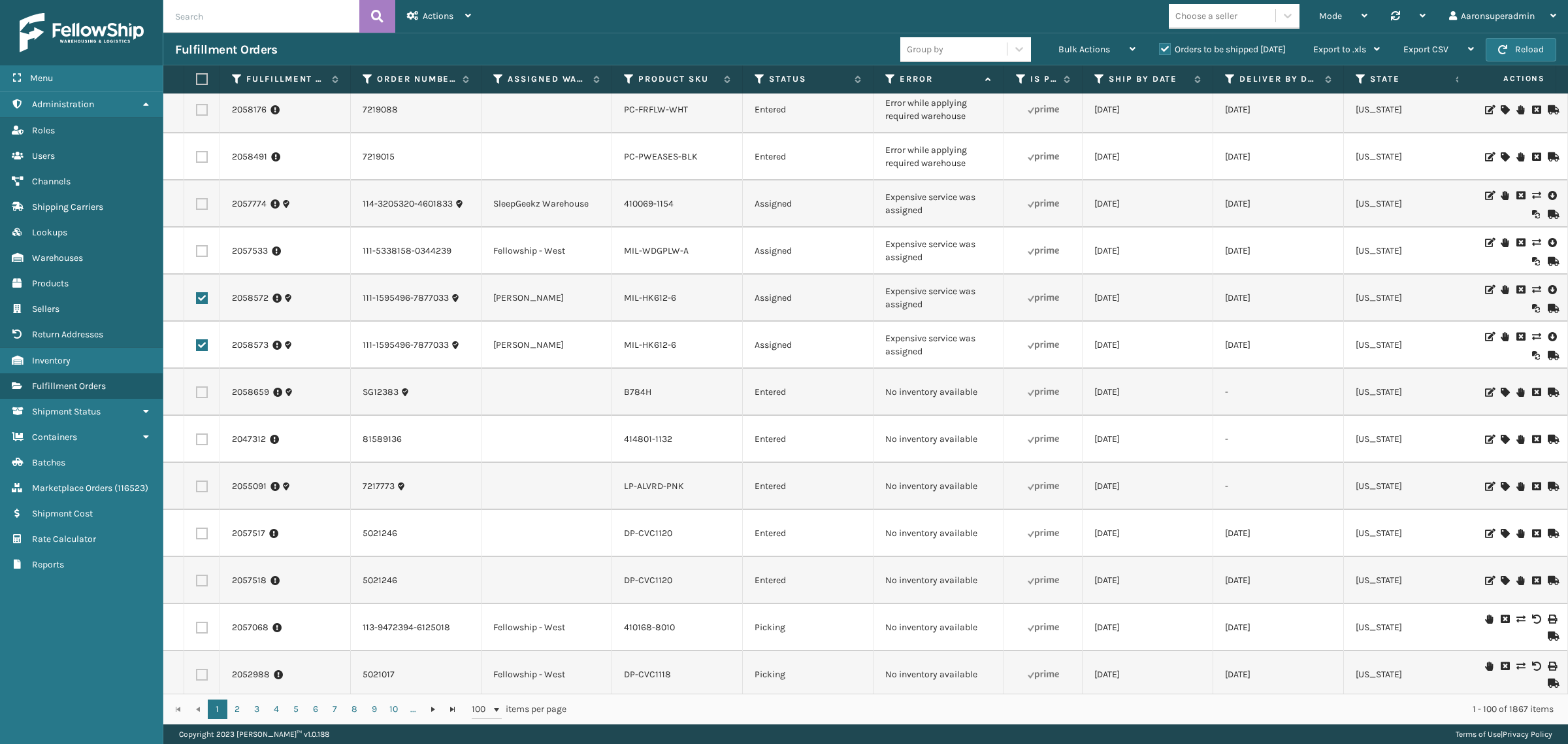
drag, startPoint x: 1288, startPoint y: 405, endPoint x: 1324, endPoint y: 409, distance: 36.2
click at [1296, 407] on td "-" at bounding box center [1278, 392] width 131 height 47
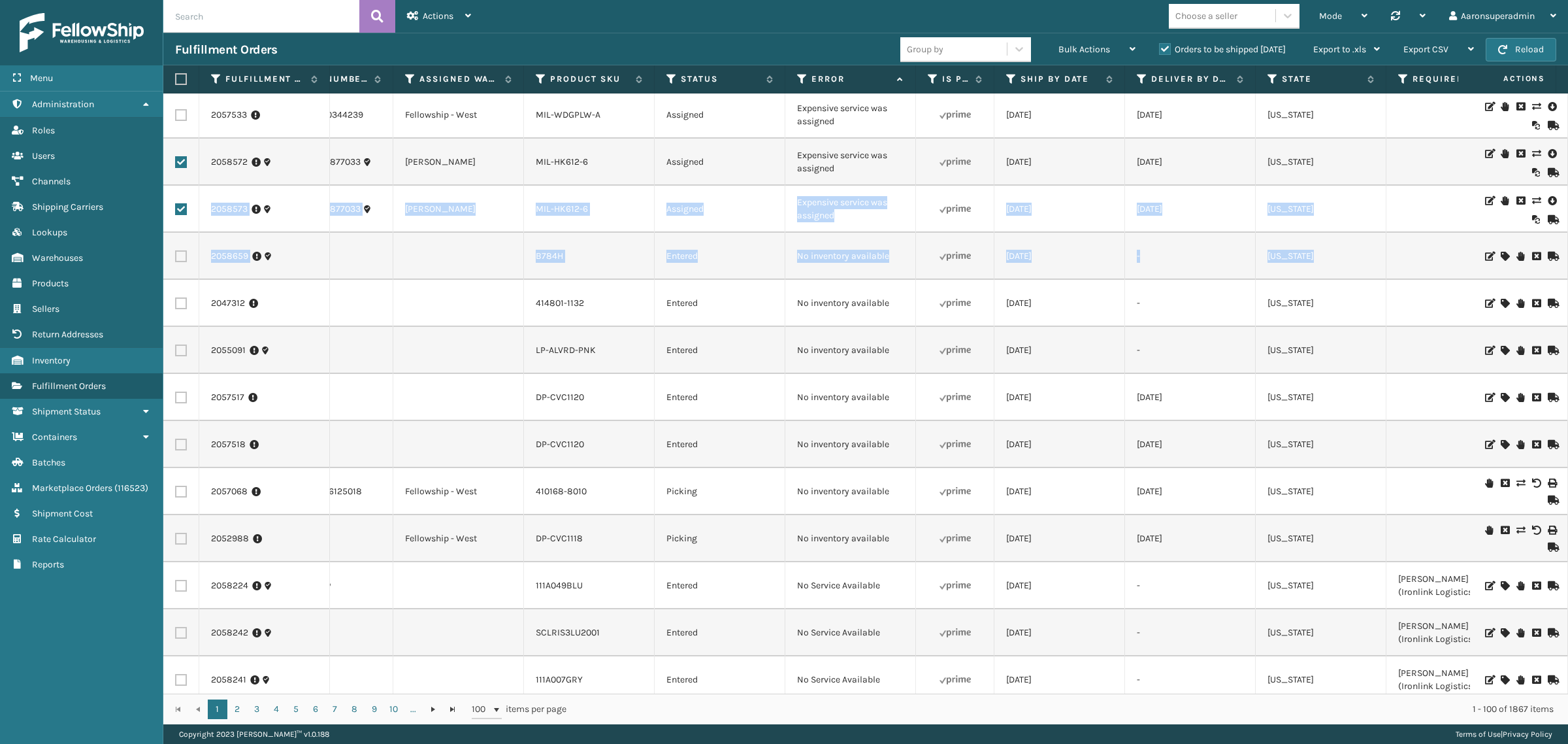
scroll to position [0, 119]
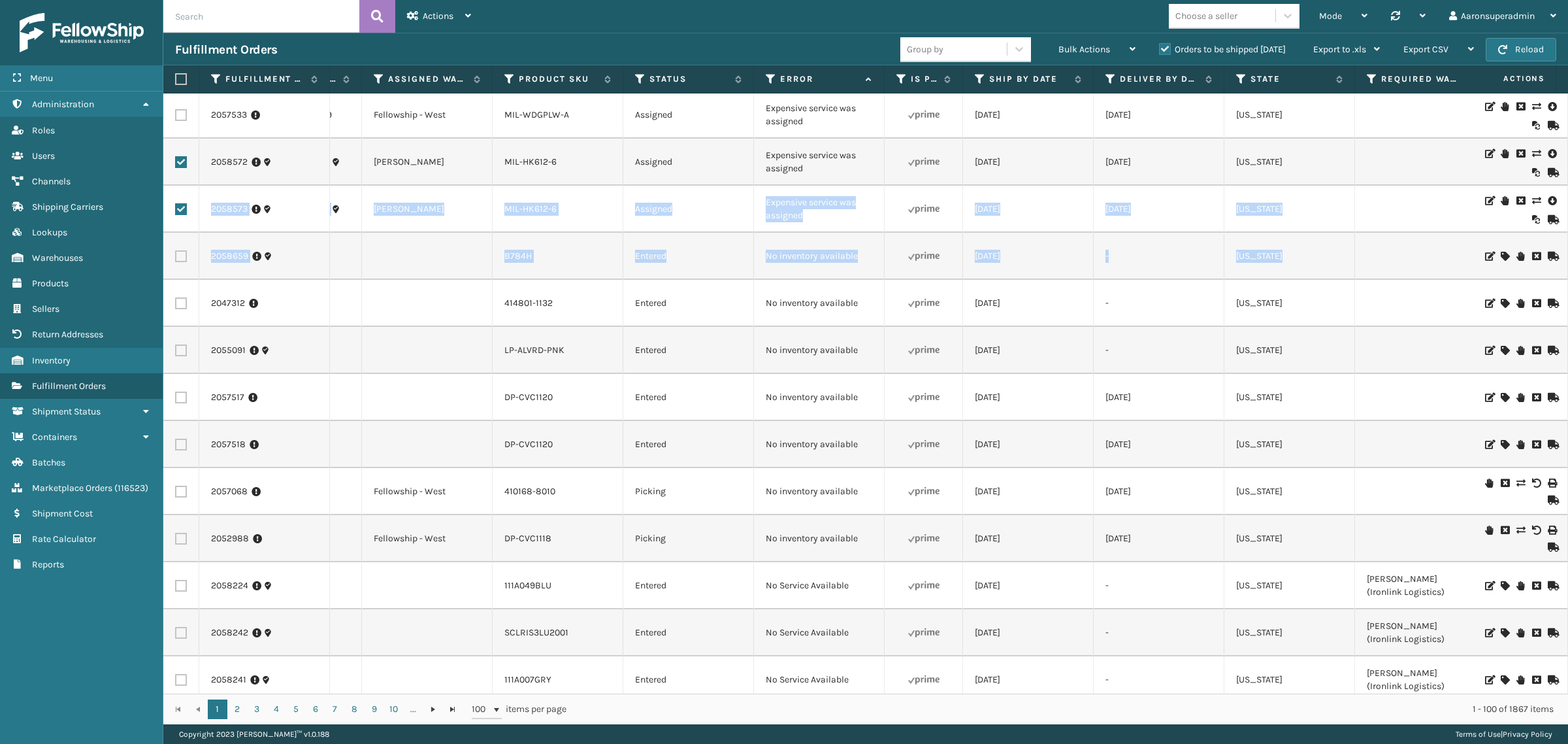
drag, startPoint x: 1548, startPoint y: 181, endPoint x: 1546, endPoint y: 256, distance: 75.0
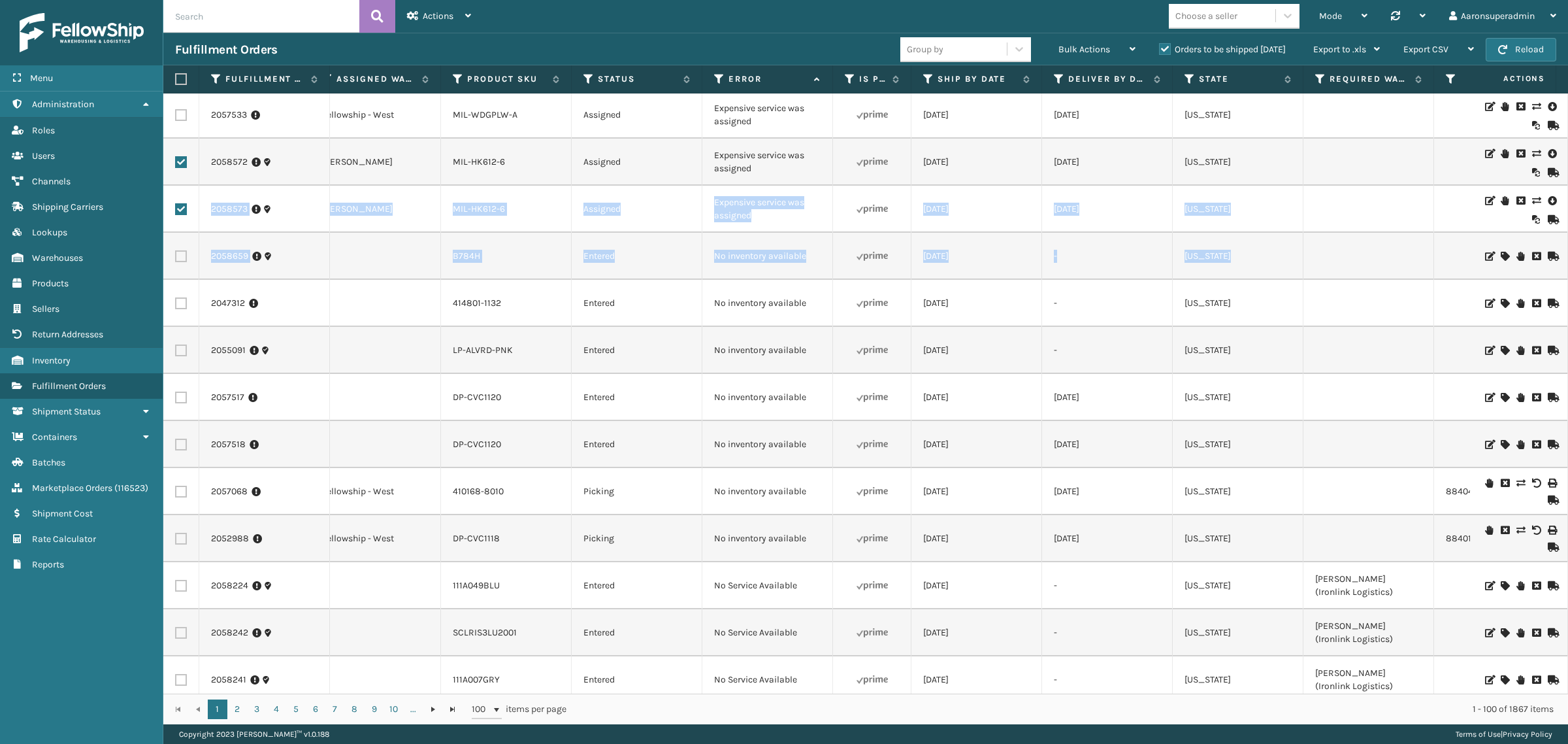
click at [1397, 263] on td at bounding box center [1369, 256] width 131 height 47
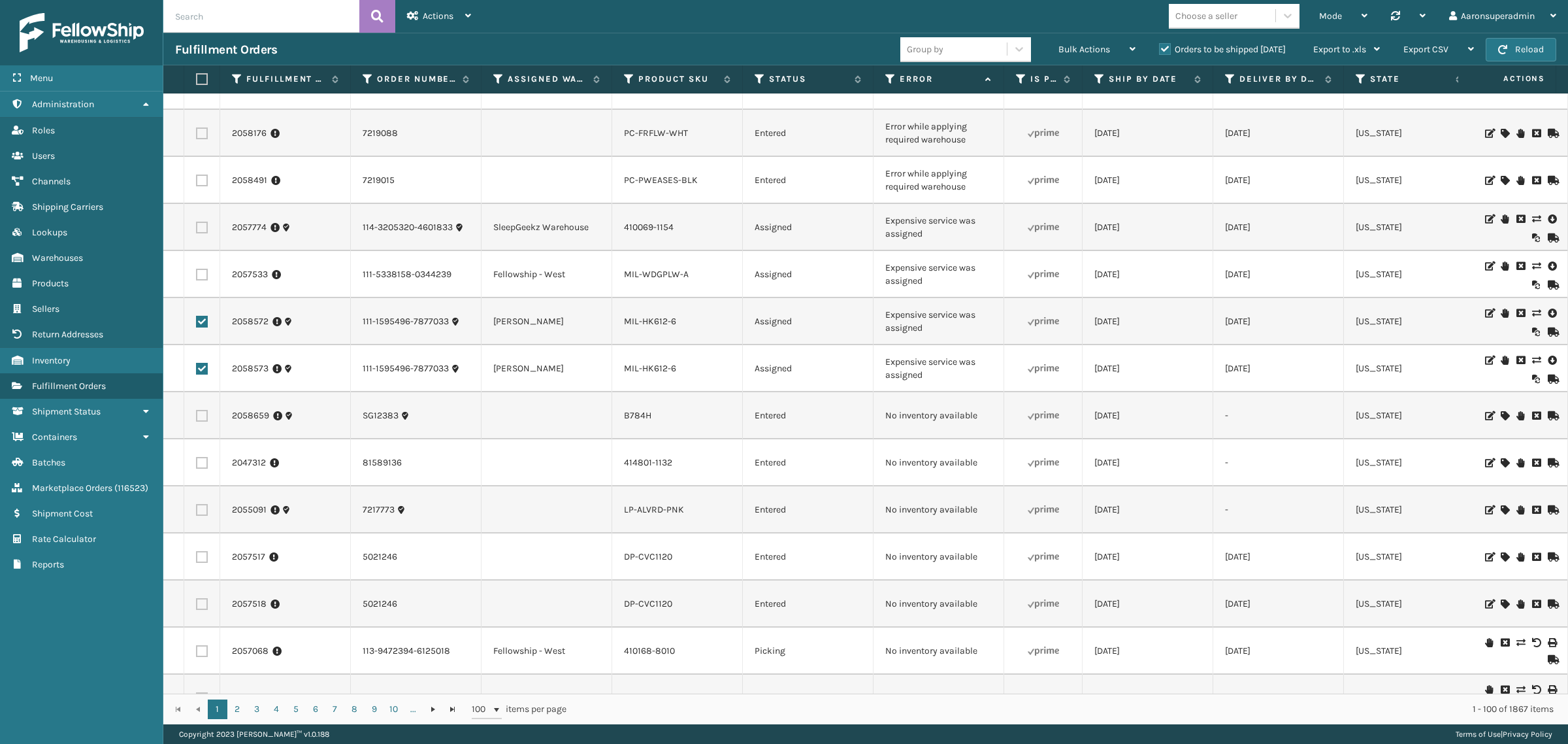
scroll to position [0, 0]
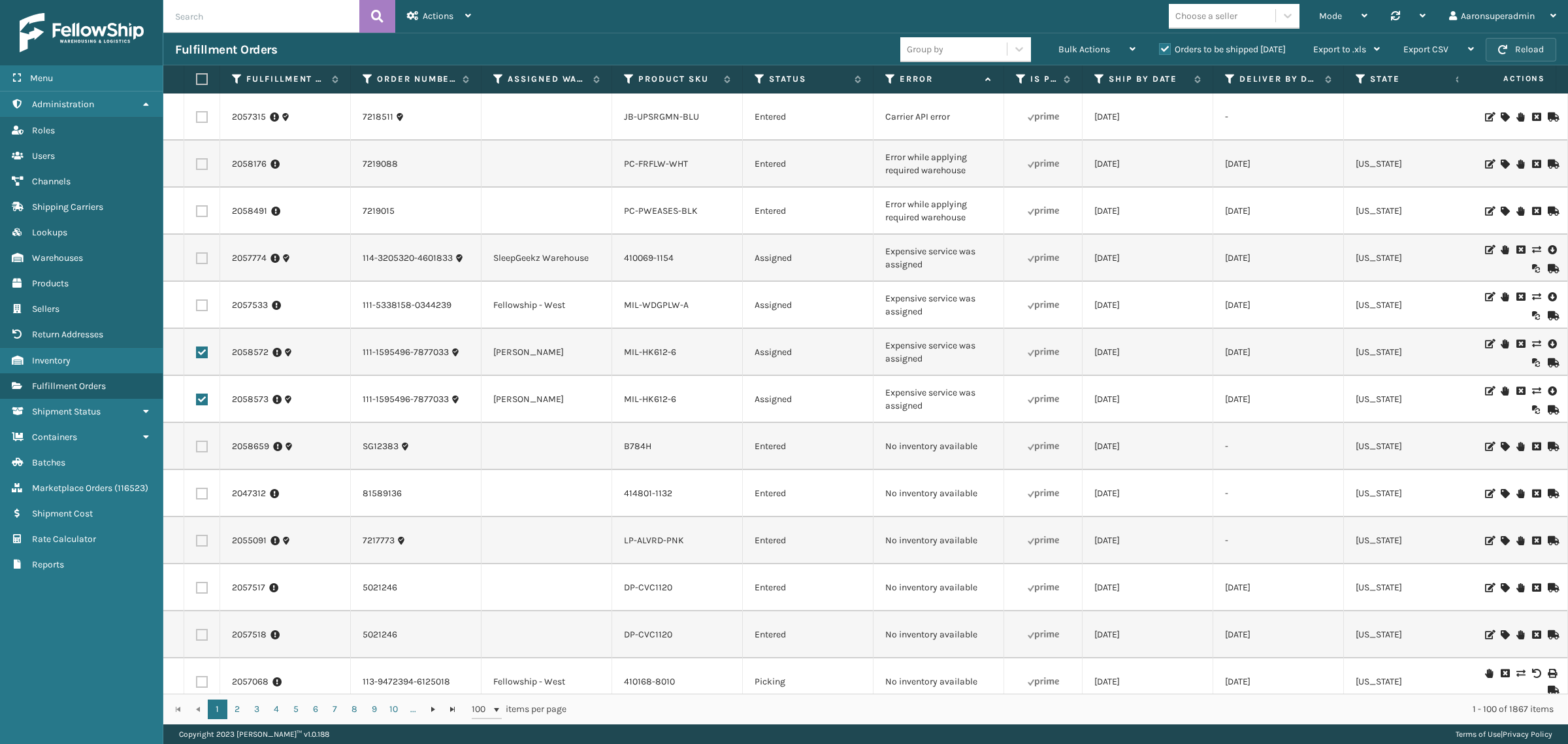
click at [1533, 56] on button "Reload" at bounding box center [1520, 50] width 71 height 24
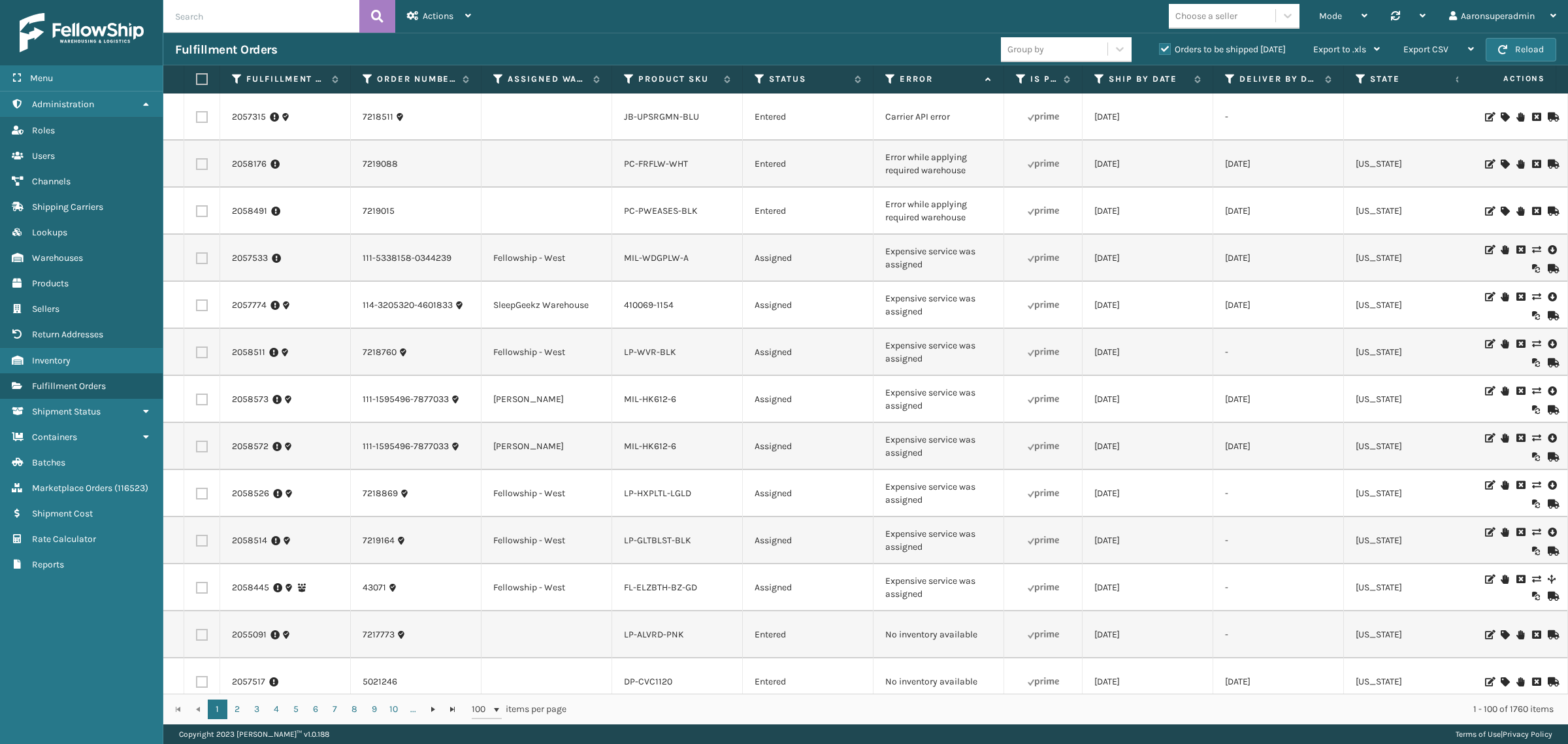
click at [288, 15] on input "text" at bounding box center [261, 16] width 196 height 33
paste input "SS44286"
click at [373, 17] on icon at bounding box center [377, 16] width 13 height 20
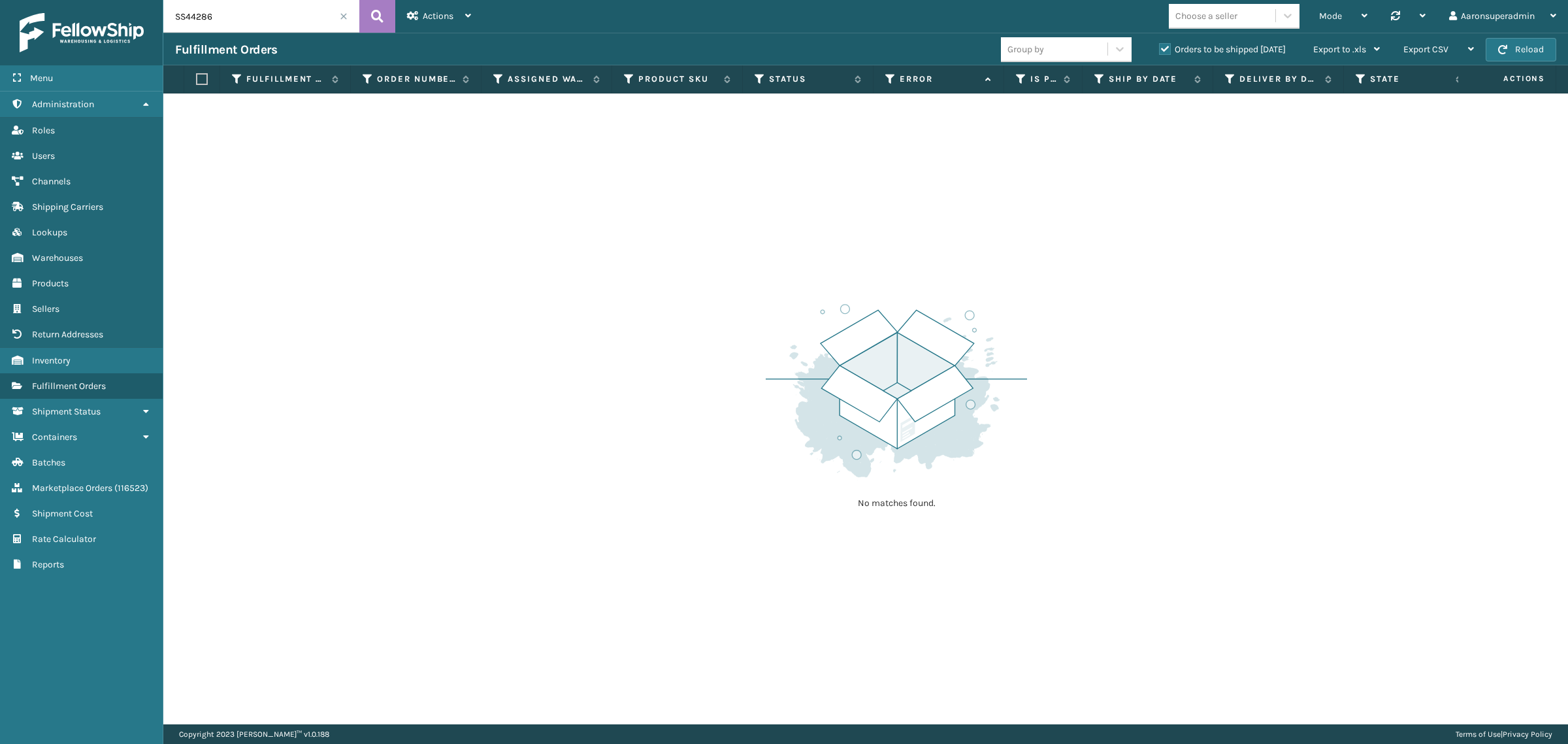
click at [1183, 47] on label "Orders to be shipped [DATE]" at bounding box center [1222, 49] width 127 height 11
click at [1159, 47] on input "Orders to be shipped [DATE]" at bounding box center [1159, 46] width 1 height 9
click at [1183, 47] on label "Orders to be shipped [DATE]" at bounding box center [1222, 49] width 127 height 11
click at [1159, 47] on input "Orders to be shipped [DATE]" at bounding box center [1159, 46] width 1 height 9
click at [220, 25] on input "SS44286" at bounding box center [261, 16] width 196 height 33
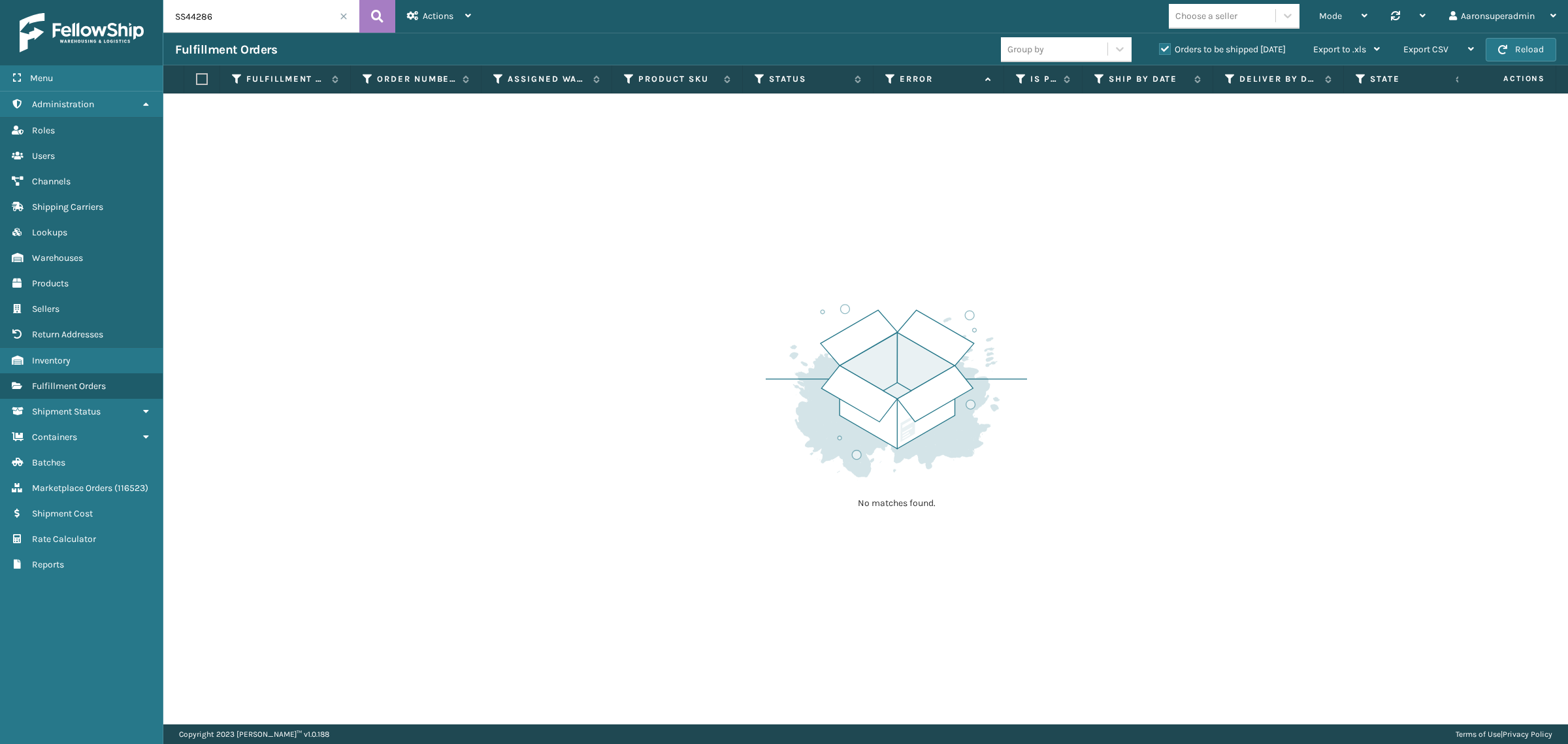
click at [220, 24] on input "SS44286" at bounding box center [261, 16] width 196 height 33
paste input "LTL."
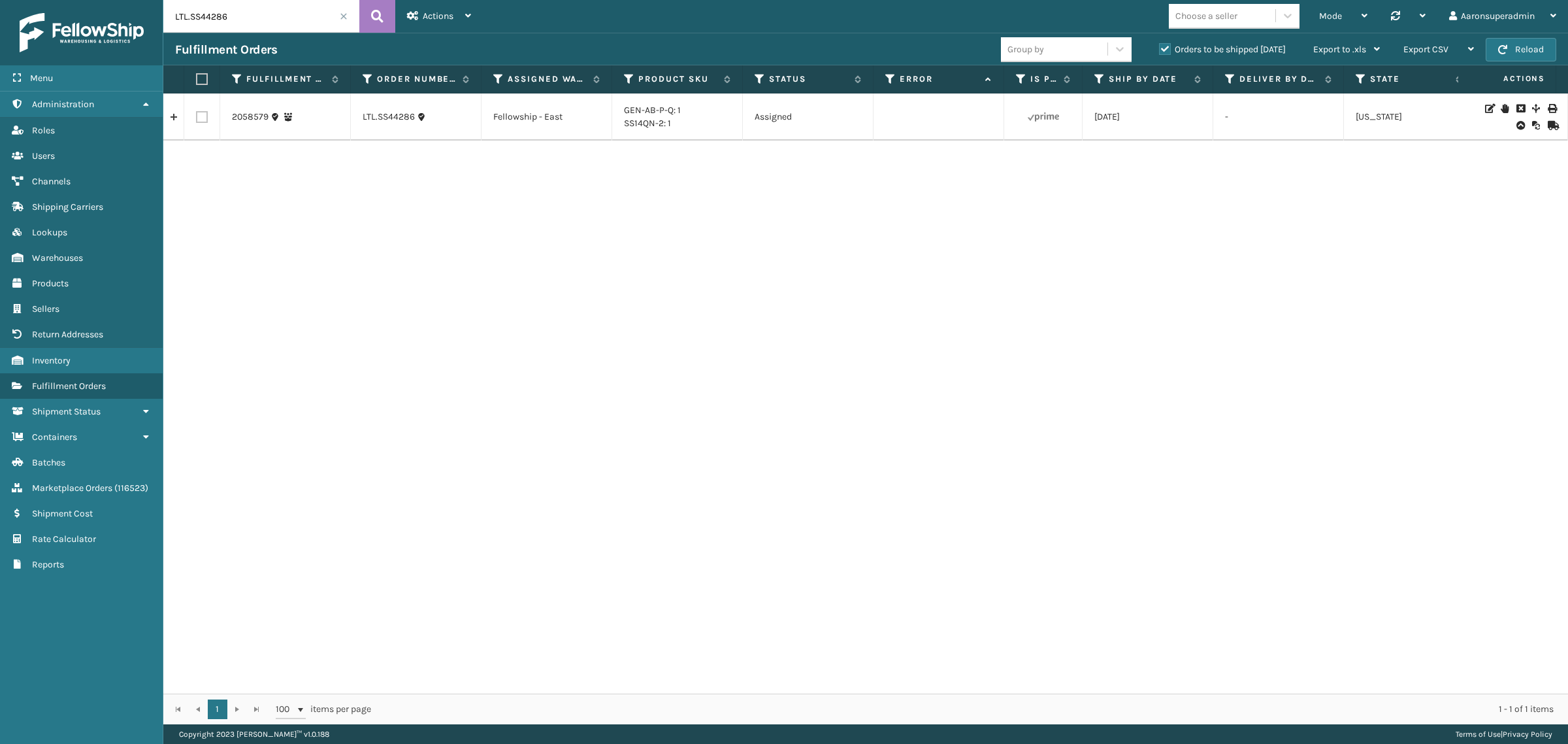
click at [1516, 108] on icon at bounding box center [1520, 108] width 8 height 9
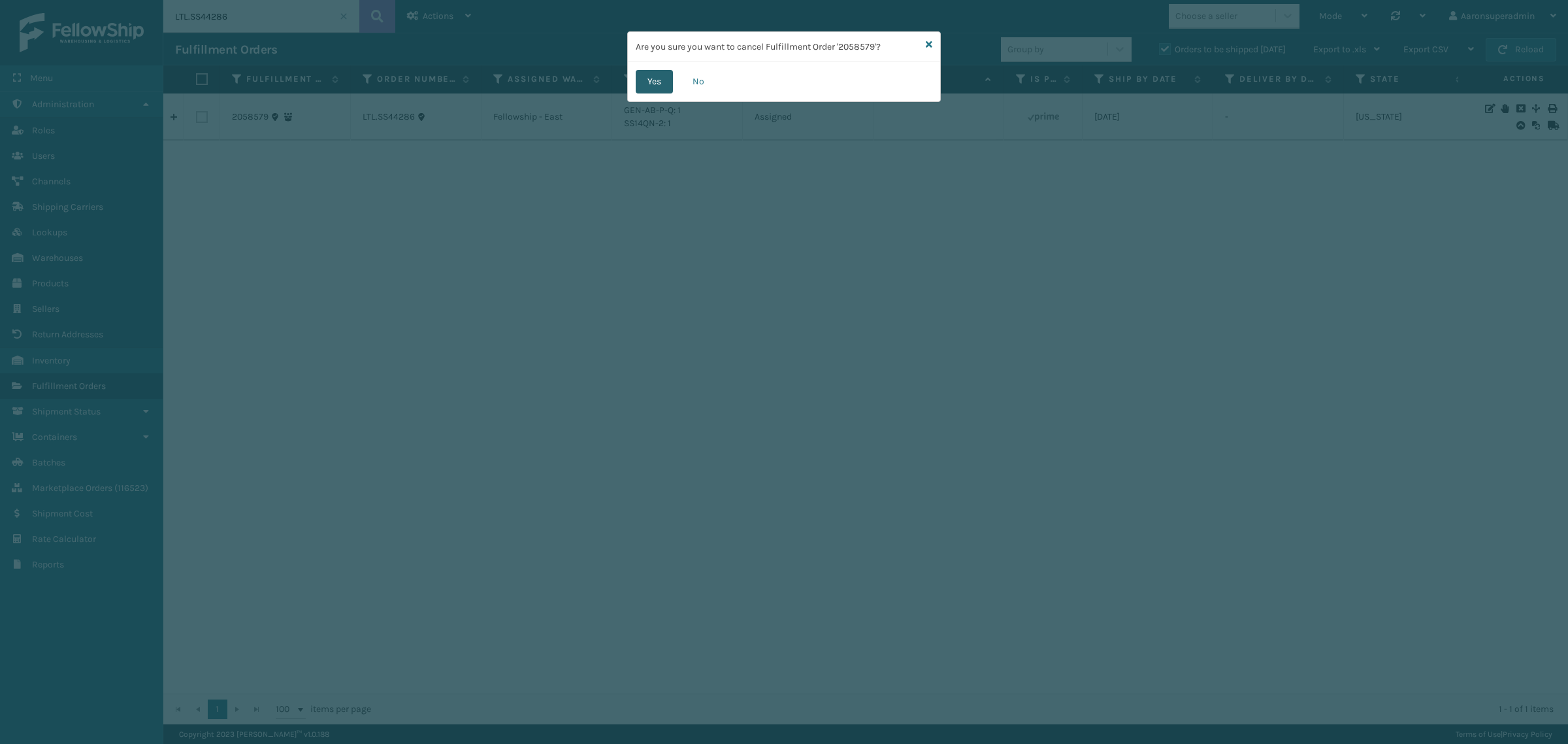
click at [667, 85] on button "Yes" at bounding box center [654, 82] width 37 height 24
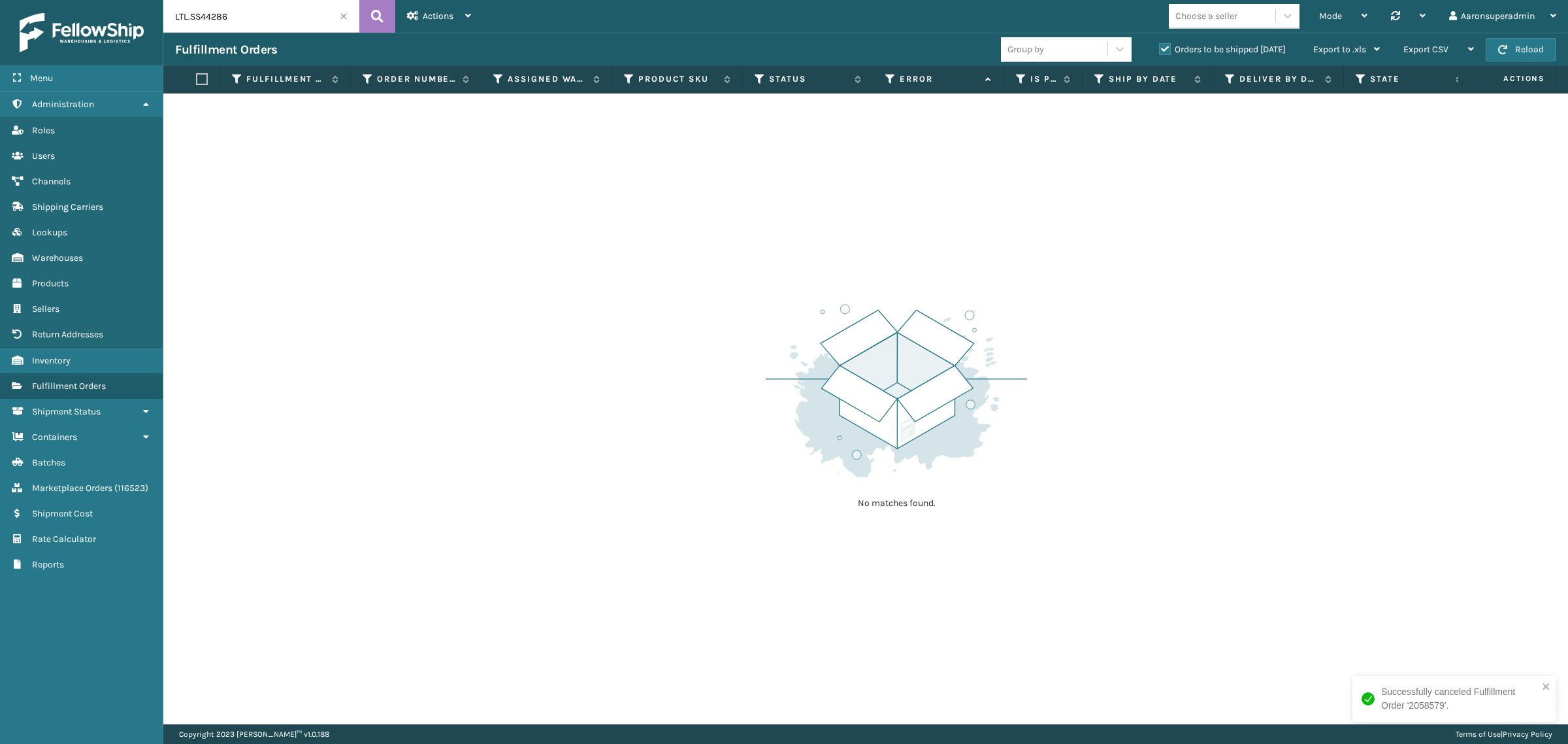
click at [343, 14] on span at bounding box center [344, 17] width 8 height 8
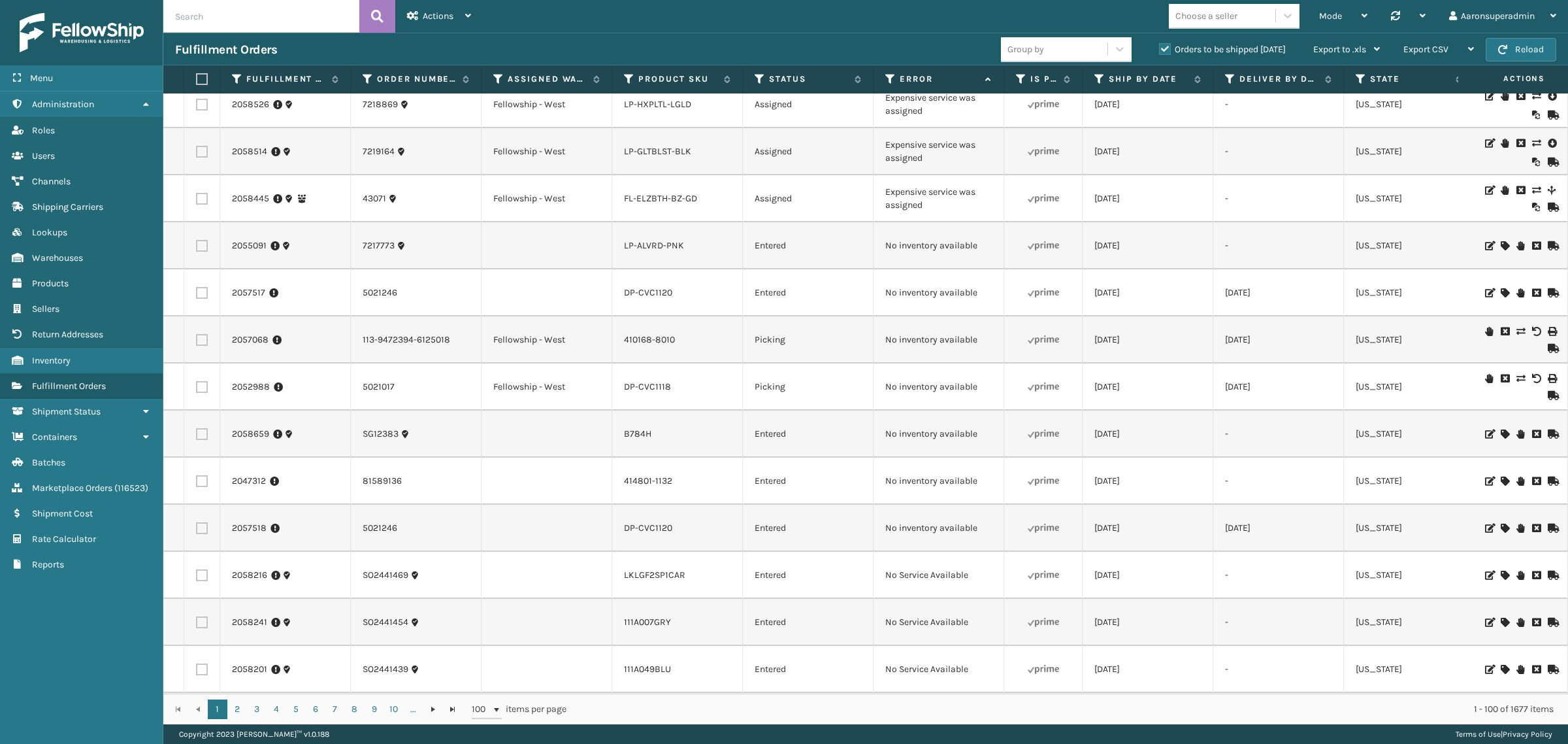
scroll to position [275, 0]
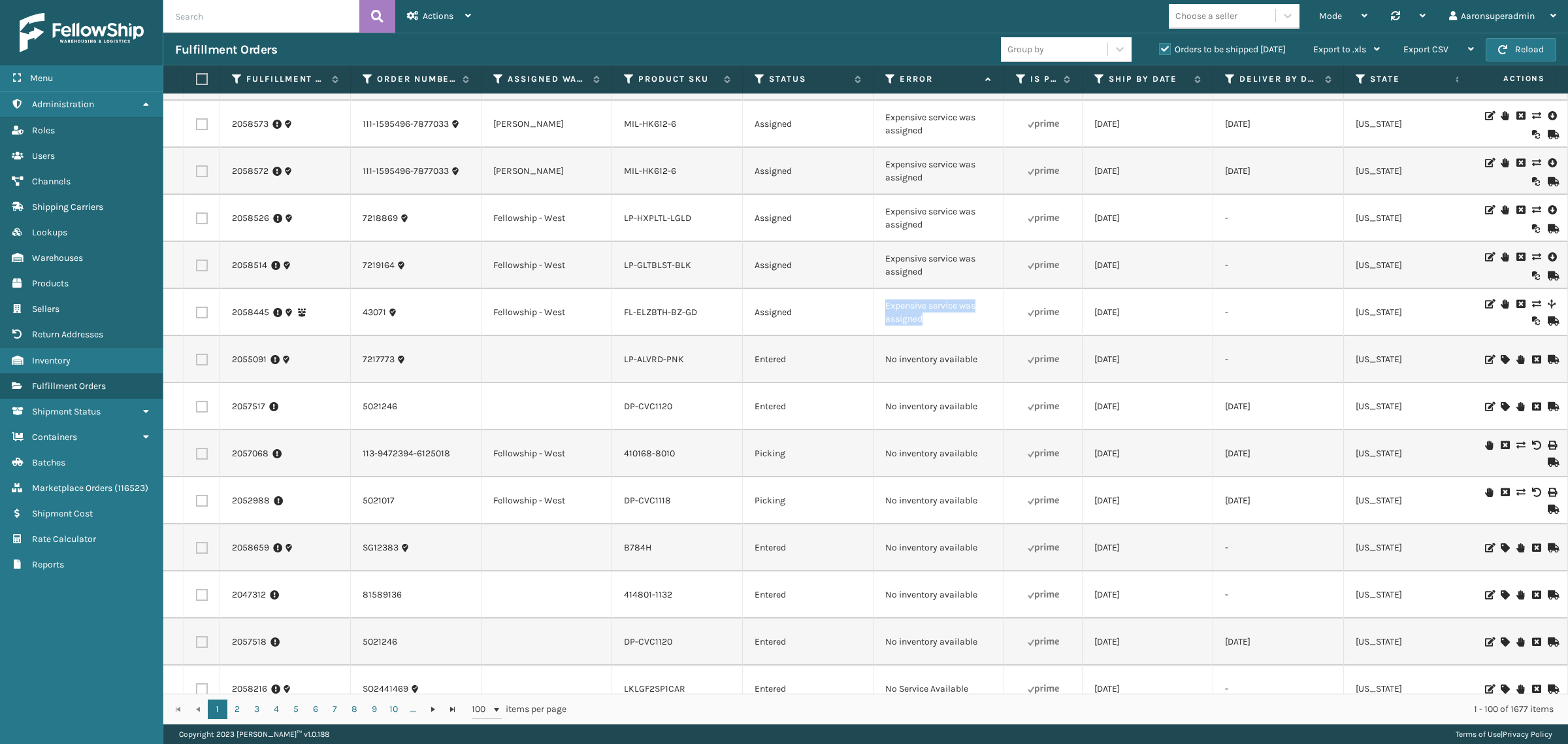
drag, startPoint x: 929, startPoint y: 322, endPoint x: 866, endPoint y: 299, distance: 67.1
copy tr "Expensive service was assigned"
click at [264, 17] on input "text" at bounding box center [261, 16] width 196 height 33
paste input "Expensive service was assigned"
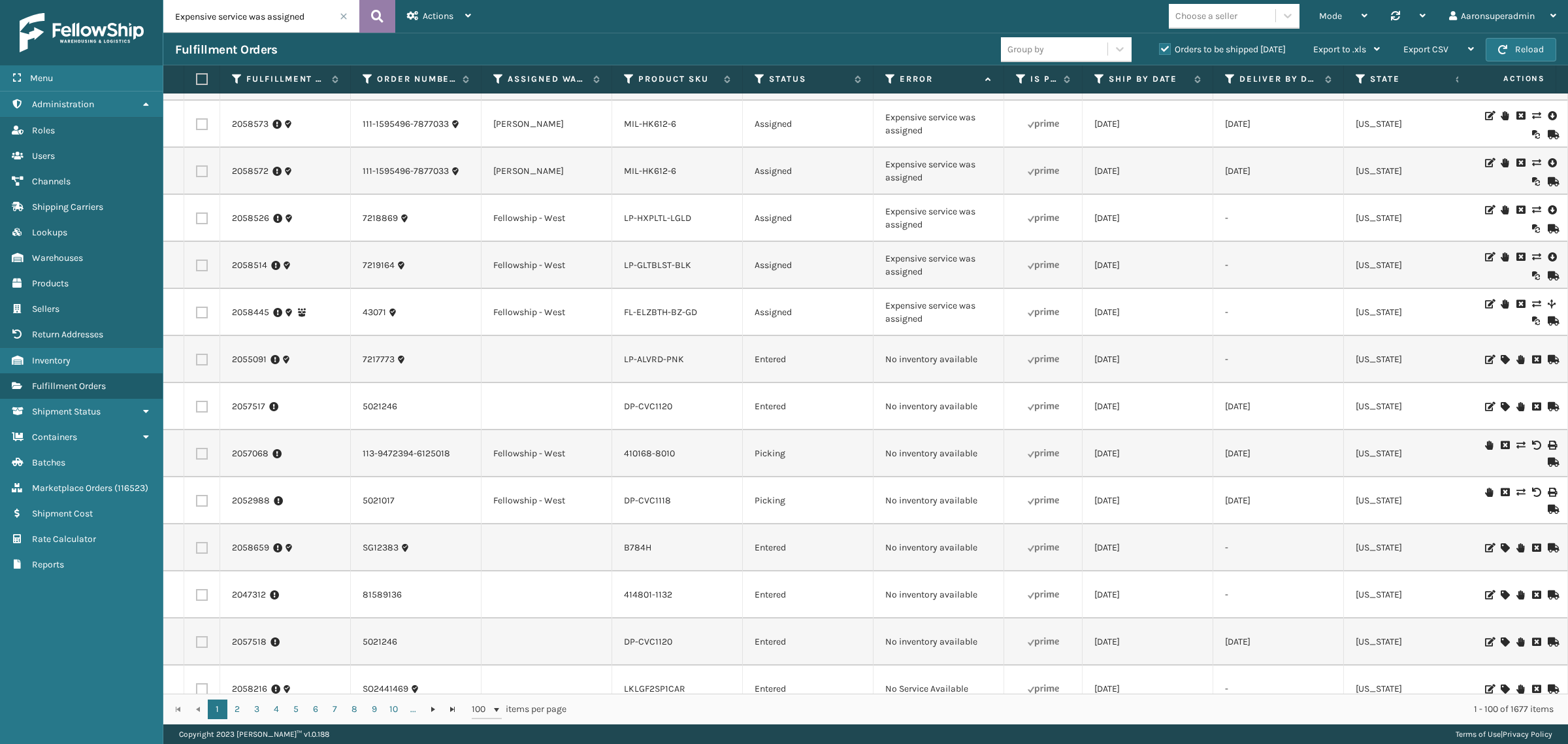
click at [382, 13] on icon at bounding box center [377, 16] width 13 height 20
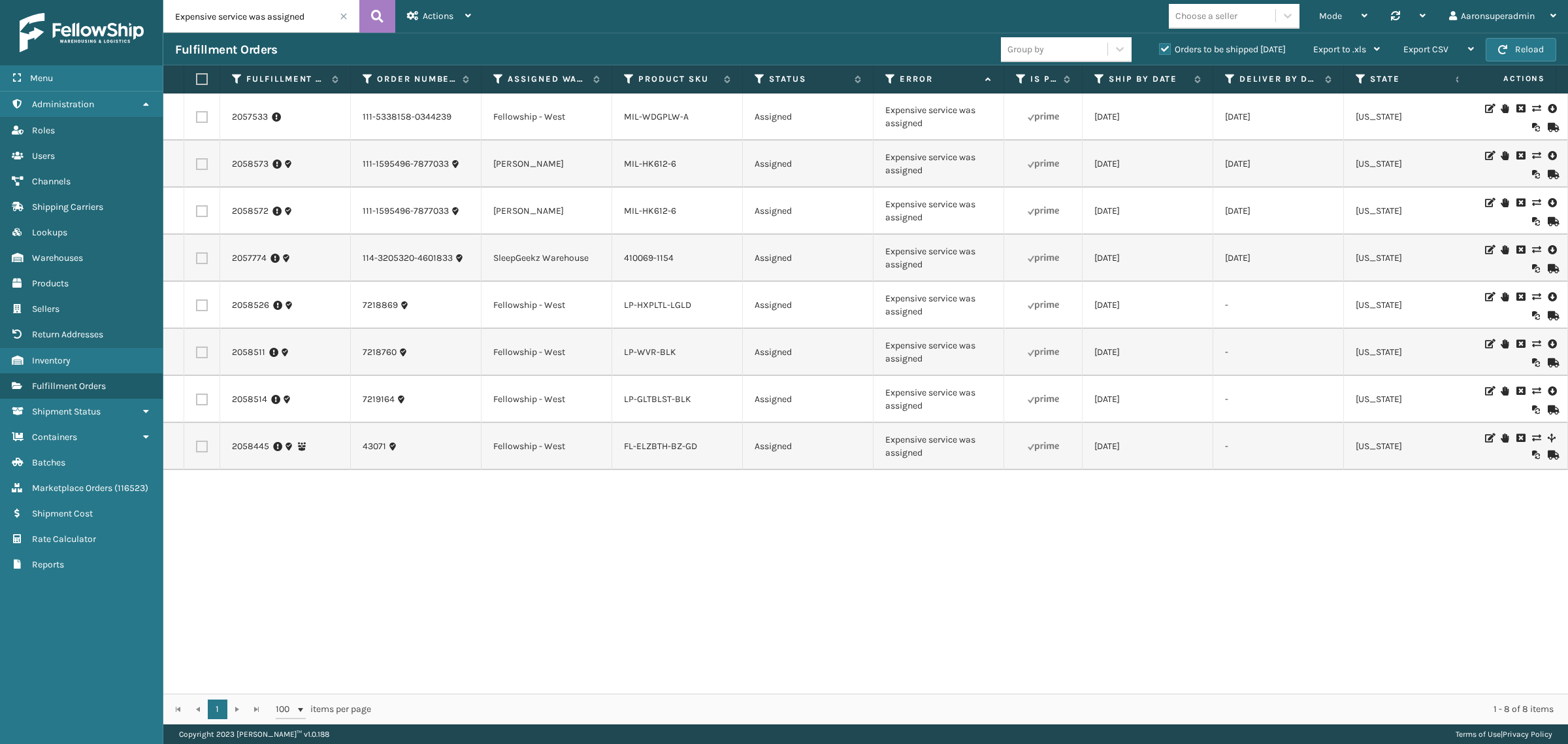
click at [196, 402] on label at bounding box center [201, 399] width 12 height 12
click at [196, 402] on input "checkbox" at bounding box center [196, 397] width 1 height 9
click at [197, 354] on label at bounding box center [201, 352] width 12 height 12
click at [197, 354] on input "checkbox" at bounding box center [196, 350] width 1 height 9
click at [201, 301] on label at bounding box center [201, 305] width 12 height 12
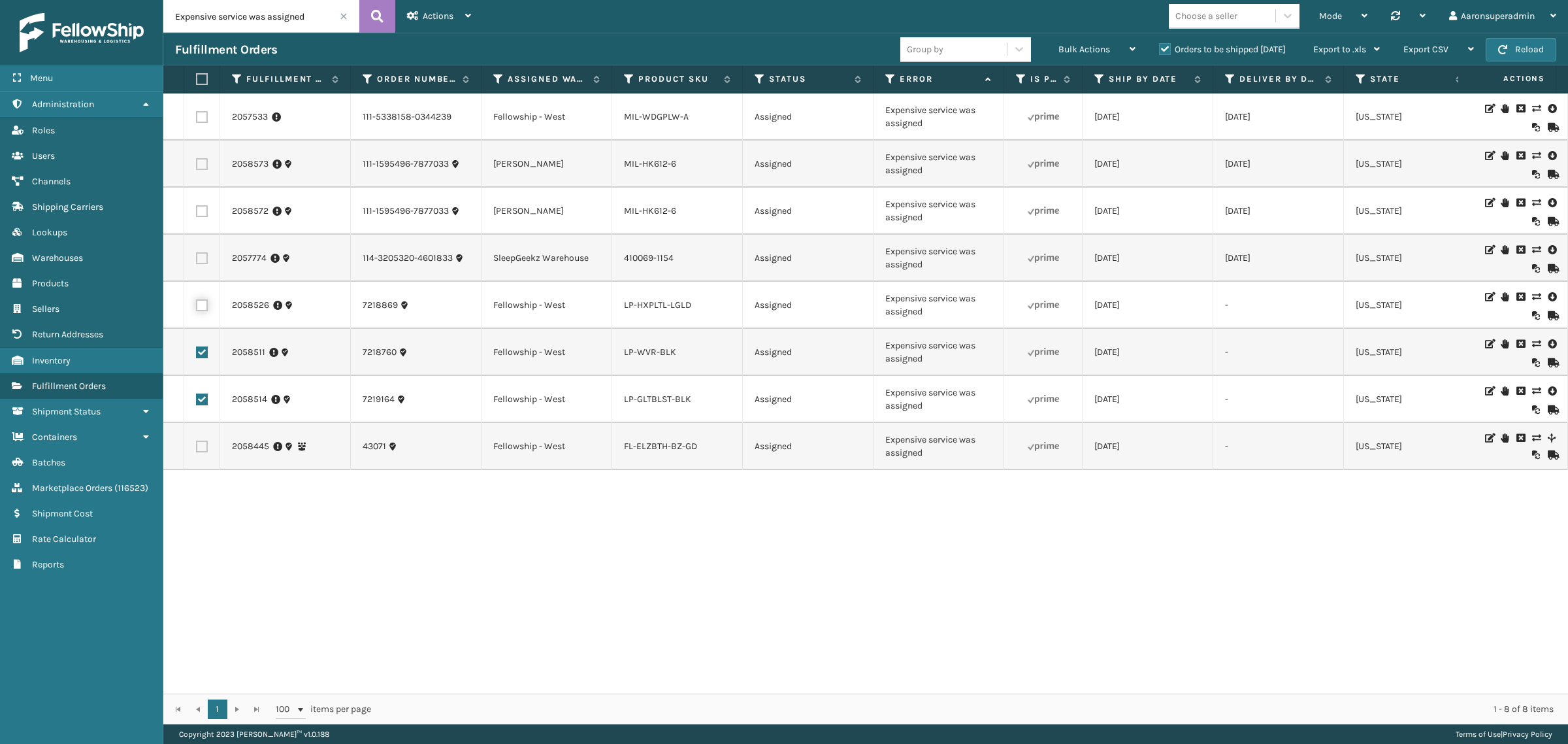
click at [197, 301] on input "checkbox" at bounding box center [196, 303] width 1 height 9
click at [1068, 48] on span "Bulk Actions" at bounding box center [1084, 49] width 52 height 11
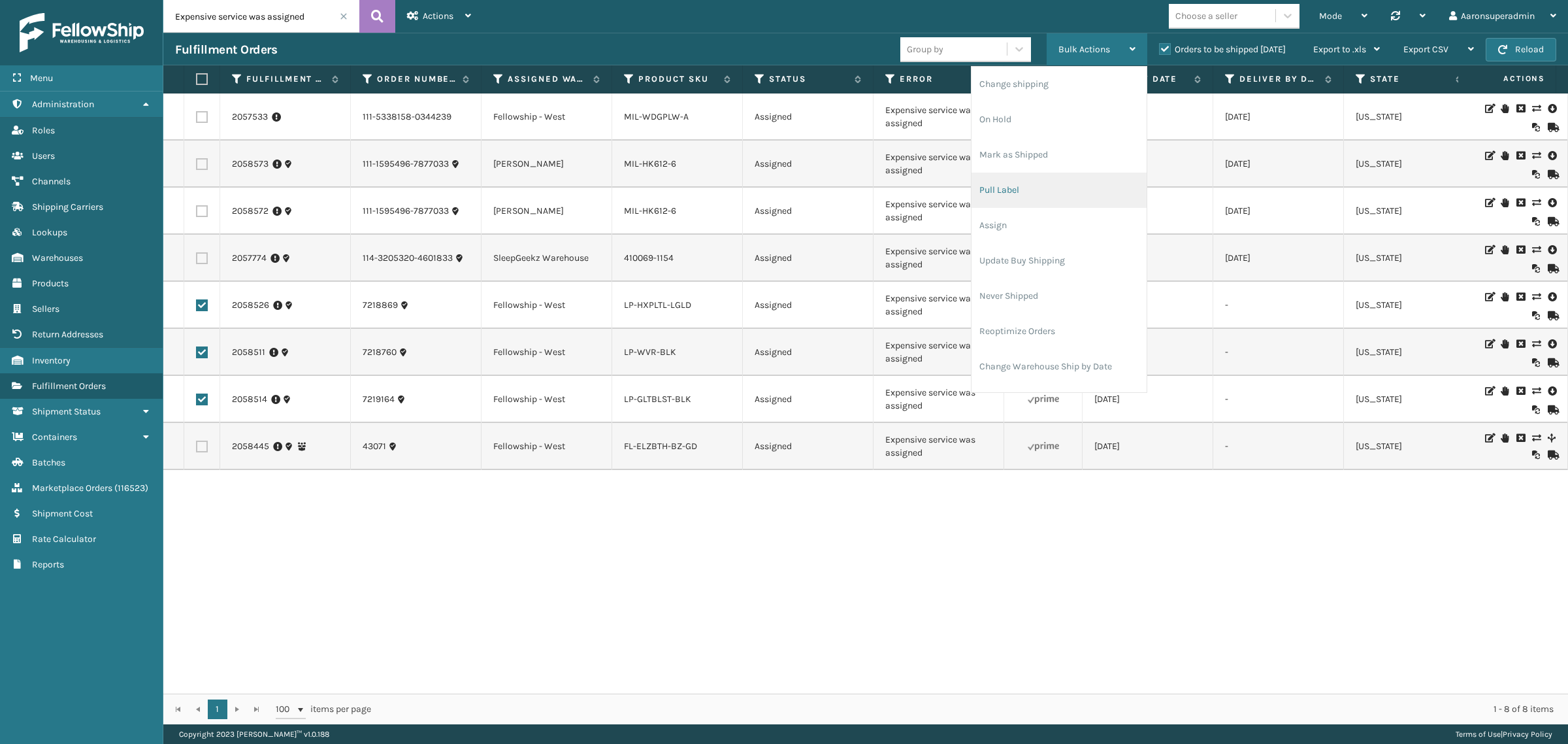
click at [1024, 183] on li "Pull Label" at bounding box center [1059, 190] width 175 height 35
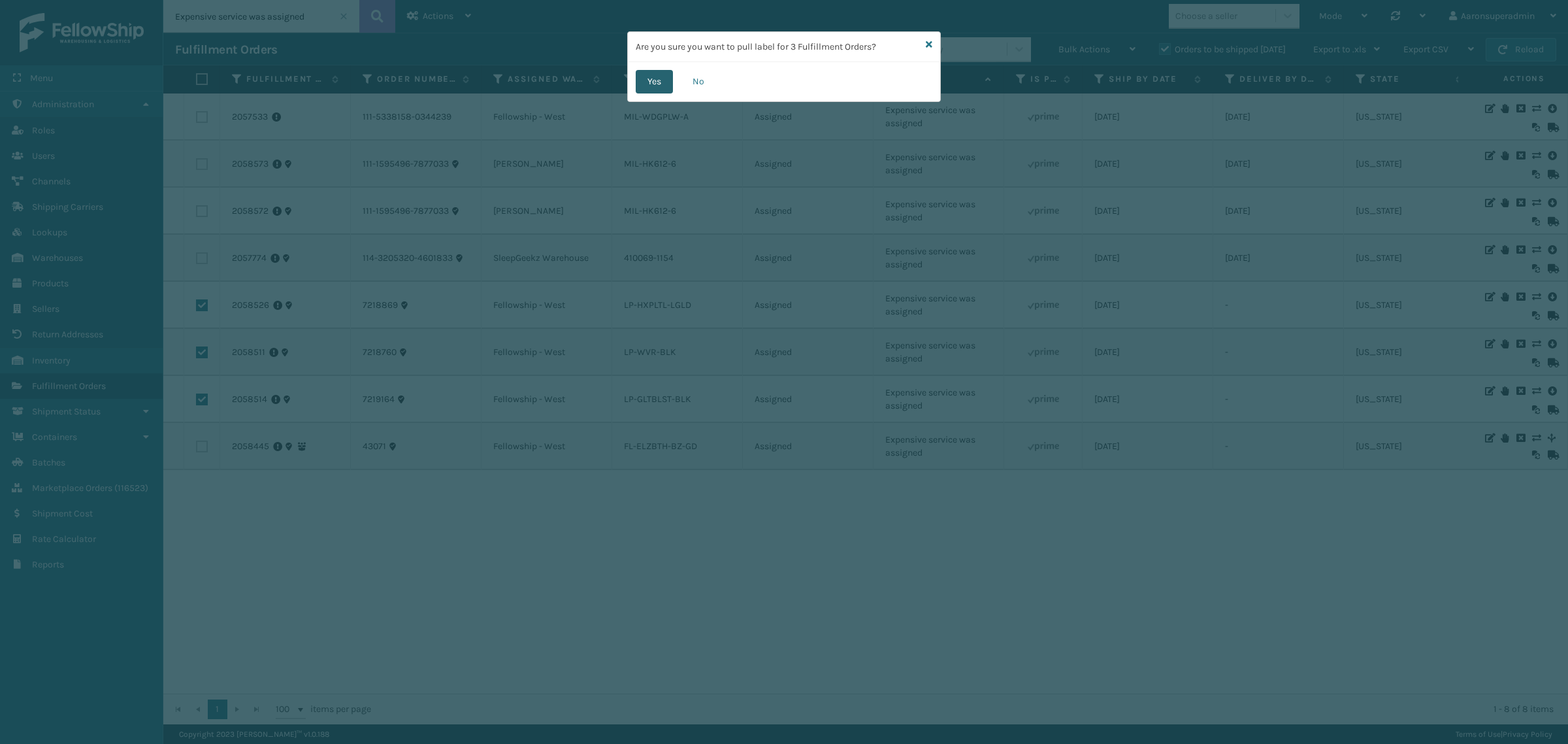
click at [663, 76] on button "Yes" at bounding box center [654, 82] width 37 height 24
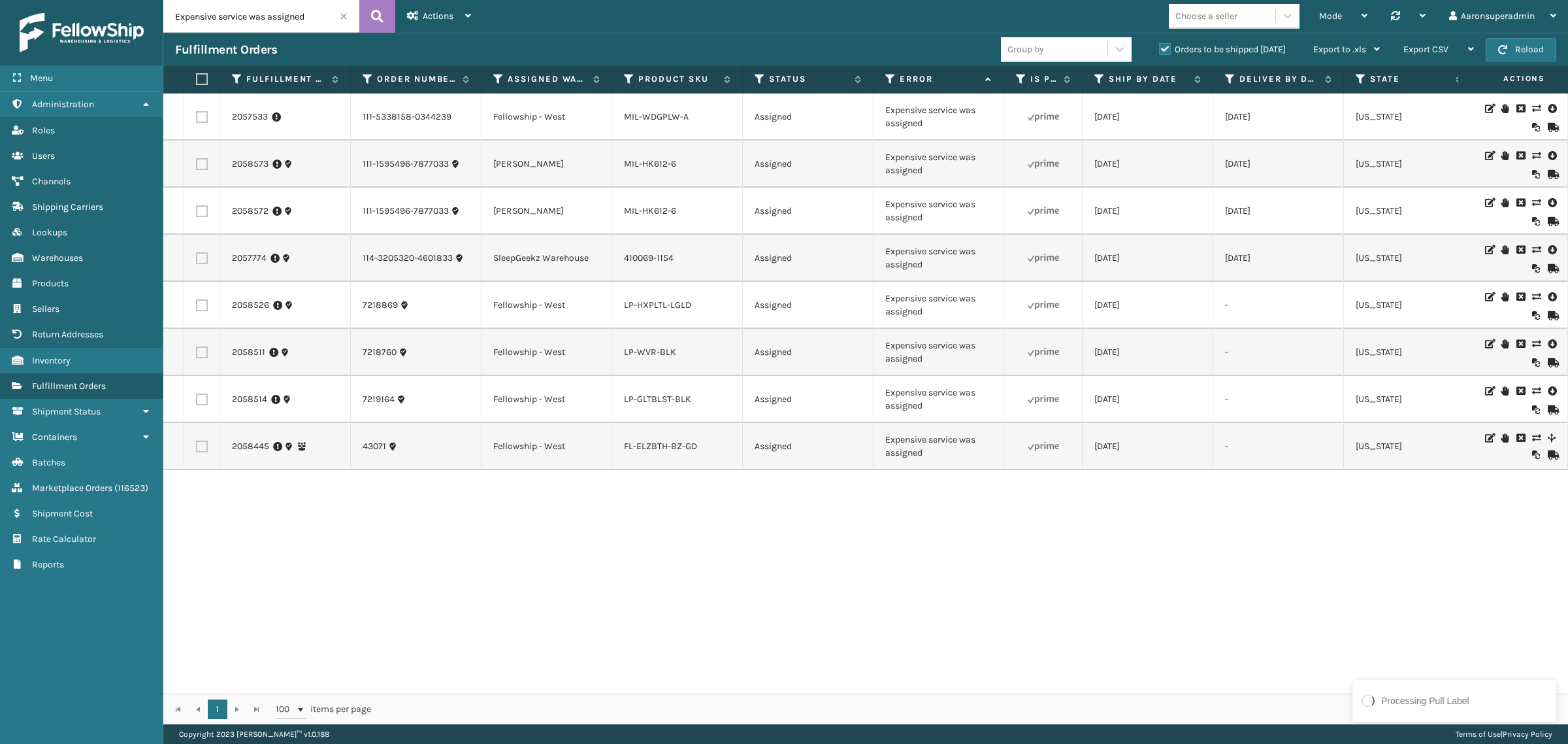
click at [204, 209] on label at bounding box center [201, 211] width 12 height 12
click at [197, 209] on input "checkbox" at bounding box center [196, 209] width 1 height 9
click at [197, 168] on label at bounding box center [201, 164] width 12 height 12
click at [197, 166] on input "checkbox" at bounding box center [196, 163] width 1 height 9
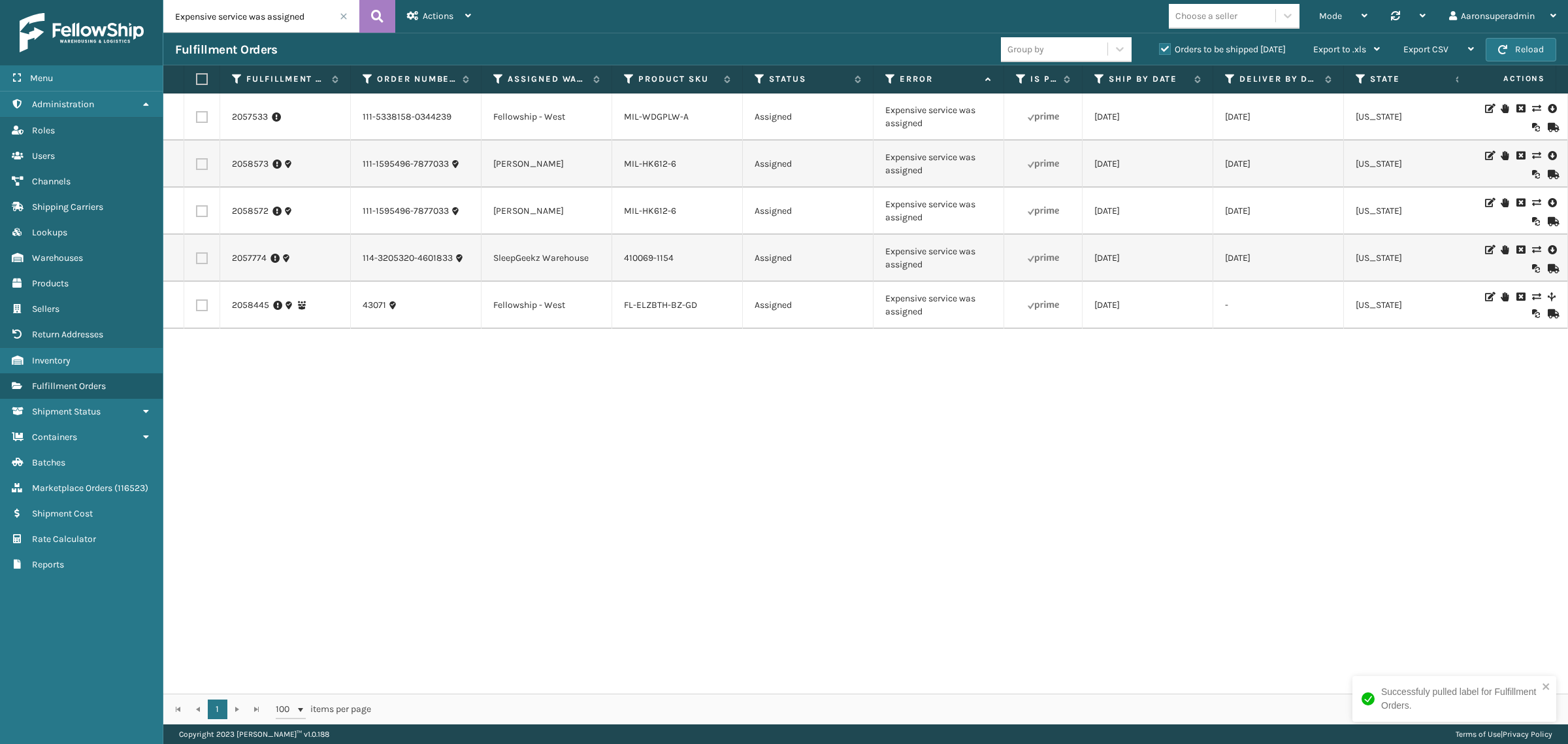
click at [203, 219] on td at bounding box center [201, 210] width 36 height 47
click at [199, 207] on label at bounding box center [201, 211] width 12 height 12
click at [197, 207] on input "checkbox" at bounding box center [196, 209] width 1 height 9
click at [198, 167] on label at bounding box center [201, 164] width 12 height 12
click at [197, 166] on input "checkbox" at bounding box center [196, 163] width 1 height 9
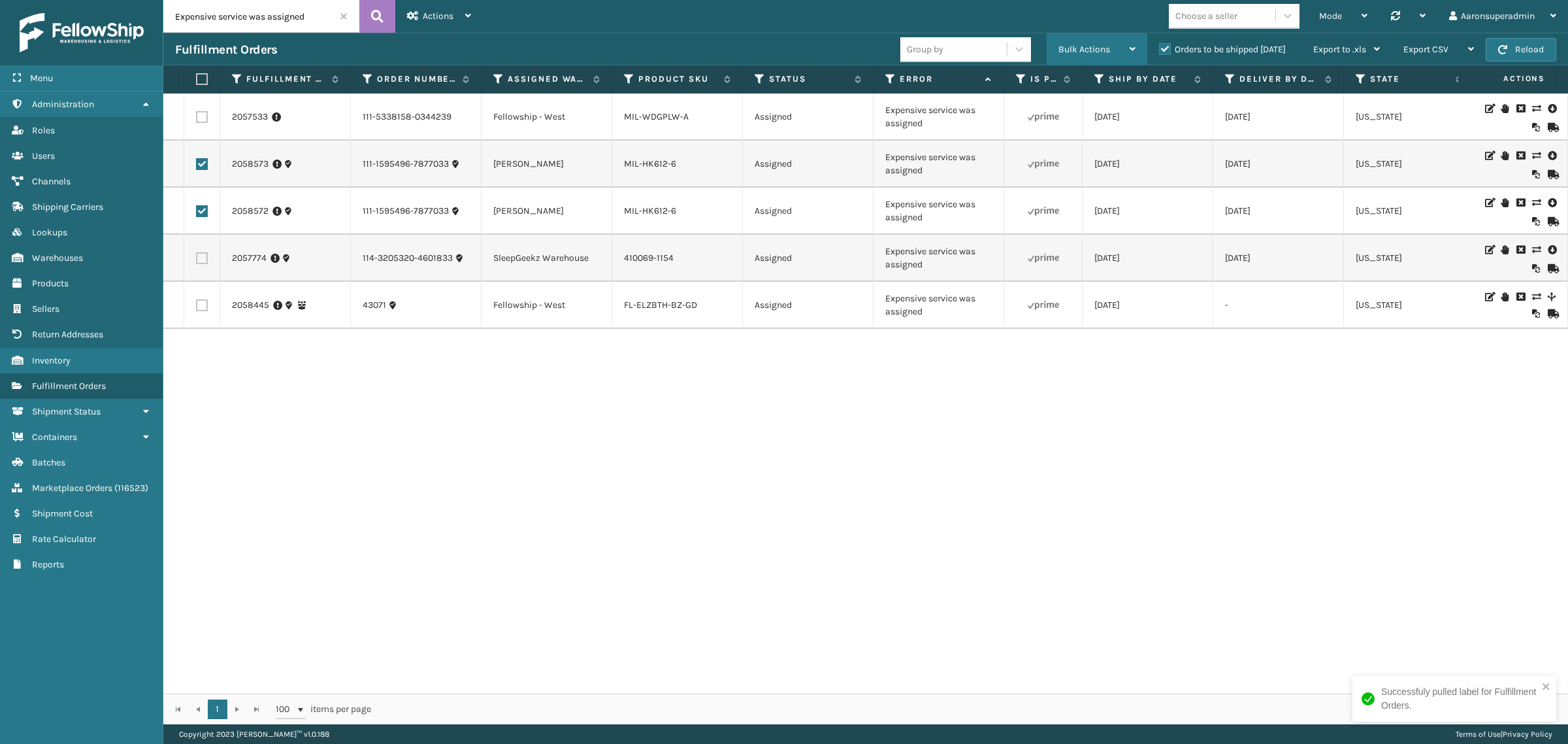
click at [1069, 40] on div "Bulk Actions" at bounding box center [1097, 49] width 77 height 33
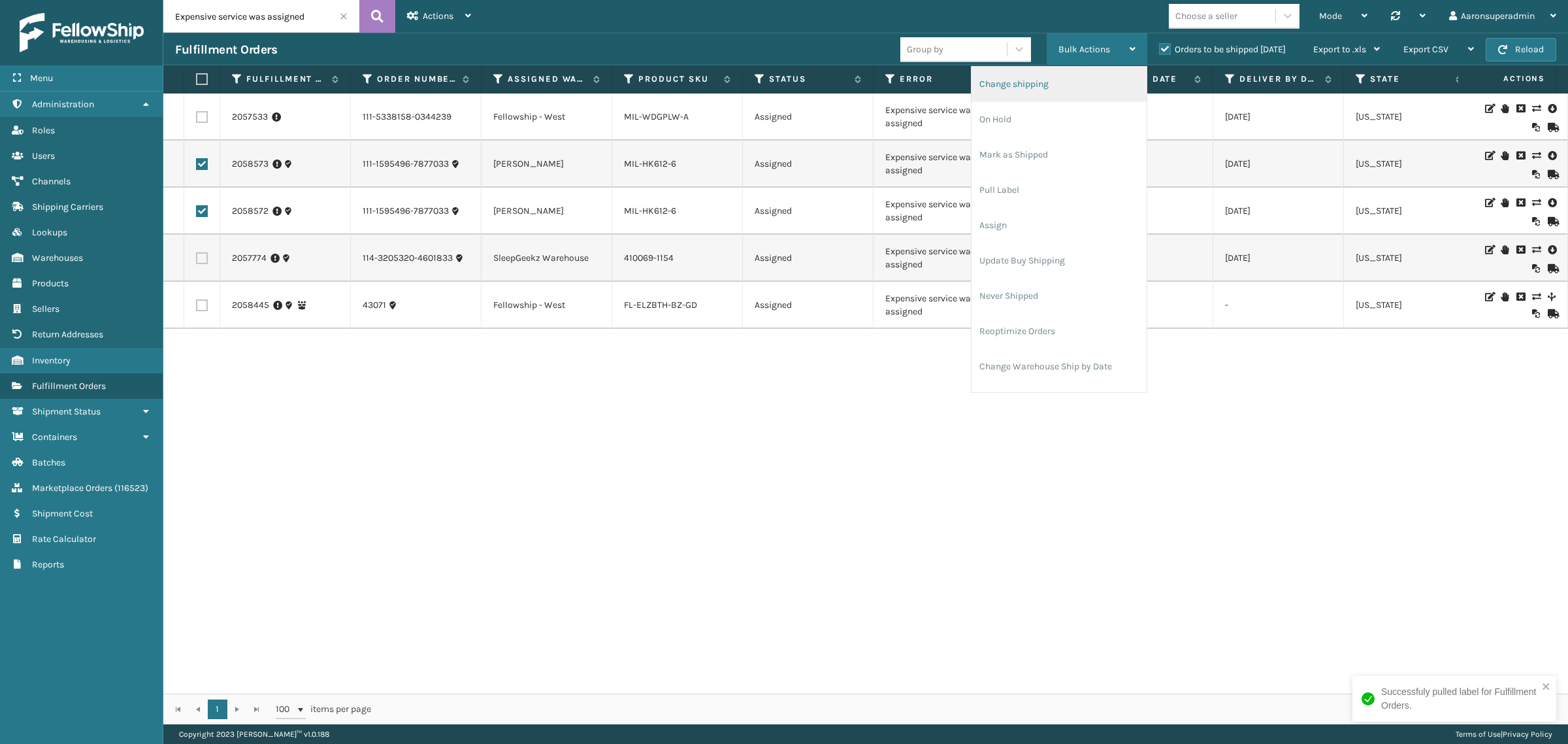
click at [1003, 93] on li "Change shipping" at bounding box center [1059, 84] width 175 height 35
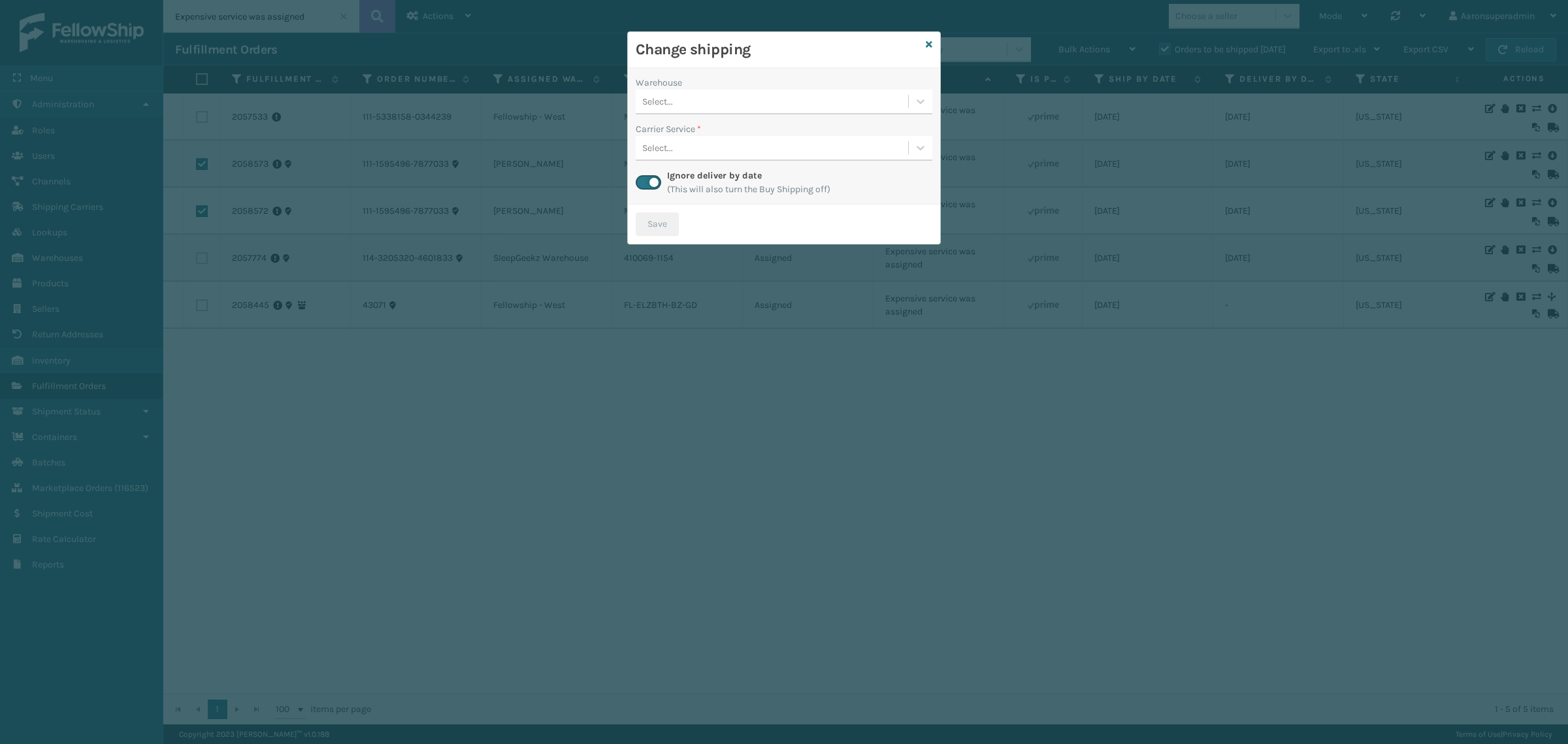
click at [724, 96] on div "Select..." at bounding box center [772, 101] width 272 height 22
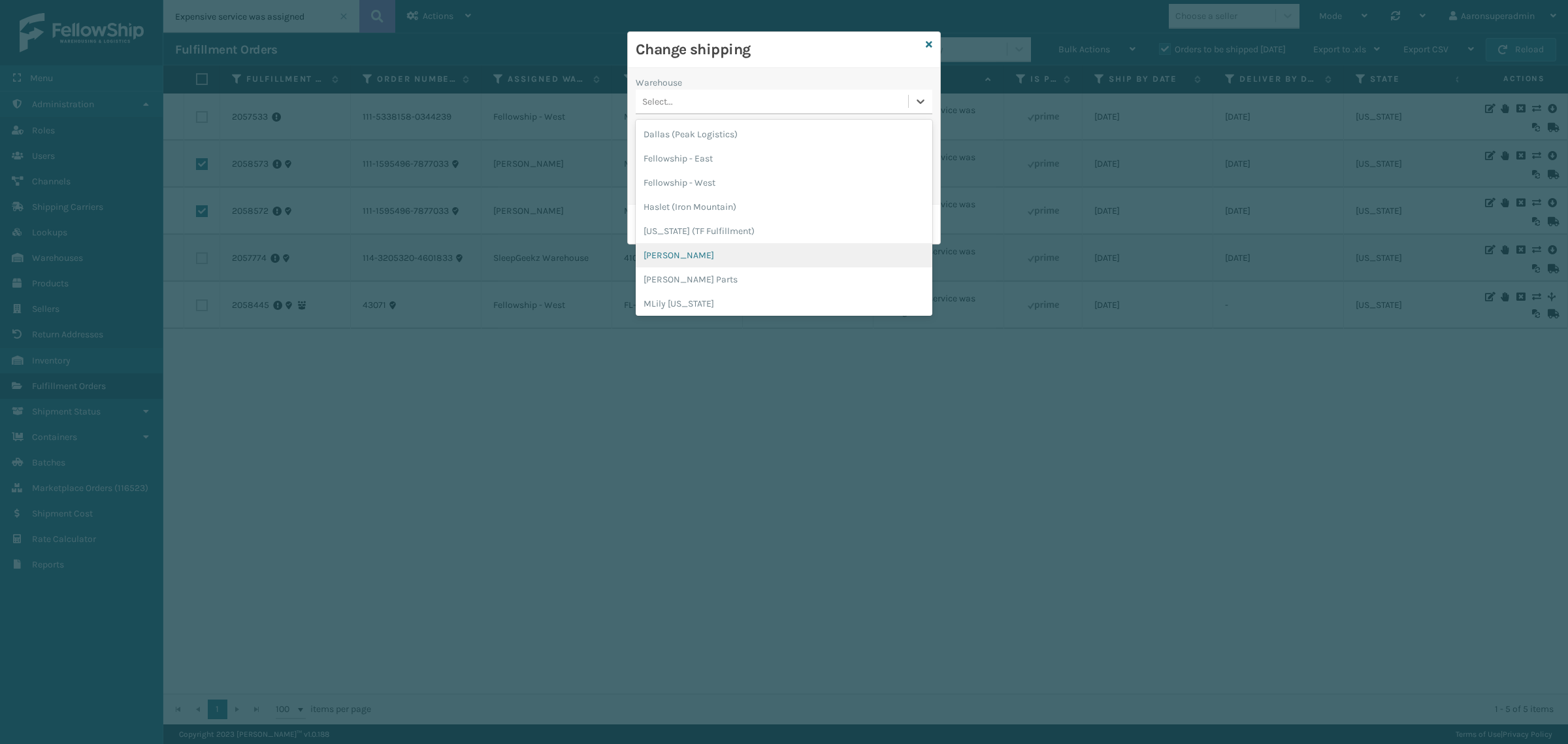
click at [684, 256] on div "[PERSON_NAME]" at bounding box center [784, 255] width 296 height 24
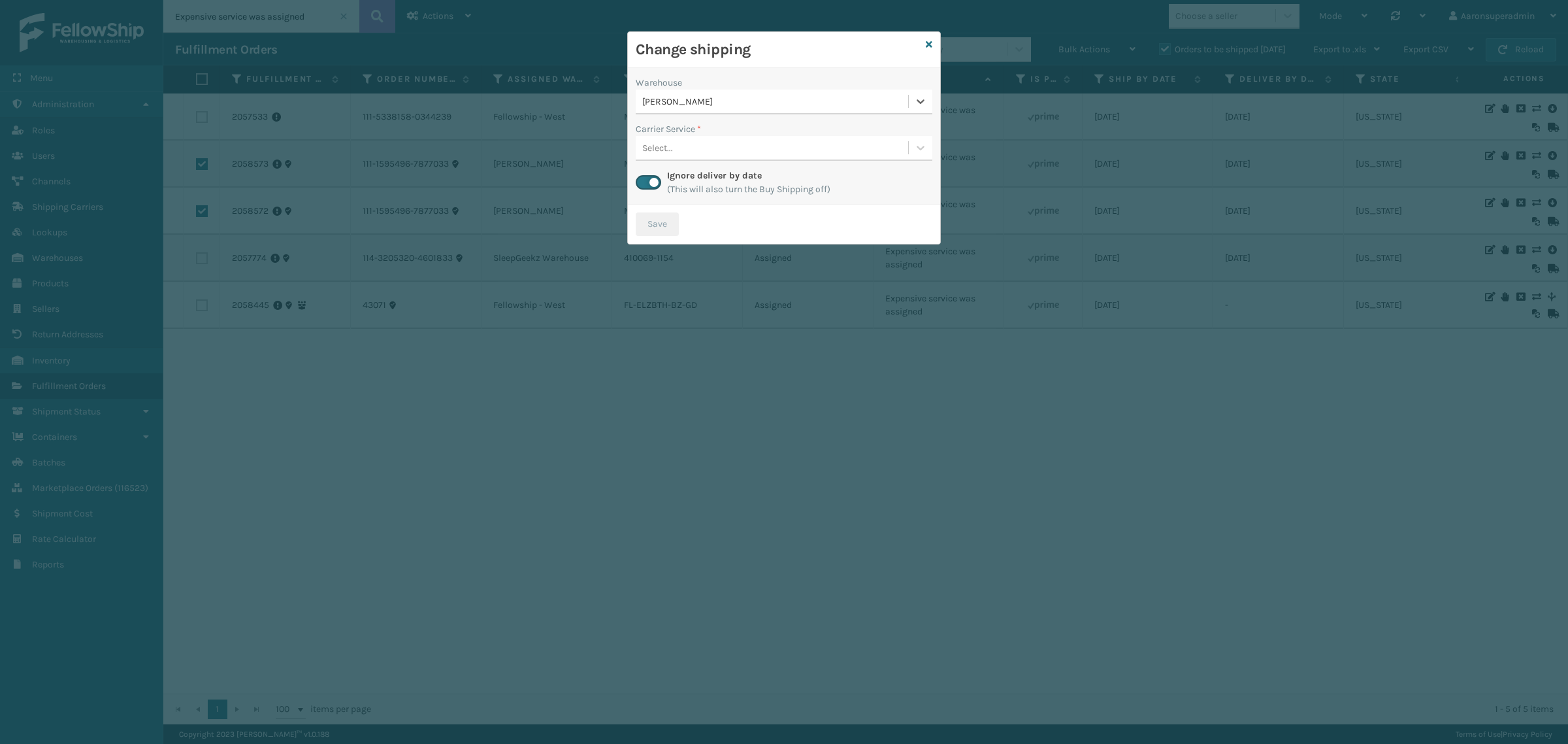
click at [729, 147] on div "Select..." at bounding box center [772, 147] width 272 height 22
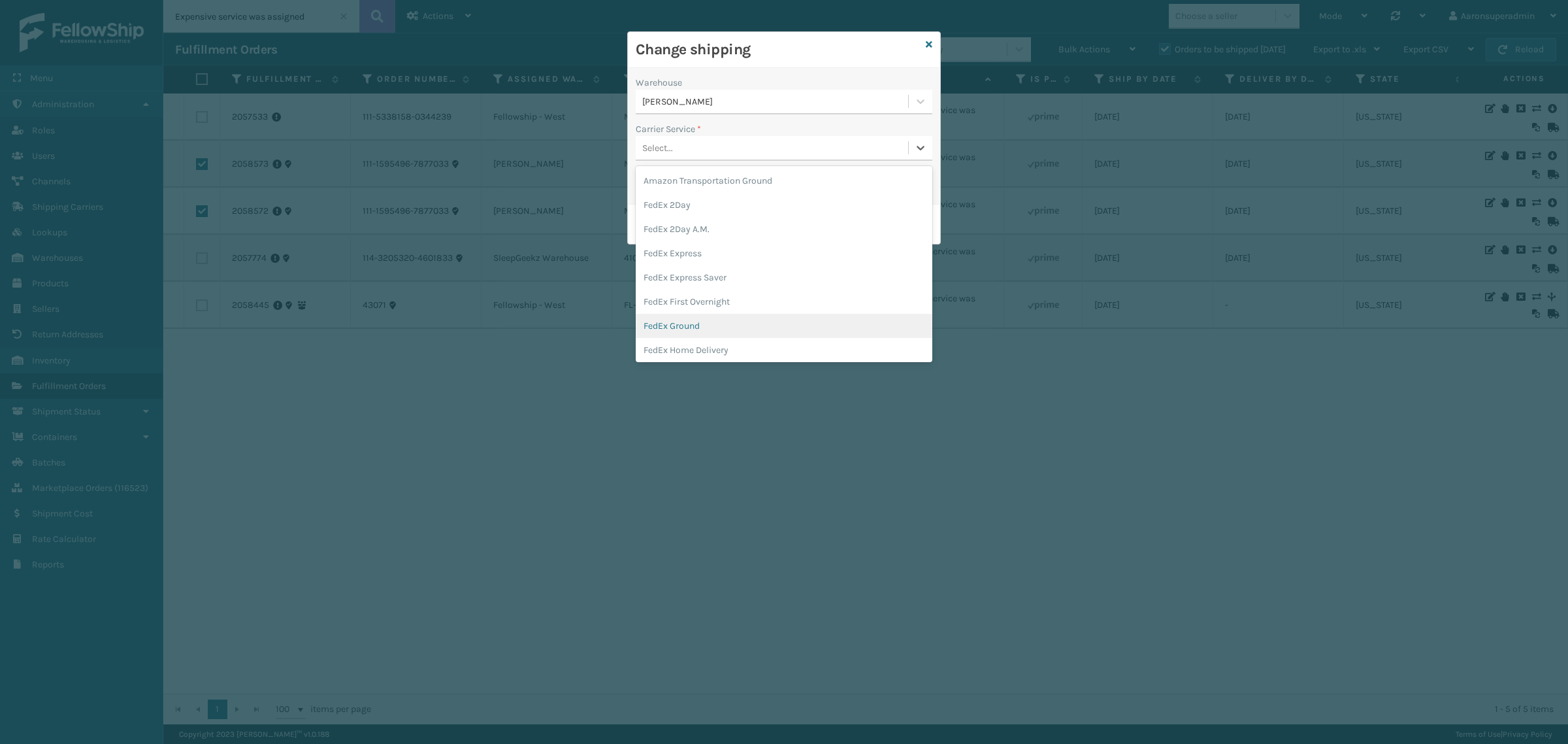
scroll to position [54, 0]
drag, startPoint x: 691, startPoint y: 325, endPoint x: 684, endPoint y: 317, distance: 10.6
click at [691, 324] on div "FedEx Home Delivery" at bounding box center [784, 319] width 296 height 24
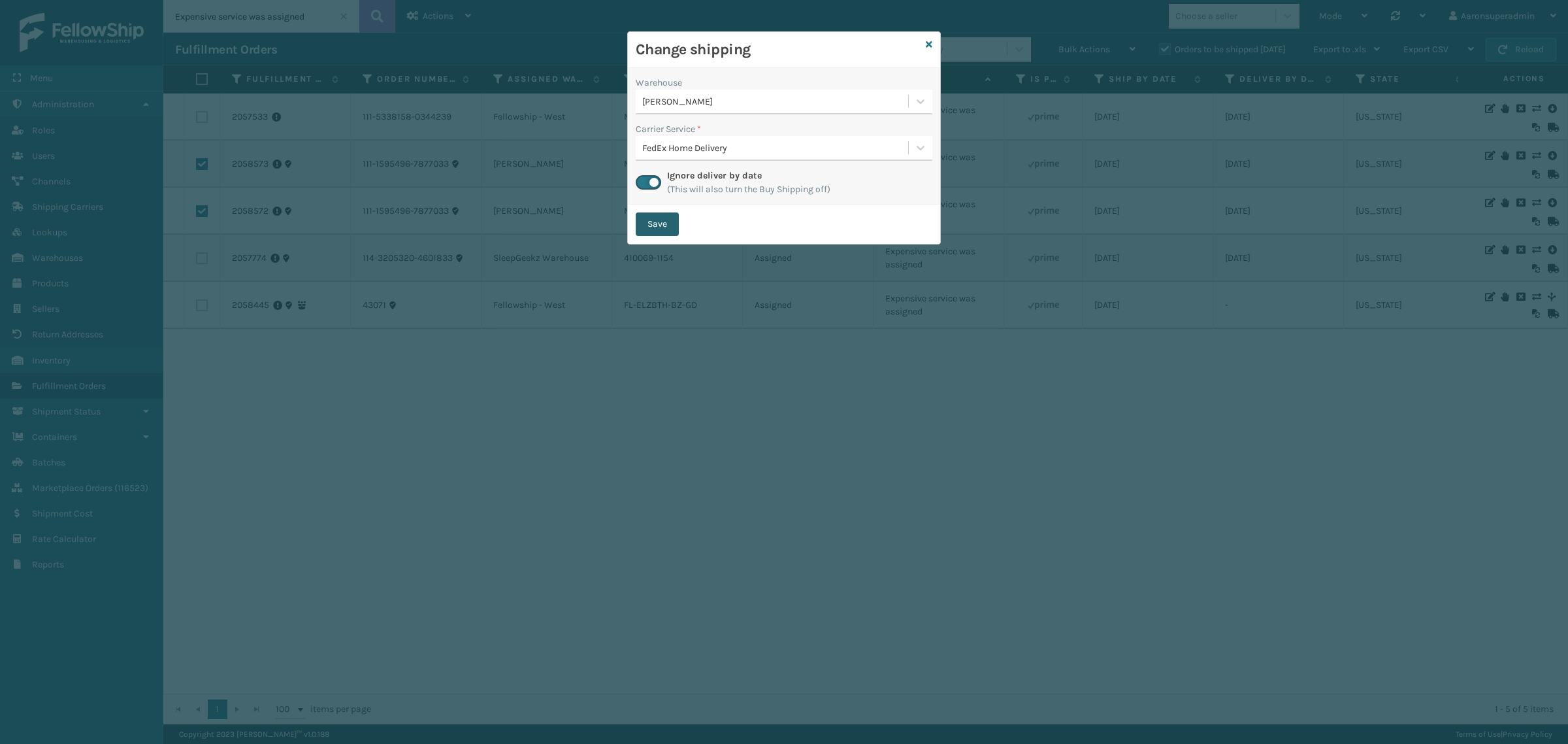
click at [667, 226] on button "Save" at bounding box center [657, 225] width 43 height 24
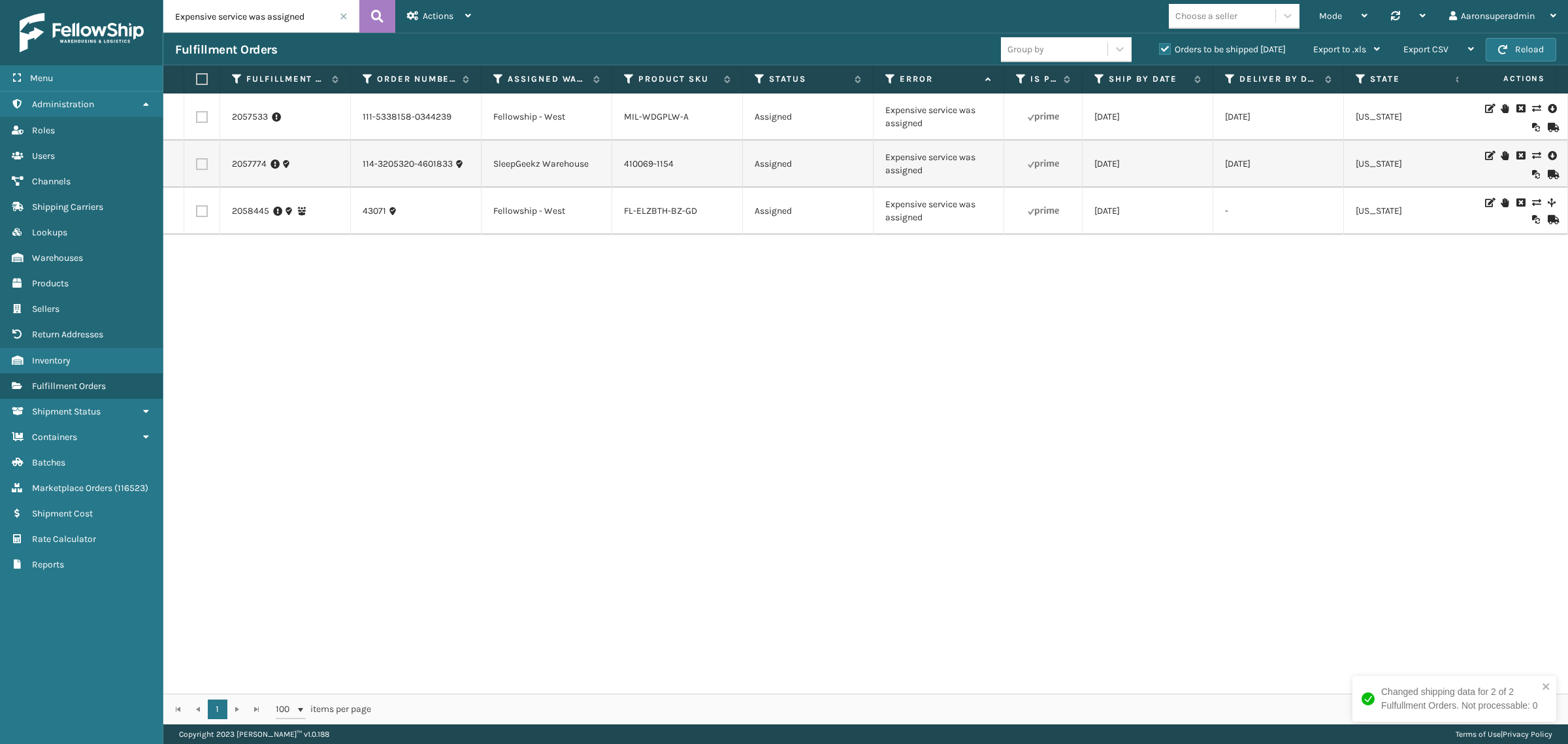
click at [344, 17] on span at bounding box center [344, 17] width 8 height 8
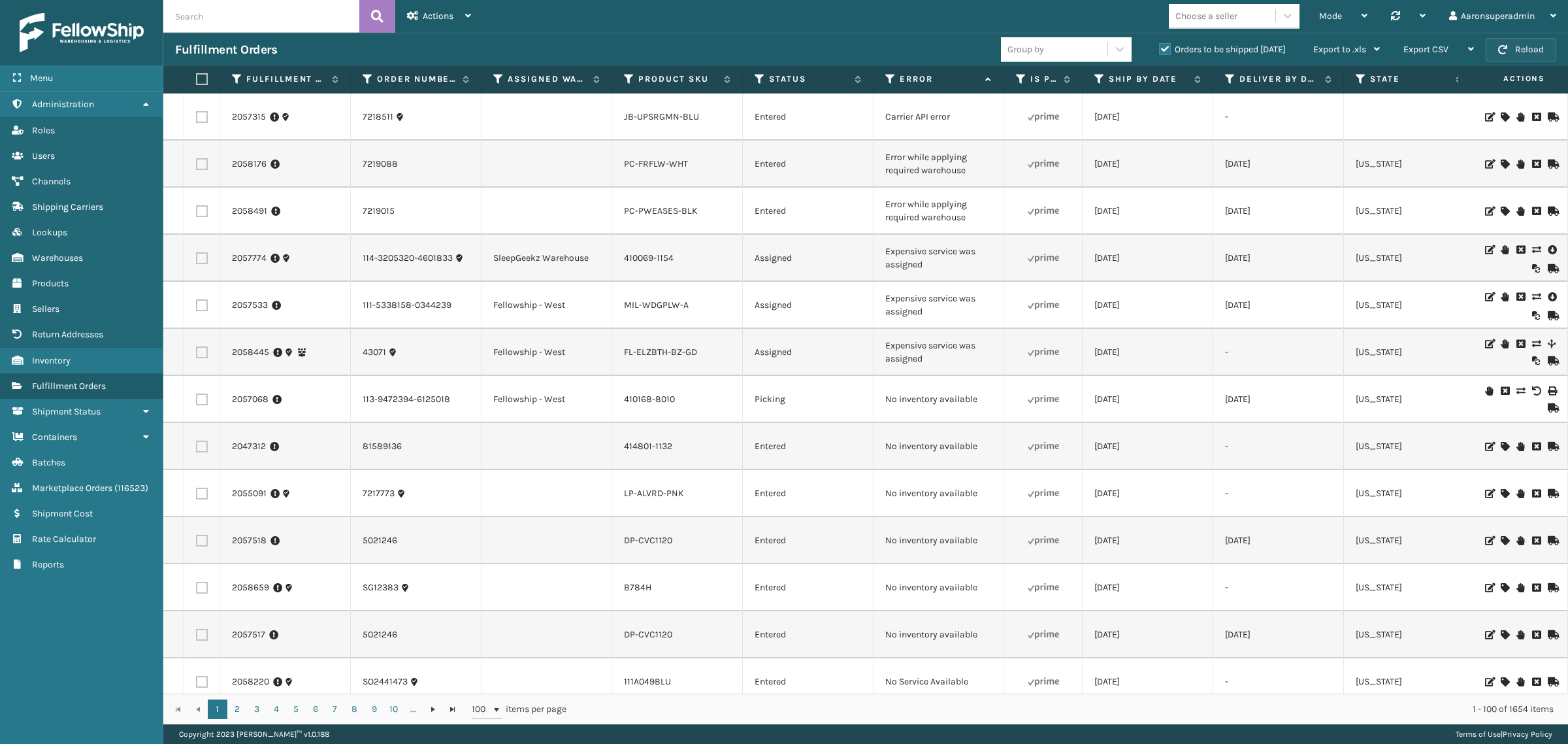
click at [1539, 43] on button "Reload" at bounding box center [1520, 50] width 71 height 24
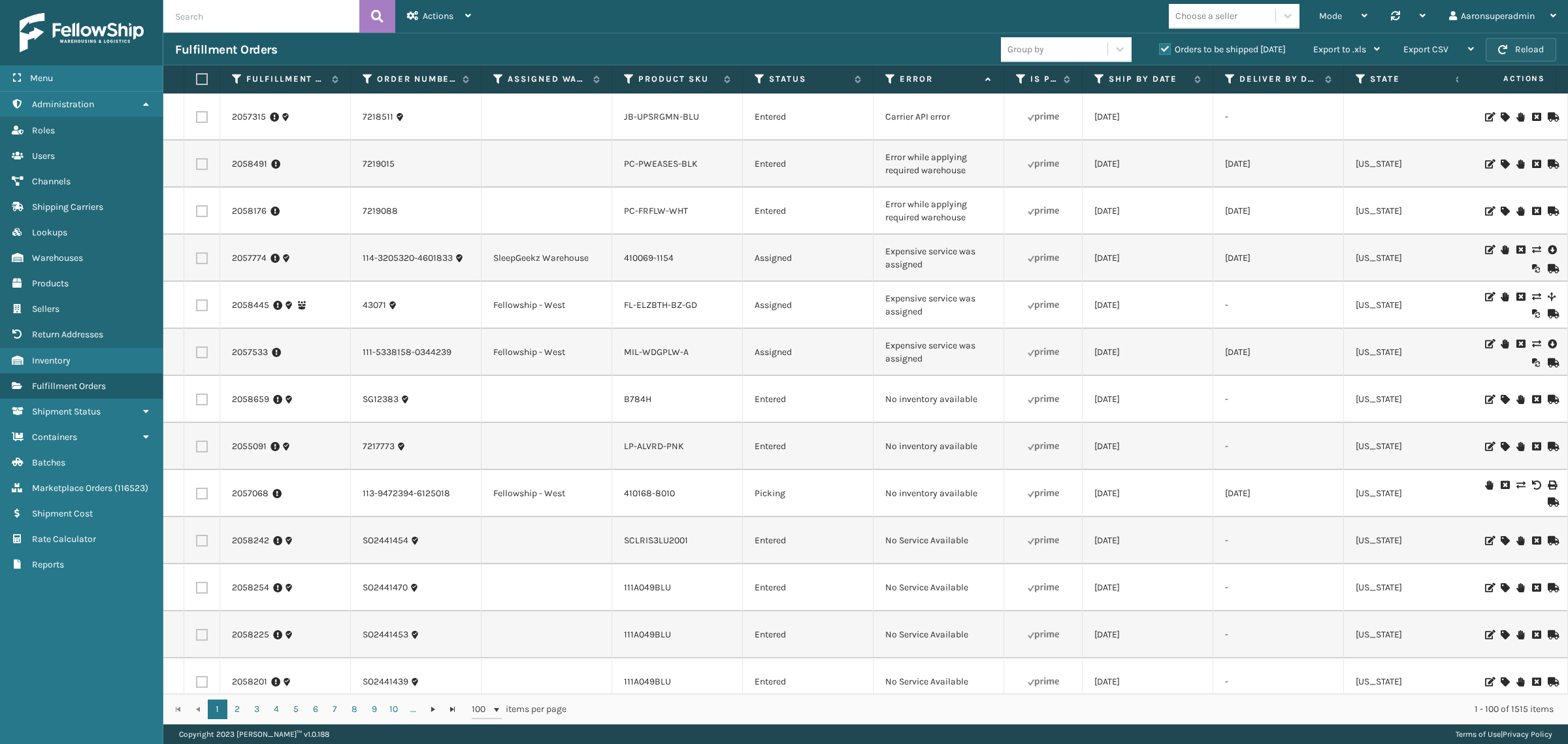
click at [1532, 49] on button "Reload" at bounding box center [1520, 50] width 71 height 24
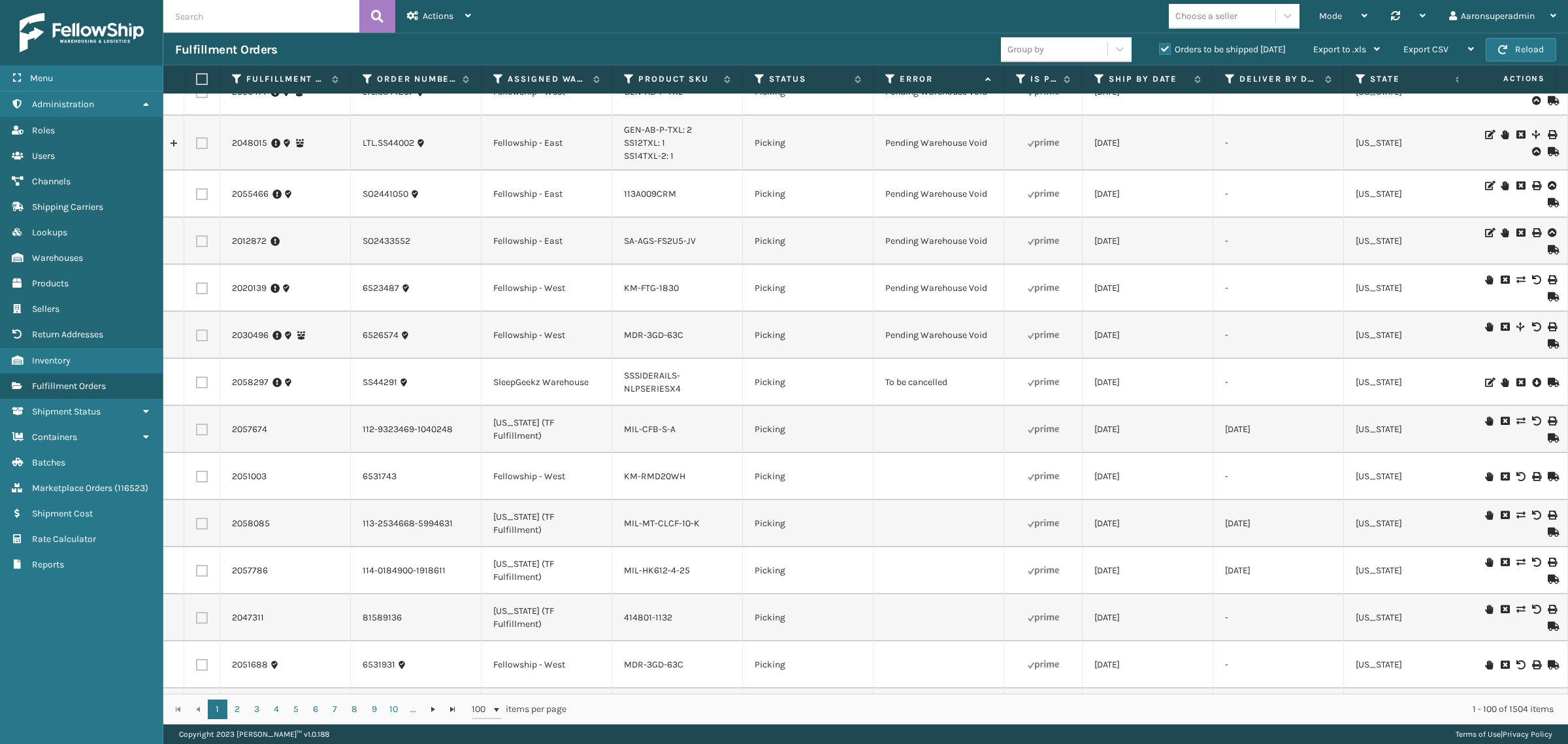
scroll to position [2206, 0]
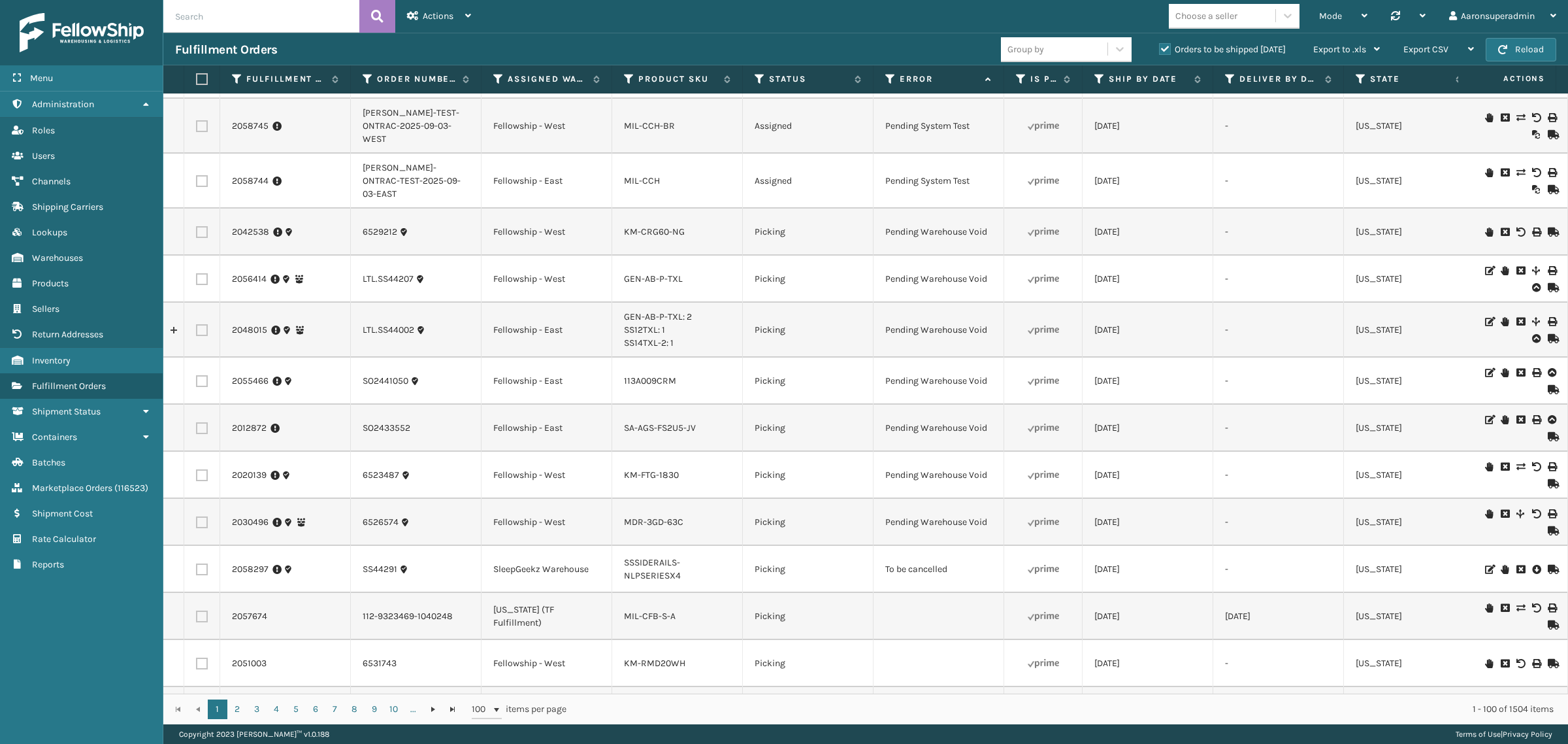
click at [1516, 570] on icon at bounding box center [1520, 569] width 8 height 9
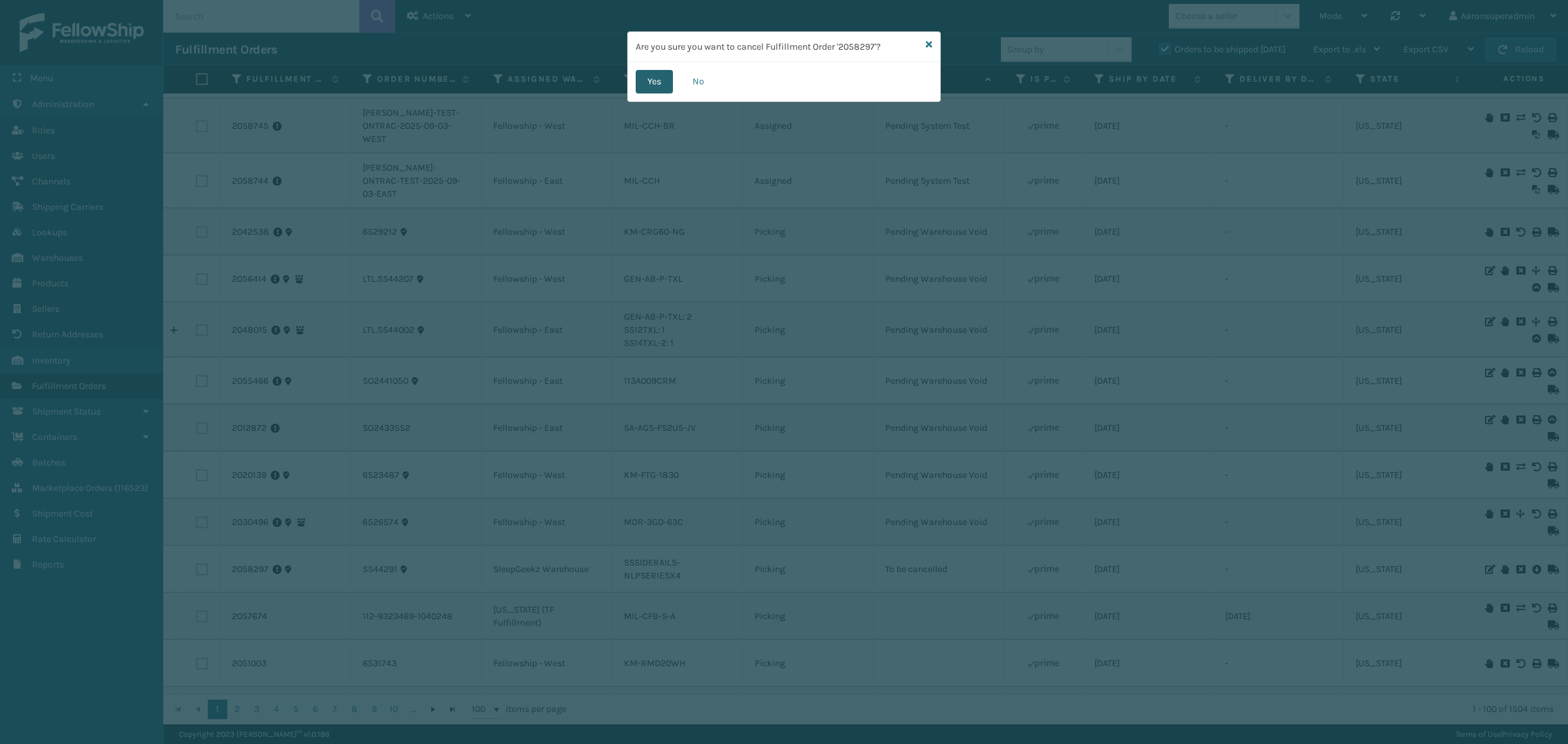
click at [667, 80] on button "Yes" at bounding box center [654, 82] width 37 height 24
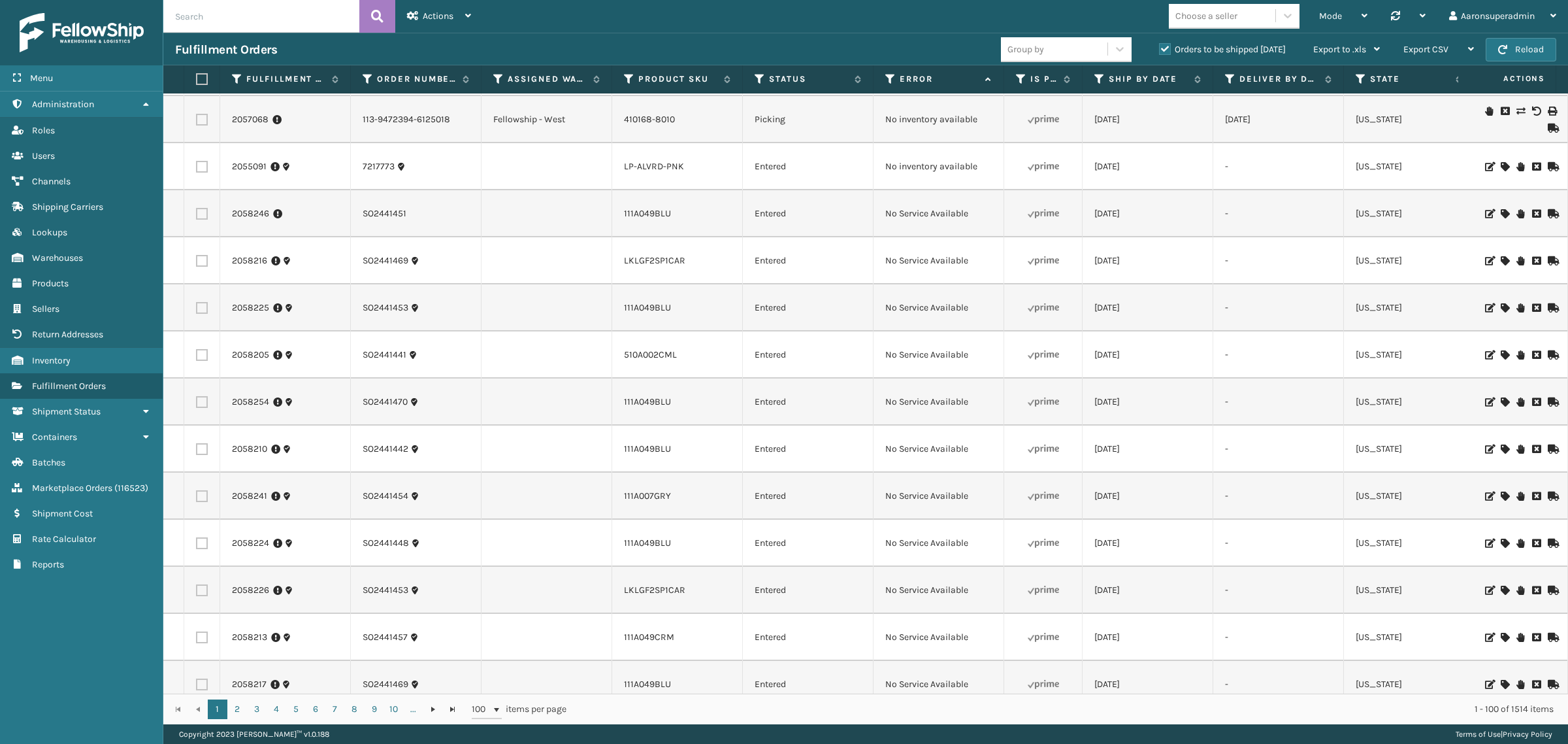
scroll to position [0, 0]
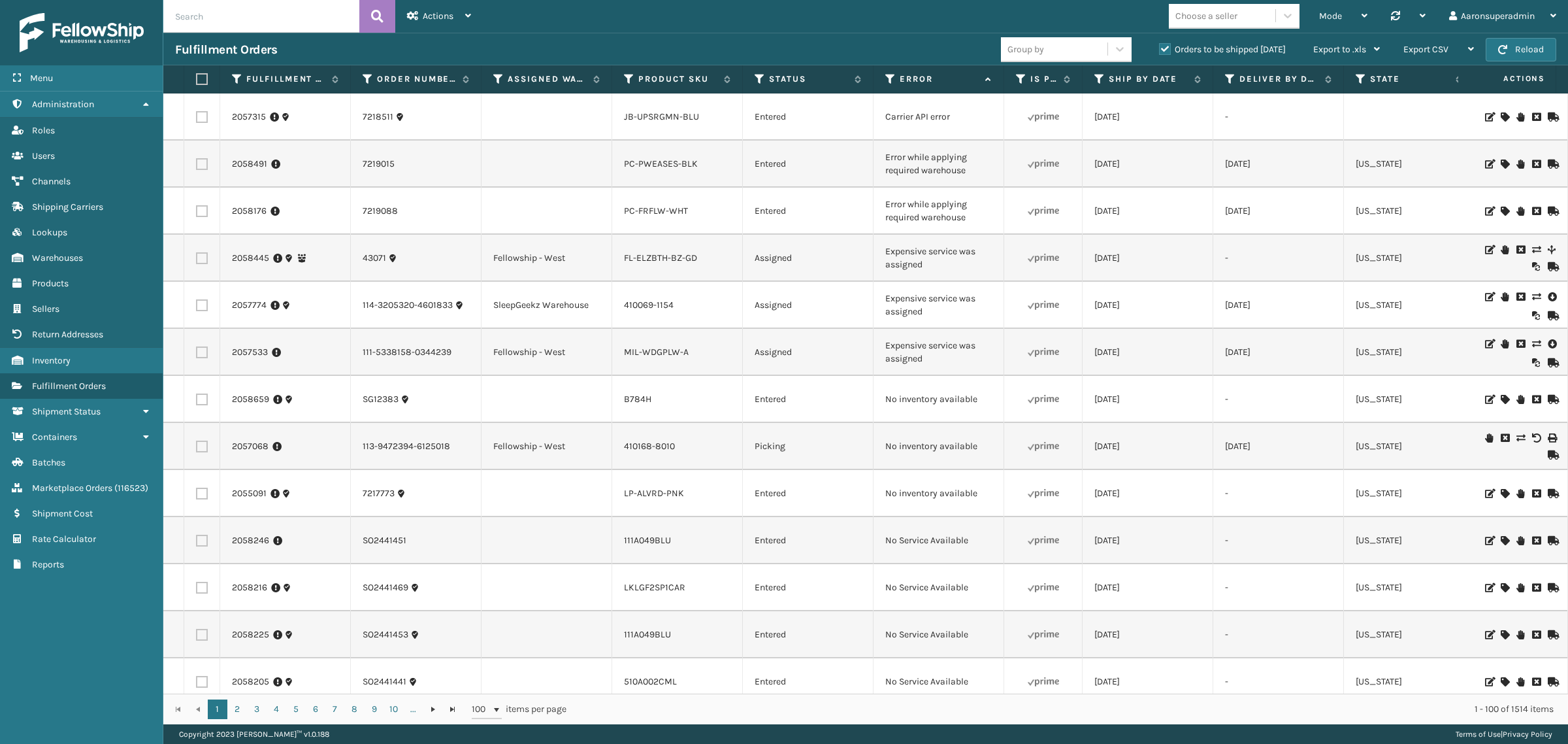
click at [204, 348] on label at bounding box center [201, 352] width 12 height 12
click at [197, 348] on input "checkbox" at bounding box center [196, 350] width 1 height 9
click at [1092, 57] on div "Bulk Actions" at bounding box center [1097, 49] width 77 height 33
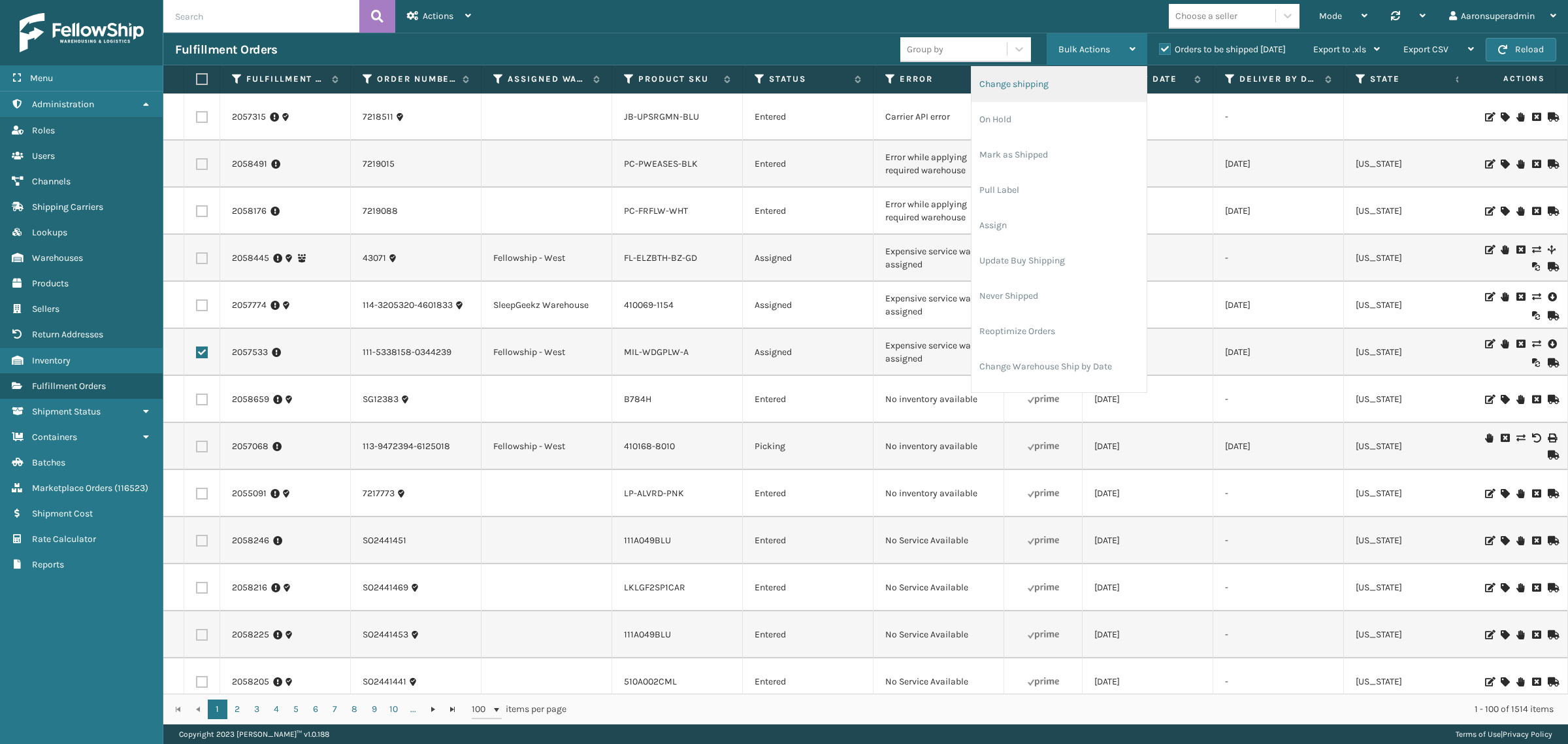
click at [1018, 92] on li "Change shipping" at bounding box center [1059, 84] width 175 height 35
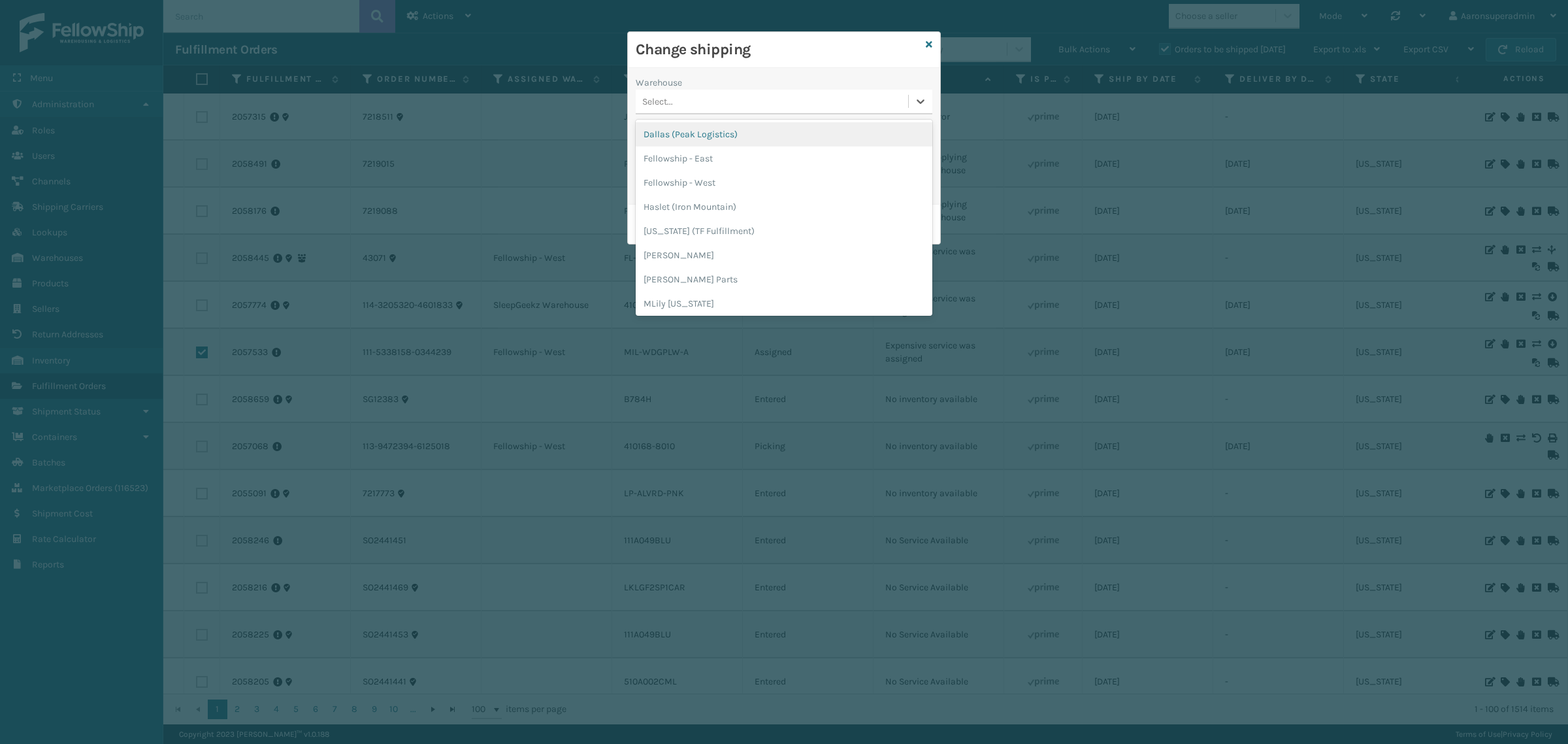
click at [675, 112] on div "Select..." at bounding box center [772, 101] width 272 height 22
click at [670, 191] on div "Fellowship - West" at bounding box center [784, 182] width 296 height 24
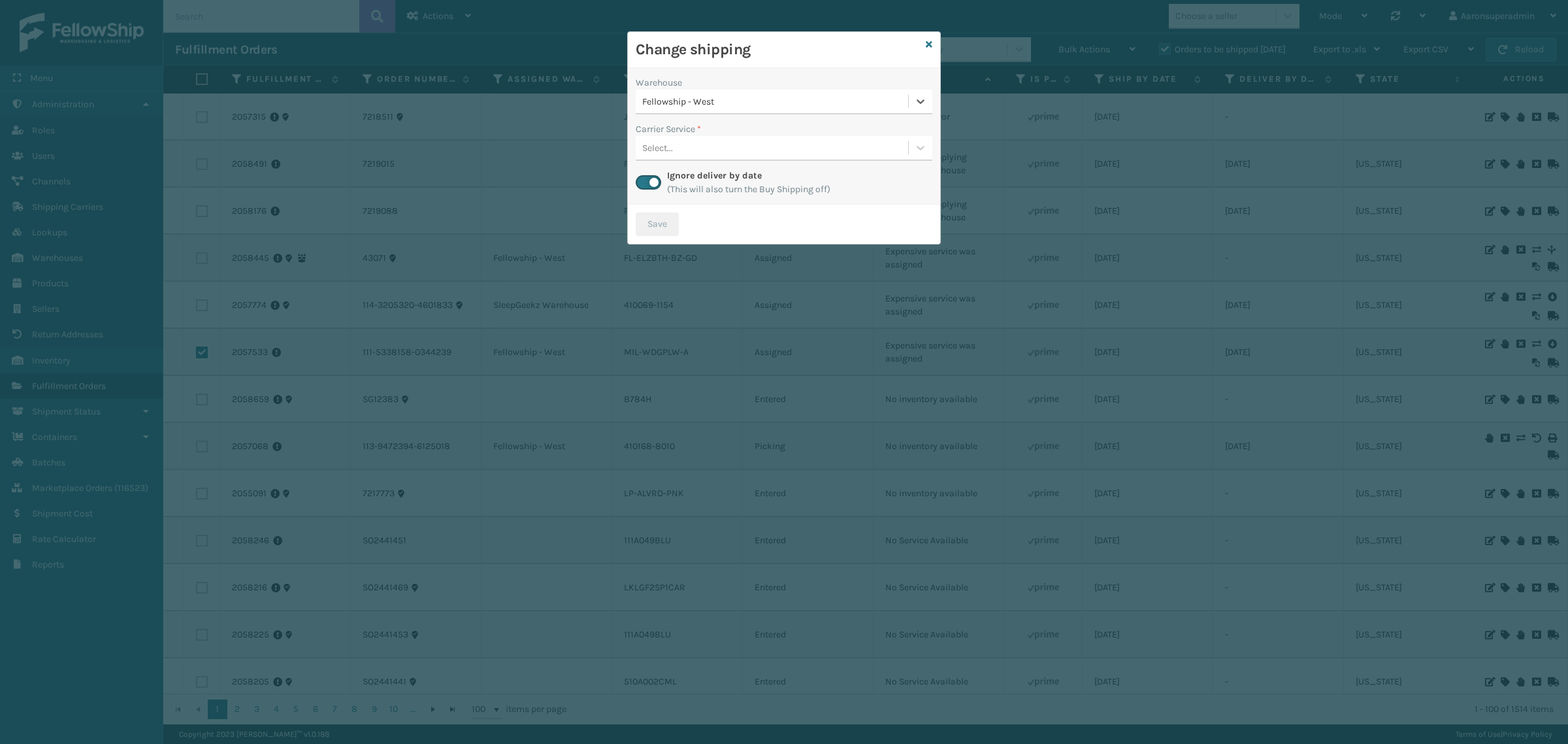
click at [675, 151] on div "Select..." at bounding box center [772, 147] width 272 height 22
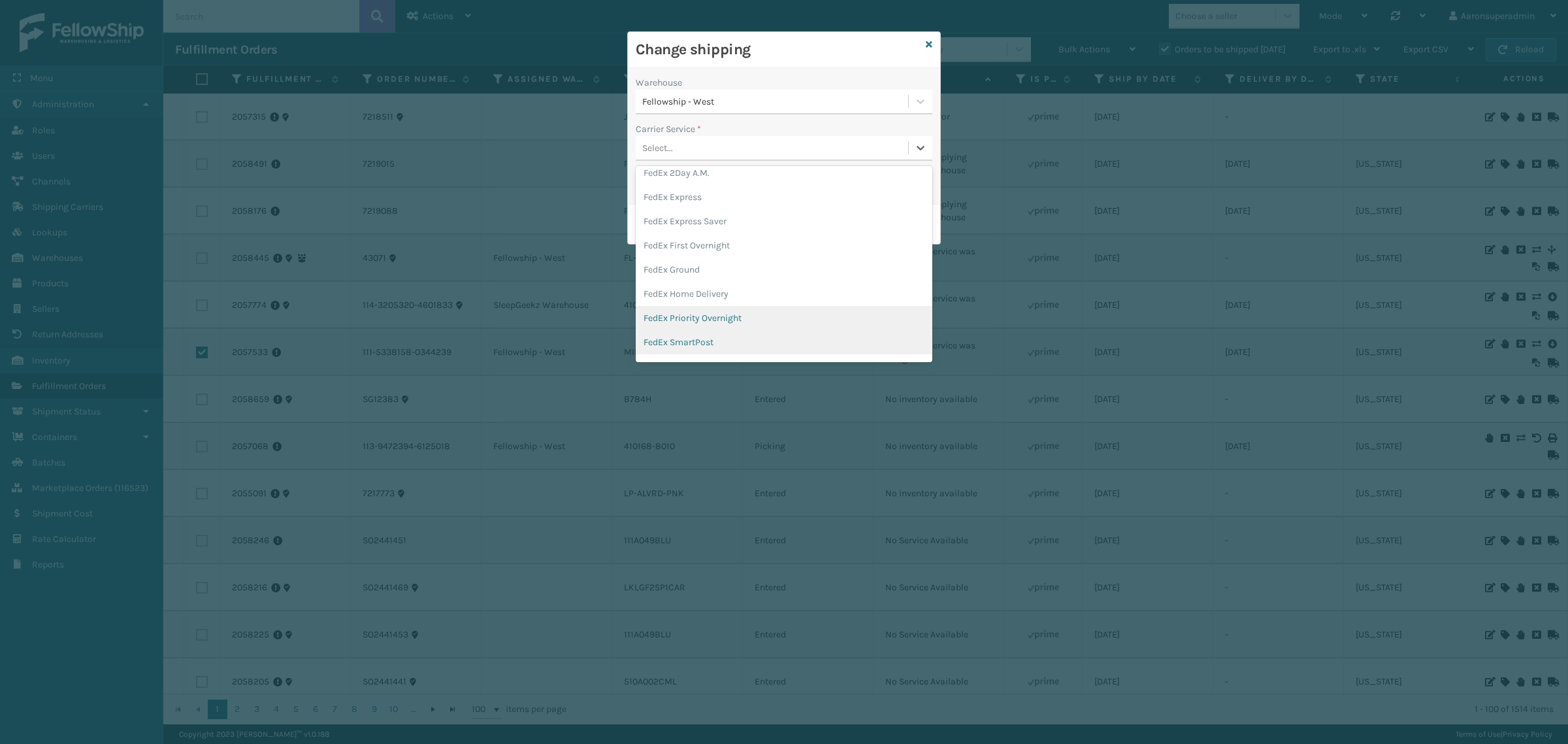
scroll to position [82, 0]
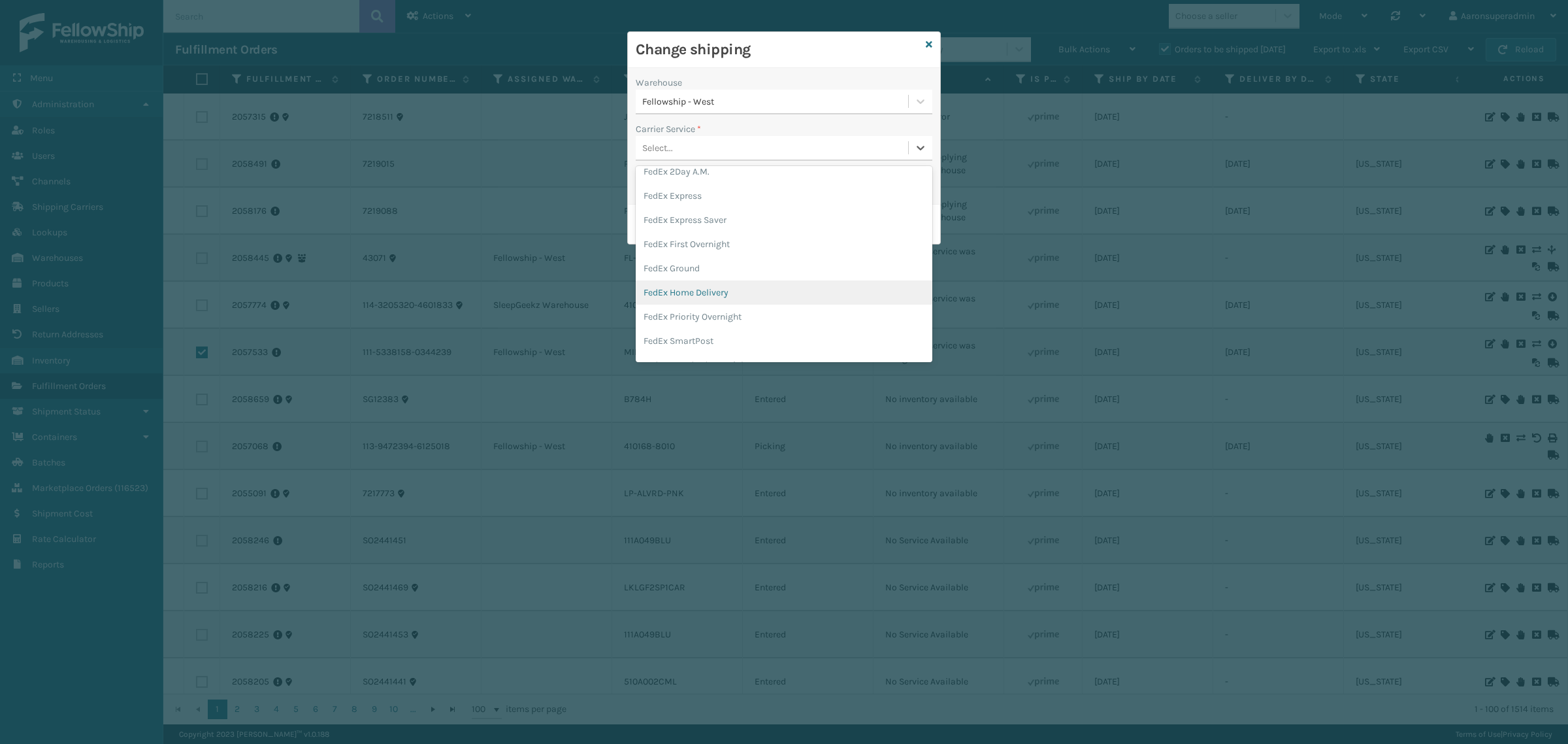
click at [676, 293] on div "FedEx Home Delivery" at bounding box center [784, 292] width 296 height 24
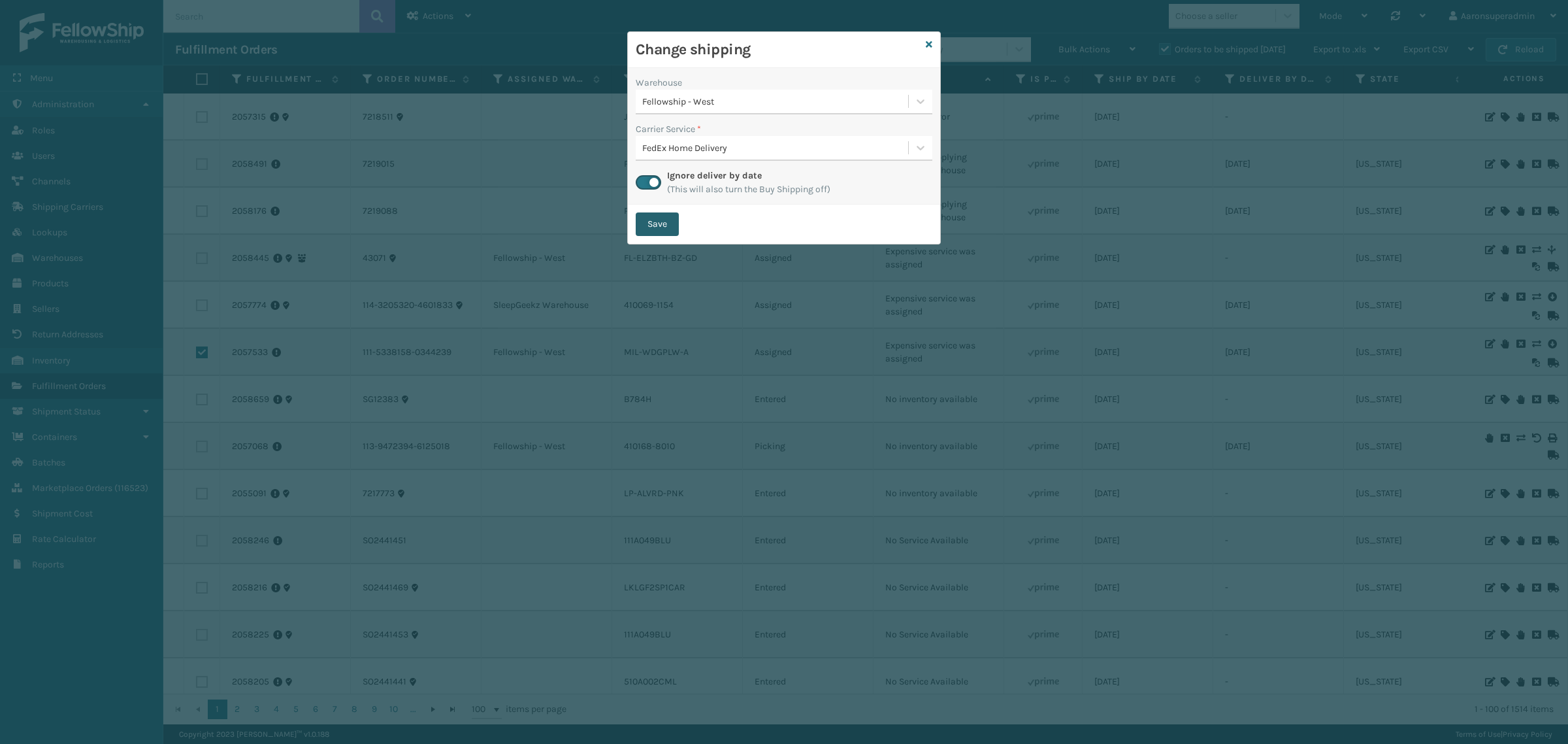
click at [649, 223] on button "Save" at bounding box center [657, 225] width 43 height 24
checkbox input "false"
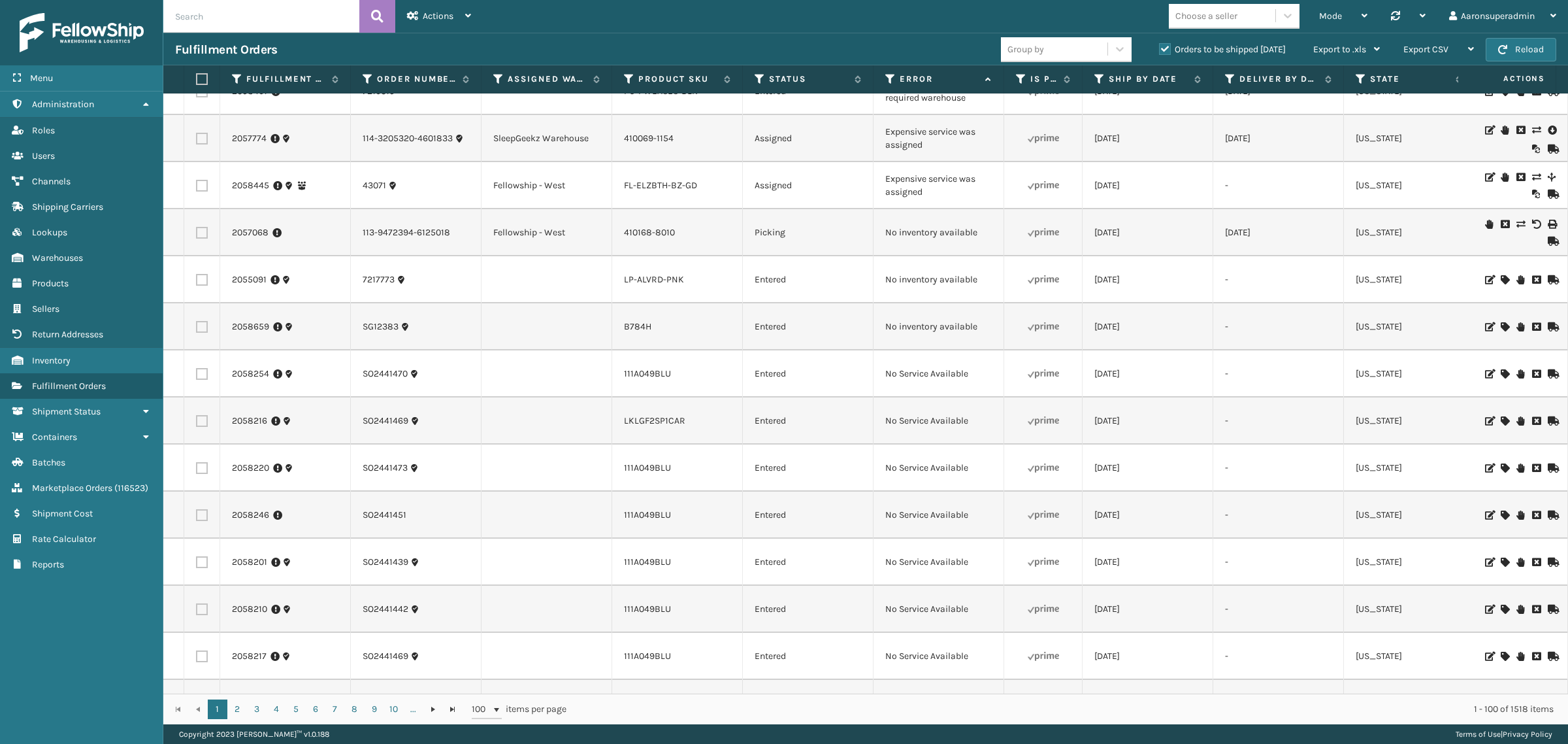
scroll to position [0, 0]
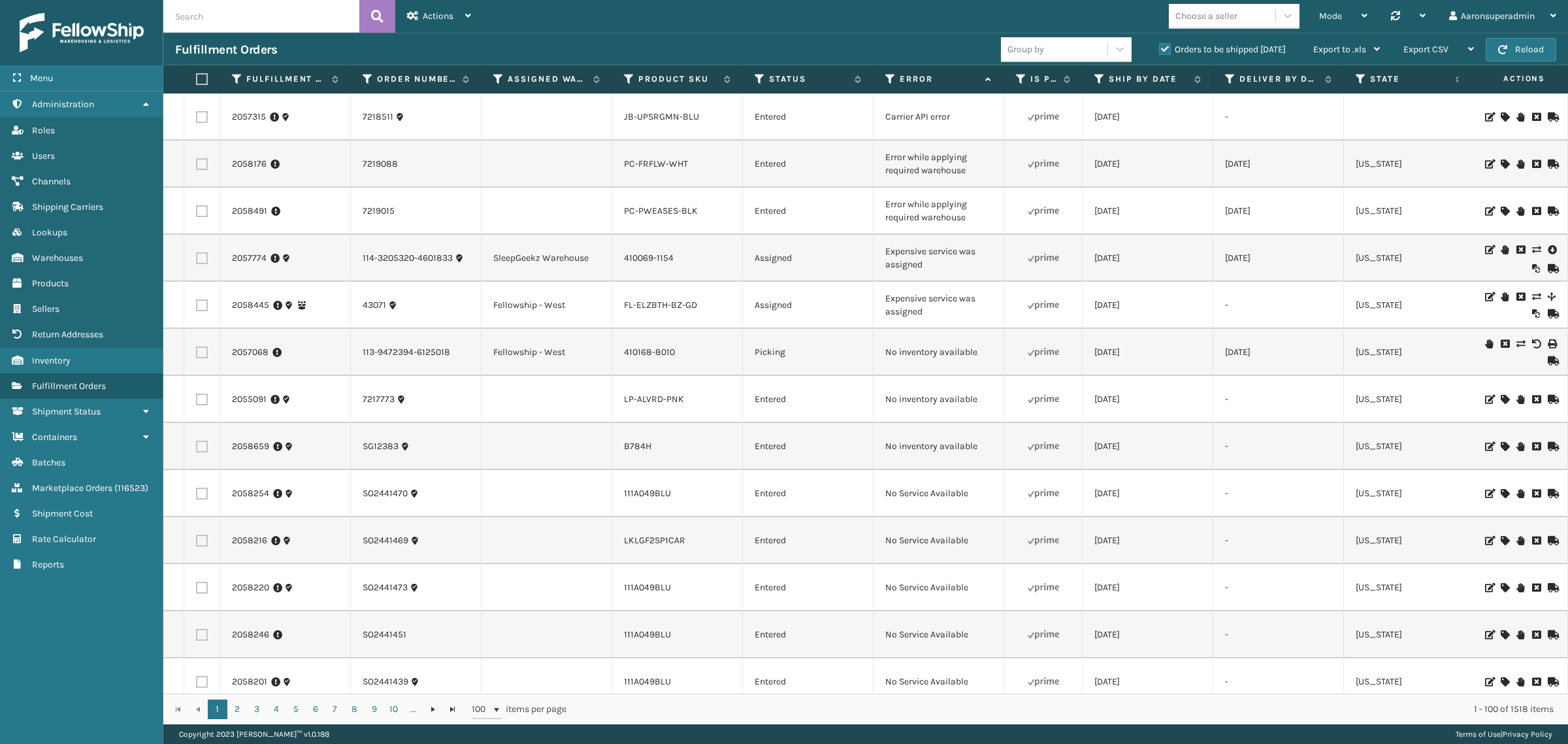
click at [1516, 342] on icon at bounding box center [1520, 343] width 8 height 9
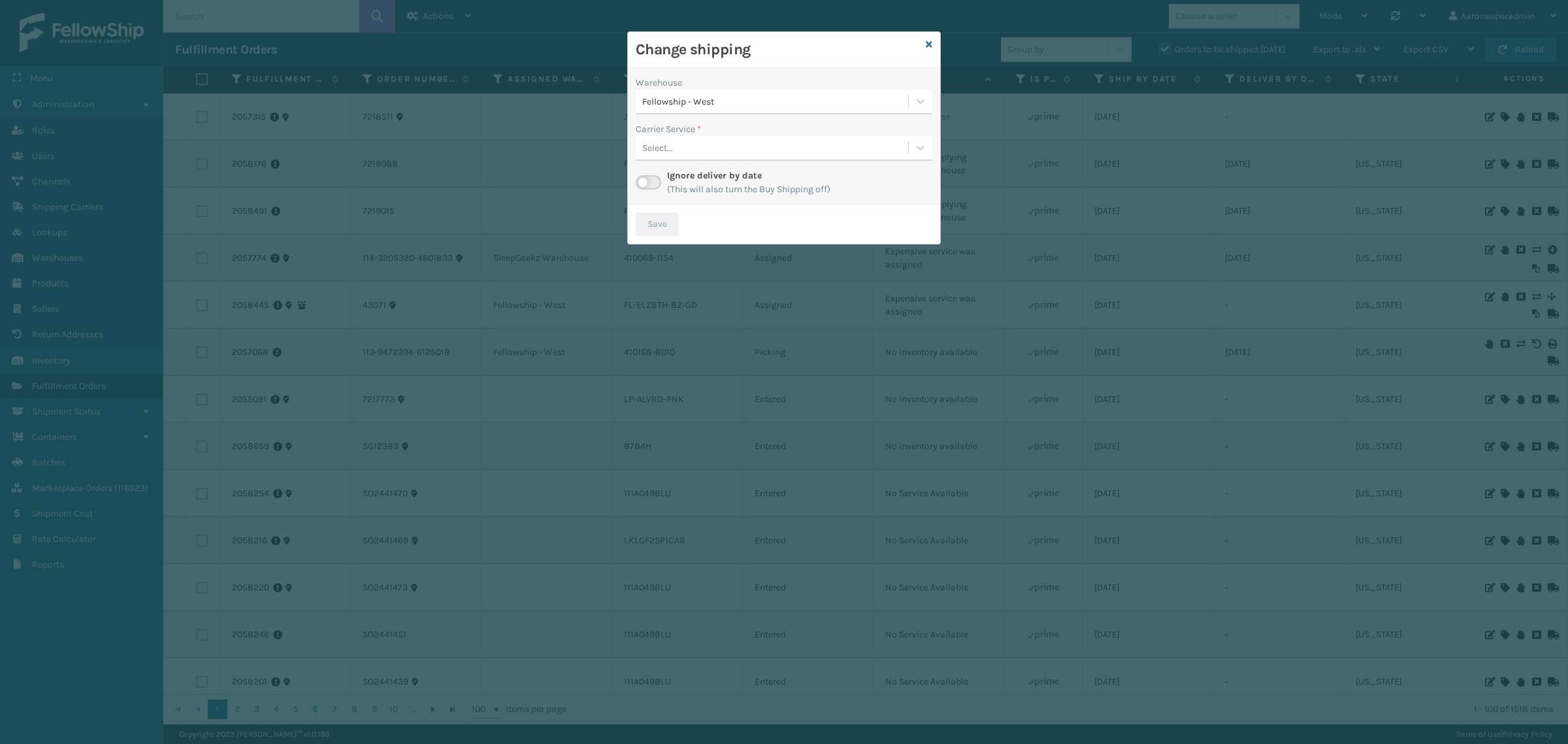
click at [675, 104] on div "Fellowship - West" at bounding box center [776, 101] width 268 height 14
click at [663, 178] on div "TFM 276" at bounding box center [784, 182] width 296 height 24
click at [655, 151] on div "Select..." at bounding box center [657, 147] width 31 height 14
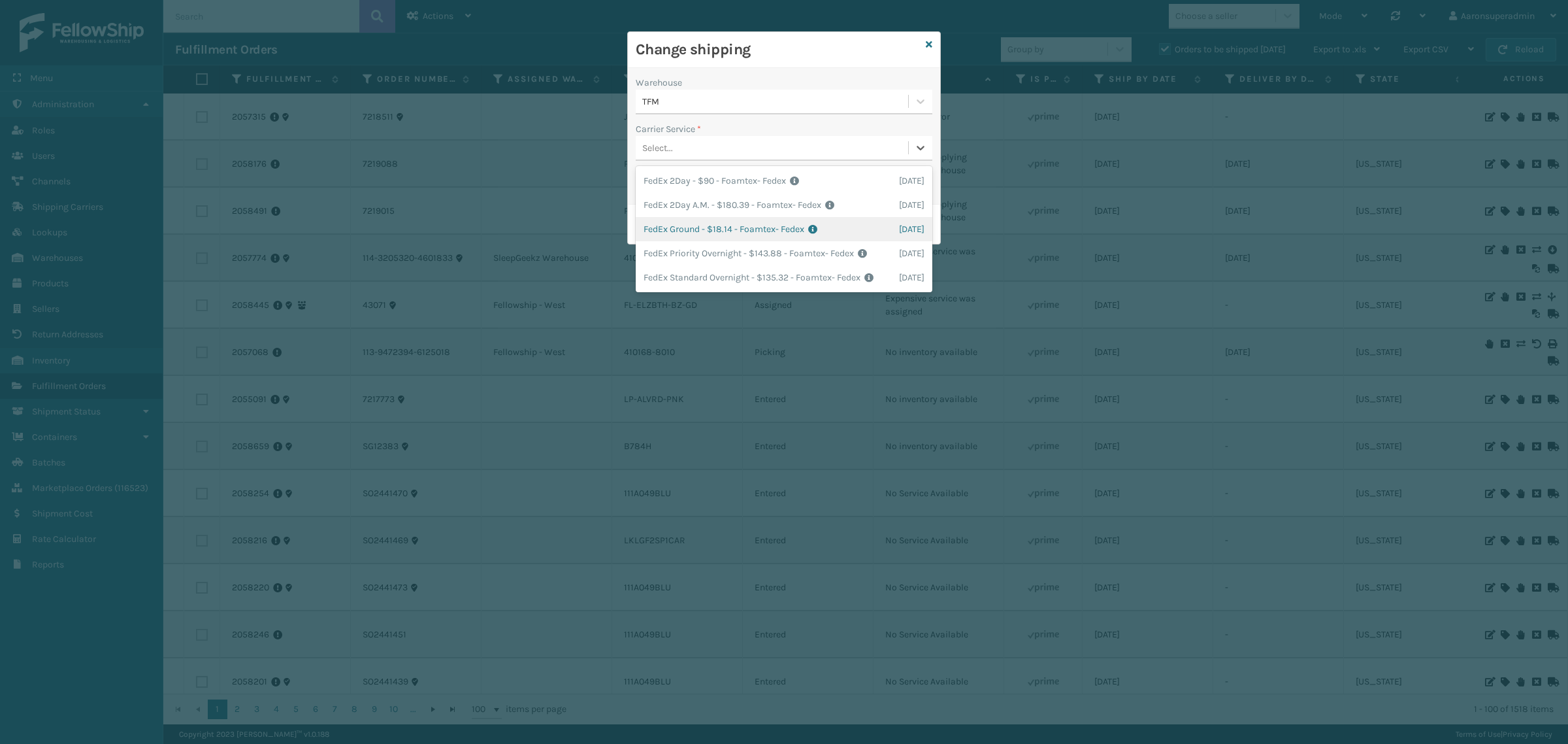
click at [674, 229] on div "FedEx Ground - $18.14 - Foamtex- Fedex Shipping Cost $18.14 Surplus Cost $0 Tot…" at bounding box center [784, 229] width 296 height 24
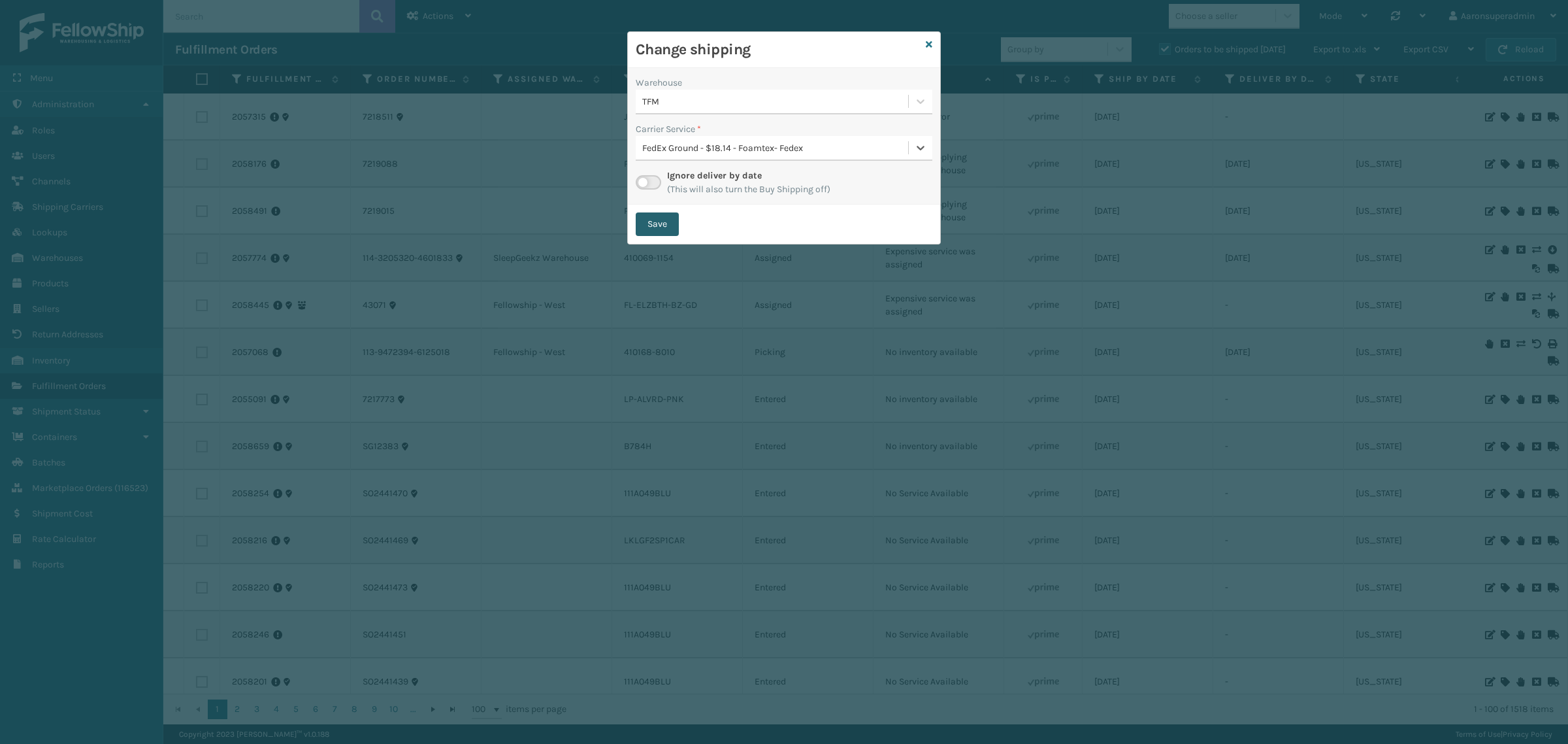
click at [655, 229] on button "Save" at bounding box center [657, 225] width 43 height 24
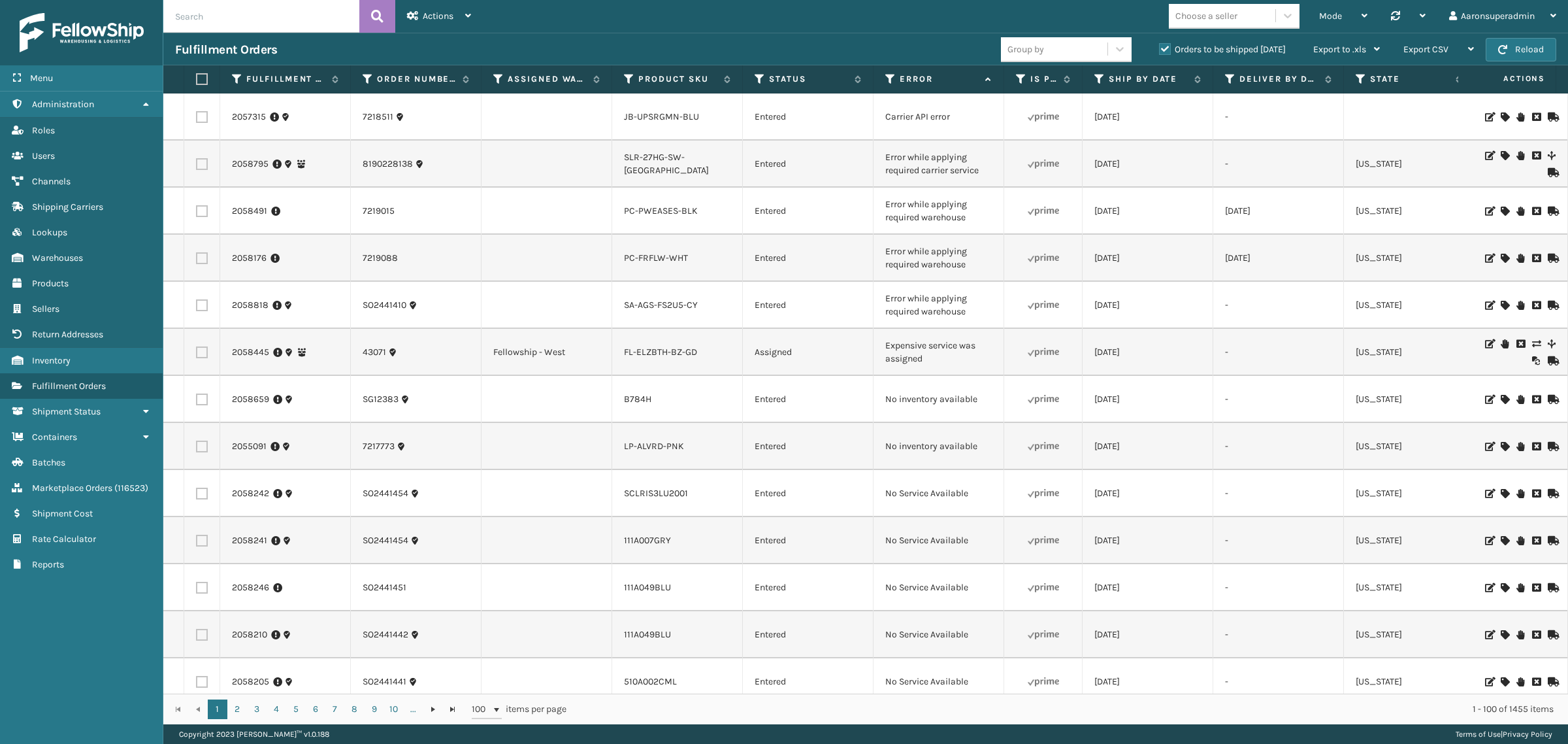
click at [210, 24] on input "text" at bounding box center [261, 16] width 196 height 33
paste input "7291"
type input "7291"
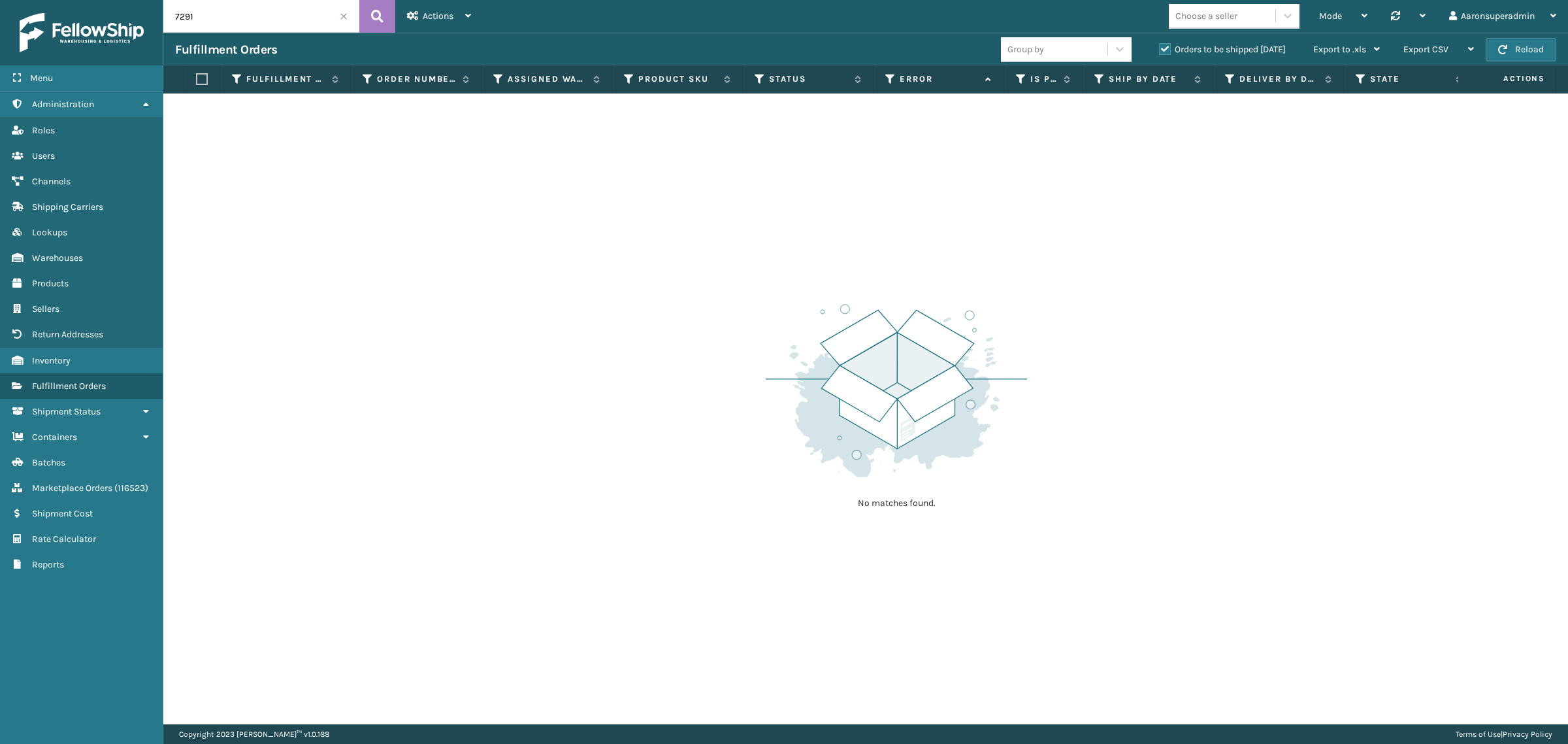
click at [1163, 51] on label "Orders to be shipped [DATE]" at bounding box center [1222, 49] width 127 height 11
click at [1159, 50] on input "Orders to be shipped [DATE]" at bounding box center [1159, 46] width 1 height 9
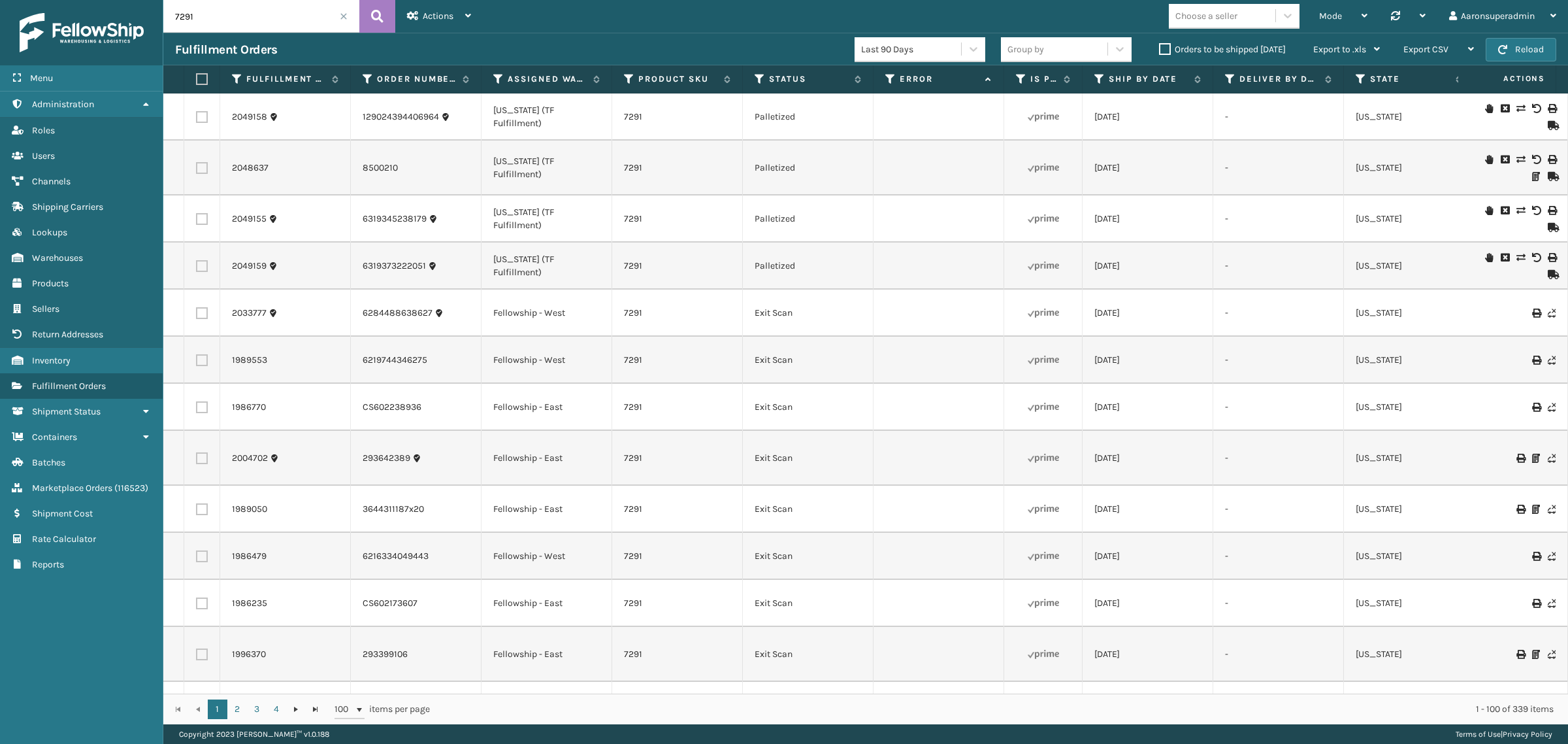
click at [1163, 49] on label "Orders to be shipped [DATE]" at bounding box center [1222, 49] width 127 height 11
click at [1159, 49] on input "Orders to be shipped [DATE]" at bounding box center [1159, 46] width 1 height 9
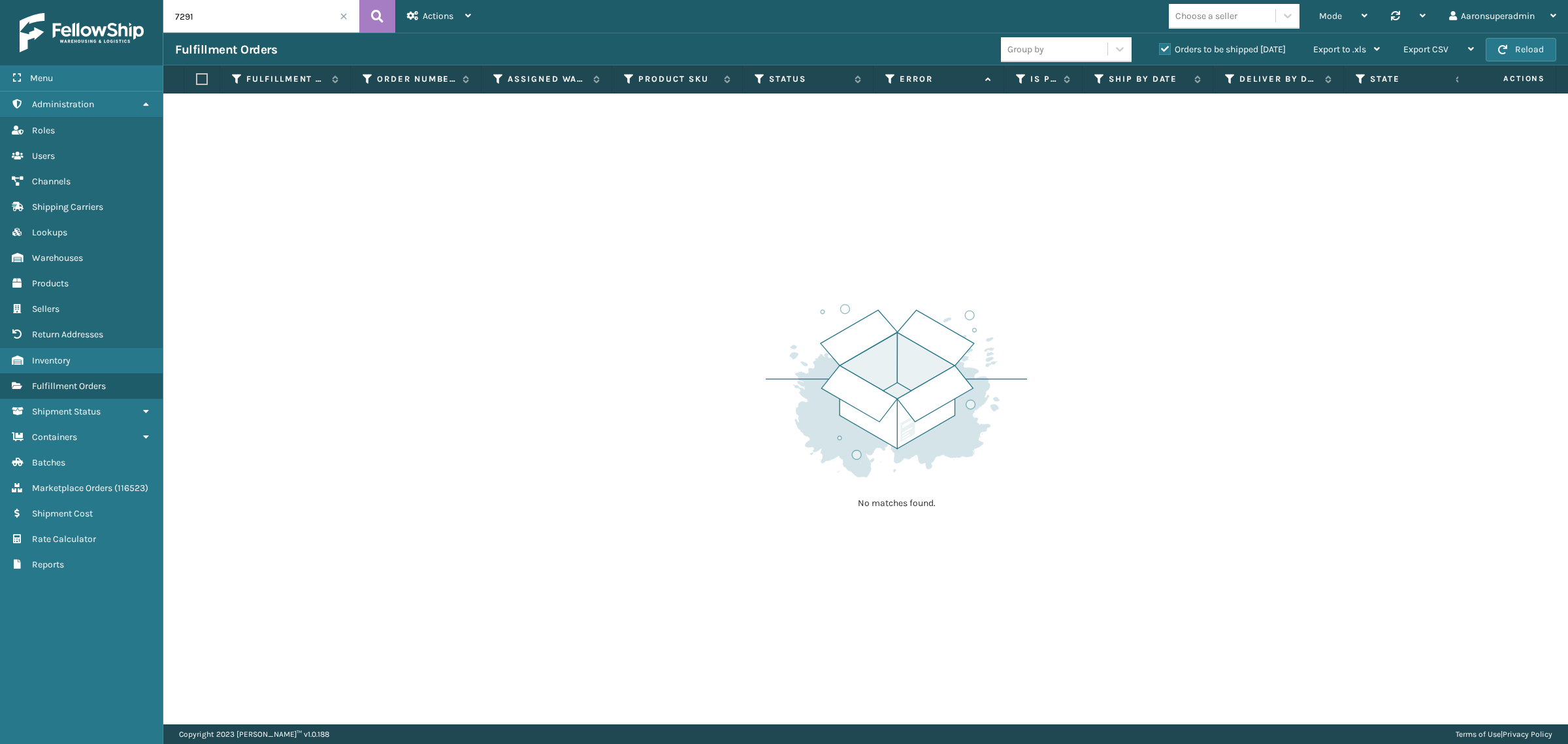
click at [341, 18] on span at bounding box center [344, 17] width 8 height 8
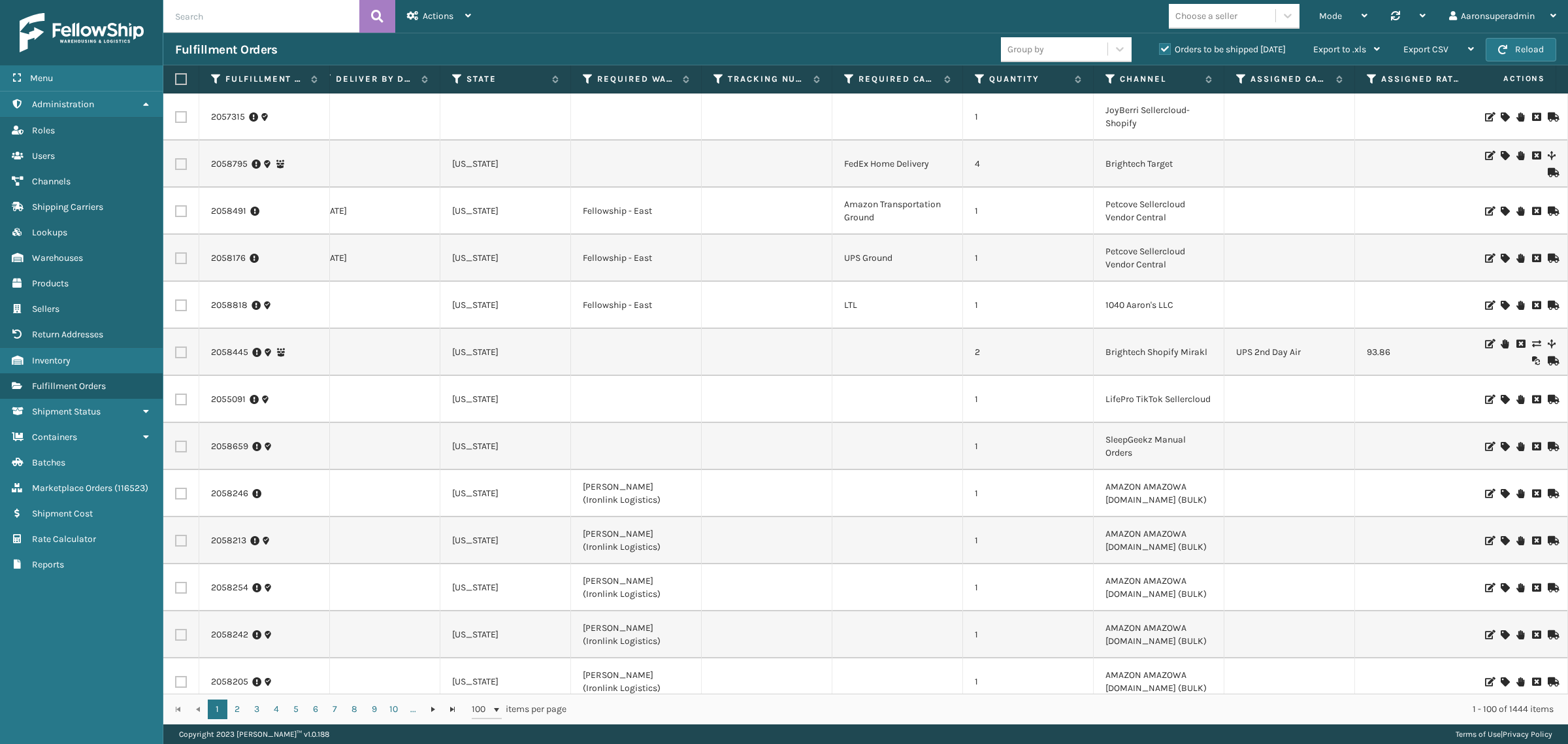
scroll to position [0, 932]
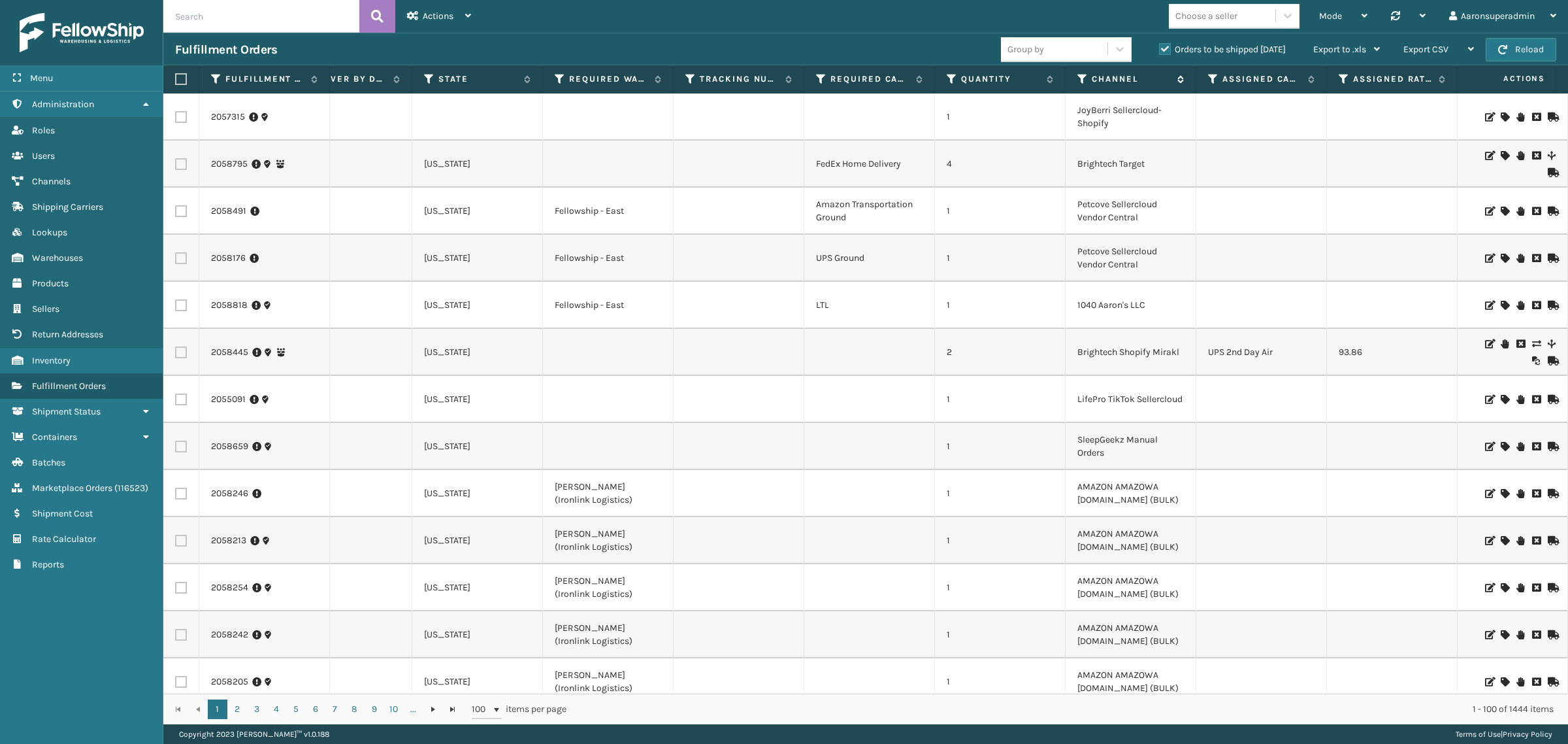
click at [1080, 75] on icon at bounding box center [1082, 79] width 10 height 12
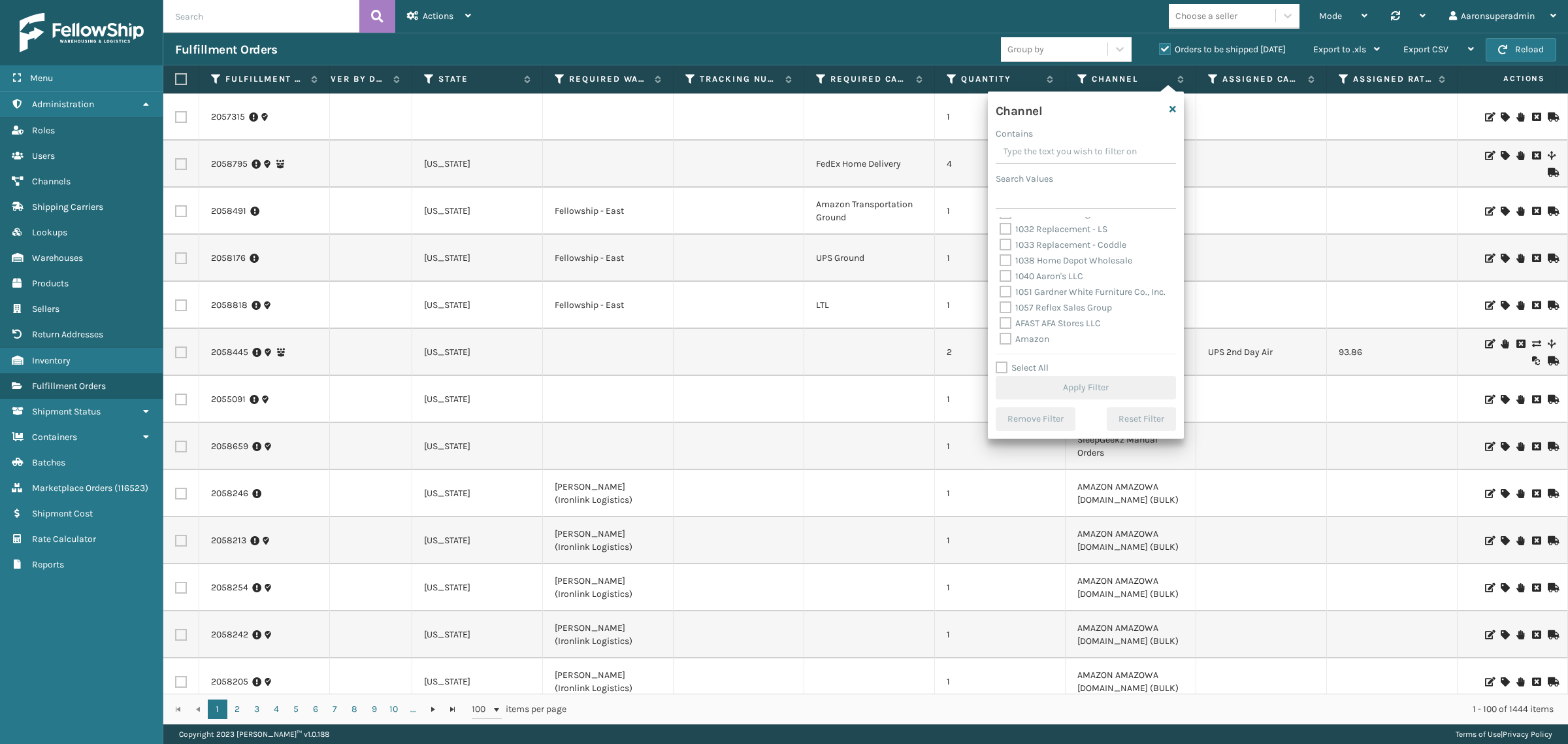
scroll to position [0, 0]
click at [1213, 11] on div "Choose a seller" at bounding box center [1206, 15] width 62 height 14
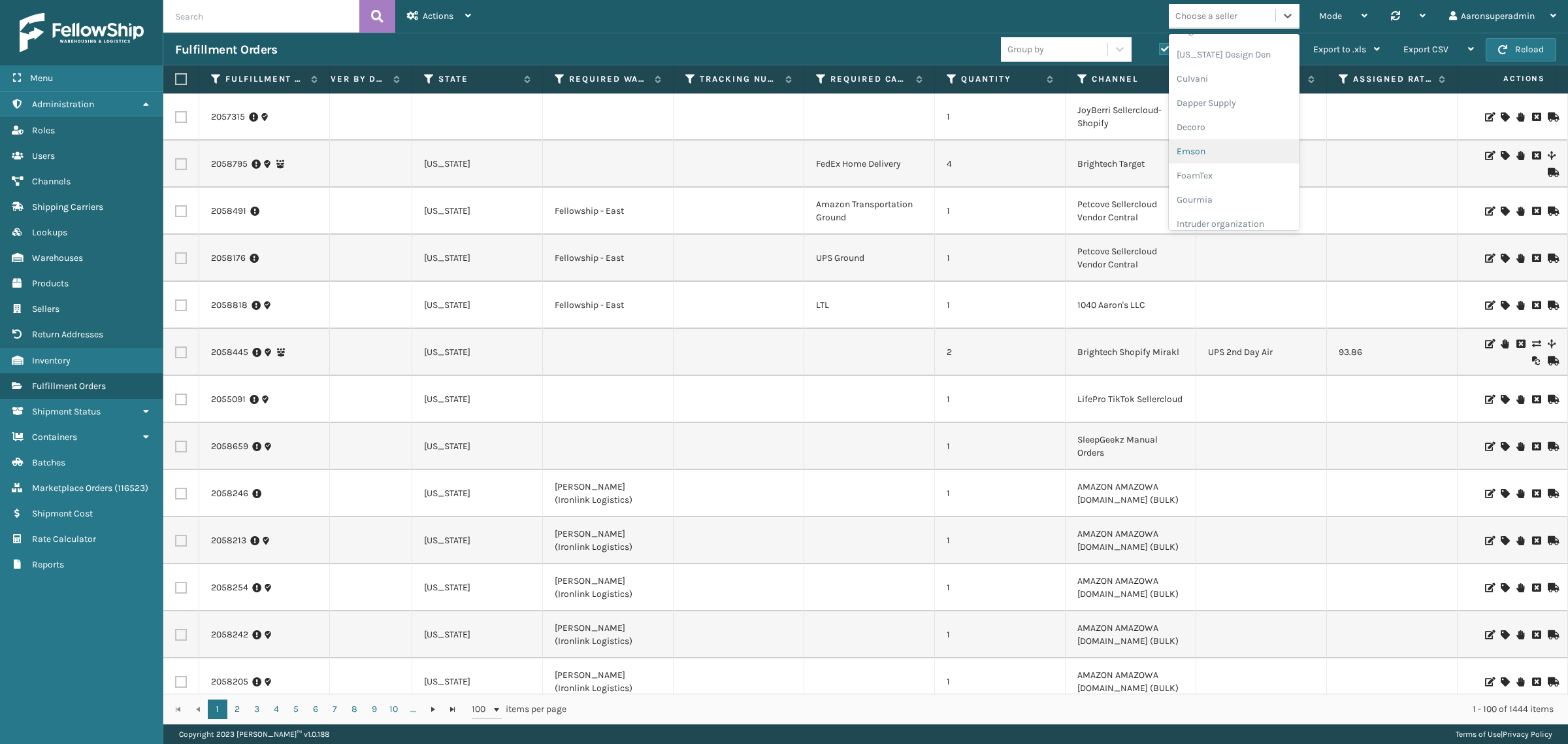
scroll to position [190, 0]
click at [1209, 149] on div "Emson" at bounding box center [1234, 148] width 131 height 24
